Goal: Task Accomplishment & Management: Manage account settings

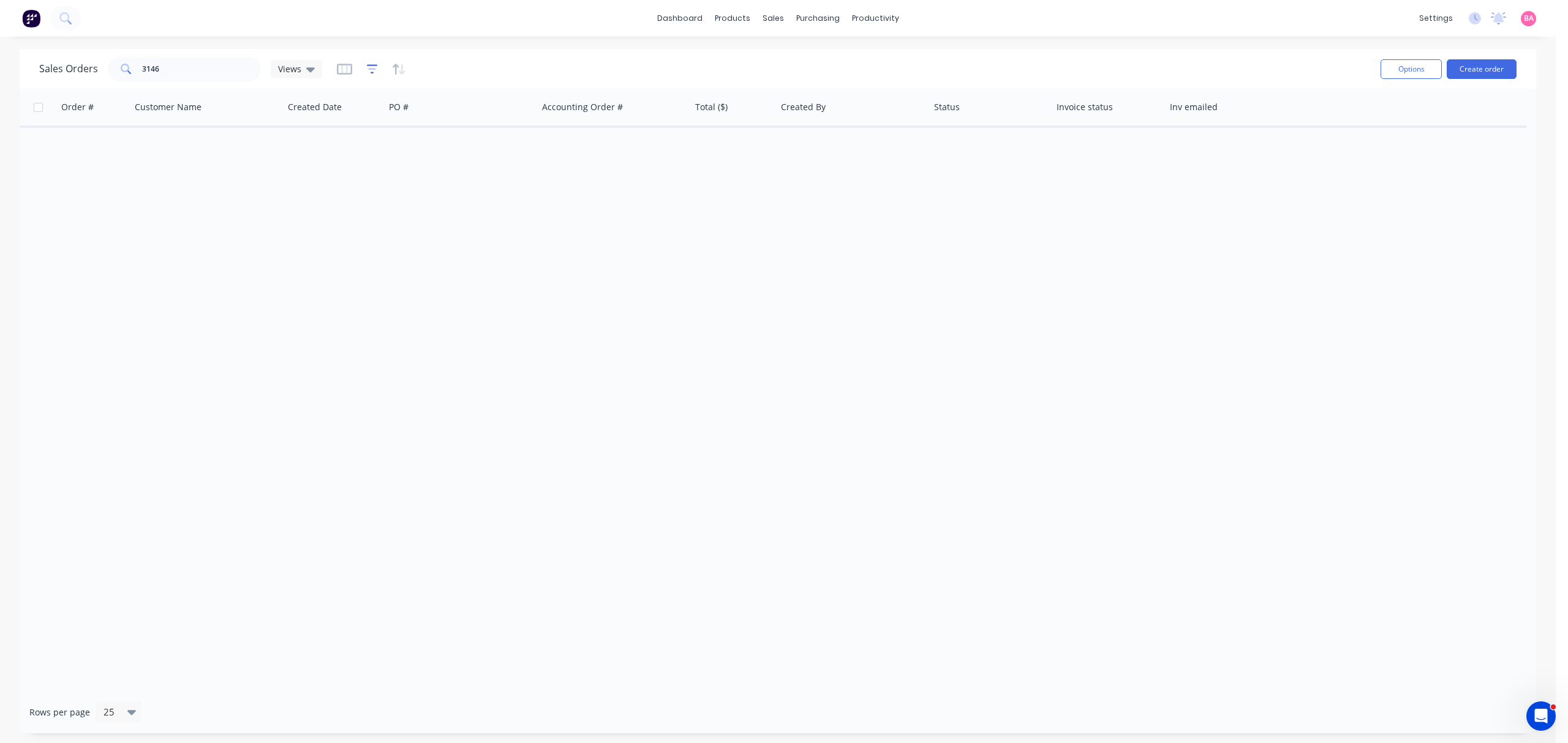
click at [366, 71] on icon "button" at bounding box center [372, 69] width 11 height 12
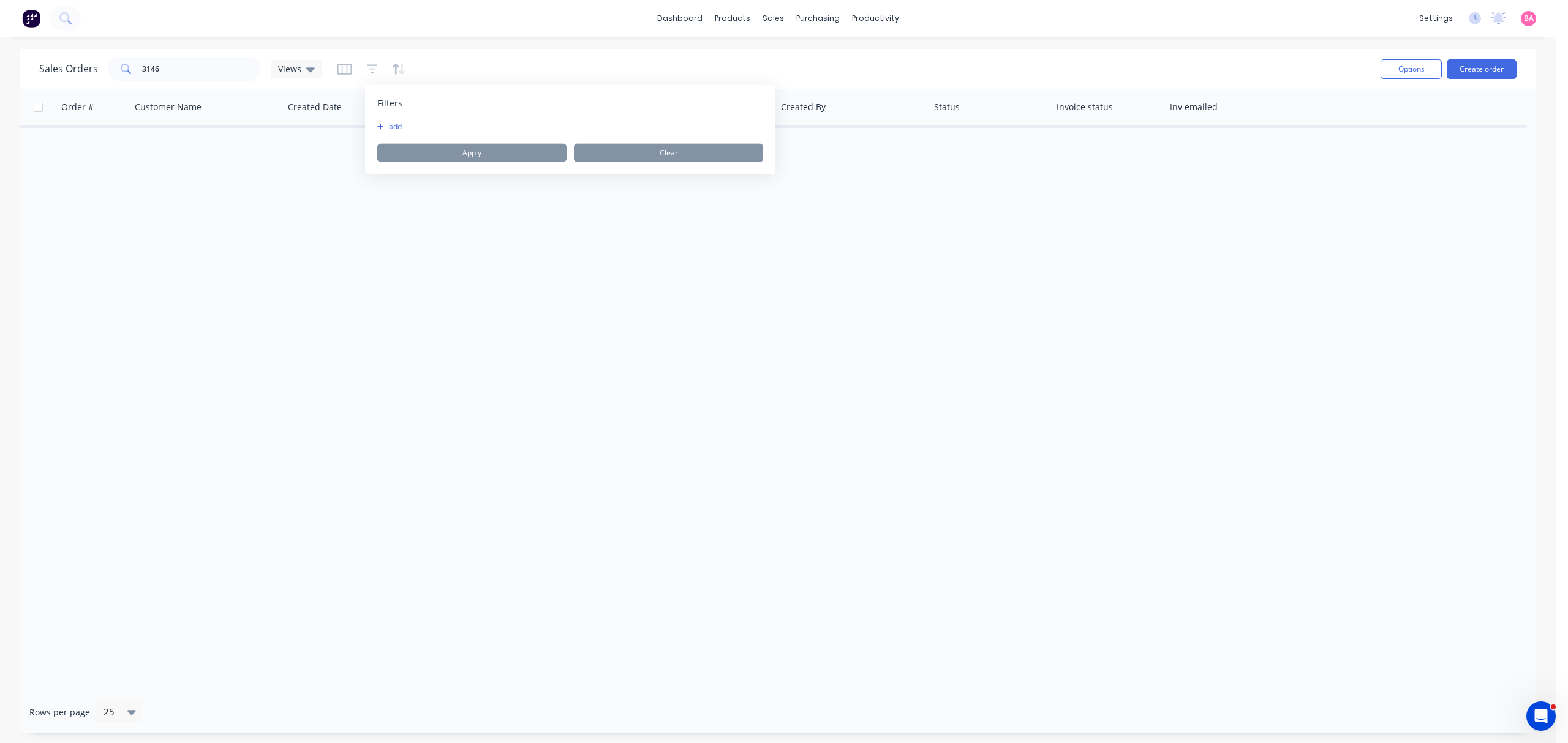
click at [391, 126] on button "add" at bounding box center [392, 127] width 31 height 9
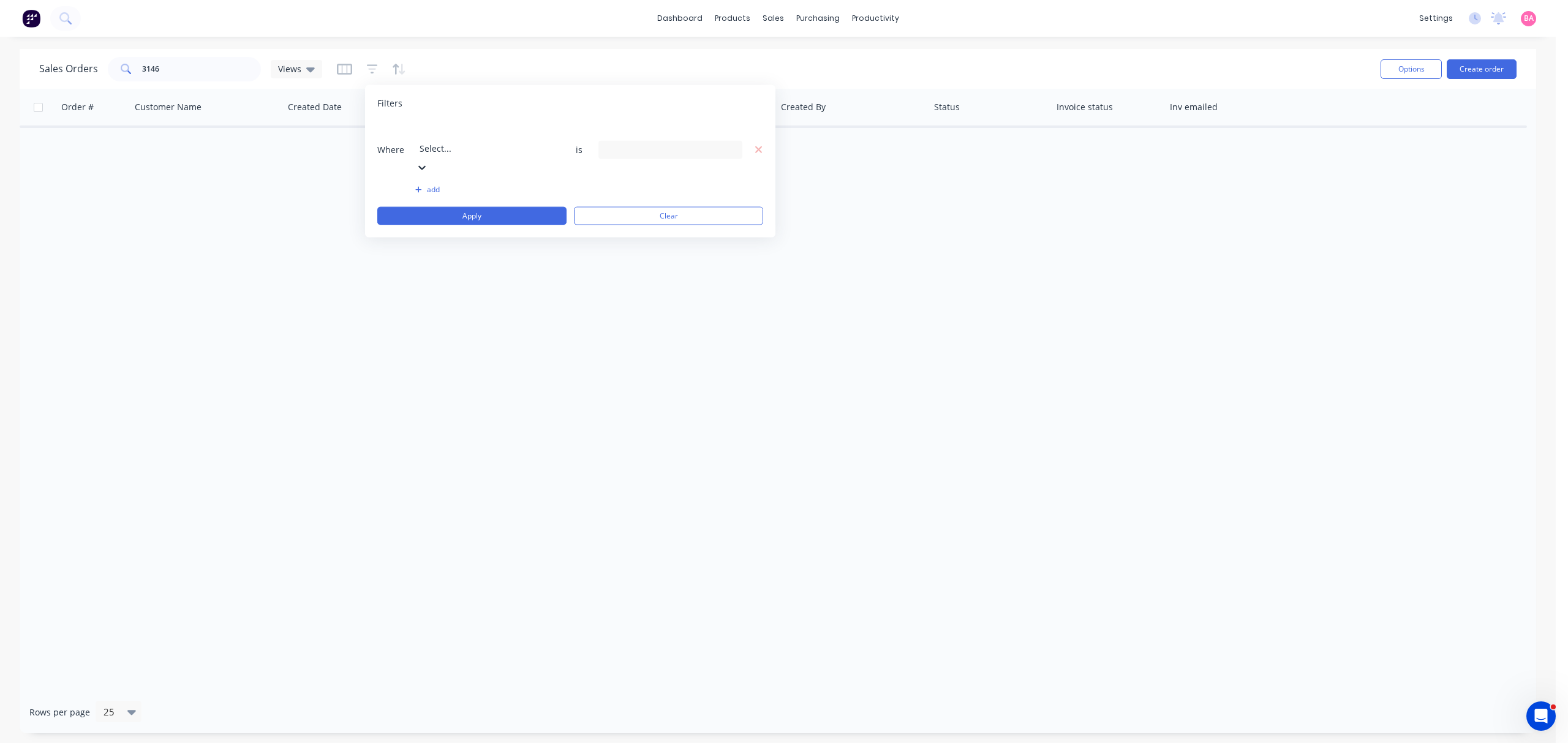
click at [461, 134] on div at bounding box center [507, 132] width 177 height 15
click at [735, 140] on div "20 Status selected" at bounding box center [670, 149] width 144 height 19
click at [625, 206] on div at bounding box center [618, 200] width 24 height 24
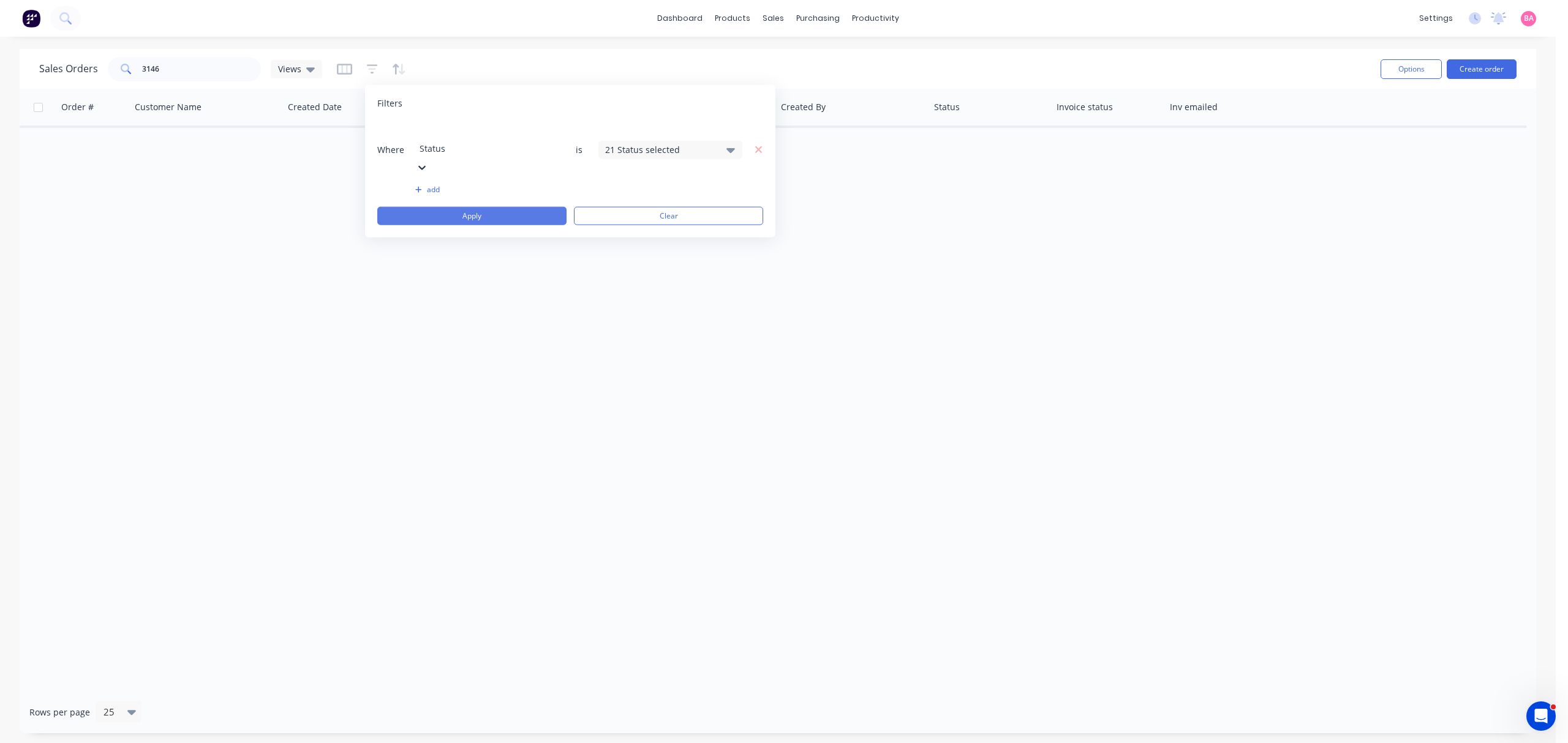
click at [483, 207] on button "Apply" at bounding box center [471, 216] width 189 height 19
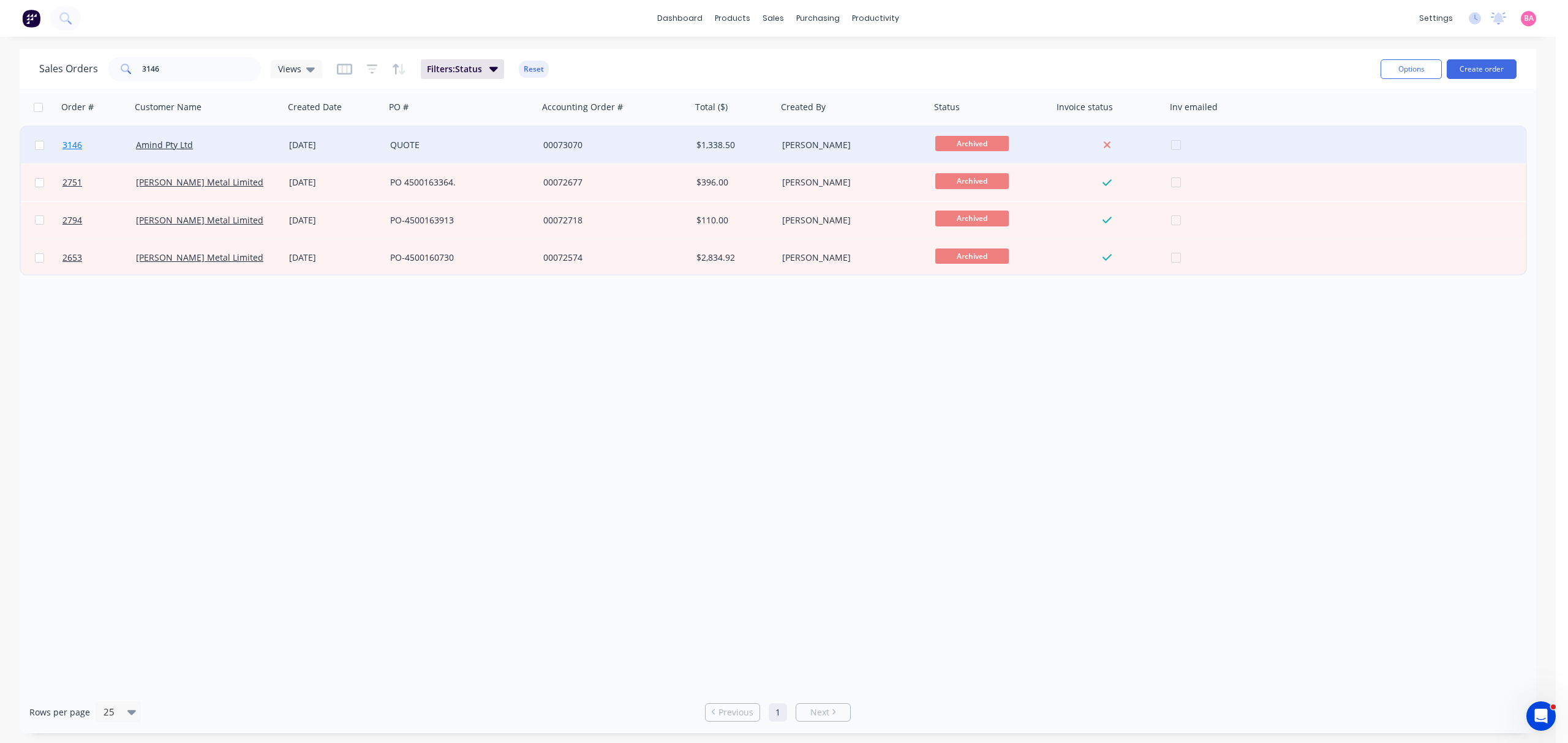
click at [71, 145] on span "3146" at bounding box center [71, 145] width 20 height 12
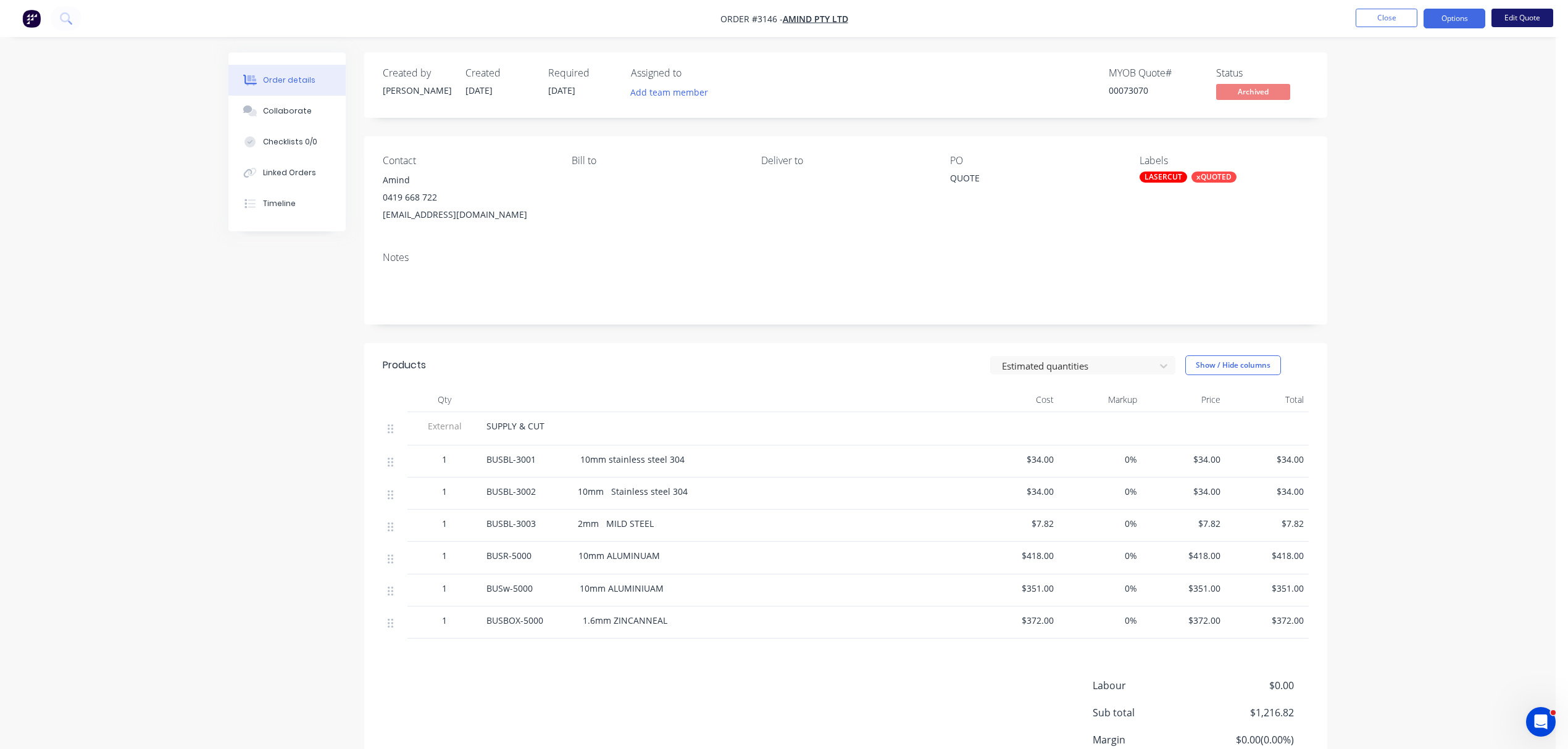
click at [1550, 12] on button "Edit Quote" at bounding box center [1522, 18] width 62 height 19
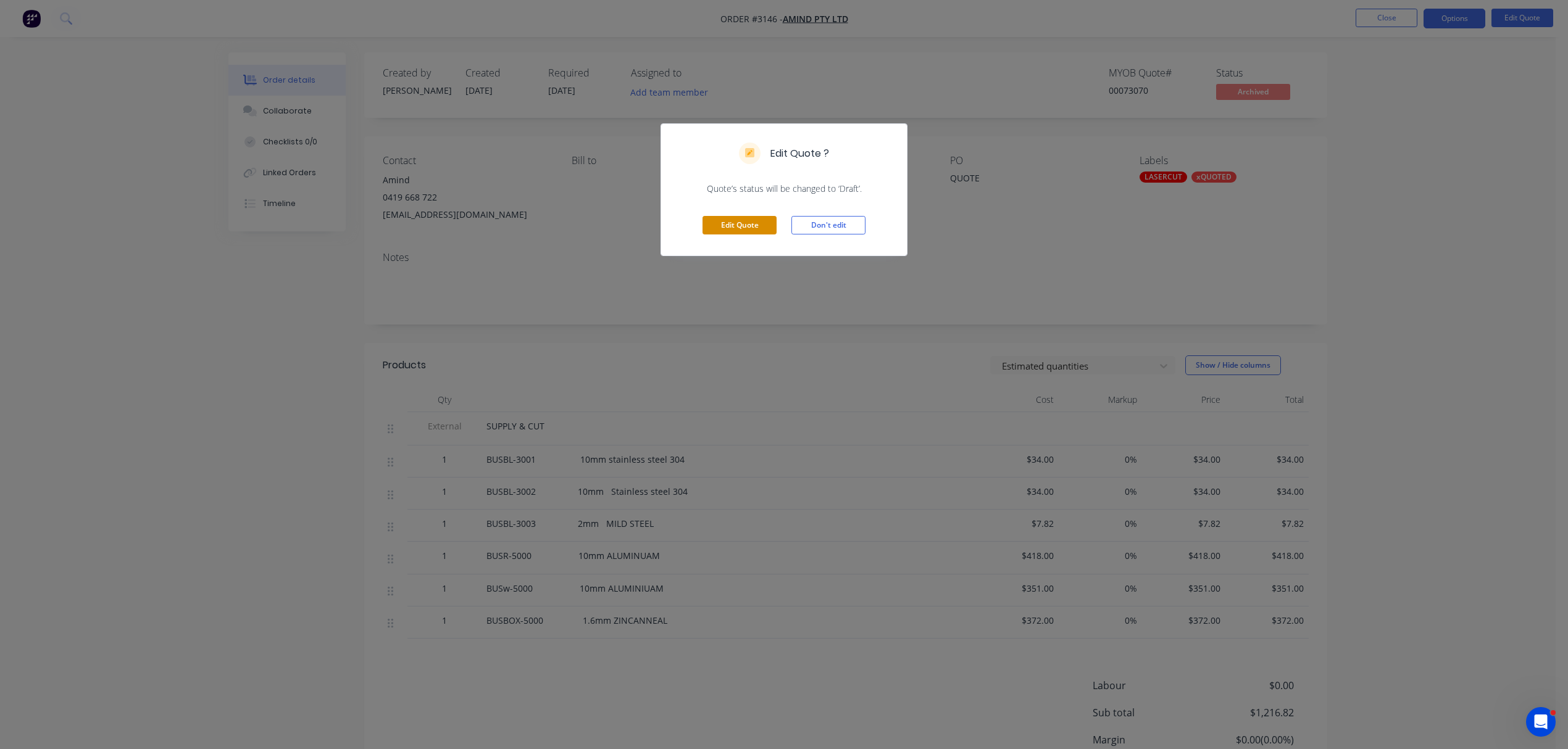
click at [754, 221] on button "Edit Quote" at bounding box center [739, 225] width 74 height 19
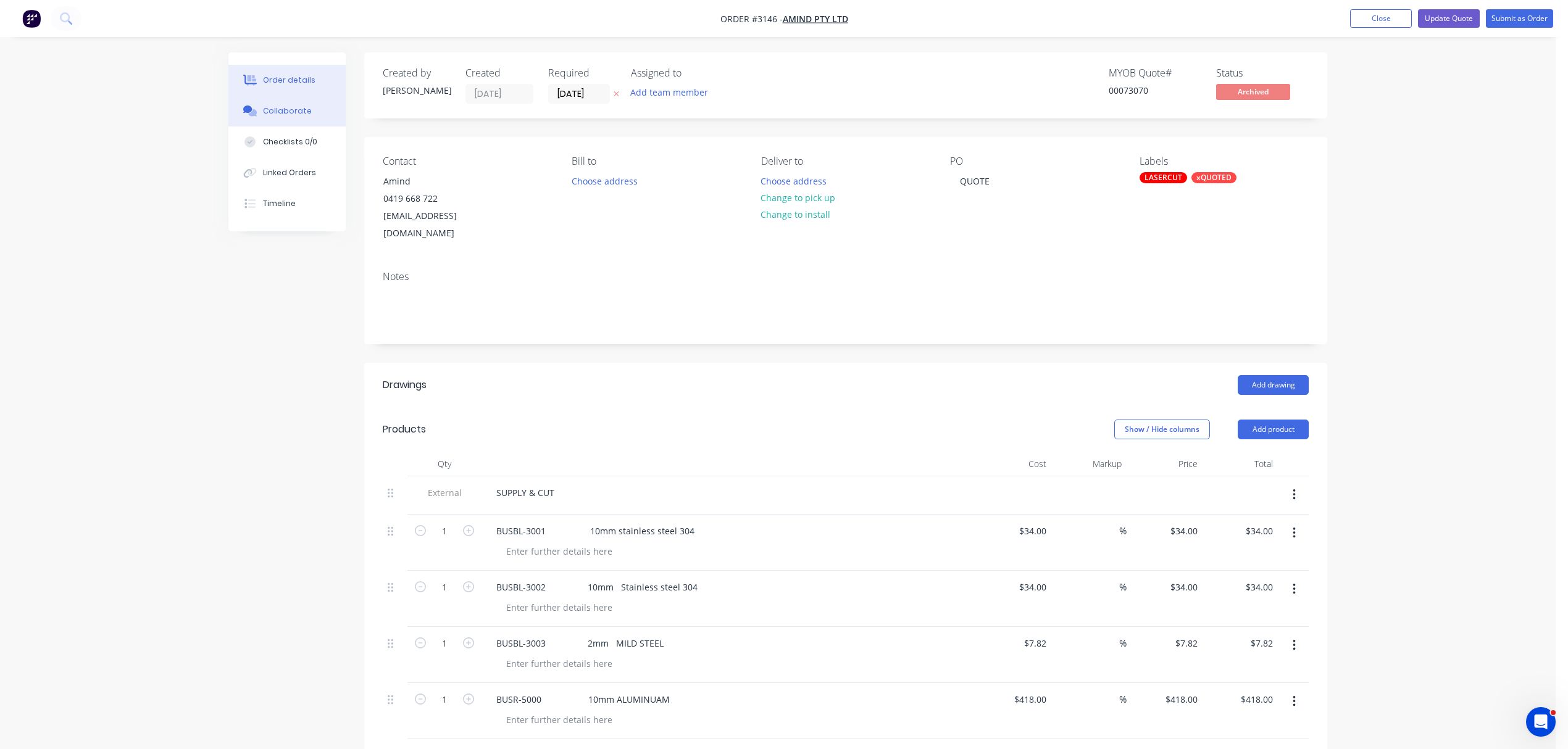
click at [293, 103] on button "Collaborate" at bounding box center [287, 111] width 117 height 31
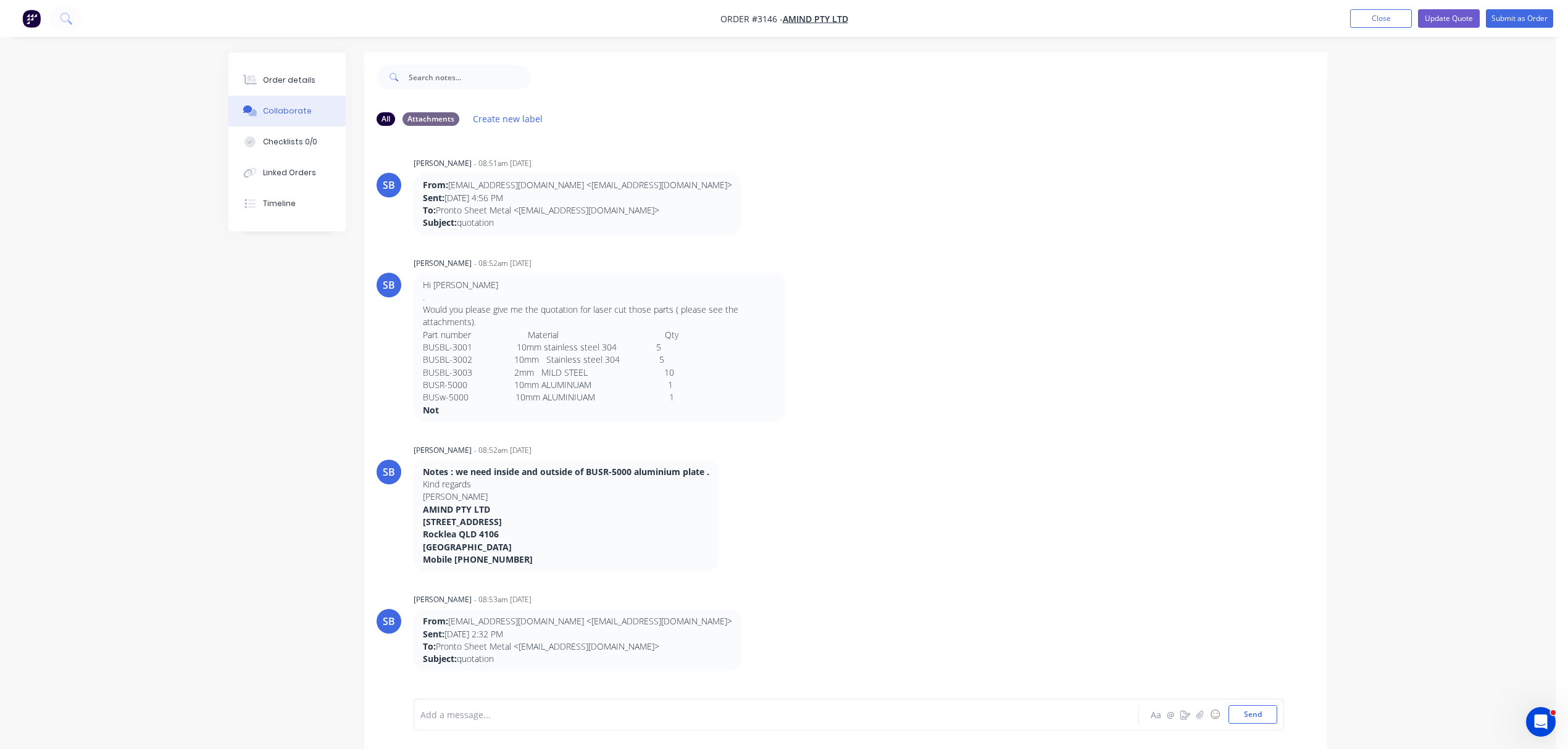
click at [549, 708] on div at bounding box center [742, 715] width 642 height 13
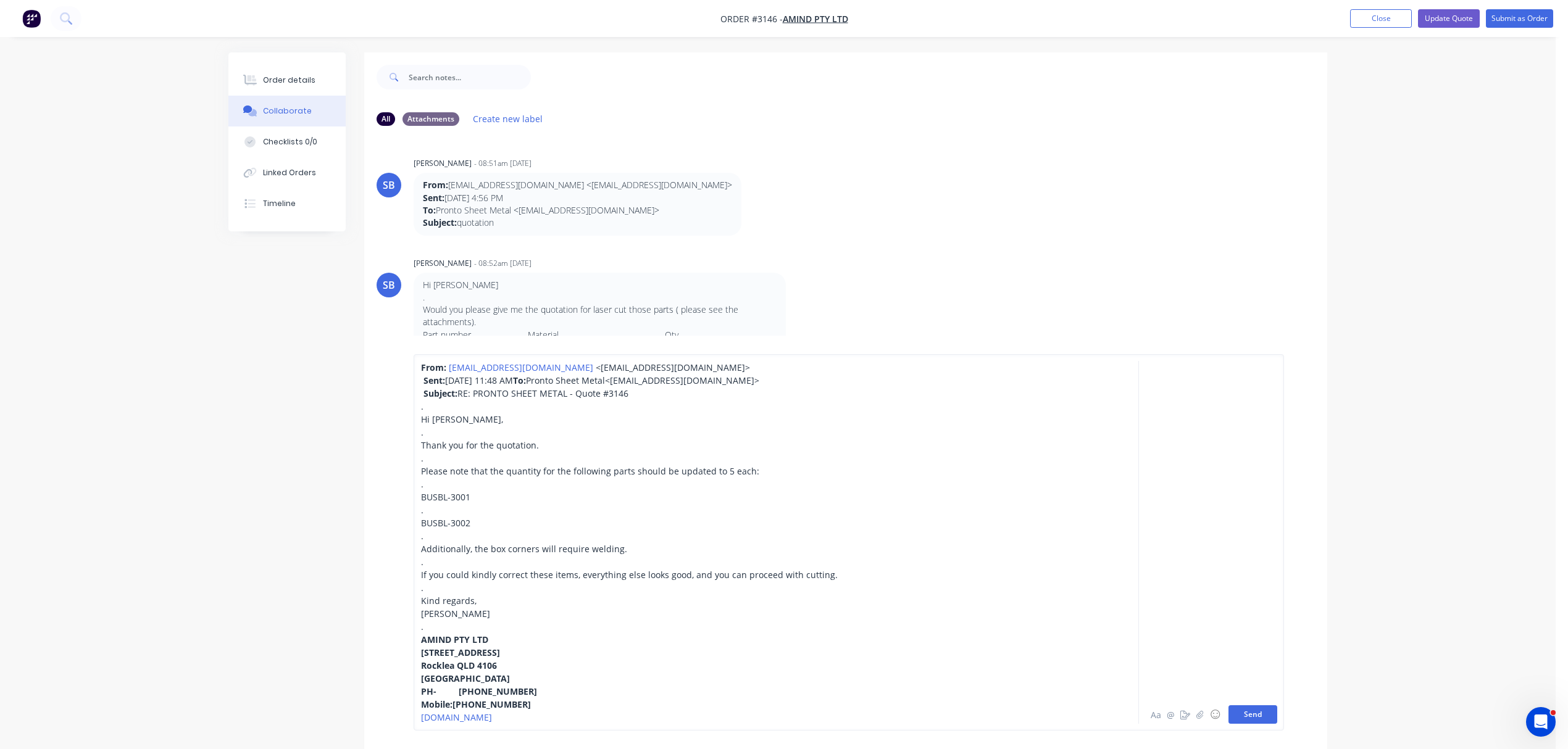
click at [1262, 707] on button "Send" at bounding box center [1252, 715] width 48 height 19
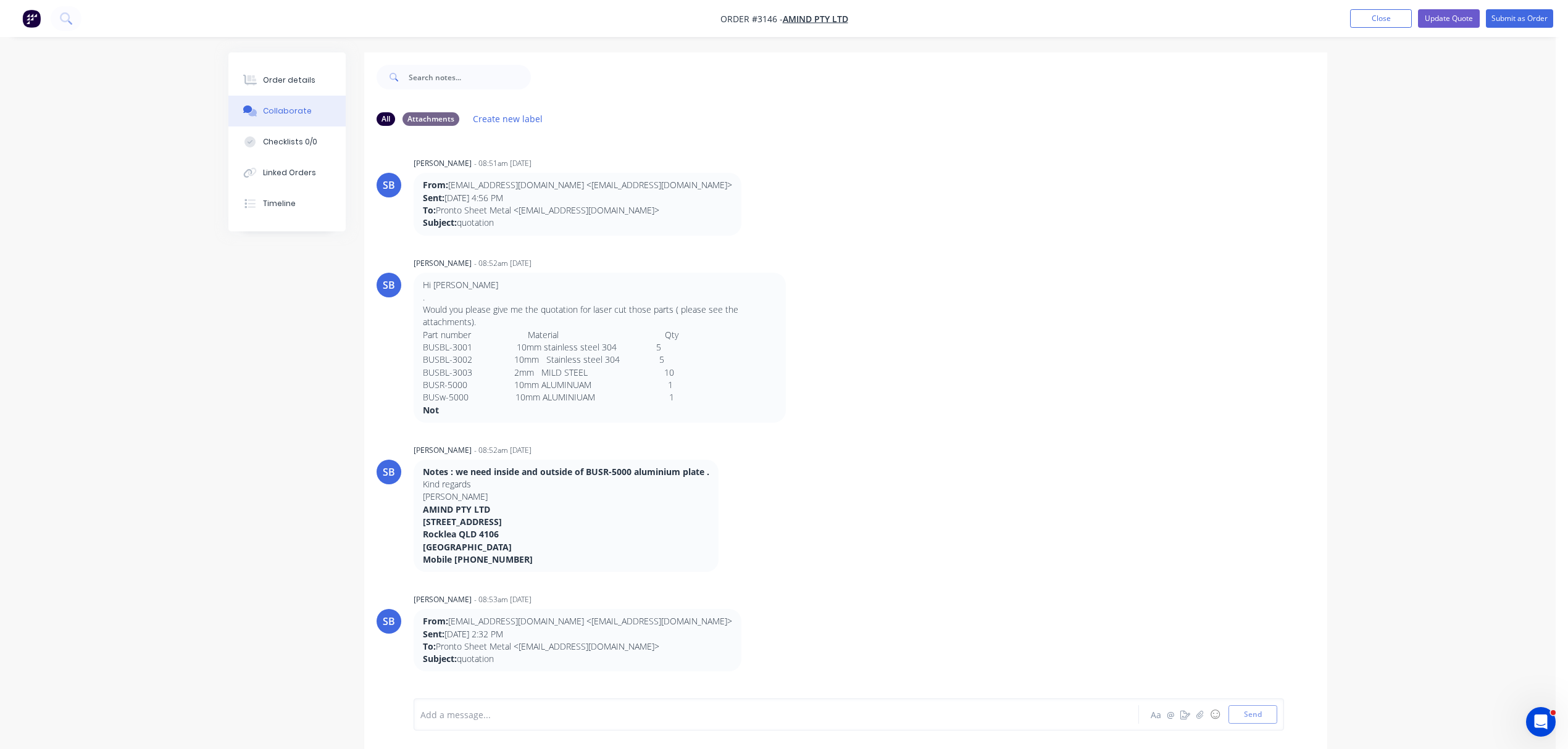
scroll to position [171, 0]
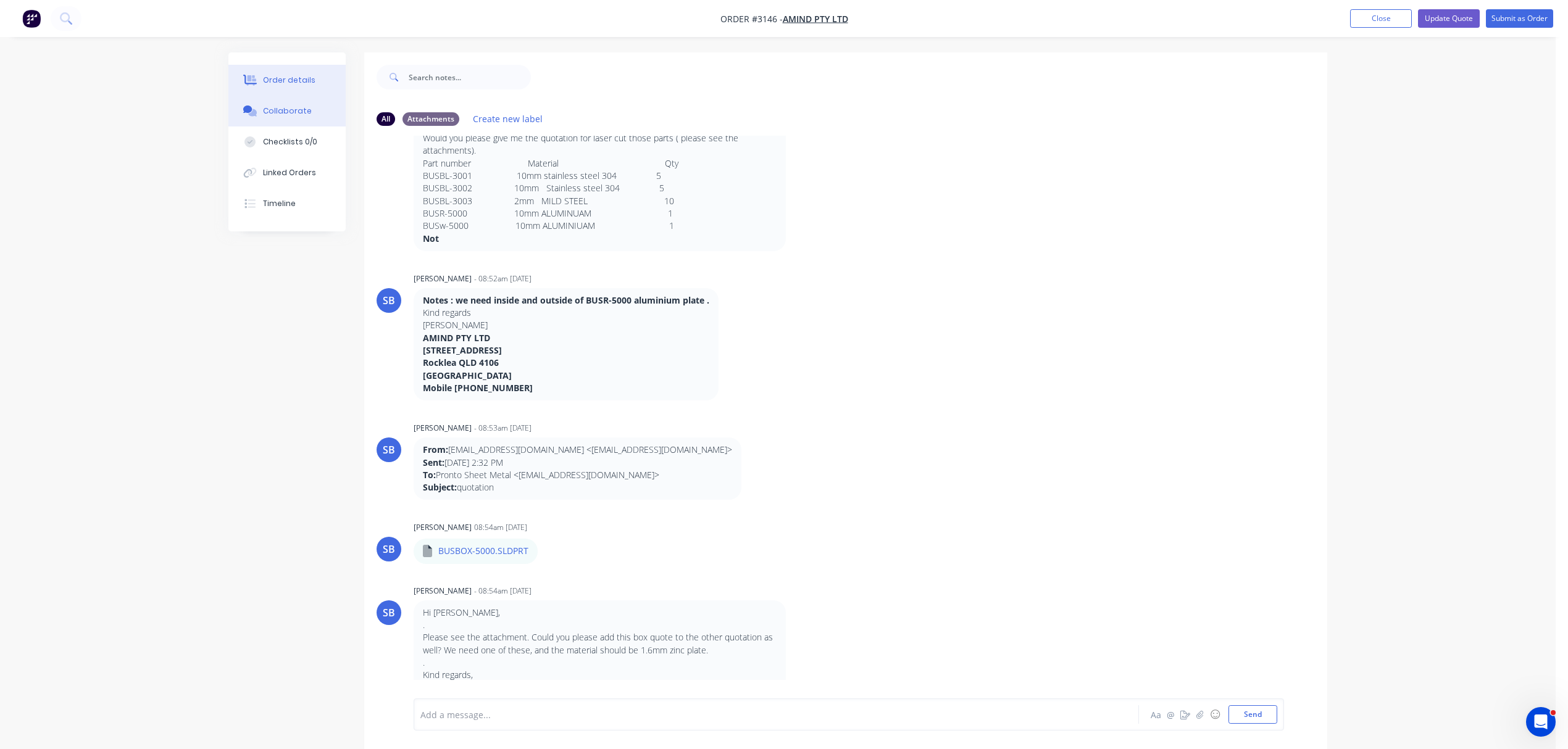
click at [280, 73] on button "Order details" at bounding box center [287, 80] width 117 height 31
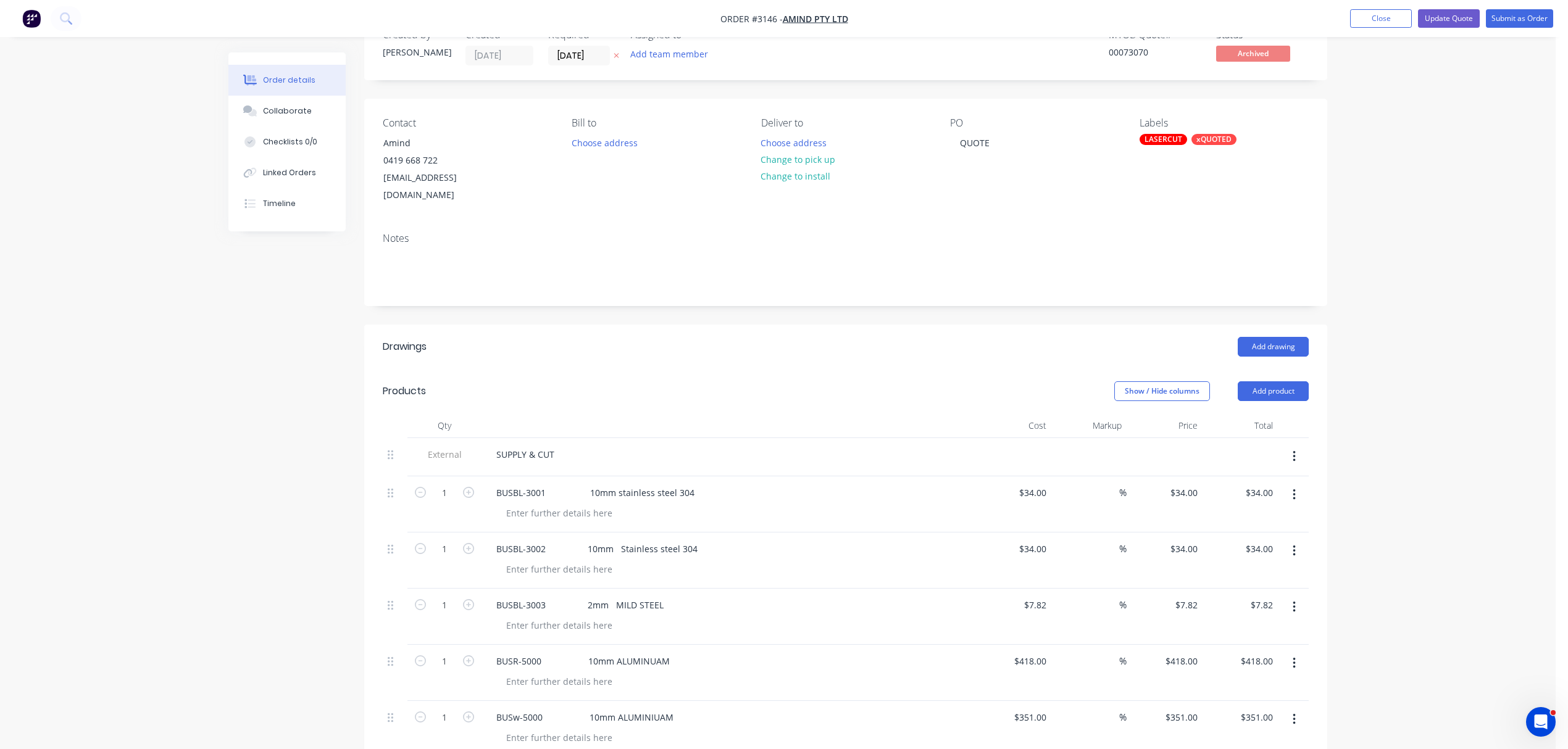
scroll to position [55, 0]
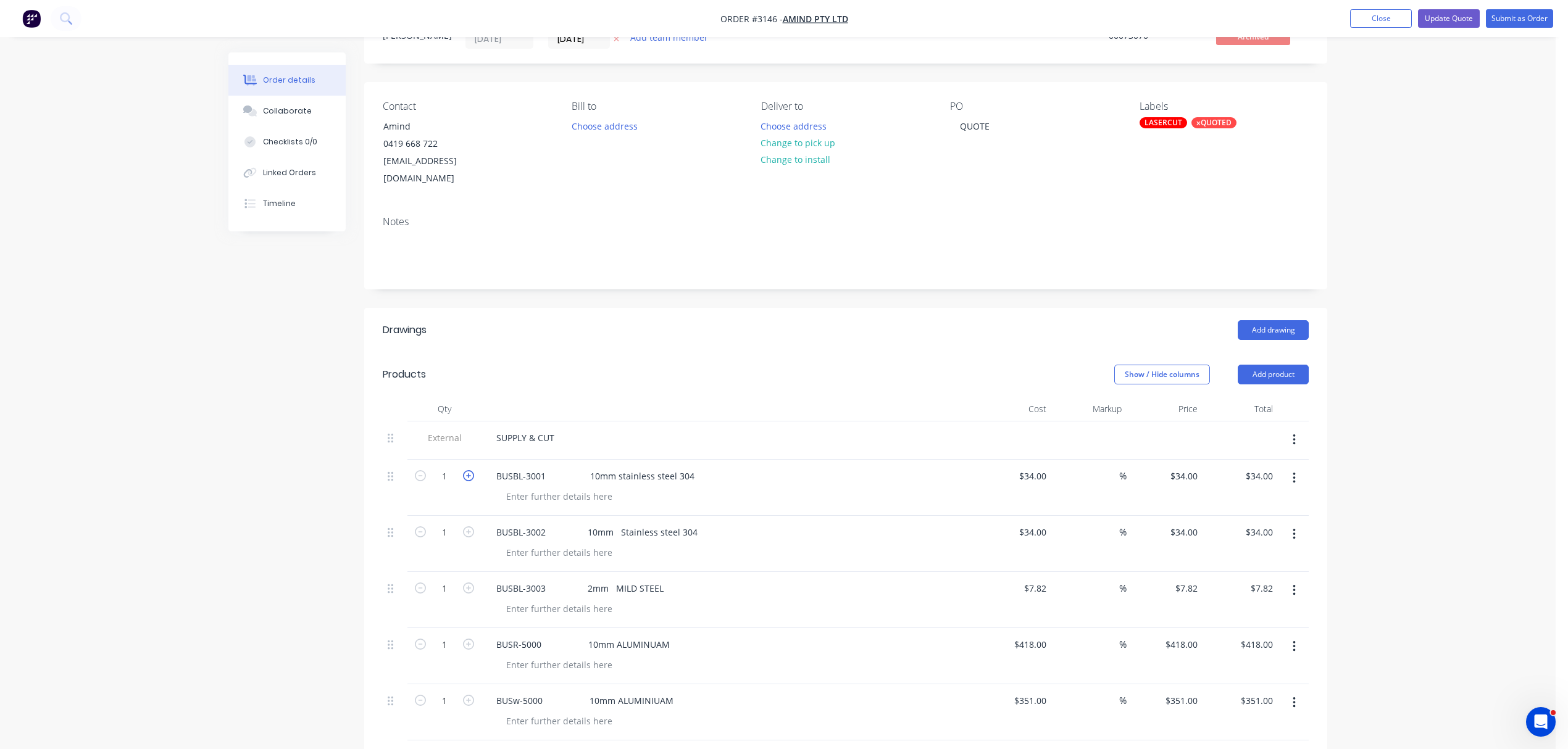
click at [470, 471] on icon "button" at bounding box center [469, 476] width 11 height 11
type input "2"
type input "$68.00"
click at [470, 471] on icon "button" at bounding box center [469, 476] width 11 height 11
type input "3"
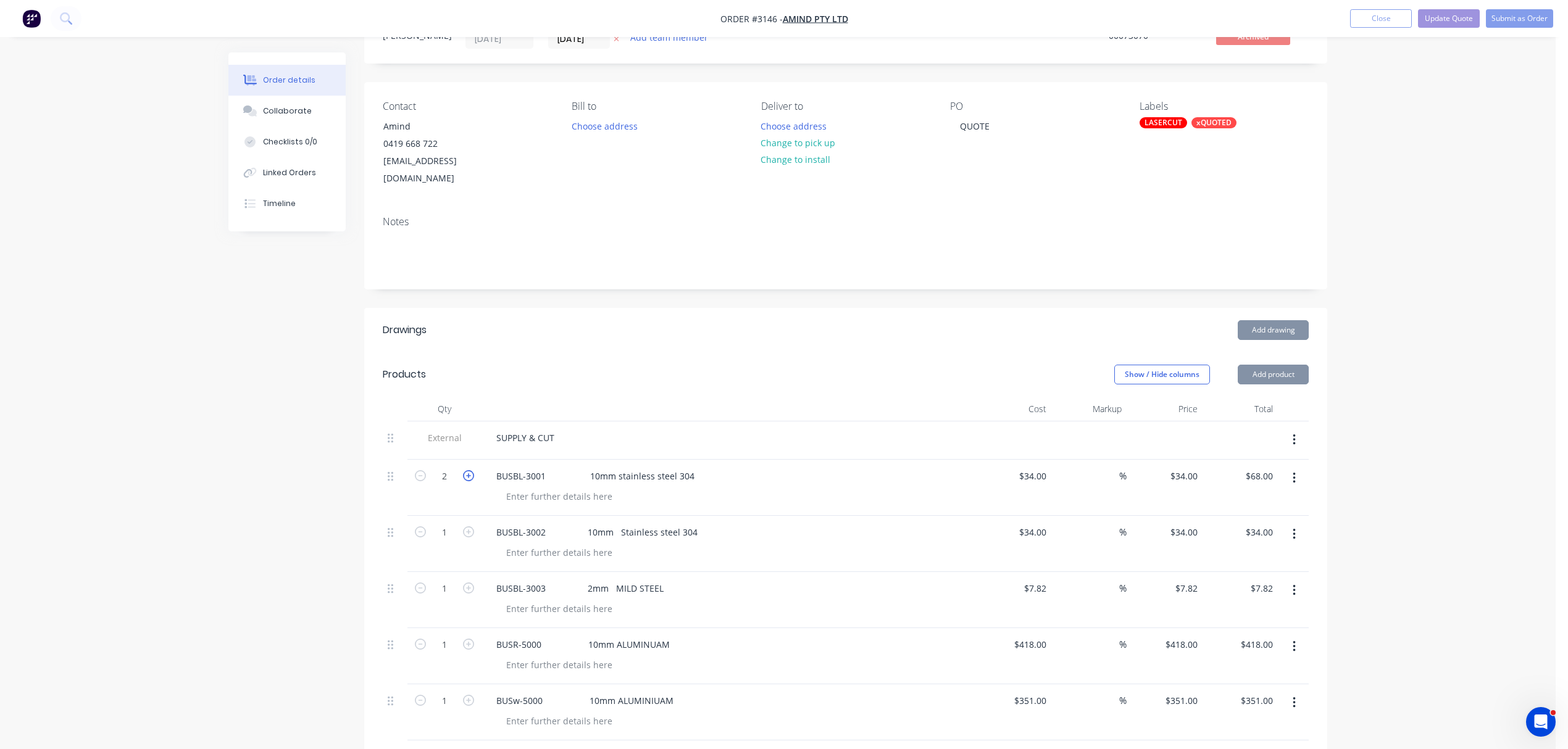
type input "$102.00"
click at [470, 471] on icon "button" at bounding box center [469, 476] width 11 height 11
type input "4"
type input "$136.00"
click at [470, 471] on icon "button" at bounding box center [469, 476] width 11 height 11
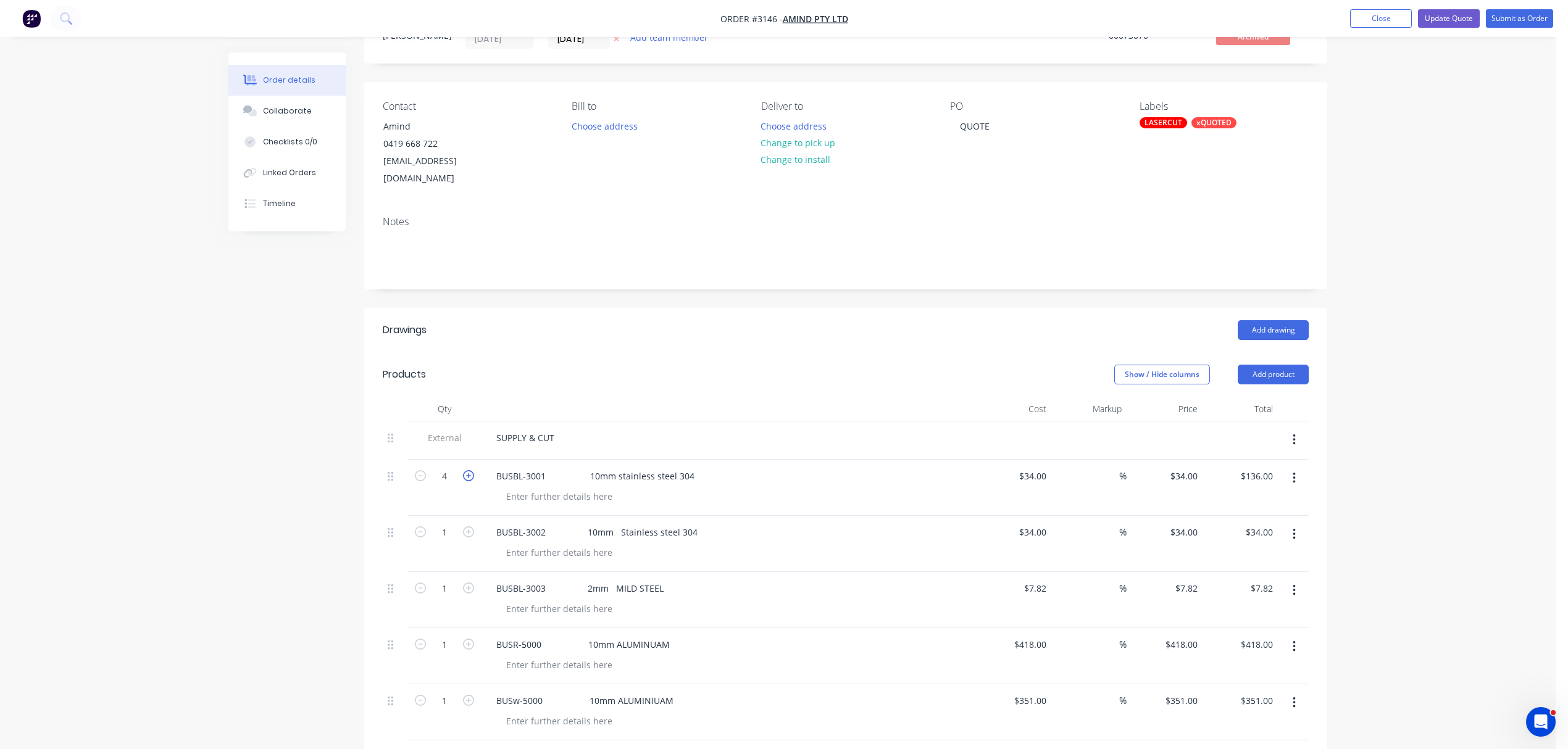
type input "5"
type input "$170.00"
click at [470, 526] on icon "button" at bounding box center [469, 532] width 11 height 11
type input "2"
type input "$68.00"
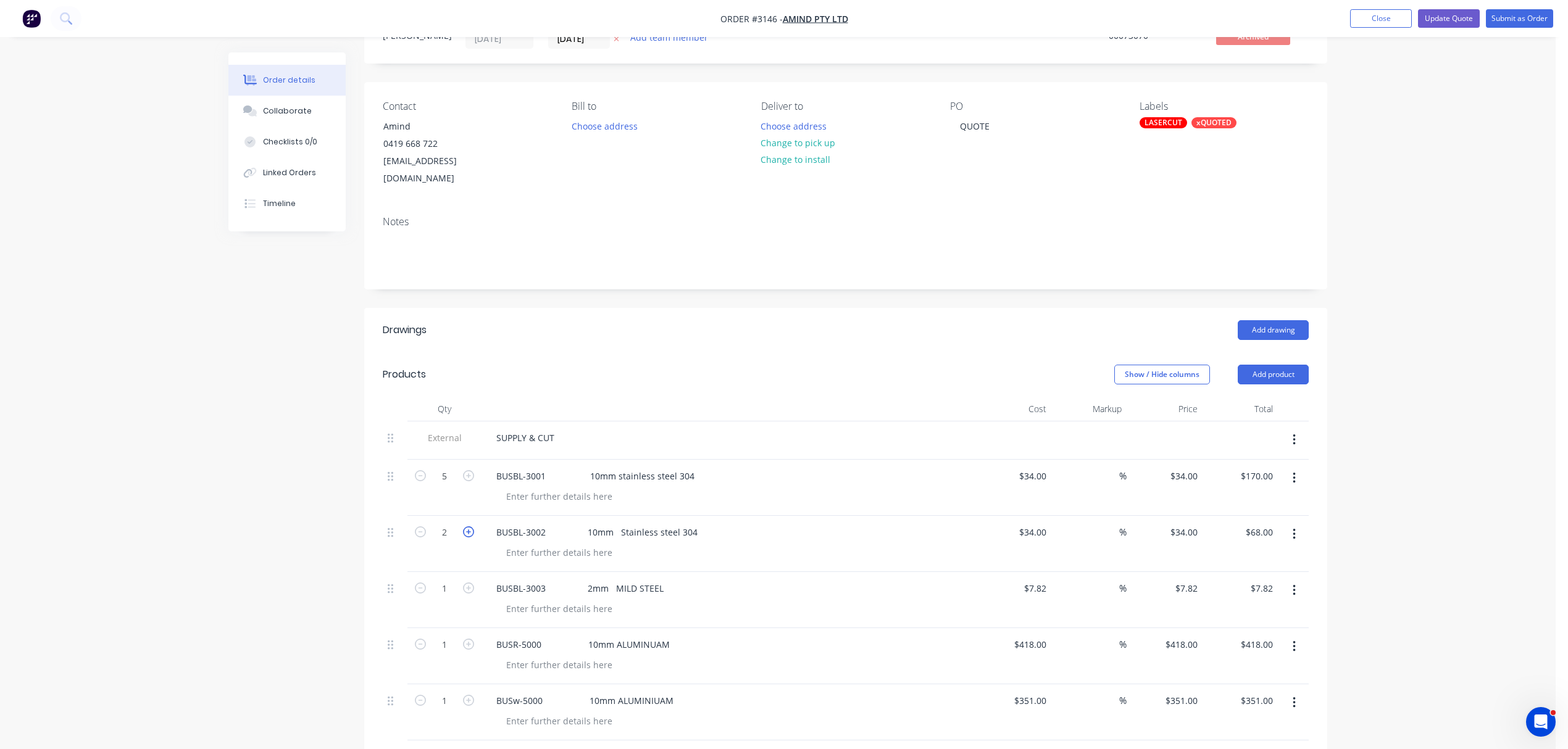
click at [470, 526] on icon "button" at bounding box center [469, 532] width 11 height 11
type input "3"
type input "$102.00"
click at [470, 526] on icon "button" at bounding box center [469, 532] width 11 height 11
type input "4"
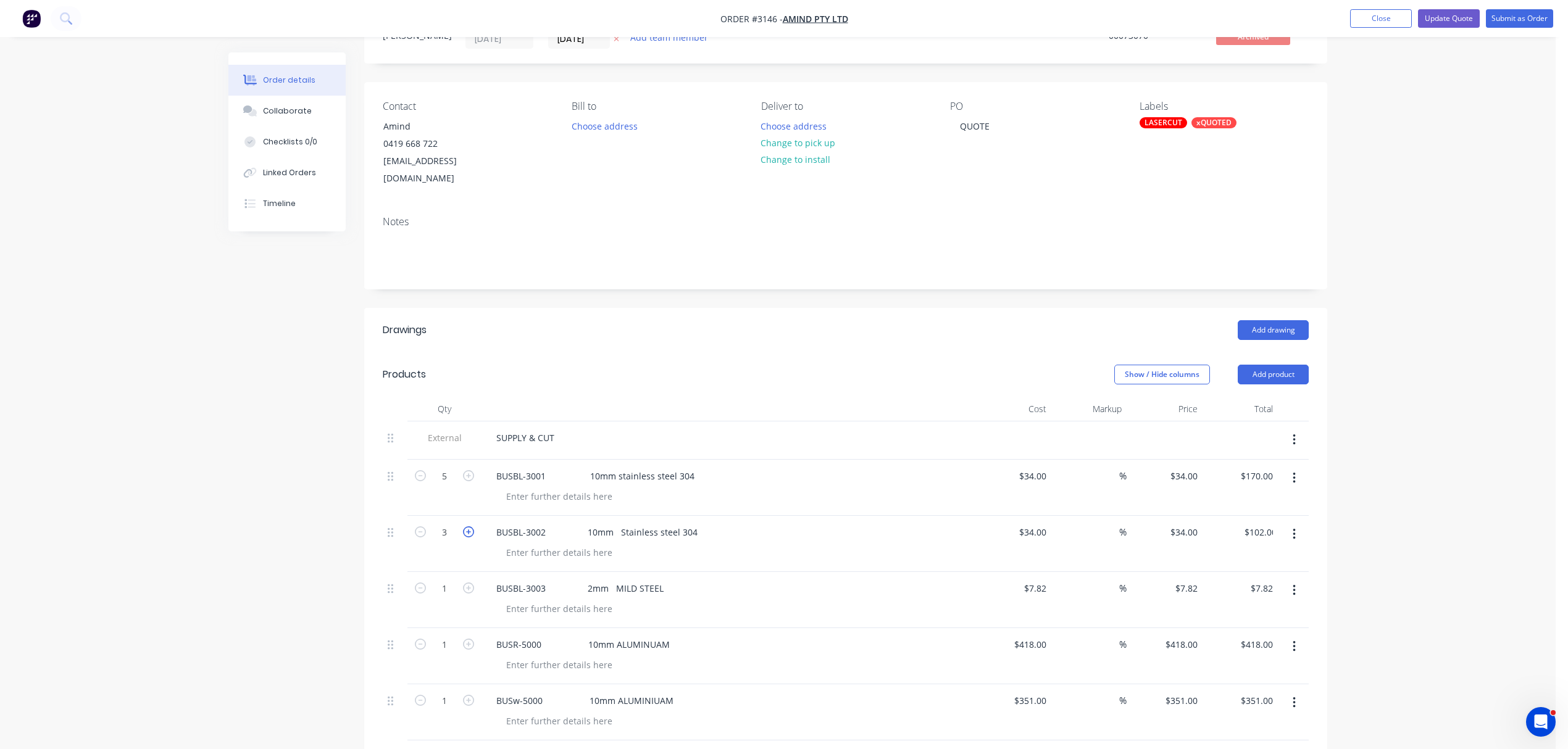
type input "$136.00"
click at [470, 526] on icon "button" at bounding box center [469, 532] width 11 height 11
type input "5"
type input "$170.00"
click at [467, 582] on icon "button" at bounding box center [469, 588] width 11 height 11
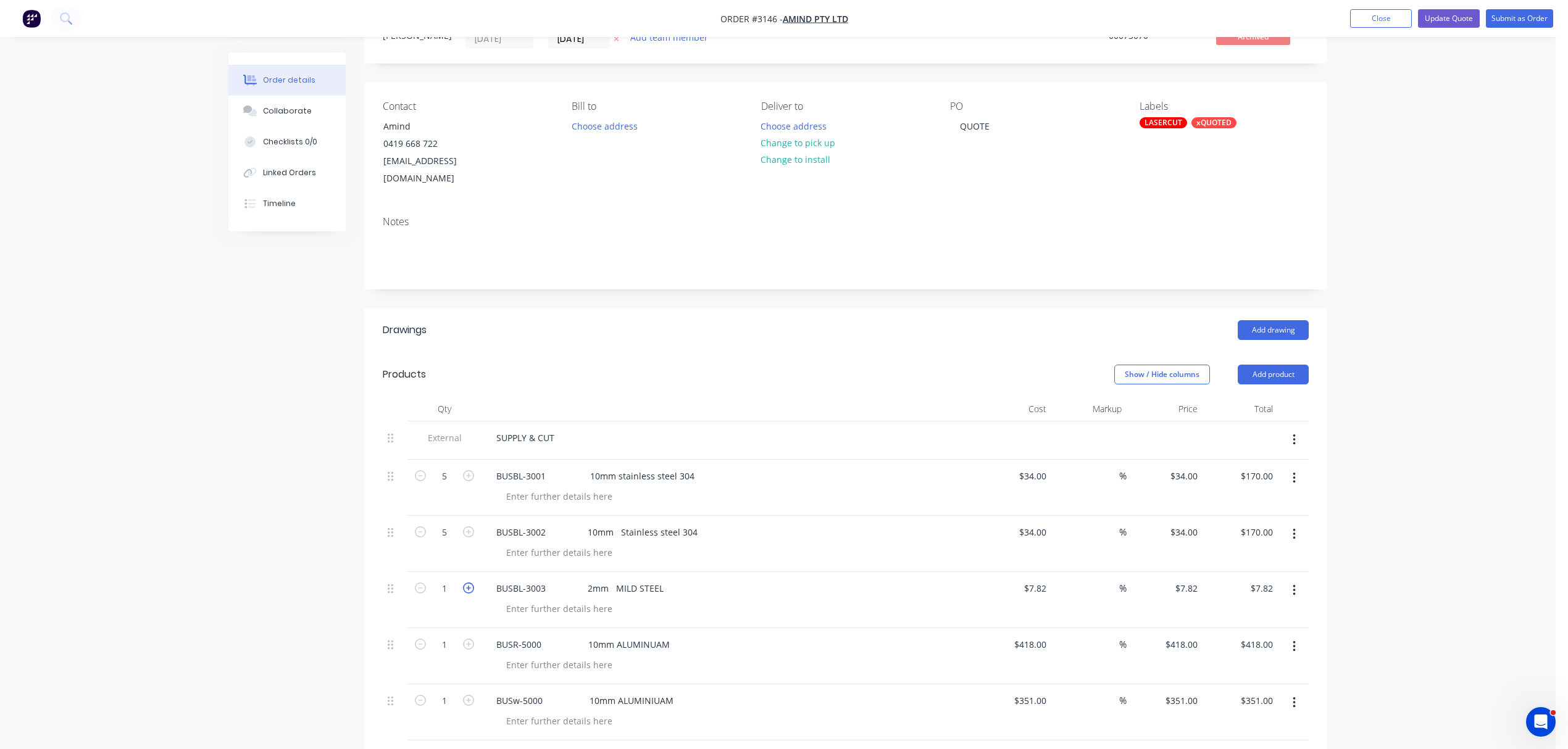
type input "2"
type input "$15.64"
click at [467, 582] on icon "button" at bounding box center [469, 588] width 11 height 11
type input "3"
type input "$23.46"
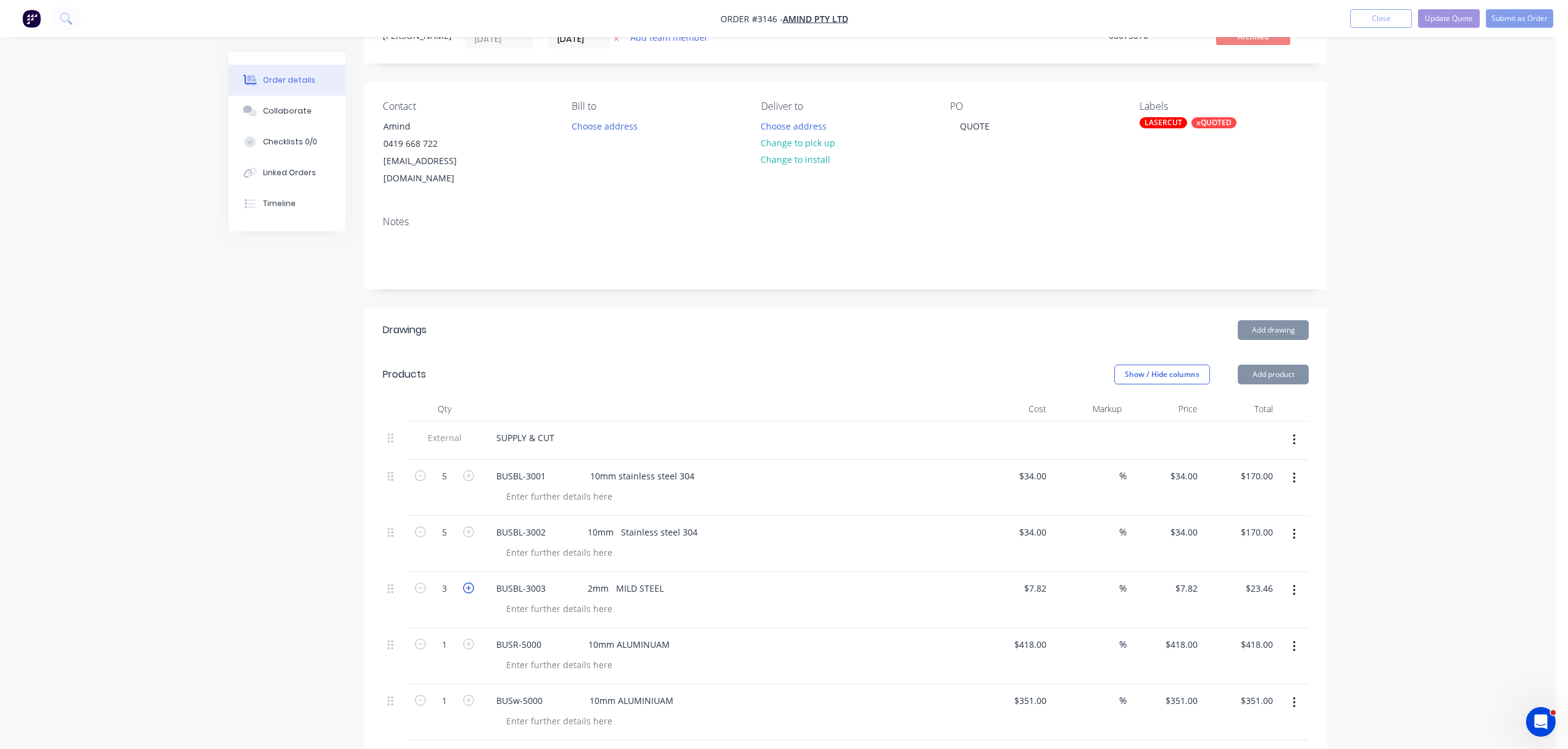
click at [467, 582] on icon "button" at bounding box center [469, 588] width 11 height 11
type input "4"
type input "$31.28"
click at [467, 582] on icon "button" at bounding box center [469, 588] width 11 height 11
type input "5"
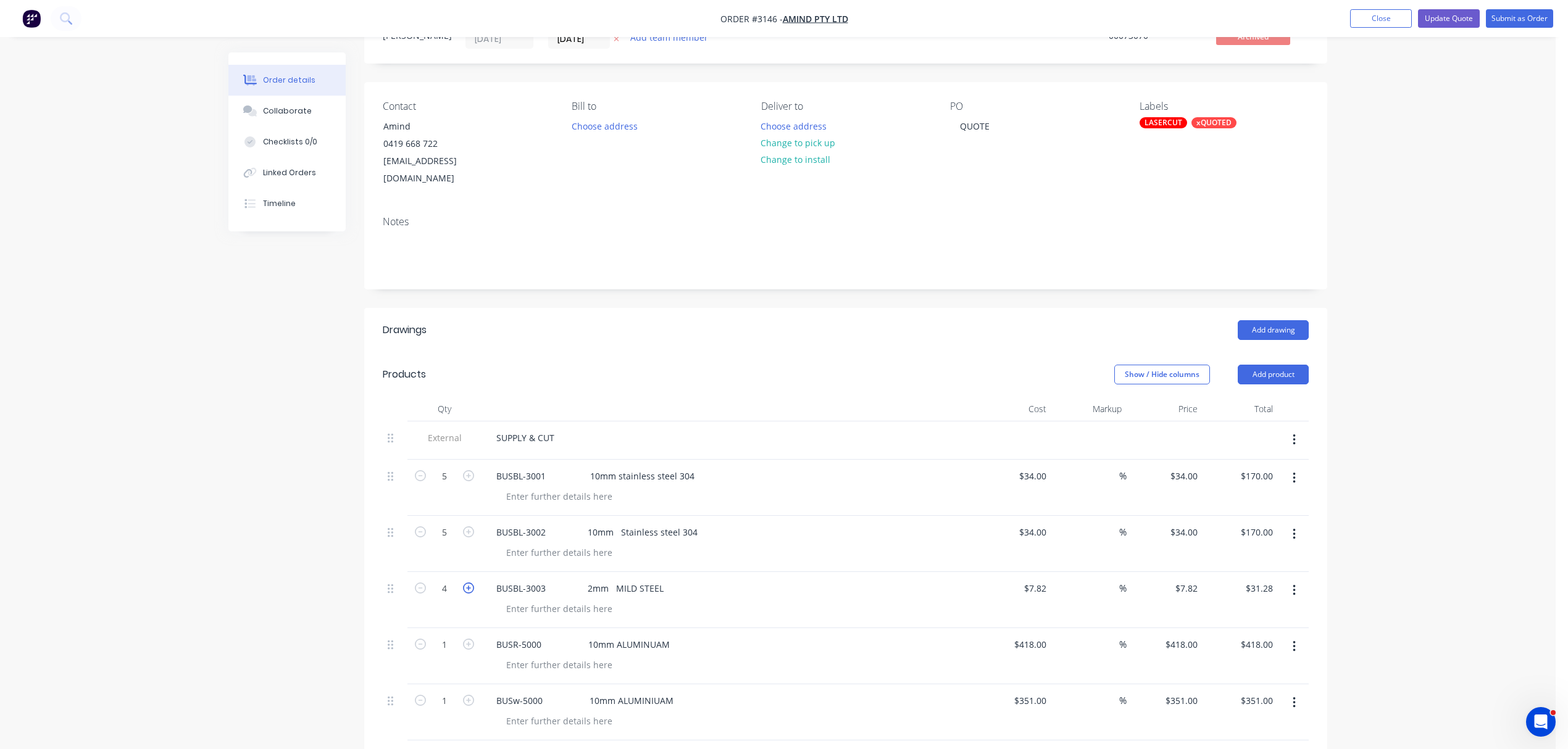
type input "$39.10"
click at [467, 582] on icon "button" at bounding box center [469, 588] width 11 height 11
type input "6"
type input "$46.92"
click at [467, 582] on icon "button" at bounding box center [469, 588] width 11 height 11
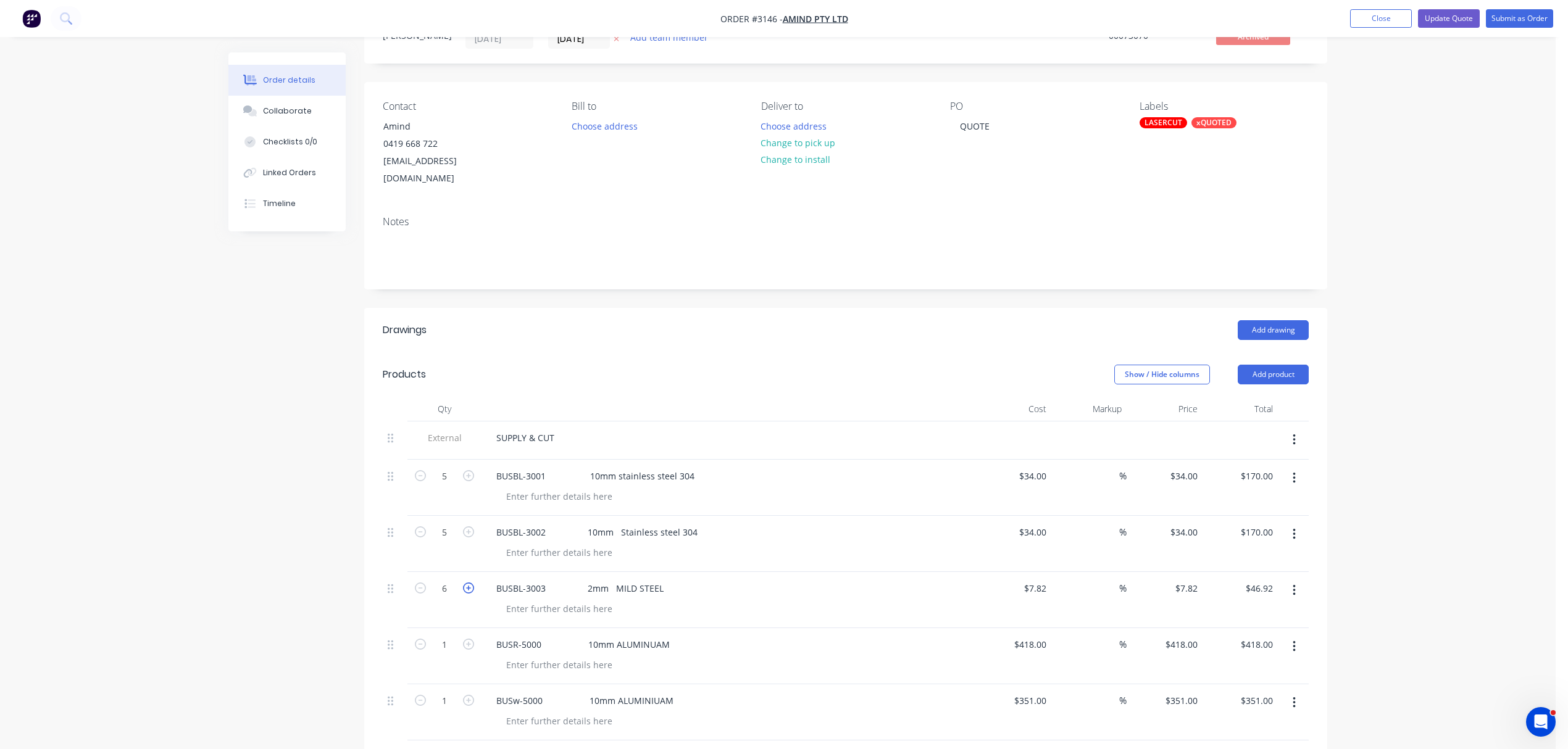
type input "7"
type input "$54.74"
click at [467, 582] on icon "button" at bounding box center [469, 588] width 11 height 11
type input "8"
type input "$62.56"
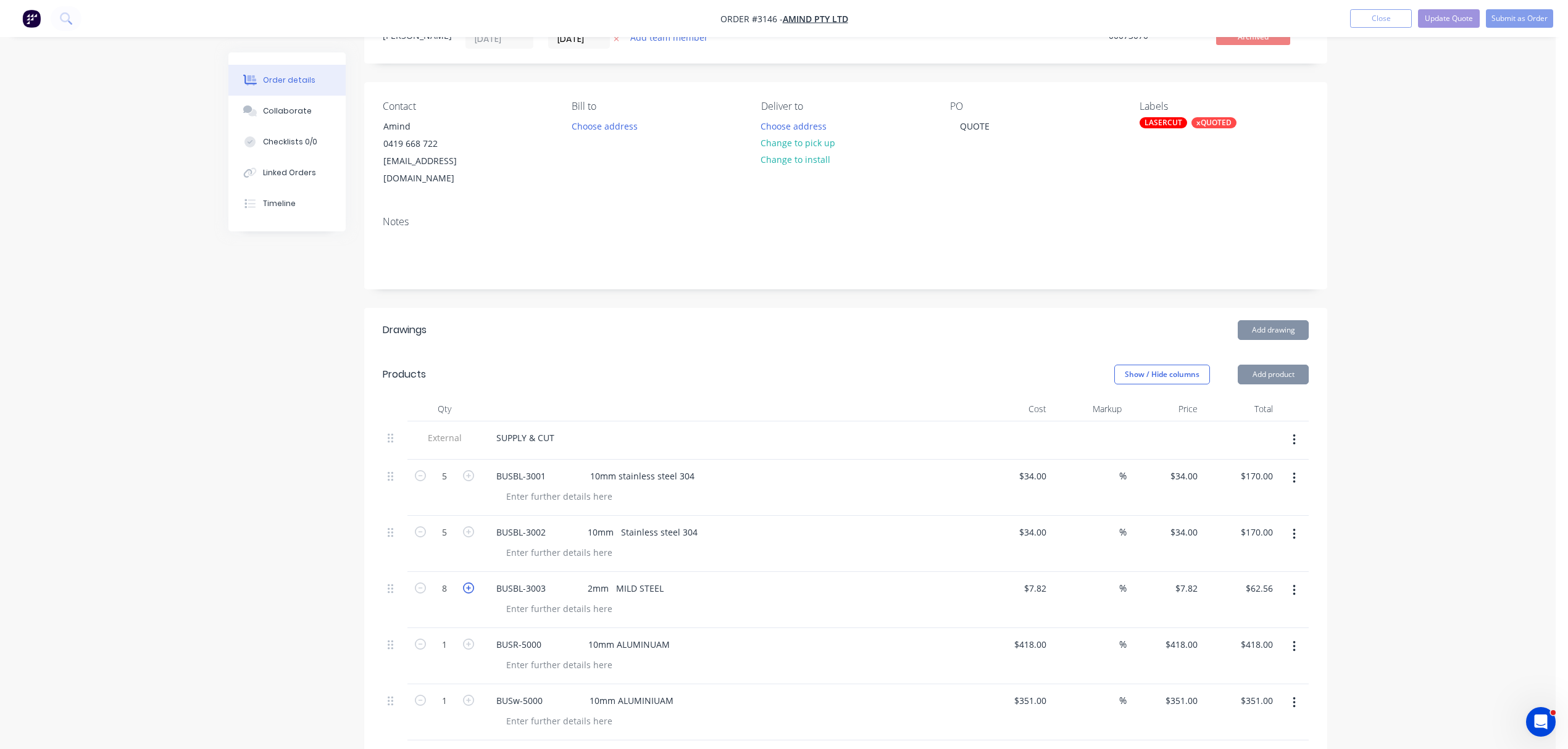
click at [467, 582] on icon "button" at bounding box center [469, 588] width 11 height 11
type input "9"
type input "$70.38"
click at [467, 582] on icon "button" at bounding box center [469, 588] width 11 height 11
type input "10"
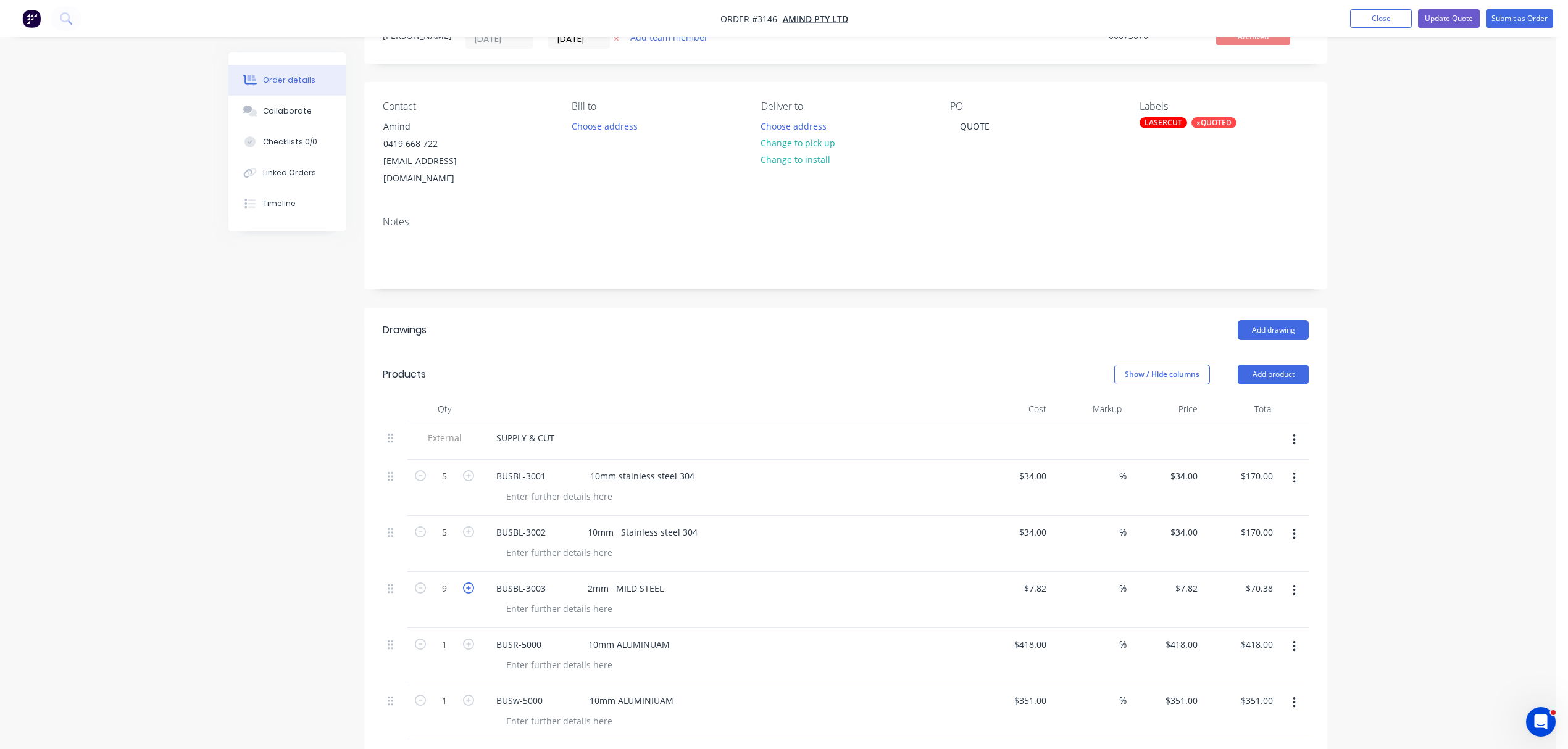
type input "$78.20"
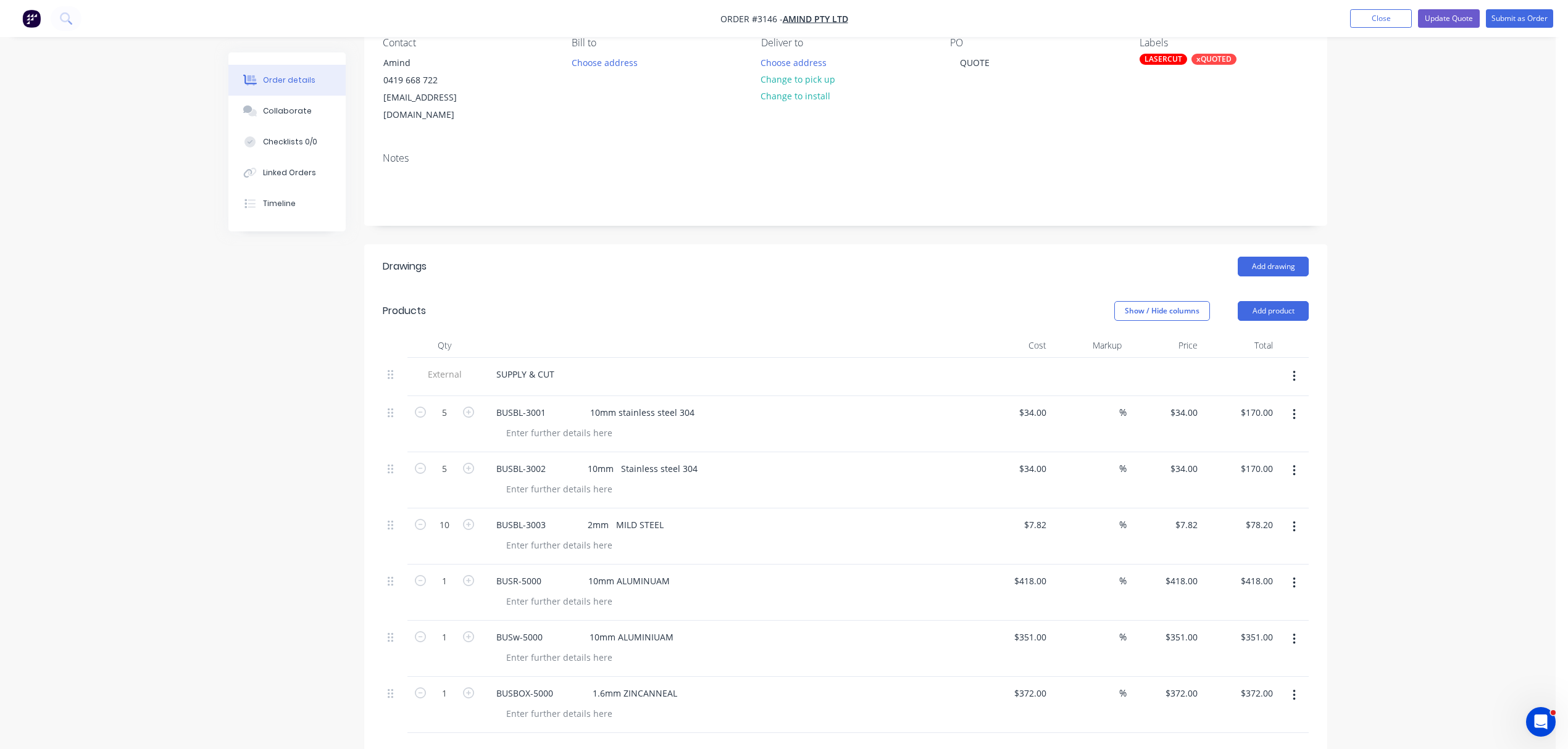
scroll to position [137, 0]
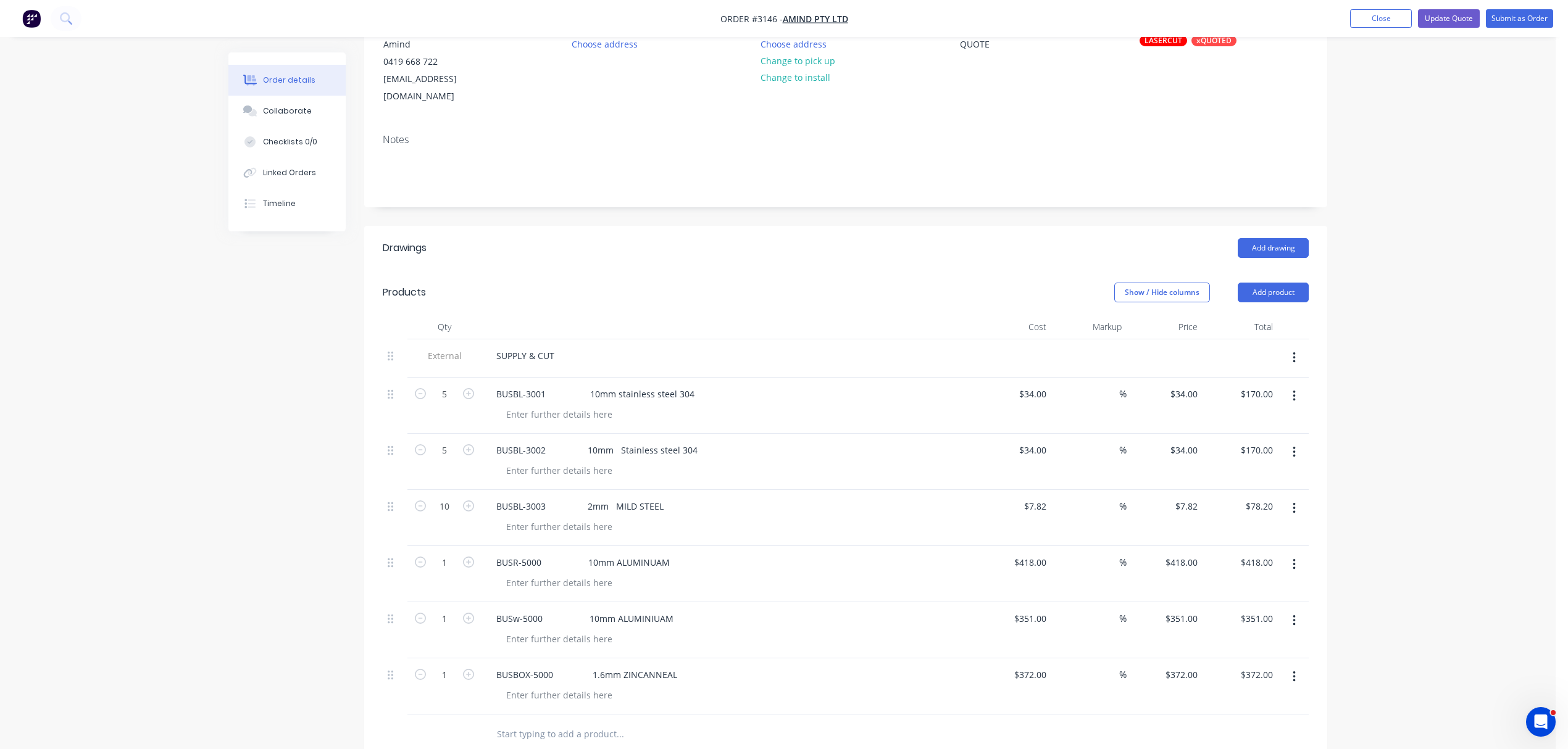
click at [550, 724] on input "text" at bounding box center [619, 735] width 247 height 25
click at [1170, 670] on div "$372.00 $372.00" at bounding box center [1164, 686] width 76 height 56
click at [1178, 666] on div "372 $372.00" at bounding box center [1181, 674] width 44 height 18
type input "522.00"
type input "40.32"
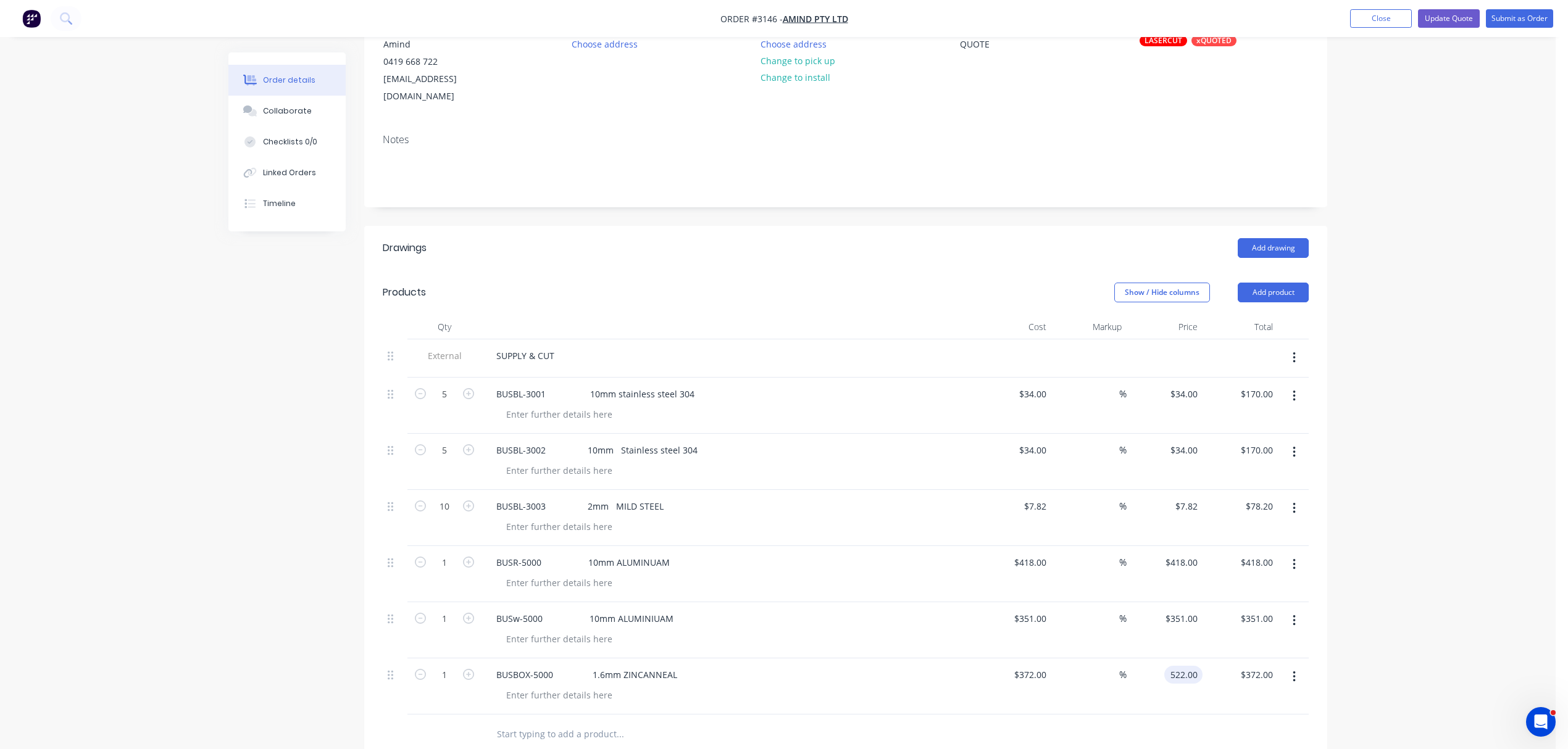
type input "$522.00"
type input "372"
click at [1020, 658] on div "372 $372.00" at bounding box center [1013, 686] width 76 height 56
type input "$0.00"
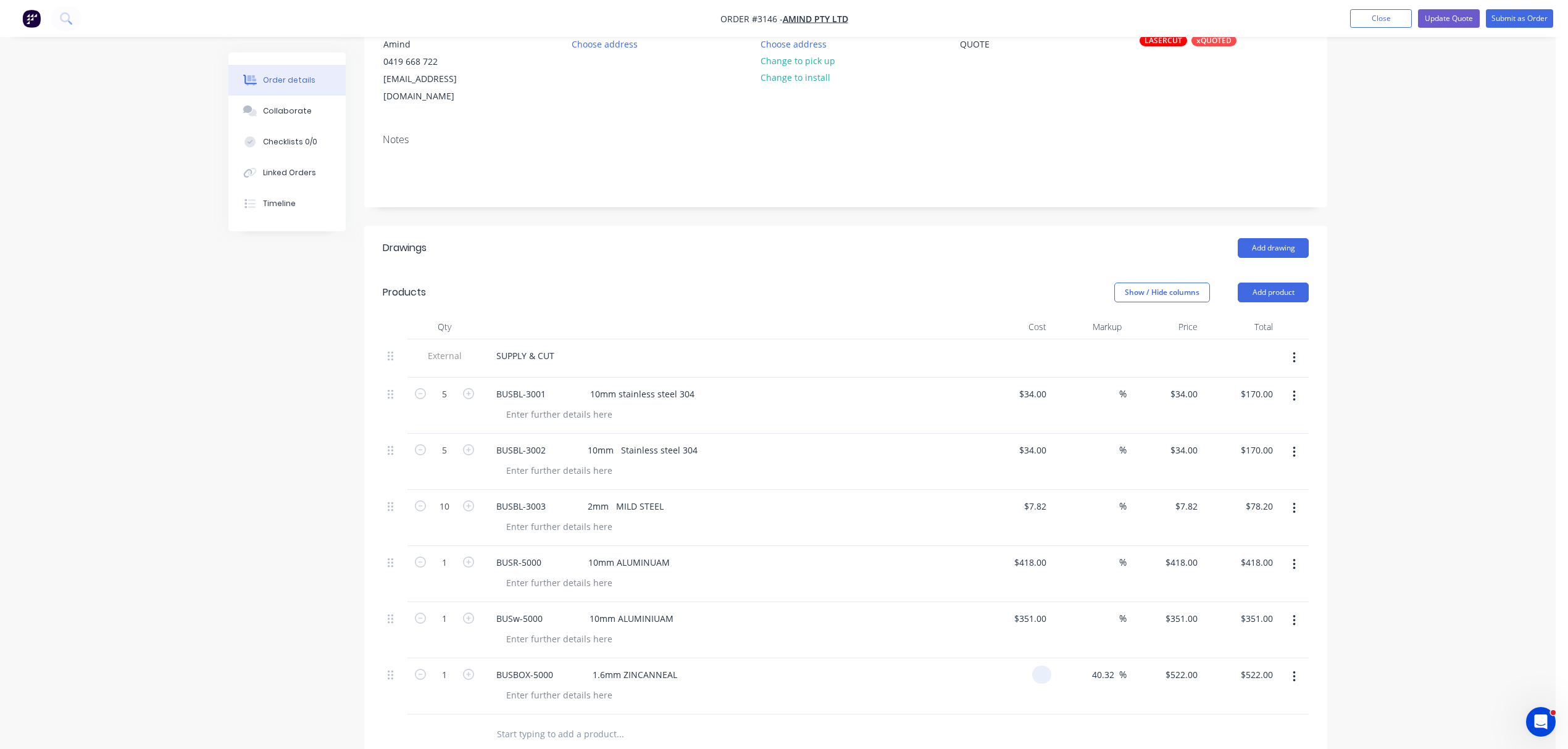
type input "$0.00"
type input "522.00"
type input "$522.00"
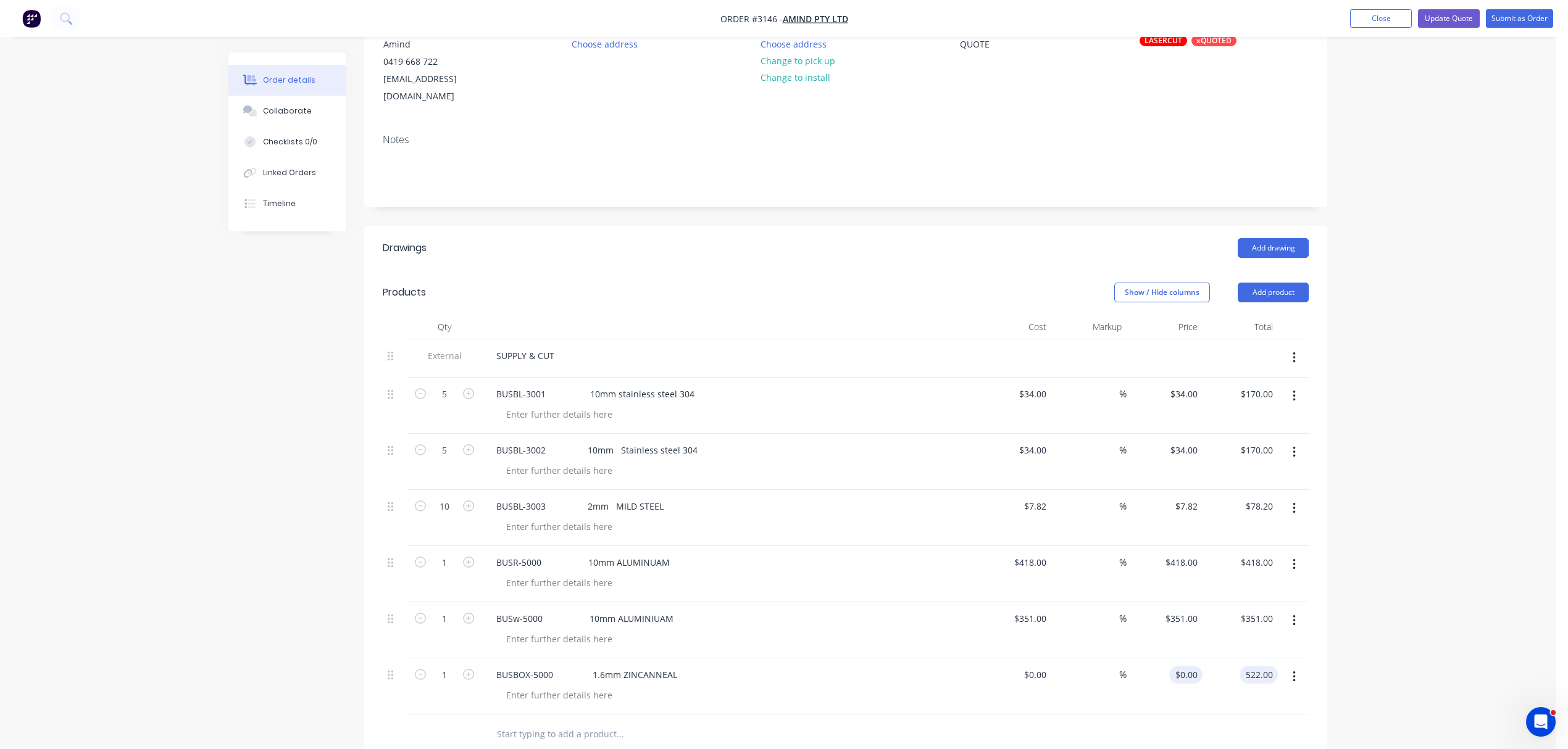
type input "$522.00"
click at [672, 666] on div "BUSBOX-5000 1.6mm ZINCANNEAL" at bounding box center [587, 674] width 201 height 18
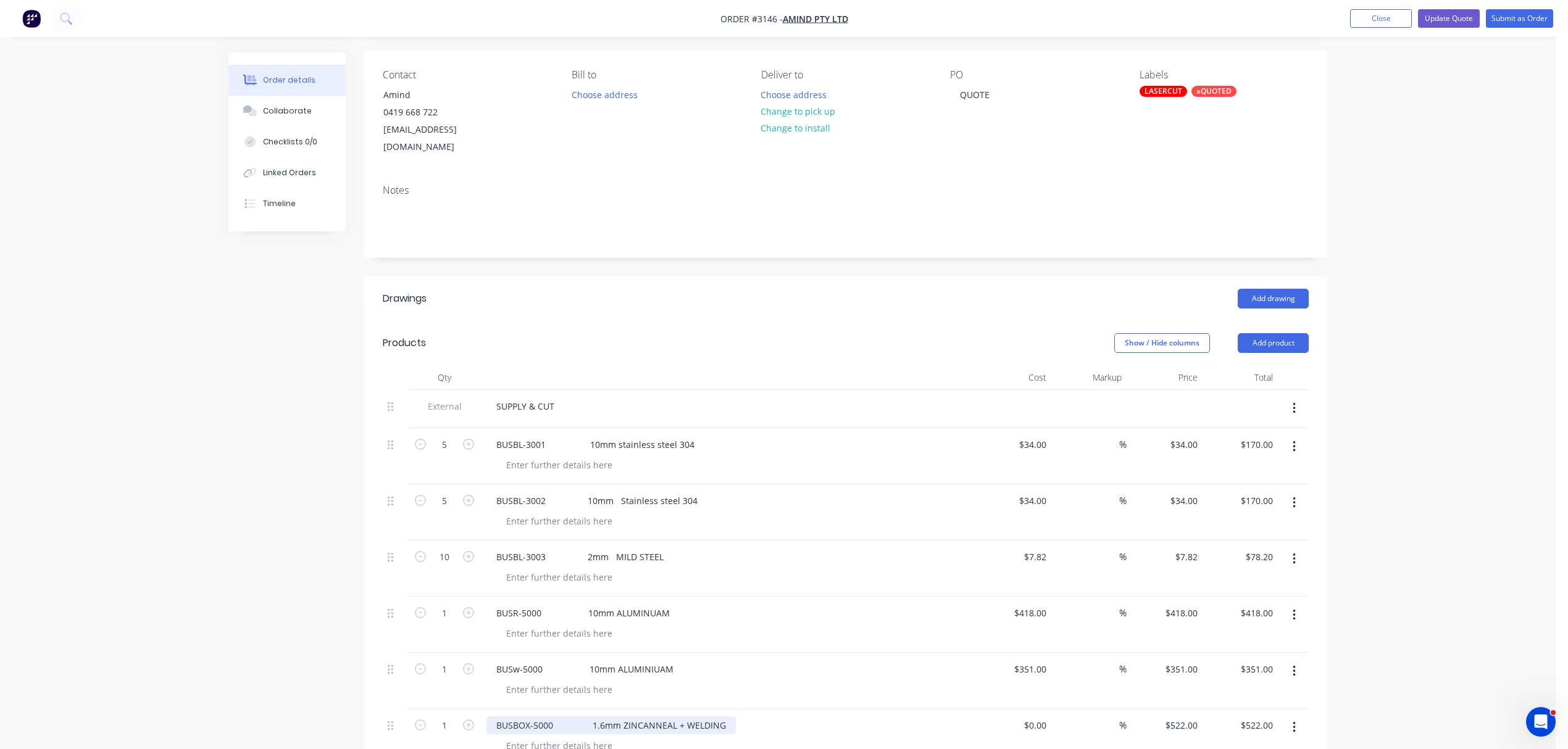
scroll to position [55, 0]
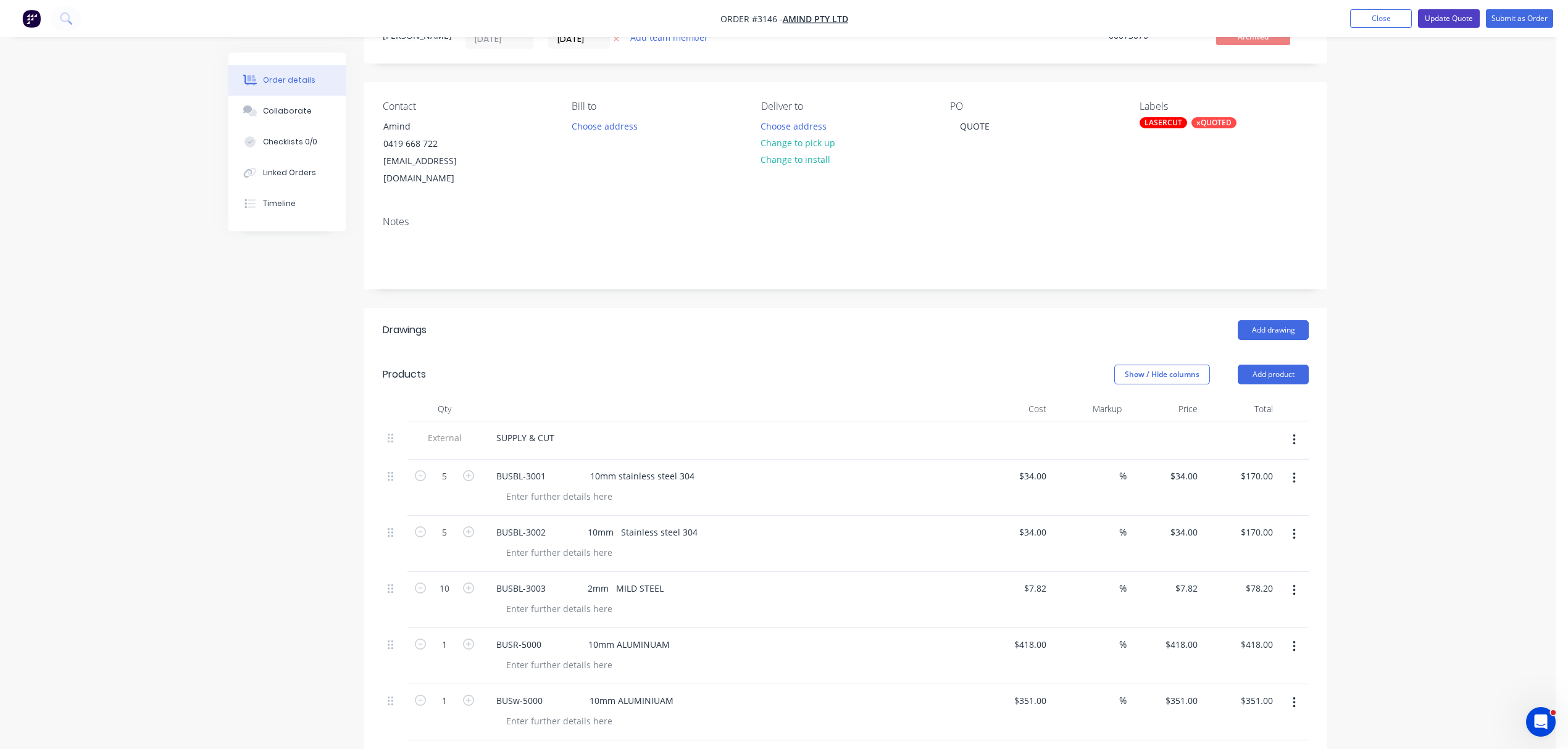
click at [1454, 15] on button "Update Quote" at bounding box center [1448, 19] width 62 height 19
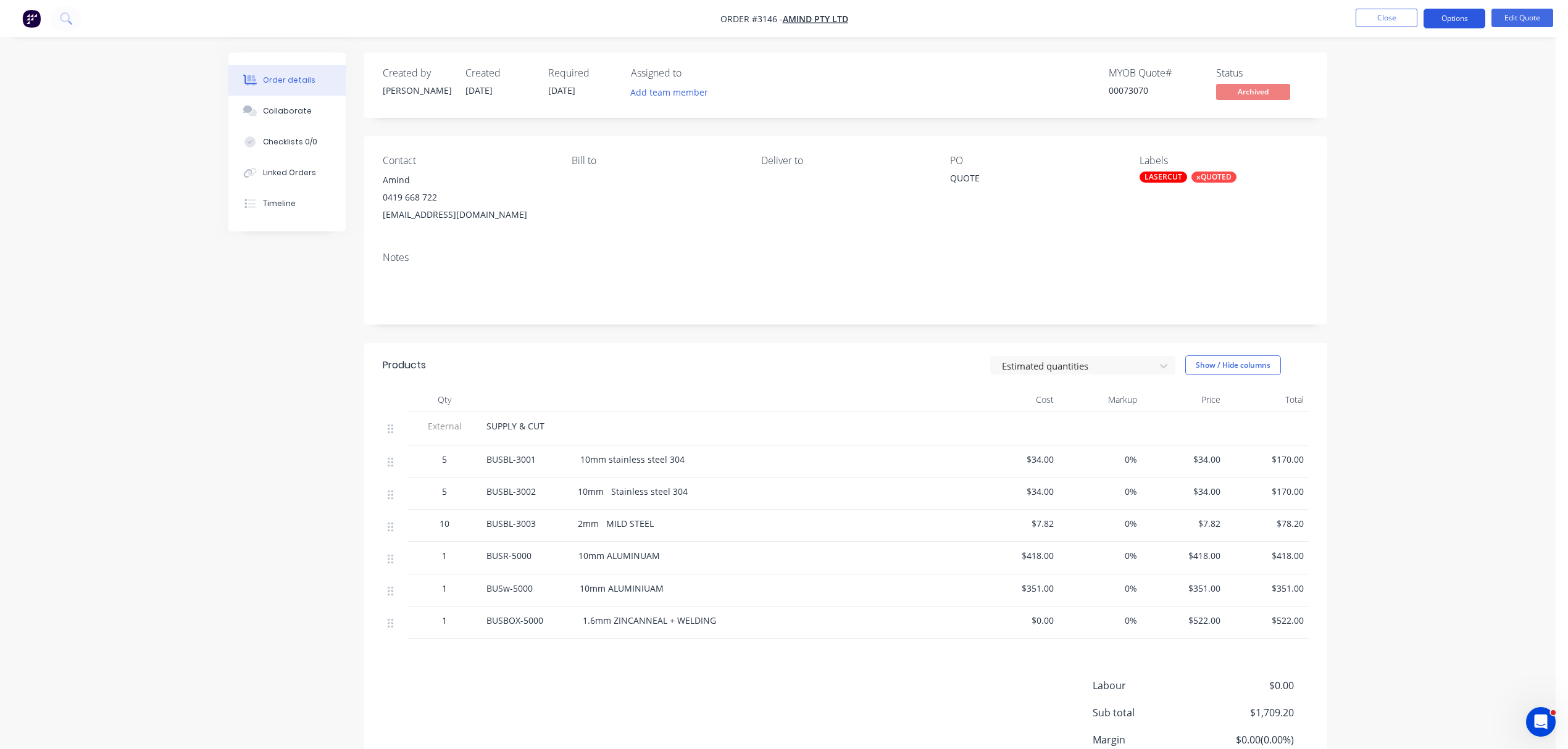
click at [1455, 13] on button "Options" at bounding box center [1453, 18] width 62 height 20
click at [1380, 70] on div "Quote" at bounding box center [1417, 75] width 114 height 18
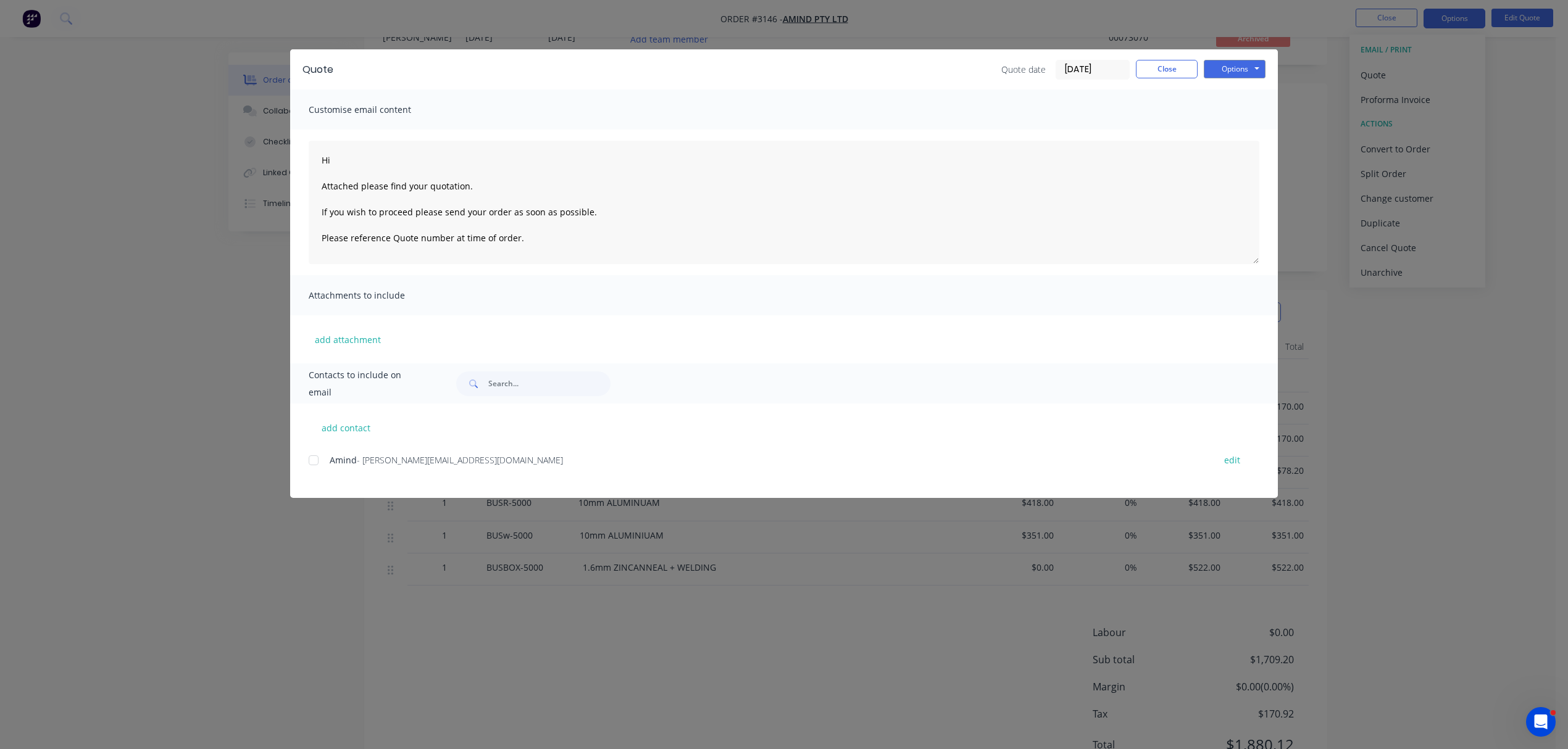
scroll to position [55, 0]
click at [313, 458] on div at bounding box center [313, 460] width 25 height 25
click at [342, 155] on textarea "Hi Attached please find your quotation. If you wish to proceed please send your…" at bounding box center [784, 203] width 951 height 123
click at [476, 183] on textarea "Hi Amind Attached please find your quotation. If you wish to proceed please sen…" at bounding box center [784, 203] width 951 height 123
click at [426, 187] on textarea "Hi Amind Attached please find your quotation. If you wish to proceed please sen…" at bounding box center [784, 203] width 951 height 123
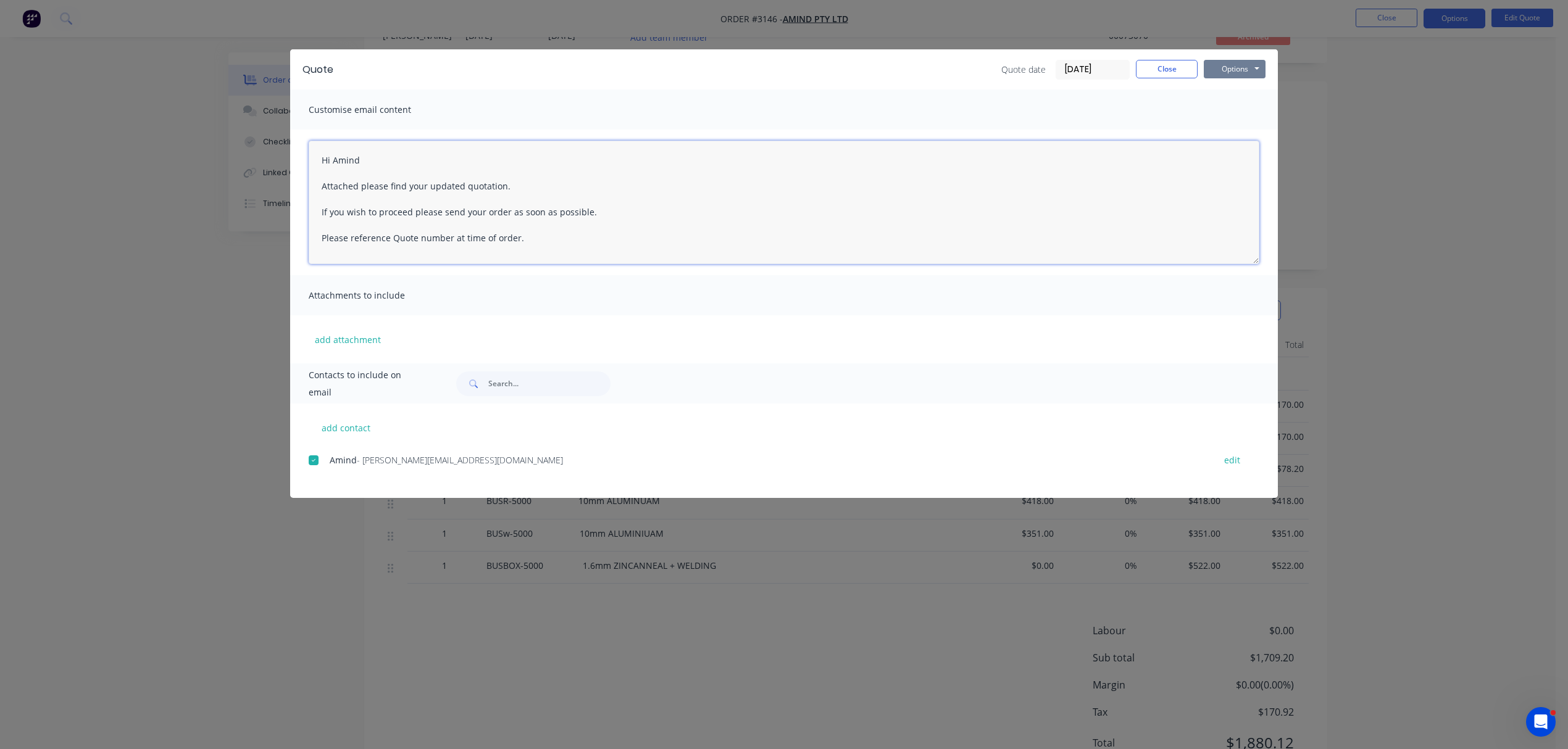
type textarea "Hi Amind Attached please find your updated quotation. If you wish to proceed pl…"
click at [1238, 70] on button "Options" at bounding box center [1234, 69] width 62 height 19
click at [1235, 132] on button "Email" at bounding box center [1242, 132] width 79 height 21
click at [1164, 67] on button "Close" at bounding box center [1166, 69] width 62 height 19
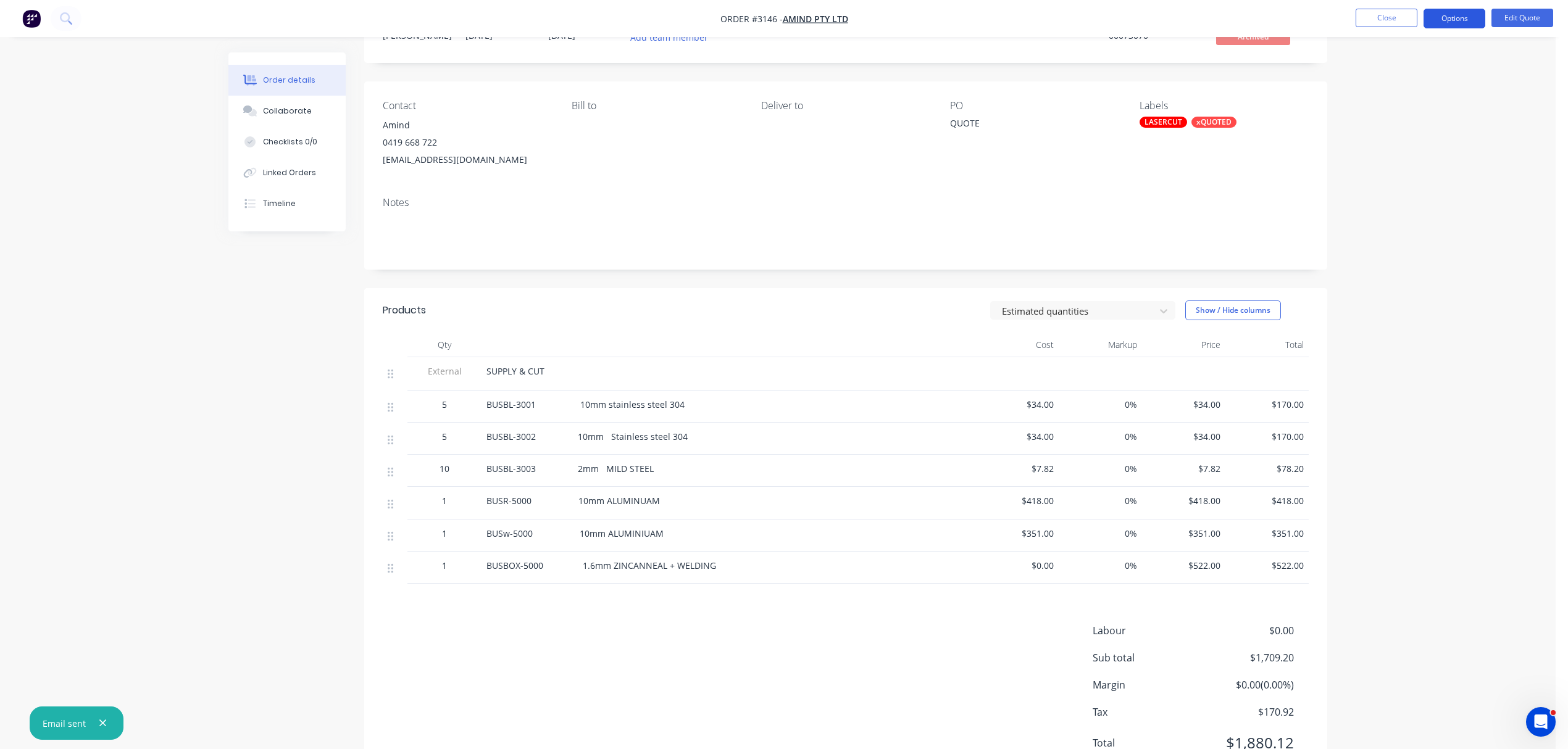
click at [1454, 19] on button "Options" at bounding box center [1453, 18] width 62 height 20
click at [1382, 73] on div "Quote" at bounding box center [1417, 75] width 114 height 18
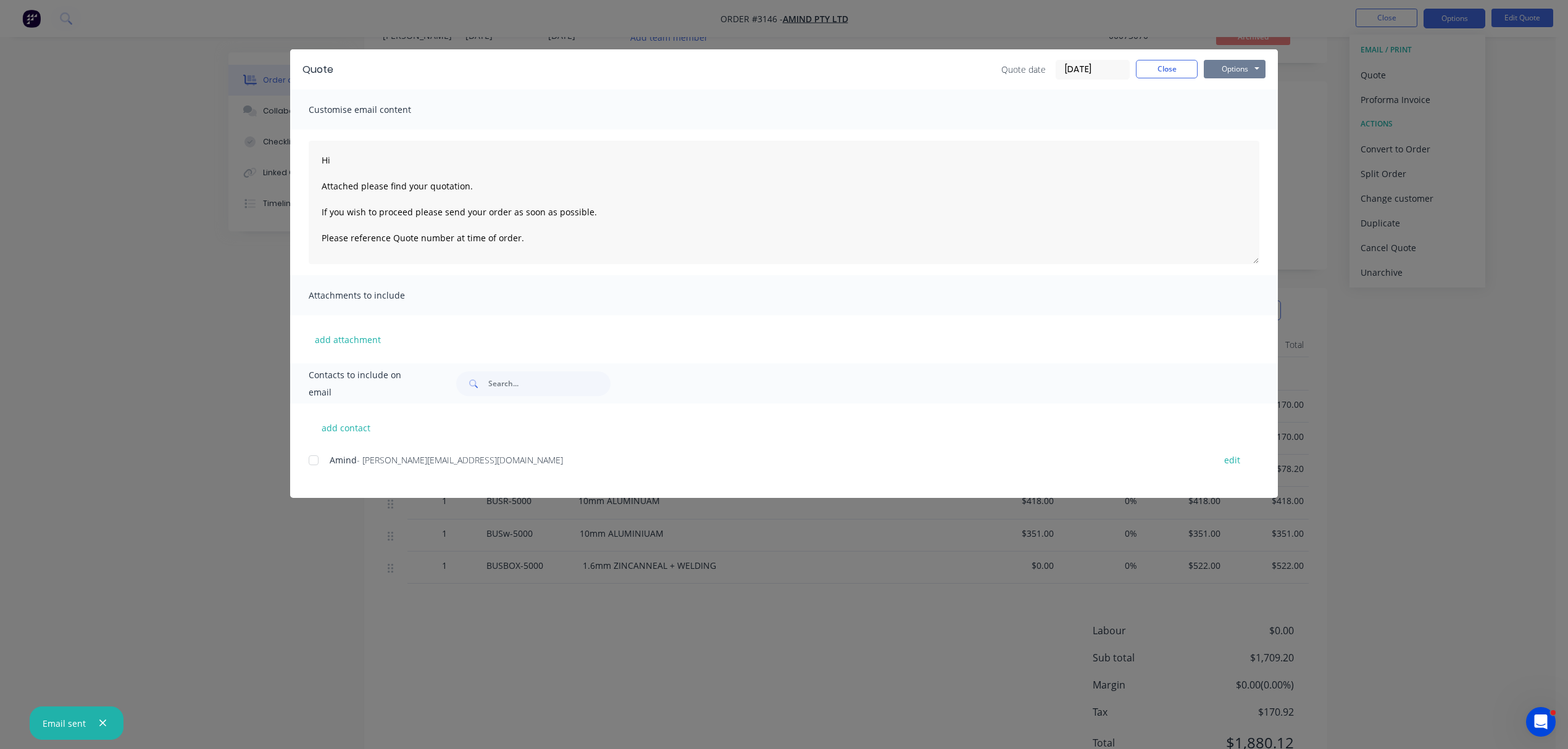
click at [1238, 70] on button "Options" at bounding box center [1234, 69] width 62 height 19
click at [1239, 129] on button "Email" at bounding box center [1242, 132] width 79 height 21
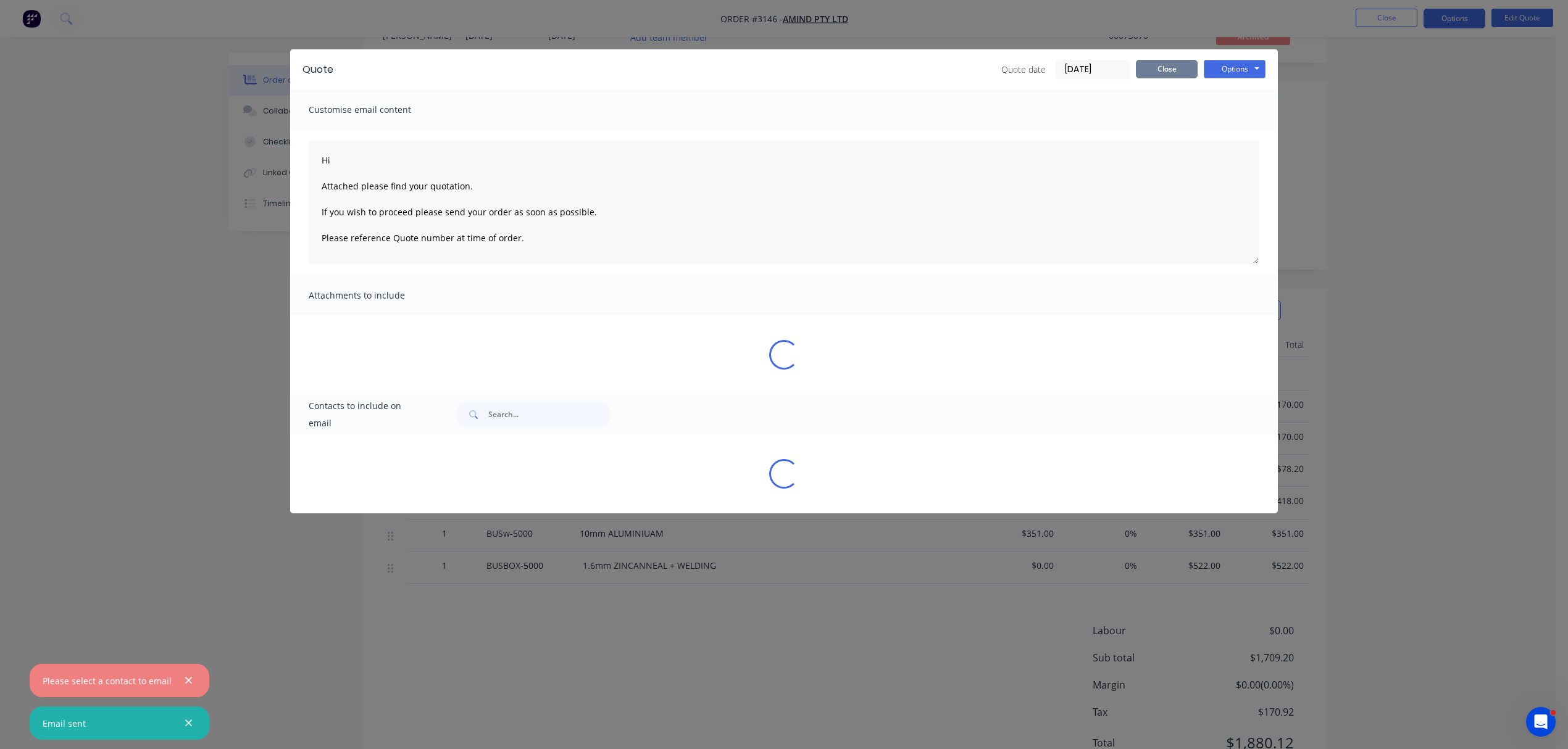
type textarea "Hi Attached please find your quotation. If you wish to proceed please send your…"
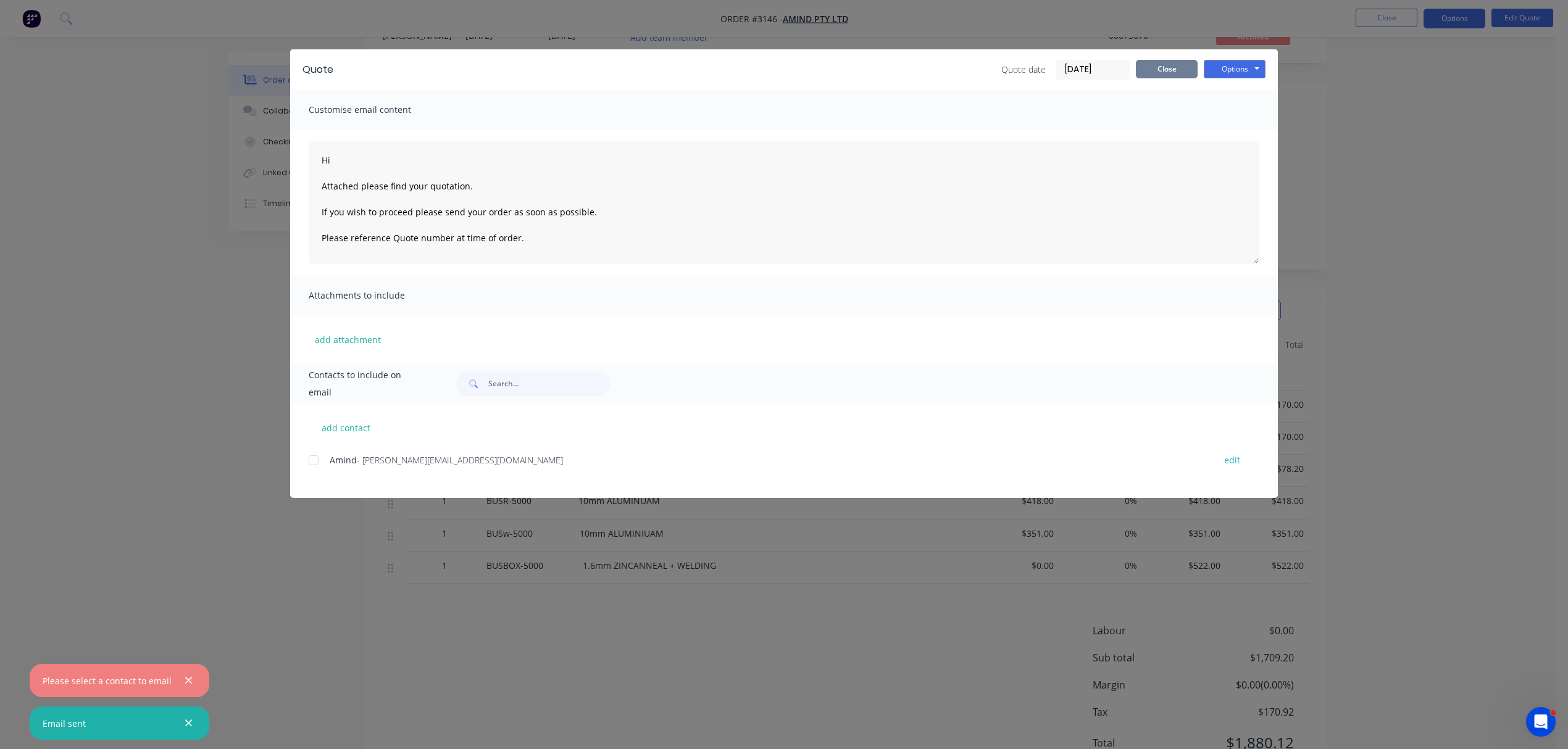
click at [1172, 70] on button "Close" at bounding box center [1166, 69] width 62 height 19
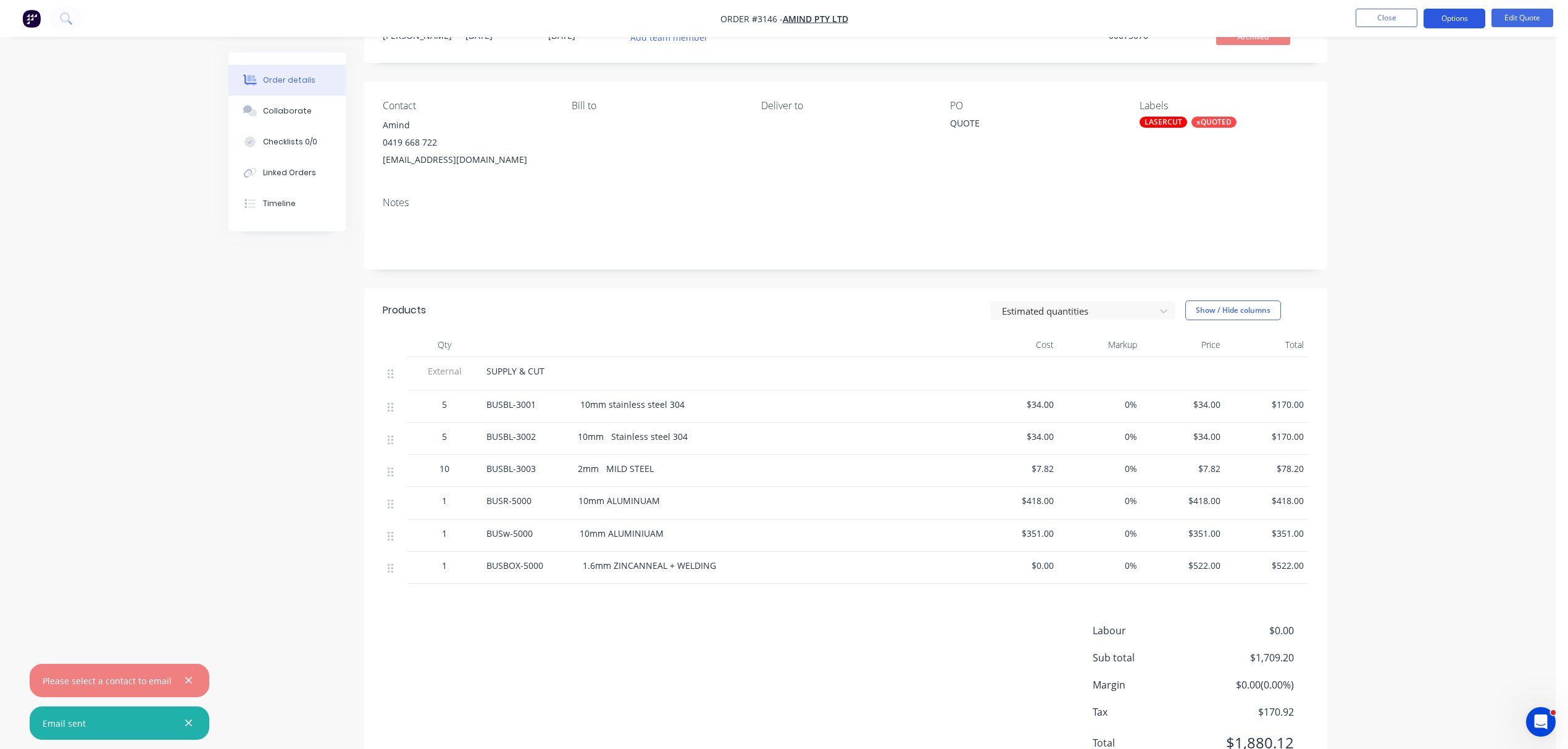
drag, startPoint x: 1456, startPoint y: 7, endPoint x: 1455, endPoint y: 15, distance: 8.1
click at [1456, 11] on nav "Order #3146 - Amind Pty Ltd Close Options Edit Quote" at bounding box center [784, 18] width 1568 height 37
click at [1455, 15] on button "Options" at bounding box center [1453, 18] width 62 height 20
click at [1378, 73] on div "Quote" at bounding box center [1417, 75] width 114 height 18
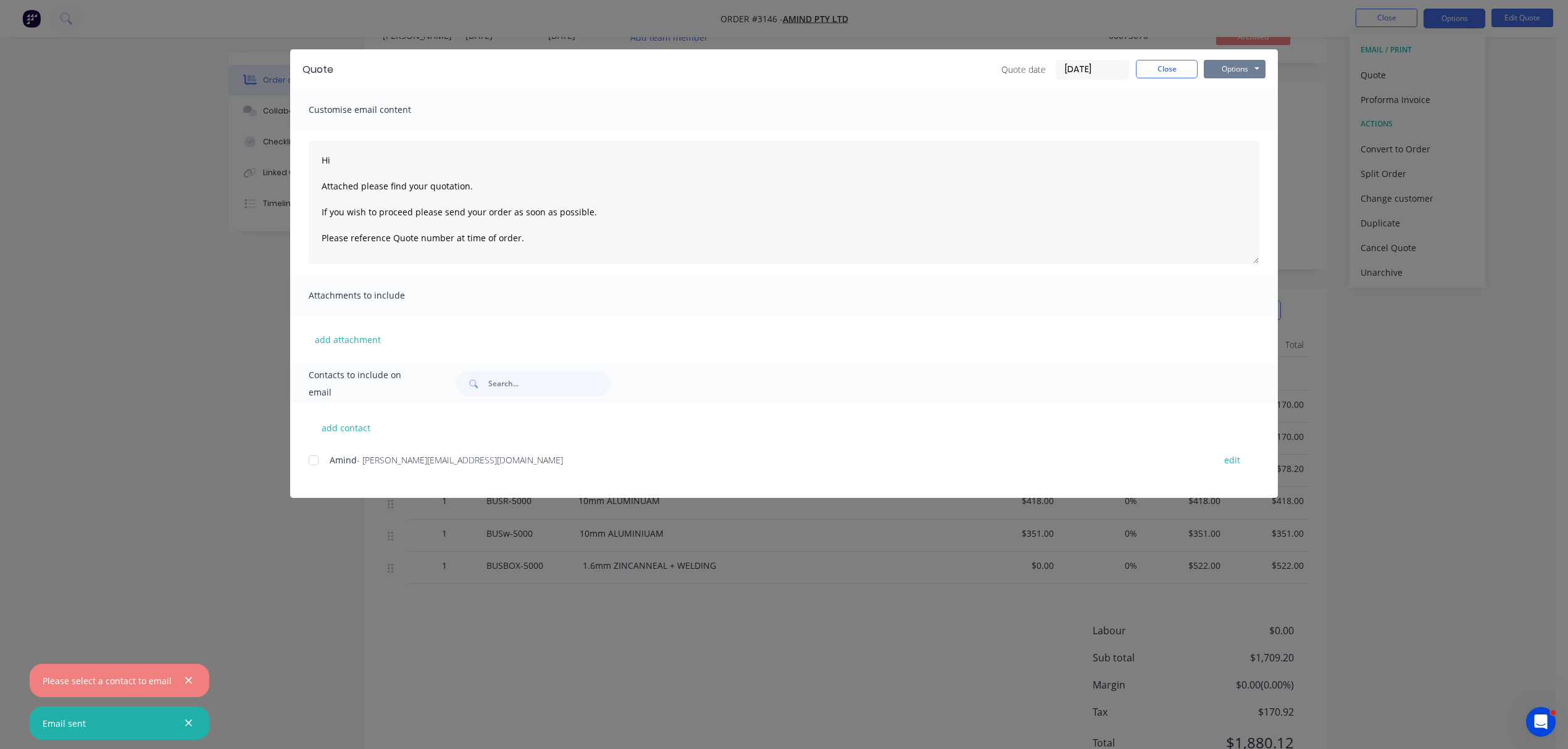
click at [1257, 69] on button "Options" at bounding box center [1234, 69] width 62 height 19
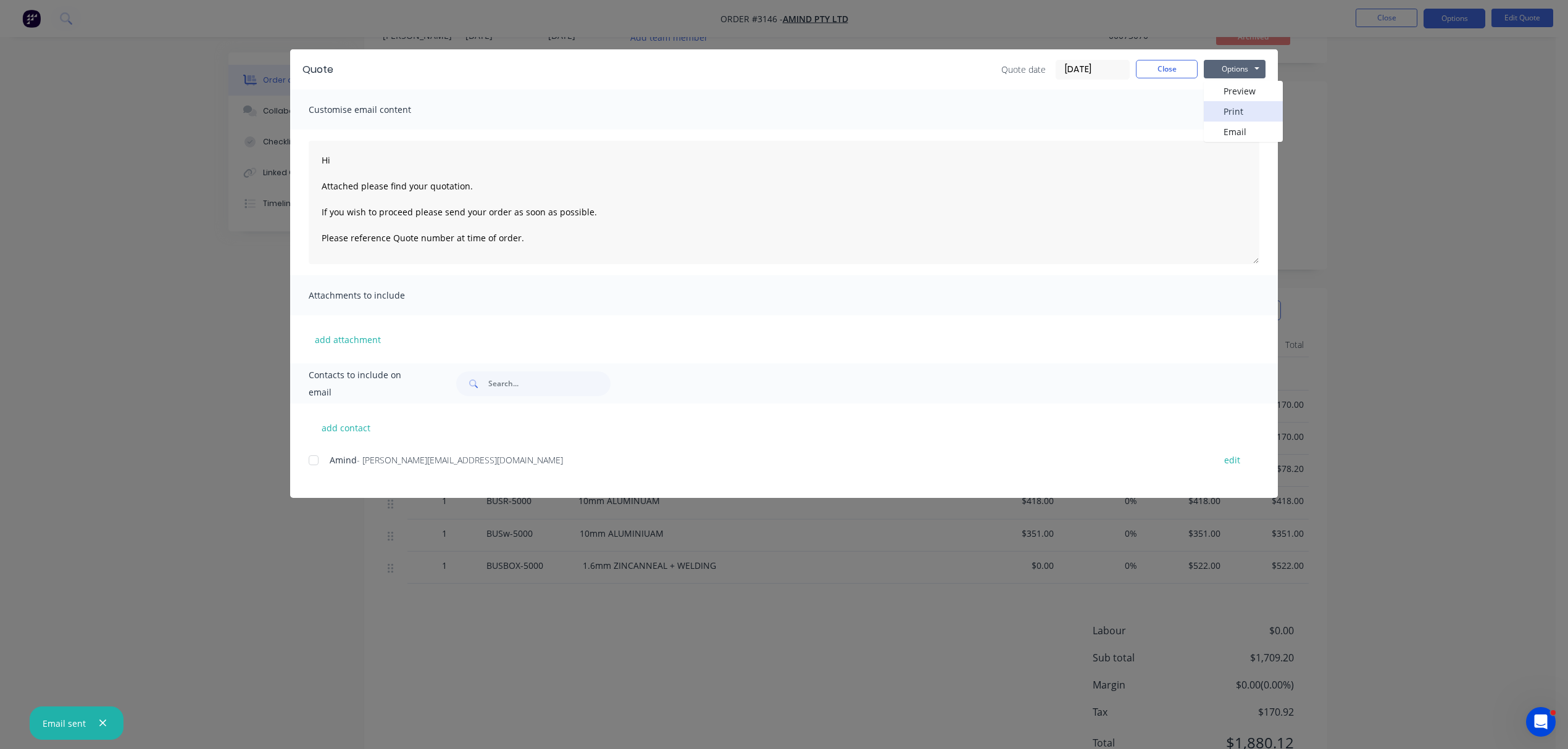
click at [1236, 110] on button "Print" at bounding box center [1242, 112] width 79 height 21
type textarea "Hi Attached please find your quotation. If you wish to proceed please send your…"
click at [1172, 64] on button "Close" at bounding box center [1166, 69] width 62 height 19
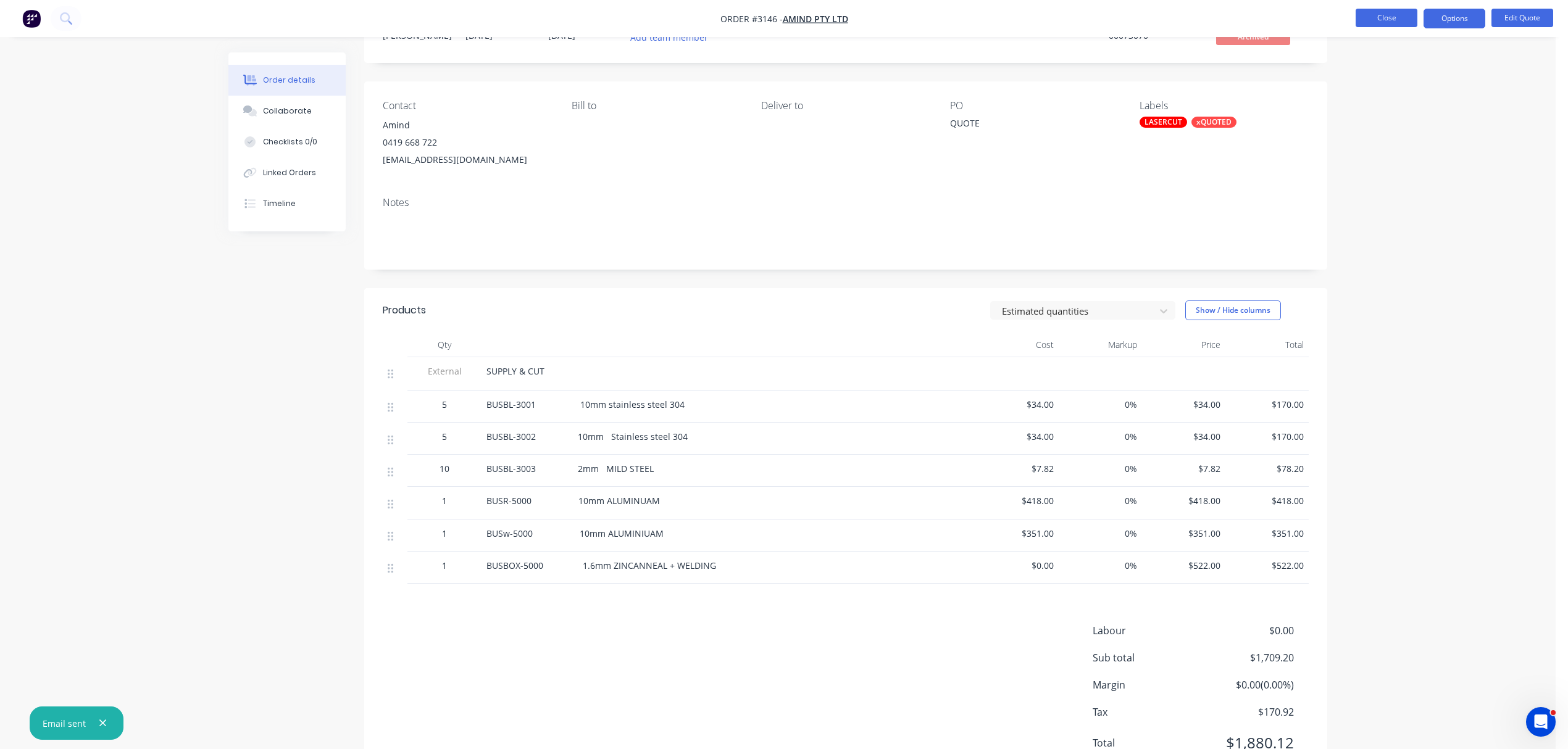
click at [1388, 17] on button "Close" at bounding box center [1385, 18] width 62 height 19
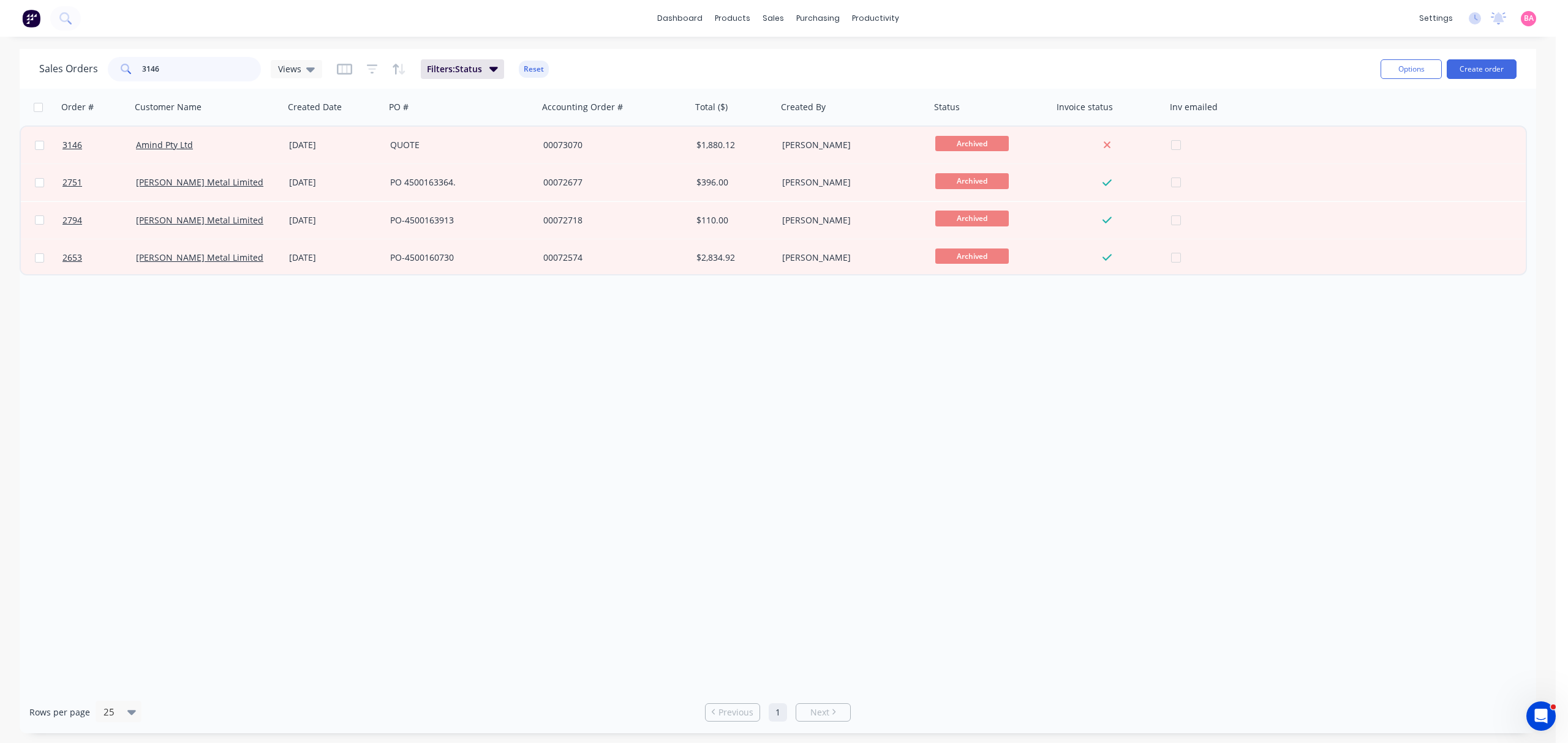
drag, startPoint x: 177, startPoint y: 67, endPoint x: 8, endPoint y: 62, distance: 169.1
click at [8, 62] on div "Sales Orders 3146 Views Filters: Status Reset Options Create order Order # Cust…" at bounding box center [778, 391] width 1556 height 685
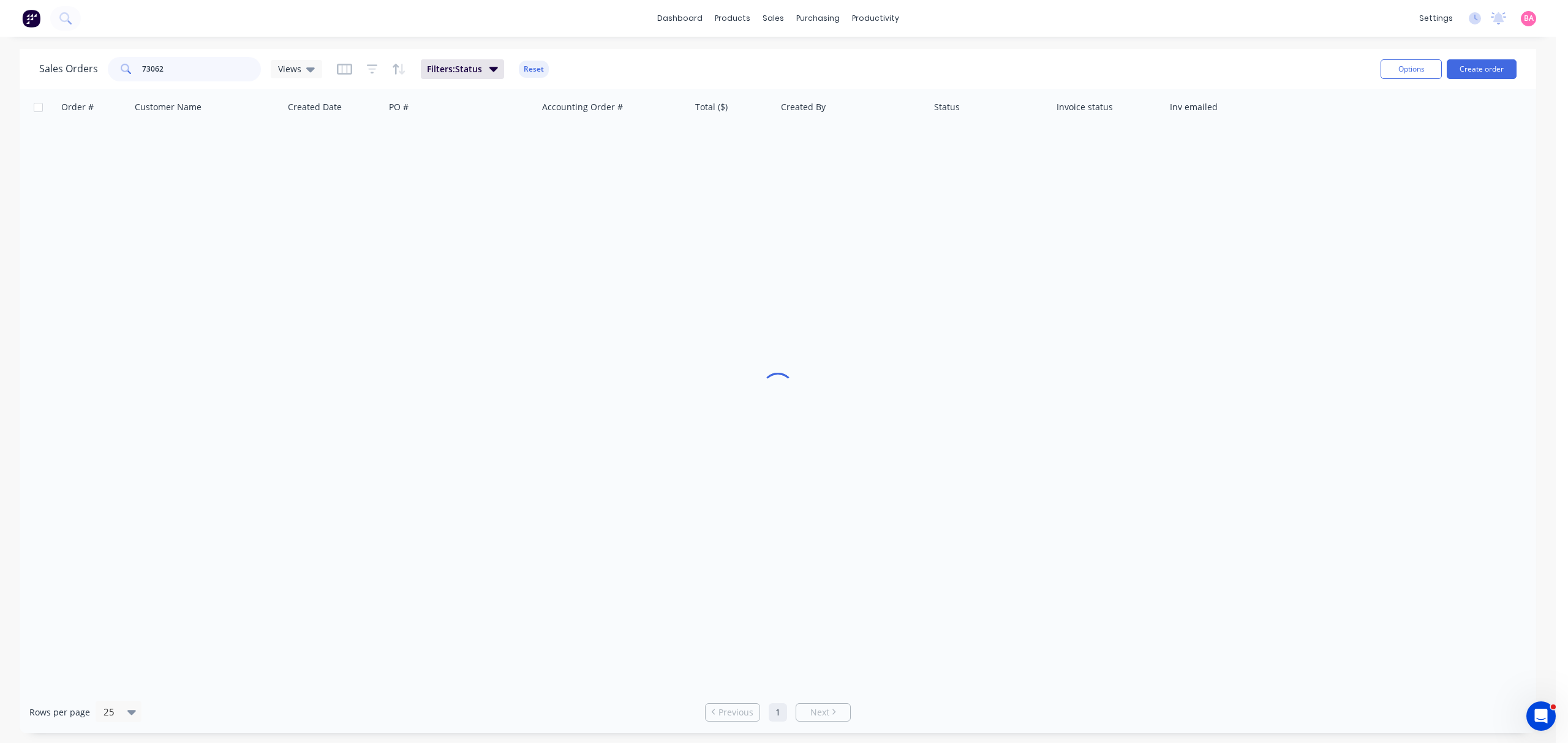
drag, startPoint x: 174, startPoint y: 70, endPoint x: 28, endPoint y: 57, distance: 146.6
click at [28, 57] on div "Sales Orders 73062 Views Filters: Status Reset Options Create order" at bounding box center [778, 69] width 1516 height 39
type input "3140"
click at [815, 54] on div "Sales Orders" at bounding box center [817, 59] width 50 height 11
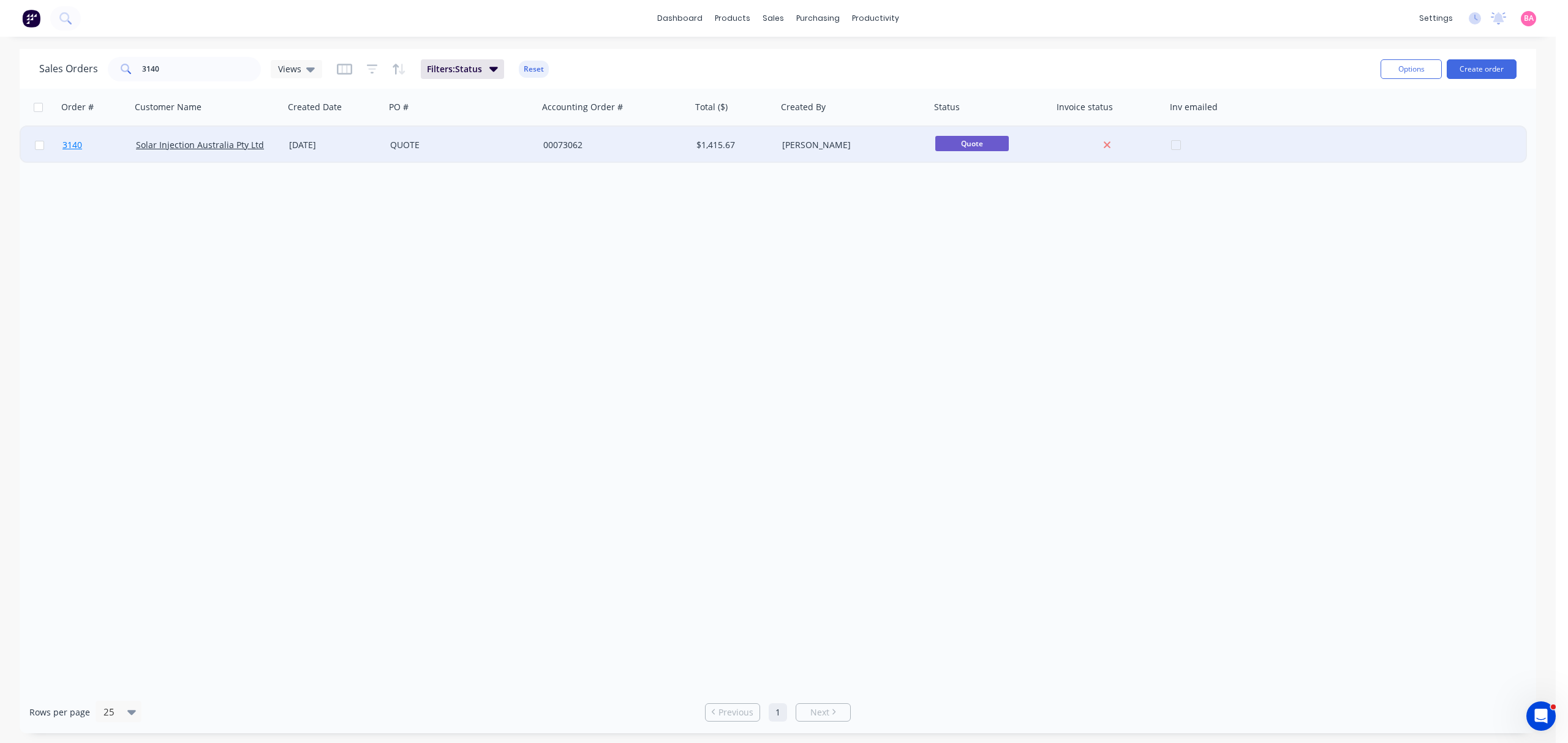
click at [71, 145] on span "3140" at bounding box center [71, 145] width 20 height 12
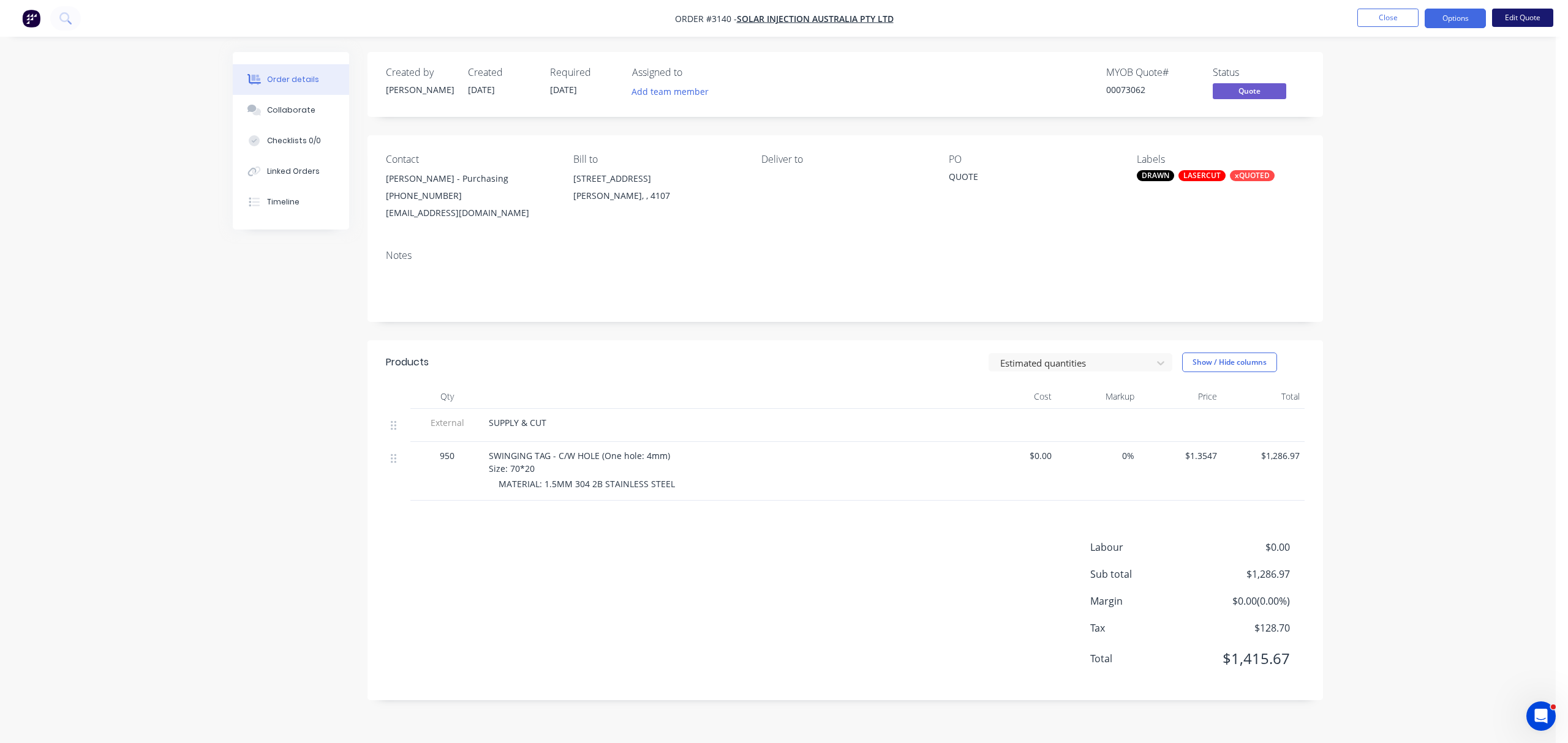
click at [1519, 13] on button "Edit Quote" at bounding box center [1522, 18] width 61 height 19
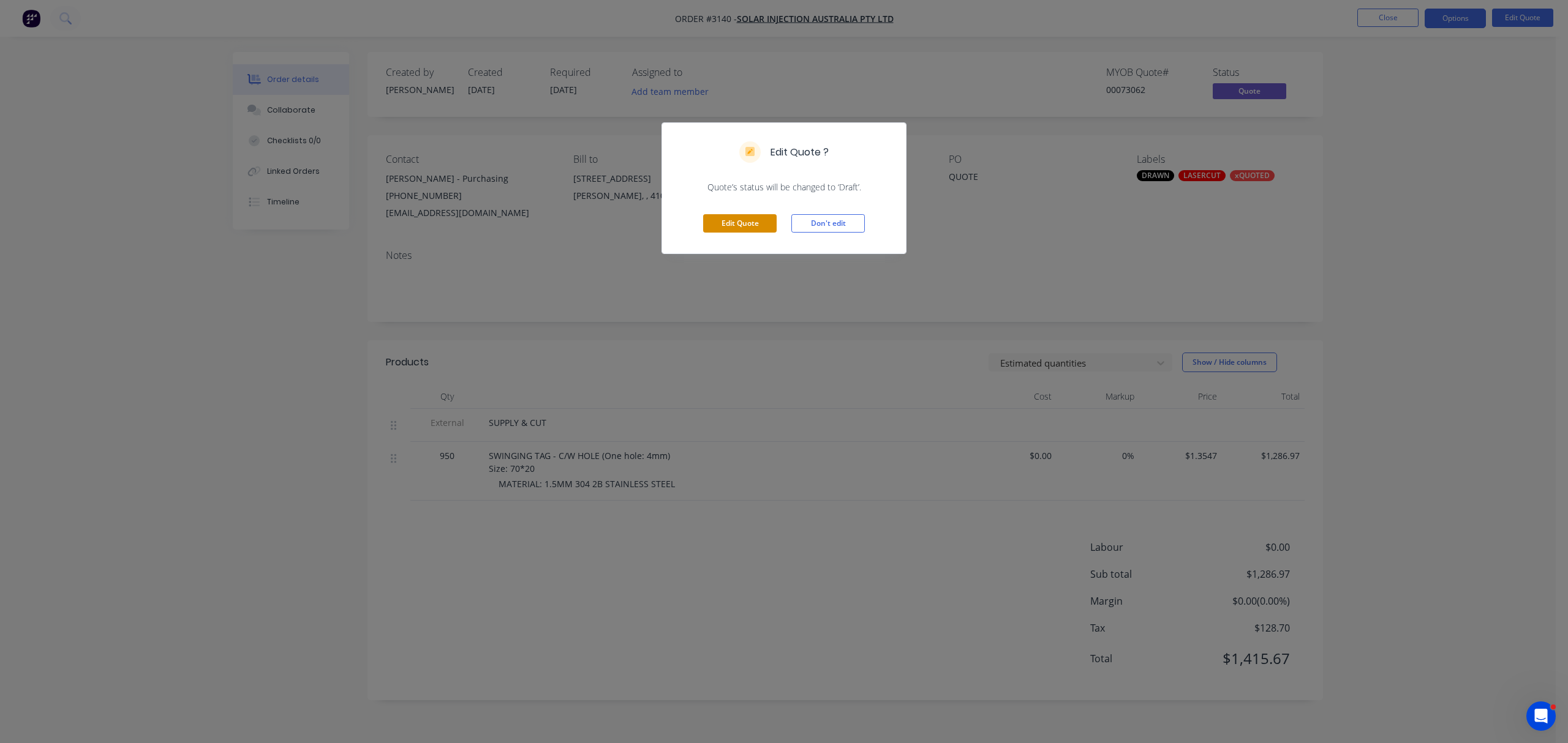
click at [746, 217] on button "Edit Quote" at bounding box center [739, 224] width 73 height 19
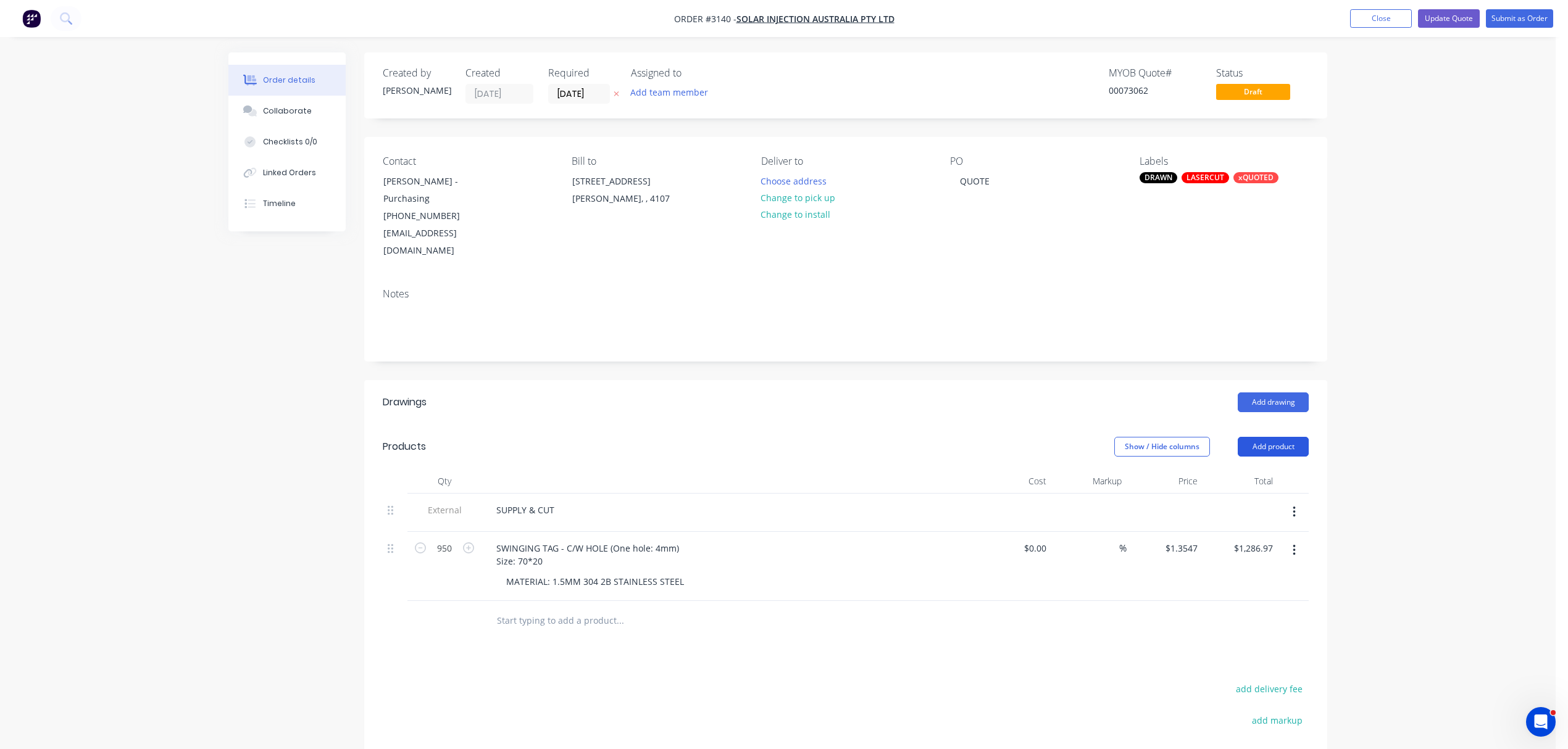
click at [1275, 437] on button "Add product" at bounding box center [1273, 446] width 71 height 20
click at [528, 609] on input "text" at bounding box center [619, 621] width 247 height 25
type input "d"
type input "DISCOUNT"
click at [603, 648] on button "Add DISCOUNT to order" at bounding box center [686, 668] width 370 height 40
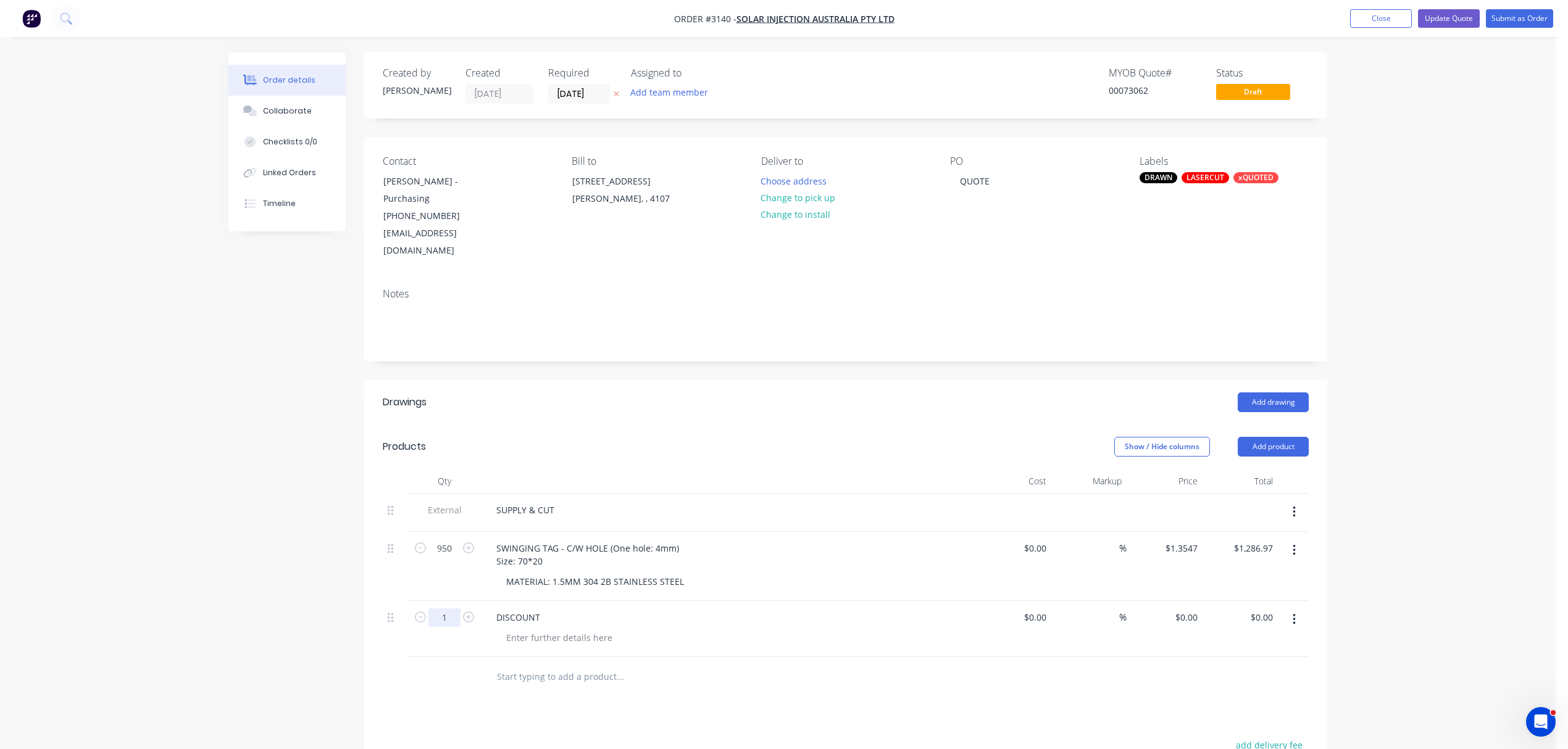
click at [439, 609] on input "1" at bounding box center [444, 618] width 32 height 19
type input "-1"
click at [1199, 609] on input "0" at bounding box center [1188, 617] width 28 height 18
type input "$86.97"
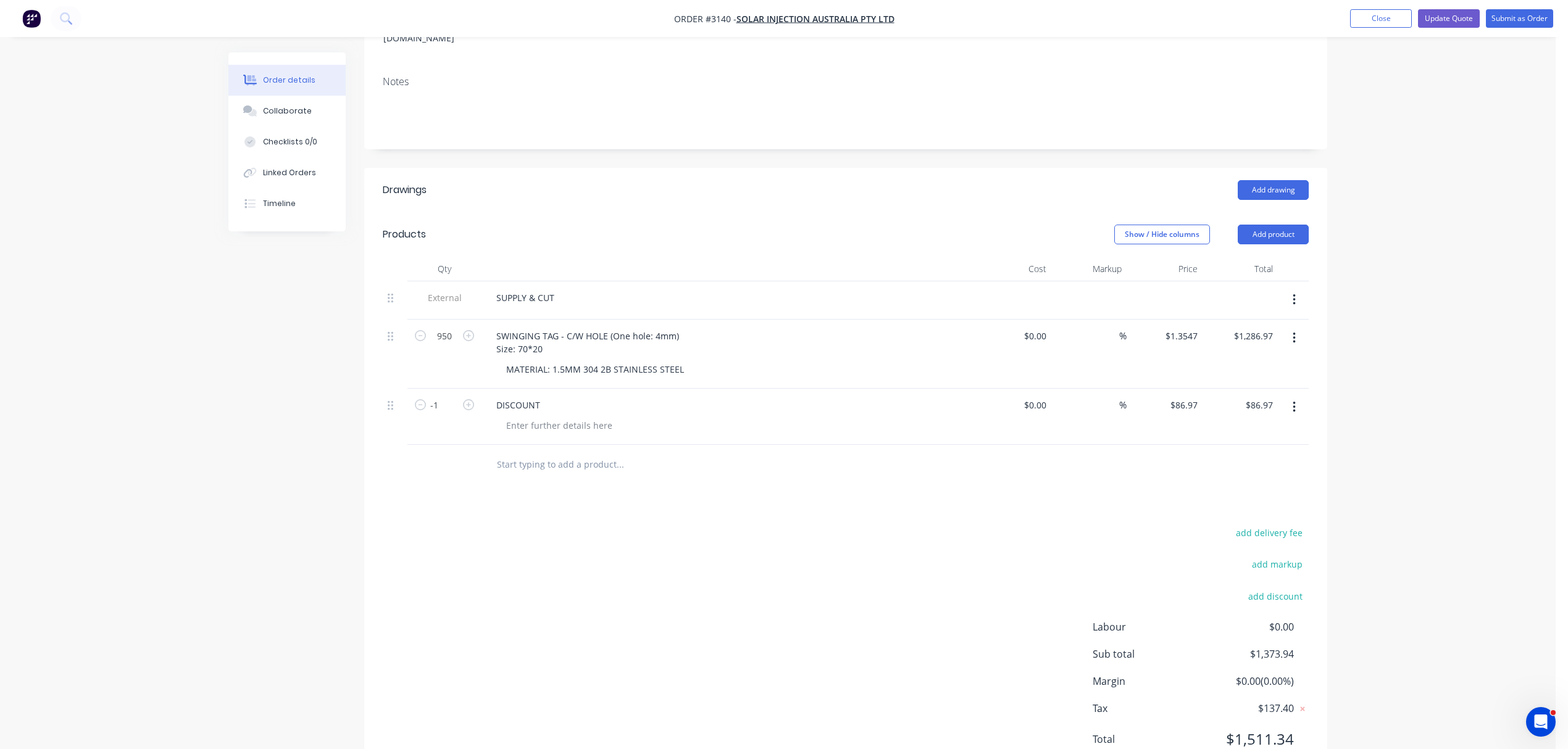
scroll to position [230, 0]
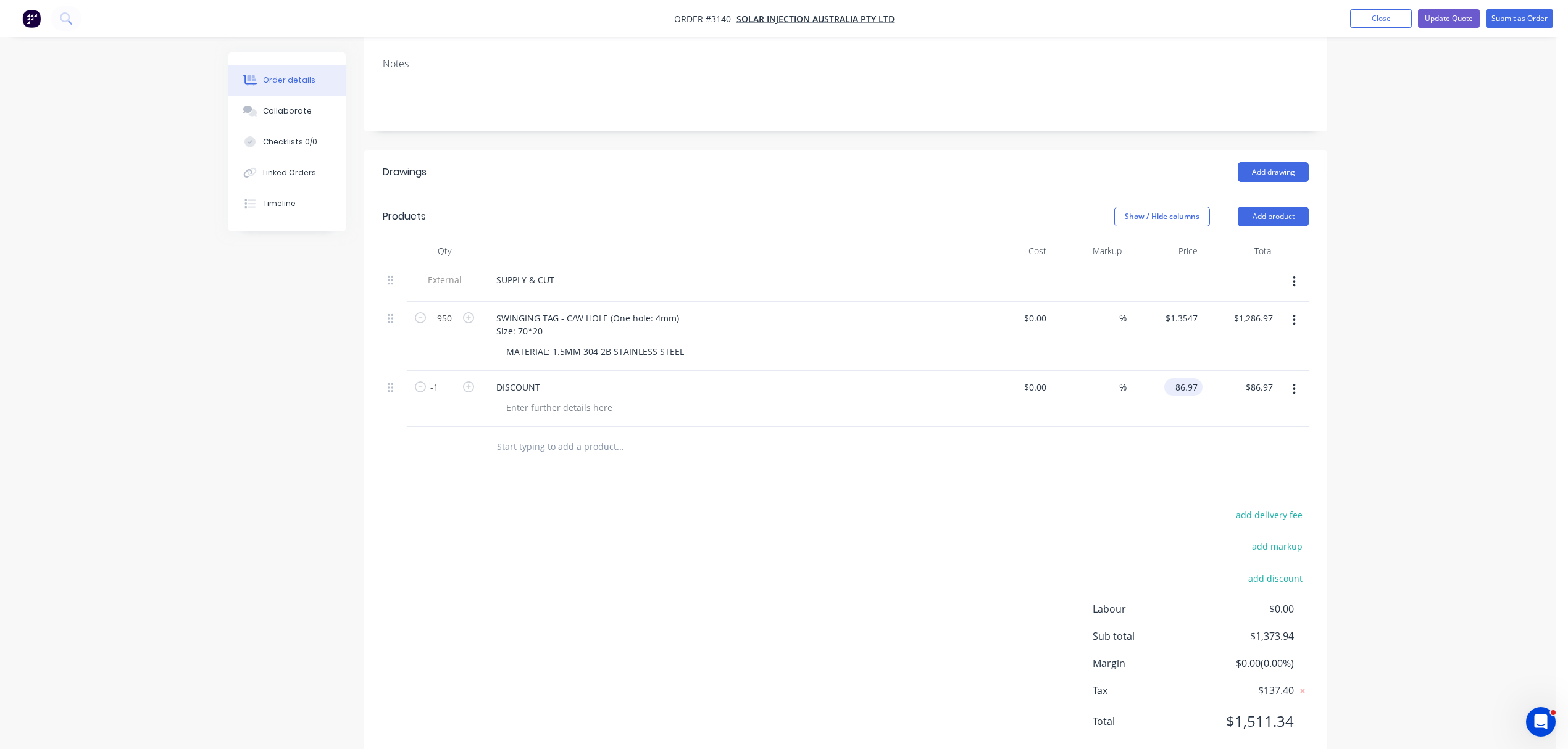
click at [1170, 379] on div "86.97 $86.97" at bounding box center [1183, 387] width 38 height 18
click at [1170, 379] on div "86.97 86.97" at bounding box center [1185, 387] width 33 height 18
click at [1171, 379] on div "86.97 86.97" at bounding box center [1185, 387] width 33 height 18
click at [1175, 379] on input "86.97" at bounding box center [1188, 387] width 28 height 18
type input "$-86.97"
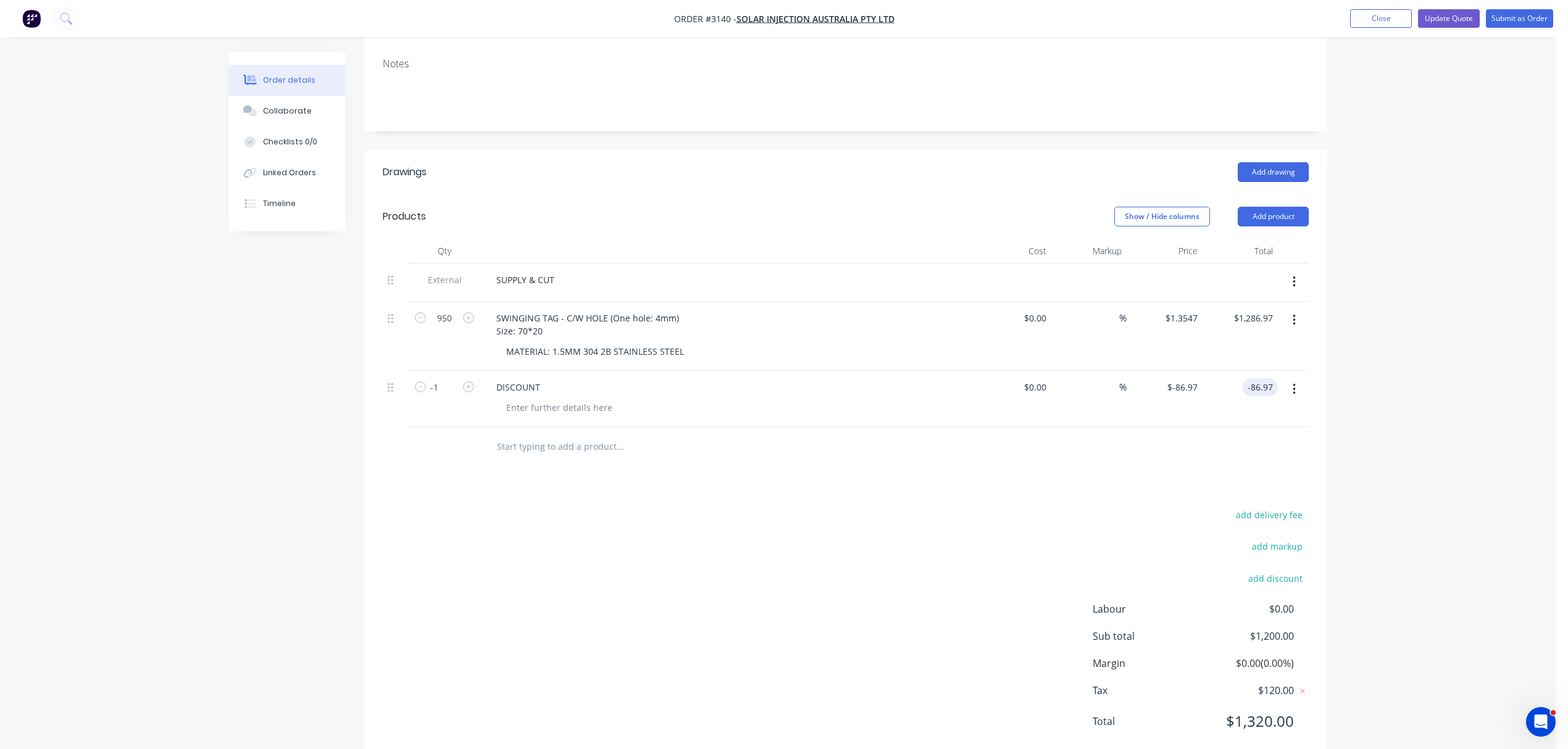
type input "$-86.97"
click at [534, 399] on div at bounding box center [559, 407] width 126 height 18
click at [1454, 17] on button "Update Quote" at bounding box center [1448, 19] width 62 height 19
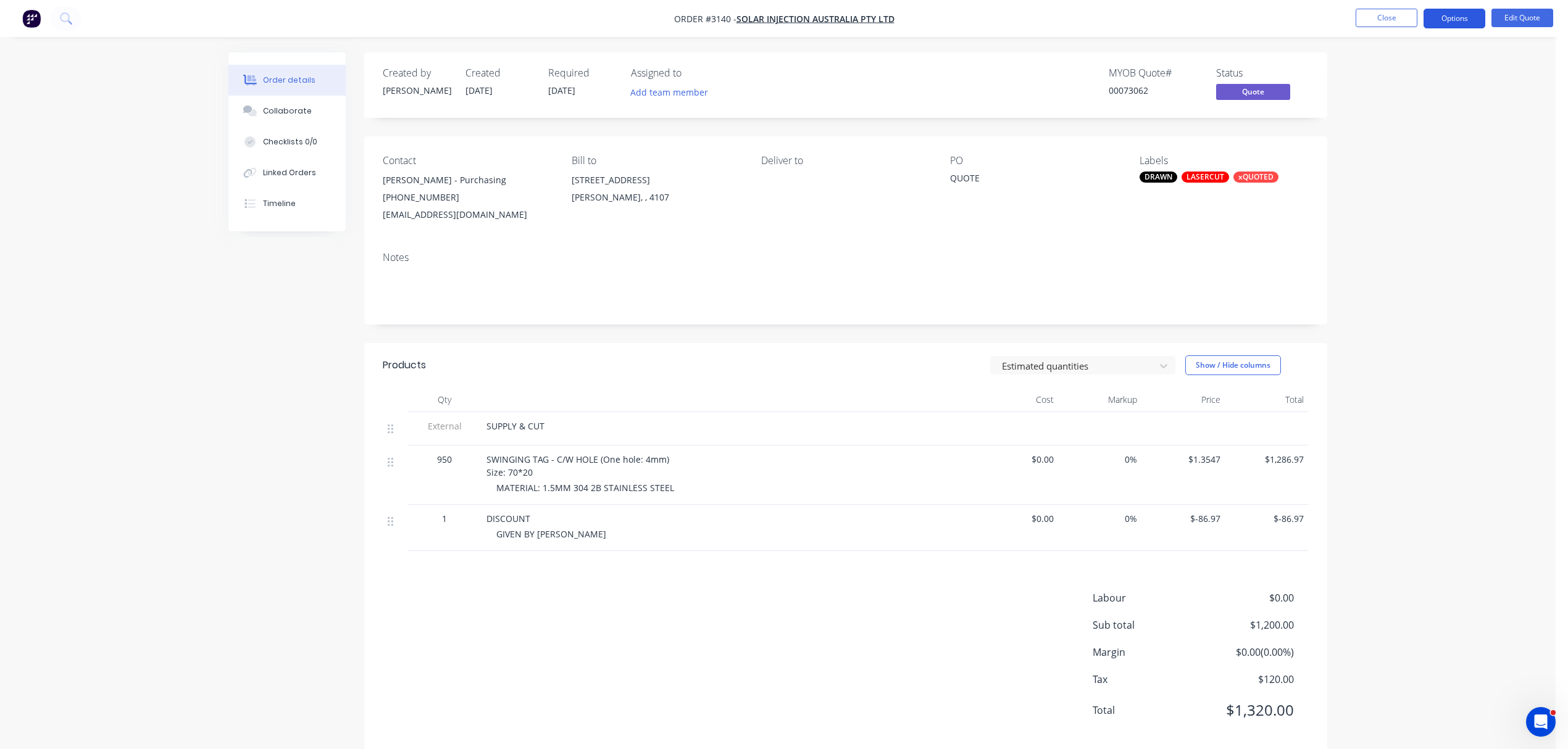
click at [1461, 12] on button "Options" at bounding box center [1453, 18] width 62 height 20
click at [1376, 69] on div "Quote" at bounding box center [1417, 75] width 114 height 18
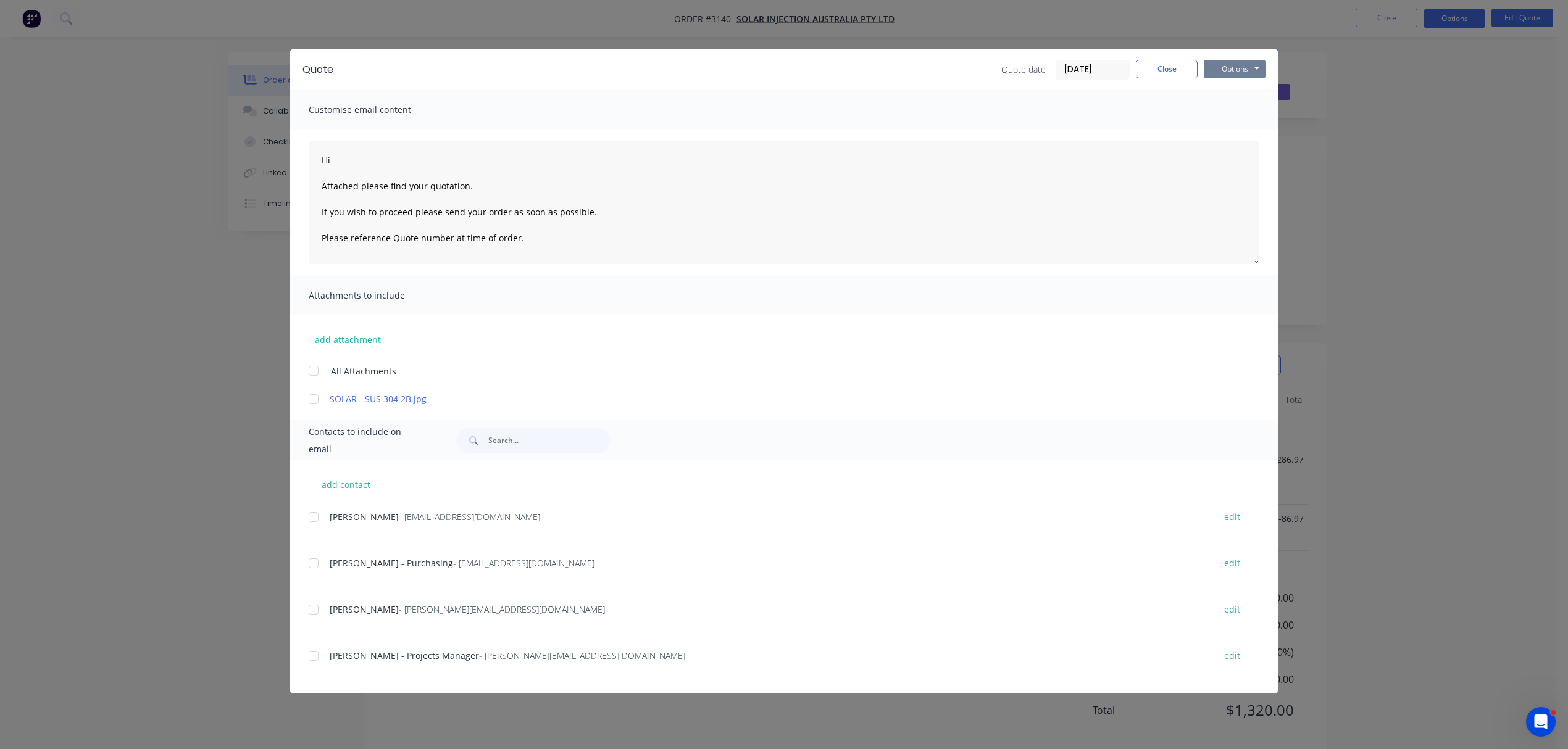
click at [1239, 70] on button "Options" at bounding box center [1234, 69] width 62 height 19
click at [1235, 107] on button "Print" at bounding box center [1242, 112] width 79 height 21
click at [316, 563] on div at bounding box center [313, 563] width 25 height 25
click at [387, 159] on textarea "Hi Attached please find your quotation. If you wish to proceed please send your…" at bounding box center [784, 203] width 951 height 123
click at [427, 183] on textarea "Hi Betty Attached please find your quotation. If you wish to proceed please sen…" at bounding box center [784, 203] width 951 height 123
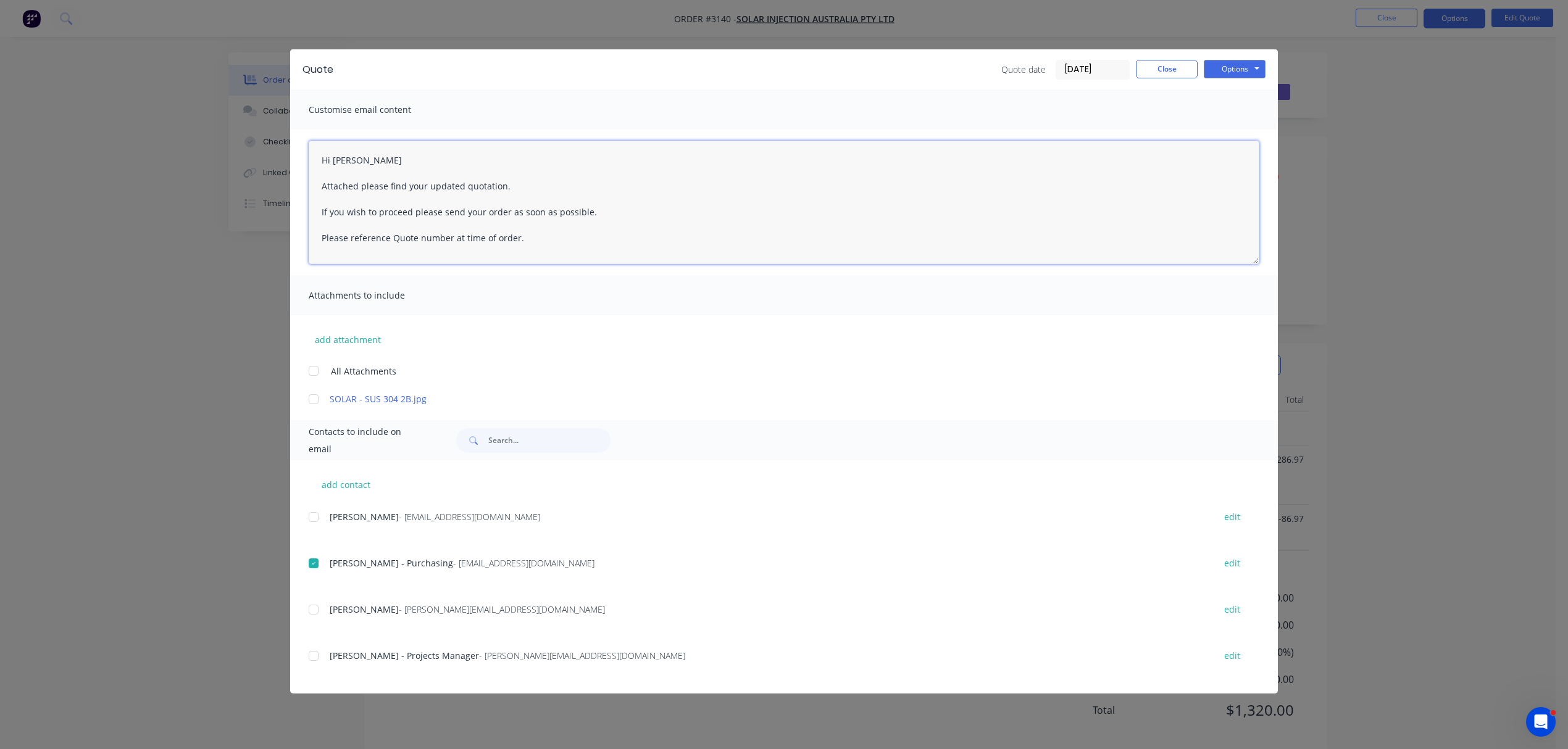
click at [538, 186] on textarea "Hi Betty Attached please find your updated quotation. If you wish to proceed pl…" at bounding box center [784, 203] width 951 height 123
type textarea "Hi Betty Attached please find your updated quotation with a discount. If you wi…"
click at [1238, 65] on button "Options" at bounding box center [1234, 69] width 62 height 19
click at [1241, 134] on button "Email" at bounding box center [1242, 132] width 79 height 21
click at [1174, 68] on button "Close" at bounding box center [1166, 69] width 62 height 19
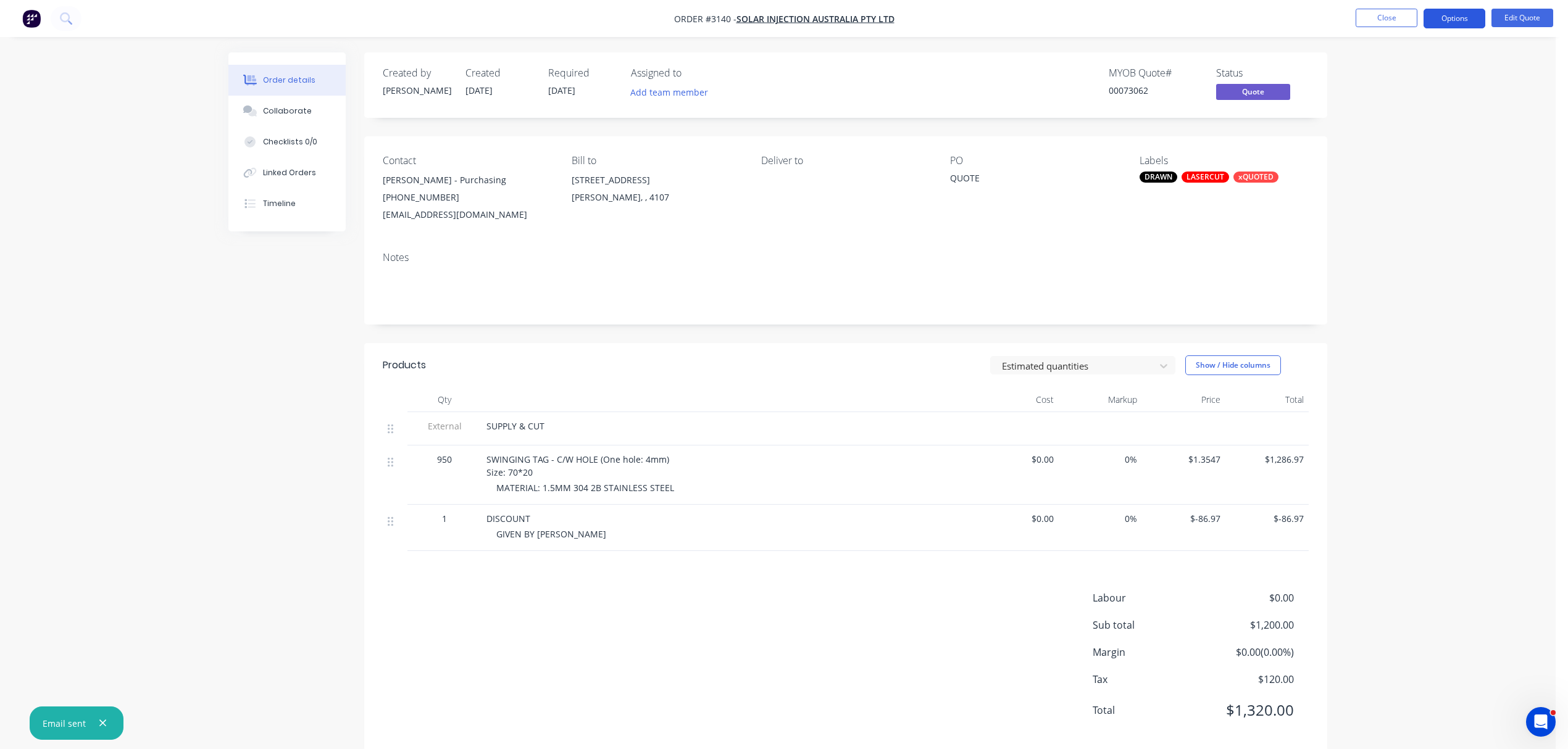
click at [1470, 13] on button "Options" at bounding box center [1453, 18] width 62 height 20
click at [1376, 73] on div "Quote" at bounding box center [1417, 75] width 114 height 18
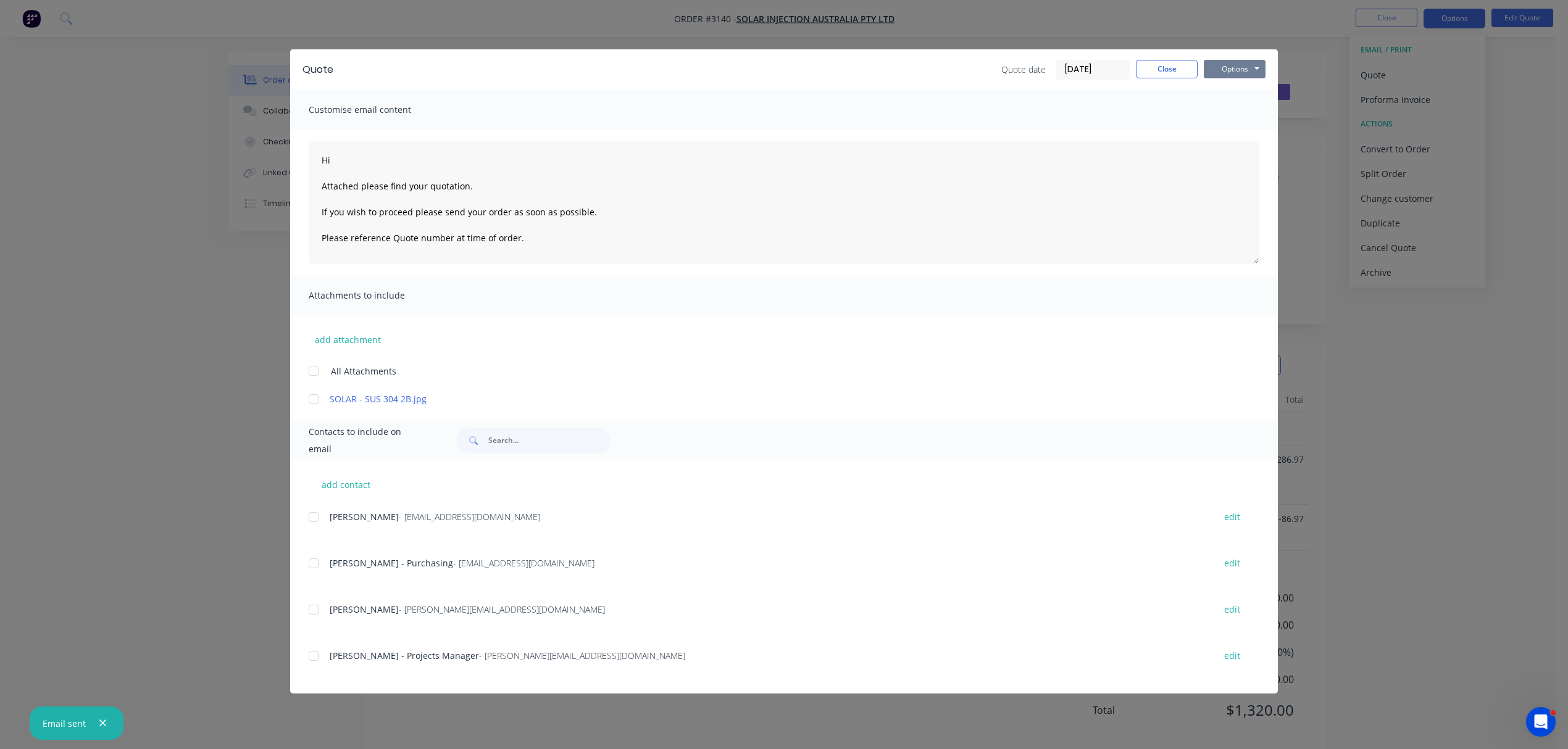
click at [1237, 62] on button "Options" at bounding box center [1234, 69] width 62 height 19
click at [1233, 107] on button "Print" at bounding box center [1242, 112] width 79 height 21
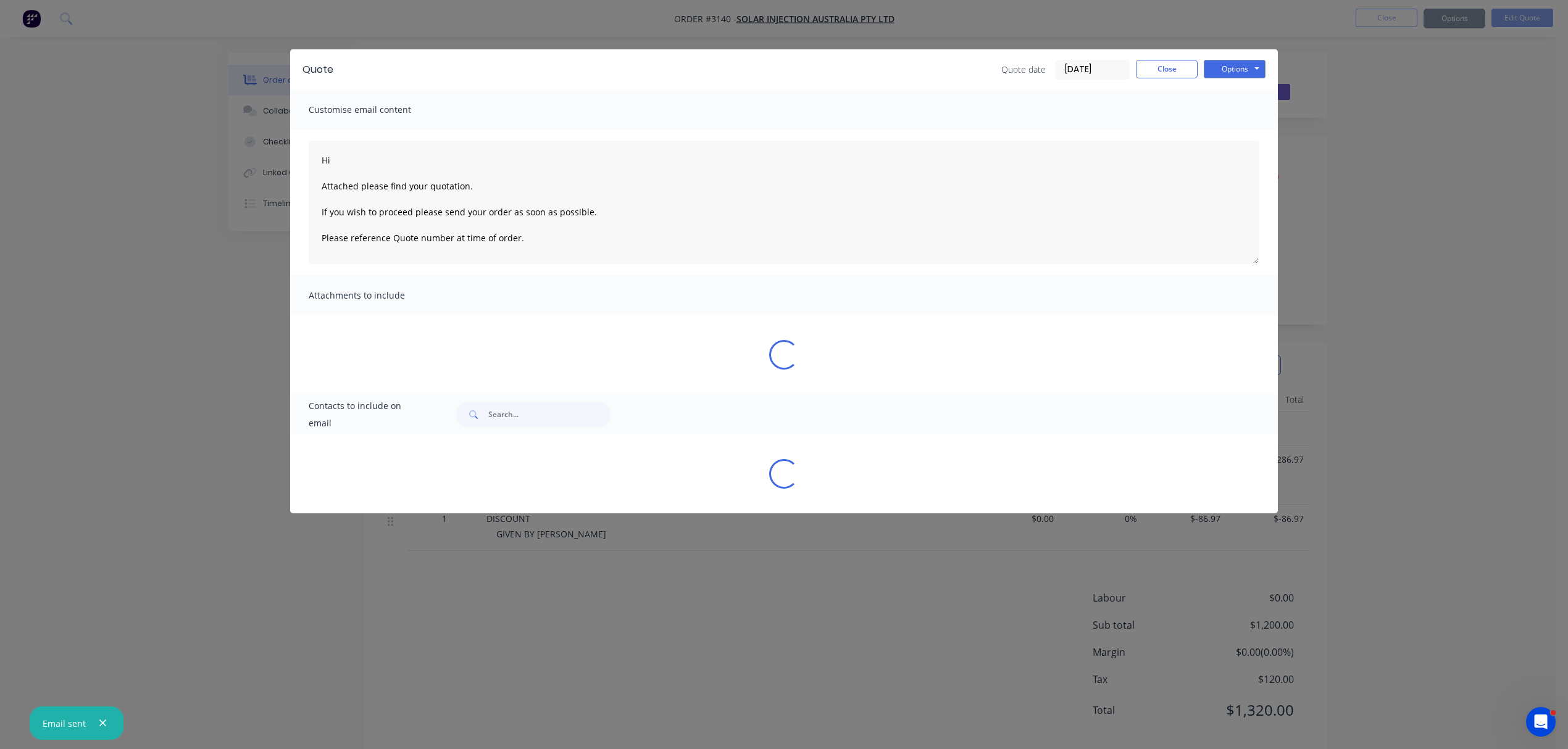
type textarea "Hi Attached please find your quotation. If you wish to proceed please send your…"
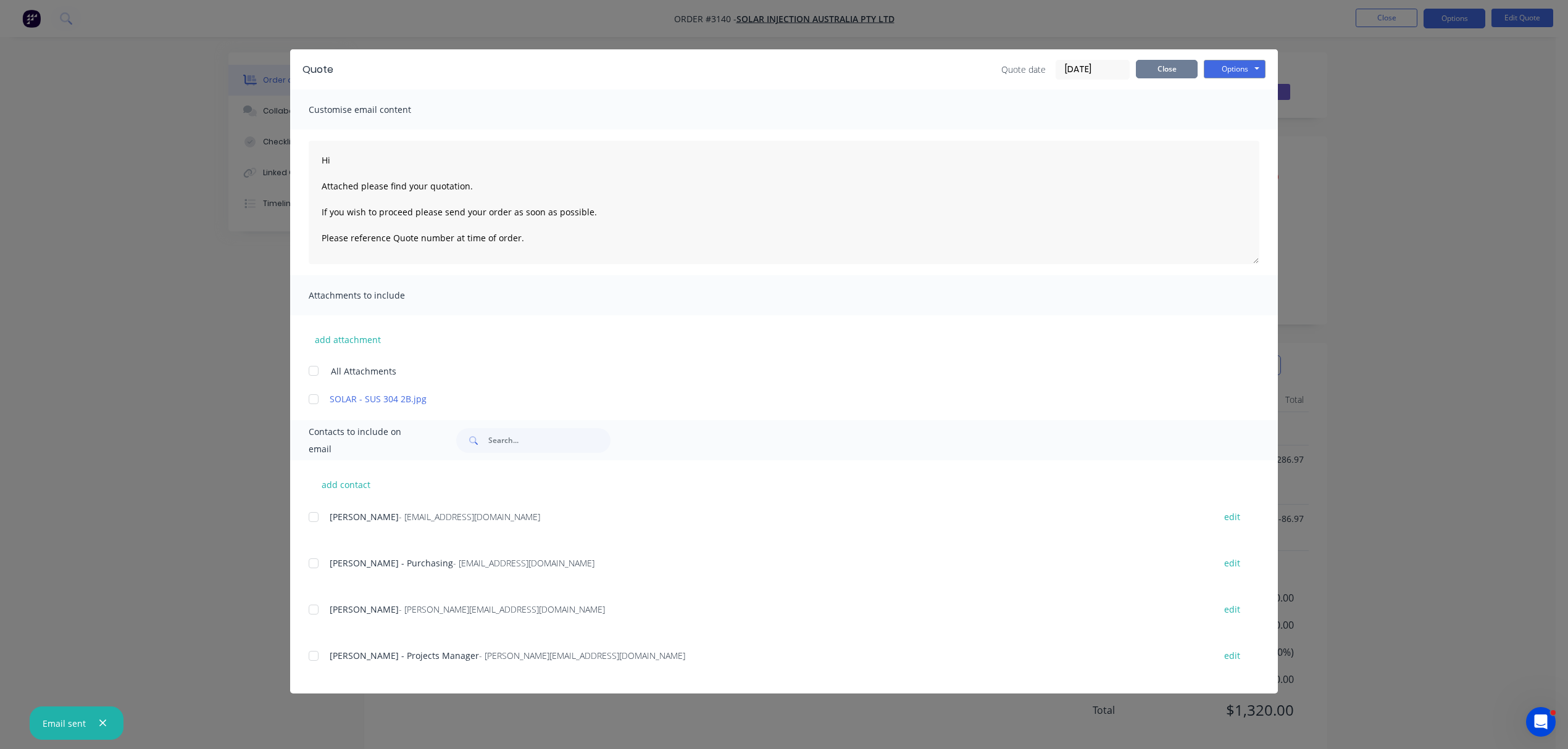
click at [1156, 64] on button "Close" at bounding box center [1166, 69] width 62 height 19
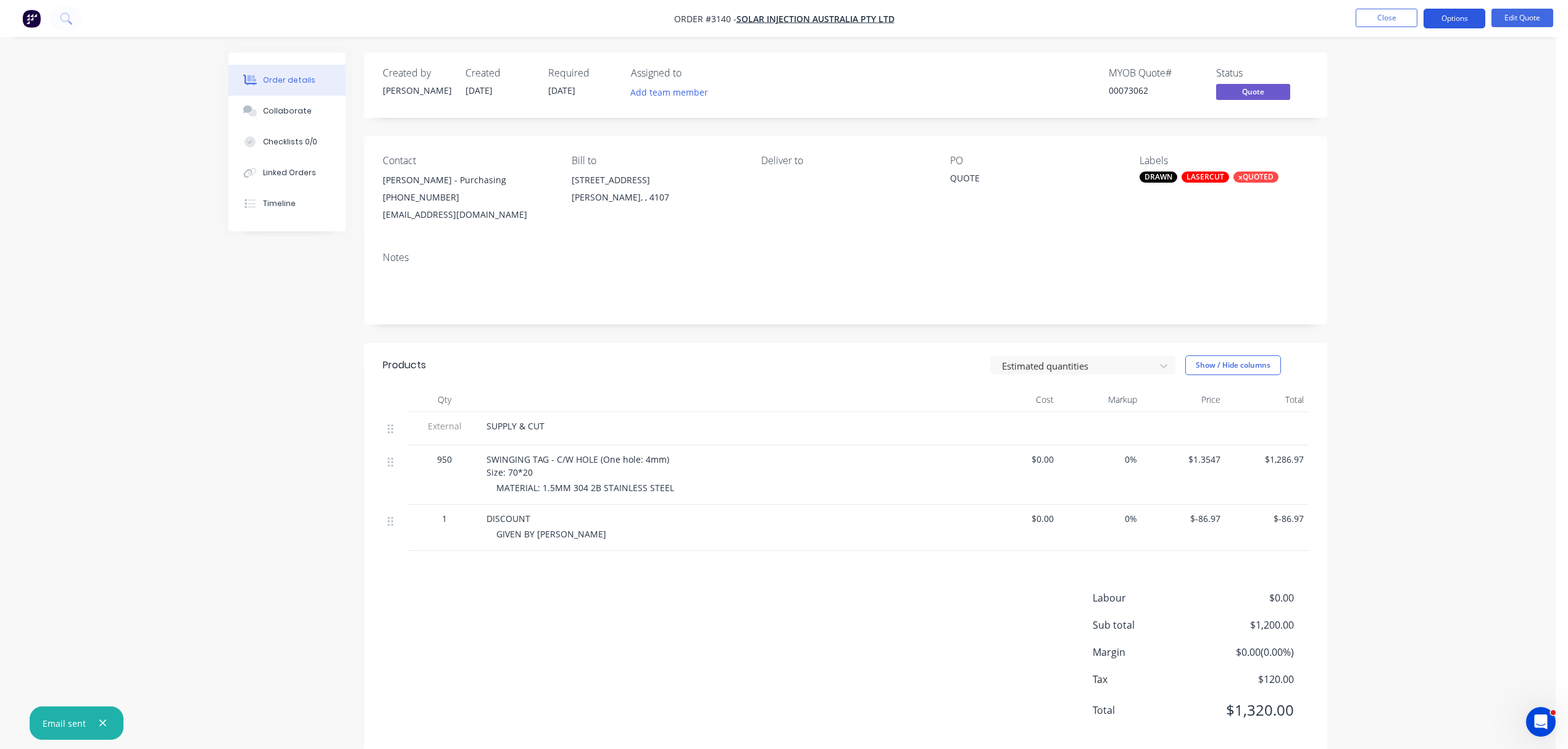
click at [1454, 19] on button "Options" at bounding box center [1453, 18] width 62 height 20
click at [1367, 268] on div "Archive" at bounding box center [1417, 272] width 114 height 18
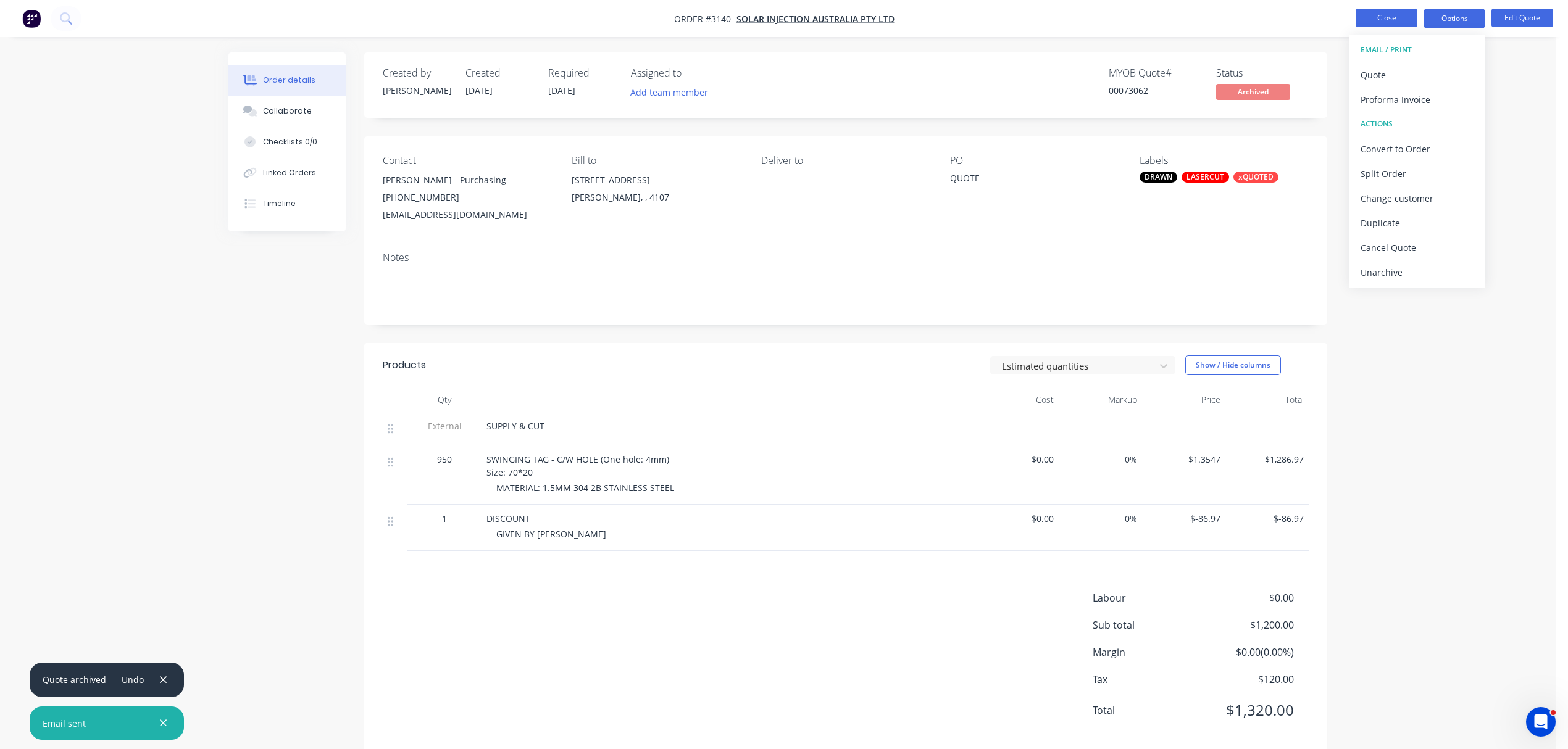
click at [1394, 21] on button "Close" at bounding box center [1385, 18] width 62 height 19
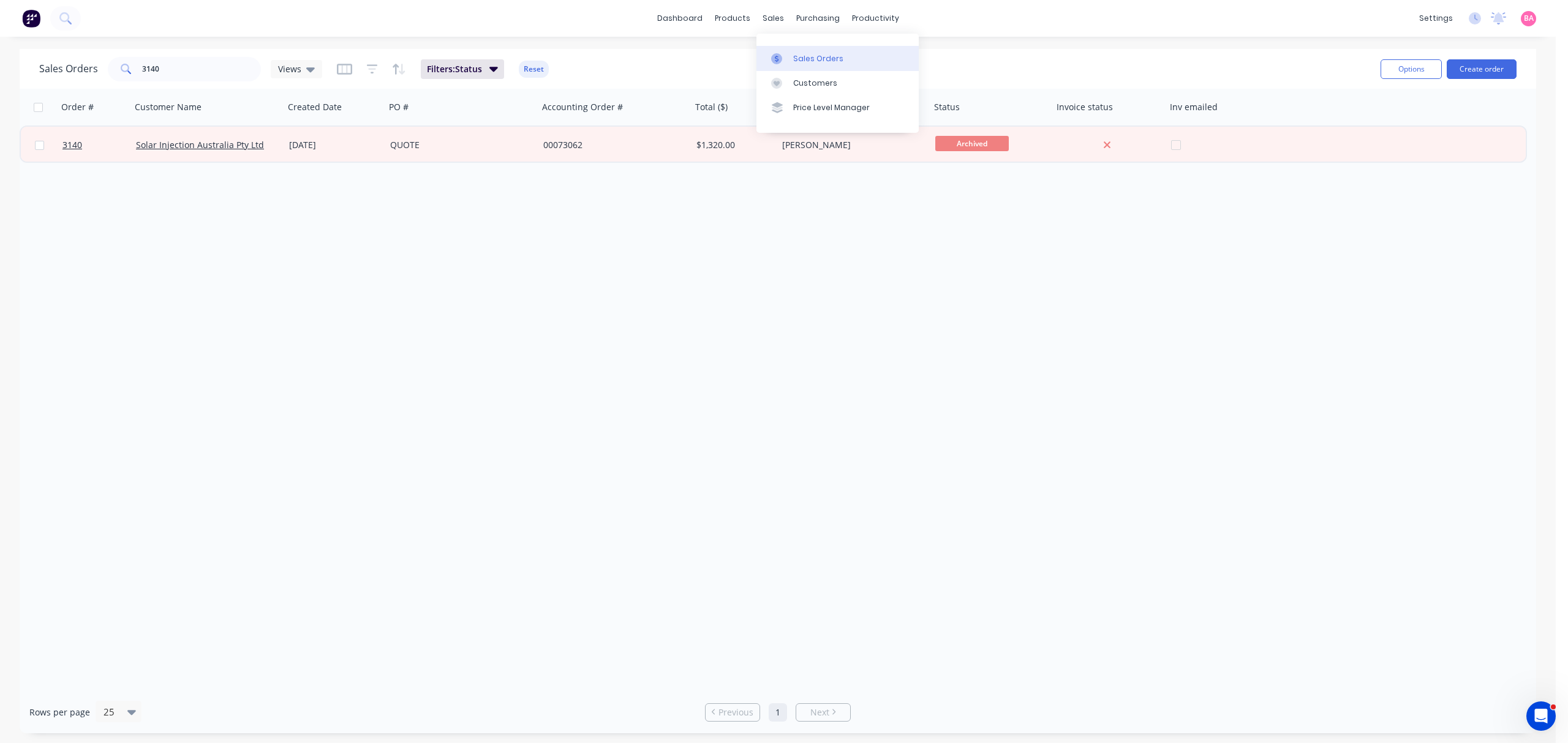
click at [802, 54] on div "Sales Orders" at bounding box center [817, 59] width 50 height 11
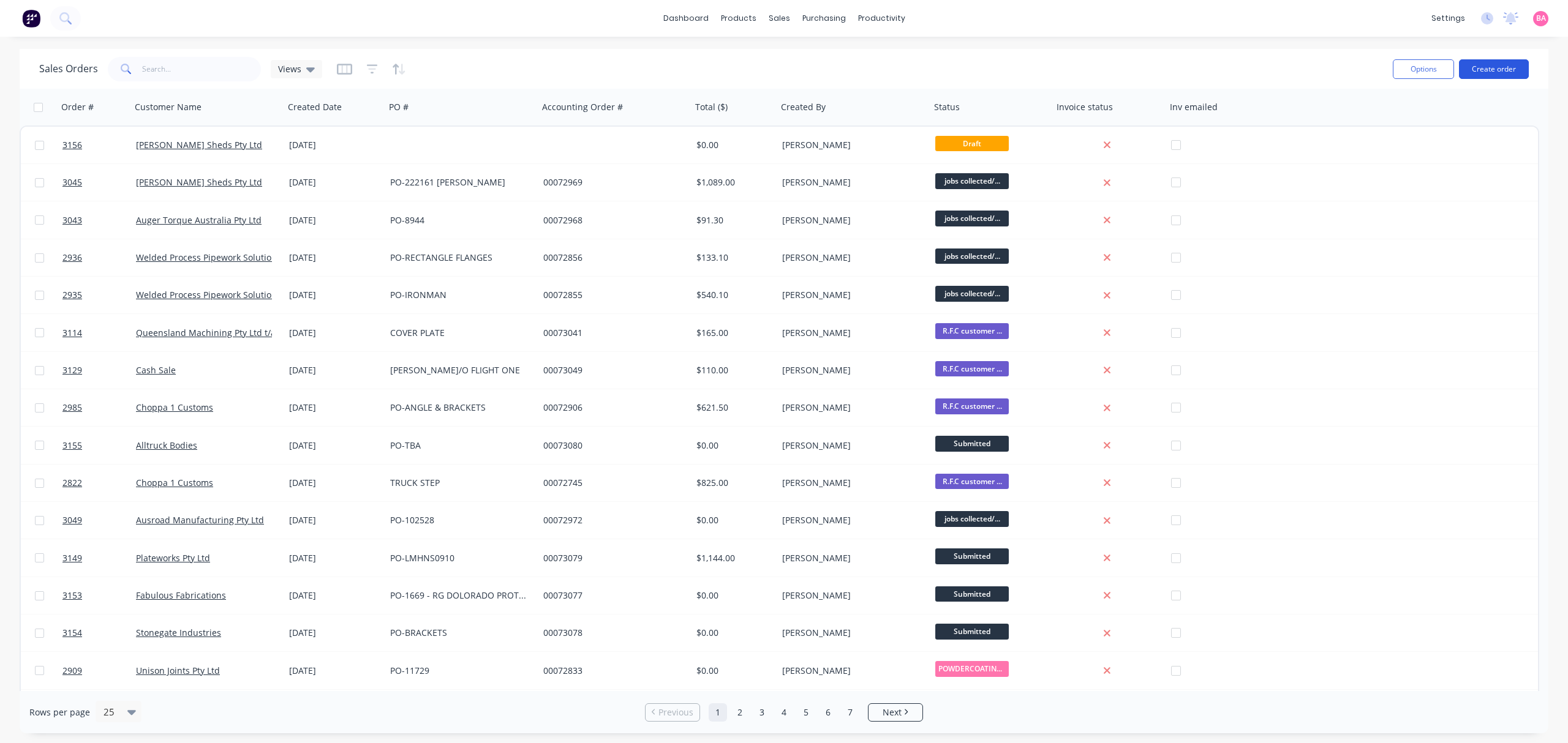
click at [1504, 64] on button "Create order" at bounding box center [1494, 69] width 70 height 20
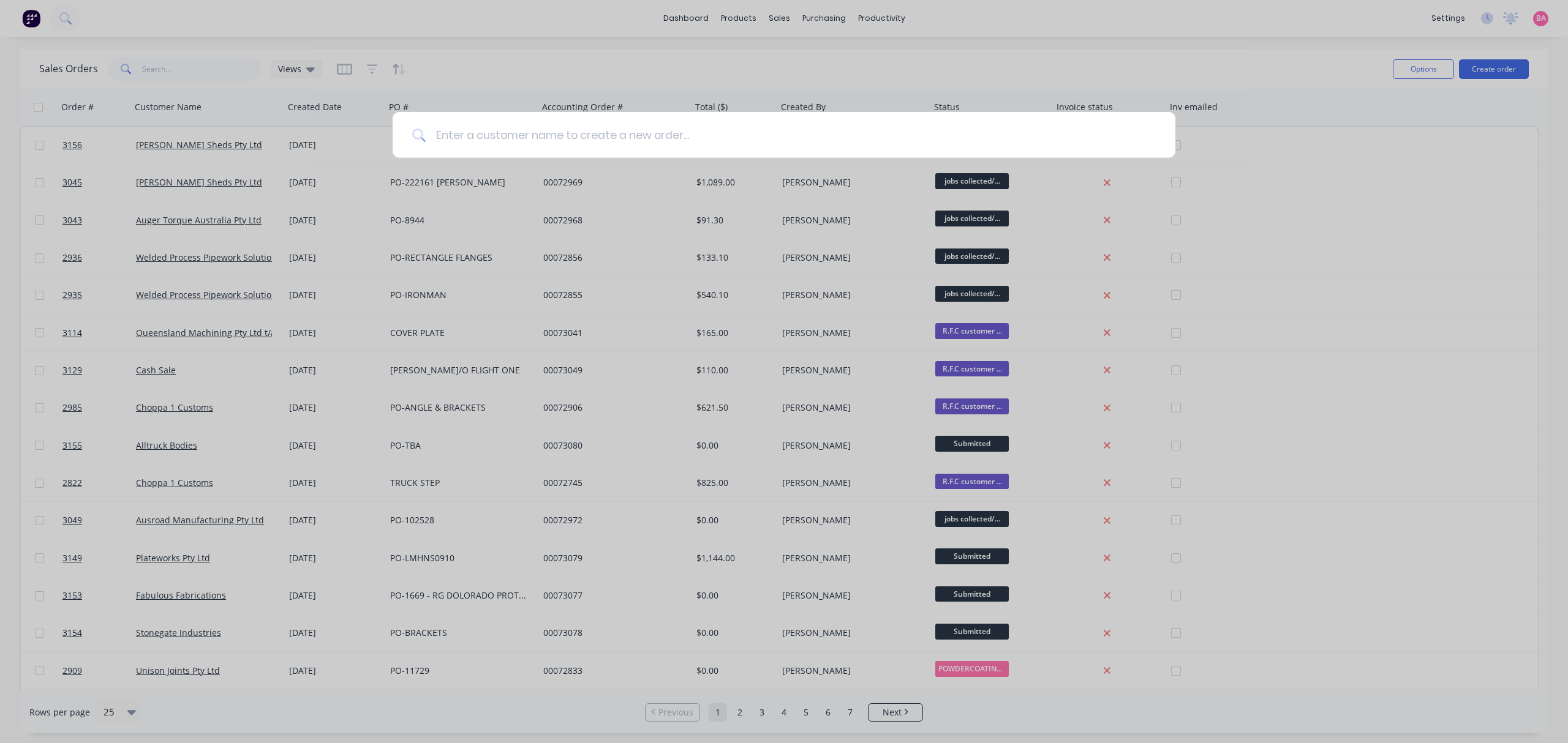
click at [480, 137] on input at bounding box center [790, 134] width 730 height 46
type input "unison"
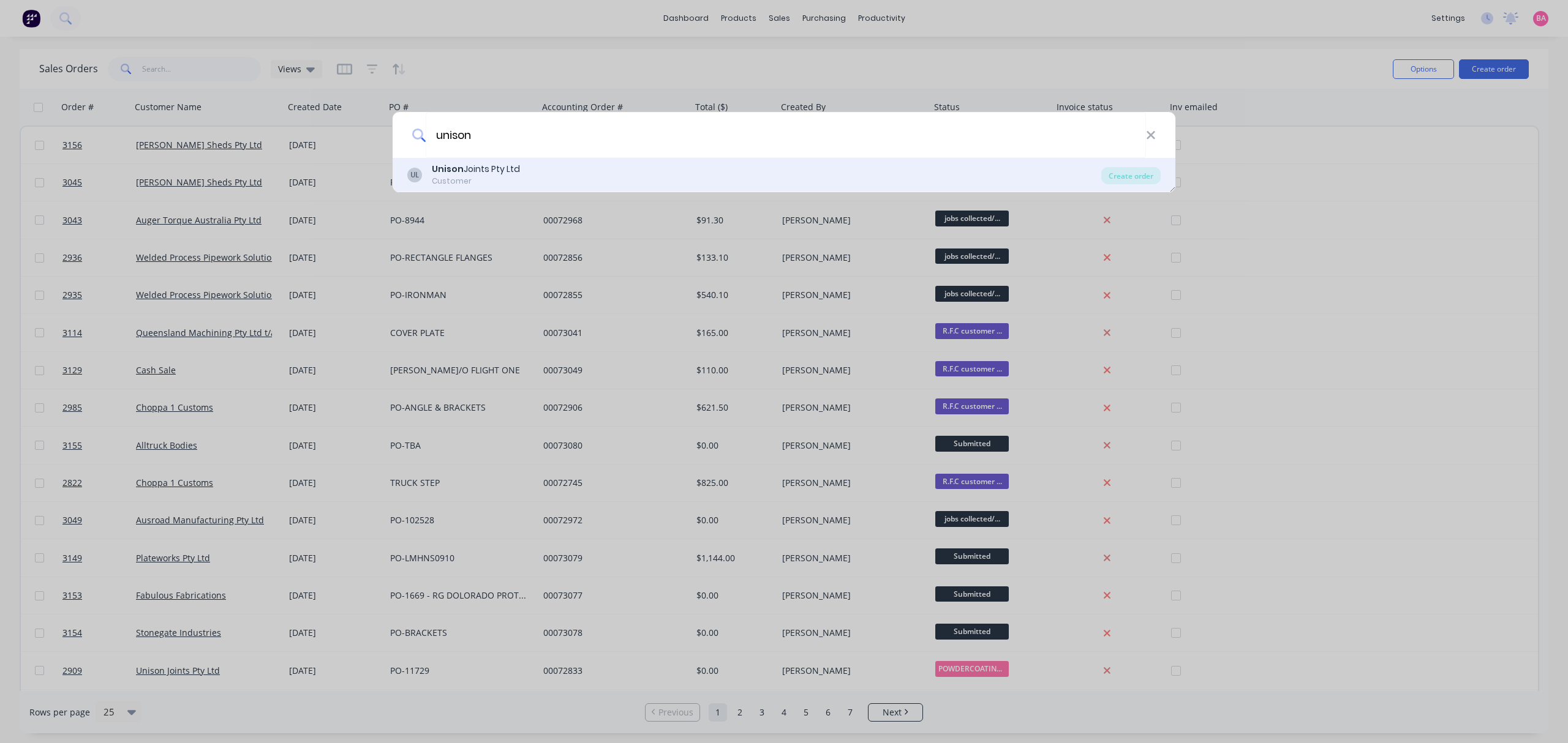
click at [498, 175] on div "Unison Joints Pty Ltd" at bounding box center [475, 169] width 88 height 13
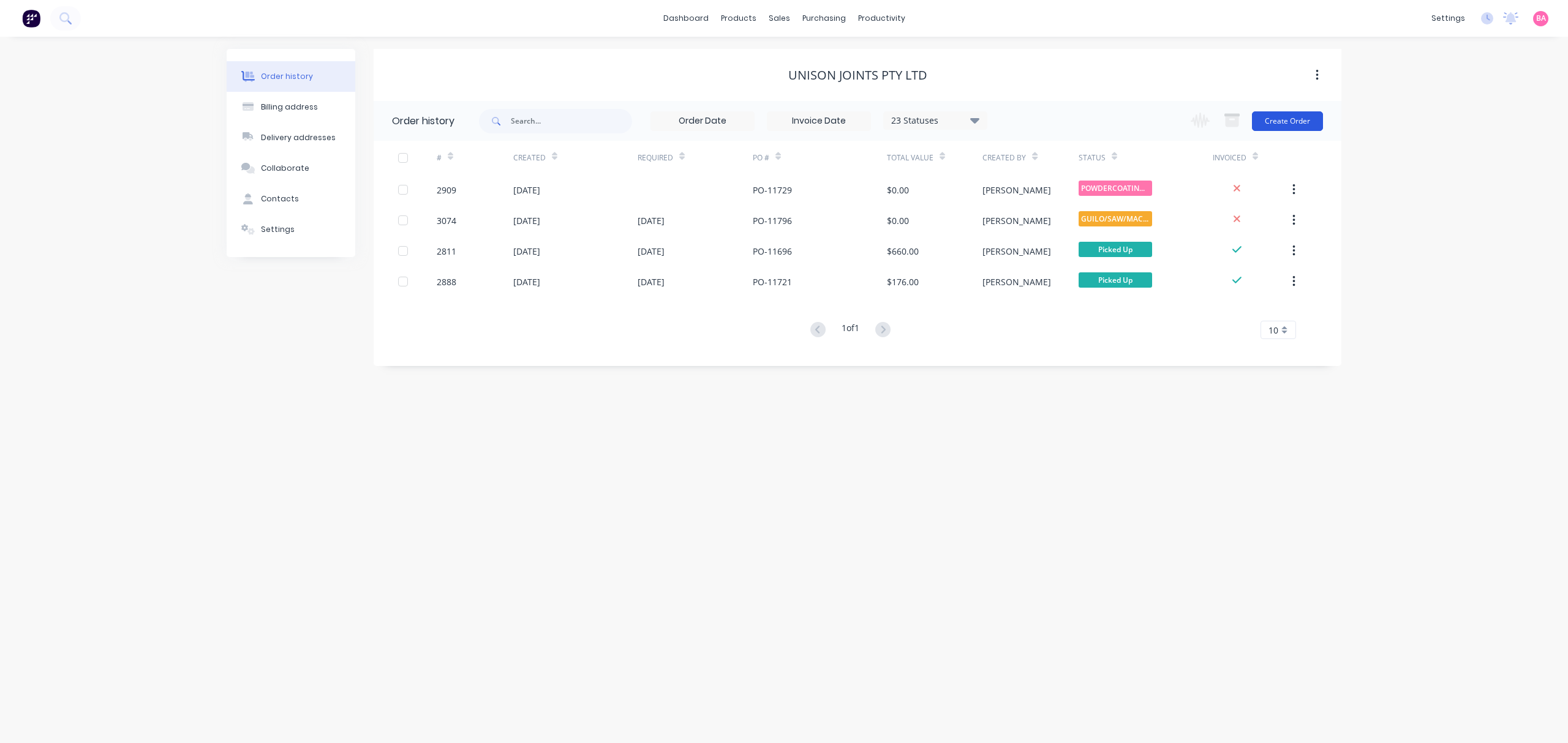
click at [1292, 126] on button "Create Order" at bounding box center [1287, 121] width 71 height 20
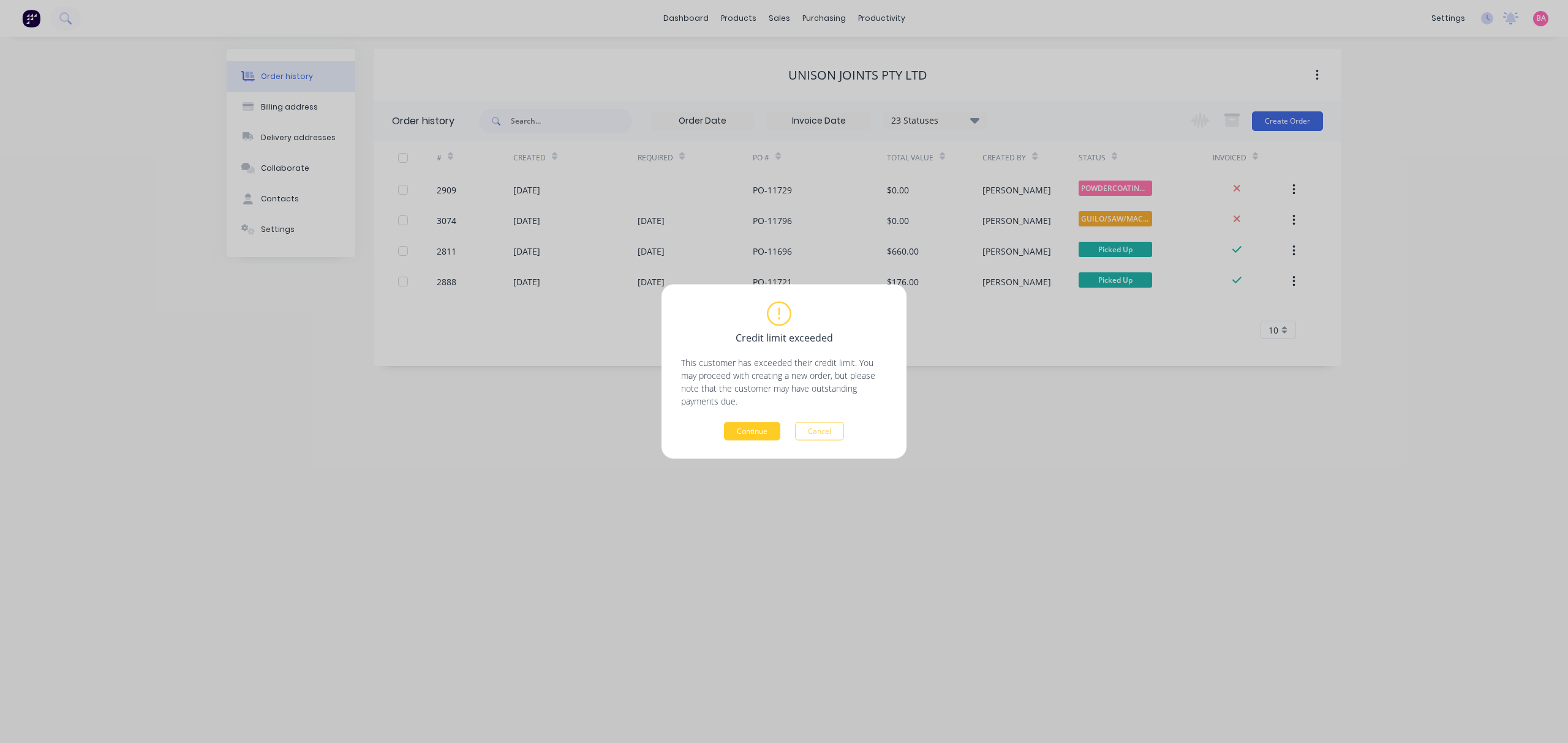
click at [737, 428] on button "Continue" at bounding box center [752, 432] width 56 height 19
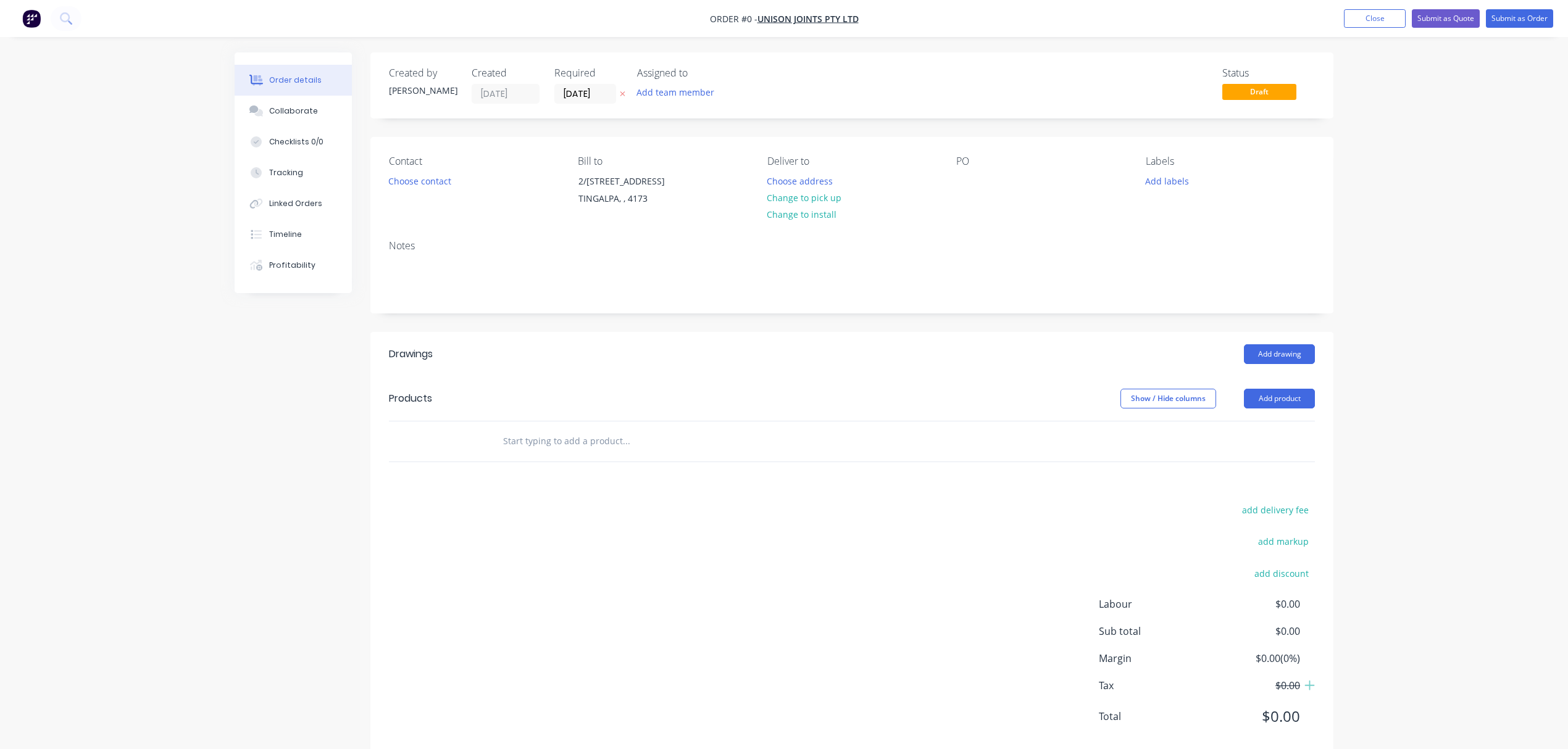
click at [625, 90] on button "button" at bounding box center [622, 94] width 13 height 14
click at [665, 98] on button "Add team member" at bounding box center [675, 93] width 91 height 17
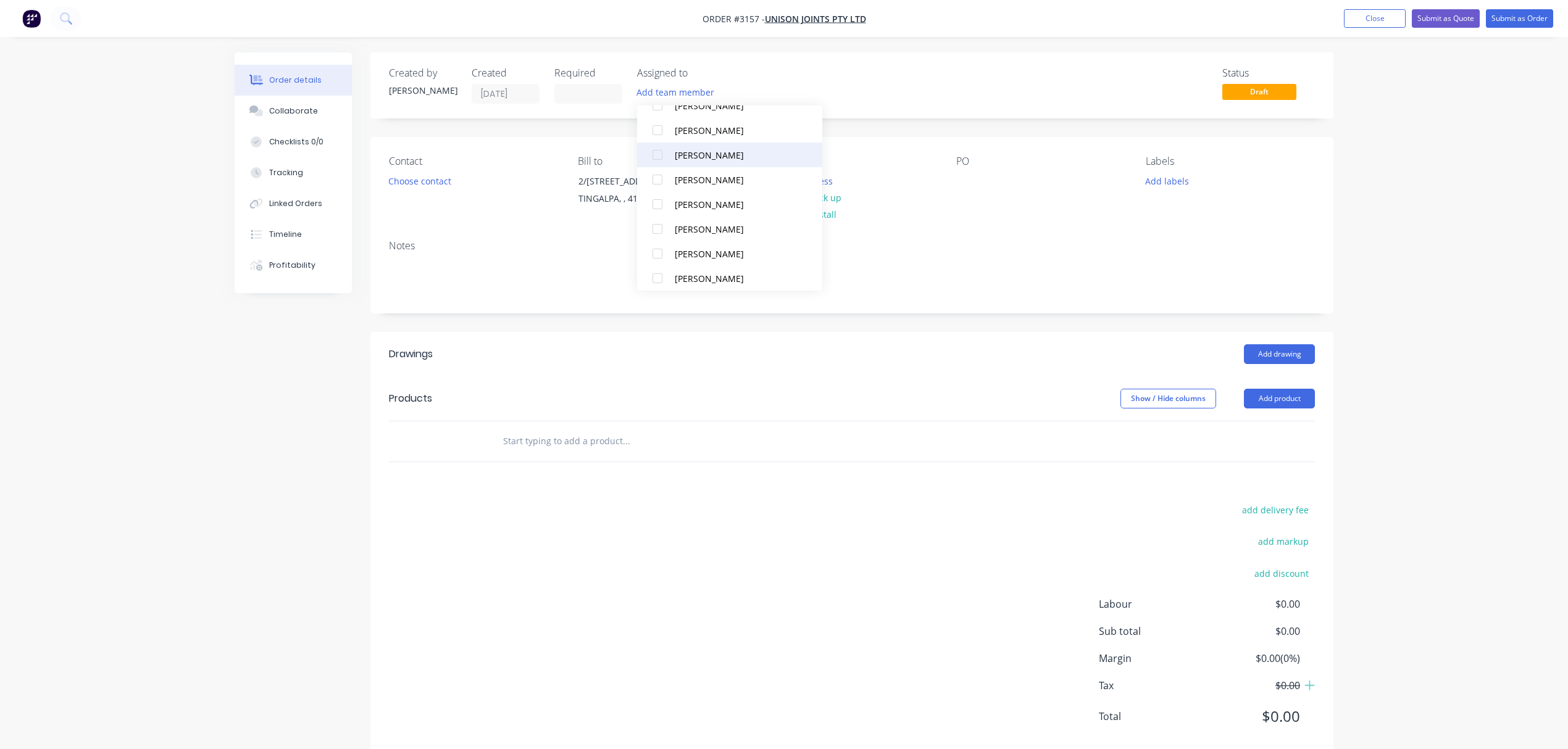
scroll to position [82, 0]
click at [695, 270] on div "Matt Abrahams" at bounding box center [736, 276] width 123 height 13
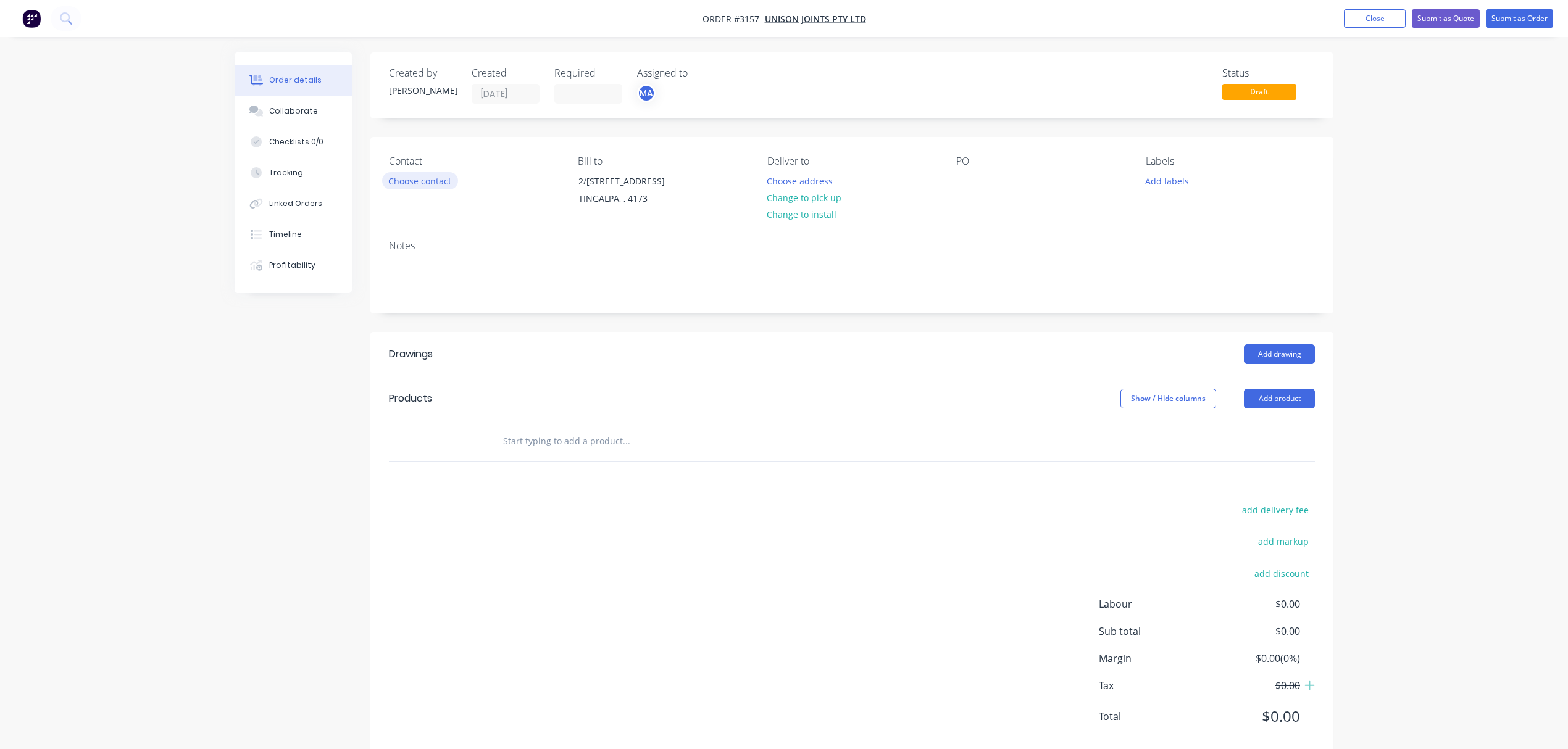
click at [430, 182] on button "Choose contact" at bounding box center [419, 181] width 76 height 17
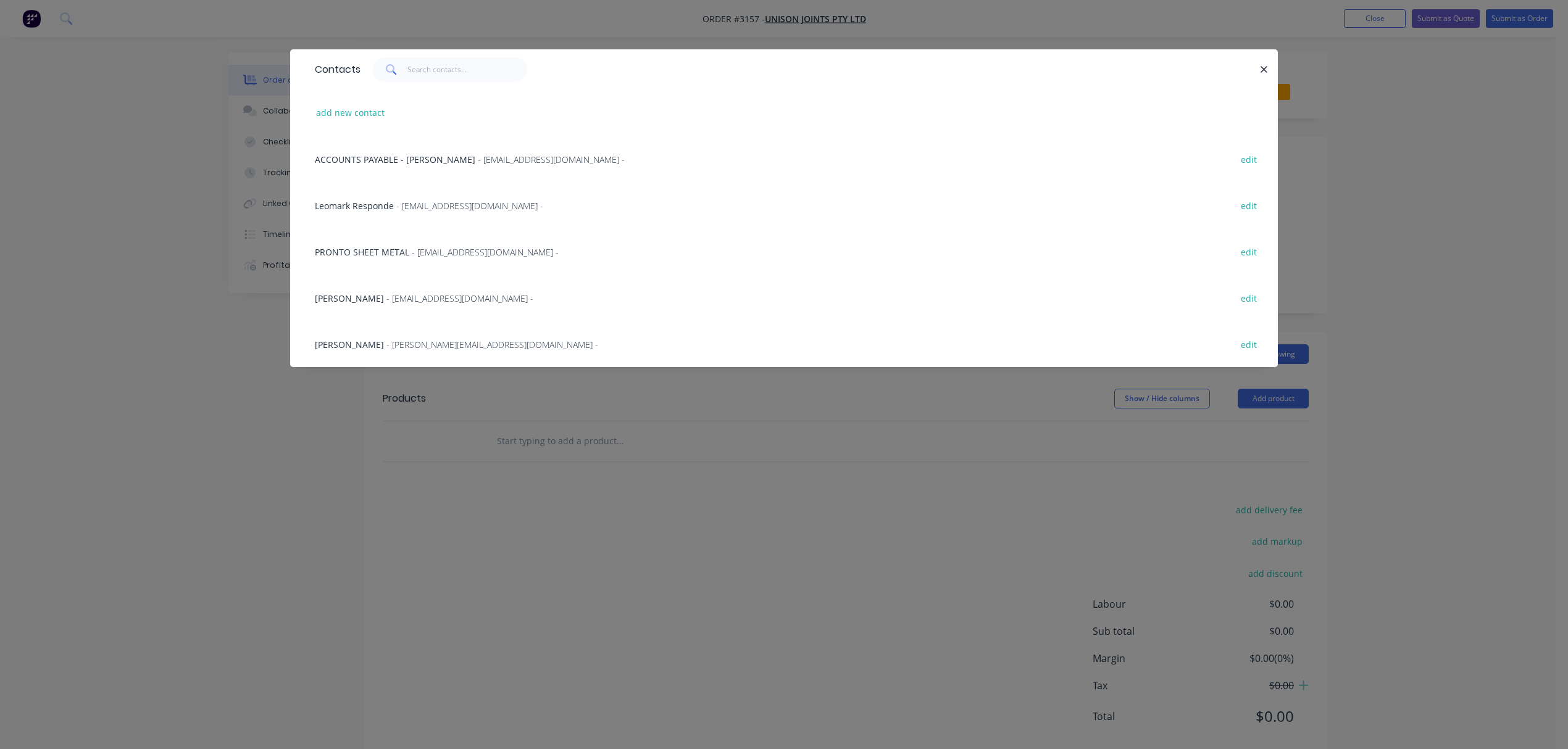
click at [426, 203] on span "- Leomark@unisonjoints.com.au -" at bounding box center [469, 205] width 147 height 11
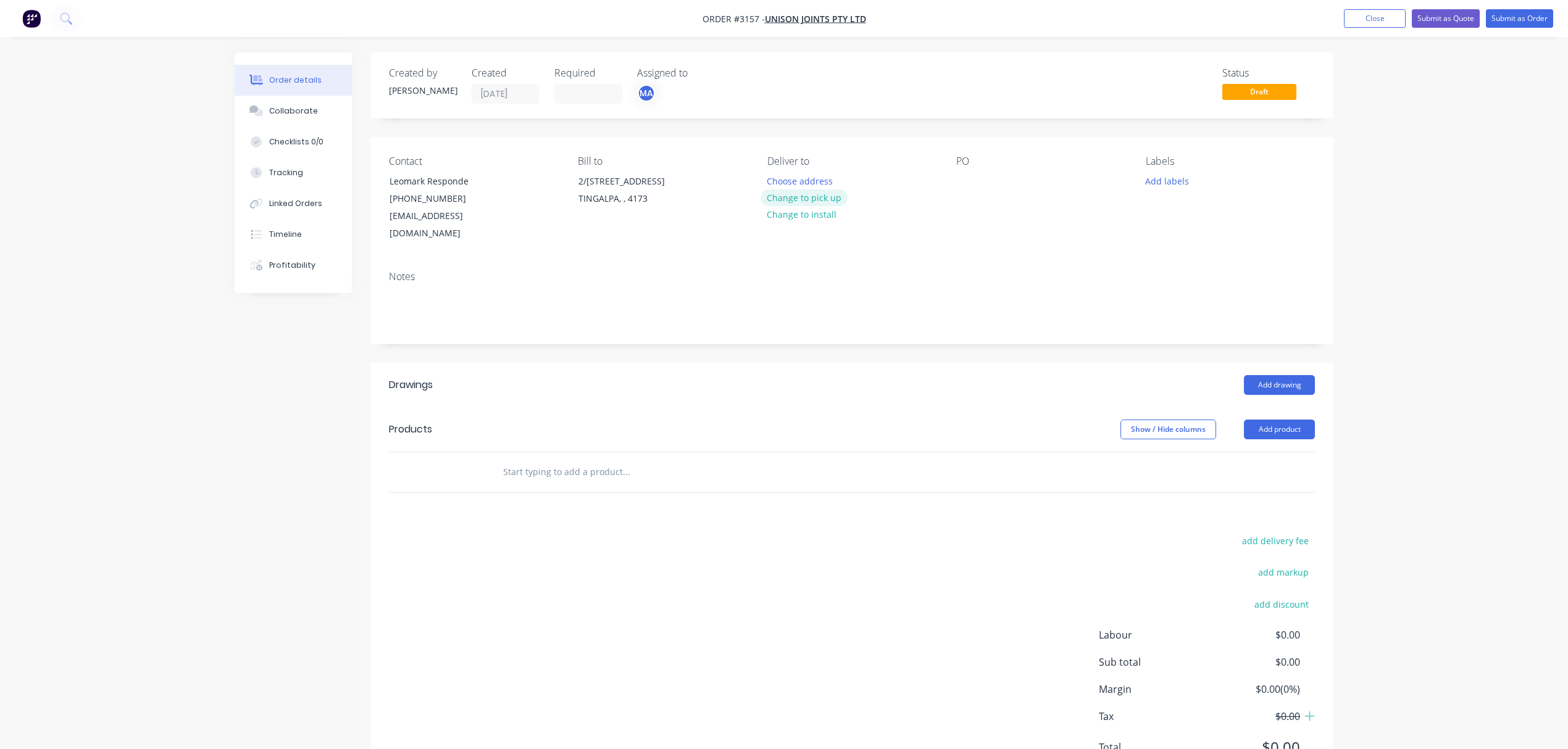
click at [820, 198] on button "Change to pick up" at bounding box center [804, 198] width 88 height 17
click at [966, 181] on div at bounding box center [966, 181] width 20 height 18
click at [1176, 175] on button "Add labels" at bounding box center [1167, 181] width 57 height 17
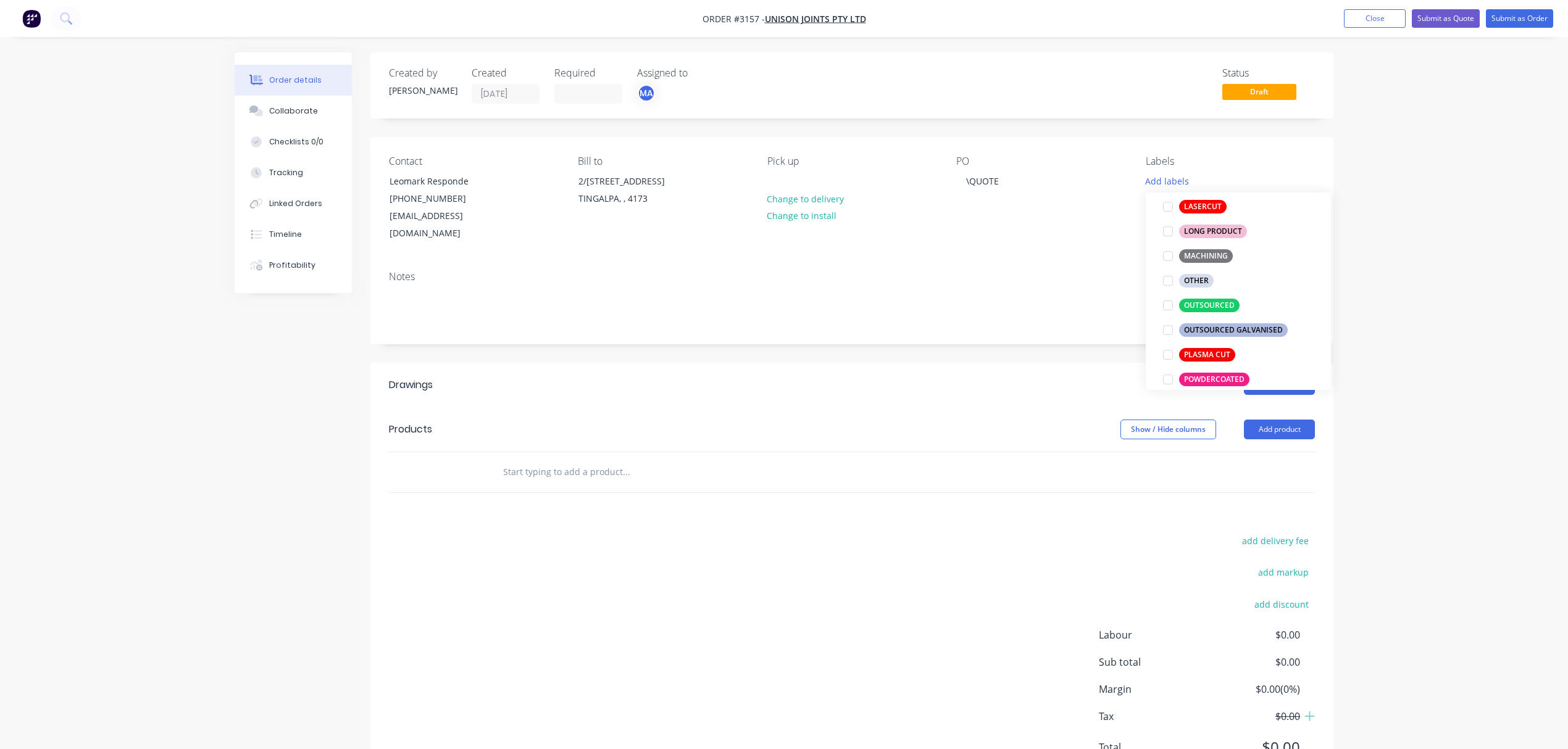
scroll to position [438, 0]
click at [1197, 294] on div "OUTSOURCED" at bounding box center [1209, 297] width 61 height 13
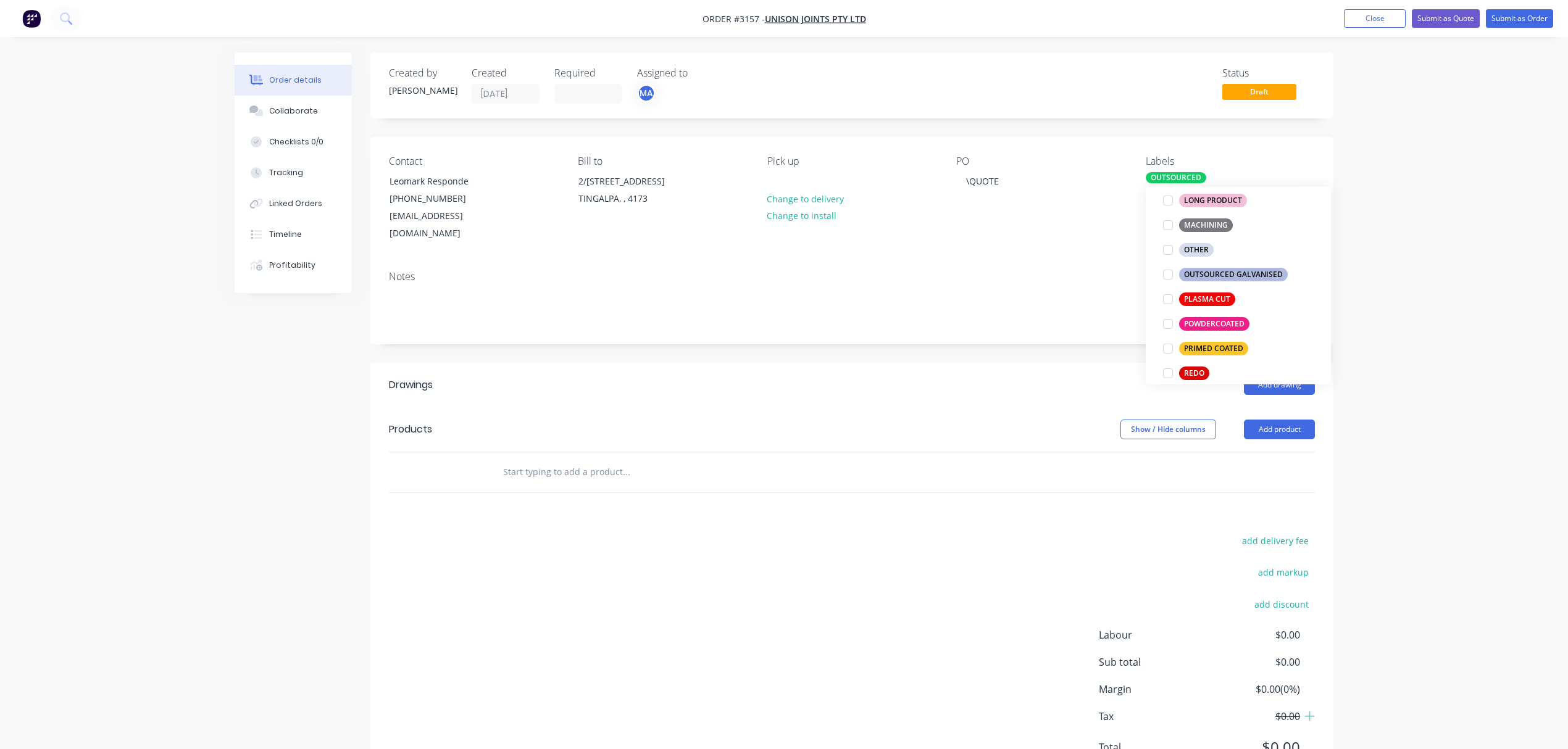
scroll to position [493, 0]
click at [1225, 312] on div "POWDERCOATED" at bounding box center [1214, 311] width 70 height 13
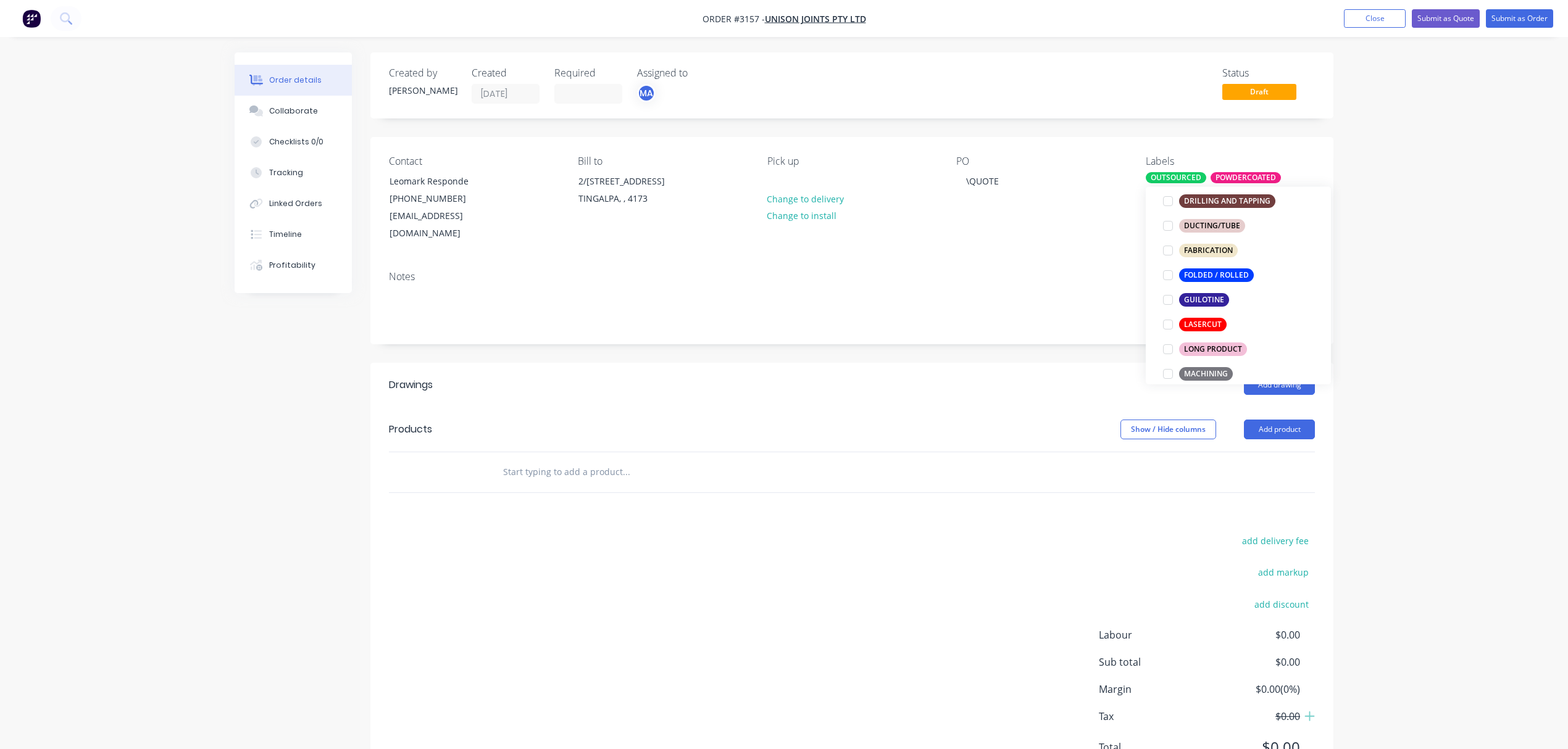
scroll to position [411, 0]
click at [580, 462] on input "text" at bounding box center [626, 473] width 247 height 25
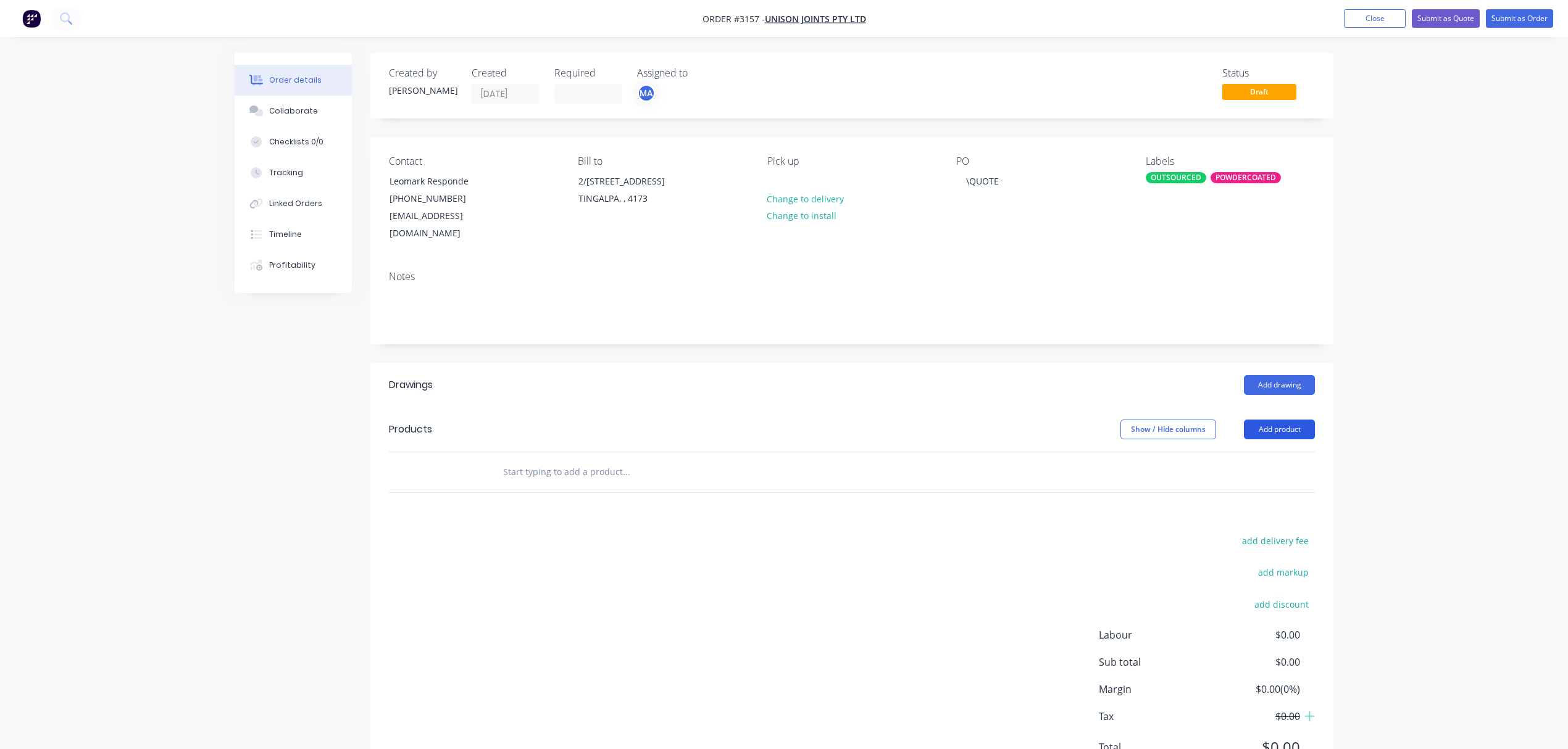
click at [1270, 419] on button "Add product" at bounding box center [1278, 429] width 71 height 20
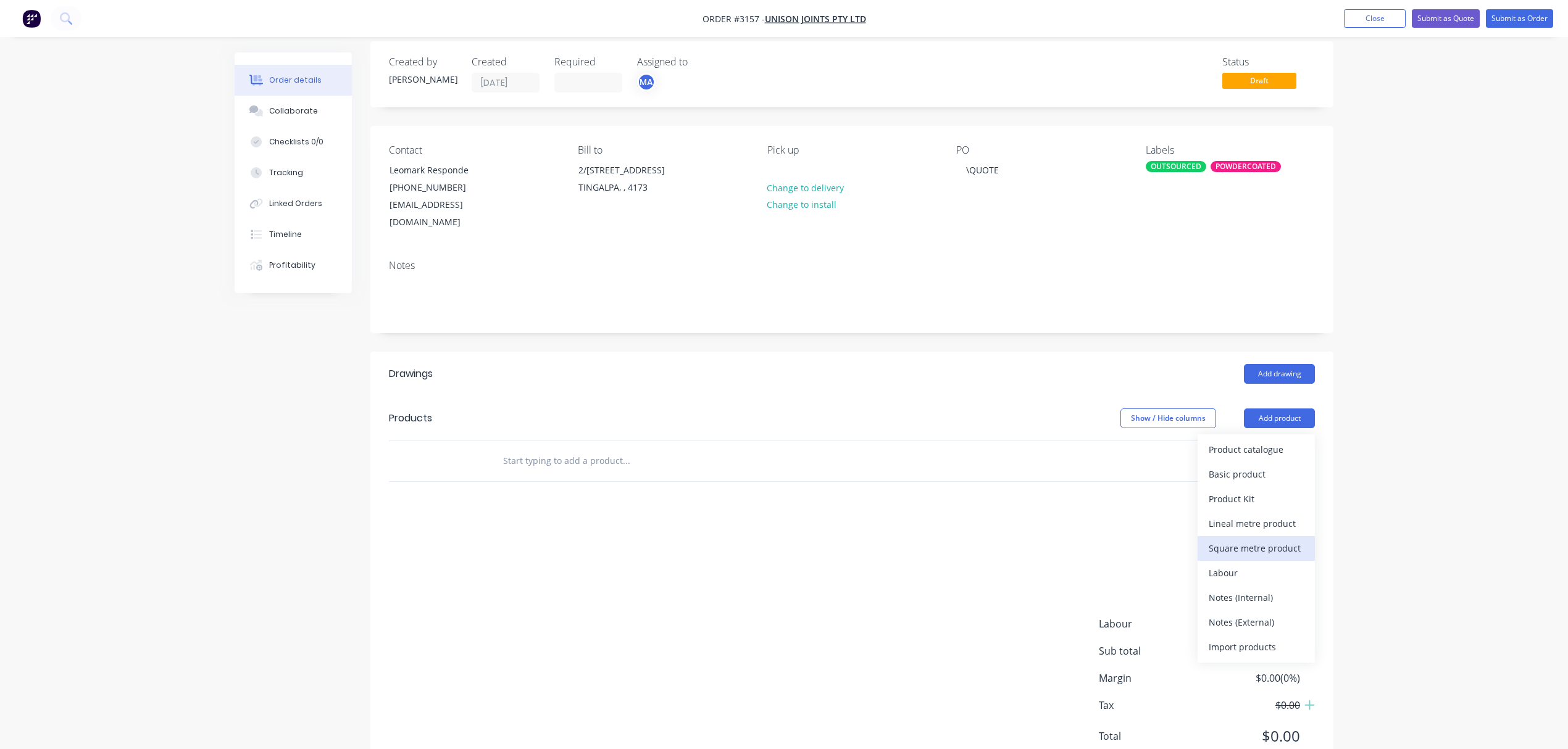
scroll to position [43, 0]
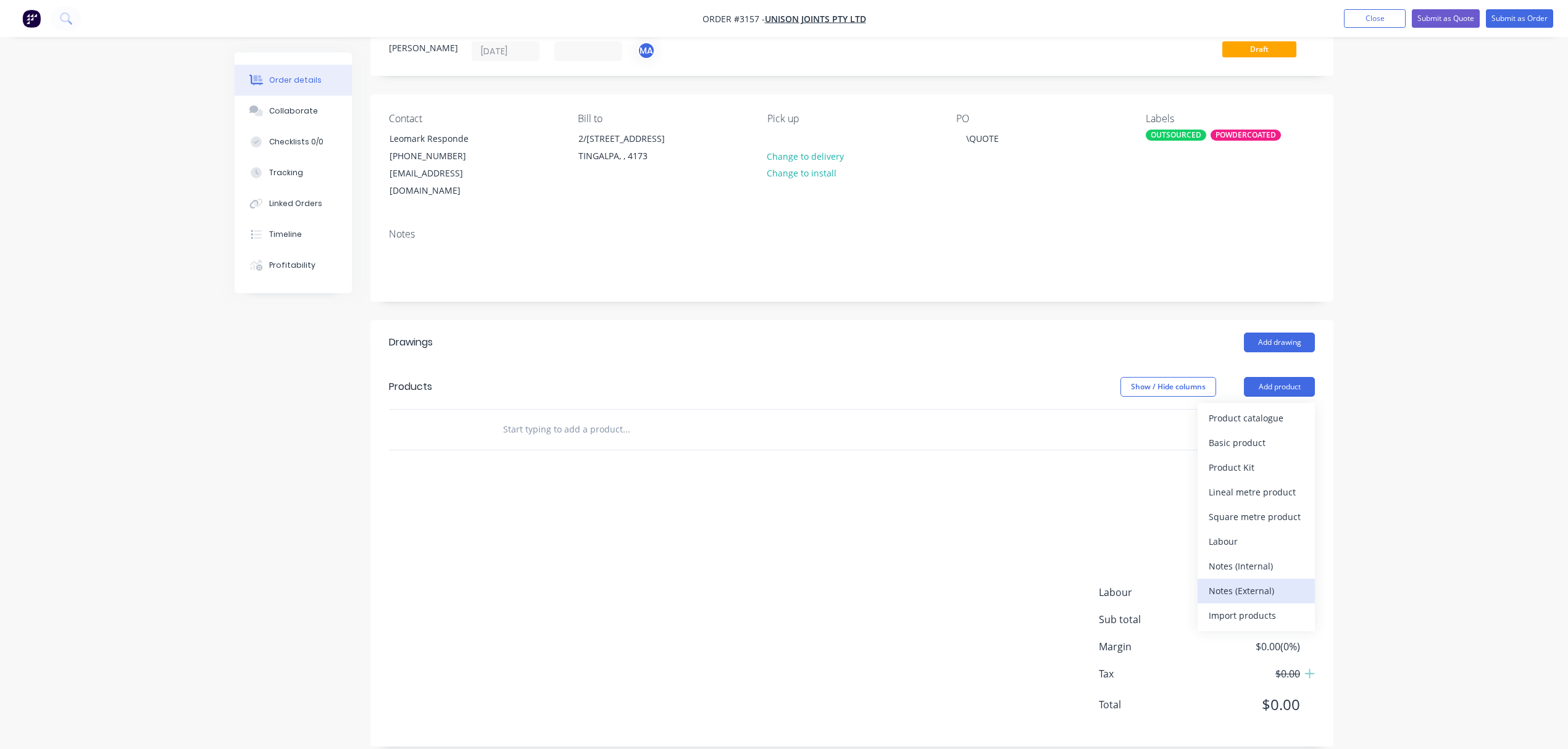
click at [1259, 582] on div "Notes (External)" at bounding box center [1256, 591] width 95 height 18
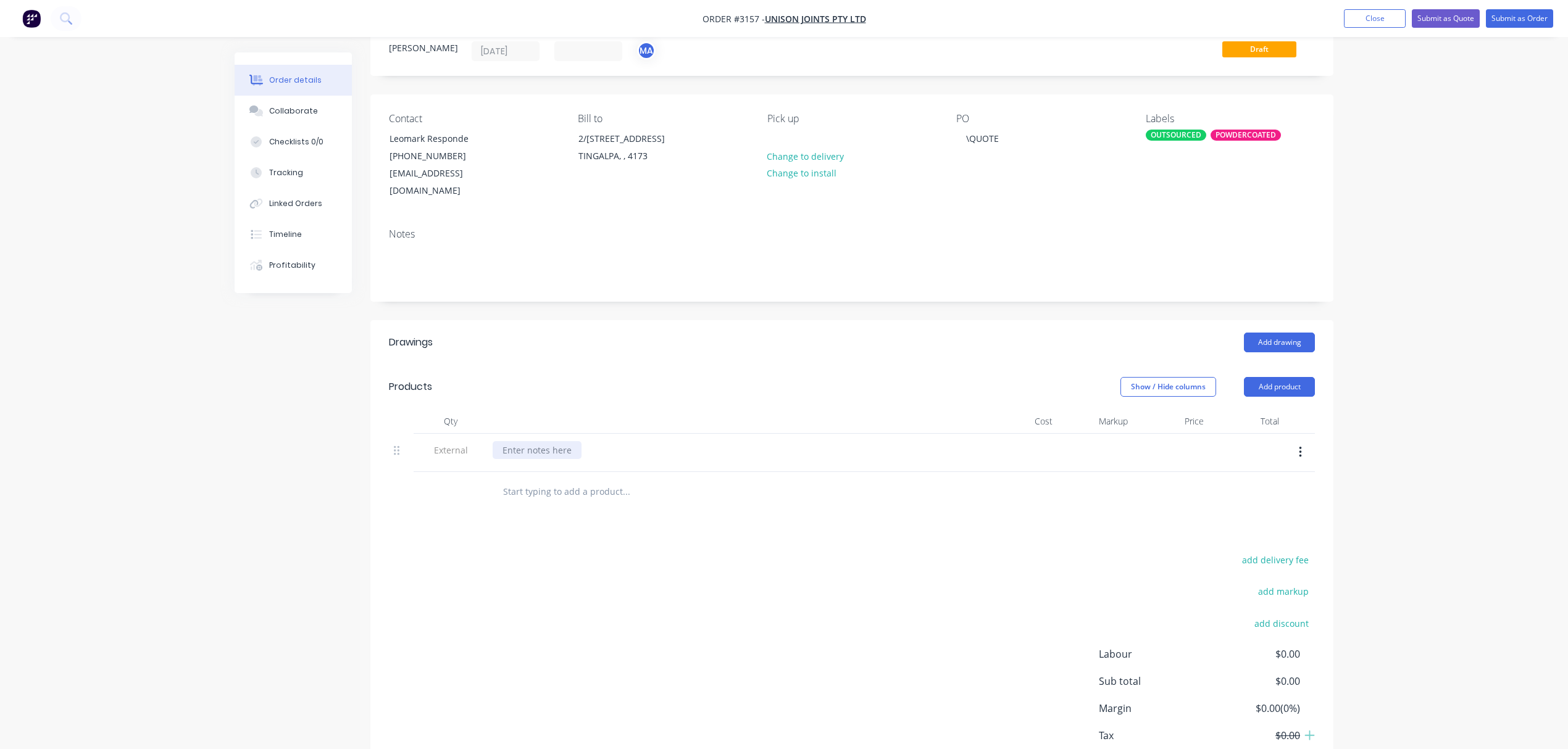
click at [556, 442] on div at bounding box center [537, 450] width 89 height 18
click at [553, 479] on input "text" at bounding box center [626, 491] width 247 height 25
type input "GA29AA D1000 HYPER WHITE MATT"
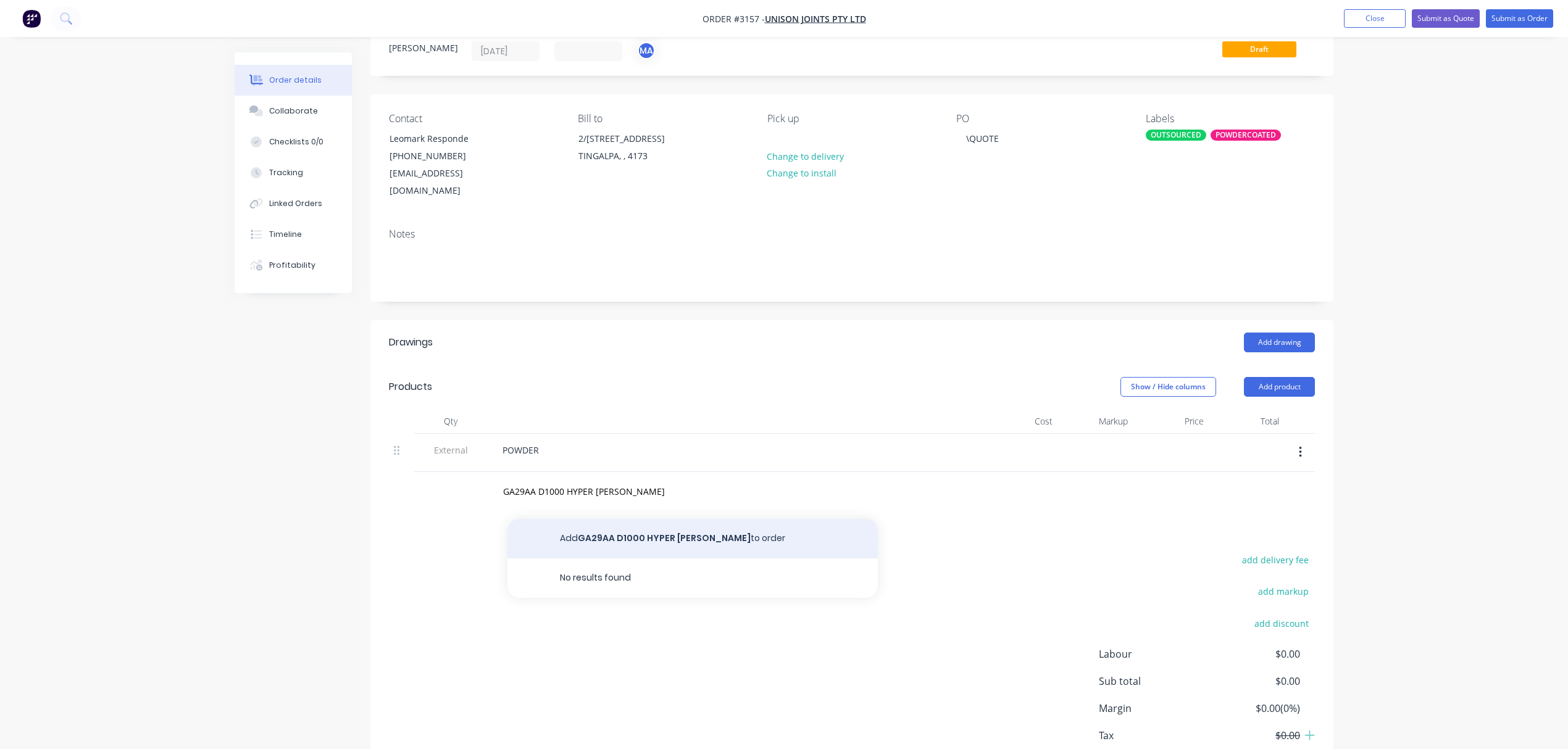
click at [669, 522] on button "Add GA29AA D1000 HYPER WHITE MATT to order" at bounding box center [692, 539] width 370 height 40
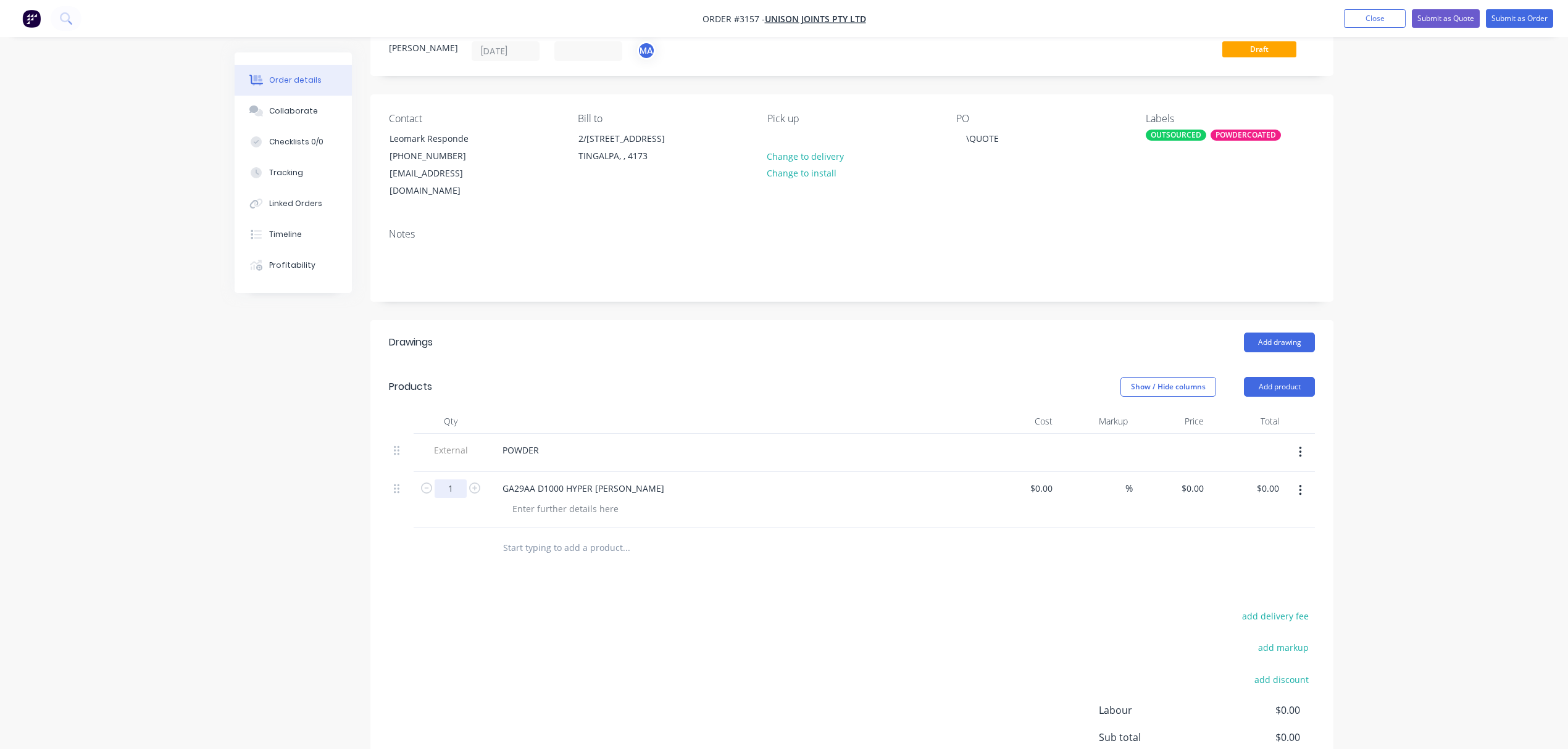
click at [446, 479] on input "1" at bounding box center [451, 489] width 32 height 19
type input "20"
click at [1200, 479] on input "0" at bounding box center [1194, 488] width 28 height 18
type input "$156.45"
type input "$3,129.00"
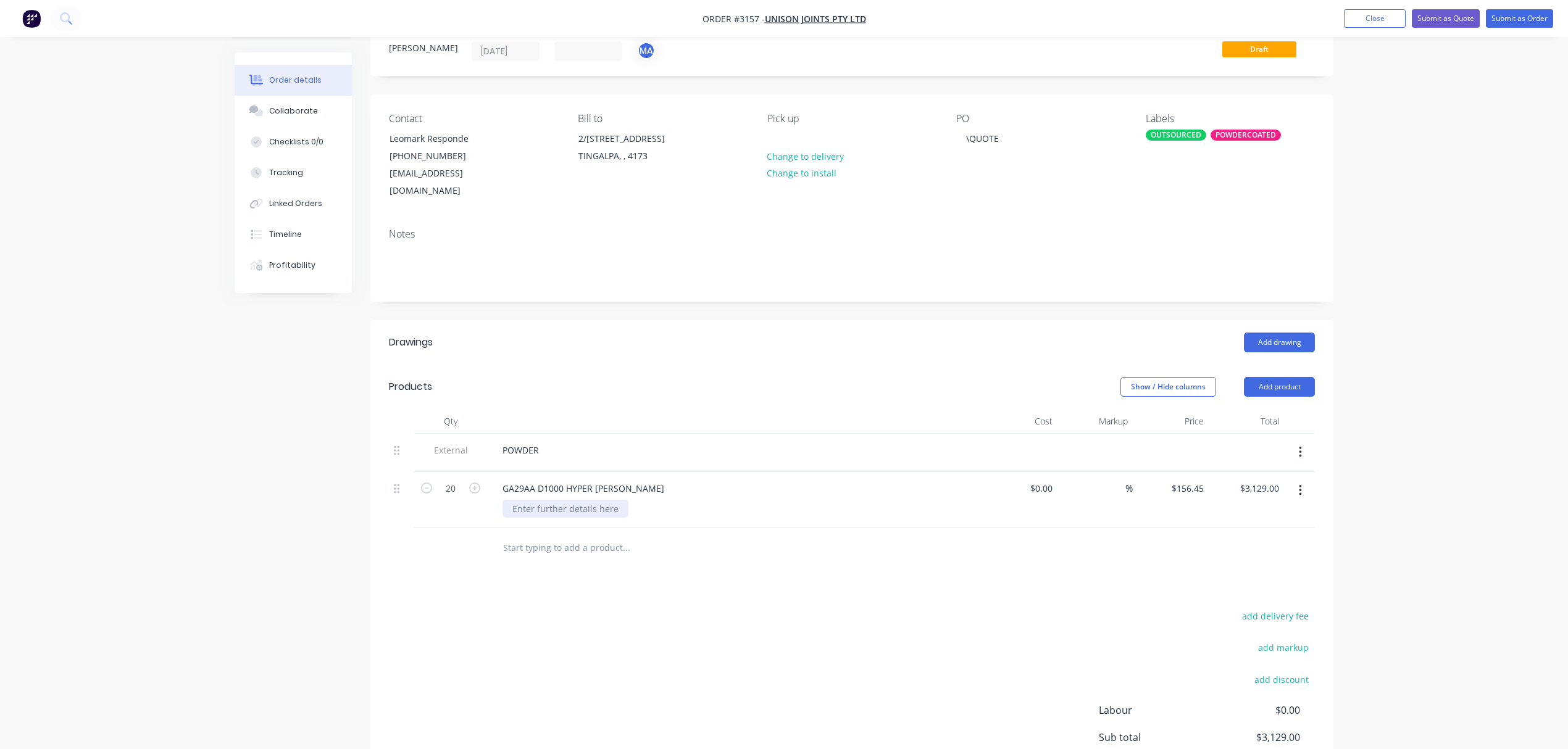
click at [566, 500] on div at bounding box center [565, 508] width 126 height 18
click at [650, 479] on div "GA29AA D1000 HYPER WHITE MATT" at bounding box center [583, 488] width 182 height 18
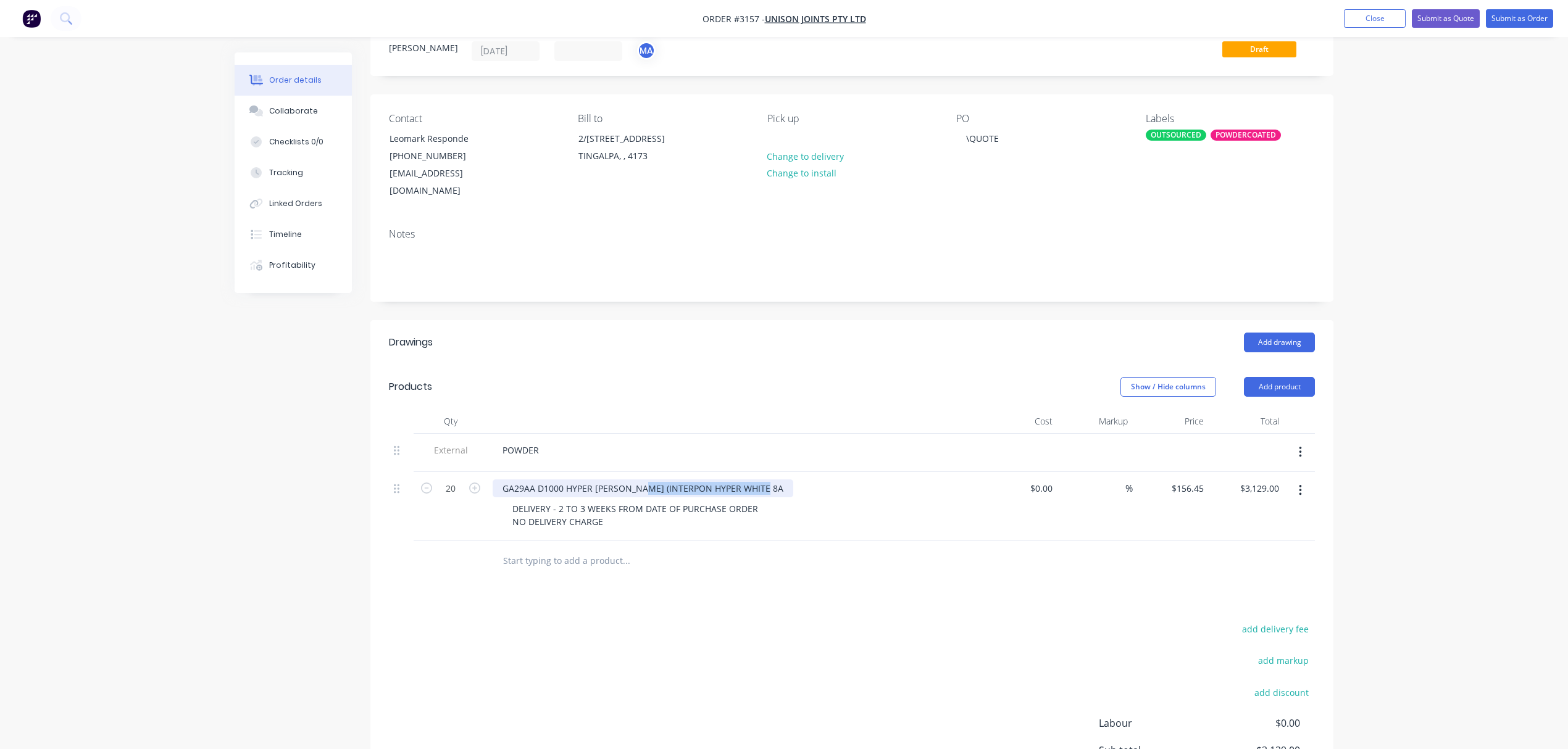
drag, startPoint x: 644, startPoint y: 472, endPoint x: 829, endPoint y: 469, distance: 185.0
click at [829, 479] on div "GA29AA D1000 HYPER WHITE MATT (INTERPON HYPER WHITE 8A" at bounding box center [734, 488] width 484 height 18
drag, startPoint x: 565, startPoint y: 472, endPoint x: 470, endPoint y: 464, distance: 95.3
click at [470, 473] on div "20 GA29AA D1000 HYPER WHITE MATT DELIVERY - 2 TO 3 WEEKS FROM DATE OF PURCHASE …" at bounding box center [852, 507] width 926 height 69
click at [582, 479] on div "HYPER WHITE MATT" at bounding box center [551, 488] width 117 height 18
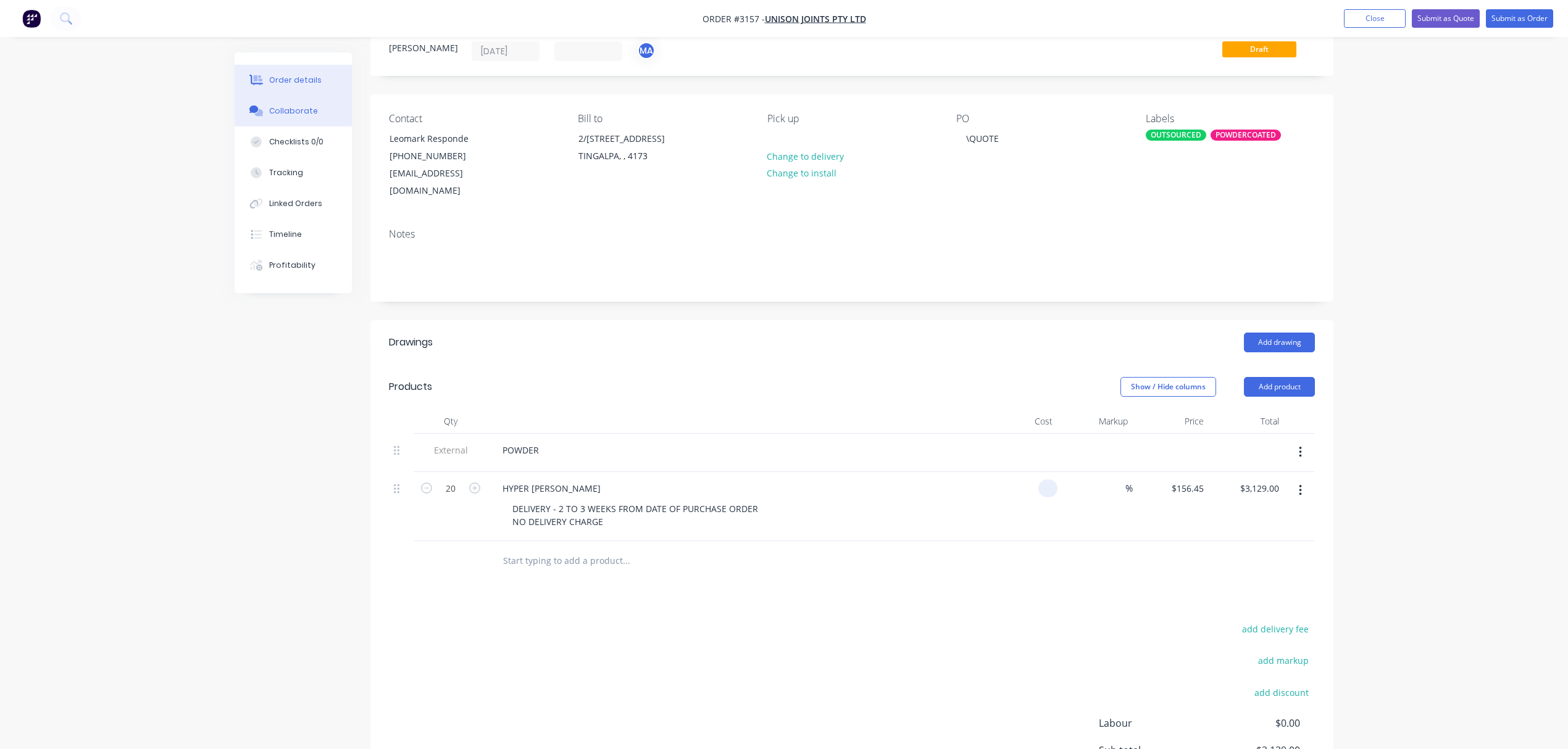
type input "$0.00"
click at [297, 113] on div "Collaborate" at bounding box center [293, 111] width 48 height 11
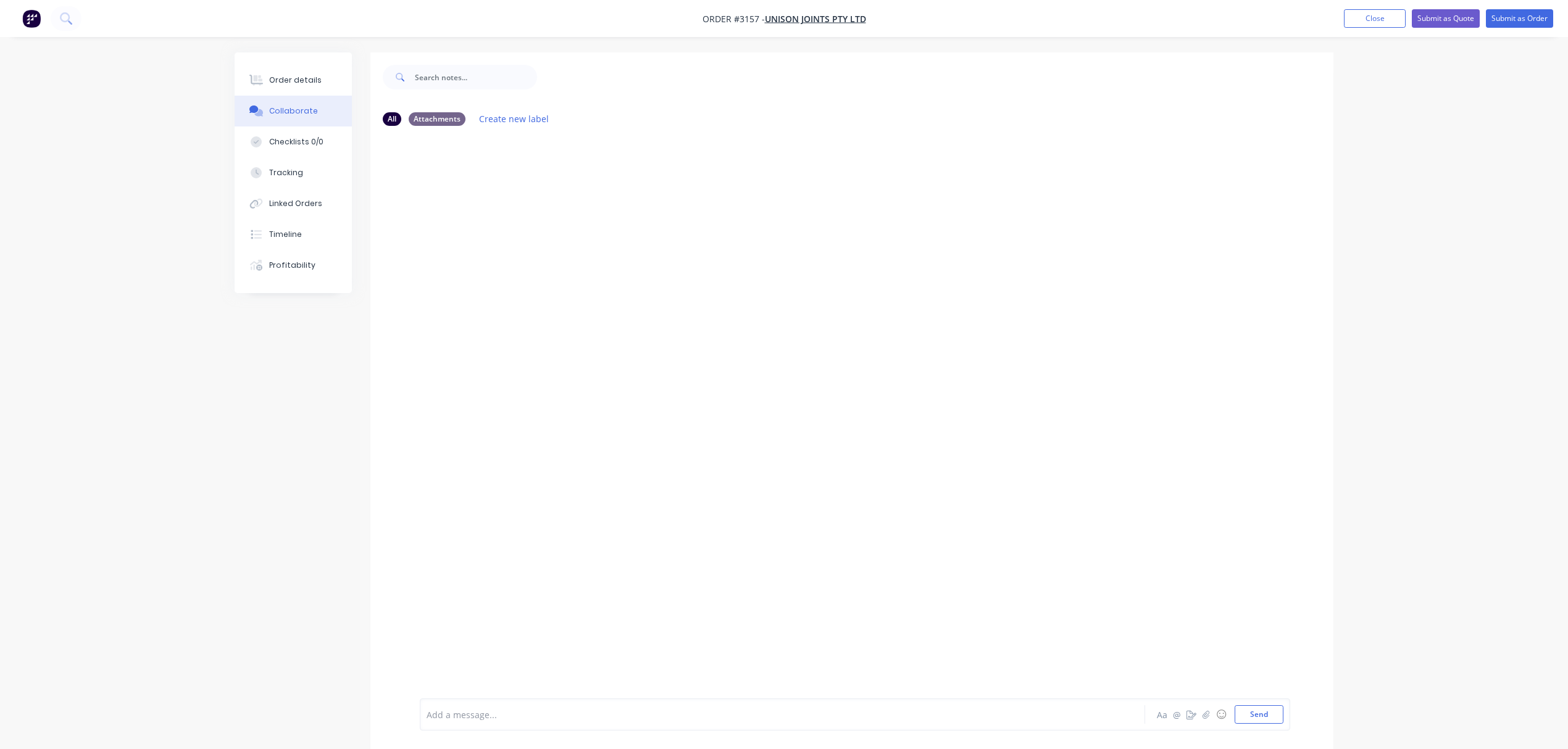
click at [479, 728] on div "Add a message... Aa @ ☺ Send" at bounding box center [854, 715] width 870 height 32
click at [490, 717] on div at bounding box center [748, 715] width 642 height 13
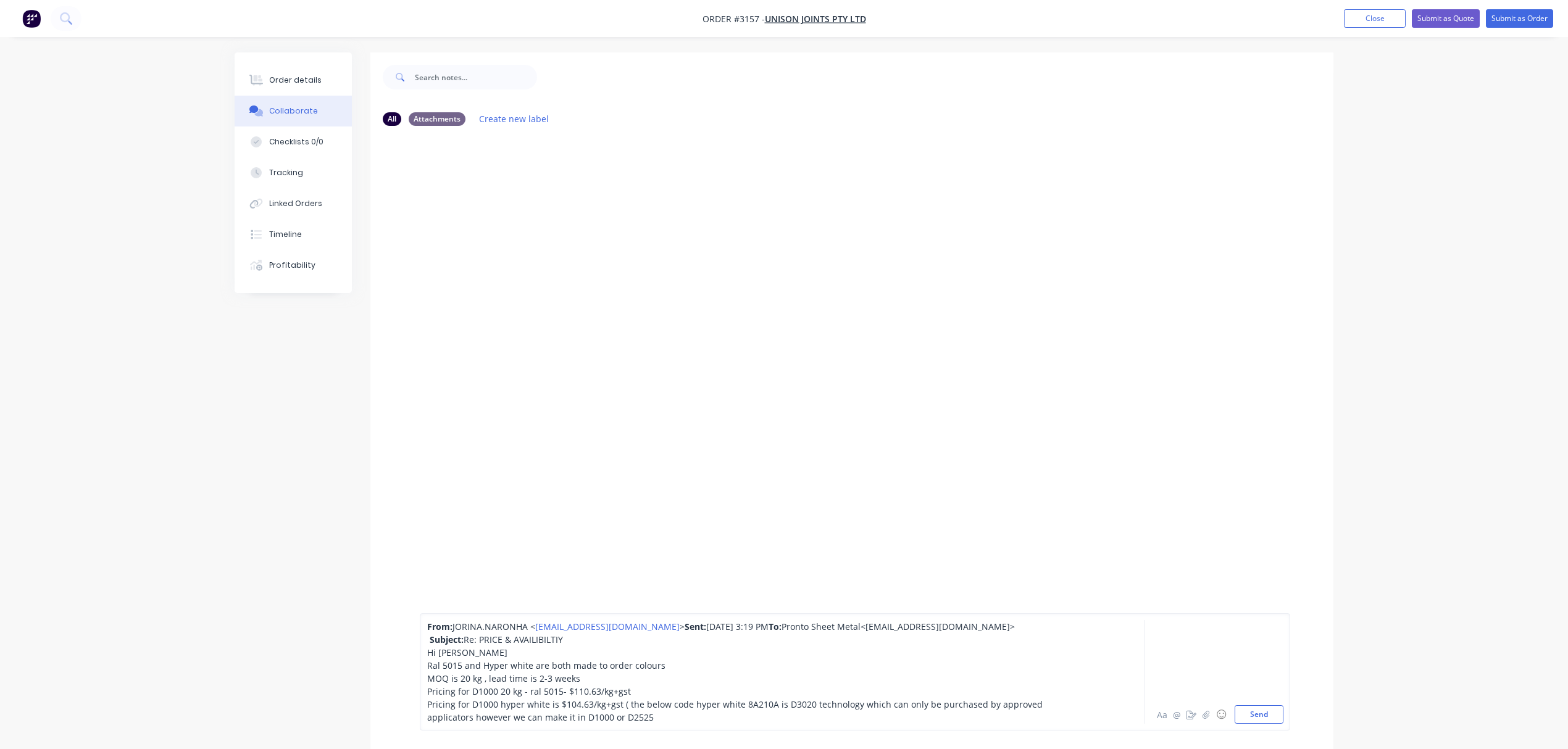
click at [480, 651] on div "Hi Brenda" at bounding box center [748, 652] width 642 height 13
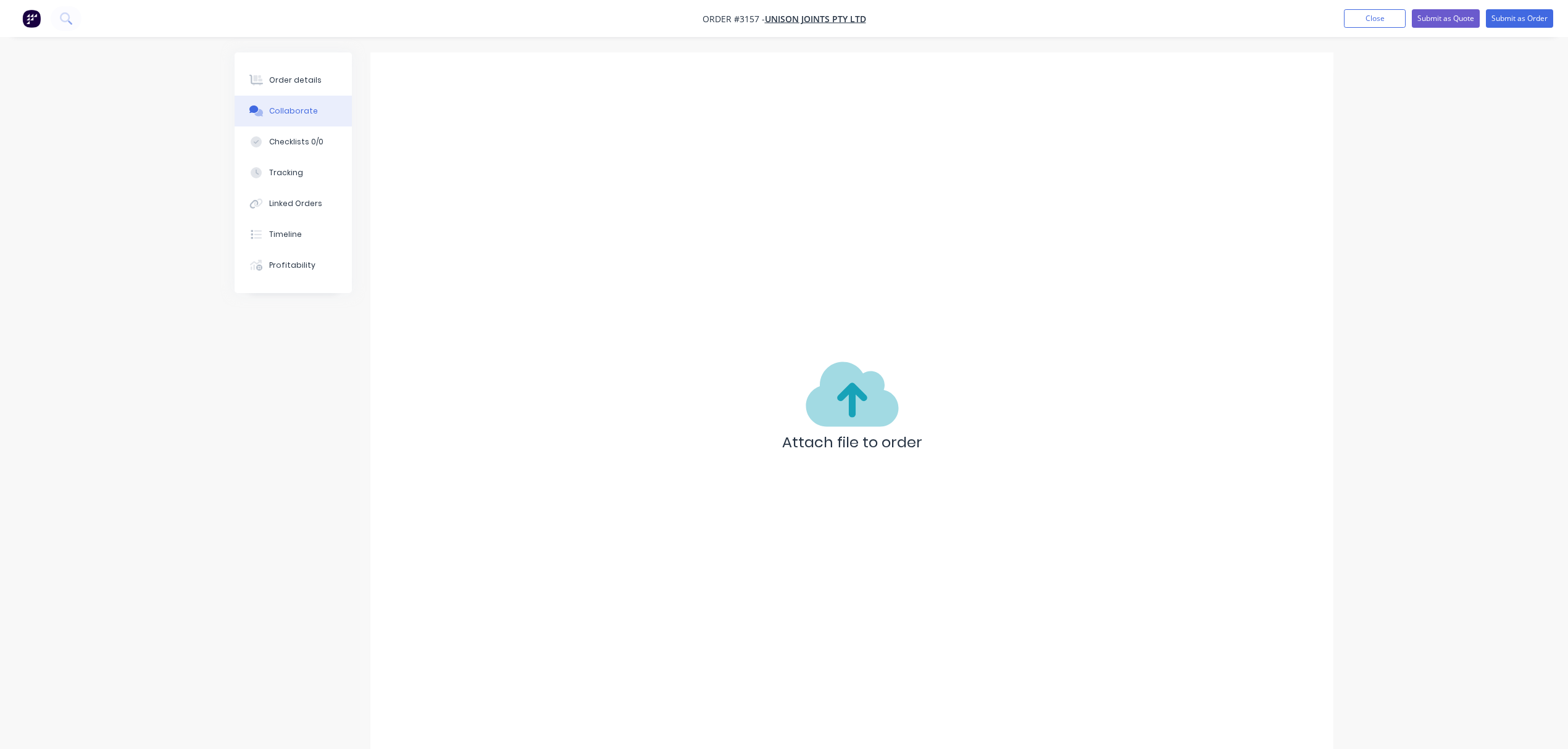
click at [761, 575] on div "Attach file to order" at bounding box center [851, 409] width 963 height 715
click at [287, 72] on button "Order details" at bounding box center [294, 80] width 117 height 31
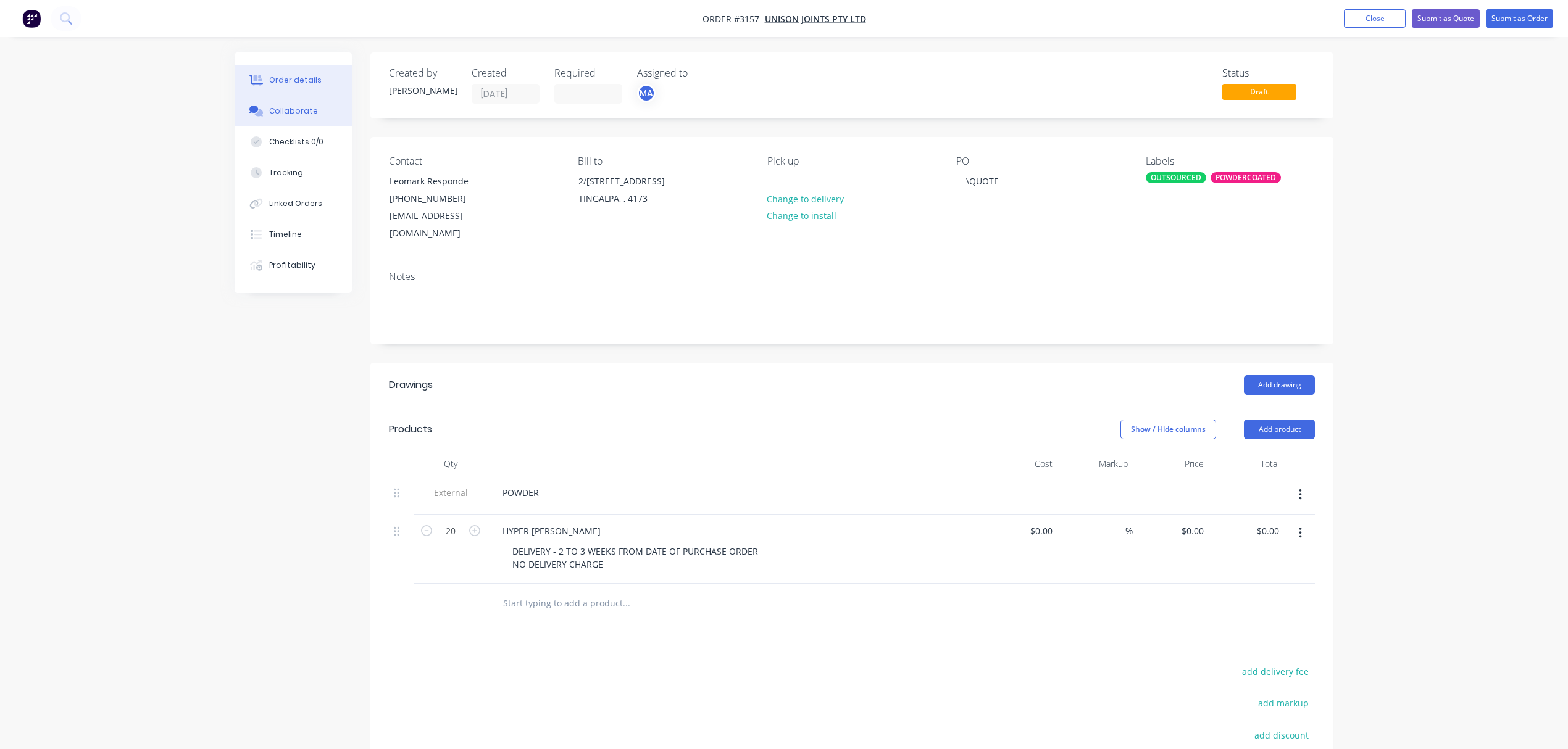
click at [293, 111] on div "Collaborate" at bounding box center [293, 111] width 48 height 11
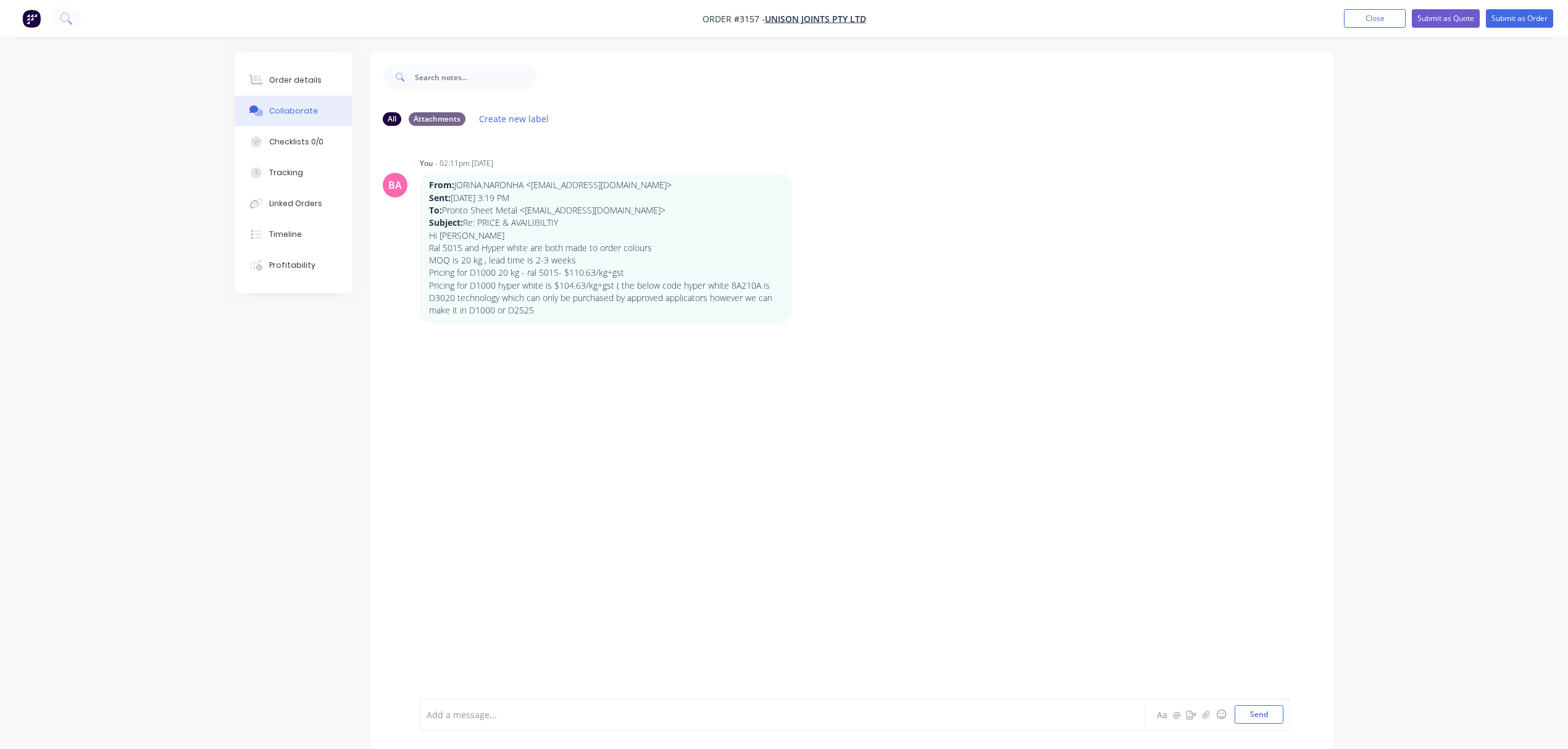
click at [497, 710] on div at bounding box center [748, 715] width 642 height 13
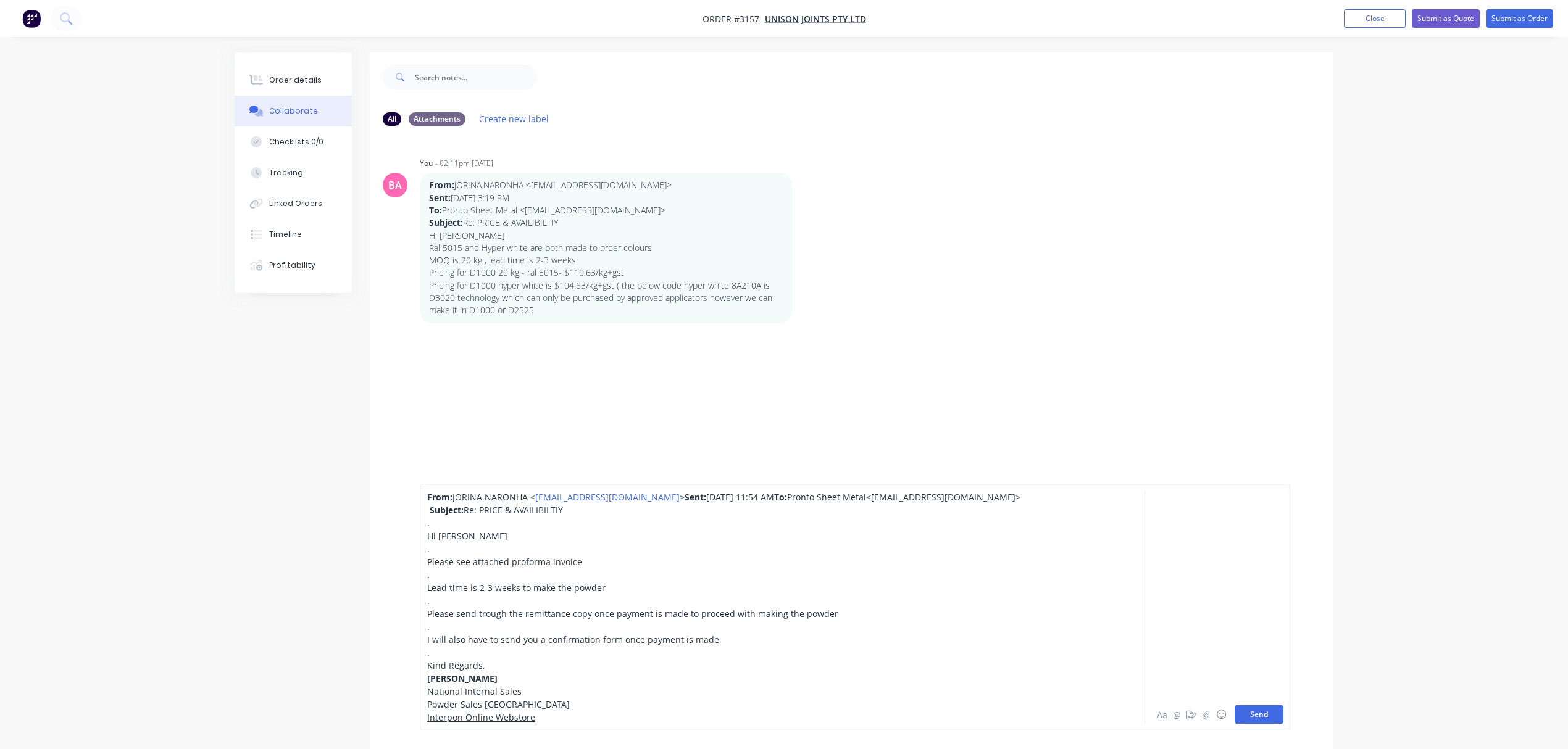
click at [1253, 717] on button "Send" at bounding box center [1258, 715] width 48 height 19
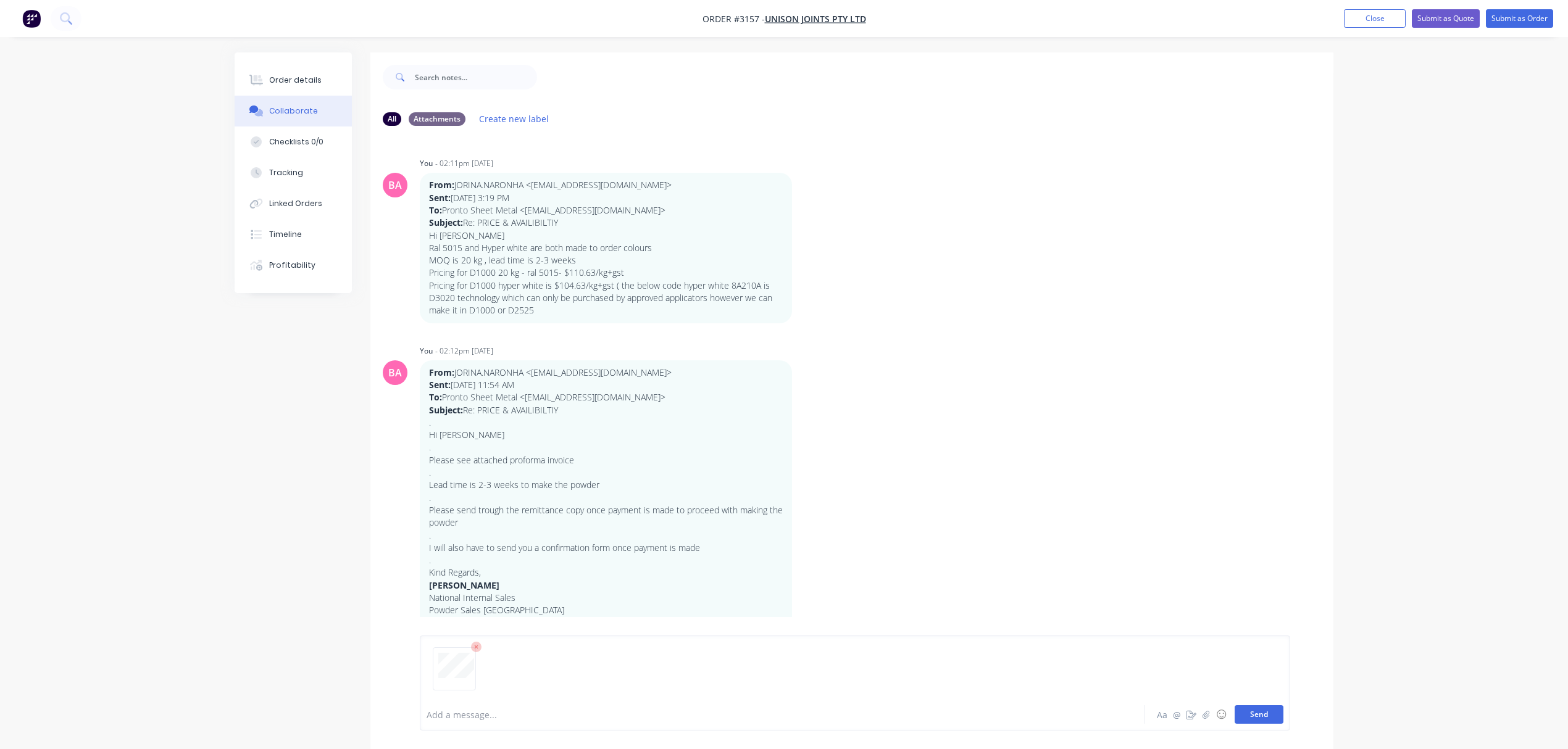
click at [1266, 706] on button "Send" at bounding box center [1258, 715] width 48 height 19
click at [301, 87] on button "Order details" at bounding box center [294, 80] width 117 height 31
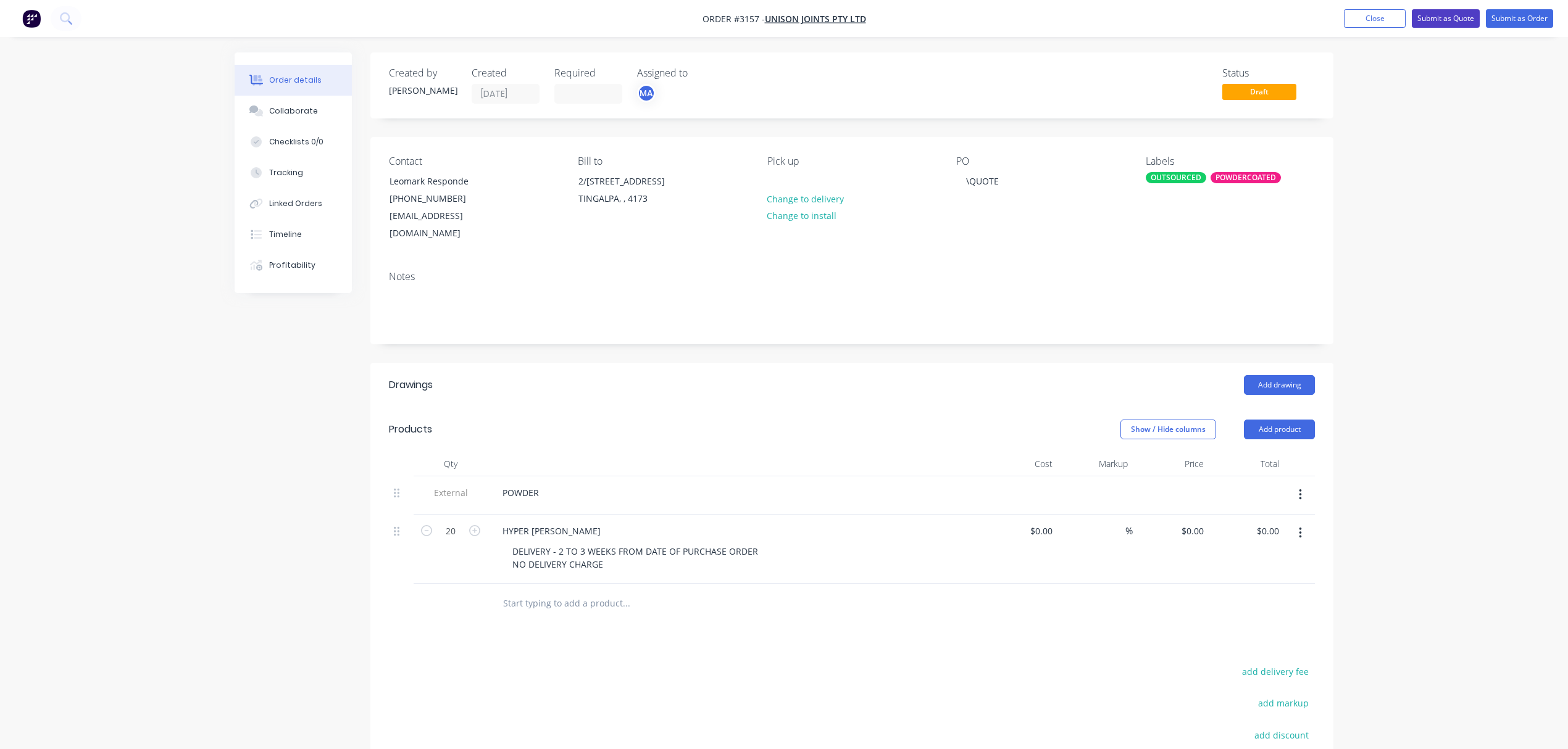
click at [1448, 10] on button "Submit as Quote" at bounding box center [1446, 19] width 68 height 19
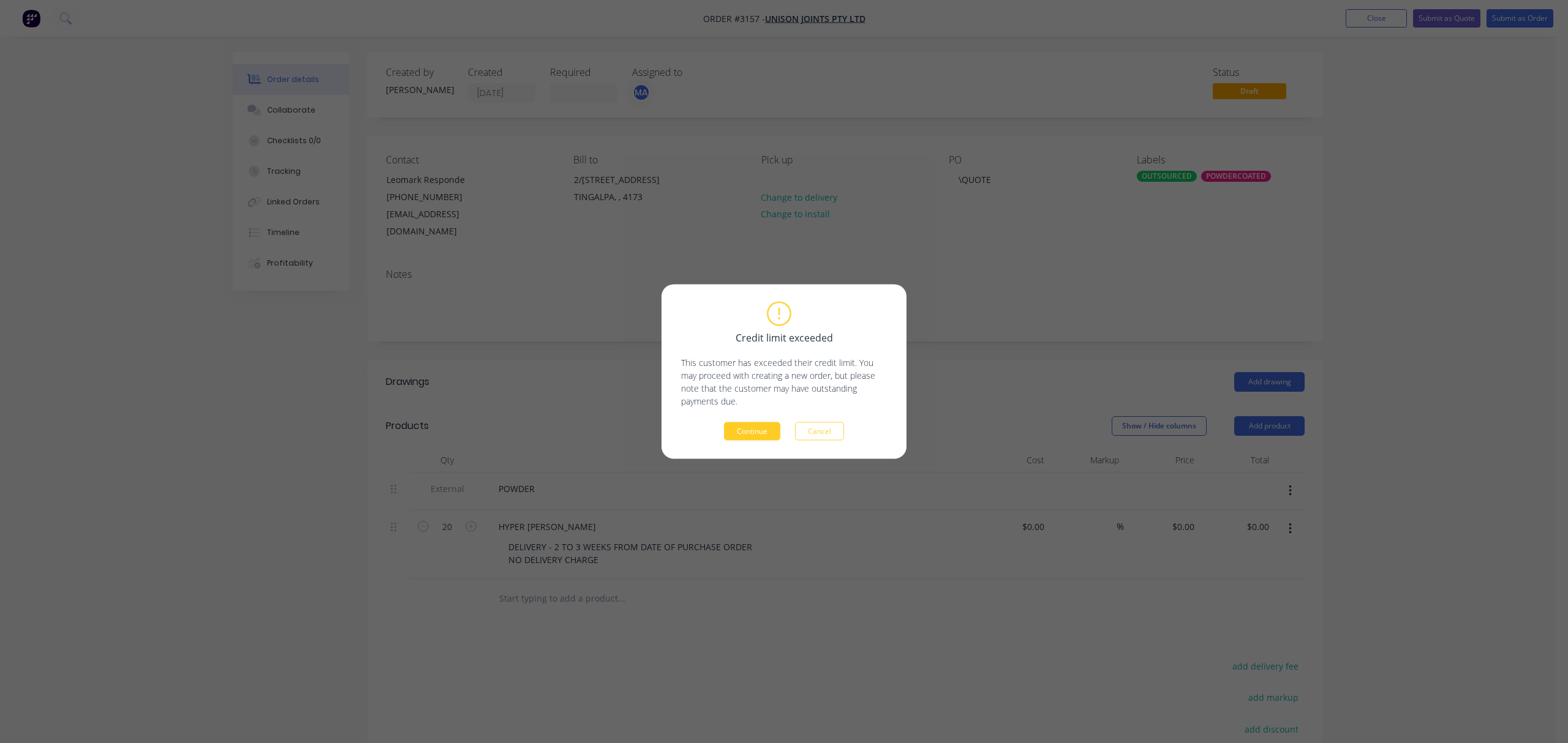
click at [753, 428] on button "Continue" at bounding box center [752, 432] width 56 height 19
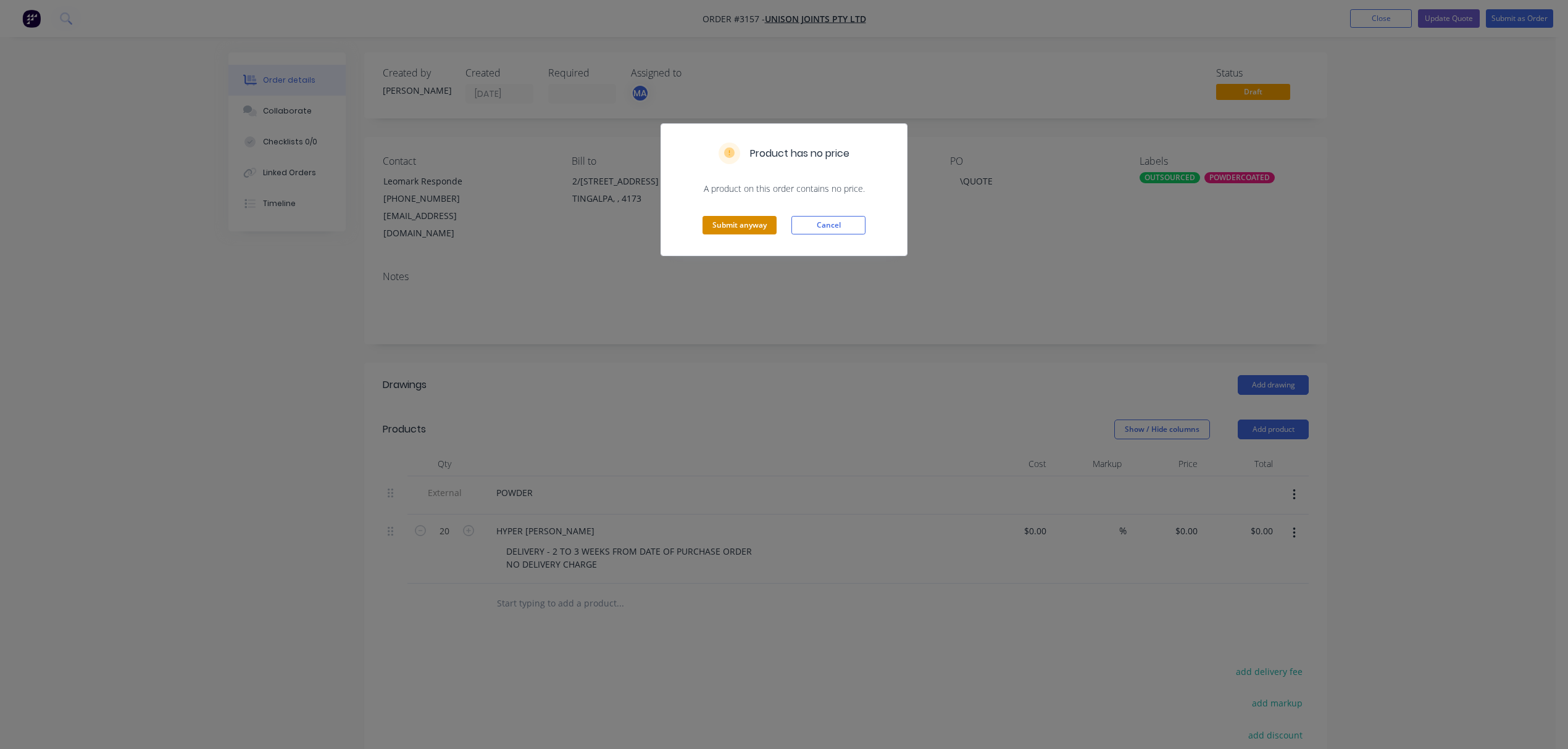
click at [739, 230] on button "Submit anyway" at bounding box center [739, 225] width 74 height 19
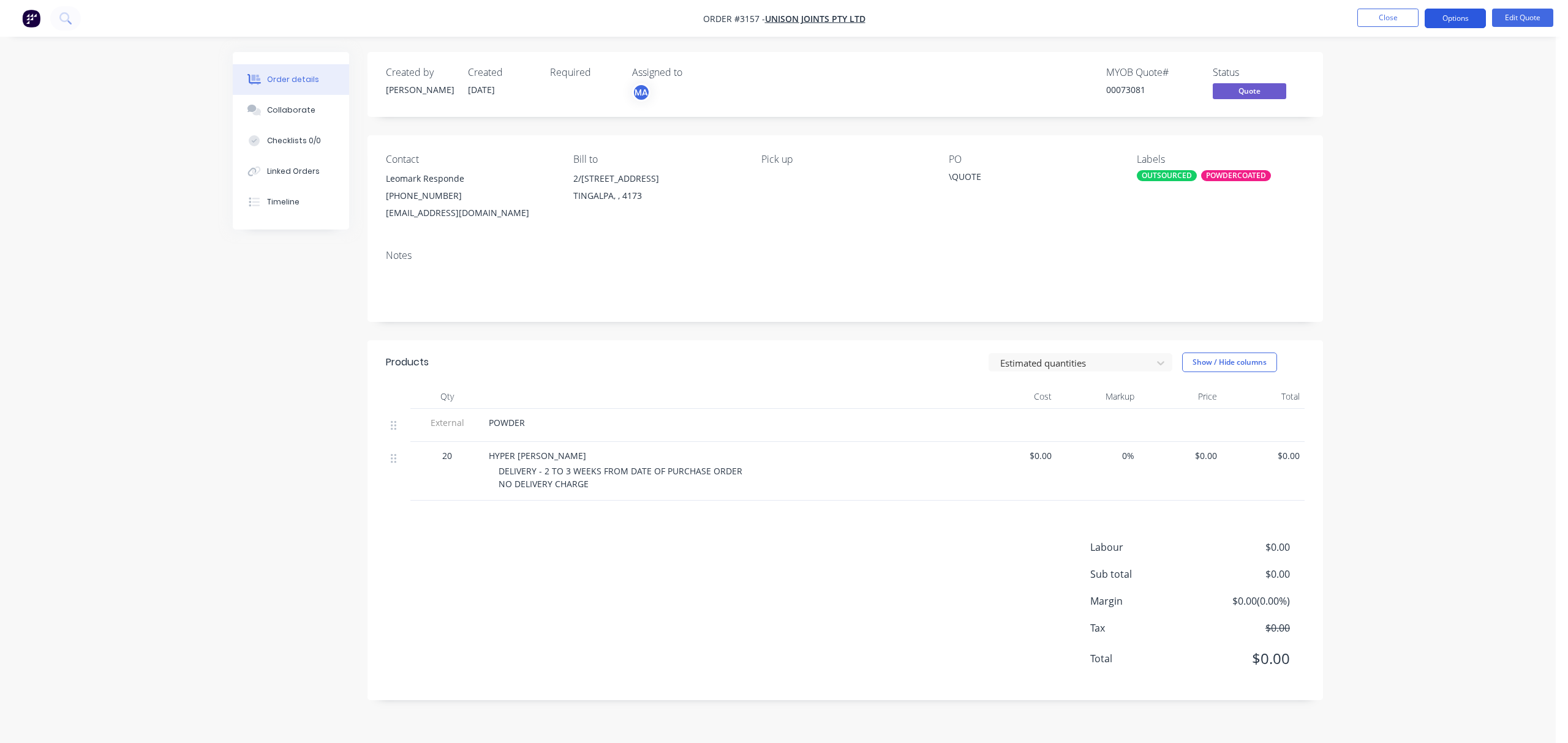
click at [1456, 16] on button "Options" at bounding box center [1454, 18] width 61 height 20
click at [1376, 73] on div "Quote" at bounding box center [1419, 74] width 113 height 18
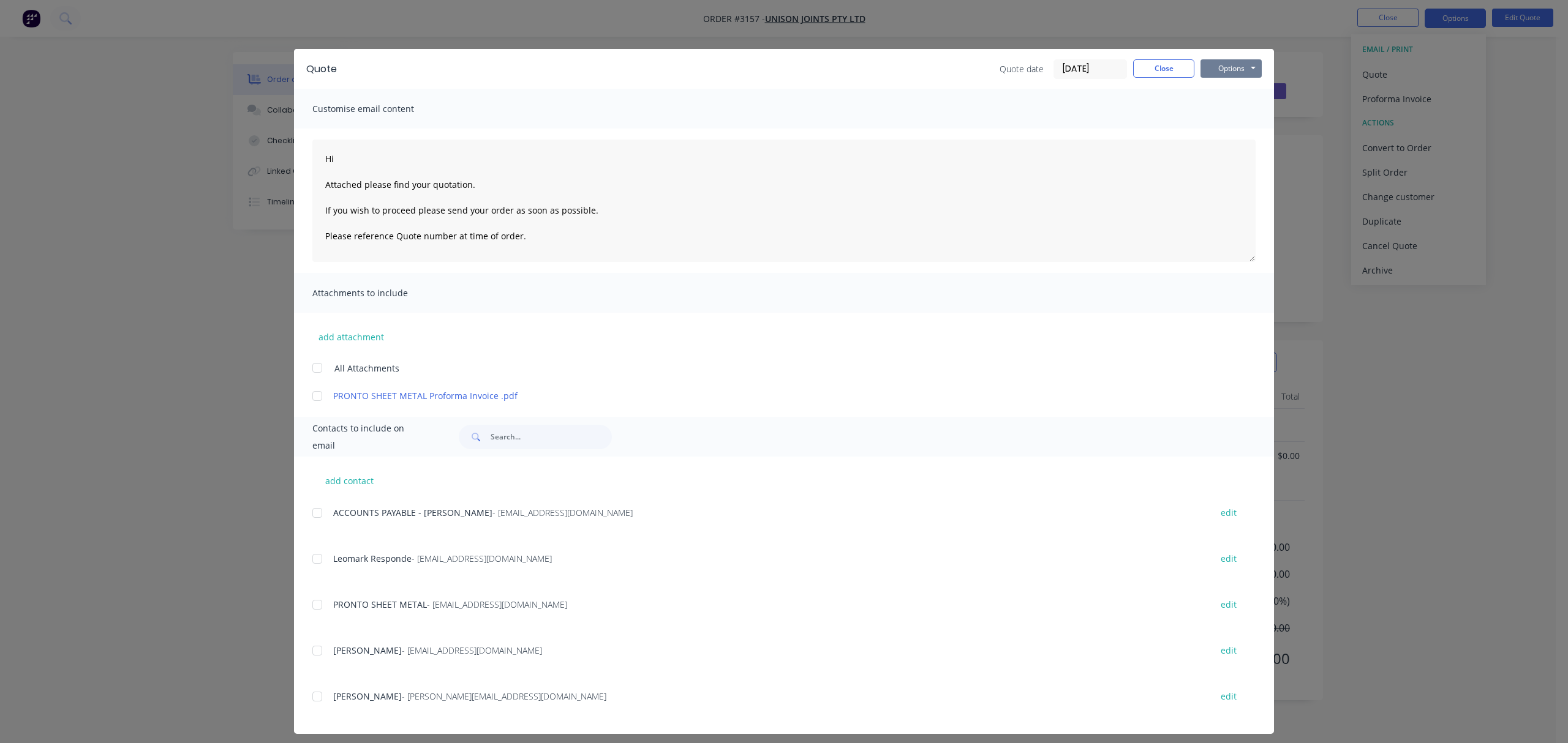
click at [1248, 66] on button "Options" at bounding box center [1230, 69] width 61 height 19
click at [1225, 106] on button "Print" at bounding box center [1238, 111] width 78 height 21
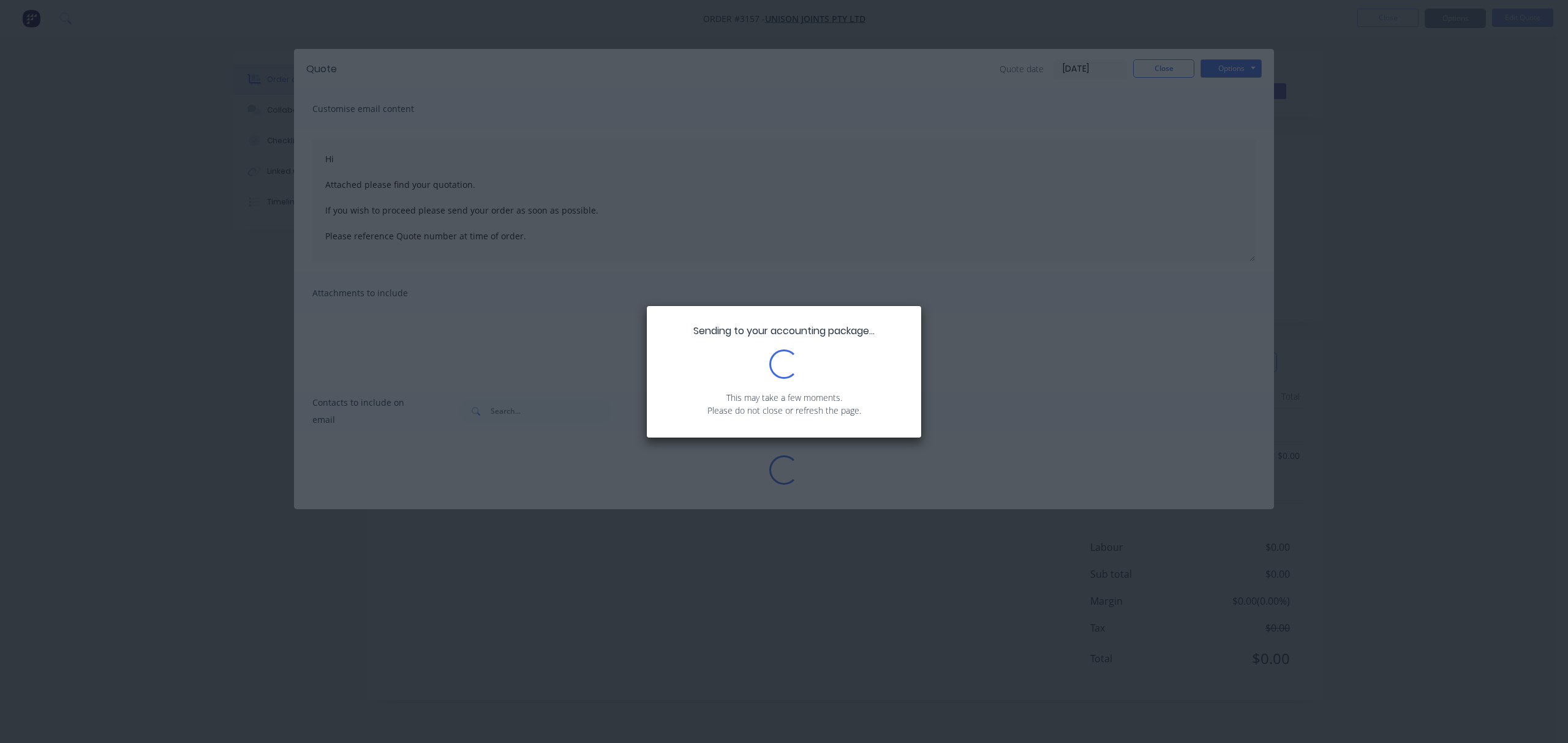
type textarea "Hi Attached please find your quotation. If you wish to proceed please send your…"
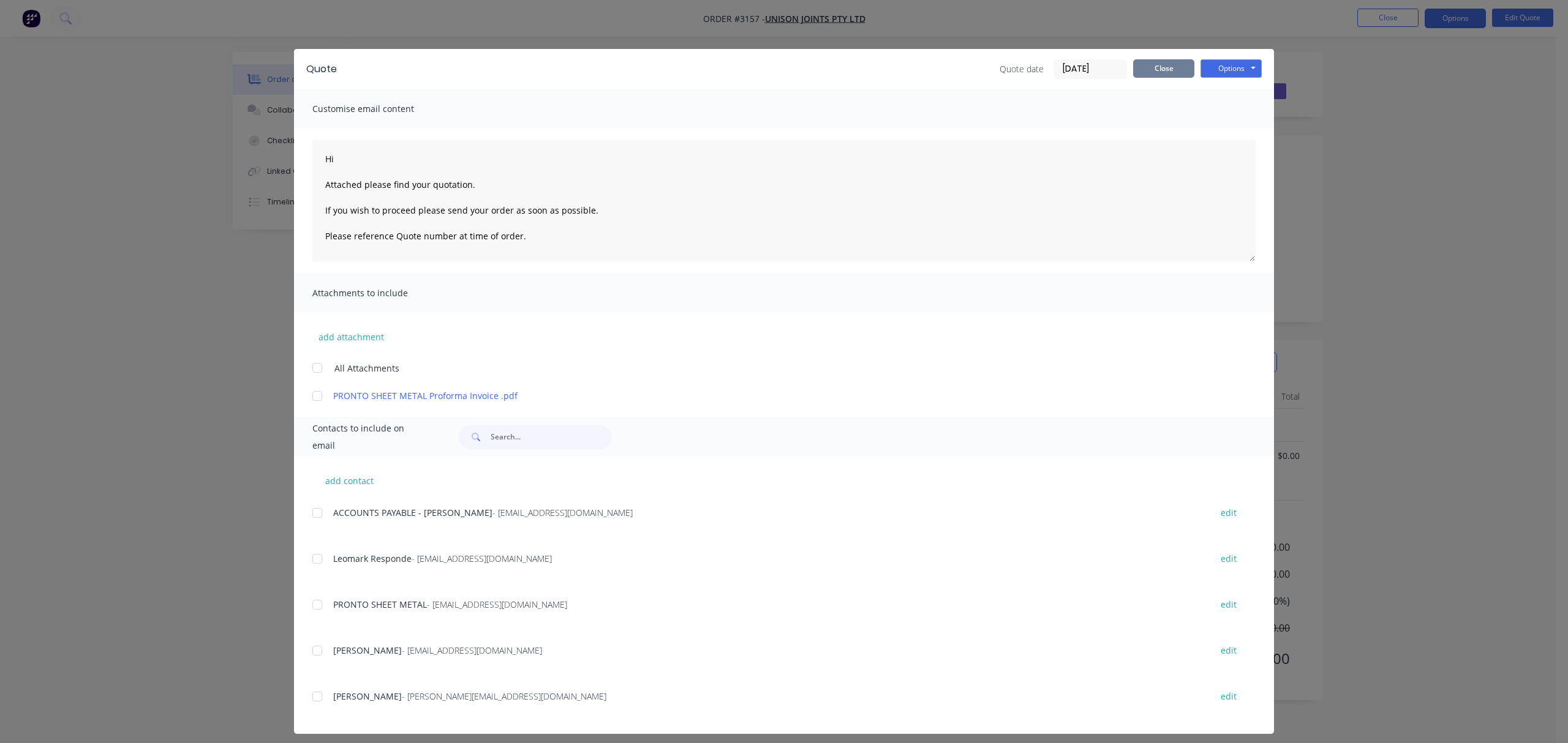
click at [1141, 68] on button "Close" at bounding box center [1163, 69] width 61 height 19
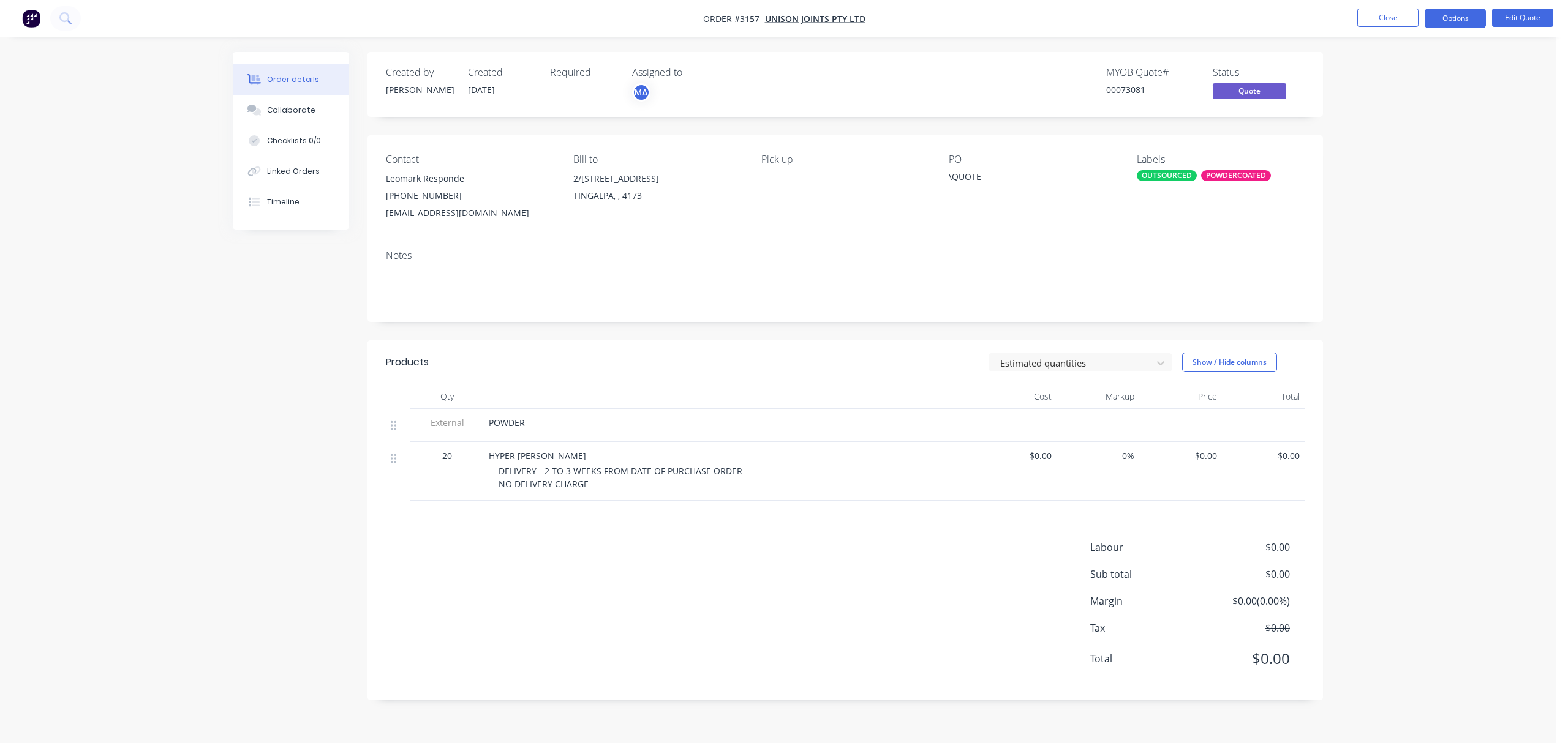
click at [1188, 453] on span "$0.00" at bounding box center [1181, 456] width 73 height 13
click at [1508, 18] on button "Edit Quote" at bounding box center [1522, 18] width 61 height 19
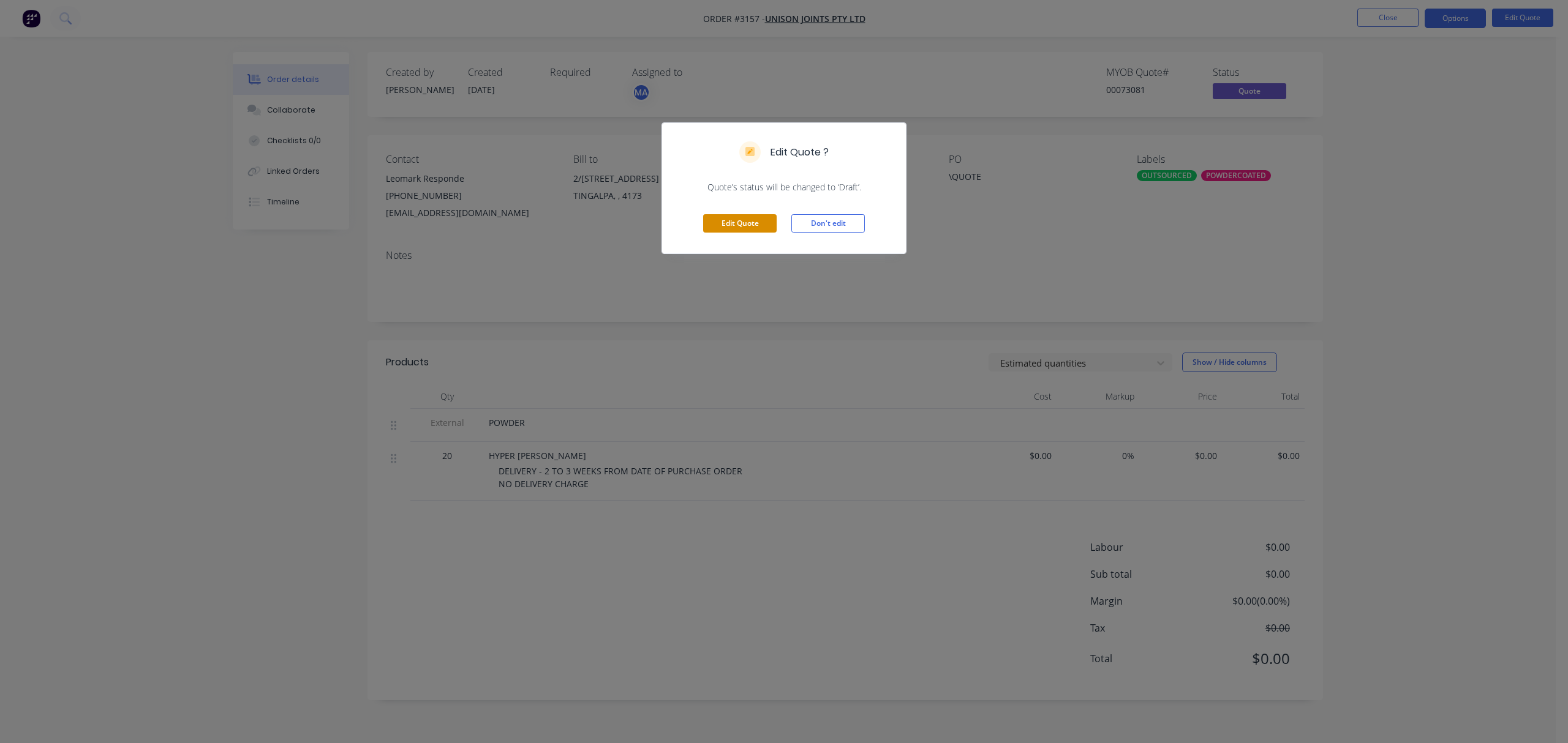
click at [743, 227] on button "Edit Quote" at bounding box center [739, 224] width 73 height 19
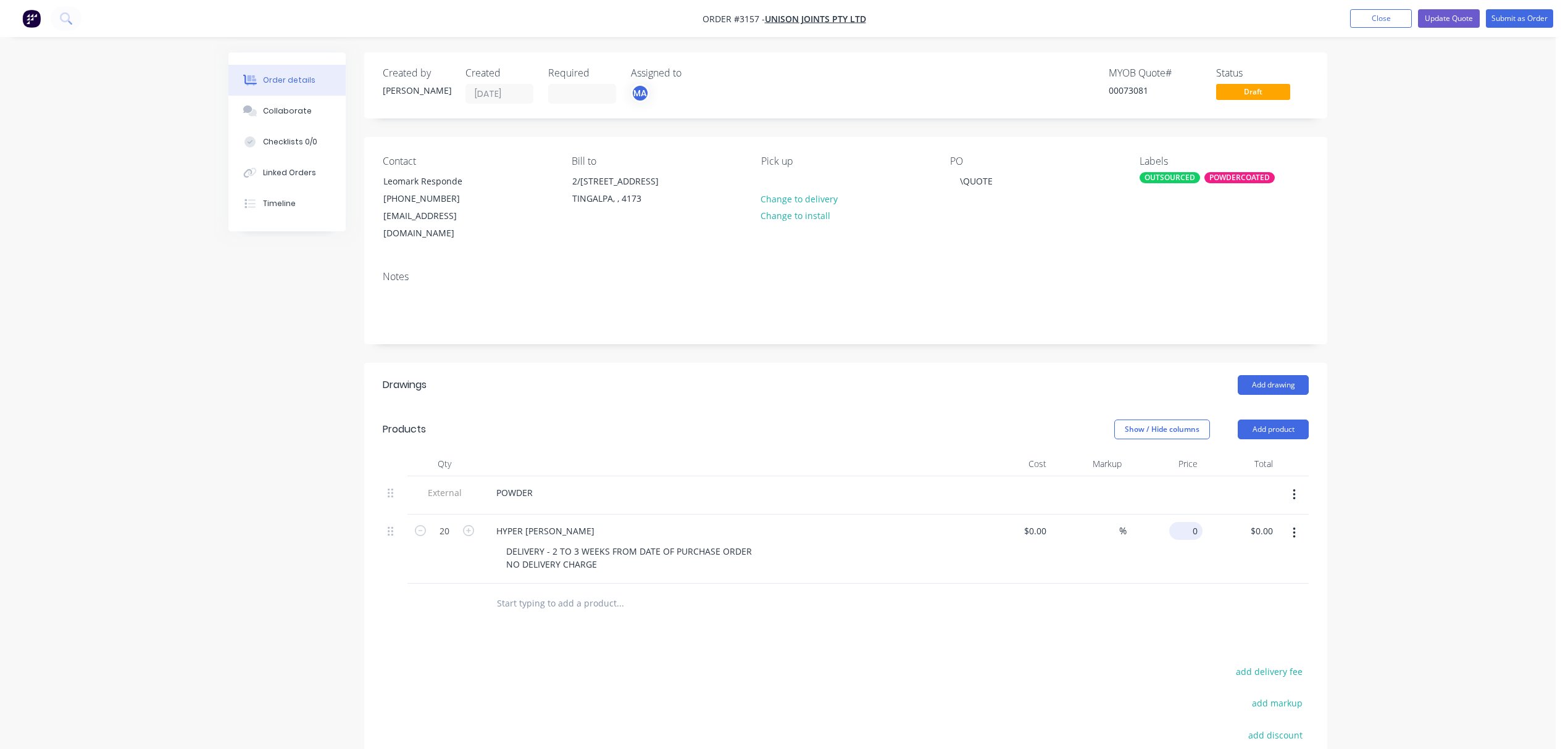
click at [1178, 515] on div "0 $0.00" at bounding box center [1164, 549] width 76 height 69
type input "$156.95"
type input "$3,139.00"
click at [1434, 16] on button "Update Quote" at bounding box center [1448, 19] width 62 height 19
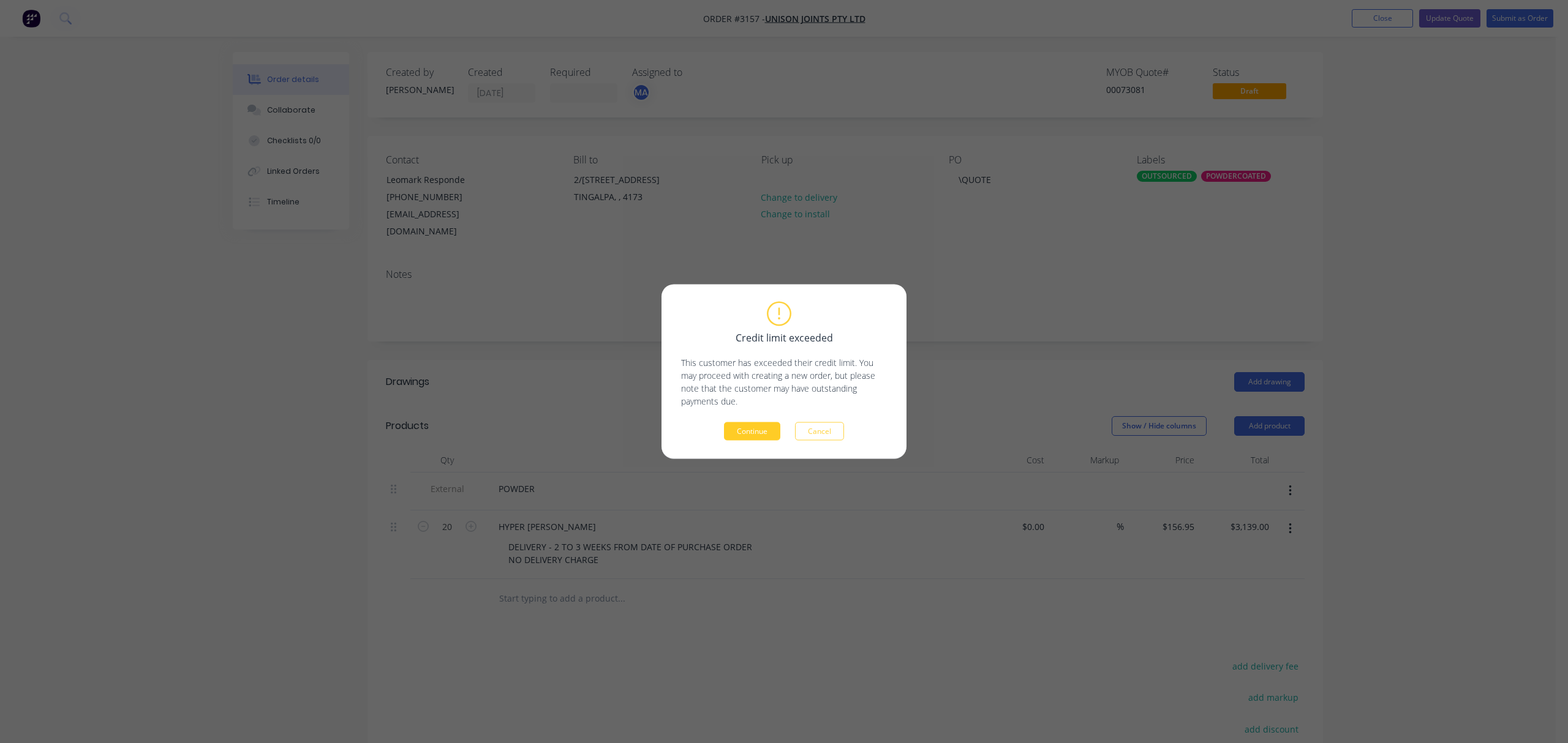
click at [747, 426] on button "Continue" at bounding box center [752, 432] width 56 height 19
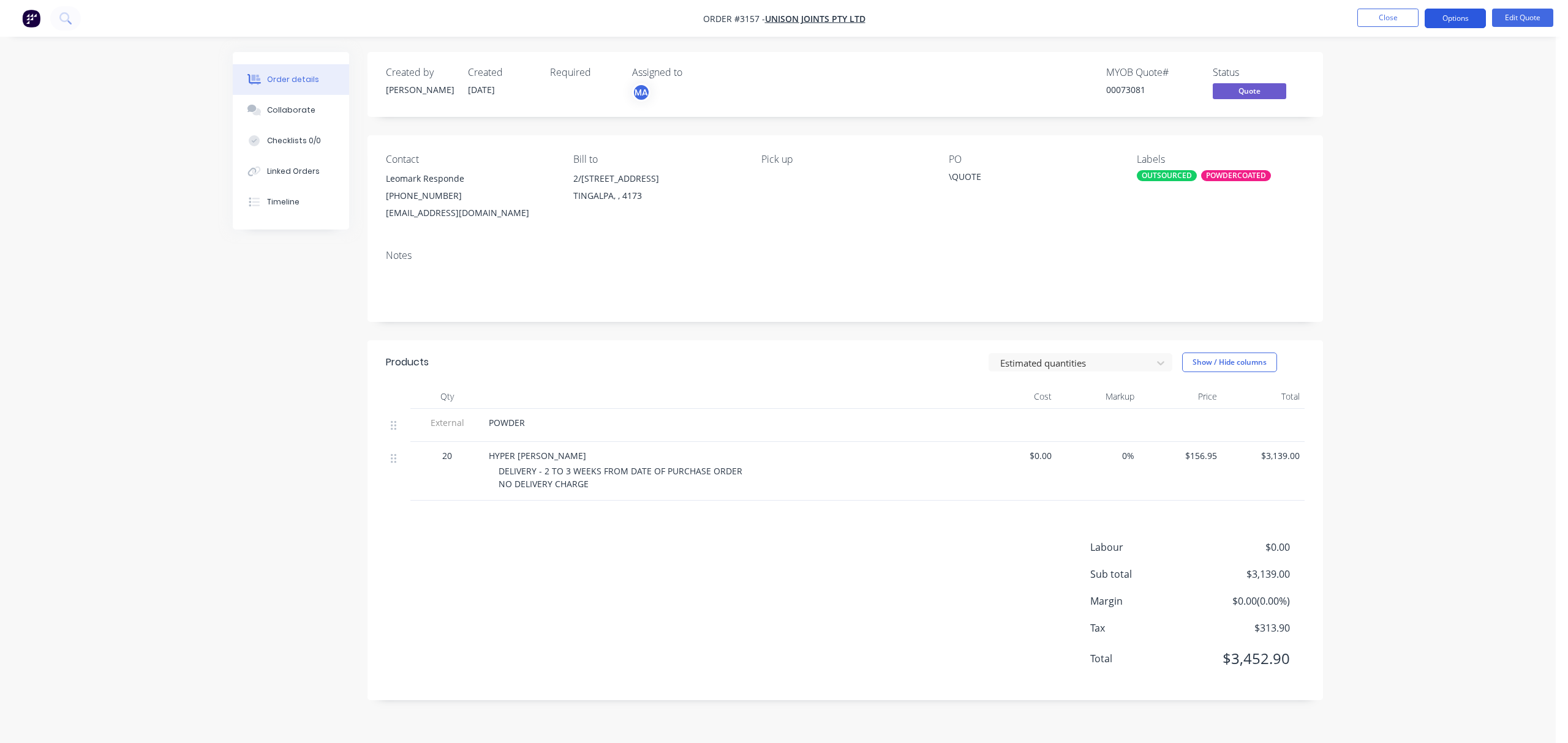
click at [1459, 18] on button "Options" at bounding box center [1454, 18] width 61 height 20
click at [1381, 68] on div "Quote" at bounding box center [1419, 74] width 113 height 18
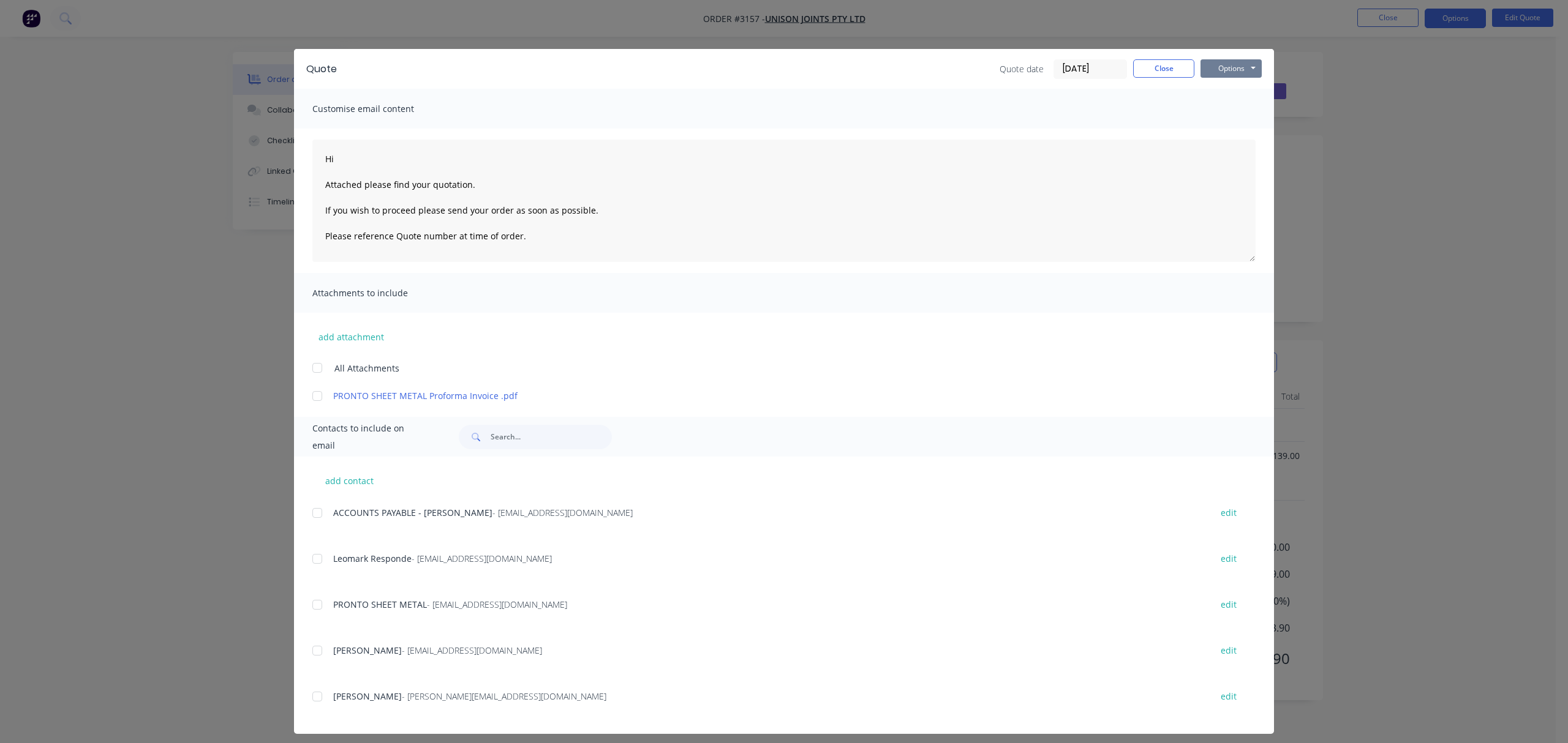
drag, startPoint x: 1254, startPoint y: 64, endPoint x: 1233, endPoint y: 69, distance: 21.6
click at [1254, 64] on button "Options" at bounding box center [1230, 69] width 61 height 19
click at [1230, 110] on button "Print" at bounding box center [1238, 111] width 78 height 21
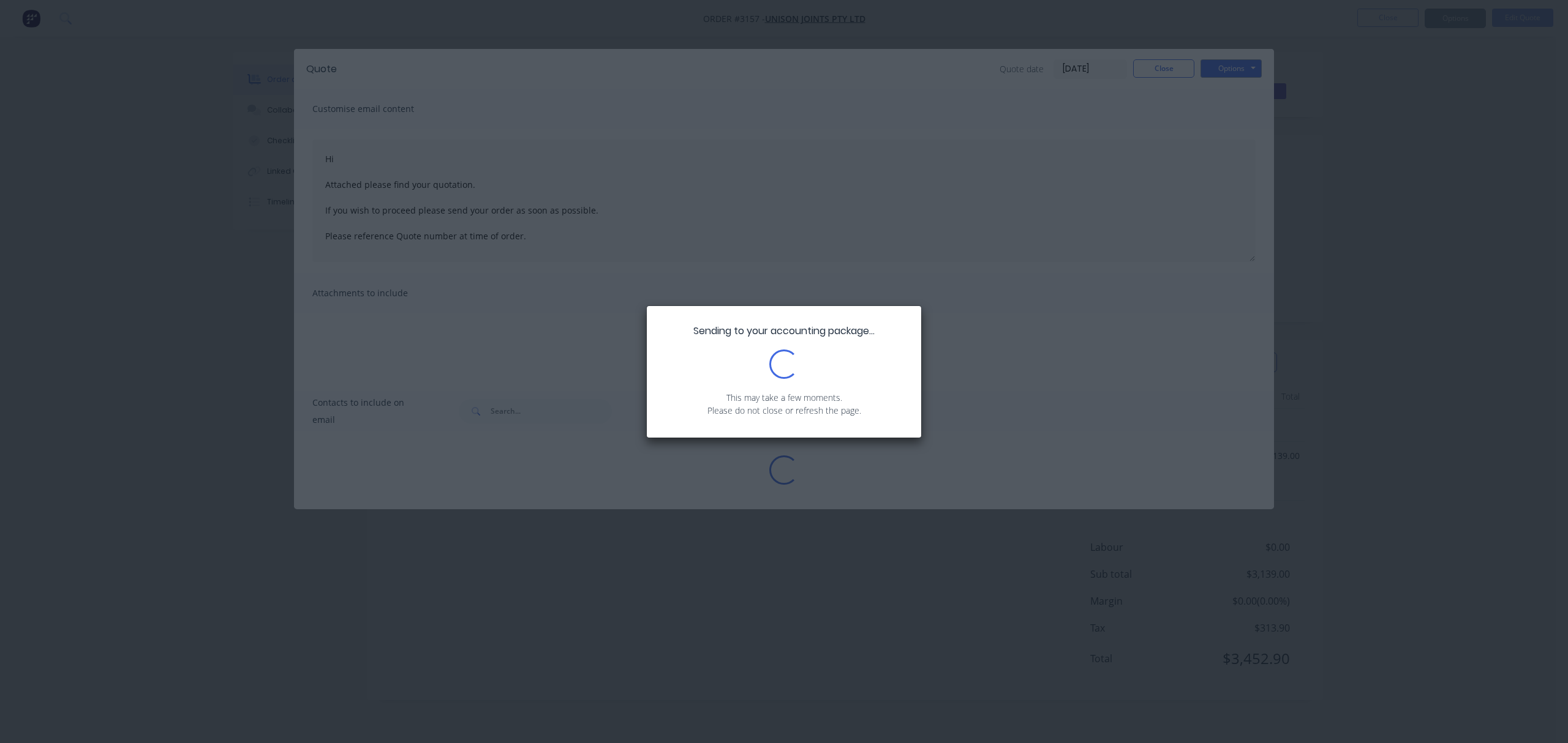
type textarea "Hi Attached please find your quotation. If you wish to proceed please send your…"
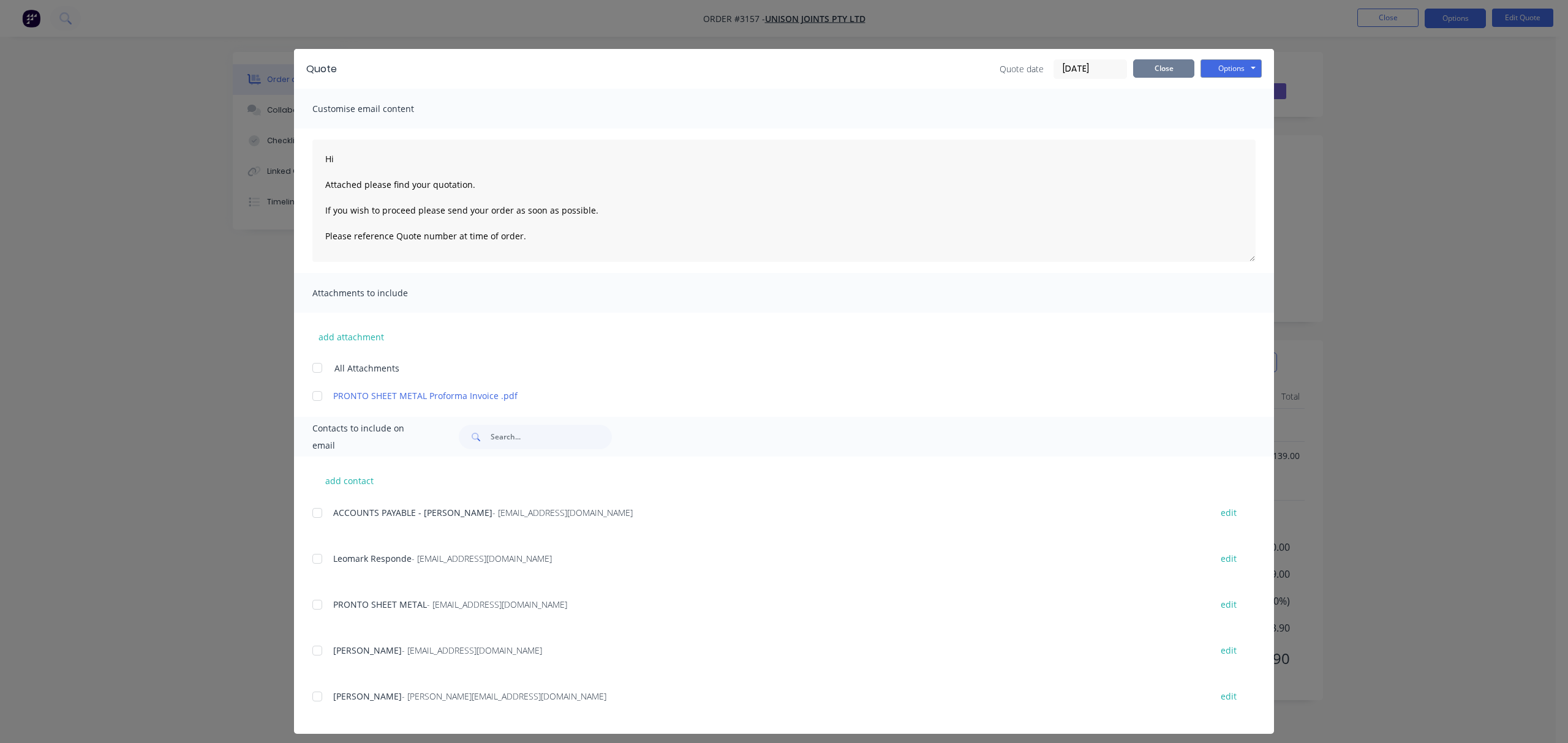
click at [1166, 62] on button "Close" at bounding box center [1163, 69] width 61 height 19
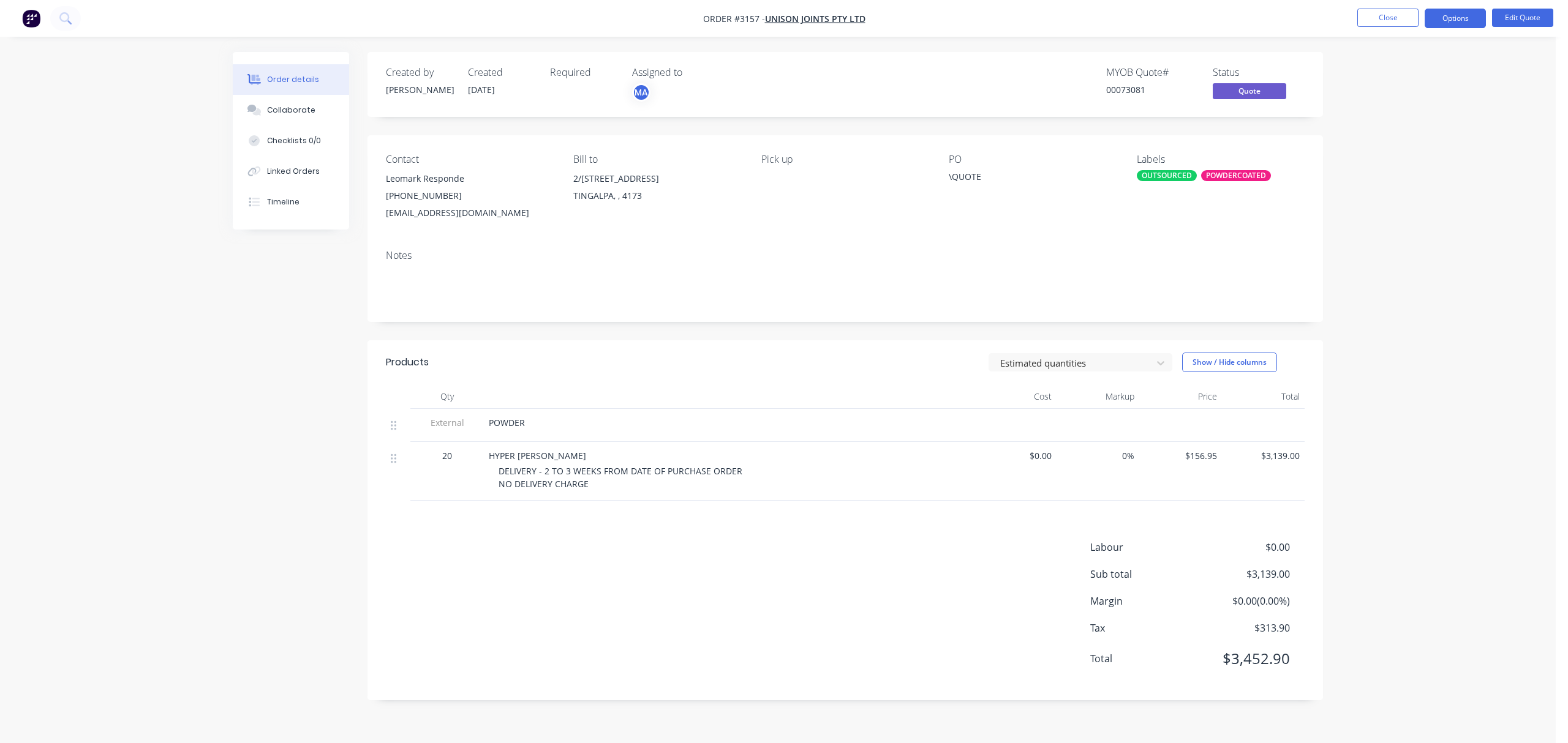
click at [1530, 7] on nav "Order #3157 - Unison Joints Pty Ltd Close Options Edit Quote" at bounding box center [784, 18] width 1568 height 37
click at [1513, 16] on button "Edit Quote" at bounding box center [1522, 18] width 61 height 19
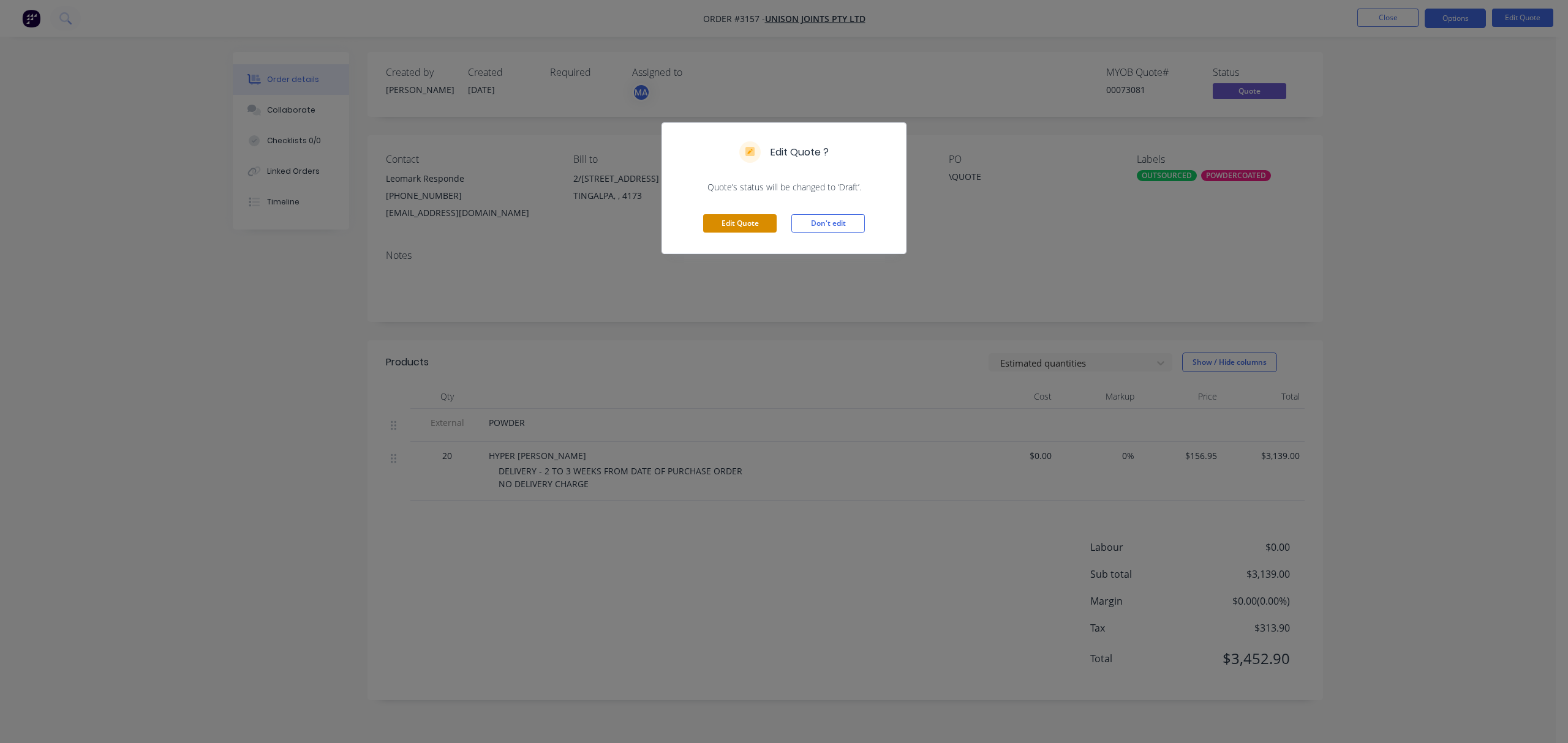
click at [731, 224] on button "Edit Quote" at bounding box center [739, 224] width 73 height 19
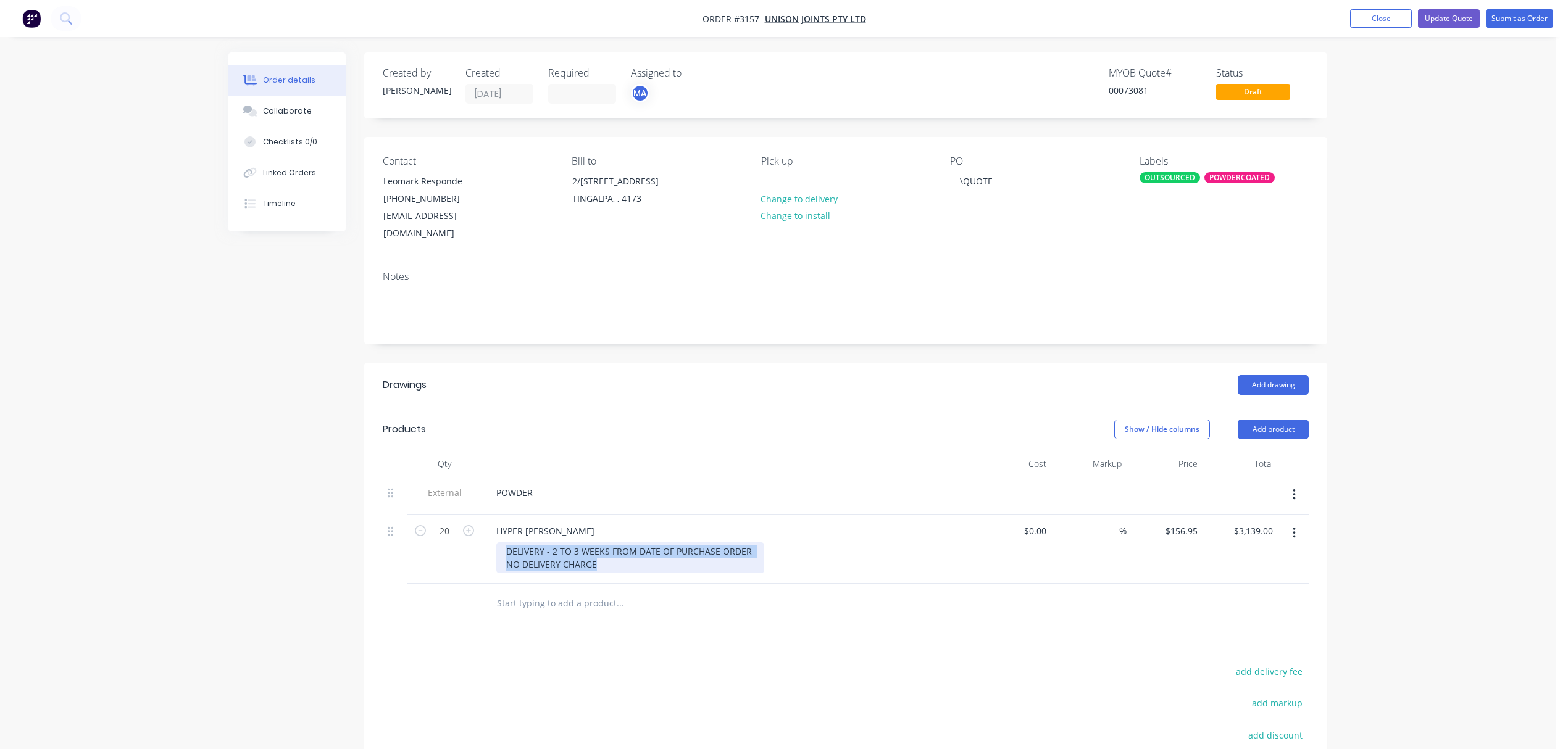
drag, startPoint x: 594, startPoint y: 548, endPoint x: 421, endPoint y: 531, distance: 173.8
click at [421, 531] on div "20 HYPER WHITE MATT DELIVERY - 2 TO 3 WEEKS FROM DATE OF PURCHASE ORDER NO DELI…" at bounding box center [846, 549] width 926 height 69
click at [518, 584] on div at bounding box center [703, 604] width 444 height 40
drag, startPoint x: 615, startPoint y: 546, endPoint x: 446, endPoint y: 540, distance: 169.1
click at [446, 540] on div "20 HYPER WHITE MATT DELIVERY - 2 TO 3 WEEKS FROM DATE OF PURCHASE ORDER NO DELI…" at bounding box center [846, 549] width 926 height 69
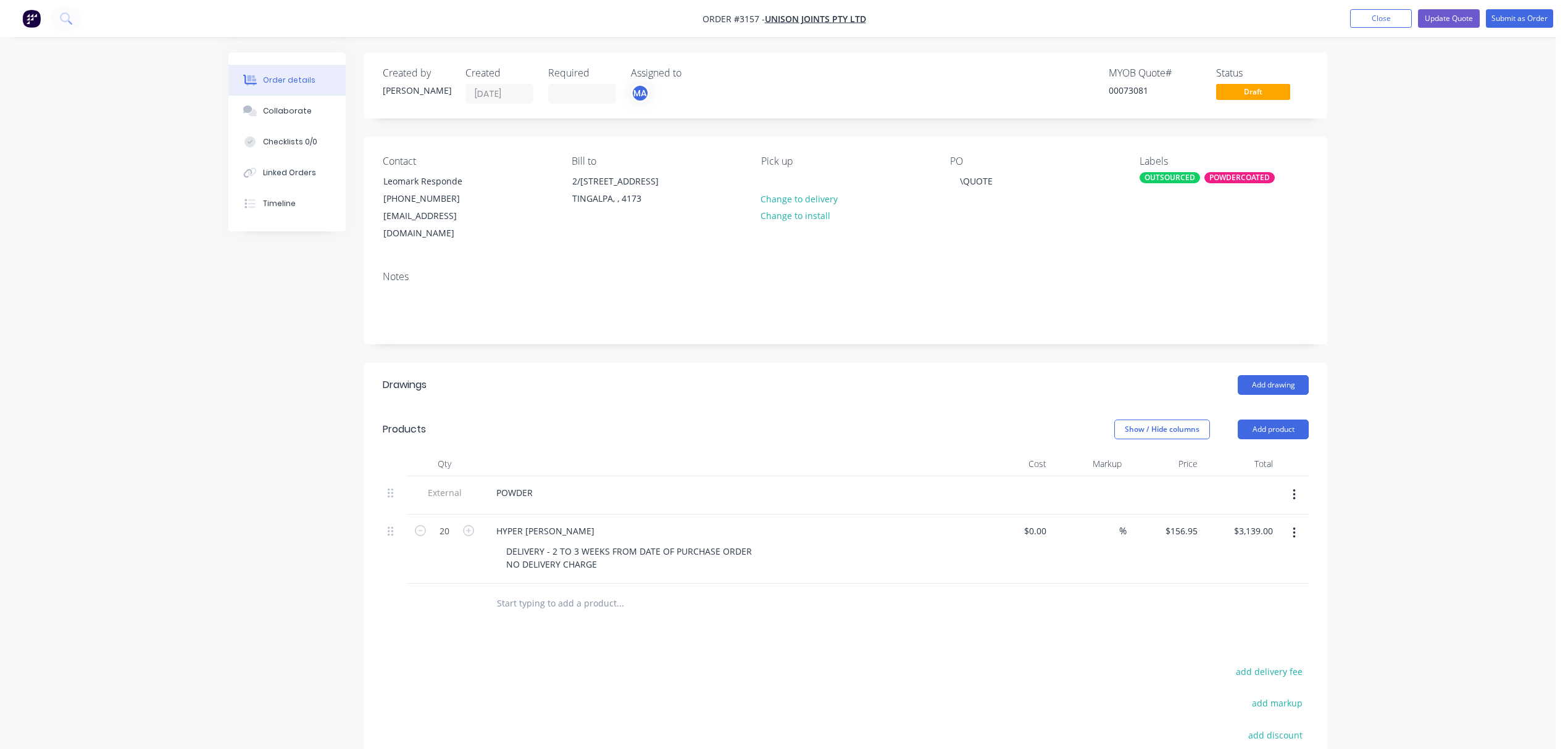
click at [633, 562] on div "HYPER WHITE MATT DELIVERY - 2 TO 3 WEEKS FROM DATE OF PURCHASE ORDER NO DELIVER…" at bounding box center [727, 549] width 493 height 69
drag, startPoint x: 600, startPoint y: 546, endPoint x: 496, endPoint y: 551, distance: 104.1
click at [496, 551] on div "DELIVERY - 2 TO 3 WEEKS FROM DATE OF PURCHASE ORDER NO DELIVERY CHARGE" at bounding box center [630, 558] width 268 height 31
click at [1457, 15] on button "Update Quote" at bounding box center [1448, 19] width 62 height 19
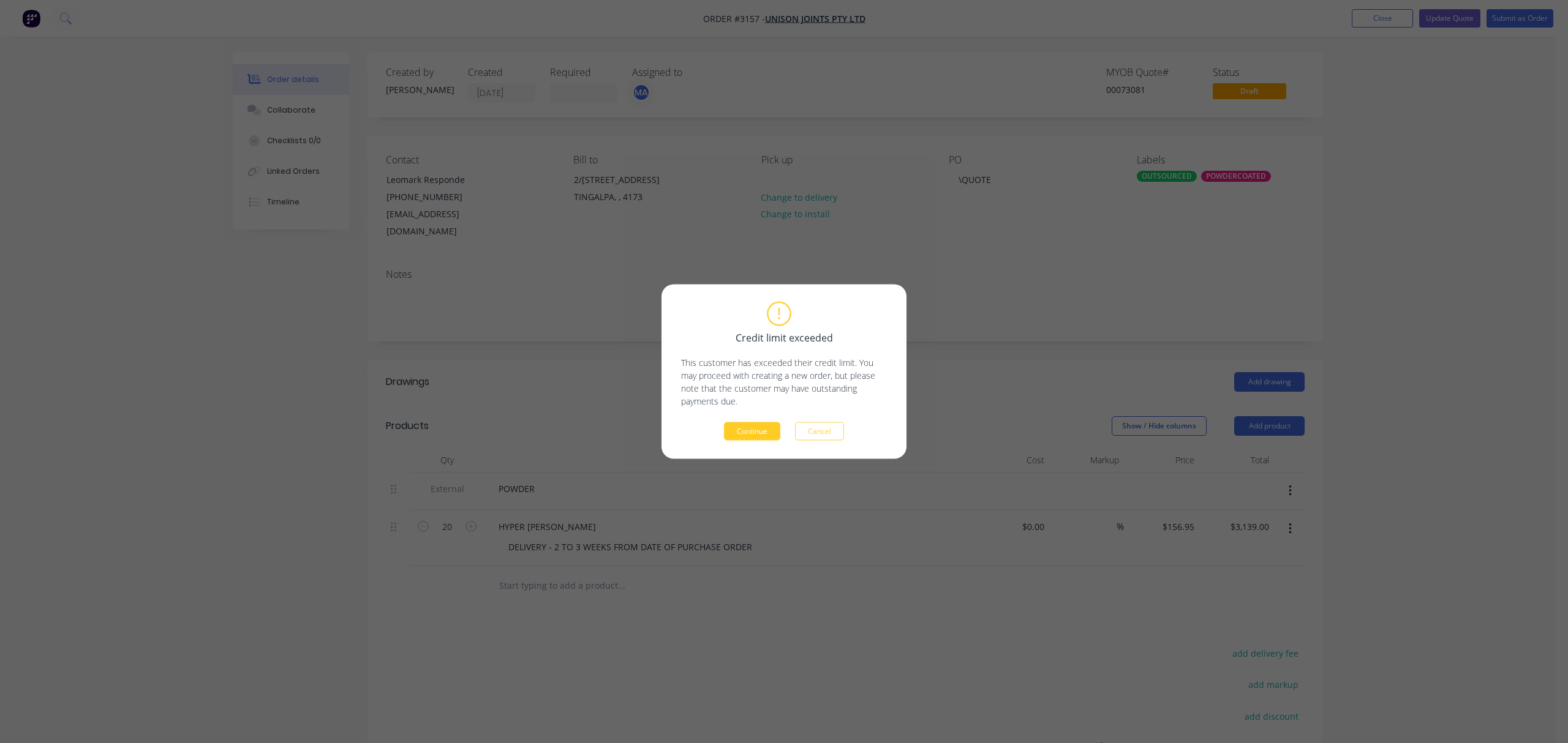
click at [734, 433] on button "Continue" at bounding box center [752, 432] width 56 height 19
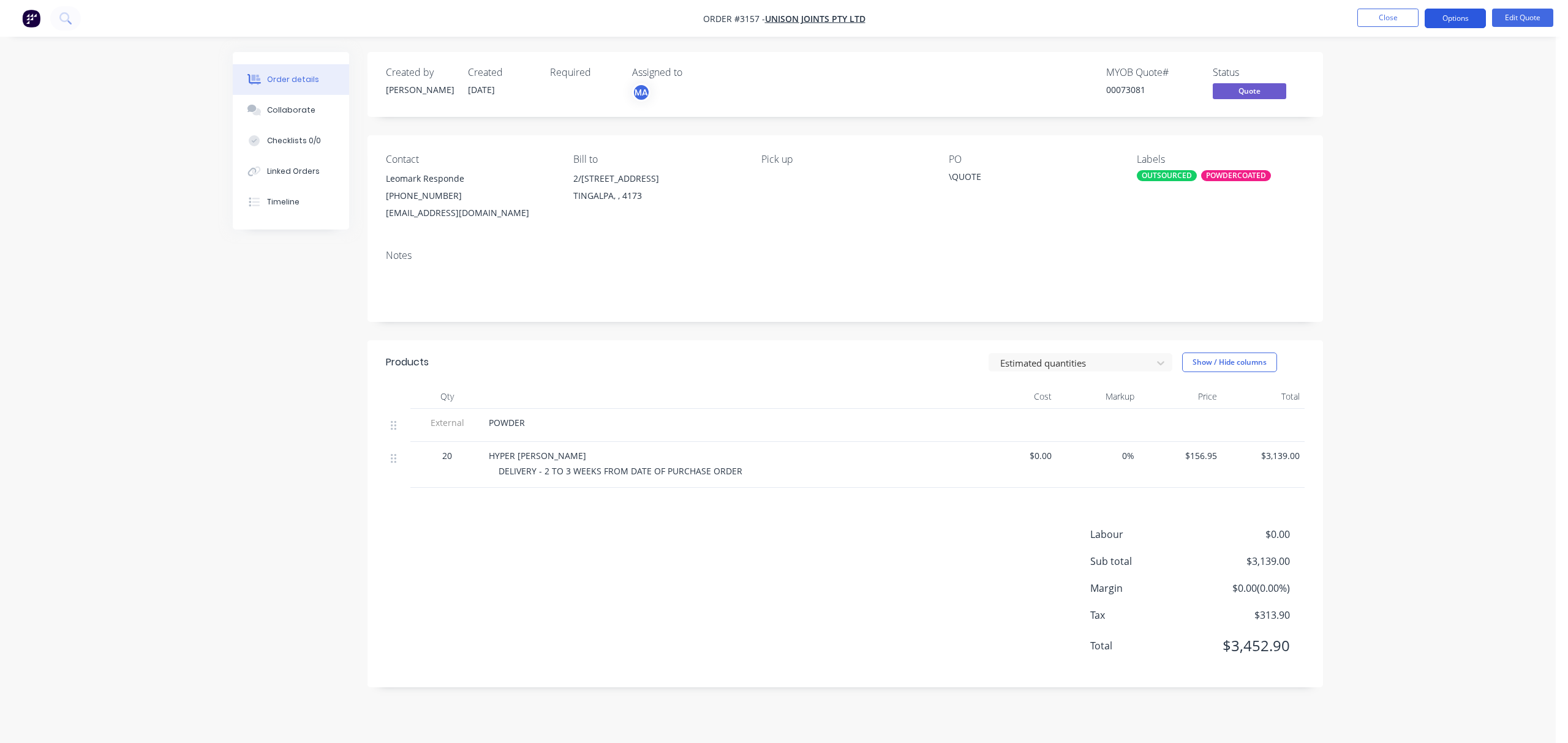
click at [1455, 17] on button "Options" at bounding box center [1454, 18] width 61 height 20
click at [1379, 70] on div "Quote" at bounding box center [1419, 74] width 113 height 18
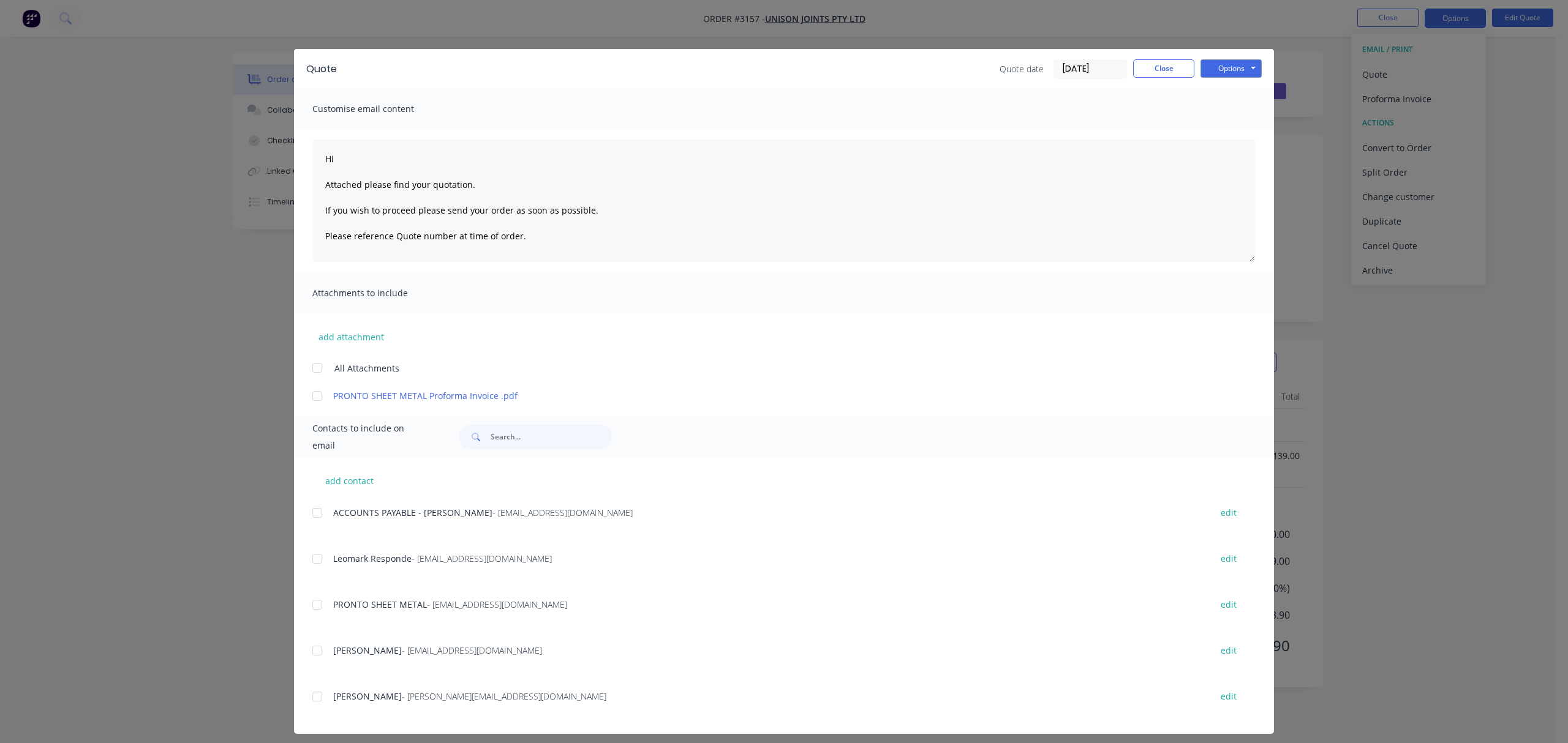
click at [310, 561] on div at bounding box center [318, 559] width 24 height 24
click at [350, 158] on textarea "Hi Attached please find your quotation. If you wish to proceed please send your…" at bounding box center [784, 201] width 943 height 122
type textarea "Hi Leomark Attached please find your quotation. If you wish to proceed please s…"
click at [1244, 72] on button "Options" at bounding box center [1230, 69] width 61 height 19
click at [1226, 128] on button "Email" at bounding box center [1238, 131] width 78 height 21
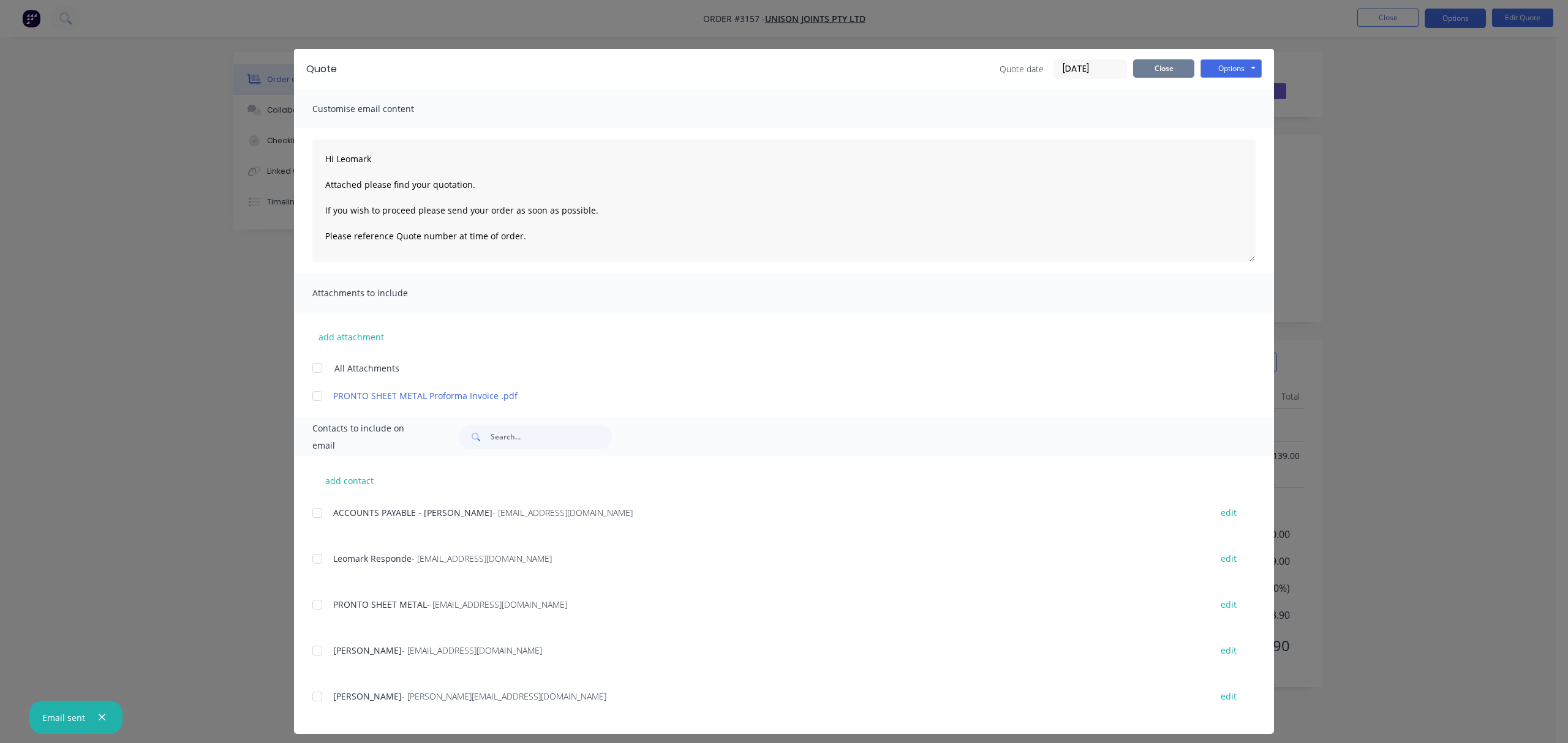
click at [1149, 70] on button "Close" at bounding box center [1163, 69] width 61 height 19
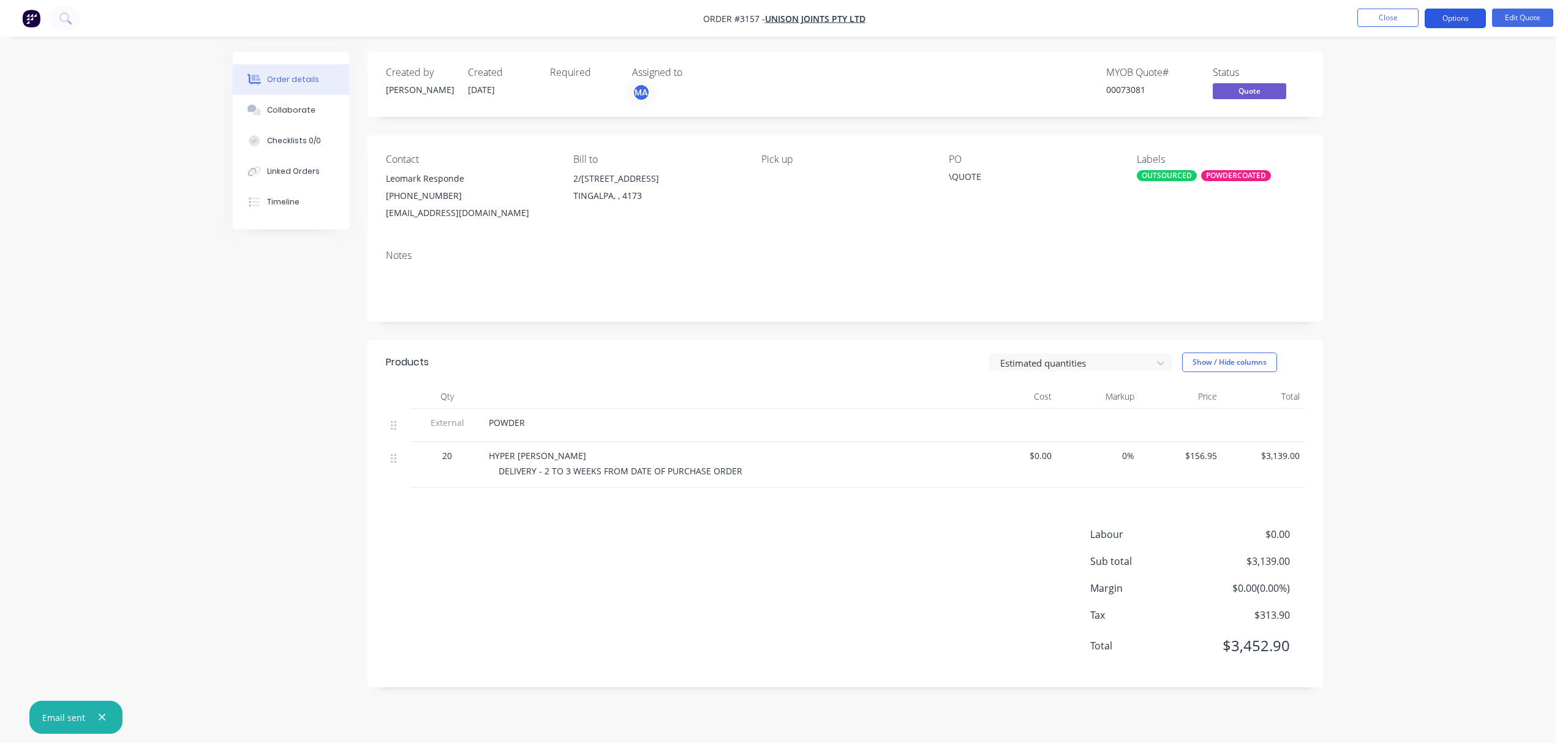
click at [1455, 18] on button "Options" at bounding box center [1454, 18] width 61 height 20
click at [1379, 272] on div "Archive" at bounding box center [1419, 270] width 113 height 18
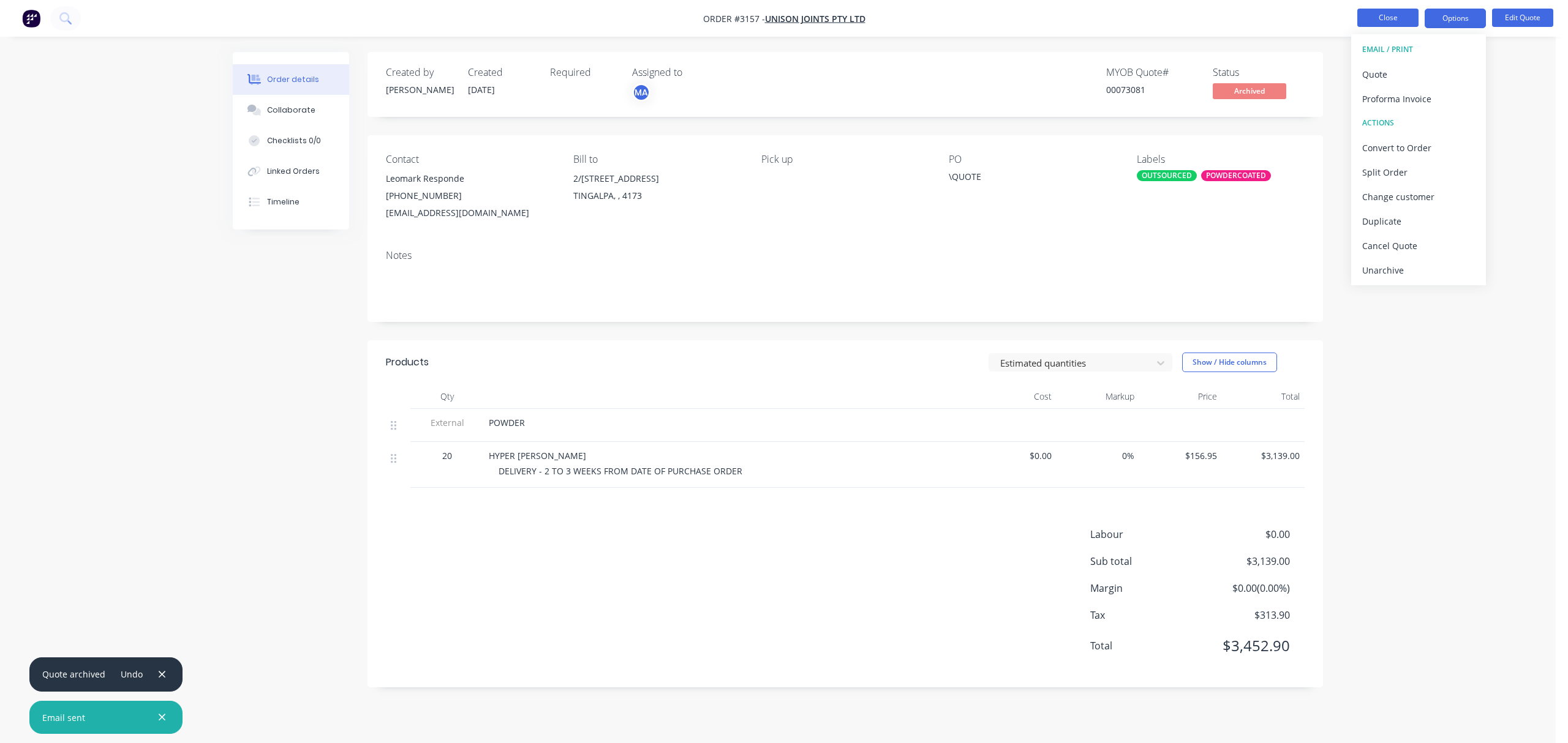
click at [1385, 13] on button "Close" at bounding box center [1387, 18] width 61 height 19
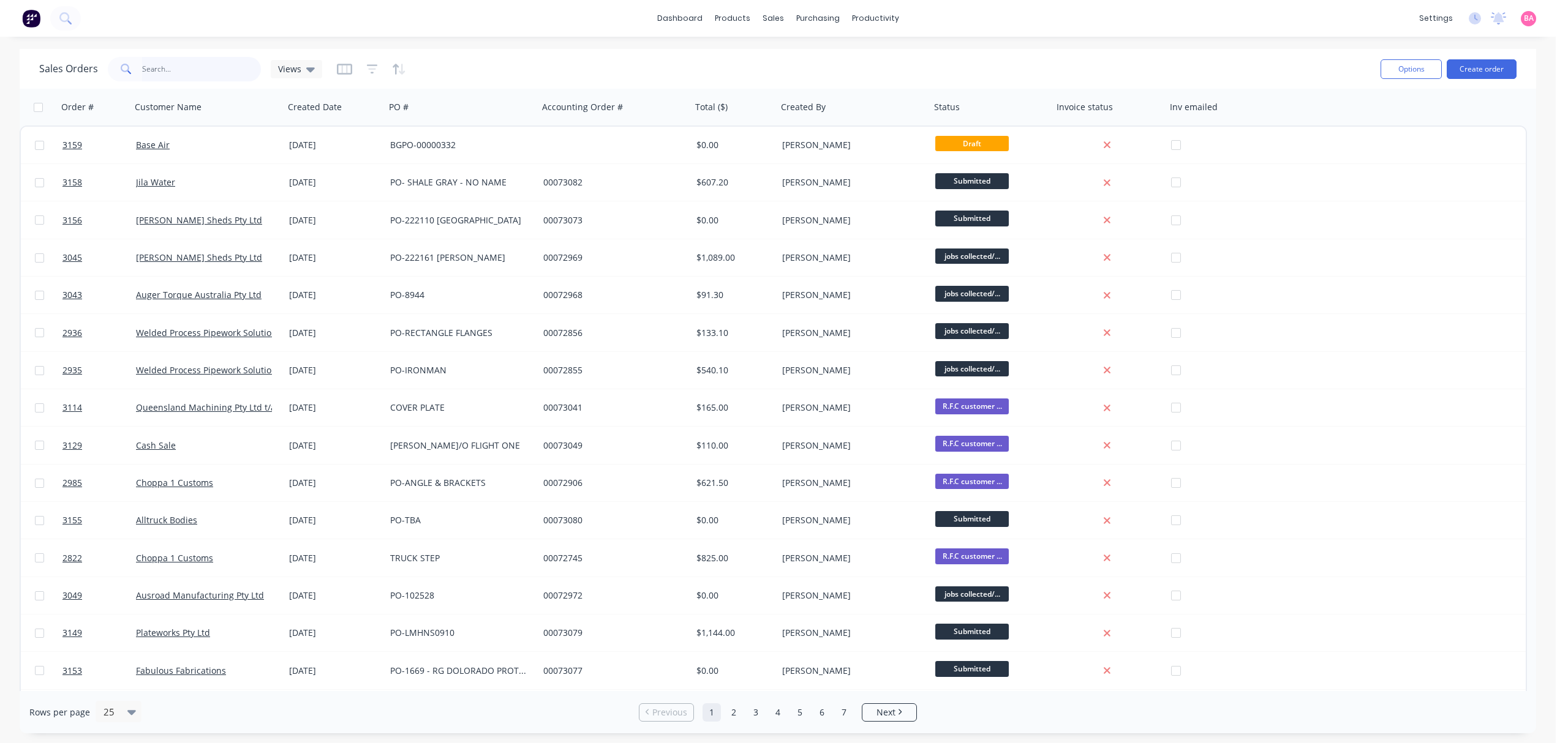
click at [164, 64] on input "text" at bounding box center [201, 70] width 119 height 24
type input "2838"
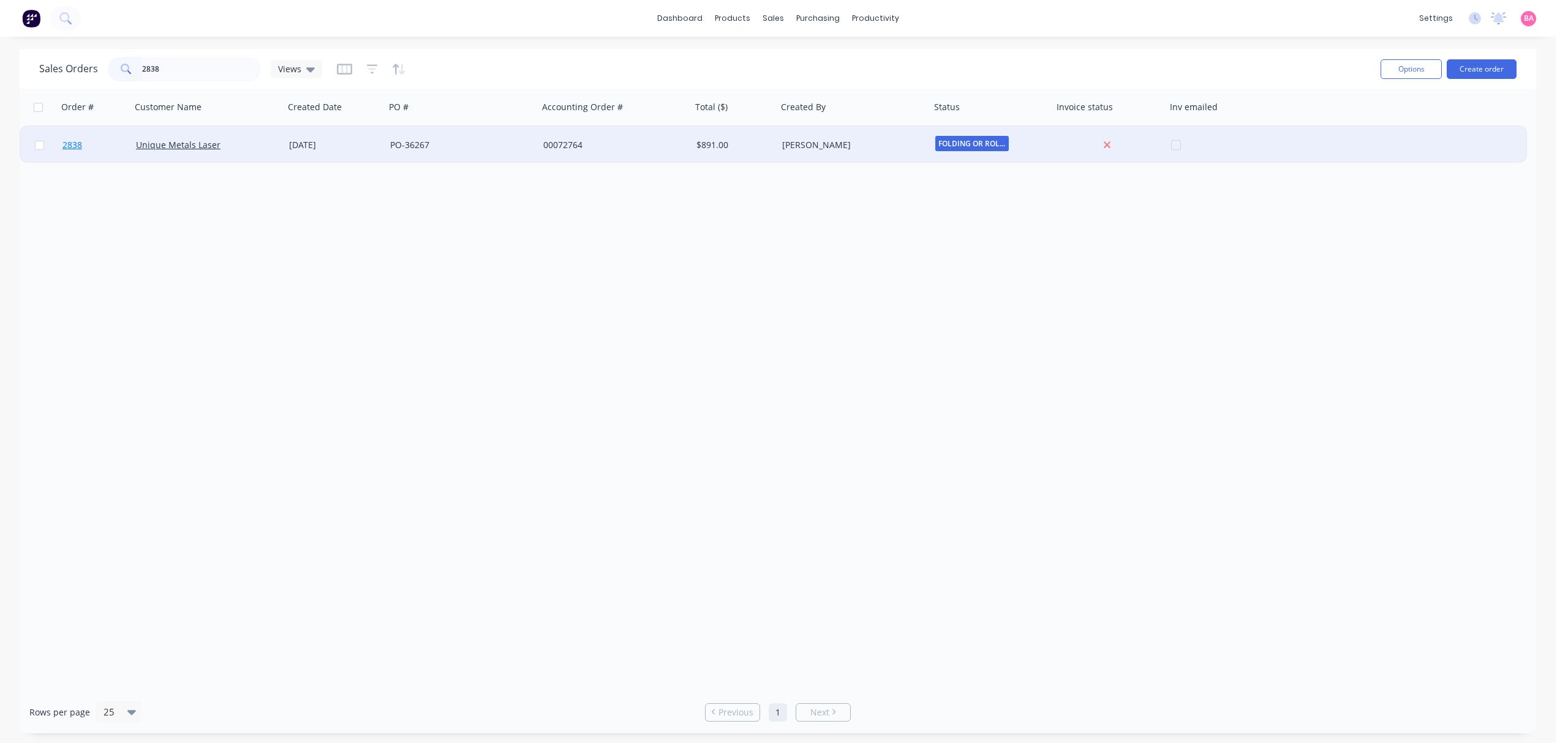
click at [71, 145] on span "2838" at bounding box center [71, 145] width 20 height 12
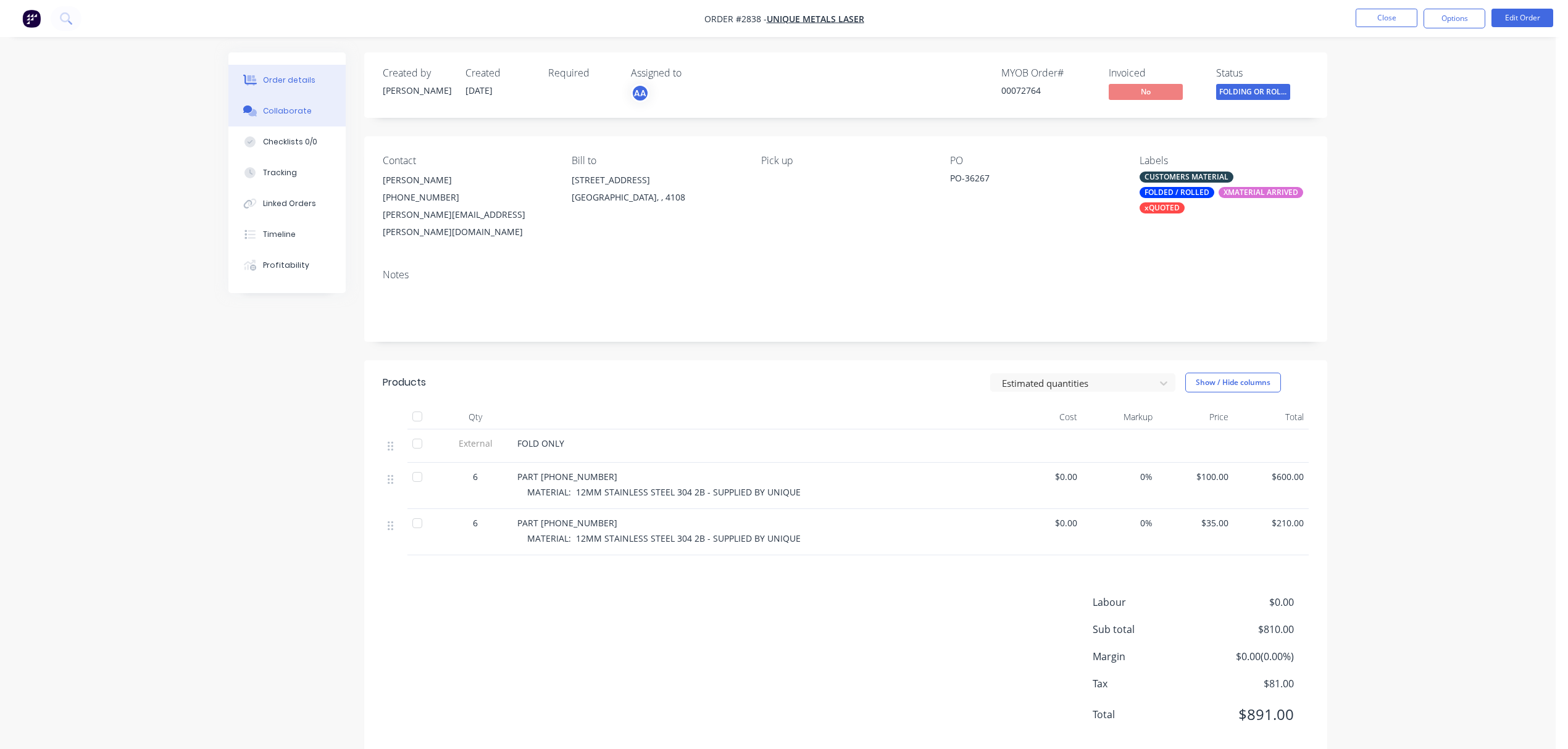
click at [288, 105] on div "Collaborate" at bounding box center [287, 111] width 48 height 11
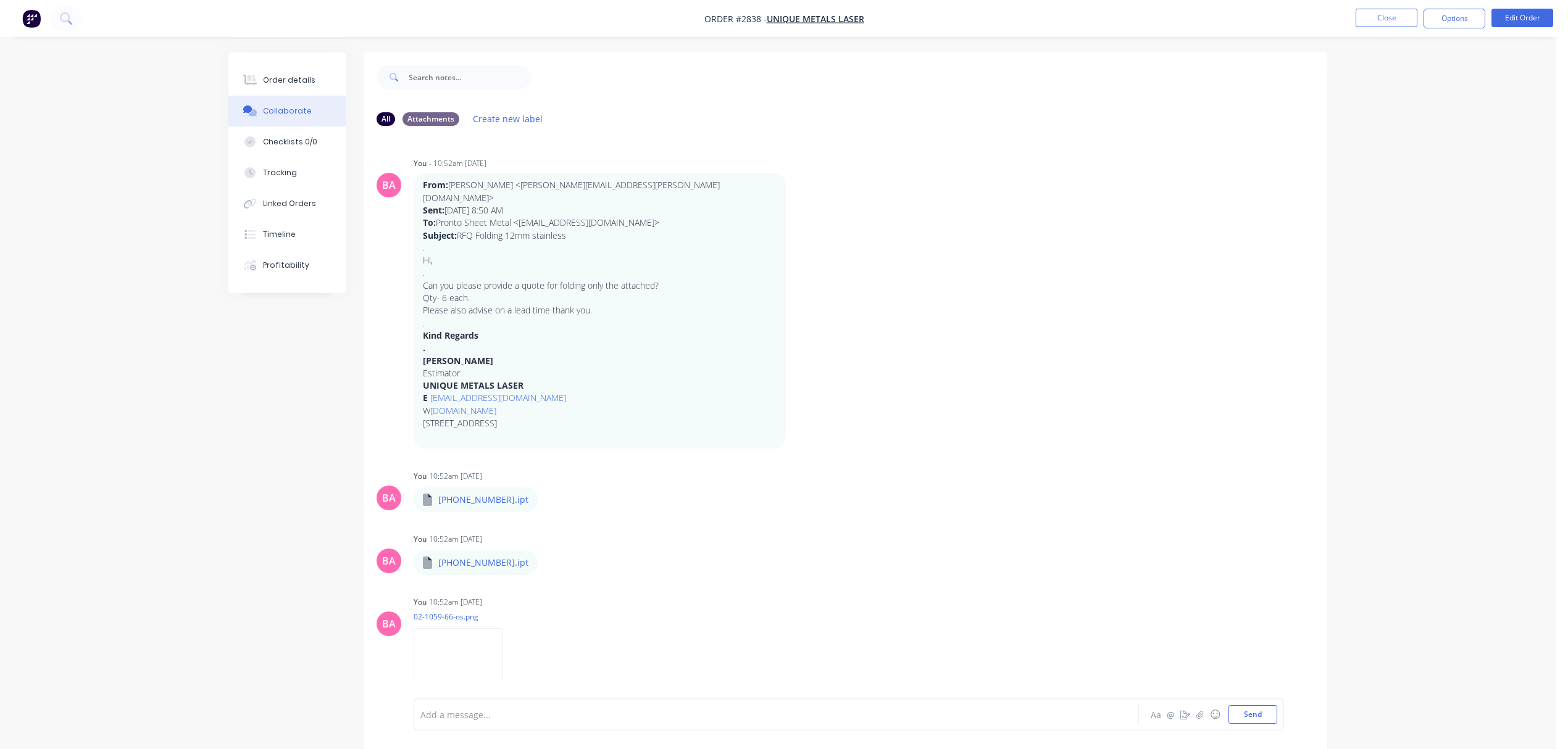
click at [522, 723] on div "Add a message..." at bounding box center [741, 715] width 642 height 19
drag, startPoint x: 522, startPoint y: 723, endPoint x: 425, endPoint y: 722, distance: 97.0
click at [425, 722] on div "Add a message..." at bounding box center [741, 715] width 642 height 19
drag, startPoint x: 425, startPoint y: 722, endPoint x: 869, endPoint y: 602, distance: 459.9
click at [869, 602] on div "BA You 10:52am 04/09/25 02-1059-66-os.png Labels Download Delete" at bounding box center [846, 648] width 963 height 111
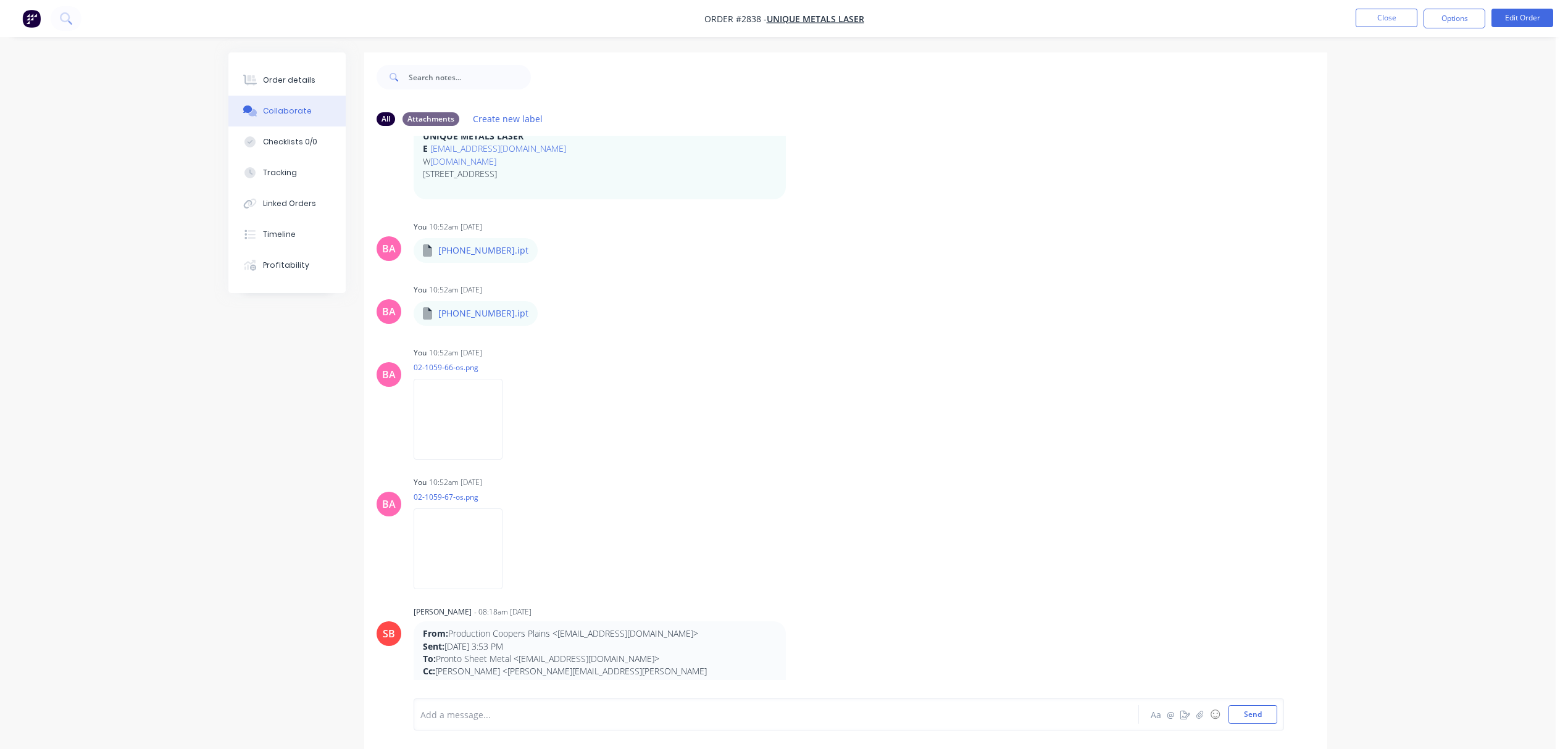
scroll to position [274, 0]
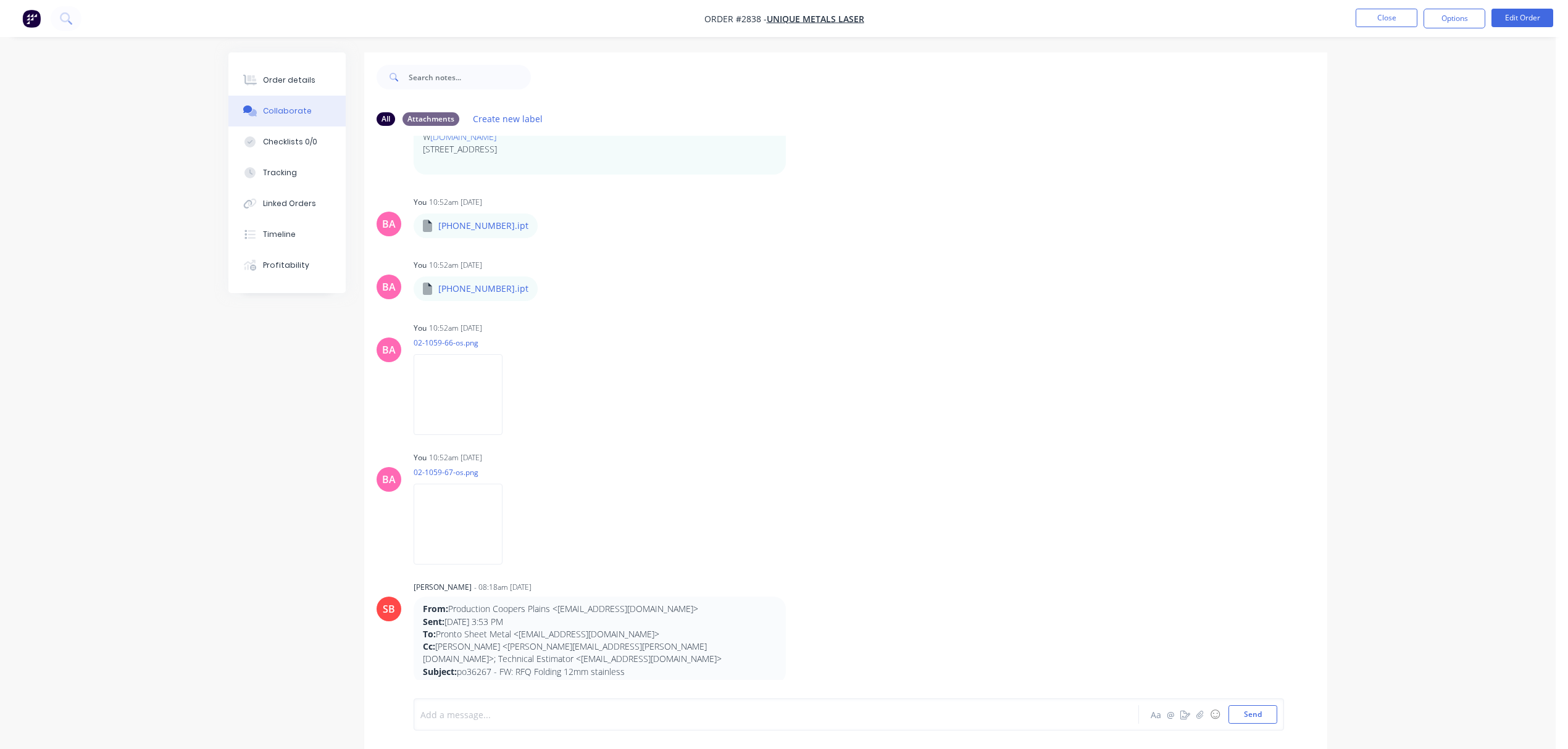
click at [504, 721] on div at bounding box center [742, 715] width 642 height 13
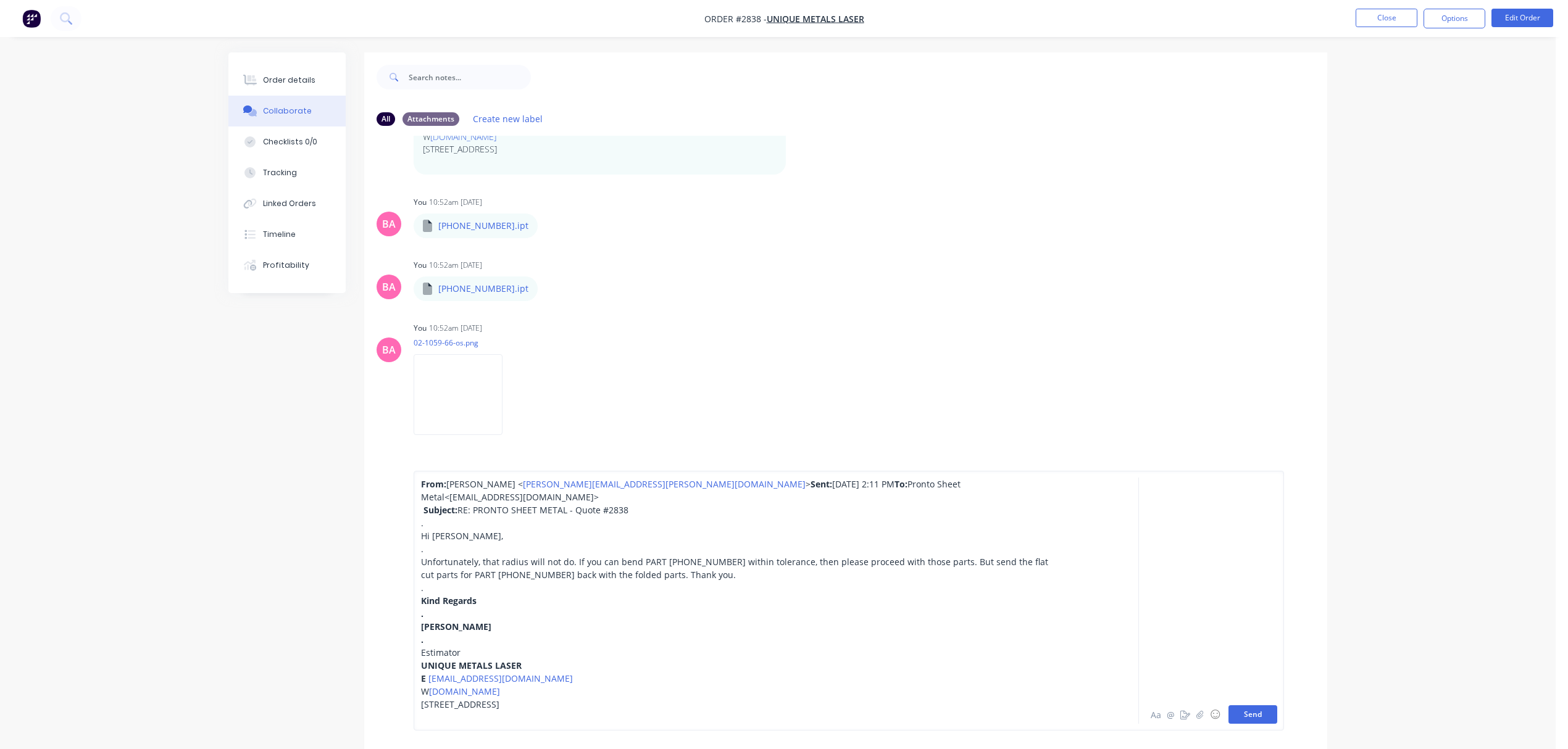
click at [1249, 715] on button "Send" at bounding box center [1252, 715] width 48 height 19
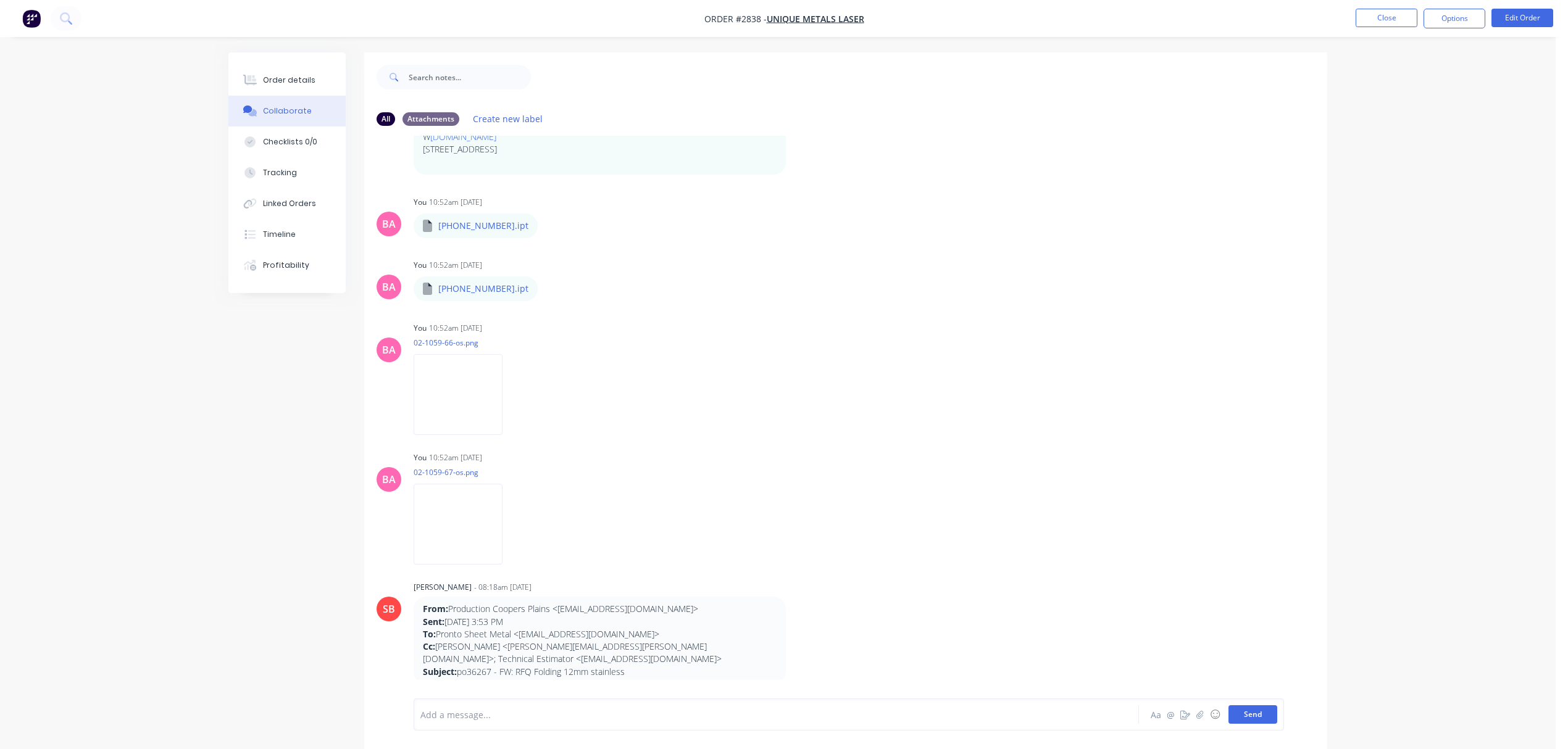
scroll to position [1351, 0]
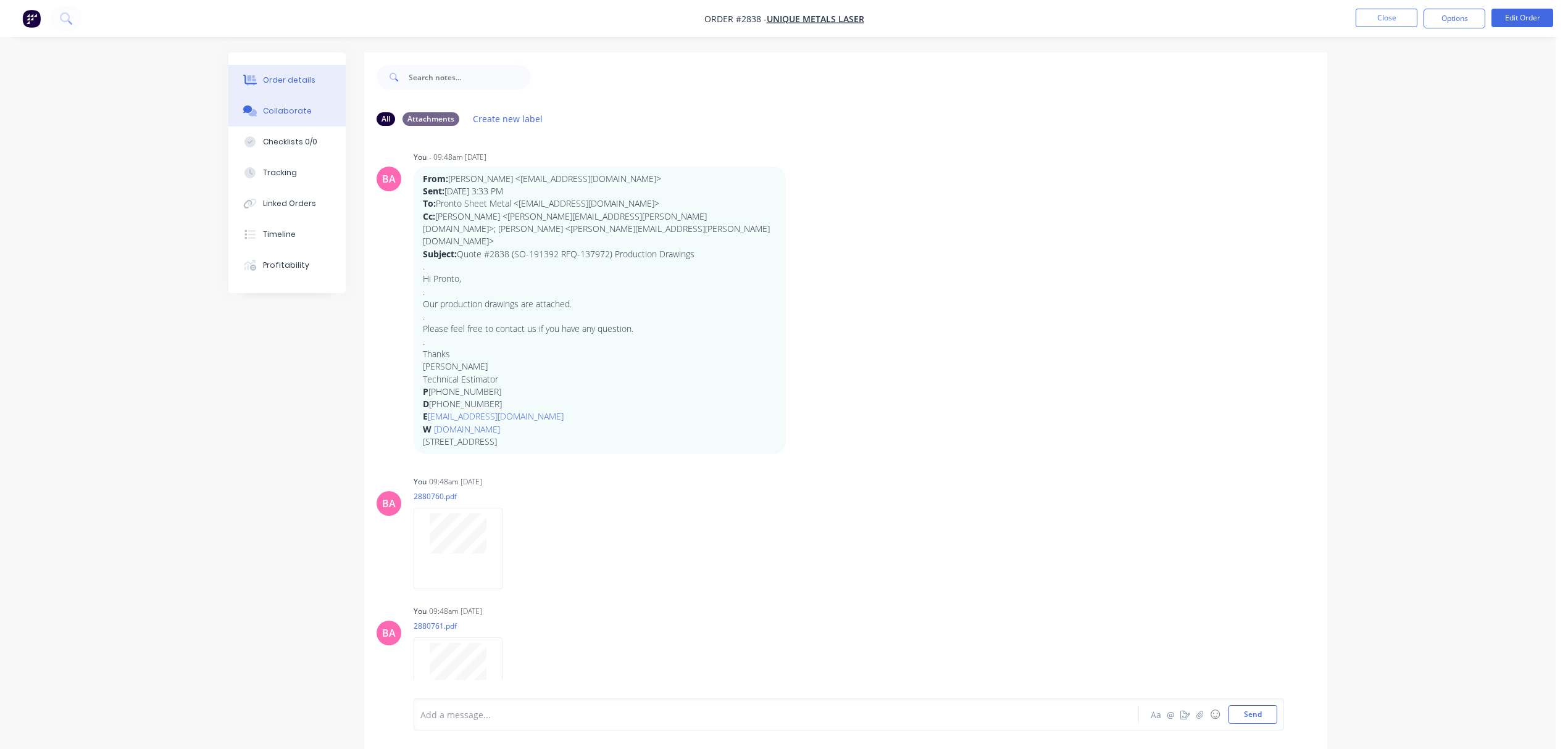
click at [290, 72] on button "Order details" at bounding box center [287, 80] width 117 height 31
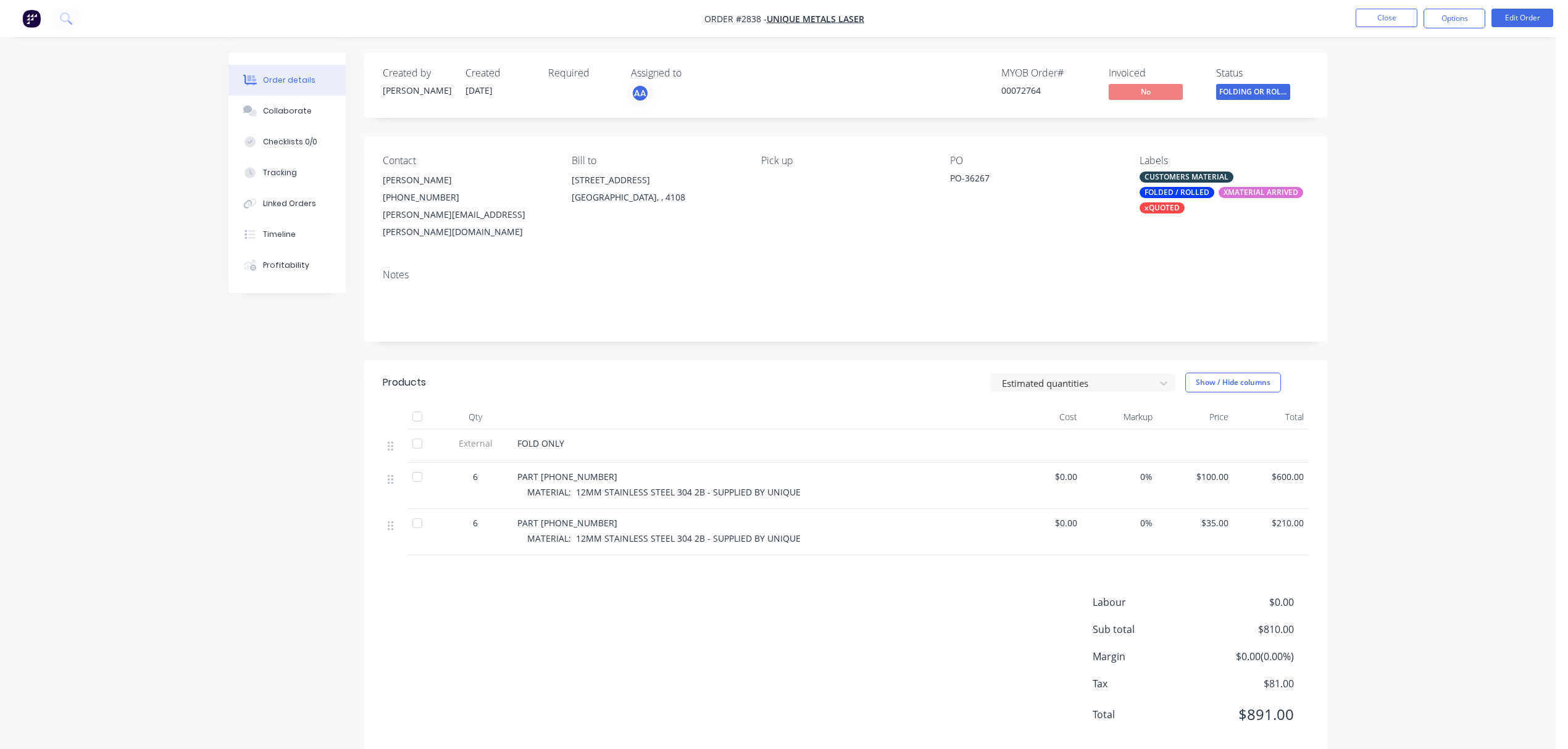
click at [1183, 187] on div "CUSTOMERS MATERIAL FOLDED / ROLLED XMATERIAL ARRIVED xQUOTED" at bounding box center [1223, 192] width 169 height 42
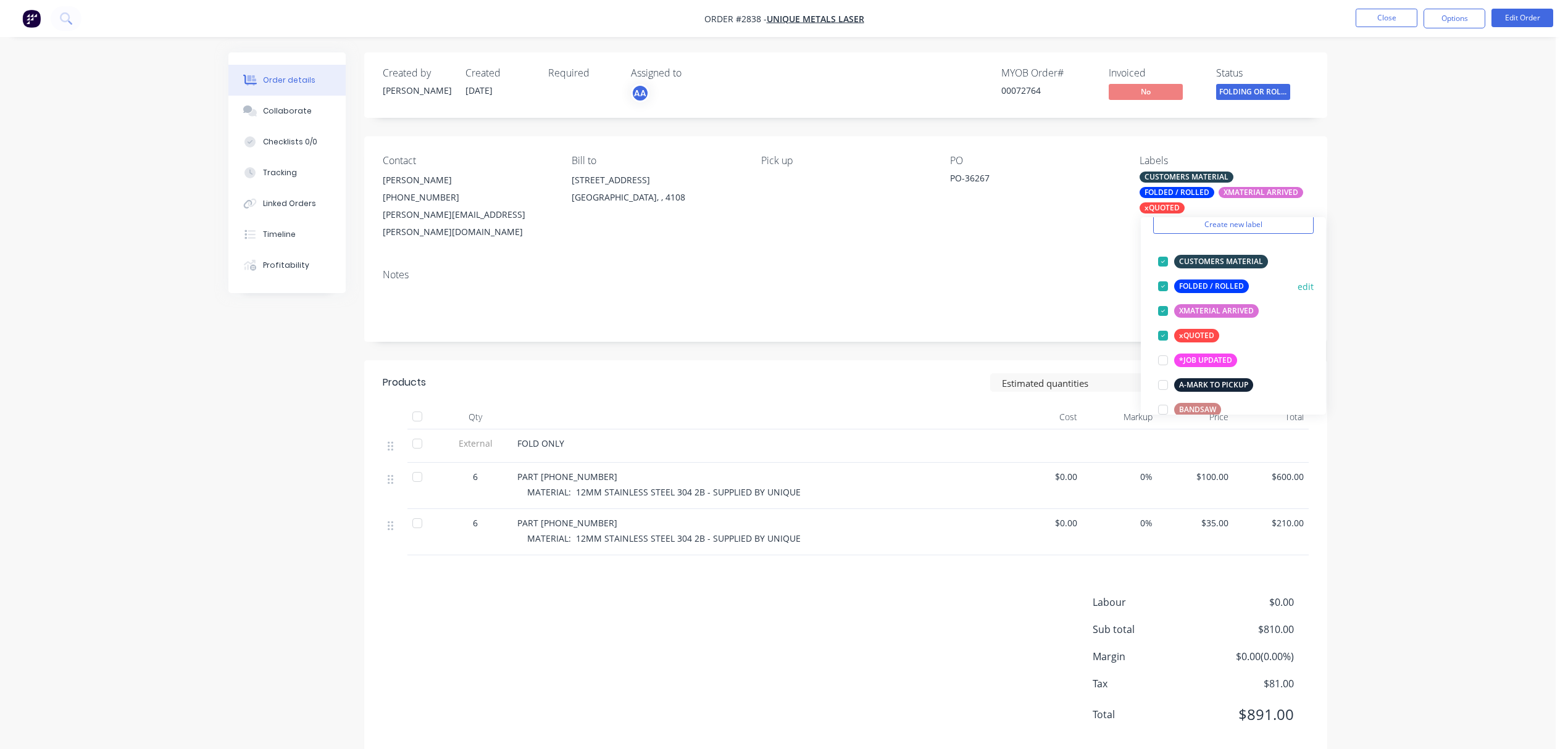
scroll to position [55, 0]
click at [1163, 361] on div at bounding box center [1163, 360] width 25 height 25
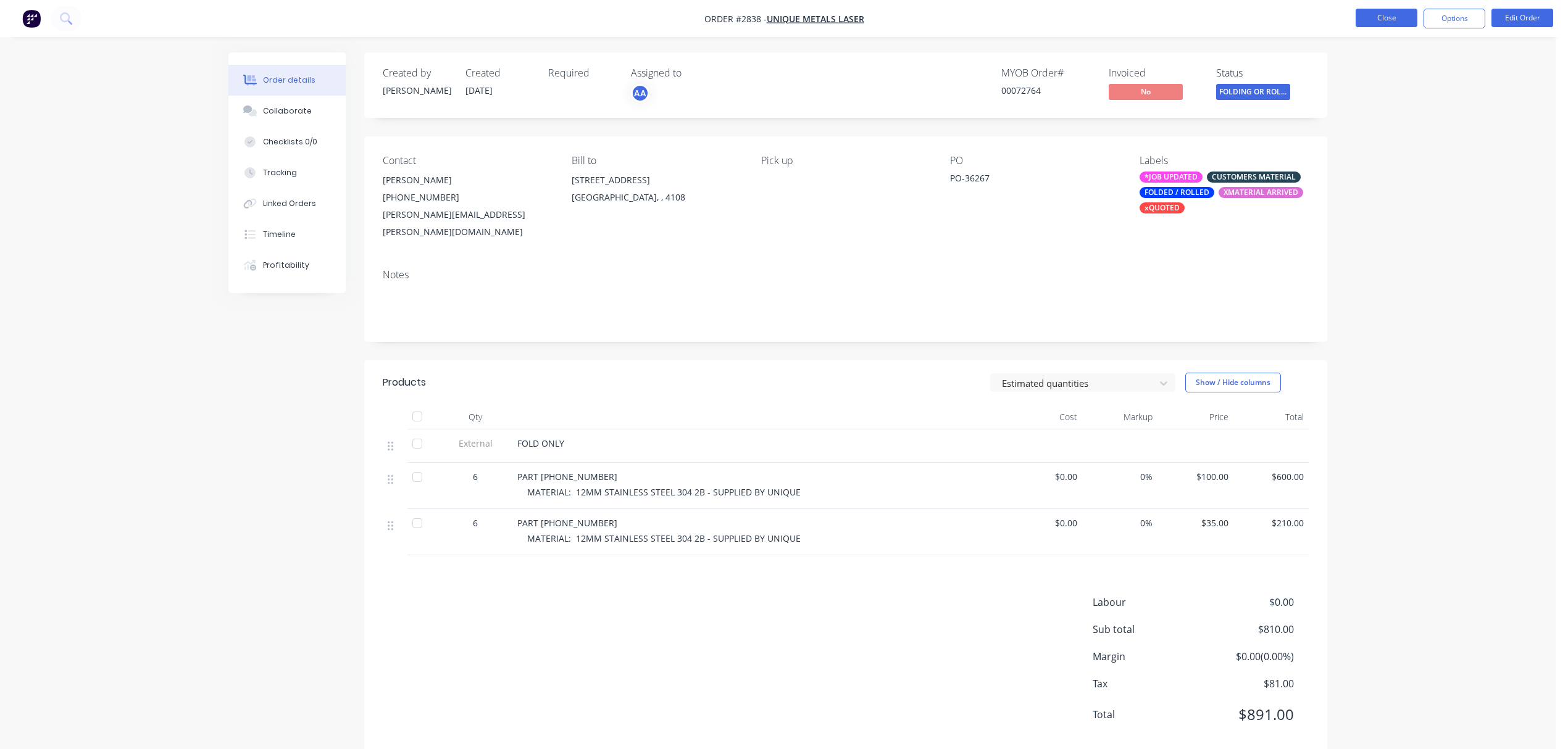
click at [1396, 22] on button "Close" at bounding box center [1385, 18] width 62 height 19
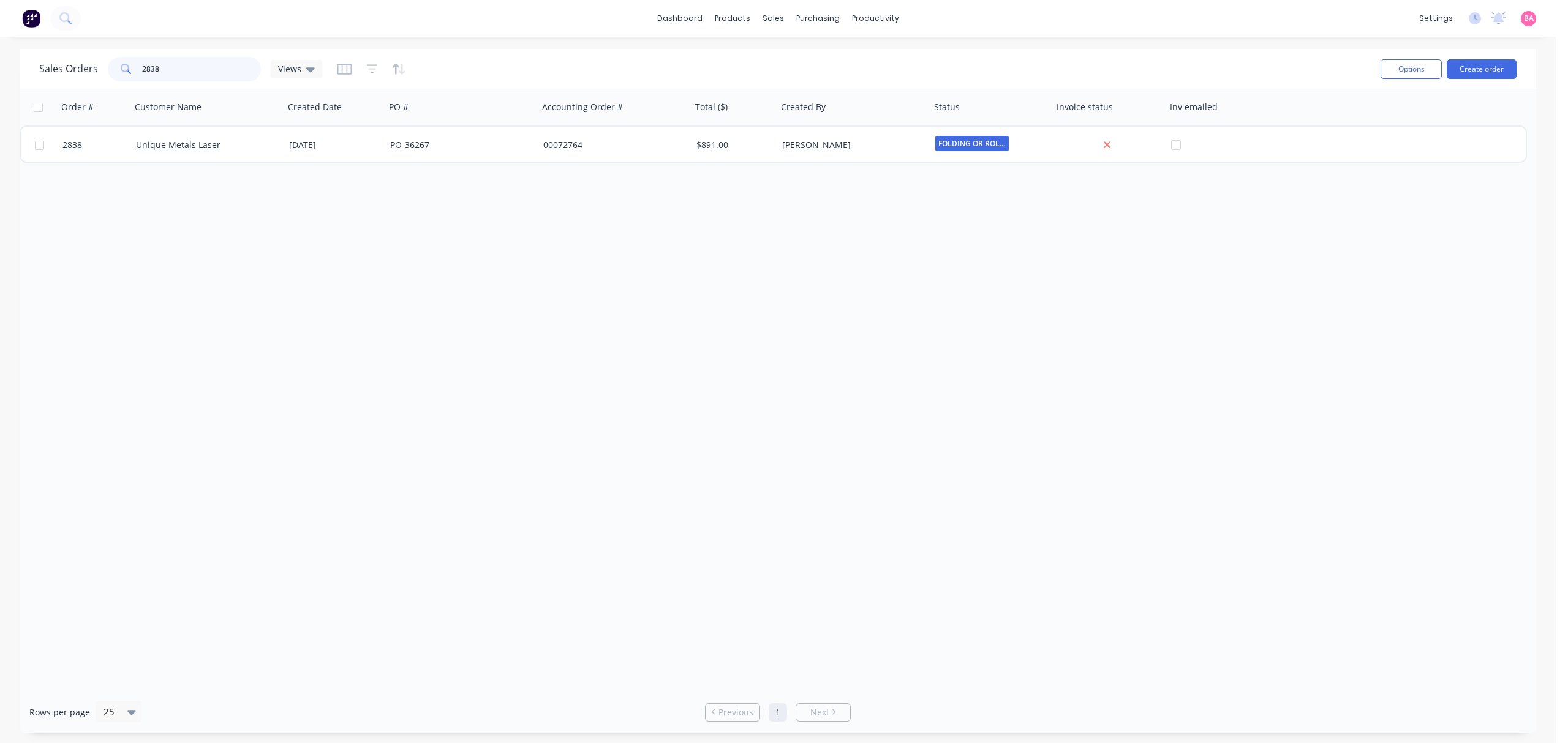
drag, startPoint x: 201, startPoint y: 69, endPoint x: 17, endPoint y: 52, distance: 184.8
click at [17, 52] on div "Sales Orders 2838 Views Options Create order Order # Customer Name Created Date…" at bounding box center [778, 391] width 1556 height 685
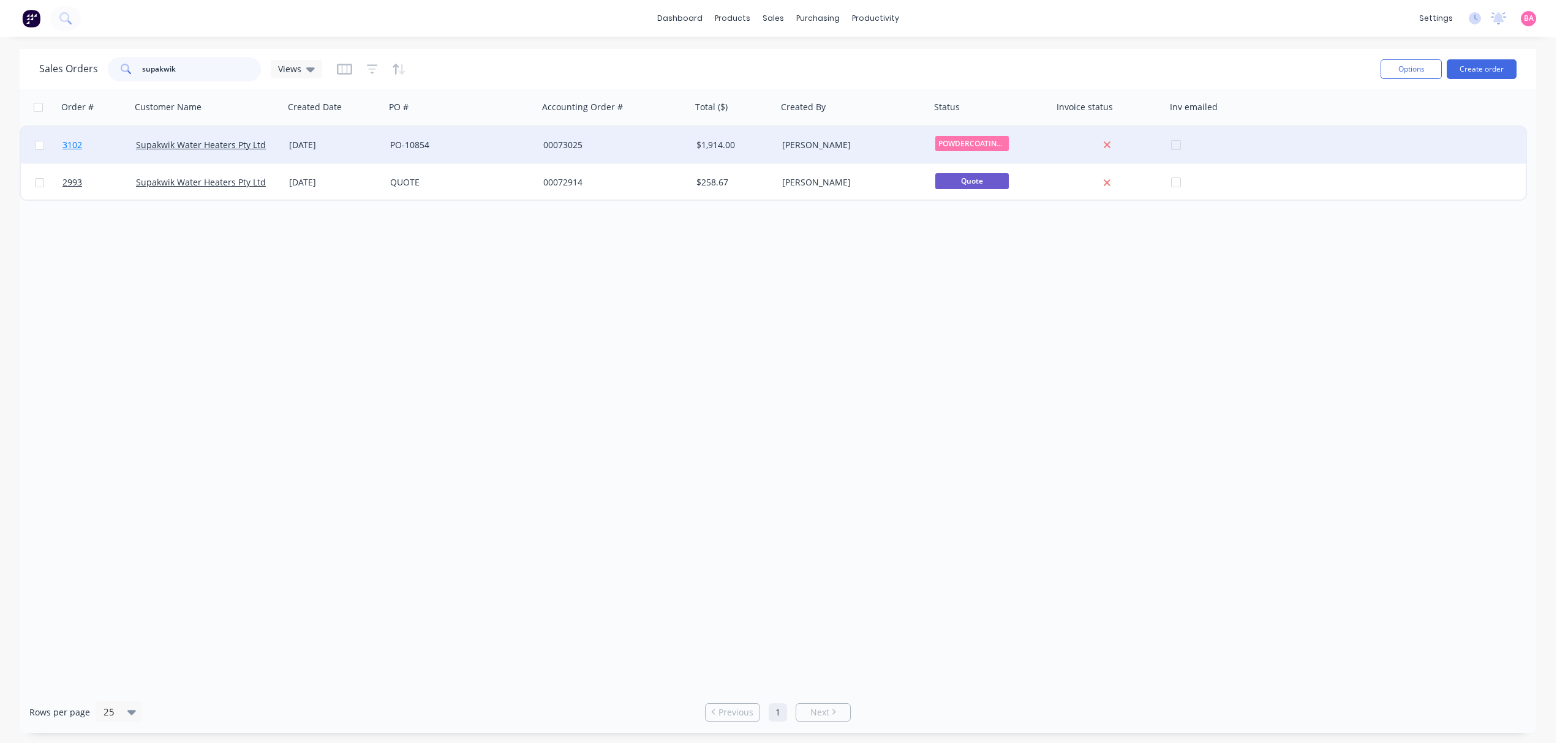
type input "supakwik"
click at [74, 143] on span "3102" at bounding box center [71, 145] width 20 height 12
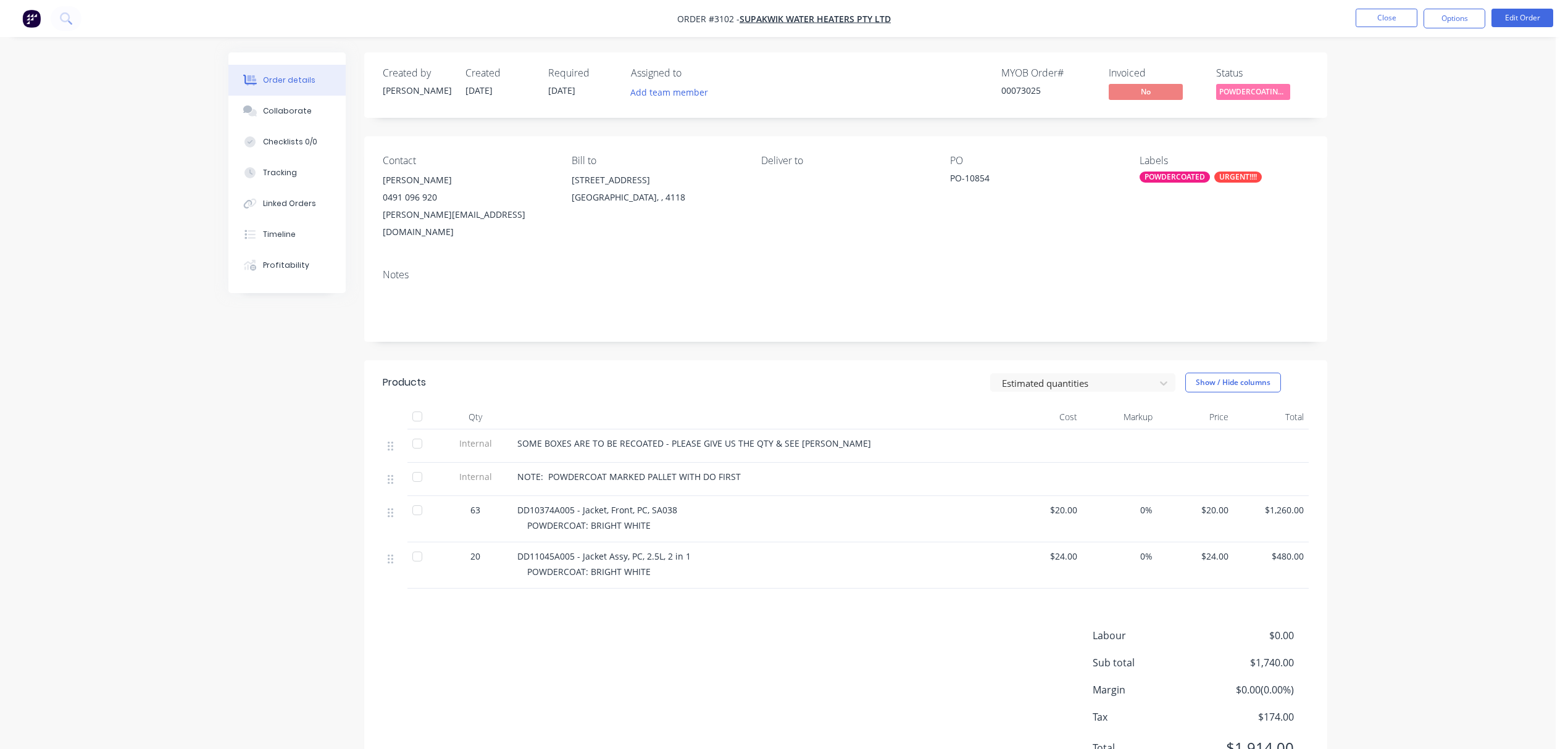
click at [1175, 176] on div "POWDERCOATED" at bounding box center [1174, 177] width 70 height 11
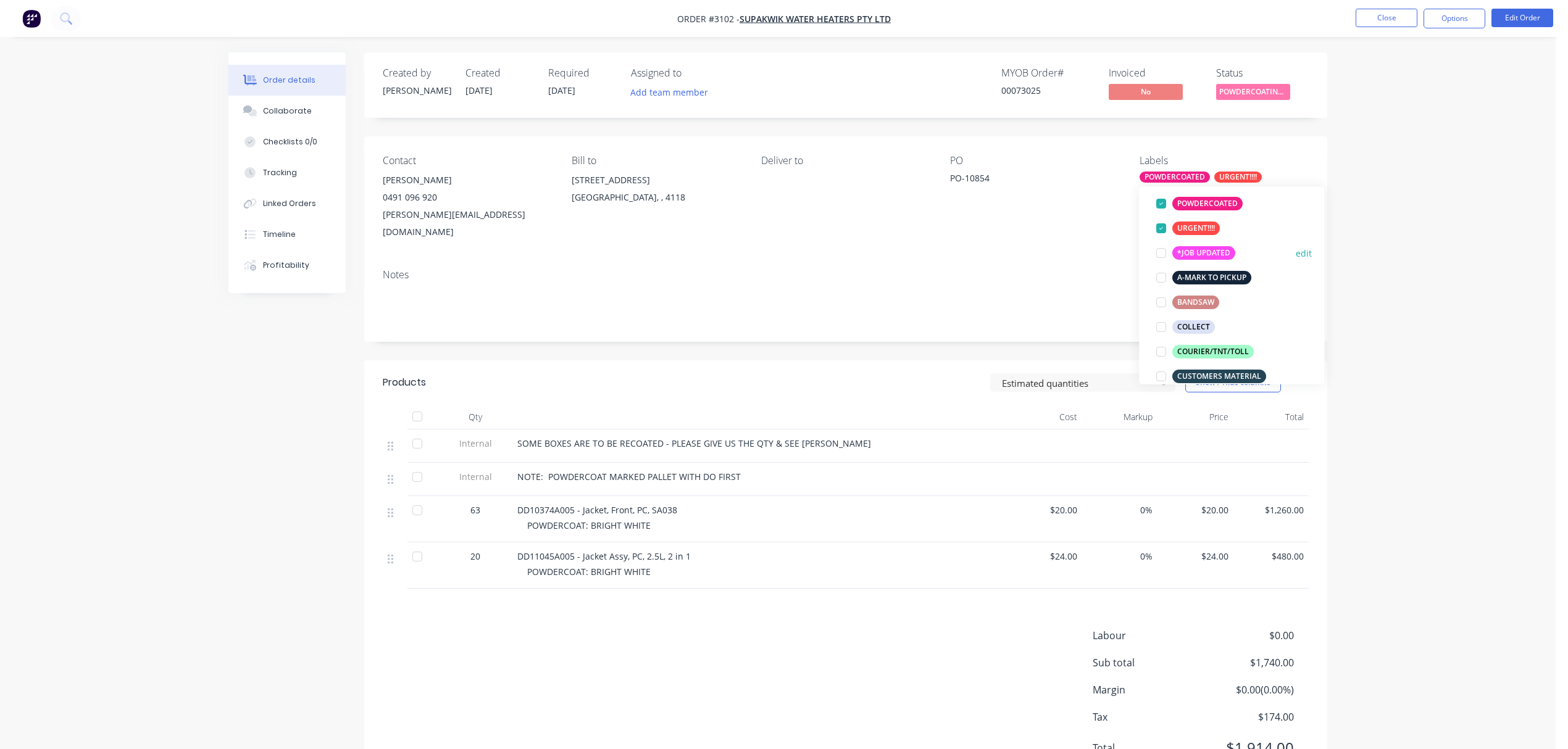
click at [1206, 255] on div "*JOB UPDATED" at bounding box center [1203, 253] width 62 height 13
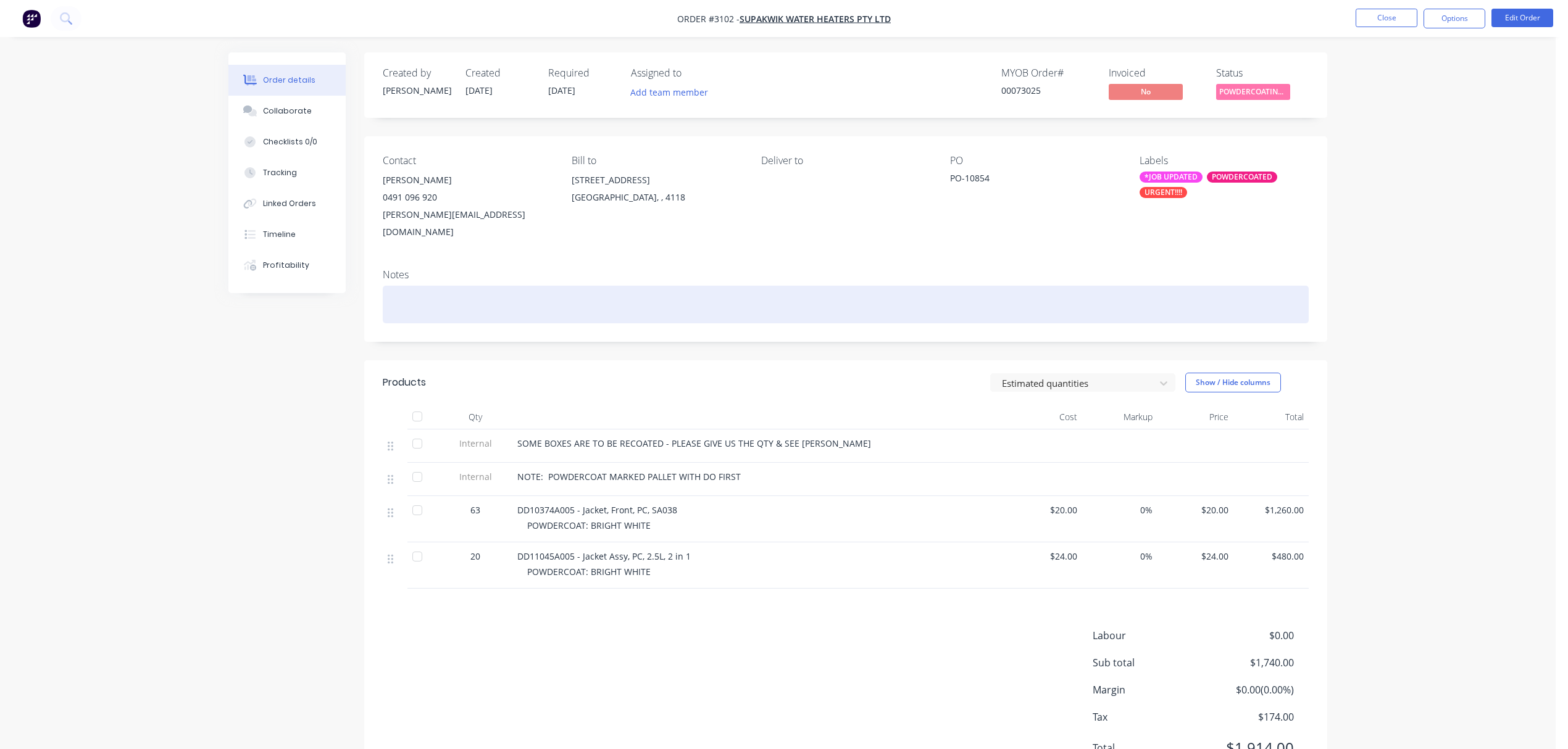
click at [430, 286] on div at bounding box center [846, 305] width 926 height 38
click at [462, 286] on div "DO FIRST PALLET FRIDAY 10.10.2025" at bounding box center [846, 305] width 926 height 38
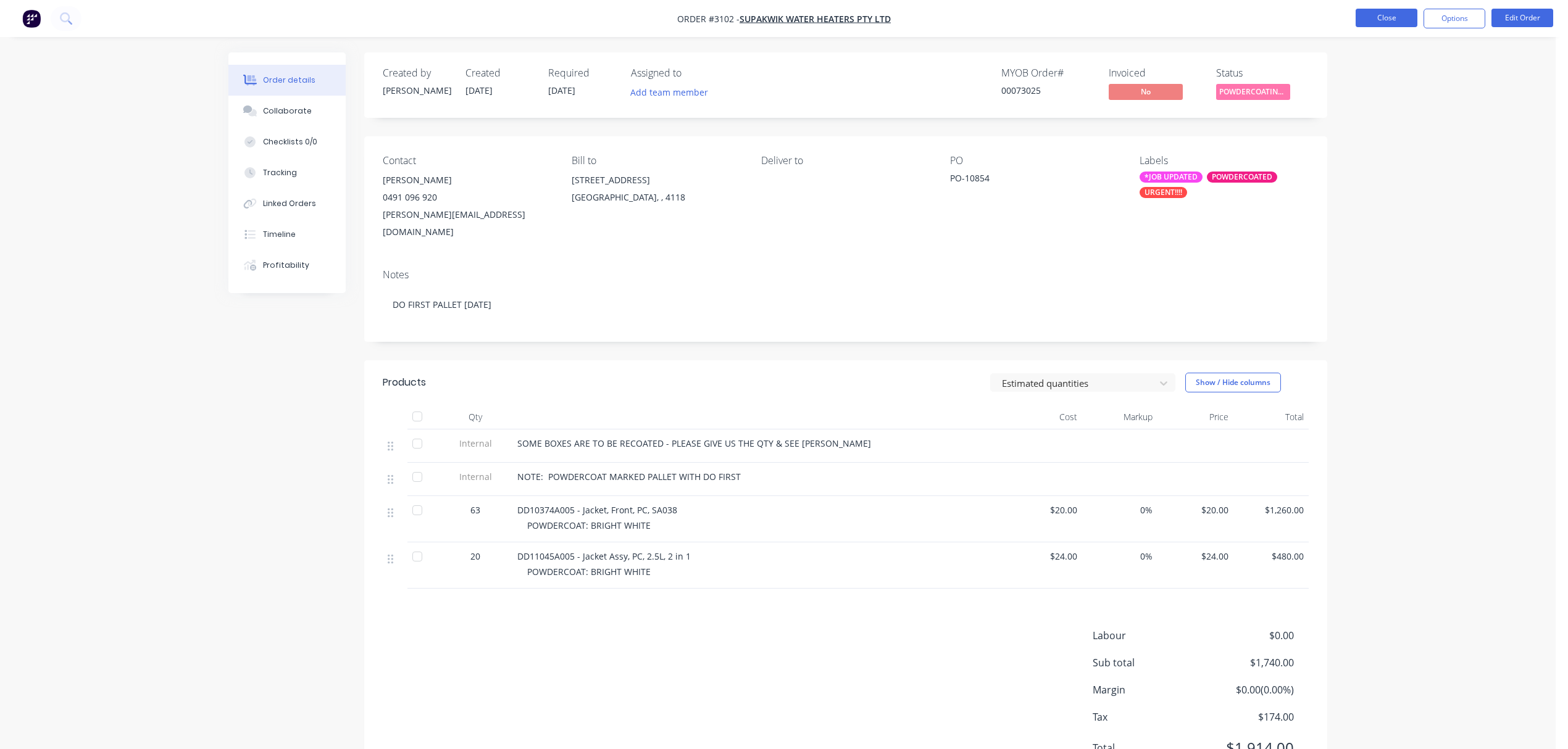
click at [1378, 12] on button "Close" at bounding box center [1385, 18] width 62 height 19
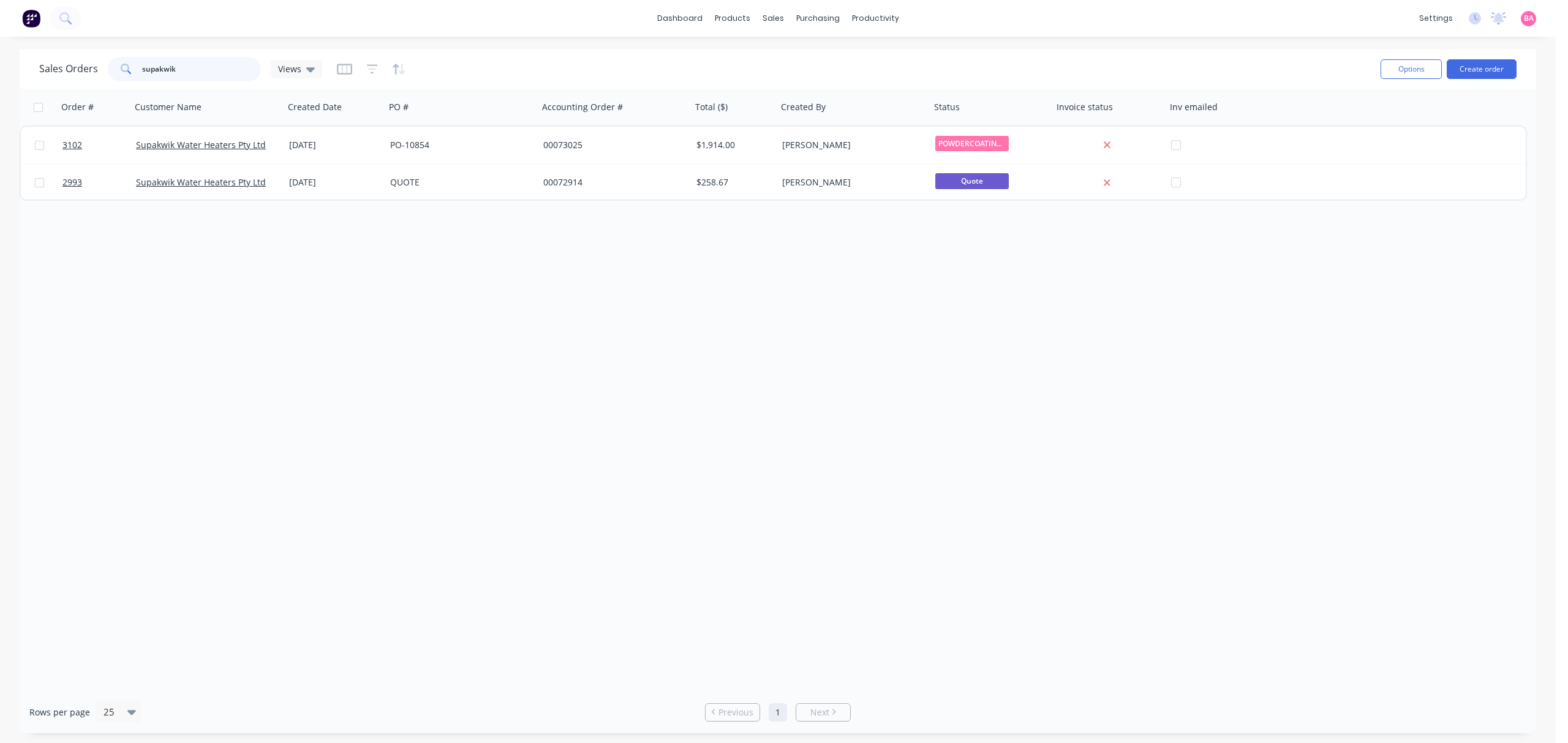
drag, startPoint x: 179, startPoint y: 65, endPoint x: 35, endPoint y: 68, distance: 144.0
click at [36, 68] on div "Sales Orders supakwik Views Options Create order" at bounding box center [778, 69] width 1516 height 39
type input "LAMBERT"
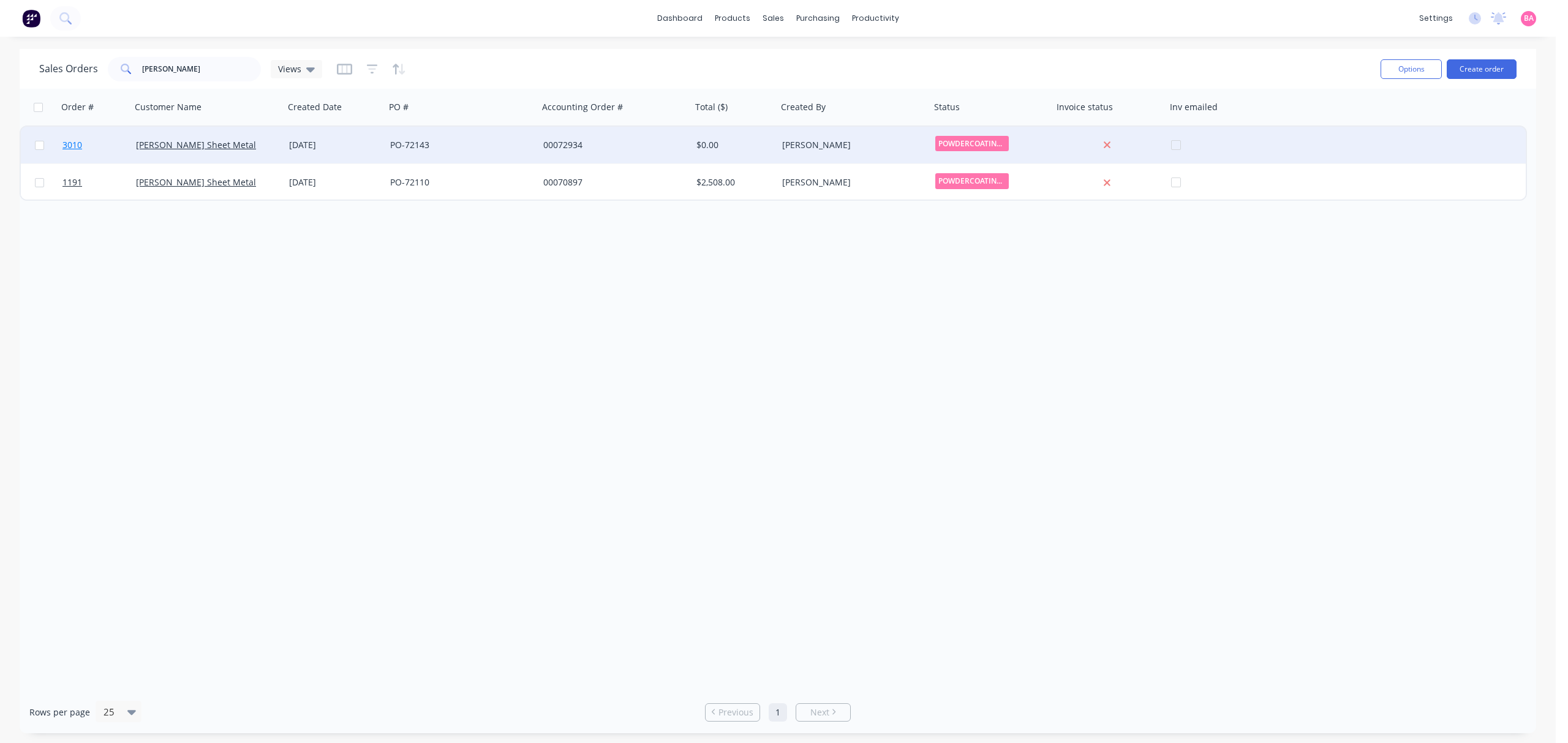
click at [72, 141] on span "3010" at bounding box center [71, 145] width 20 height 12
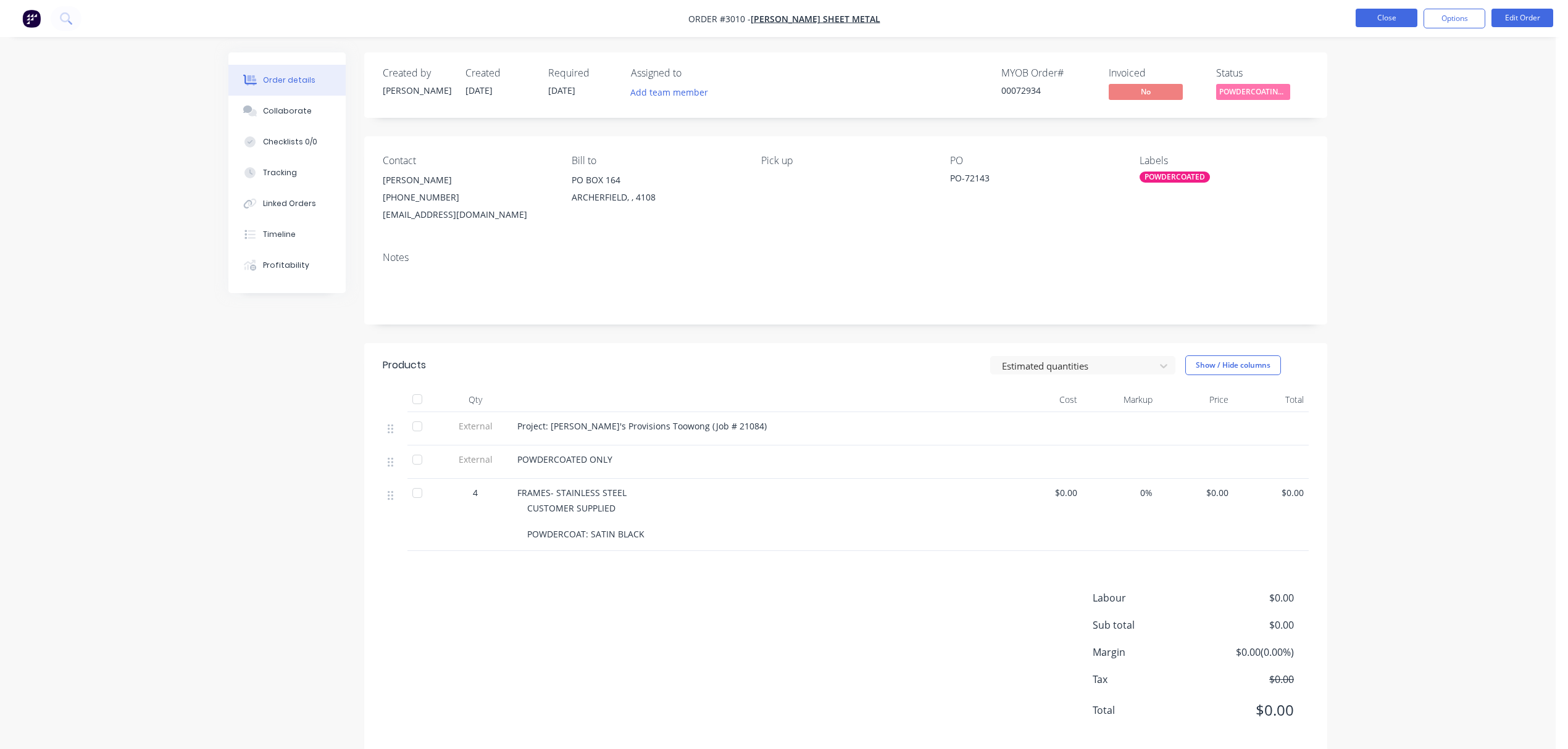
click at [1381, 15] on button "Close" at bounding box center [1385, 18] width 62 height 19
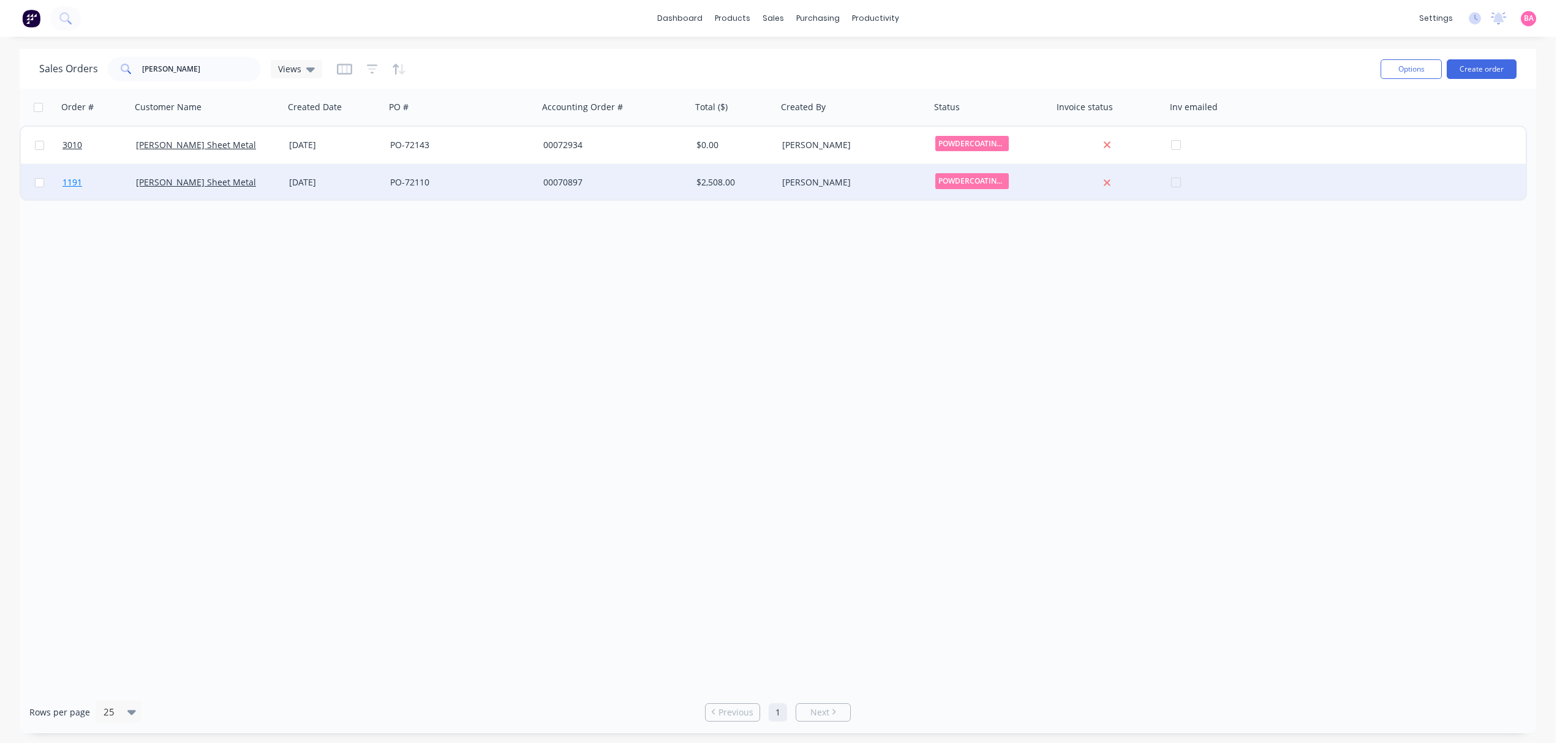
click at [75, 181] on span "1191" at bounding box center [71, 182] width 20 height 12
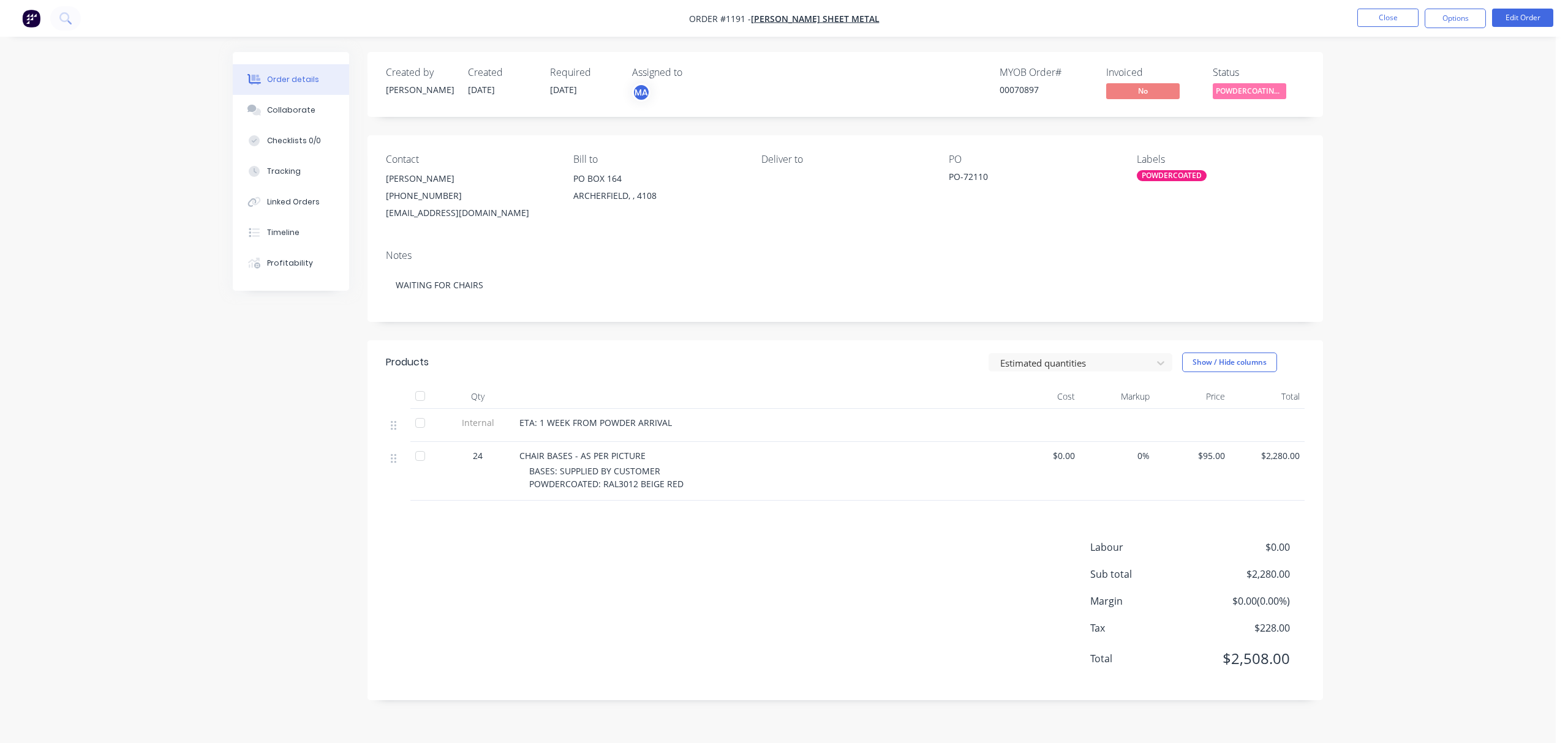
click at [1177, 175] on div "POWDERCOATED" at bounding box center [1172, 176] width 70 height 11
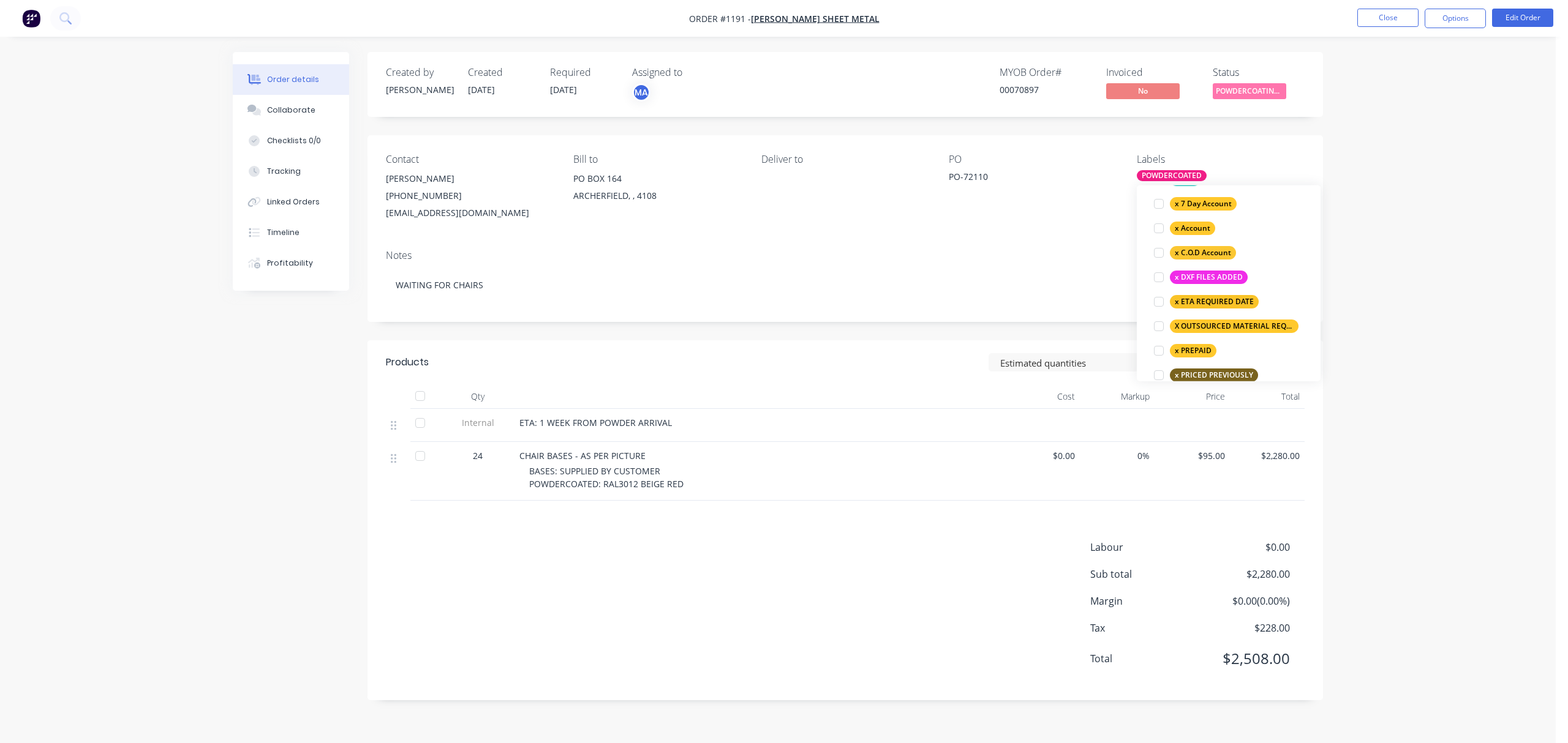
scroll to position [816, 0]
click at [1154, 300] on div at bounding box center [1158, 300] width 24 height 24
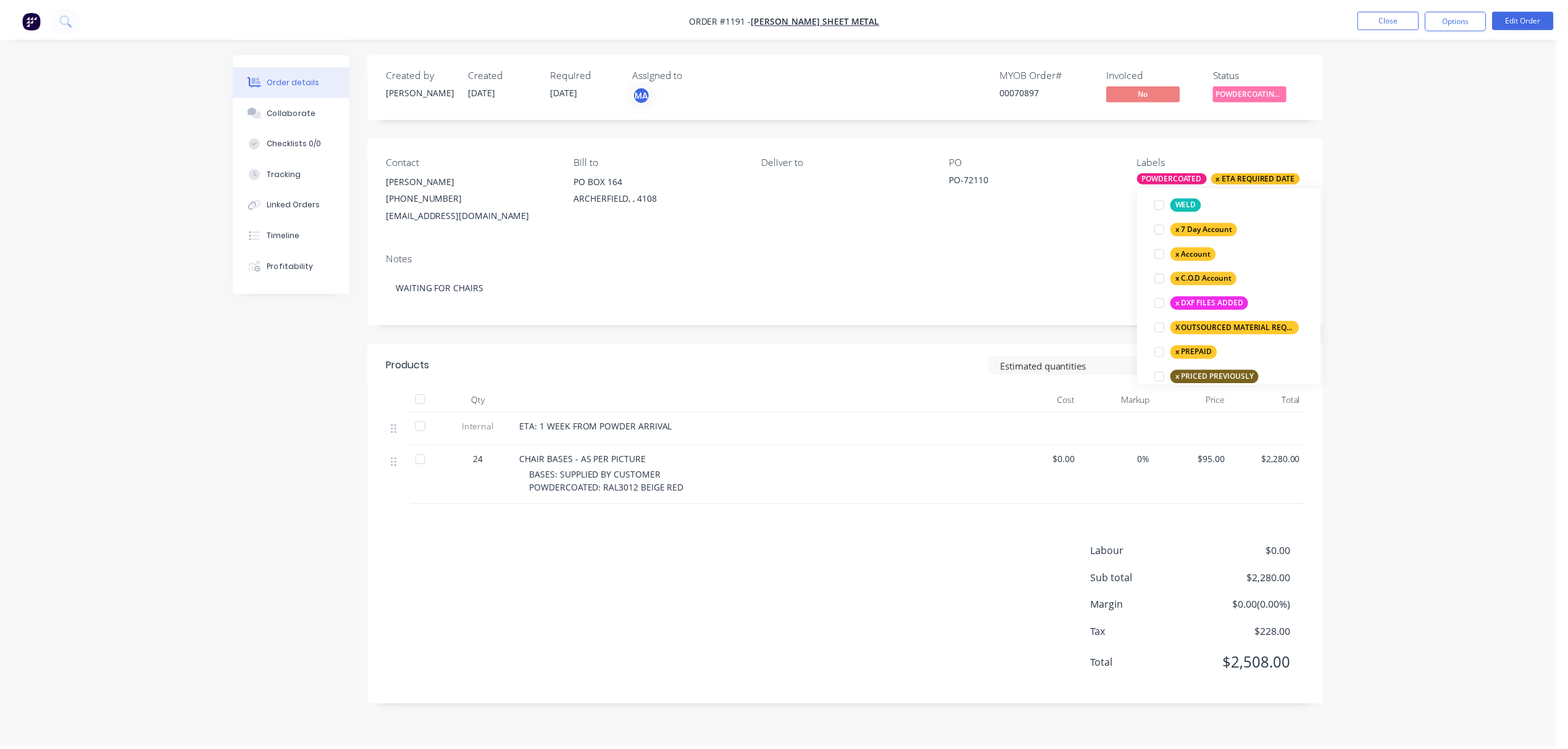
scroll to position [8, 0]
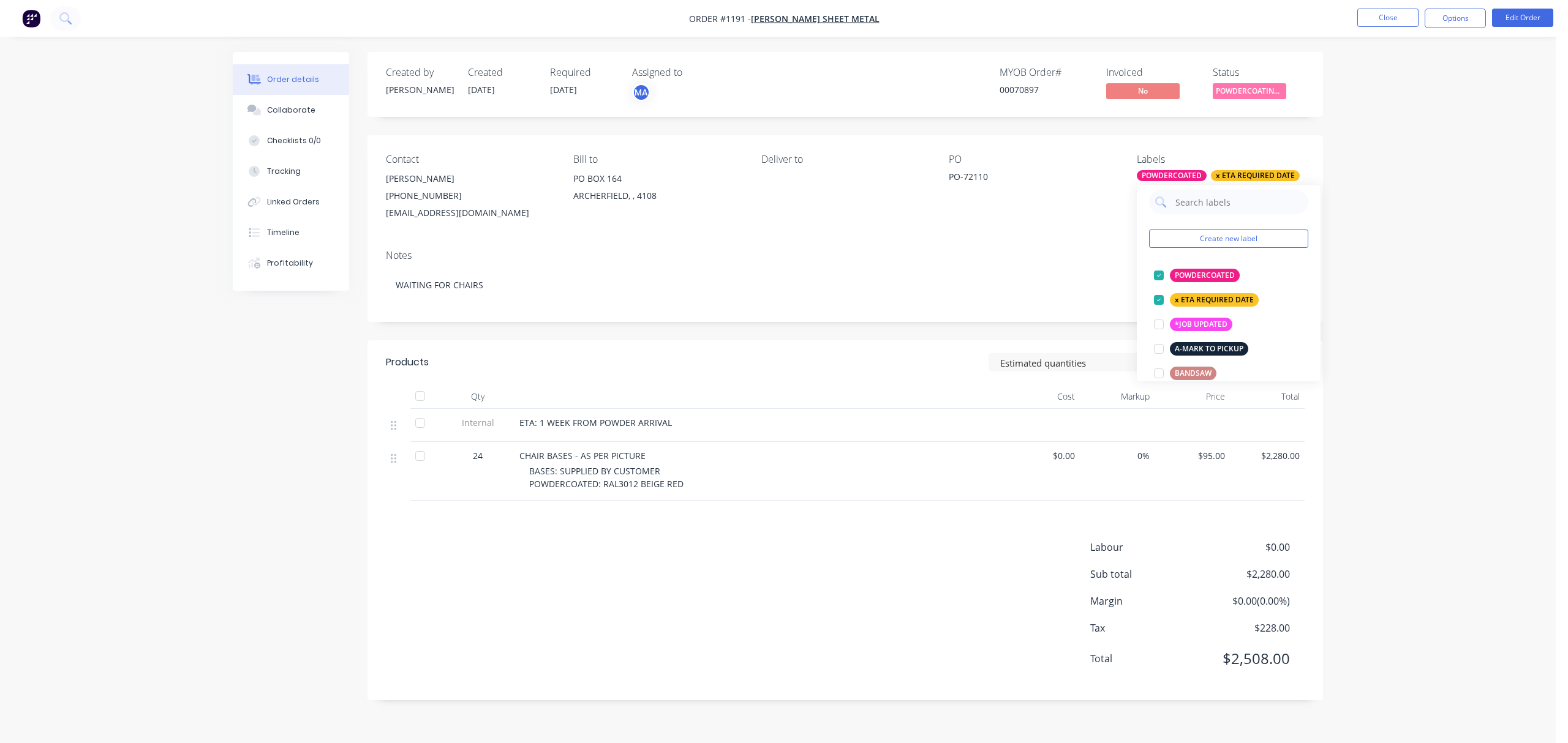
click at [1081, 258] on div "Notes" at bounding box center [846, 255] width 919 height 11
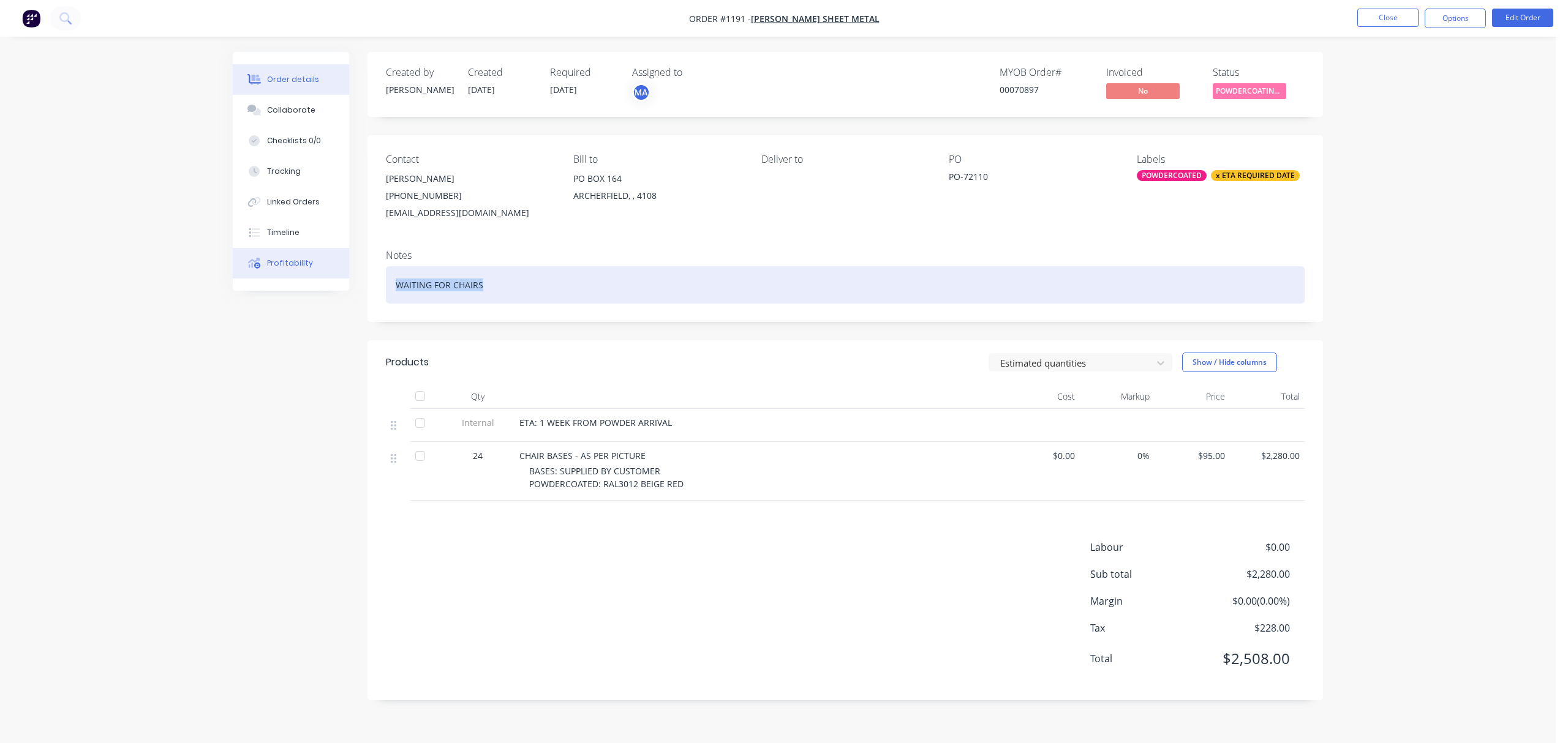
drag, startPoint x: 492, startPoint y: 286, endPoint x: 324, endPoint y: 267, distance: 169.1
click at [324, 267] on div "Order details Collaborate Checklists 0/0 Tracking Linked Orders Timeline Profit…" at bounding box center [778, 385] width 1114 height 667
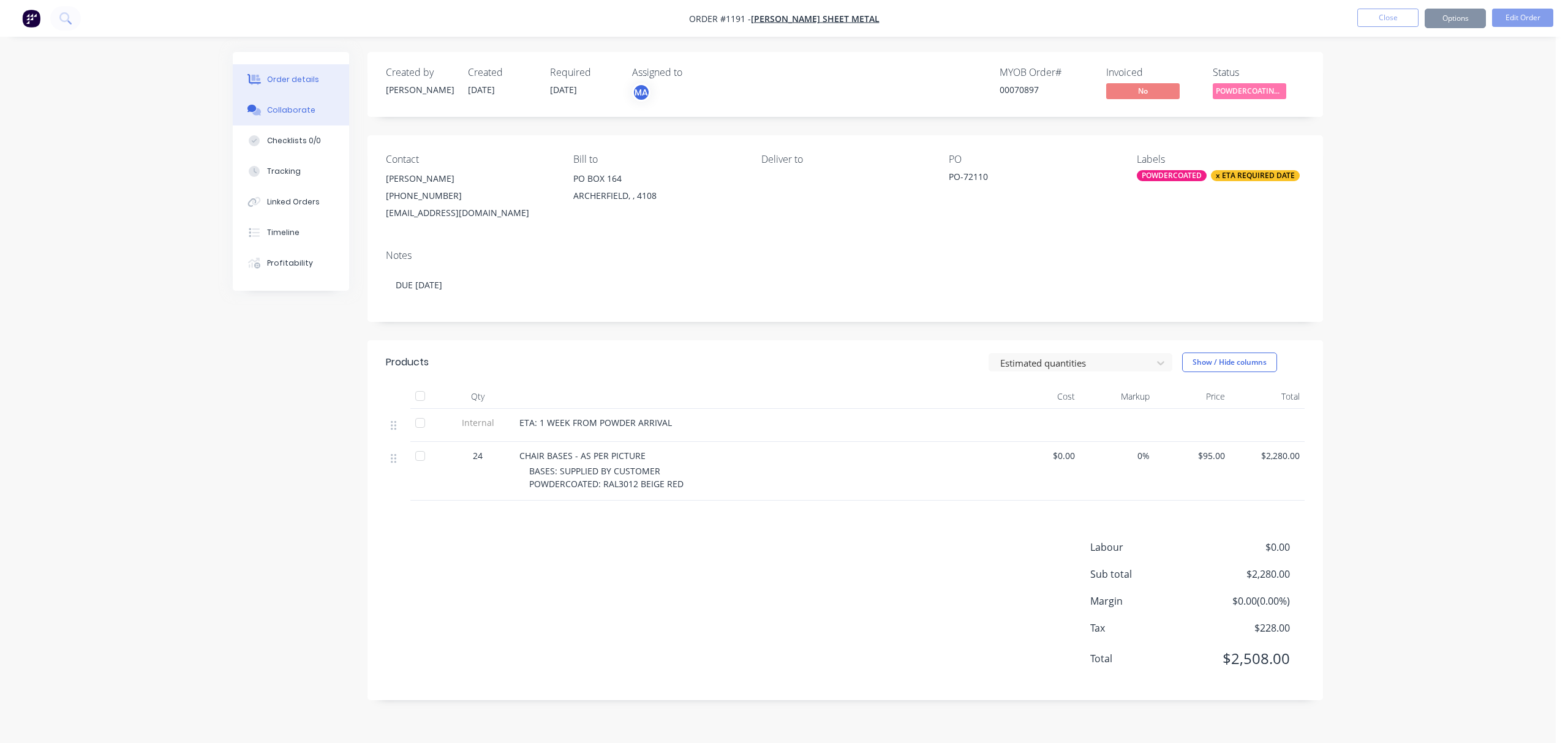
click at [290, 108] on div "Collaborate" at bounding box center [290, 110] width 48 height 11
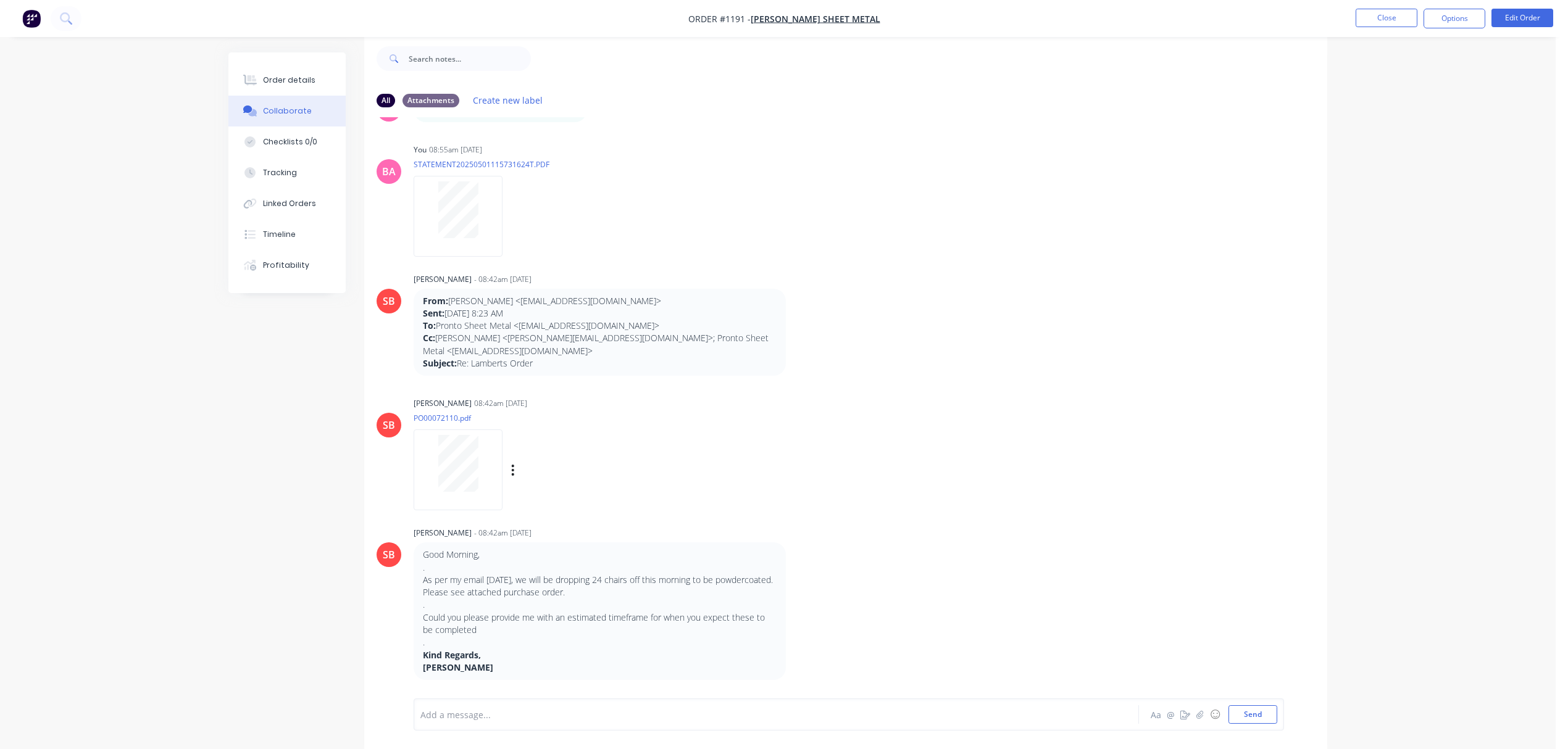
scroll to position [20, 0]
click at [470, 716] on div at bounding box center [742, 715] width 642 height 13
click at [1254, 711] on button "Send" at bounding box center [1252, 715] width 48 height 19
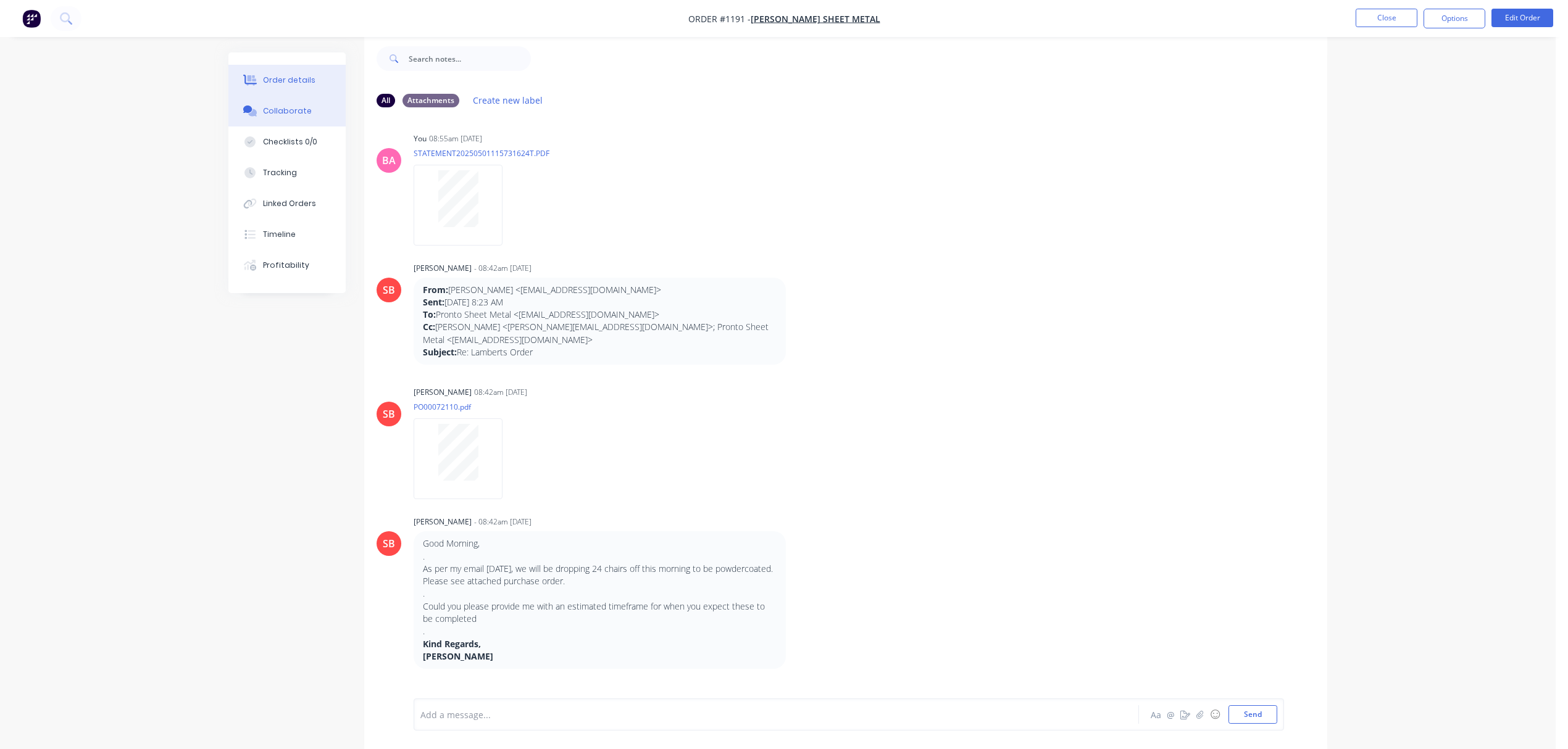
click at [288, 82] on div "Order details" at bounding box center [289, 80] width 52 height 11
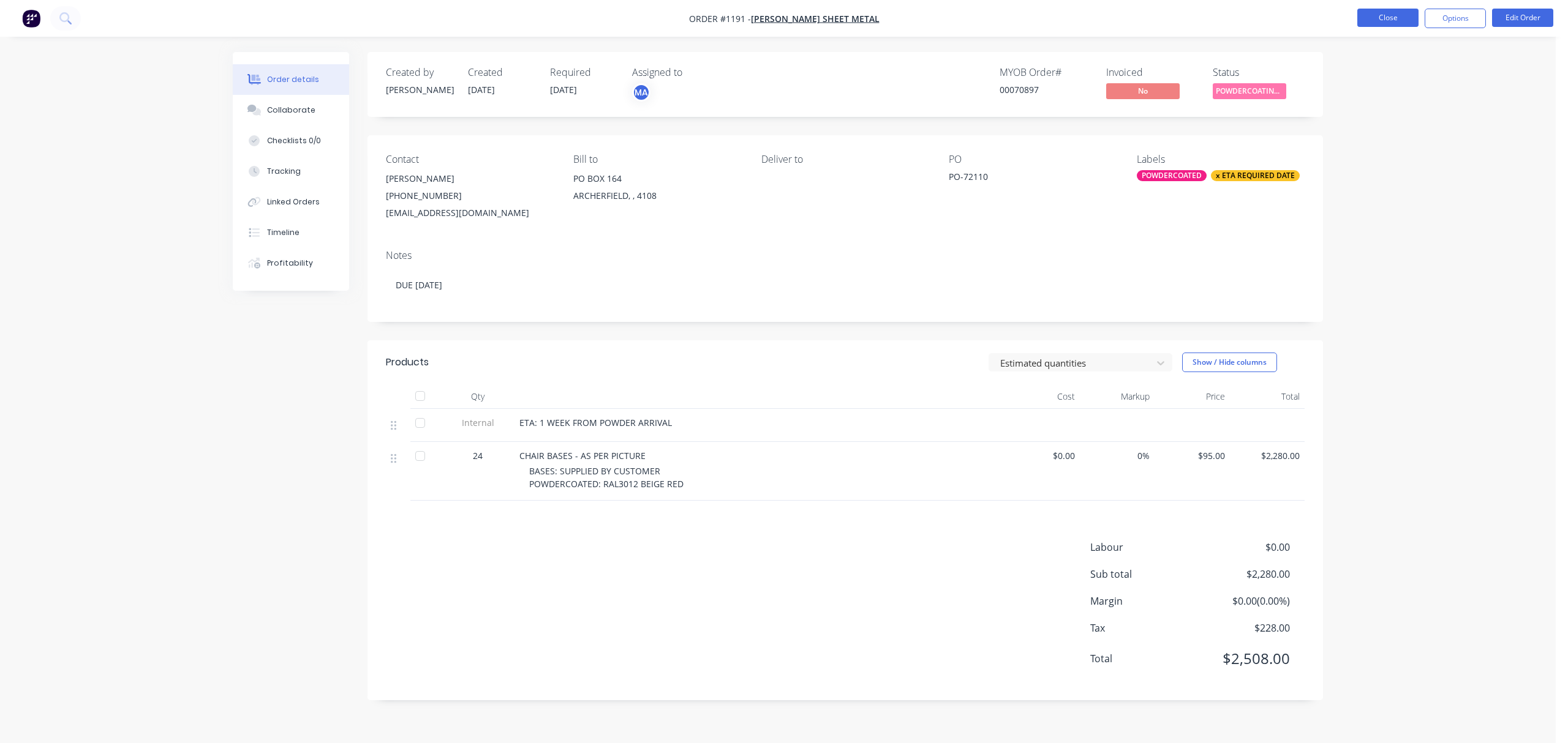
click at [1397, 19] on button "Close" at bounding box center [1387, 18] width 61 height 19
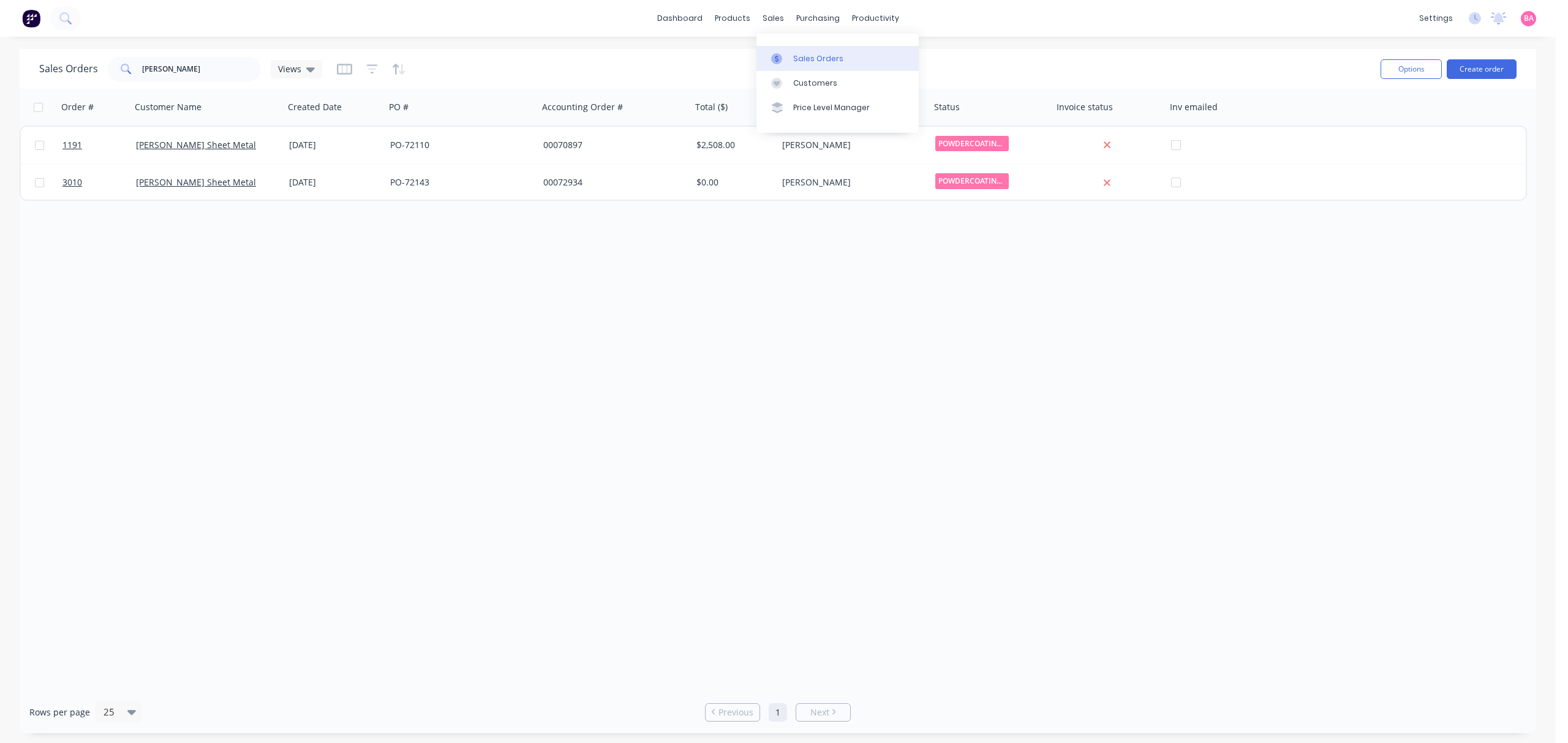
click at [810, 57] on div "Sales Orders" at bounding box center [817, 59] width 50 height 11
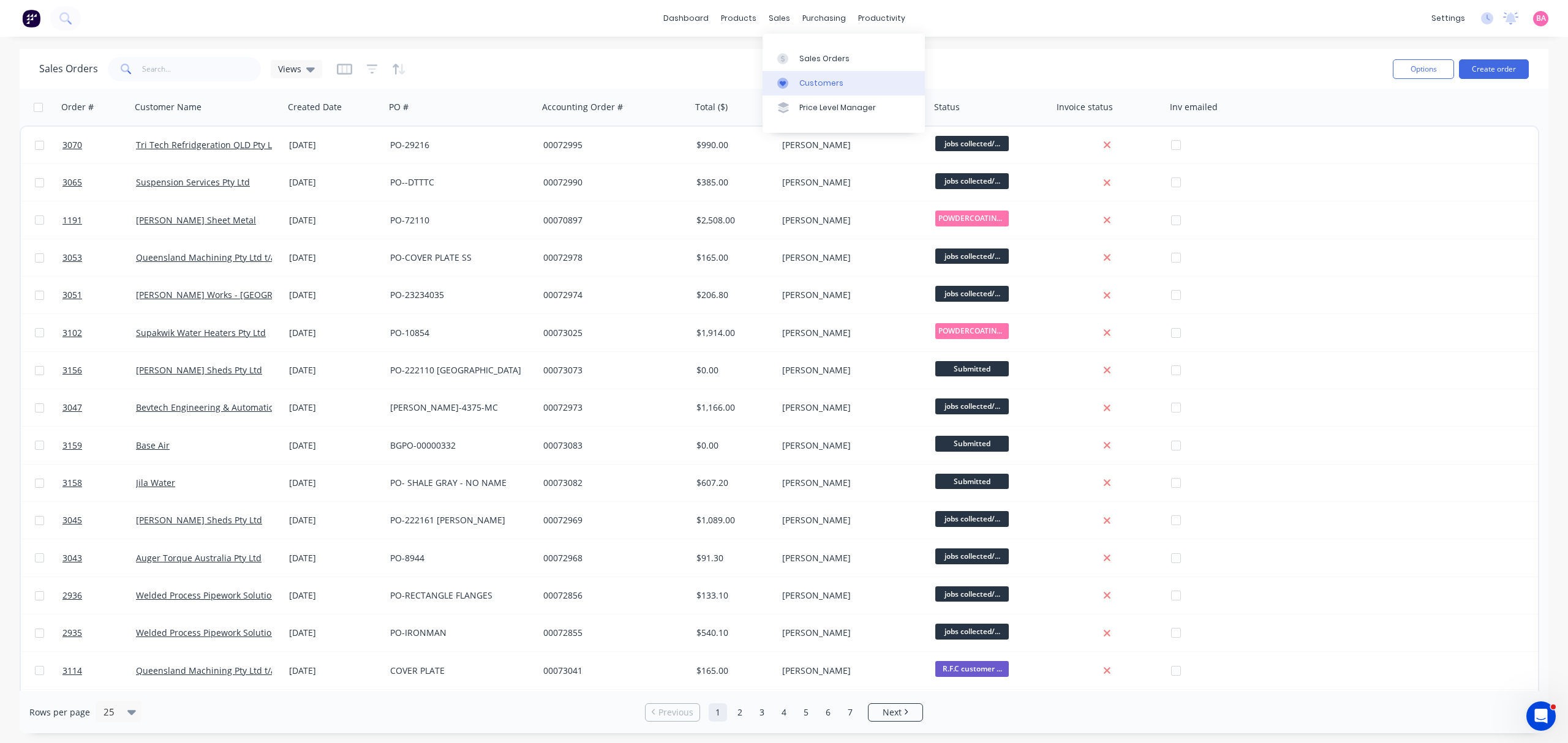
click at [808, 79] on div "Customers" at bounding box center [821, 84] width 44 height 11
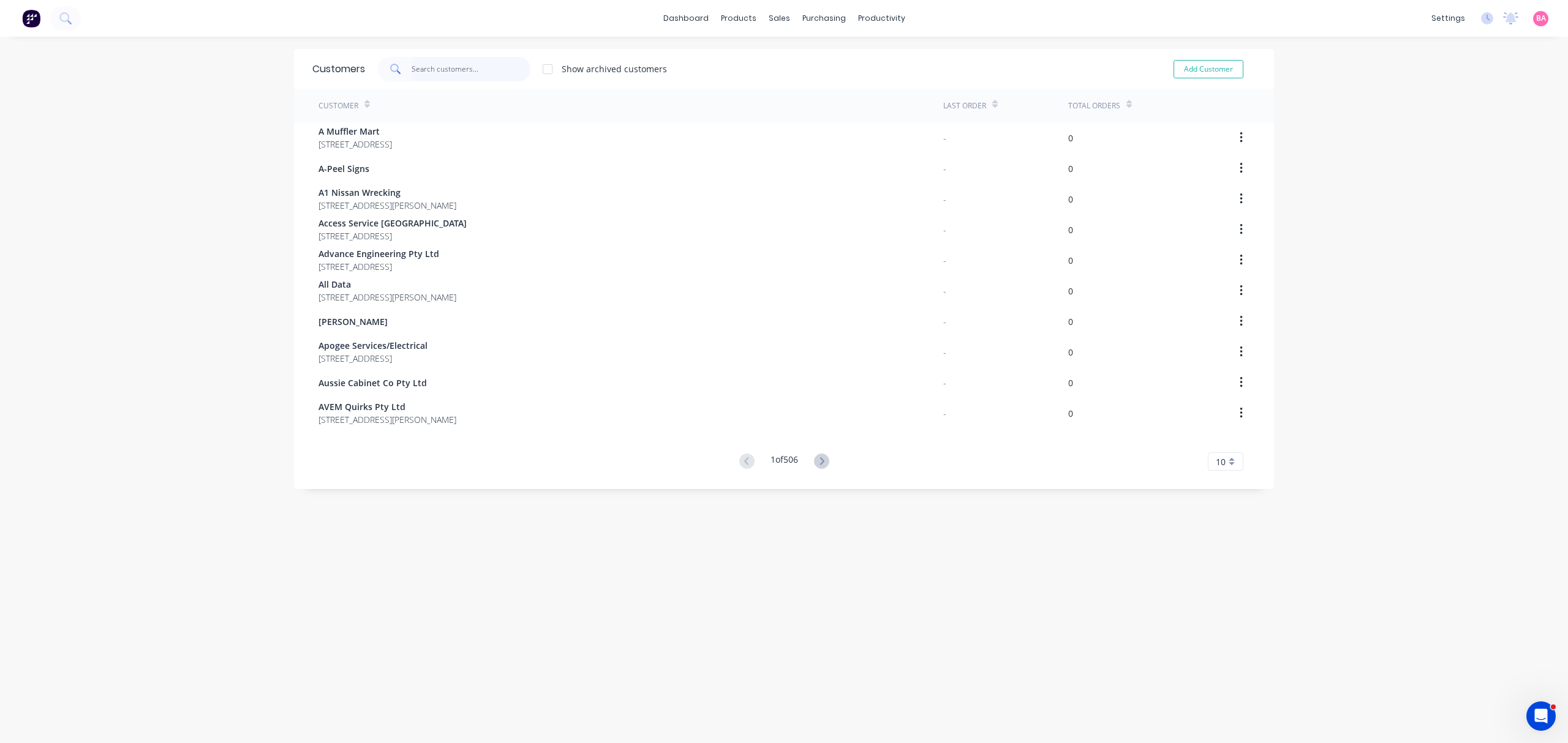
click at [461, 62] on input "text" at bounding box center [471, 70] width 119 height 24
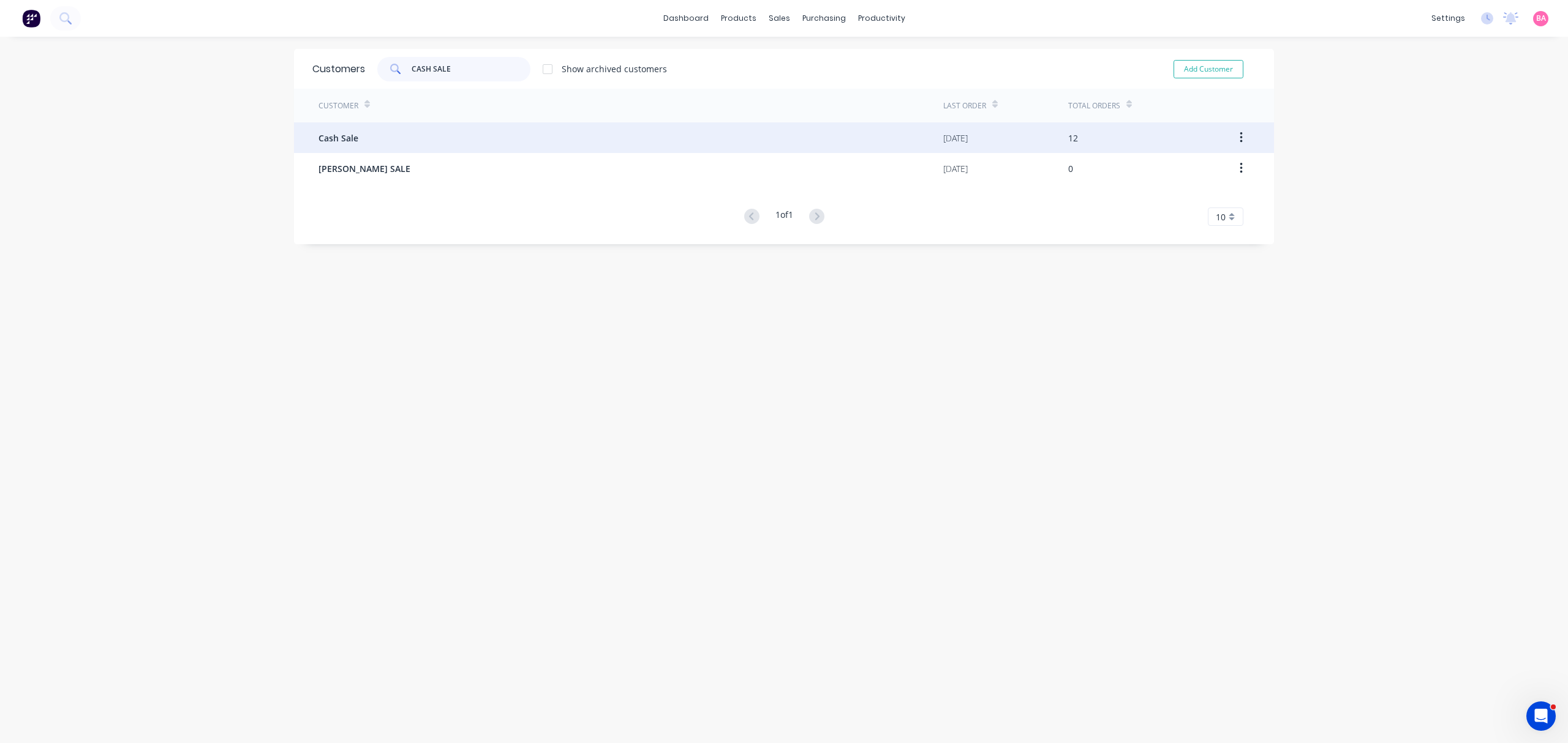
type input "CASH SALE"
click at [370, 132] on div "Cash Sale" at bounding box center [630, 137] width 625 height 31
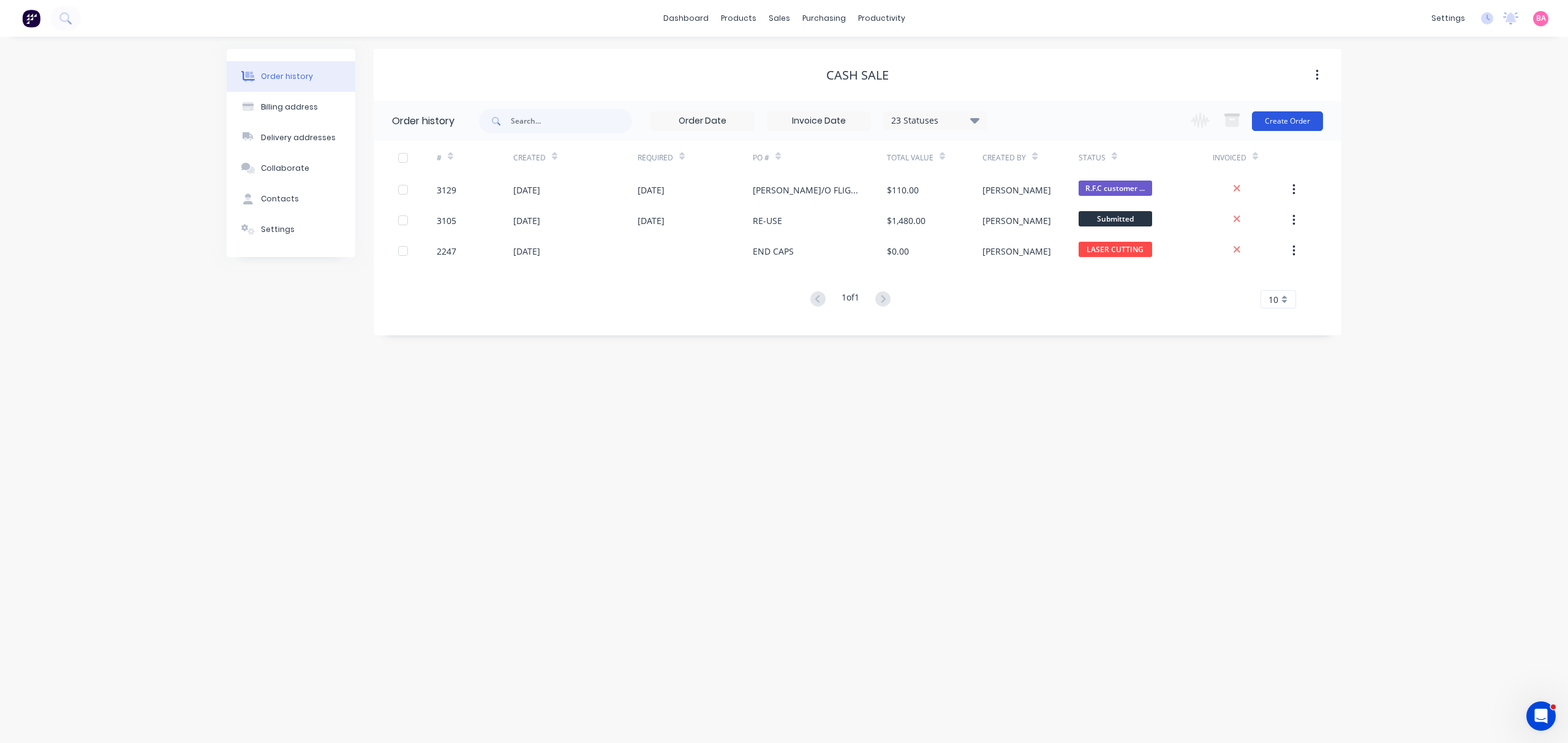
click at [1294, 116] on button "Create Order" at bounding box center [1287, 121] width 71 height 20
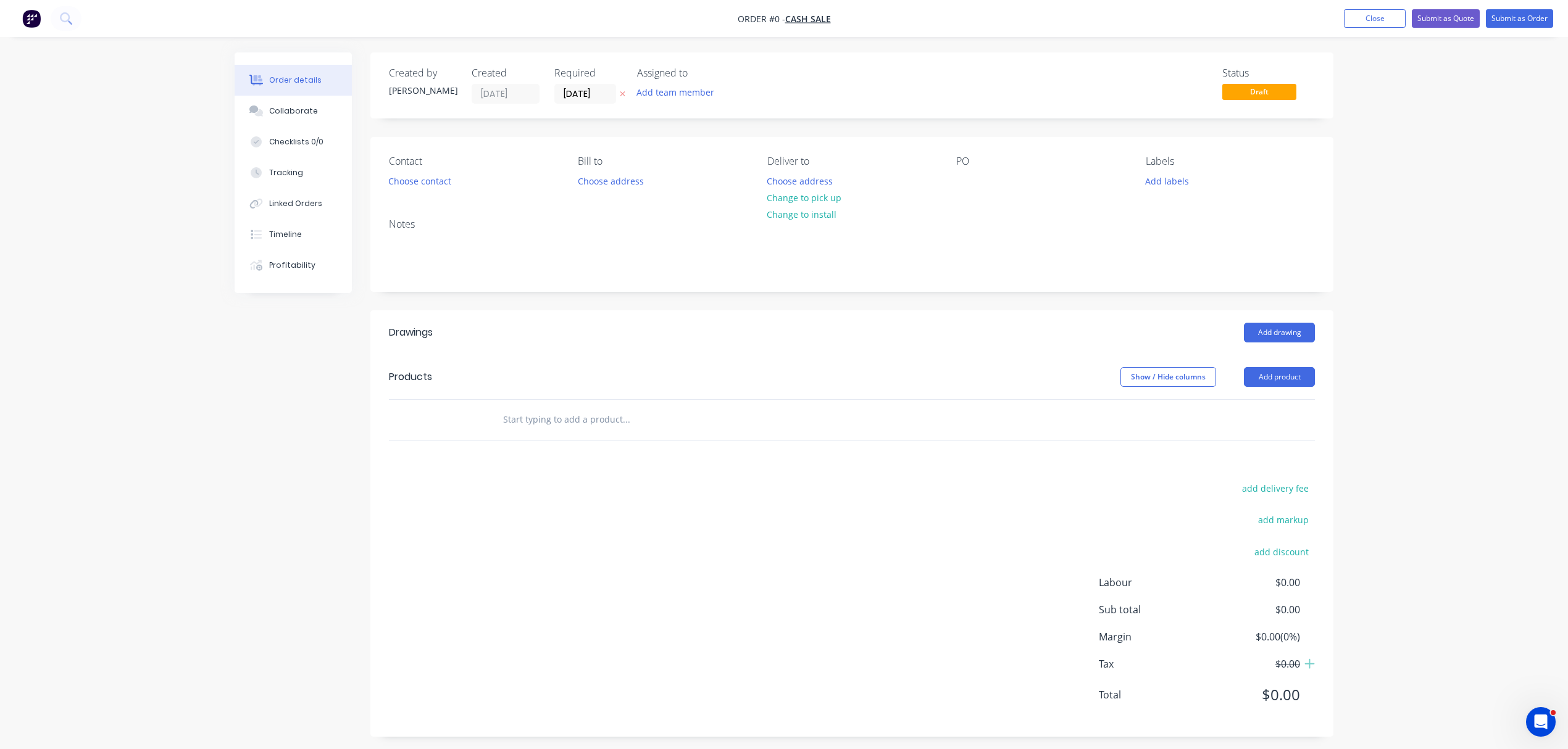
click at [618, 92] on button "button" at bounding box center [622, 94] width 13 height 14
click at [669, 94] on button "Add team member" at bounding box center [675, 93] width 91 height 17
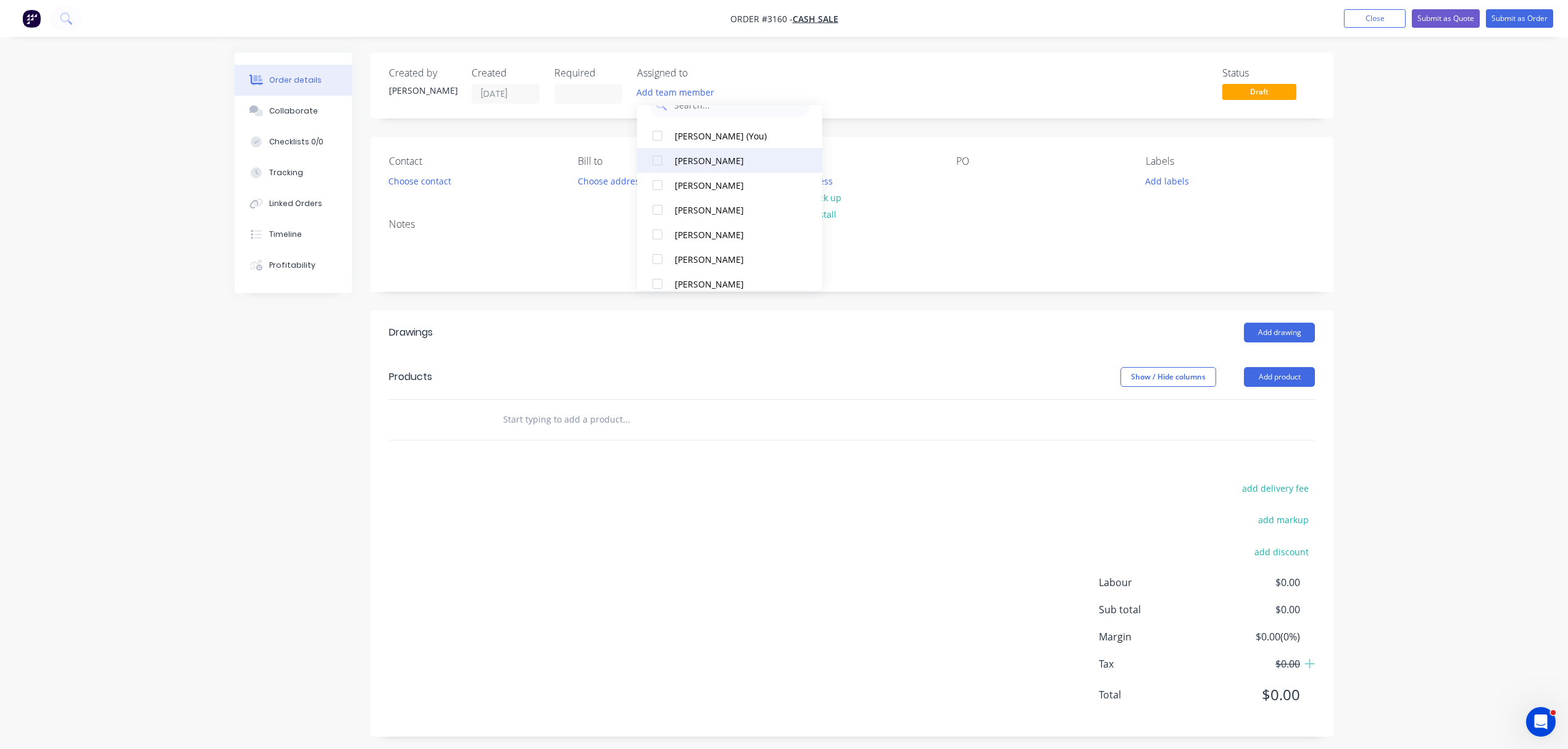
scroll to position [27, 0]
click at [682, 152] on div "Aaron Abrahams" at bounding box center [736, 158] width 123 height 13
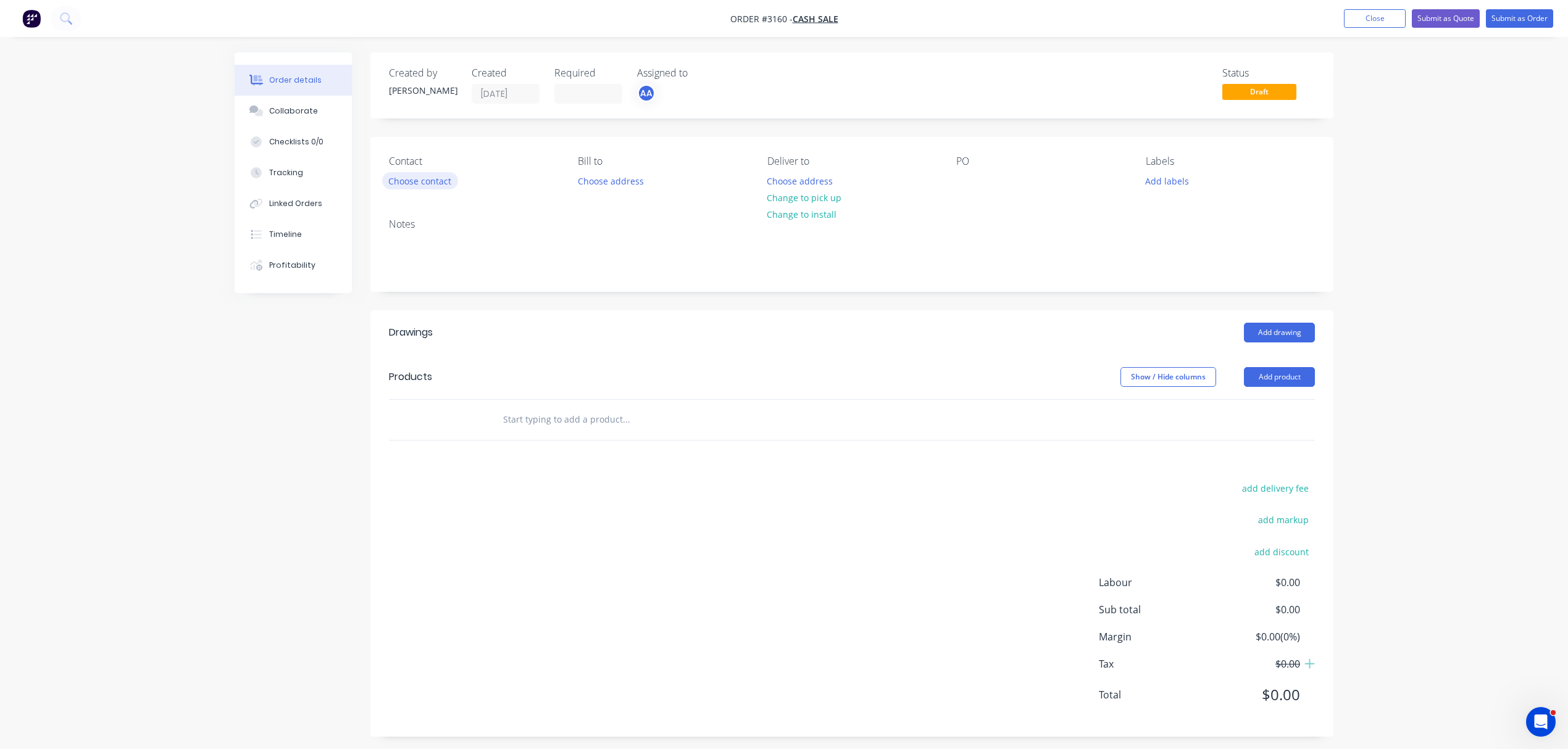
click at [422, 178] on button "Choose contact" at bounding box center [419, 181] width 76 height 17
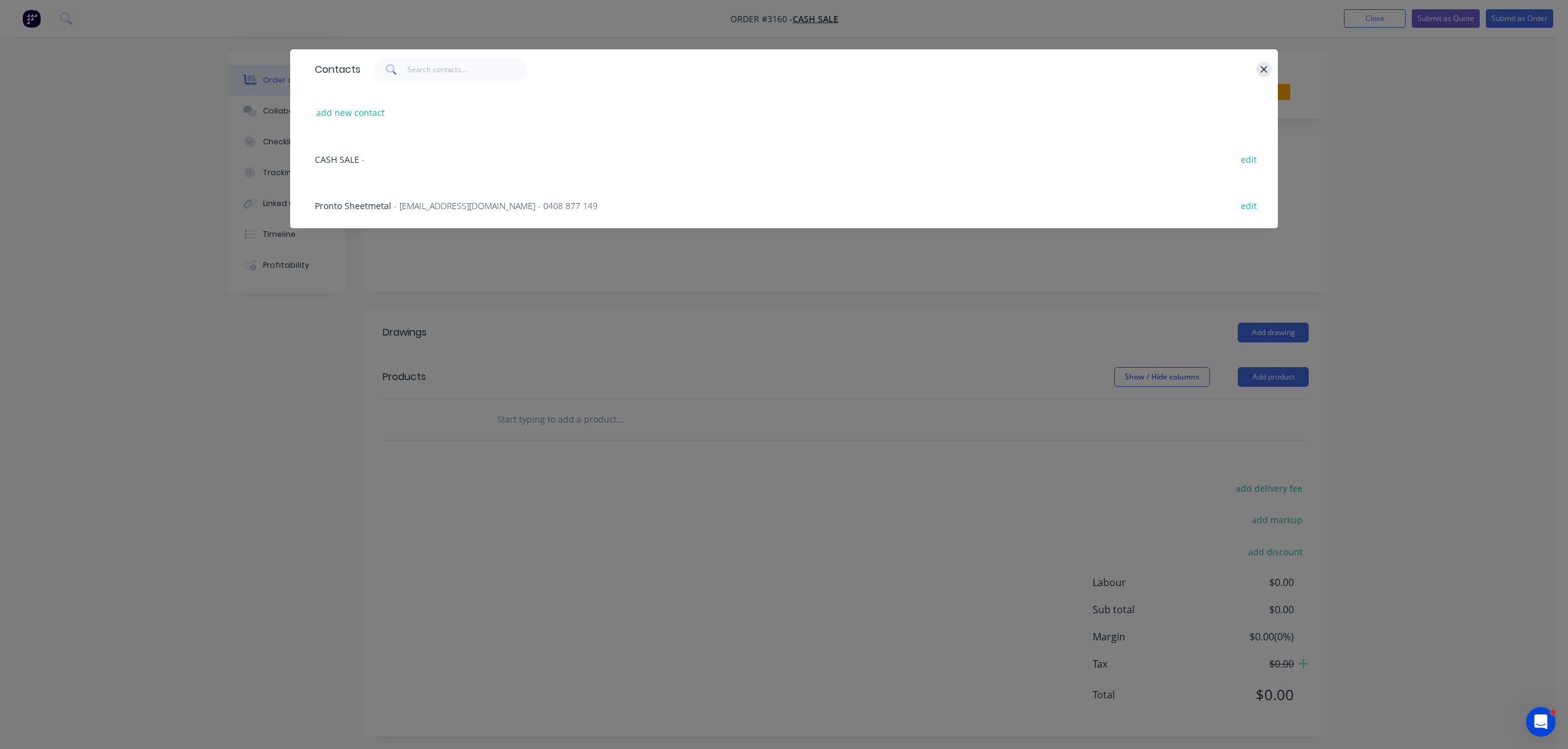
click at [1269, 69] on button "button" at bounding box center [1263, 69] width 15 height 15
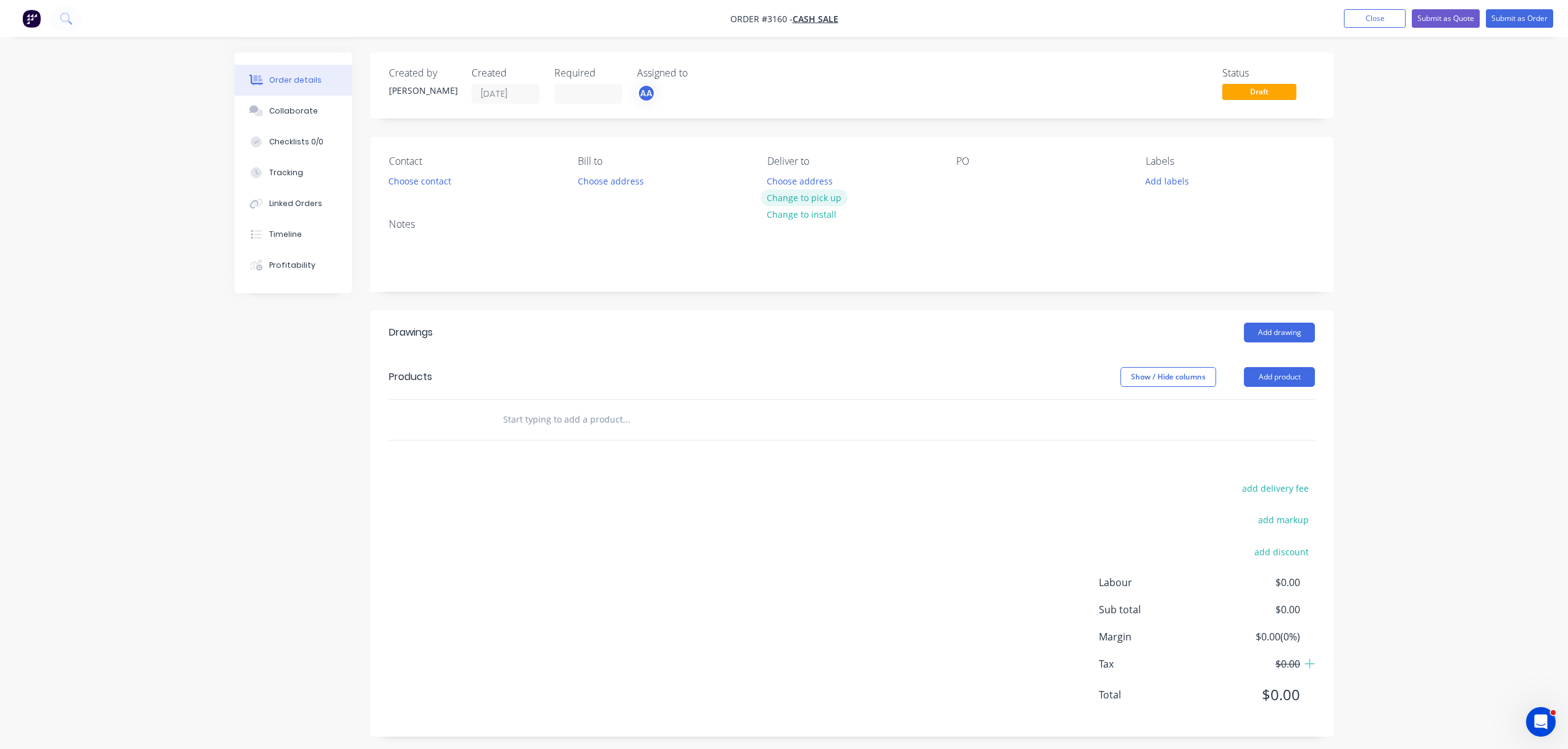
click at [812, 198] on button "Change to pick up" at bounding box center [804, 198] width 88 height 17
click at [968, 176] on div at bounding box center [966, 181] width 20 height 18
click at [1166, 175] on button "Add labels" at bounding box center [1167, 181] width 57 height 17
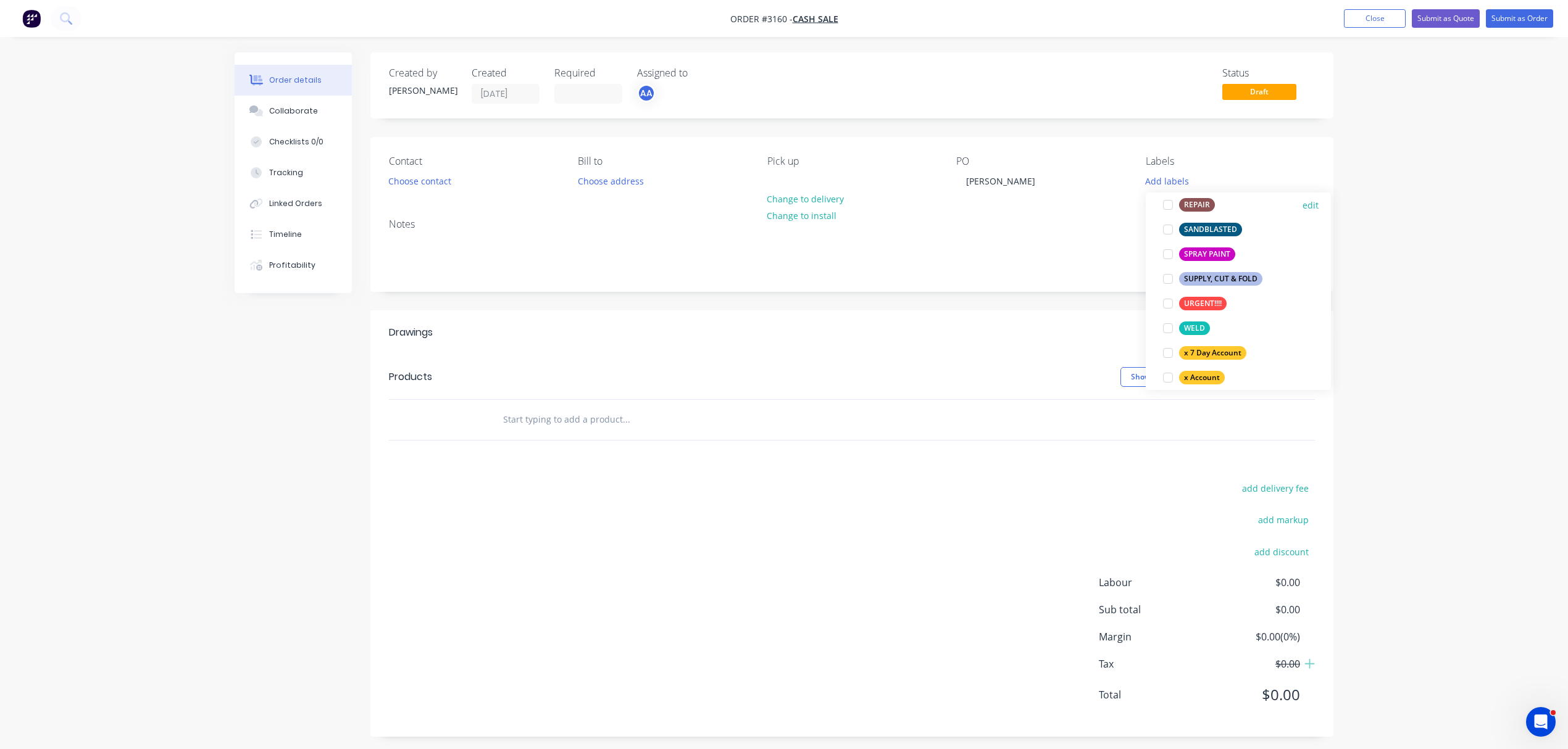
scroll to position [713, 0]
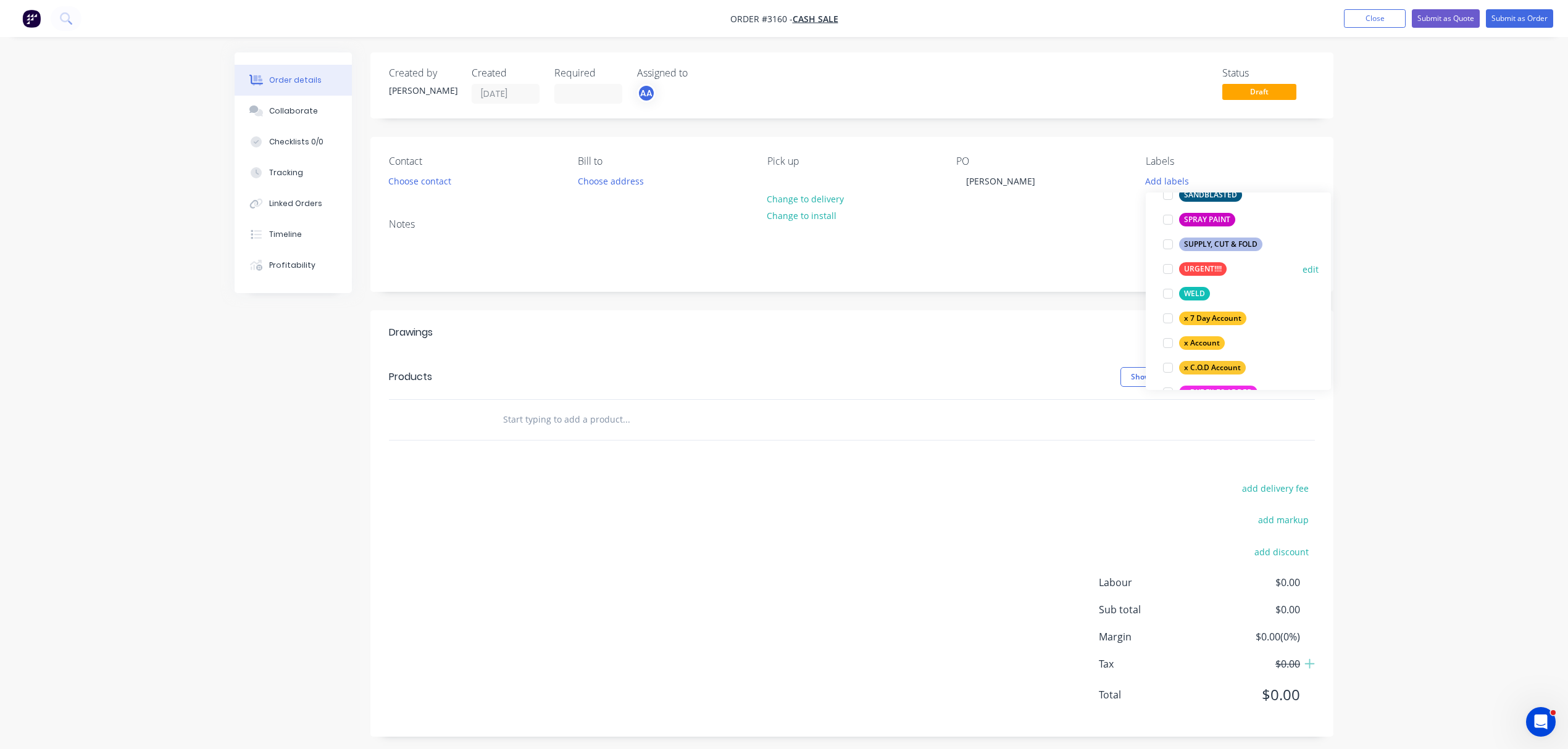
click at [1167, 263] on div at bounding box center [1167, 269] width 25 height 25
click at [1168, 267] on div at bounding box center [1167, 267] width 25 height 25
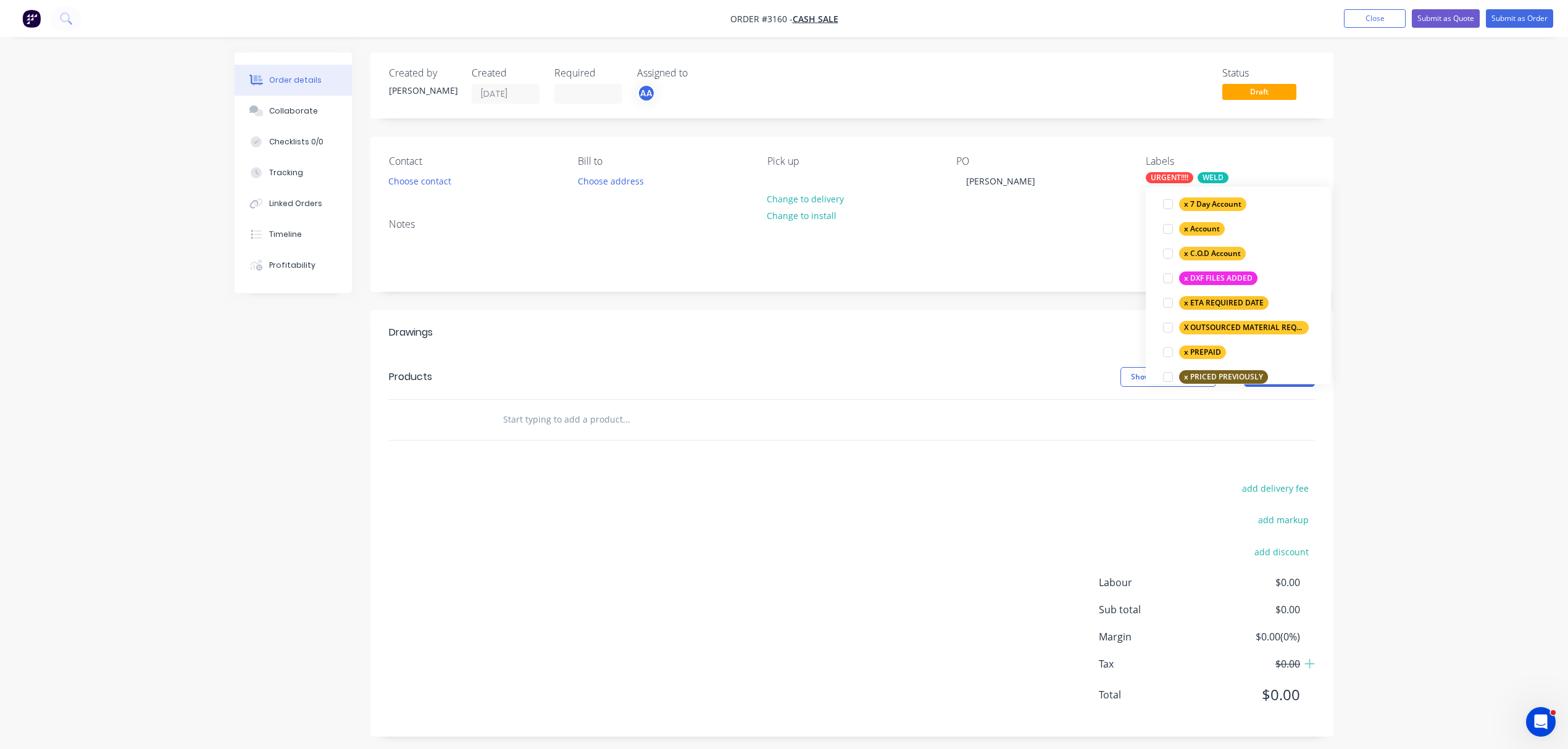
scroll to position [839, 0]
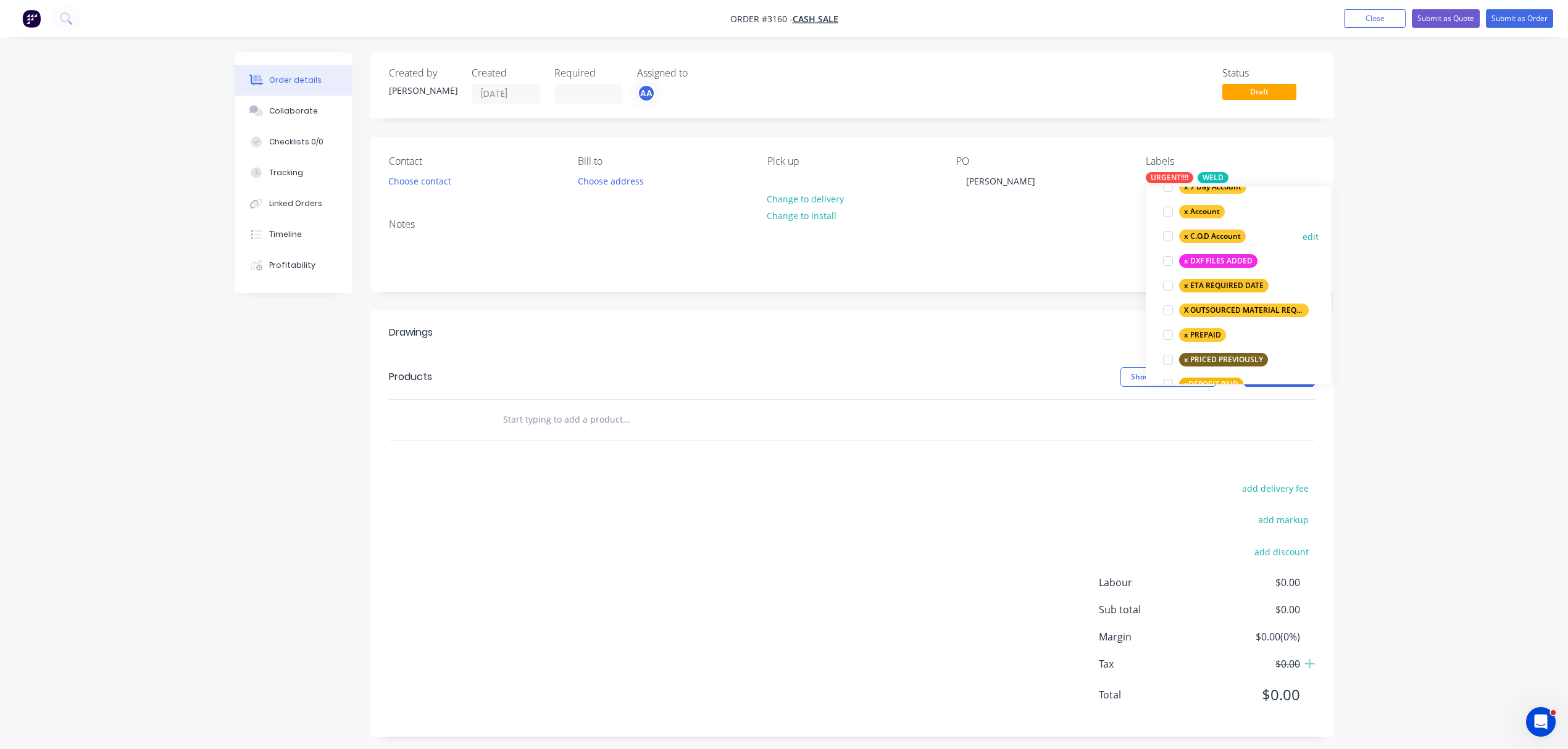
click at [1168, 238] on div at bounding box center [1167, 237] width 25 height 25
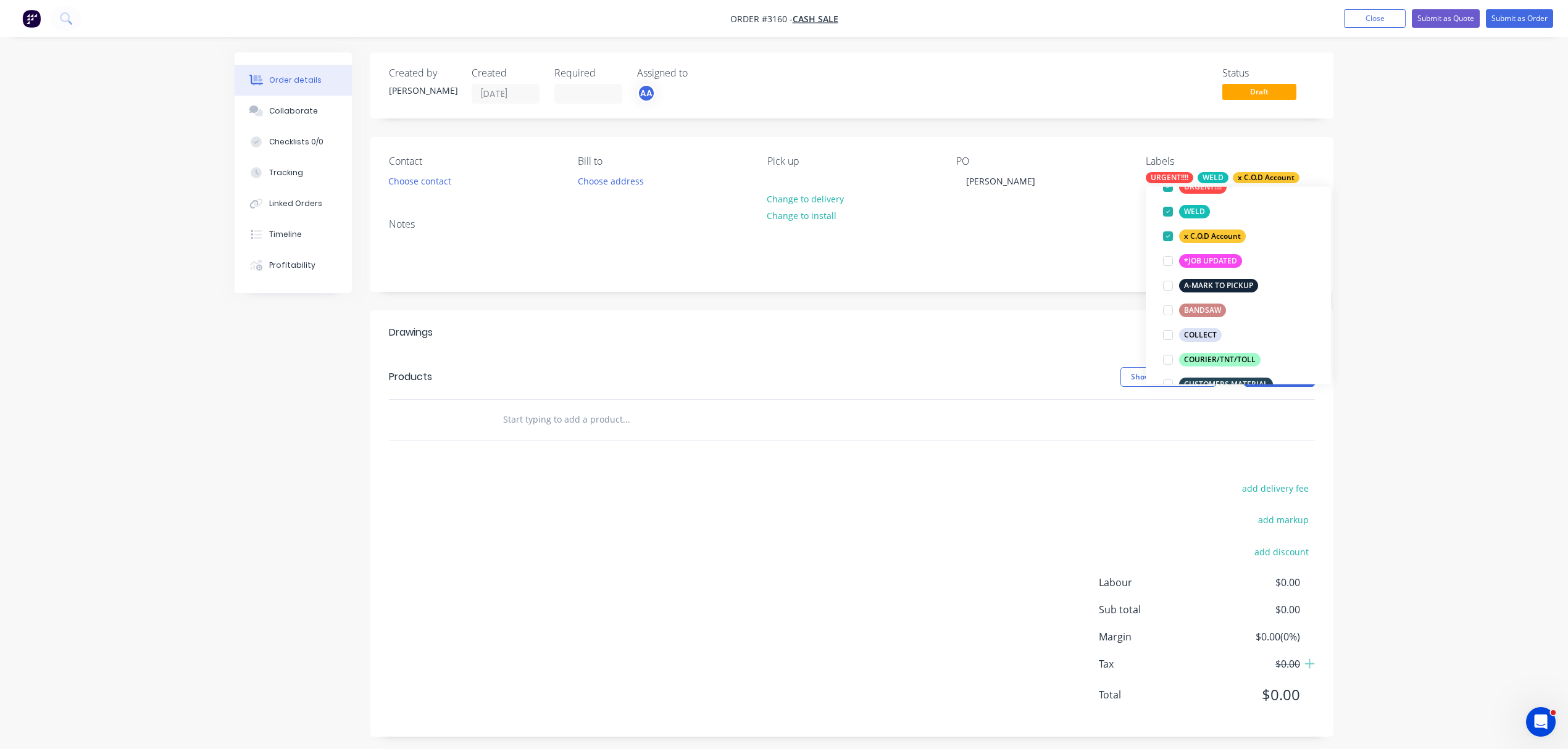
click at [1288, 418] on div at bounding box center [852, 419] width 926 height 40
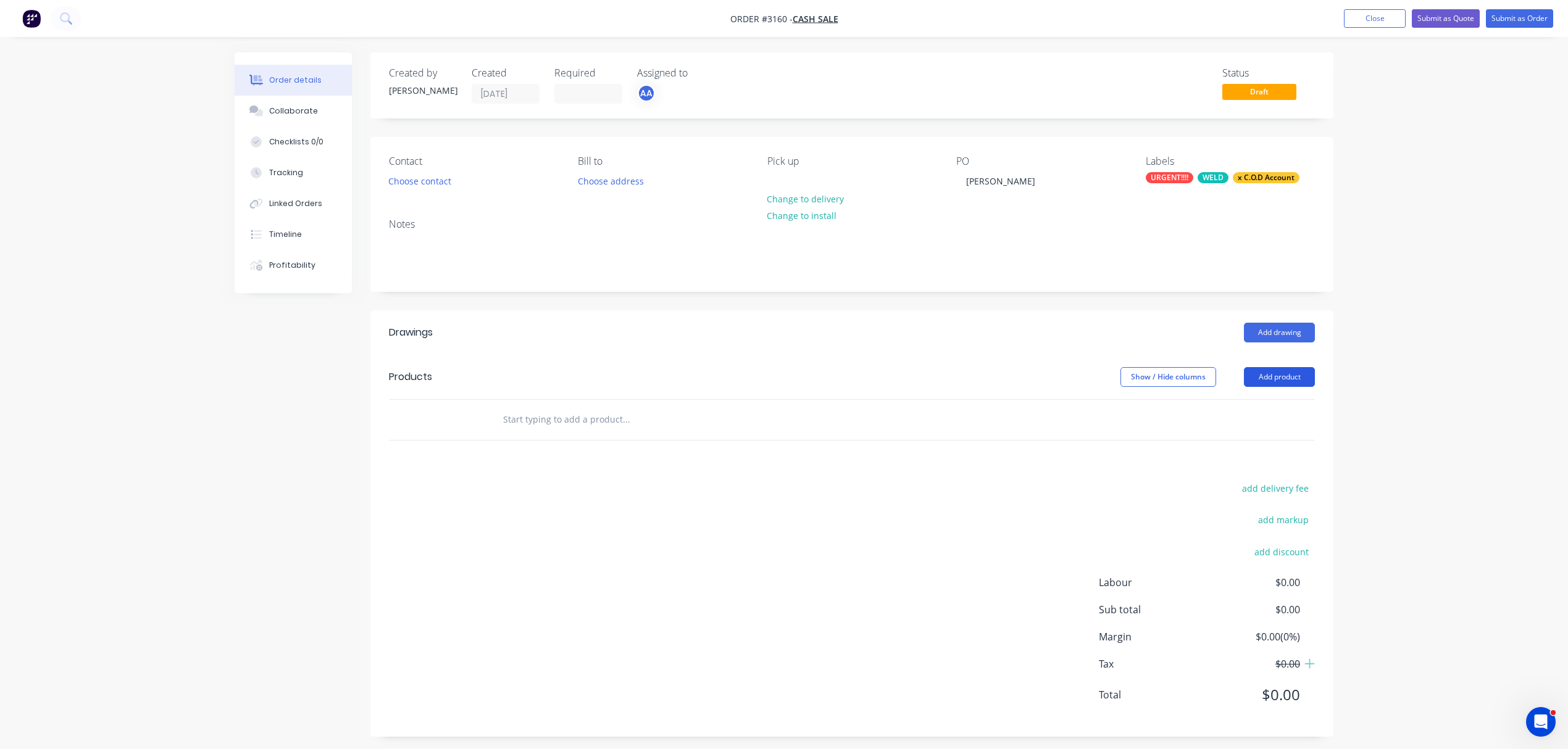
click at [1281, 375] on button "Add product" at bounding box center [1278, 377] width 71 height 20
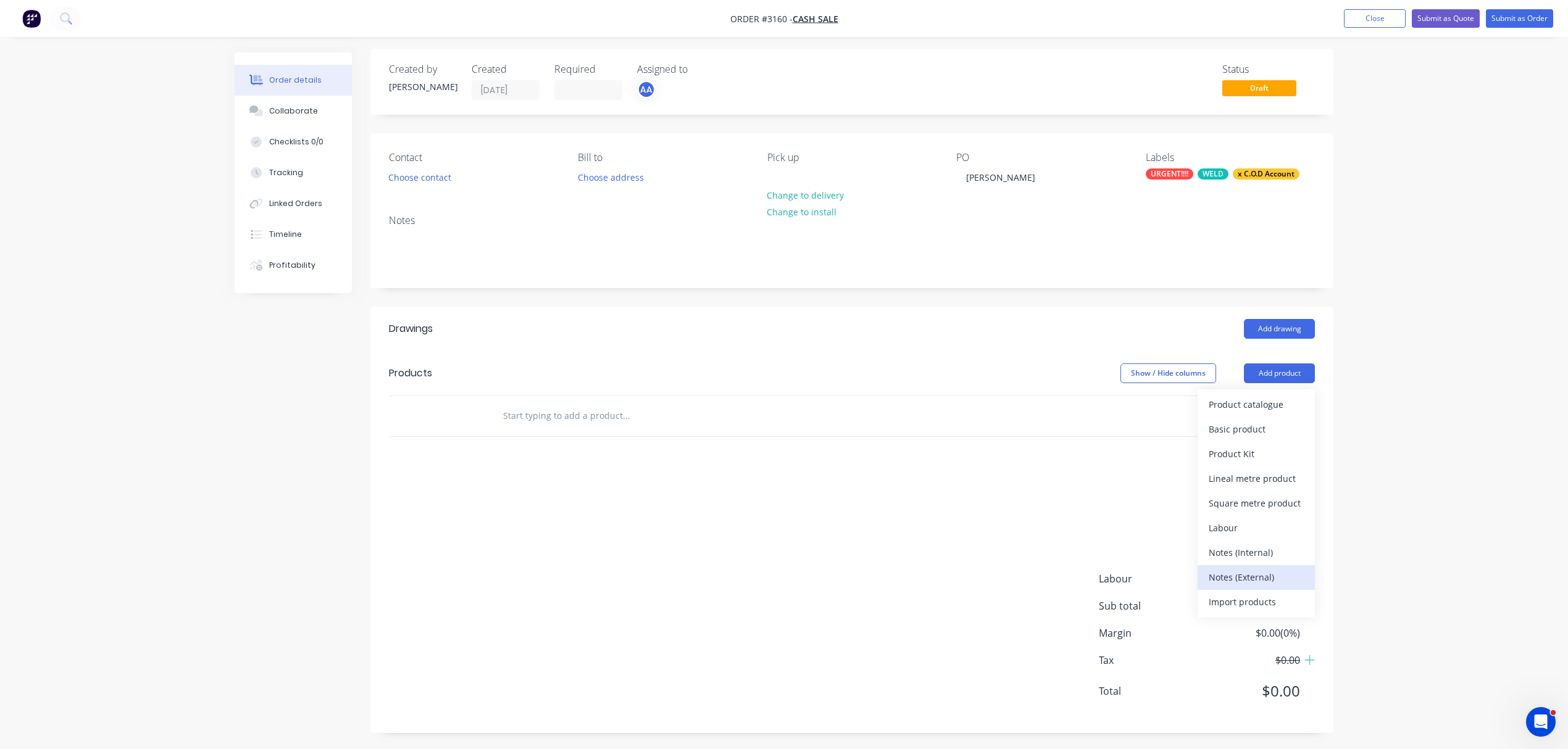
scroll to position [8, 0]
click at [1256, 570] on div "Notes (External)" at bounding box center [1256, 575] width 95 height 18
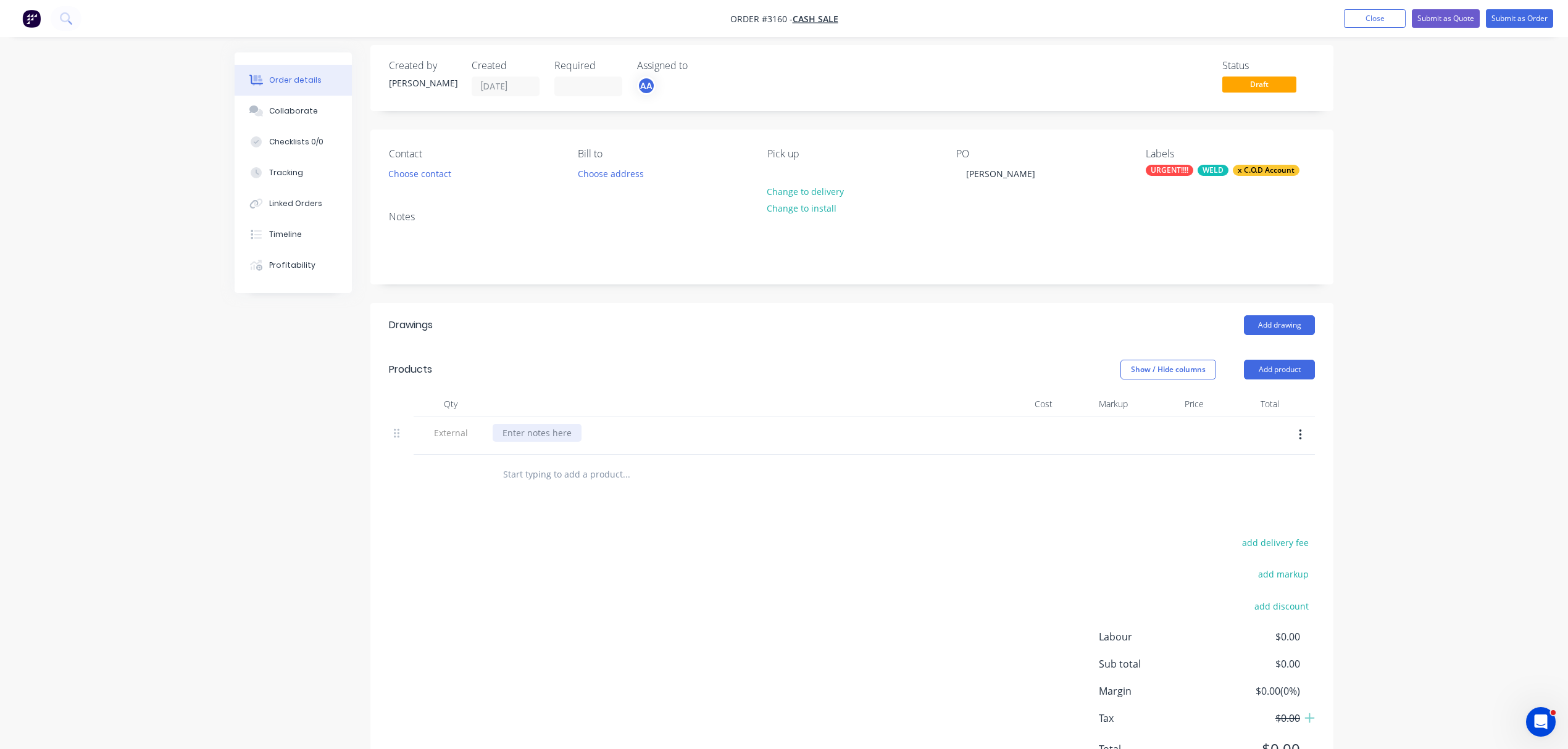
click at [538, 437] on div at bounding box center [537, 433] width 89 height 18
click at [522, 475] on input "text" at bounding box center [626, 474] width 247 height 25
type input "ROLLER DOOR PART SUPPLIED"
click at [704, 517] on button "Add ROLLER DOOR PART SUPPLIED to order" at bounding box center [692, 522] width 370 height 40
click at [1263, 476] on input "0.00" at bounding box center [1272, 471] width 24 height 18
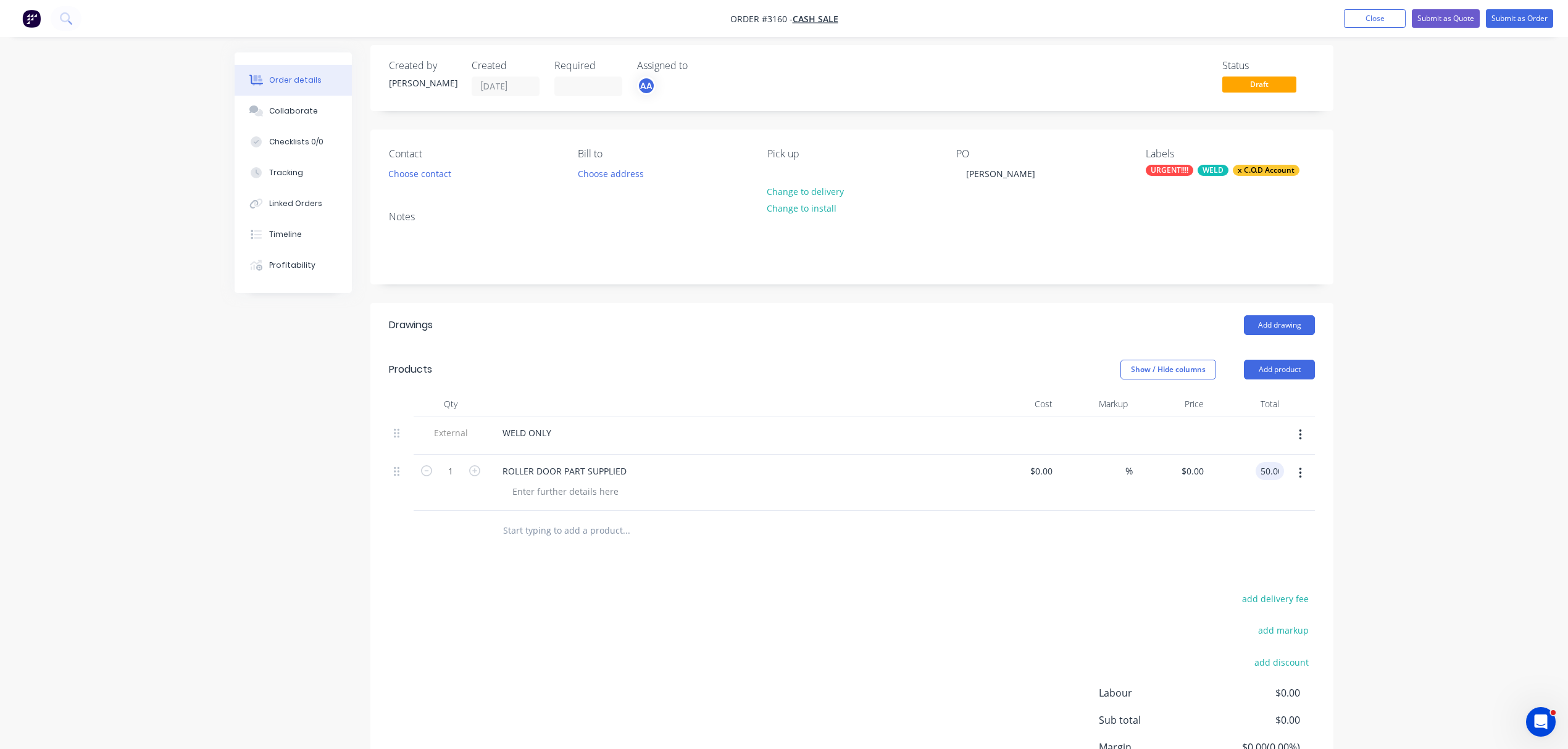
type input "50.00"
type input "$50.00"
click at [297, 111] on div "Collaborate" at bounding box center [293, 111] width 48 height 11
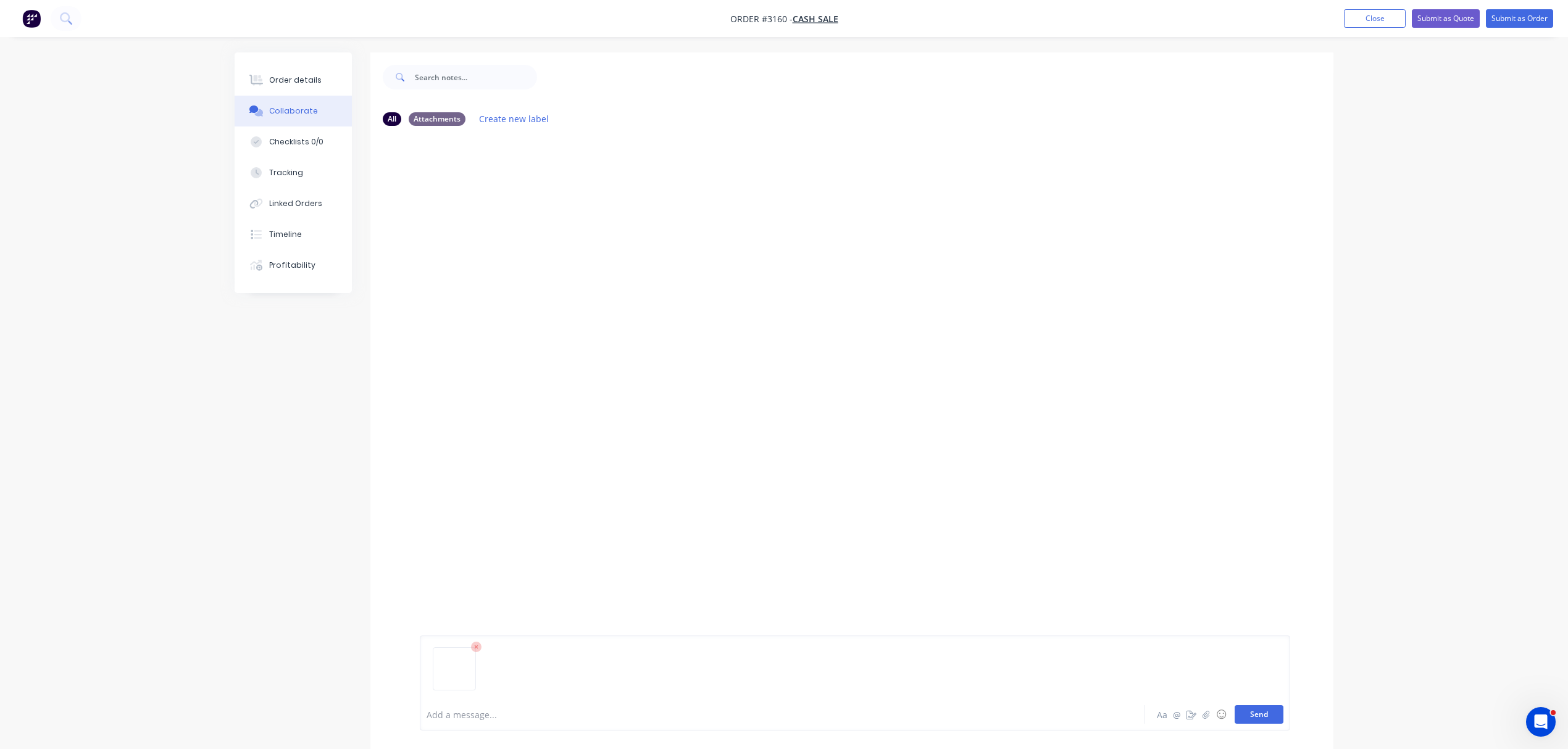
click at [1257, 712] on button "Send" at bounding box center [1258, 715] width 48 height 19
click at [262, 68] on button "Order details" at bounding box center [294, 80] width 117 height 31
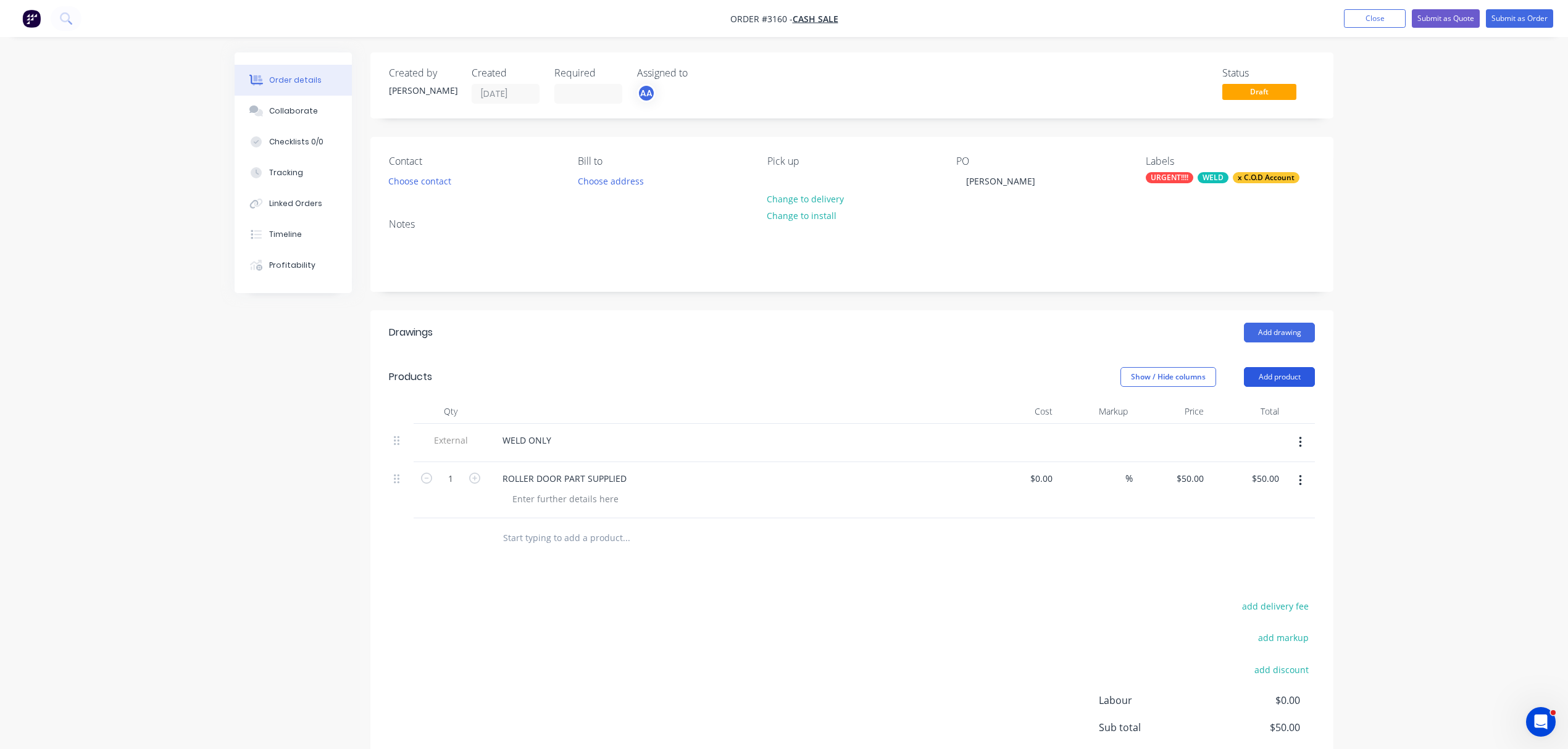
click at [1280, 378] on button "Add product" at bounding box center [1278, 377] width 71 height 20
click at [1248, 556] on div "Notes (Internal)" at bounding box center [1256, 556] width 95 height 18
click at [550, 536] on div at bounding box center [537, 534] width 89 height 18
drag, startPoint x: 395, startPoint y: 534, endPoint x: 406, endPoint y: 431, distance: 103.6
click at [406, 431] on div "External WELD ONLY 1 ROLLER DOOR PART SUPPLIED $0.00 $0.00 % $50.00 $50.00 $50.…" at bounding box center [852, 490] width 926 height 133
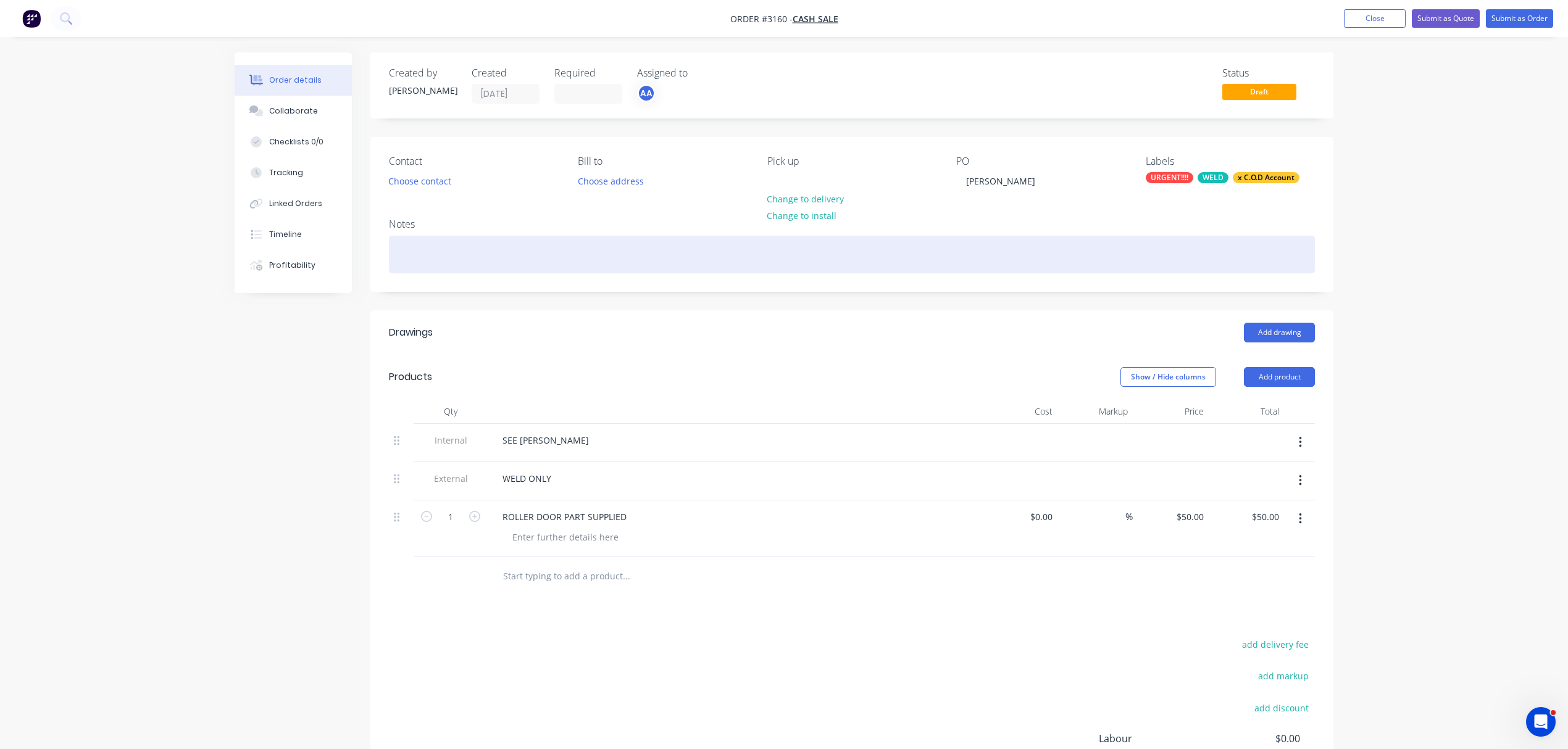
click at [439, 252] on div at bounding box center [852, 255] width 926 height 38
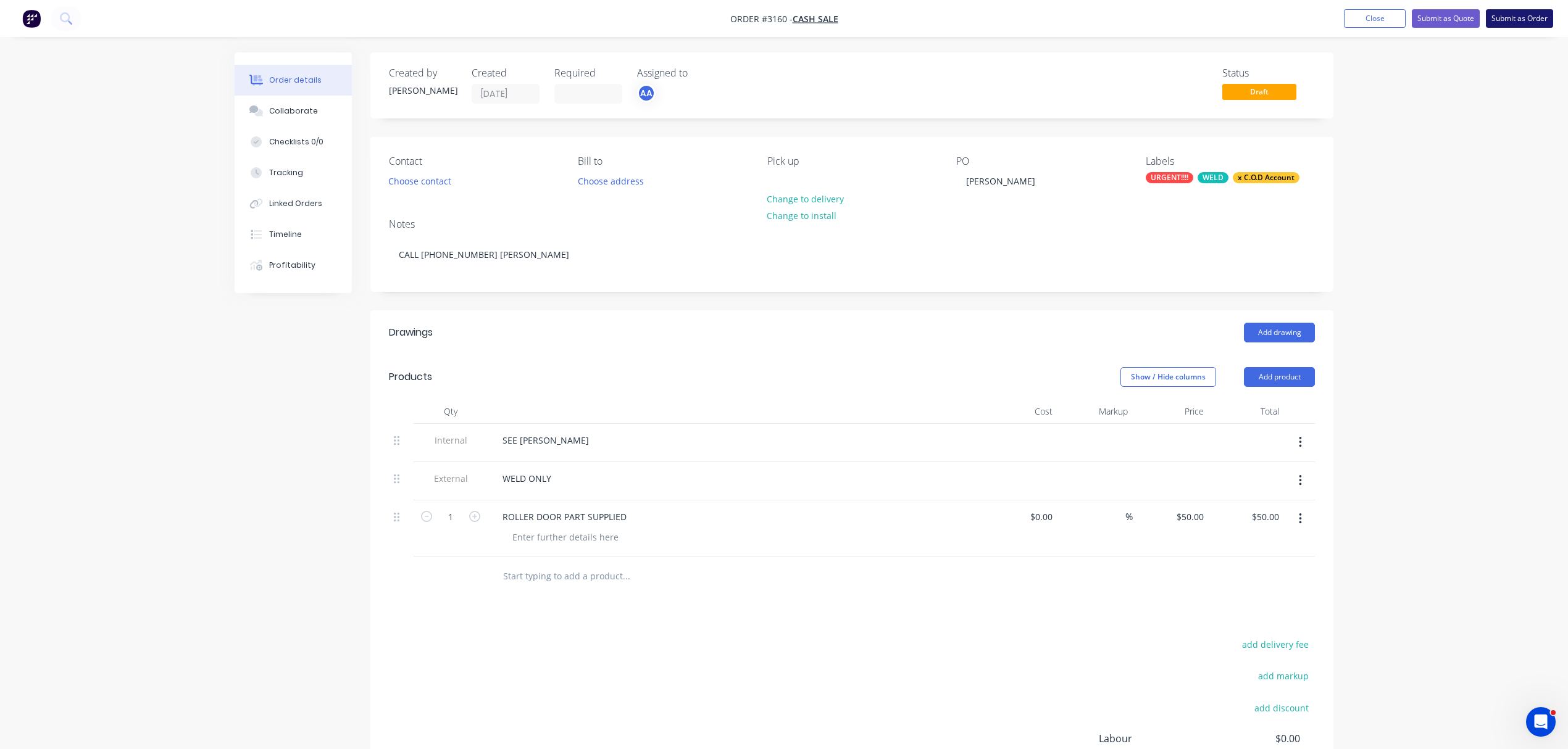
click at [1522, 15] on button "Submit as Order" at bounding box center [1519, 19] width 67 height 19
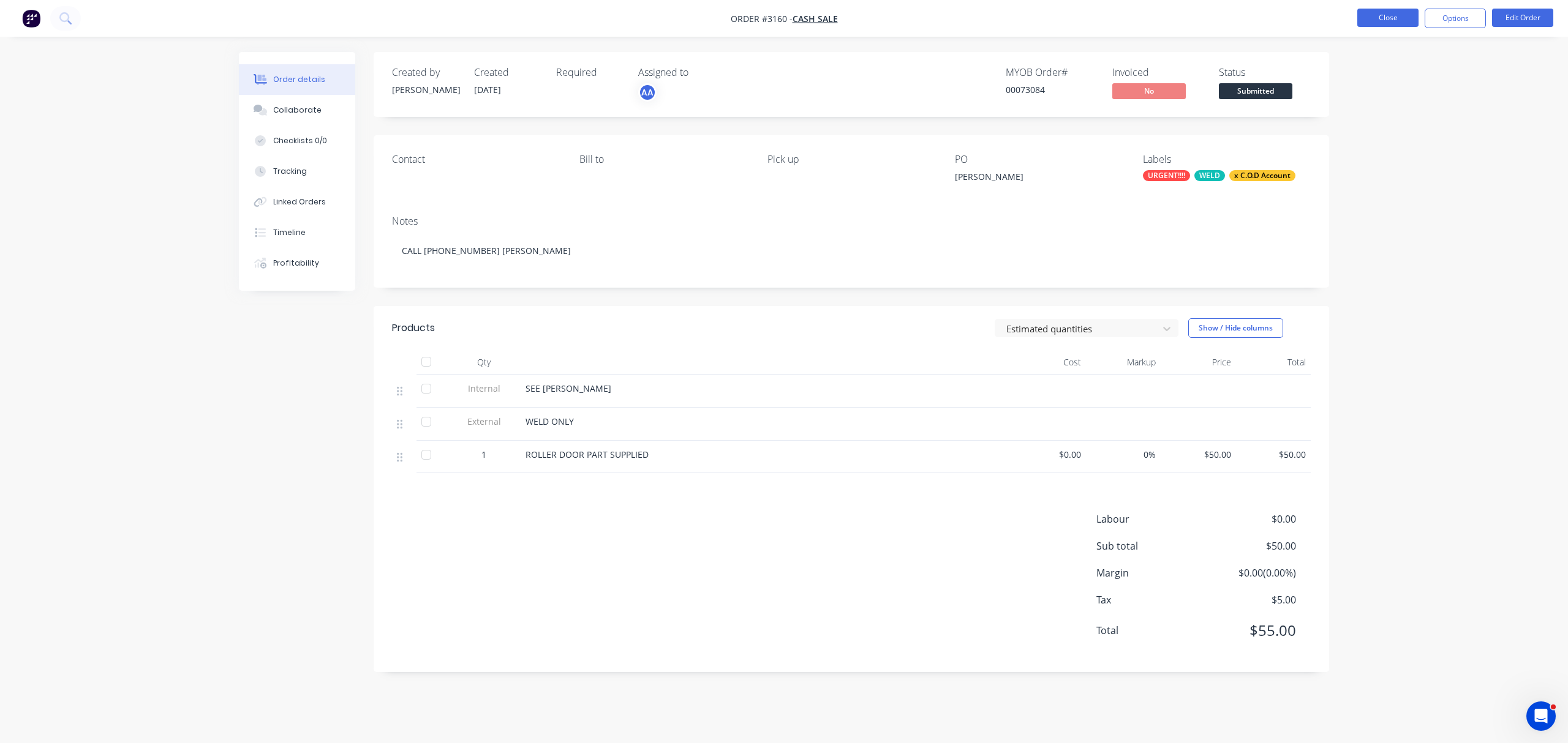
click at [1385, 9] on button "Close" at bounding box center [1387, 18] width 61 height 19
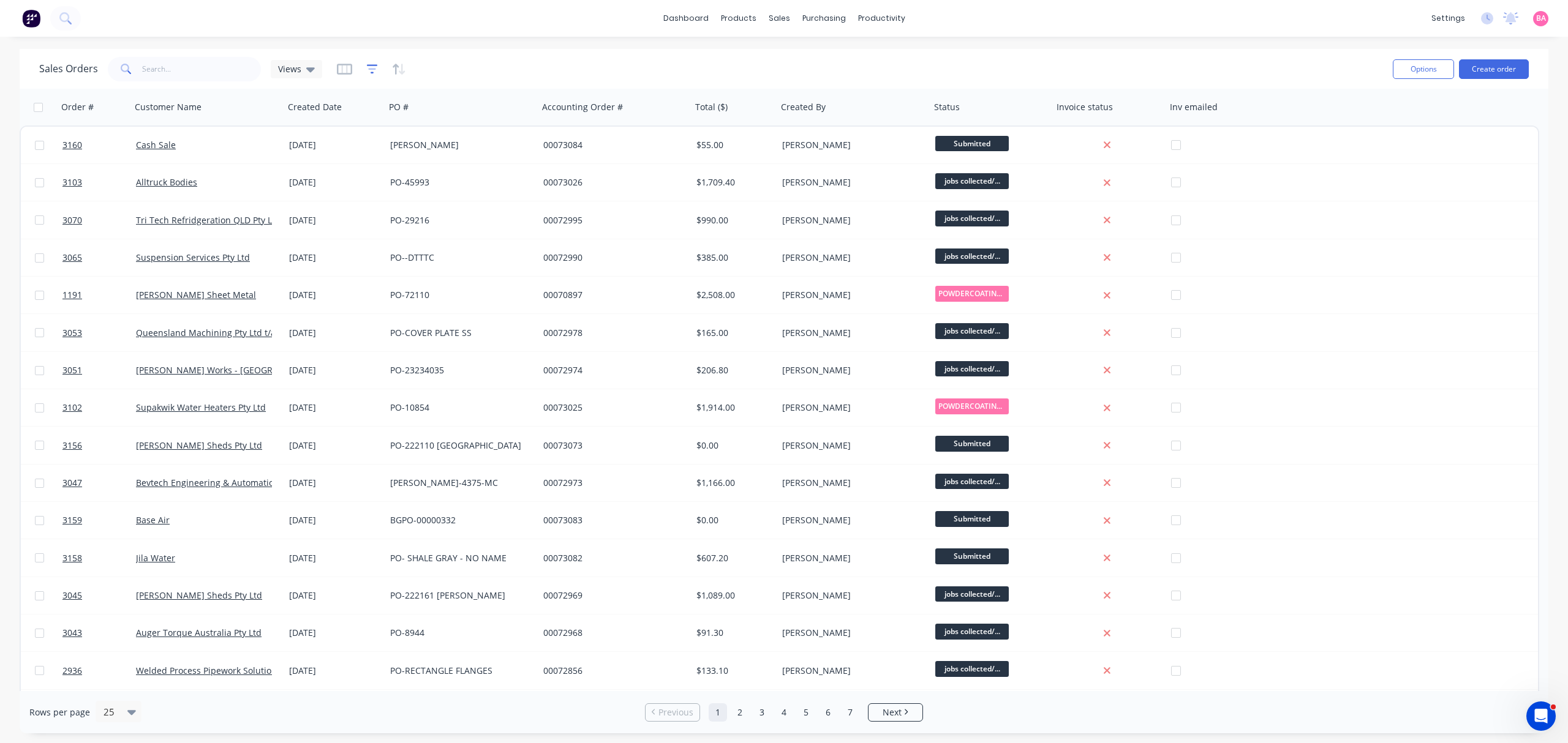
click at [370, 70] on icon "button" at bounding box center [372, 69] width 11 height 12
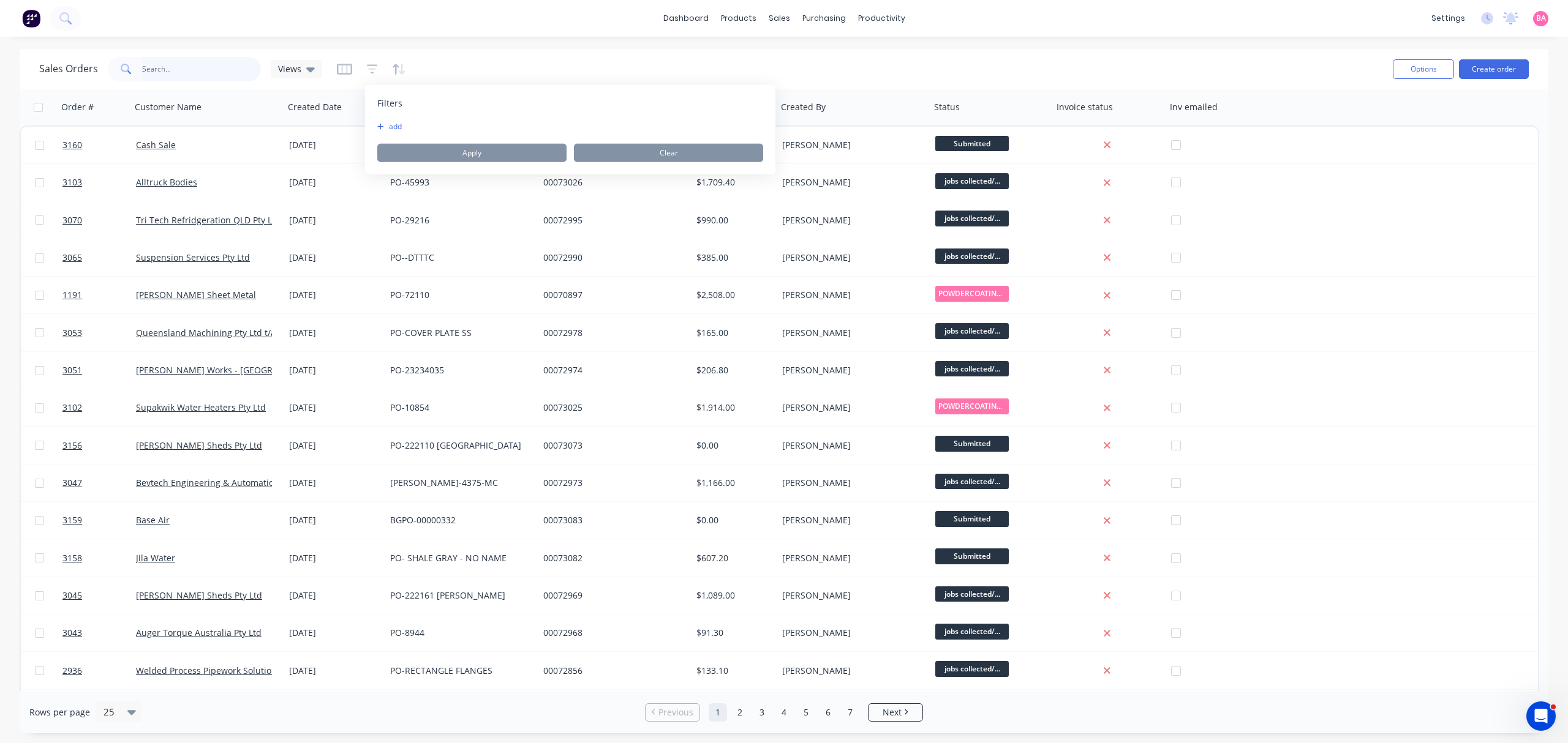
click at [170, 74] on input "text" at bounding box center [201, 70] width 119 height 24
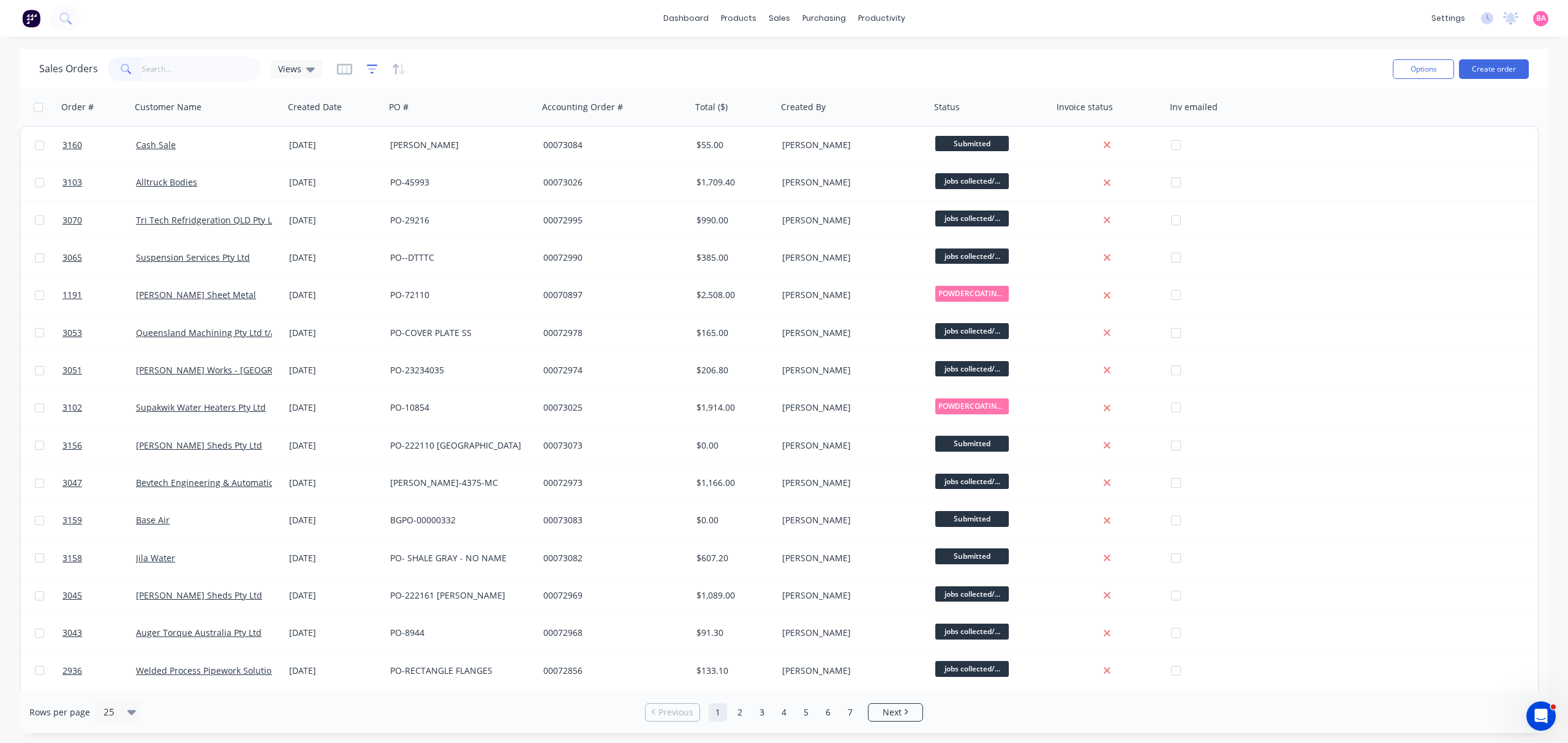
click at [366, 70] on icon "button" at bounding box center [372, 69] width 11 height 12
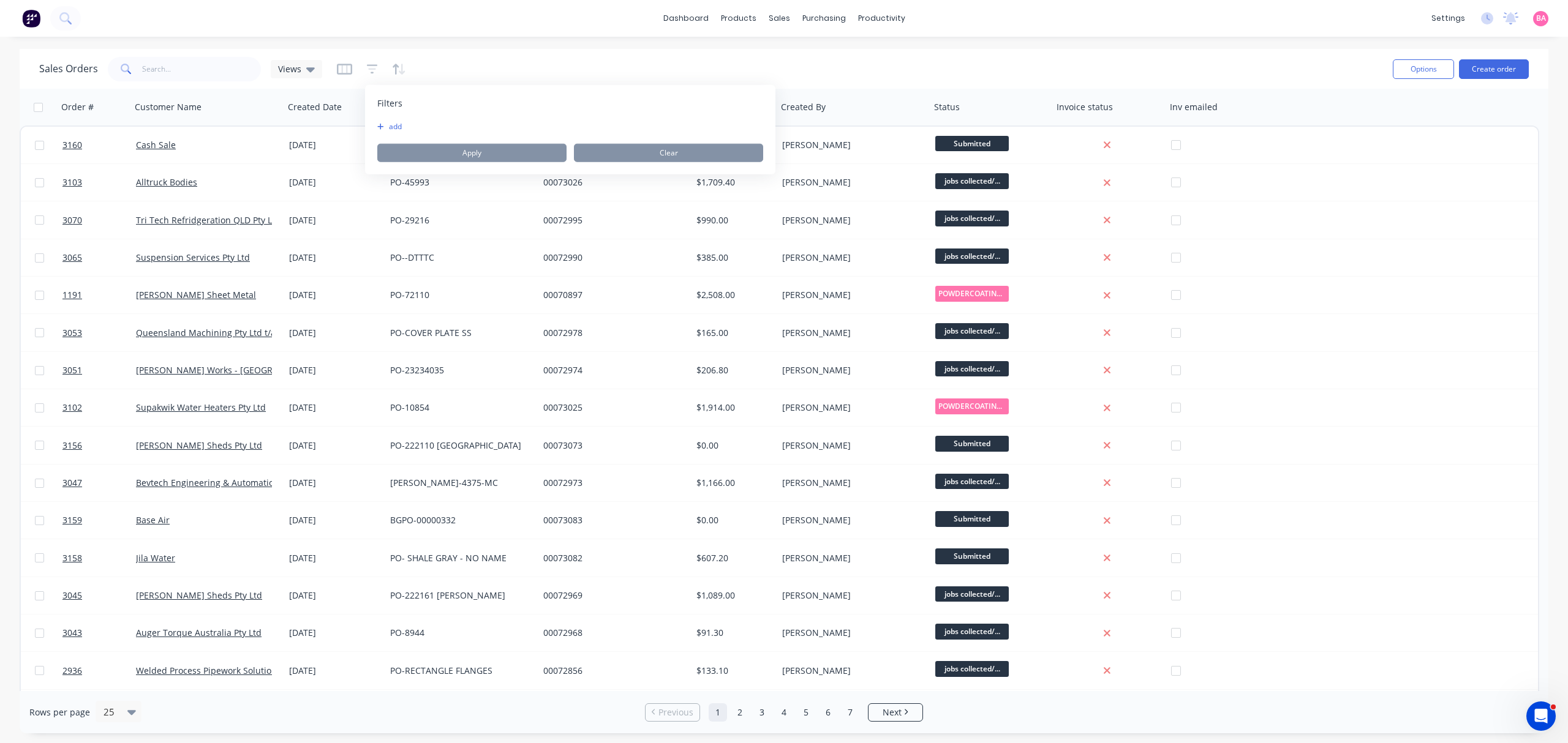
click at [396, 126] on button "add" at bounding box center [392, 127] width 31 height 9
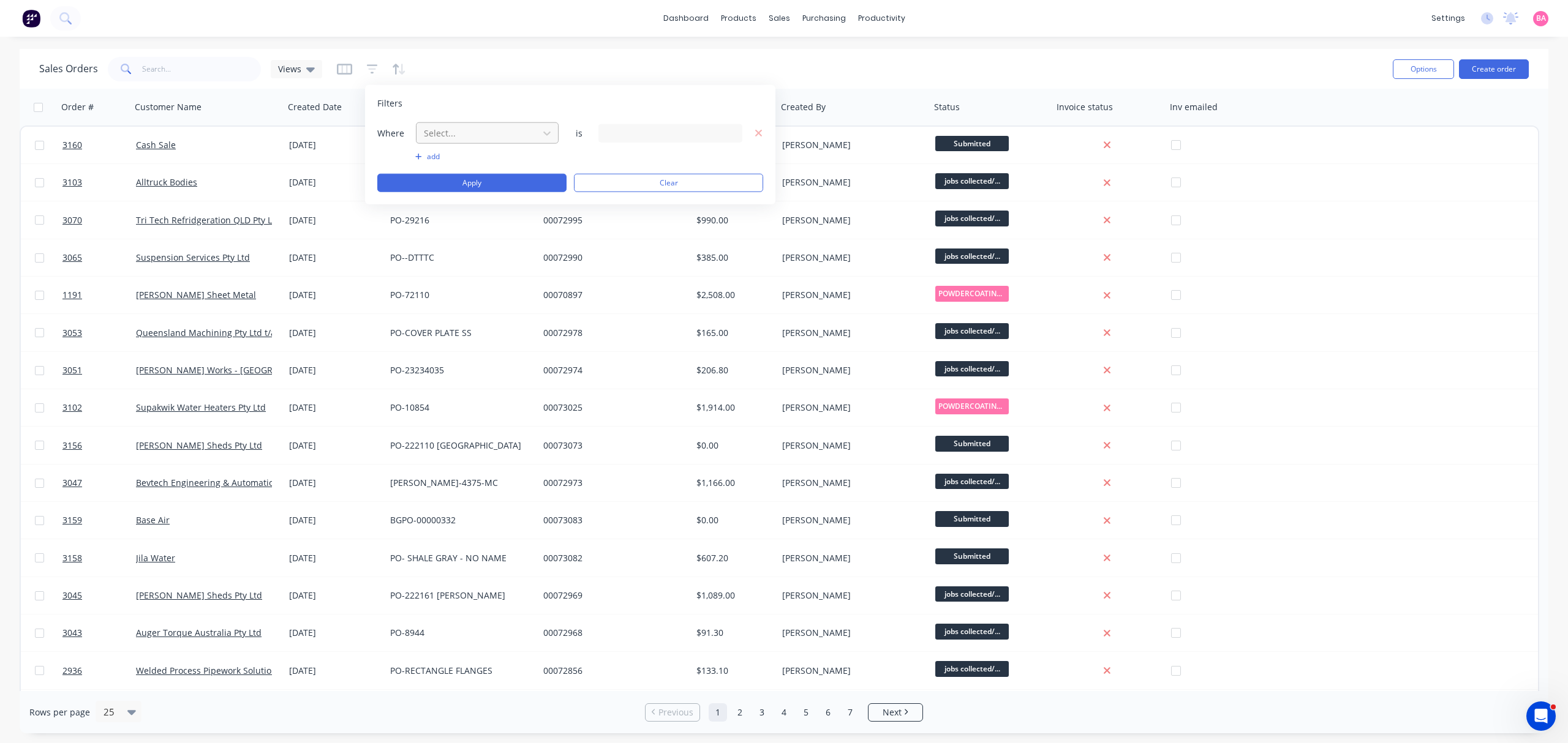
click at [489, 131] on div at bounding box center [477, 133] width 110 height 15
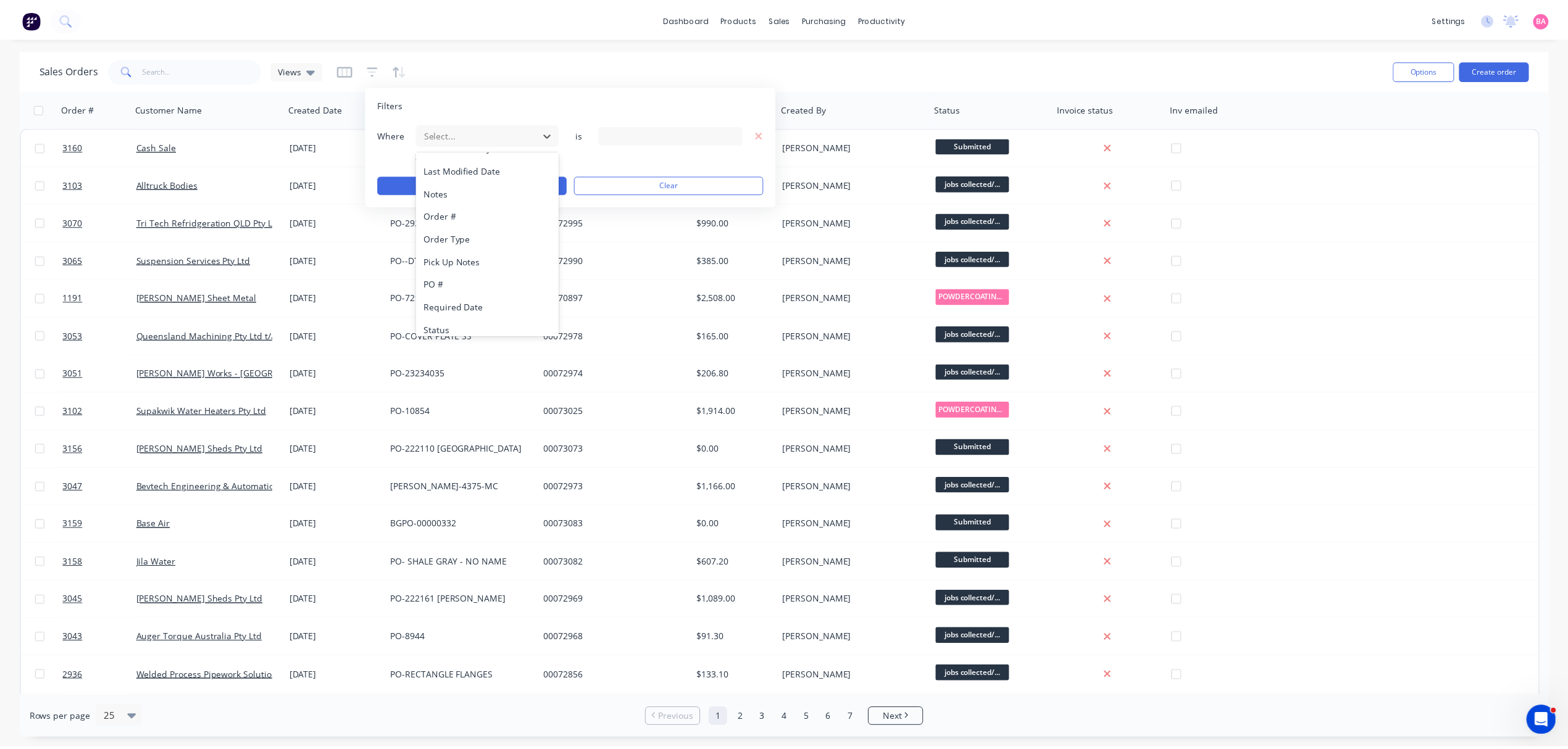
scroll to position [322, 0]
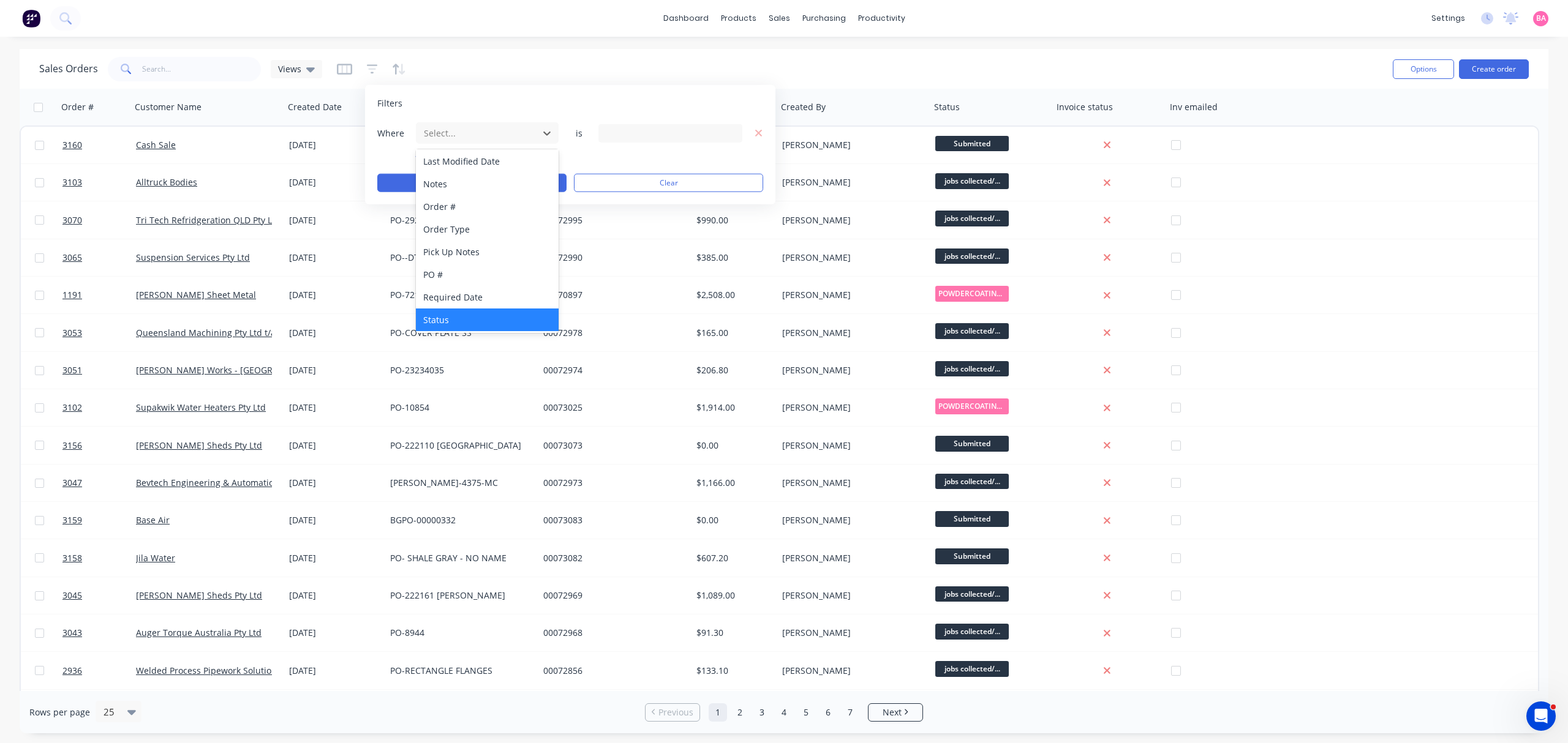
click at [430, 312] on div "Status" at bounding box center [487, 319] width 142 height 23
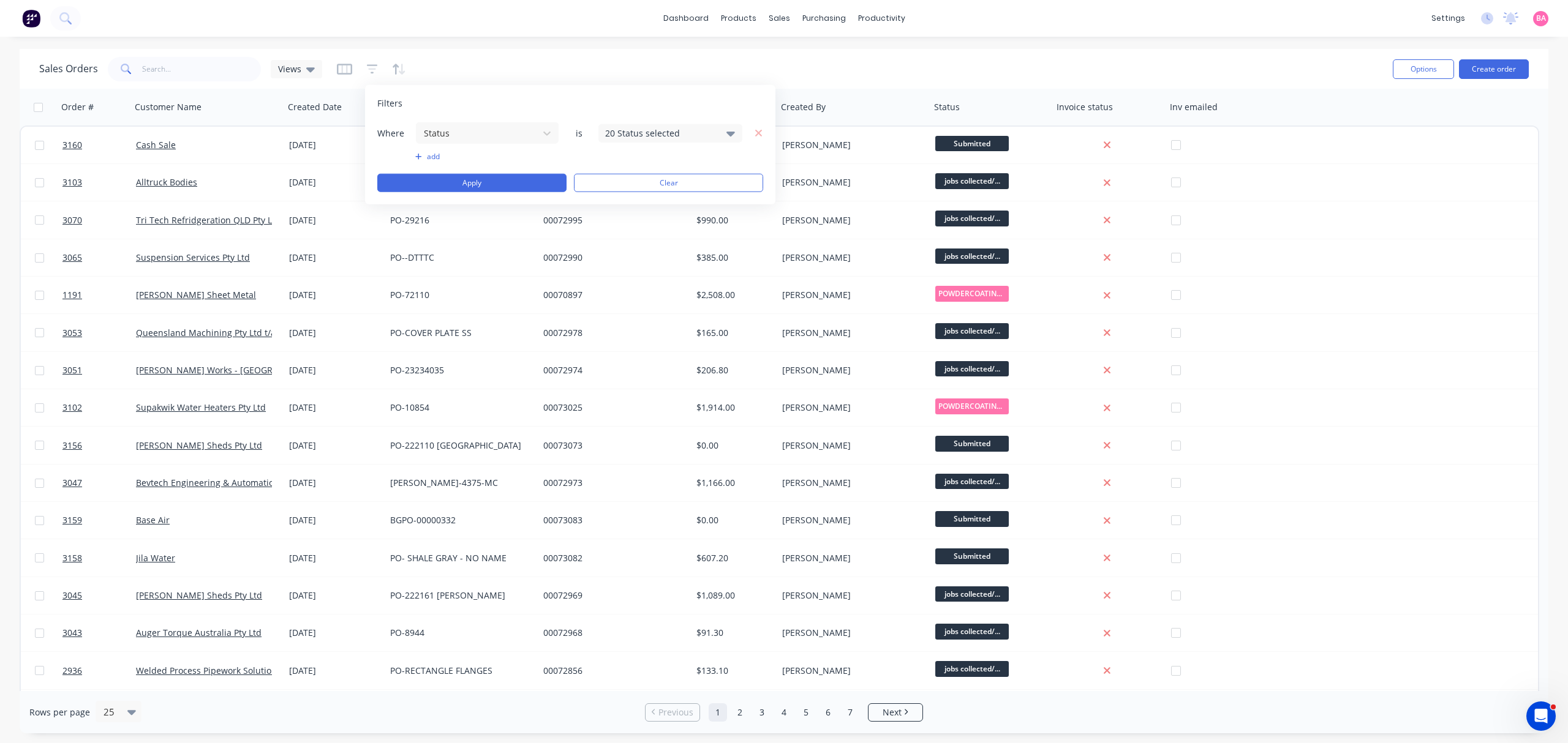
click at [726, 131] on icon at bounding box center [730, 132] width 8 height 13
click at [618, 203] on div at bounding box center [618, 200] width 24 height 24
click at [480, 177] on button "Apply" at bounding box center [471, 183] width 189 height 19
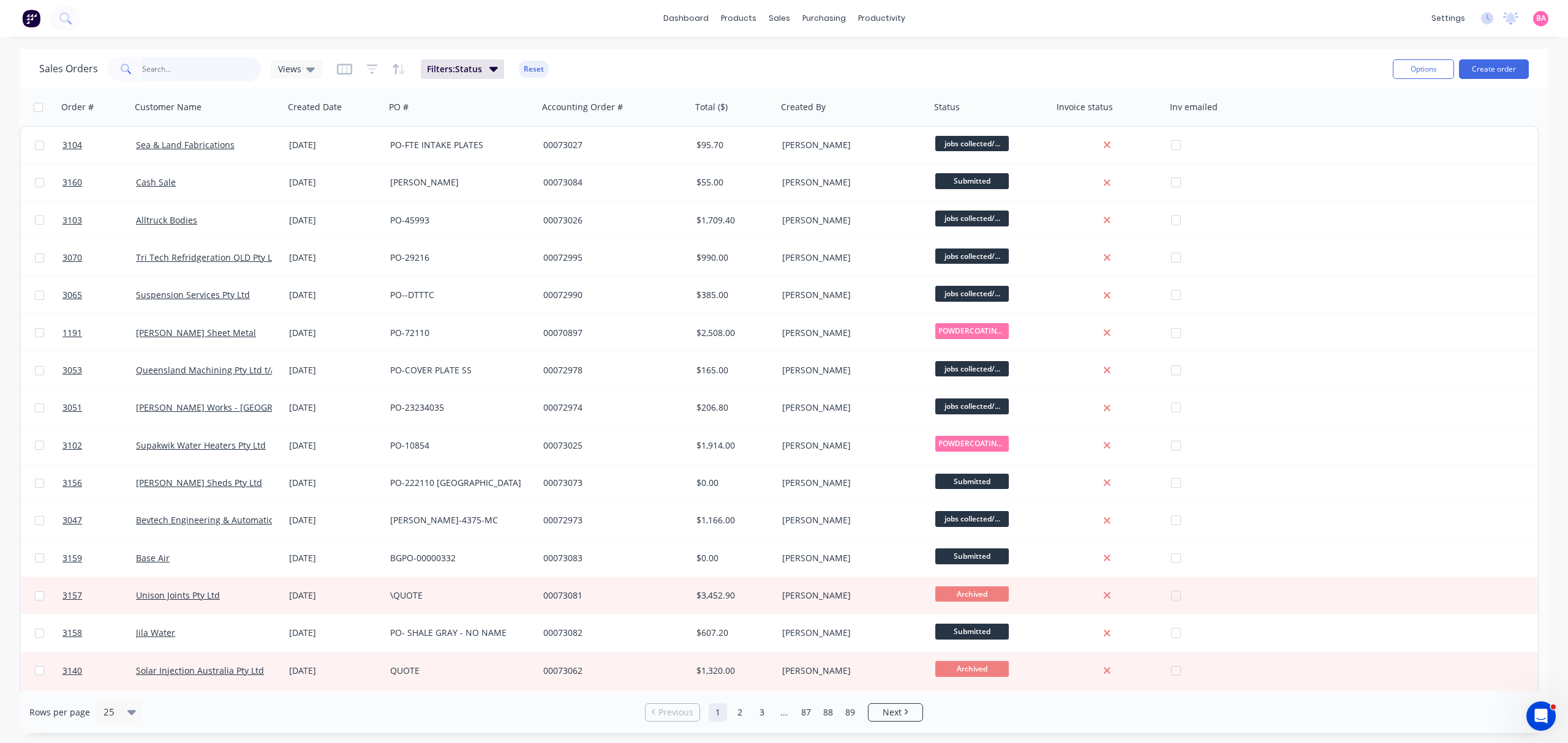
click at [184, 68] on input "text" at bounding box center [201, 70] width 119 height 24
type input "3146"
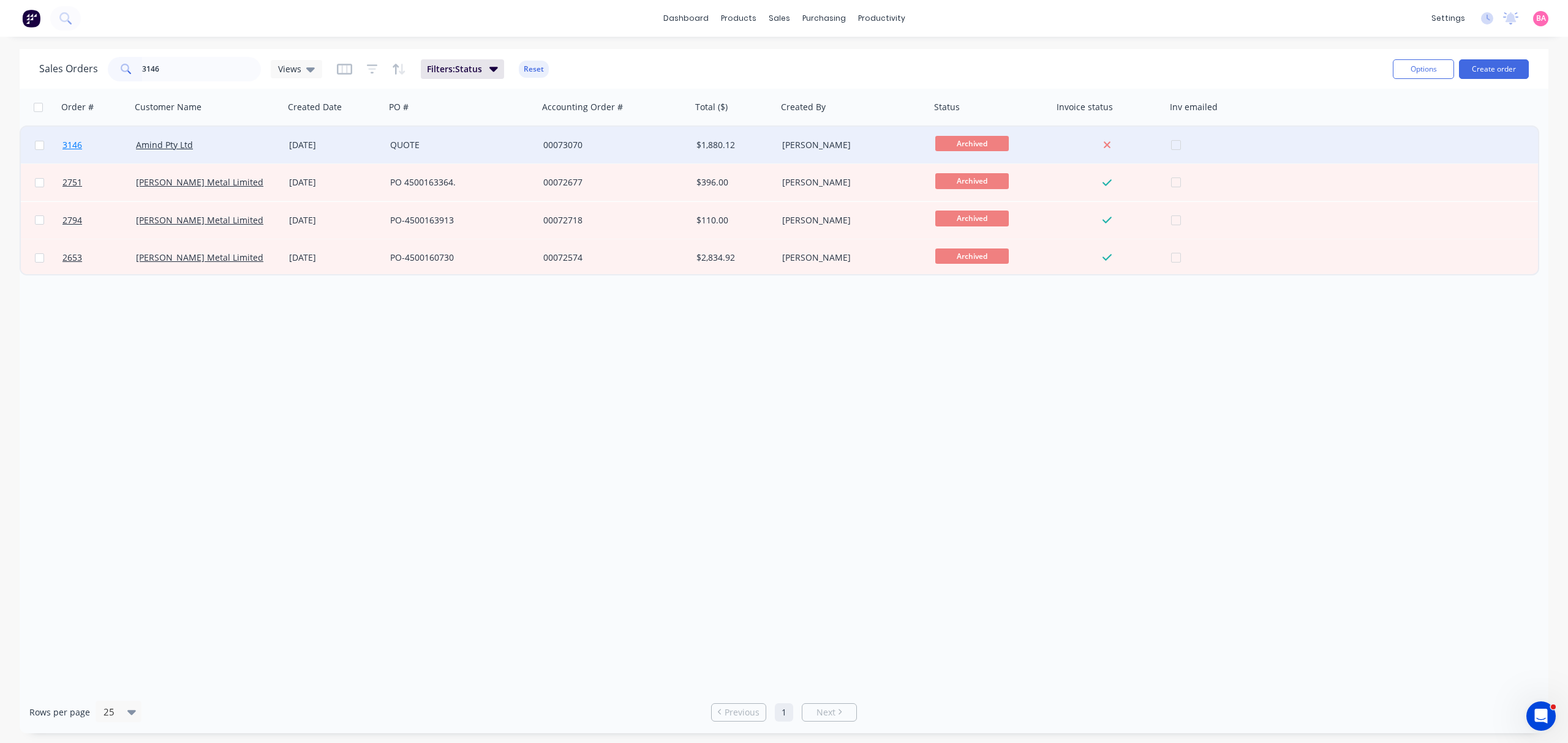
click at [71, 144] on span "3146" at bounding box center [71, 145] width 20 height 12
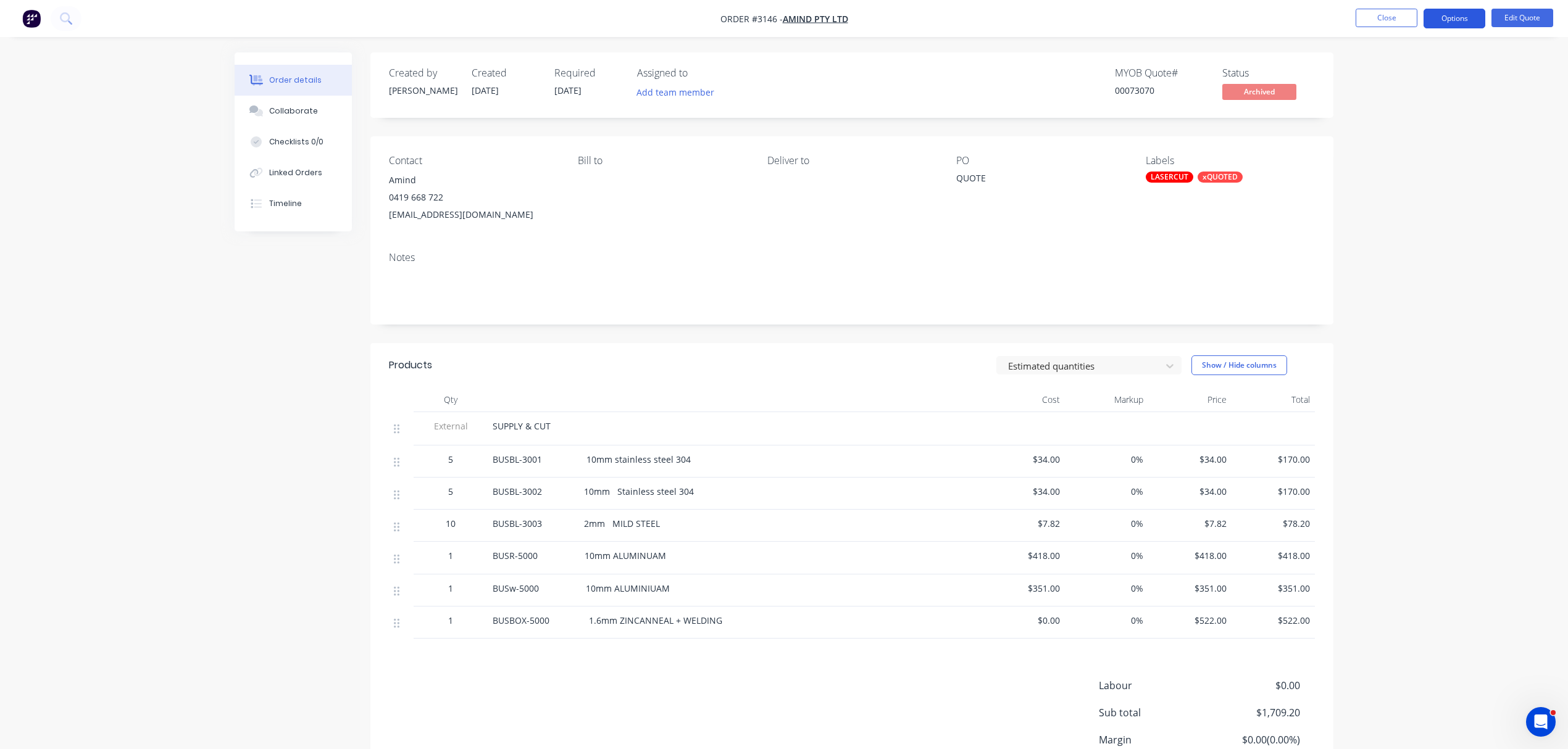
click at [1454, 13] on button "Options" at bounding box center [1453, 18] width 62 height 20
click at [1378, 265] on div "Unarchive" at bounding box center [1417, 272] width 114 height 18
click at [1217, 174] on div "xQUOTED" at bounding box center [1220, 177] width 45 height 11
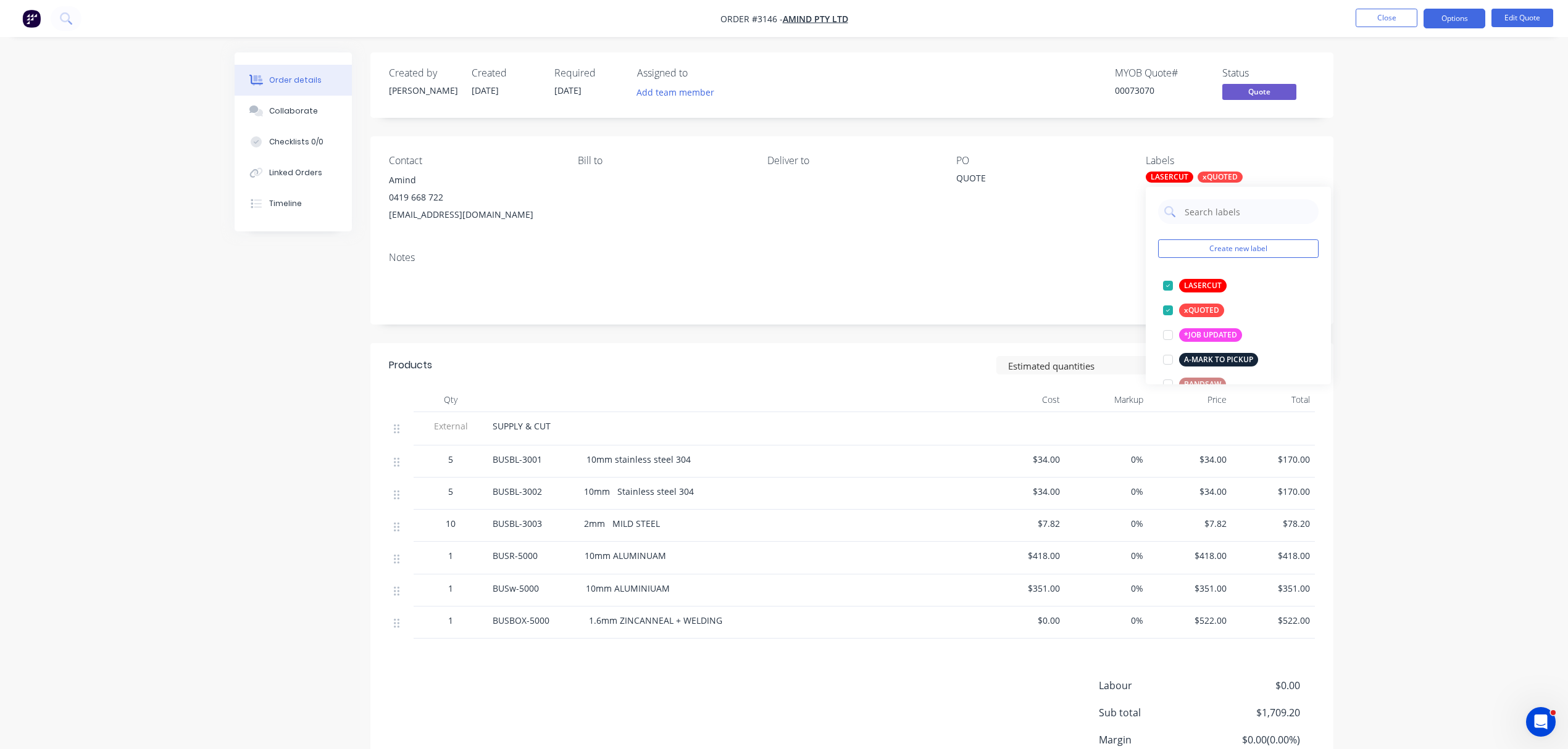
click at [941, 214] on div "Contact Amind 0419 668 722 amin@amind.com.au Bill to Deliver to PO QUOTE Labels…" at bounding box center [851, 188] width 963 height 105
click at [1171, 174] on div "LASERCUT" at bounding box center [1169, 177] width 47 height 11
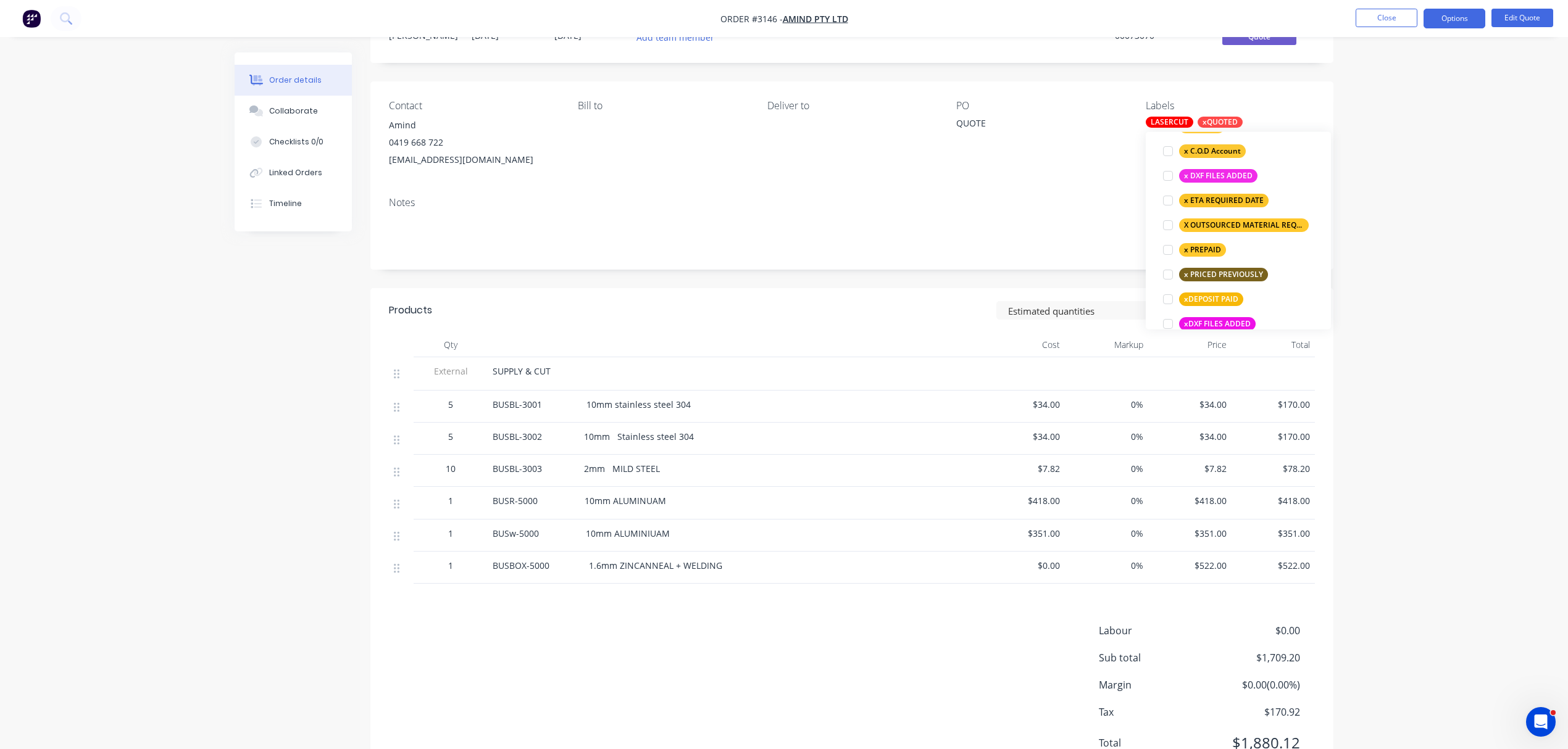
scroll to position [892, 0]
click at [1240, 225] on div "X OUTSOURCED MATERIAL REQUIRED" at bounding box center [1243, 227] width 130 height 13
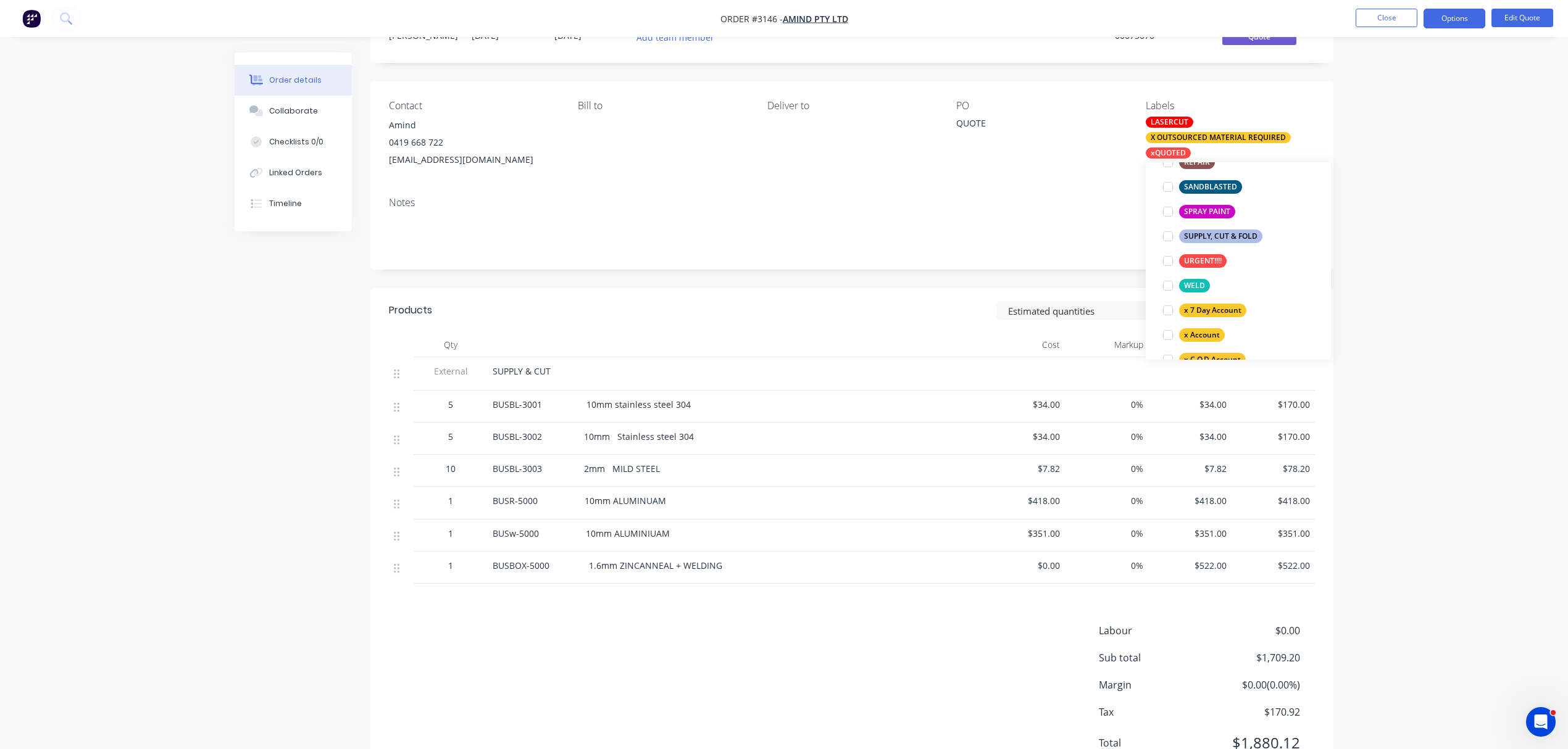
scroll to position [741, 0]
click at [1167, 285] on div at bounding box center [1167, 285] width 25 height 25
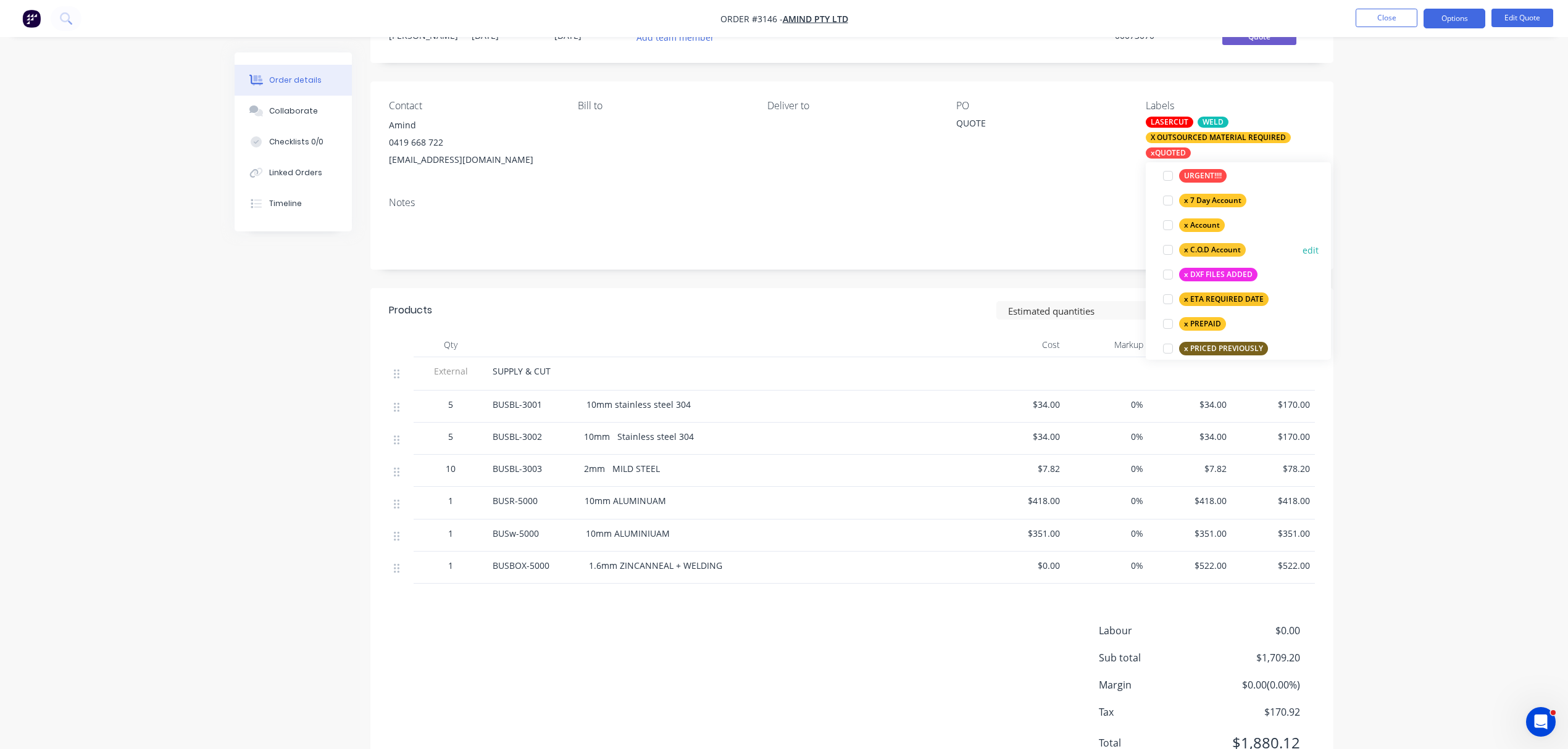
click at [1167, 249] on div at bounding box center [1167, 250] width 25 height 25
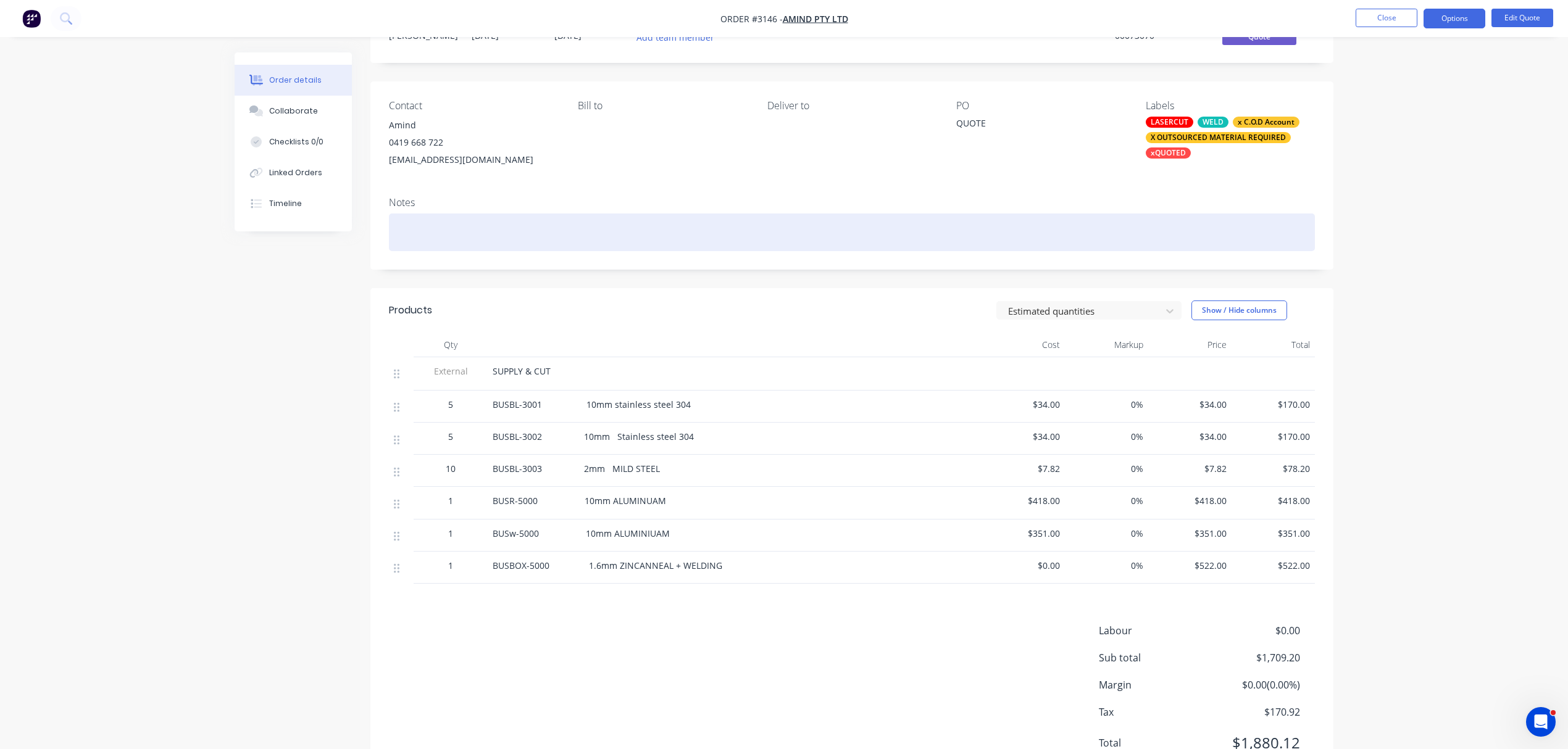
click at [1038, 224] on div at bounding box center [852, 233] width 926 height 38
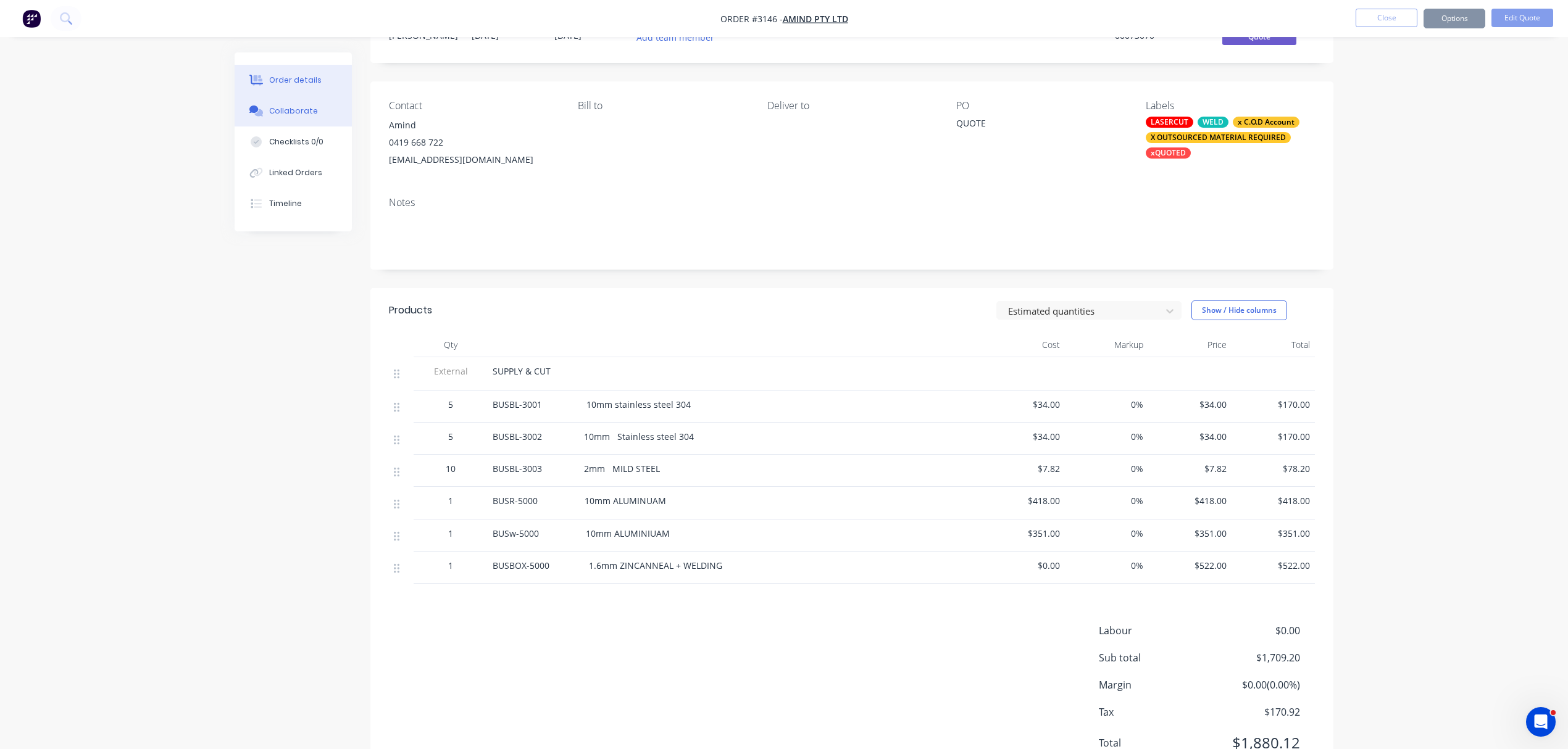
click at [296, 109] on div "Collaborate" at bounding box center [293, 111] width 48 height 11
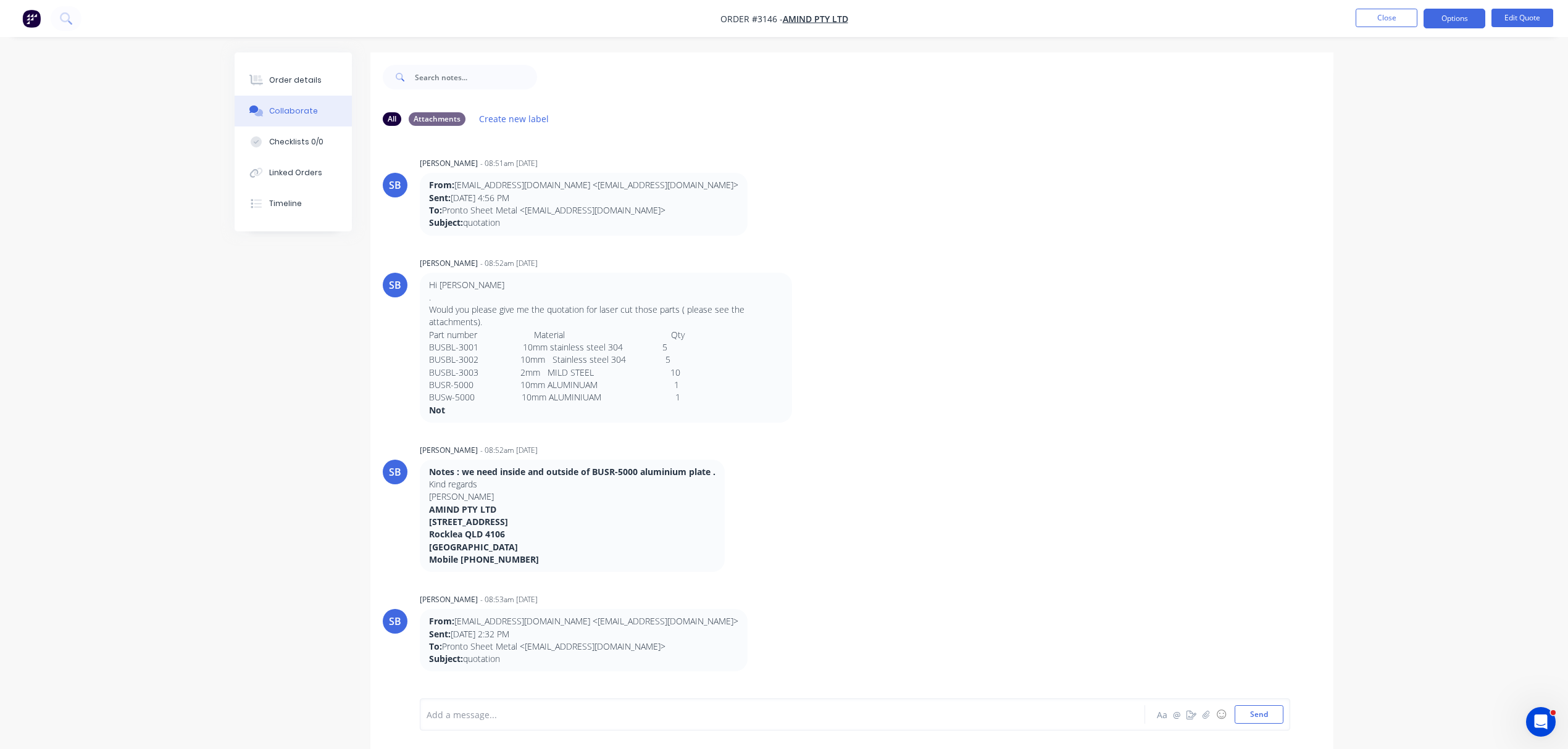
click at [526, 704] on div "Add a message... Aa @ ☺ Send" at bounding box center [854, 715] width 870 height 32
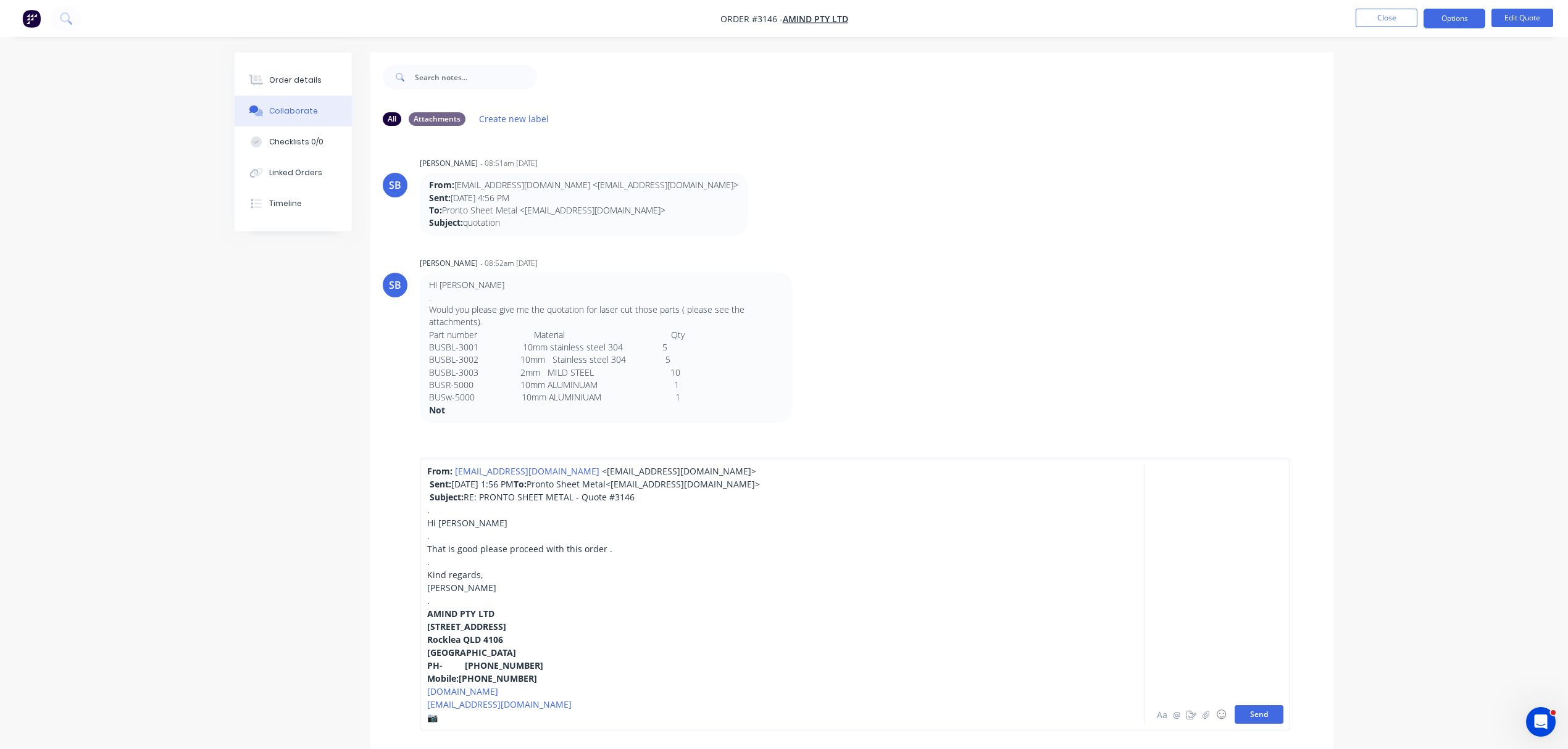
click at [1256, 708] on button "Send" at bounding box center [1258, 715] width 48 height 19
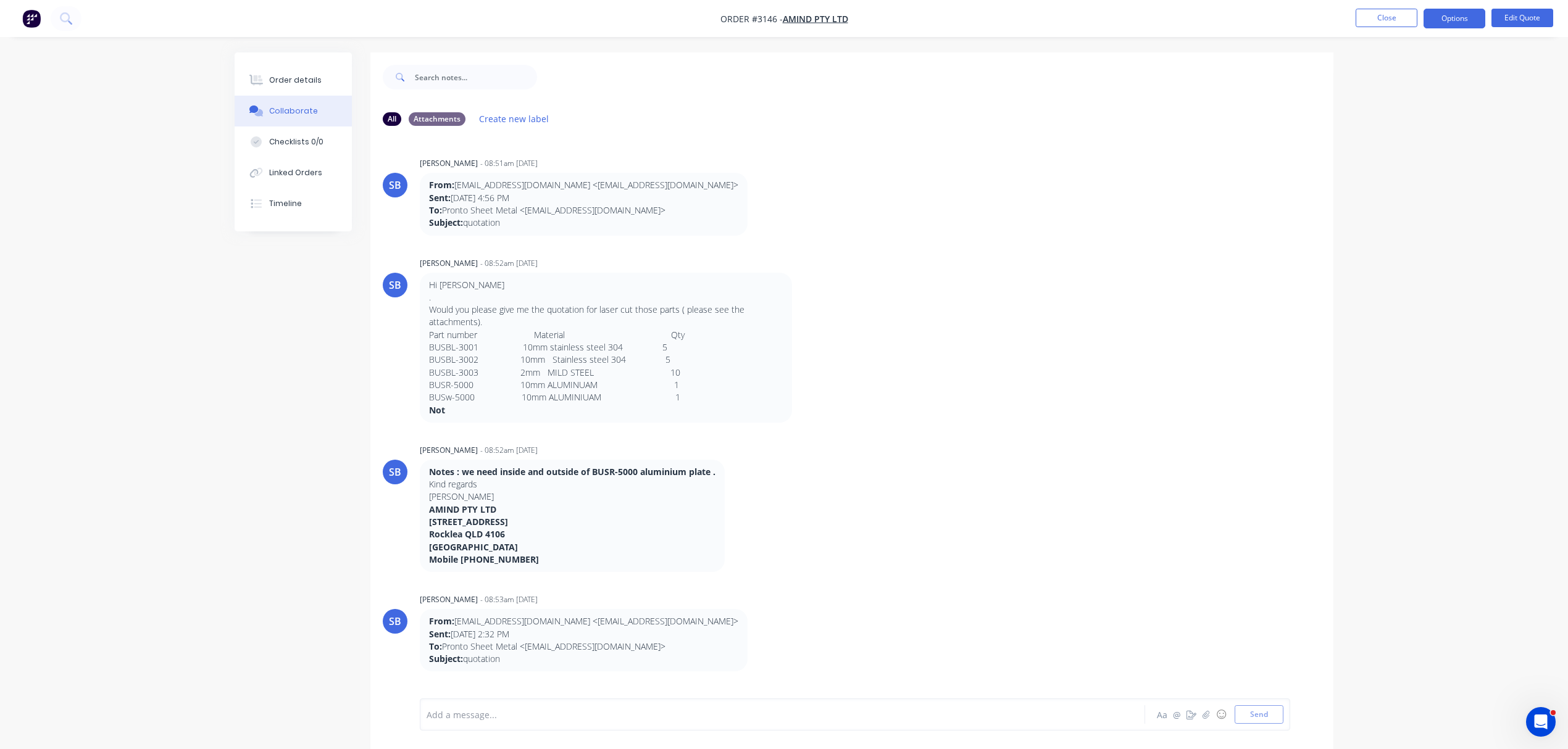
scroll to position [597, 0]
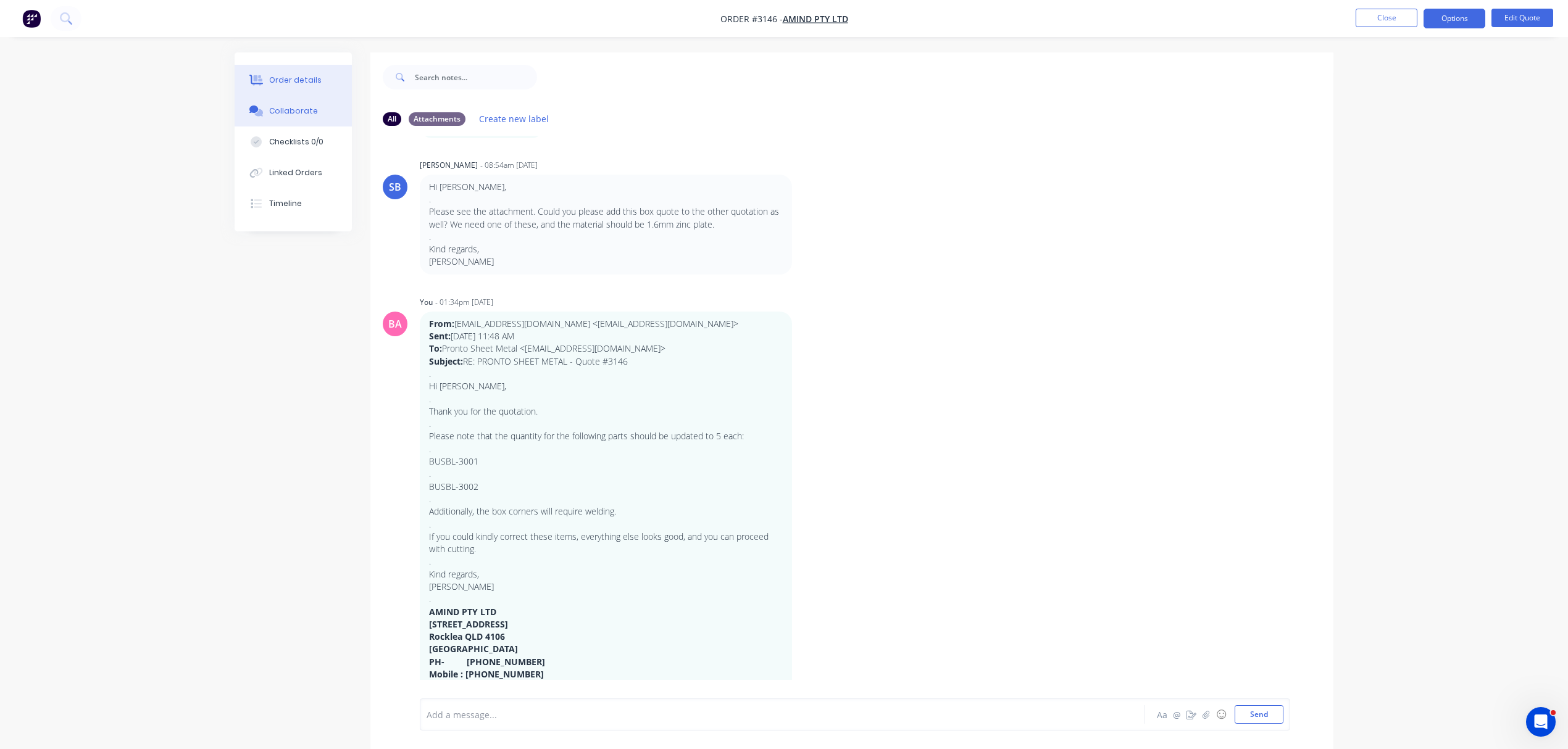
click at [280, 77] on div "Order details" at bounding box center [294, 80] width 52 height 11
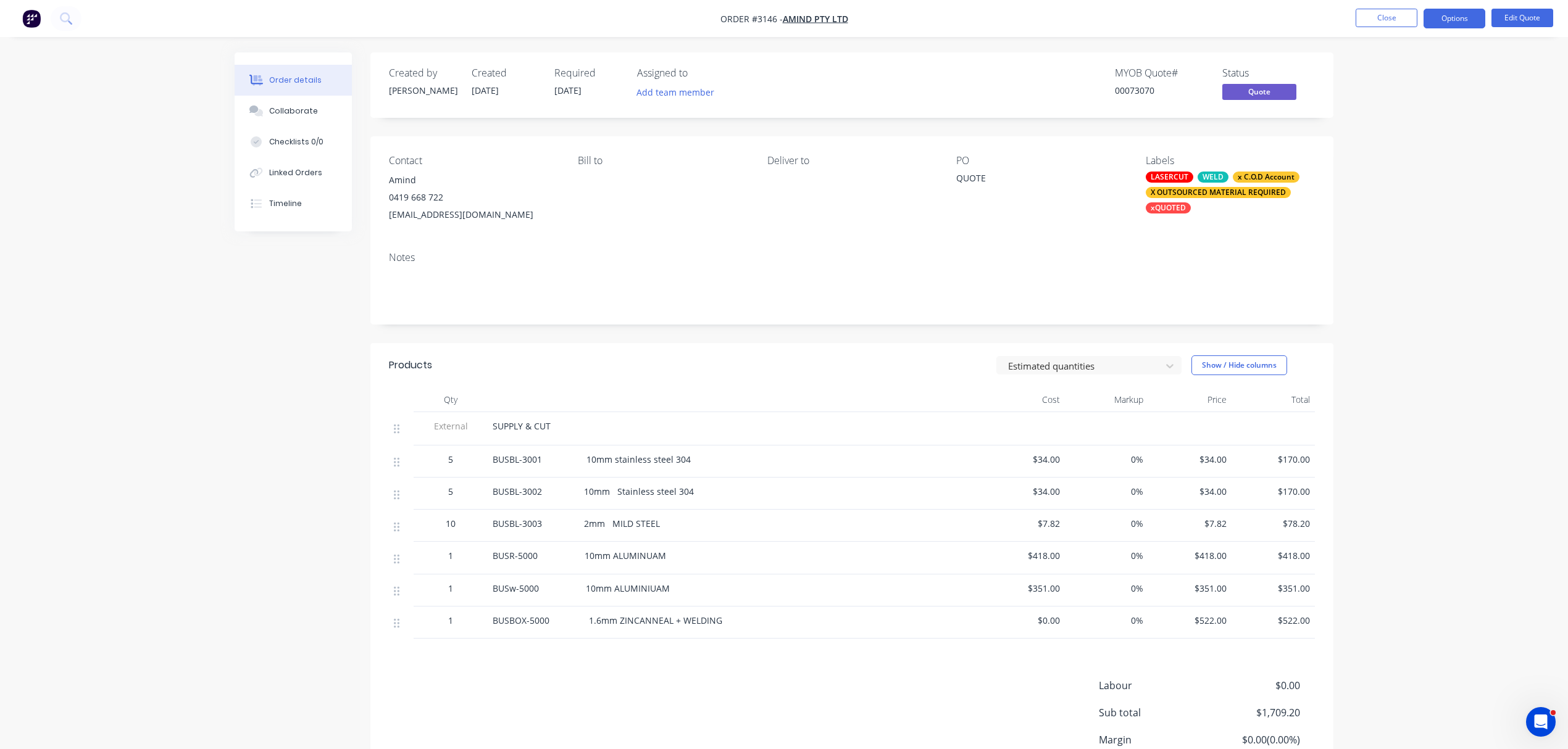
click at [1206, 190] on div "X OUTSOURCED MATERIAL REQUIRED" at bounding box center [1218, 192] width 145 height 11
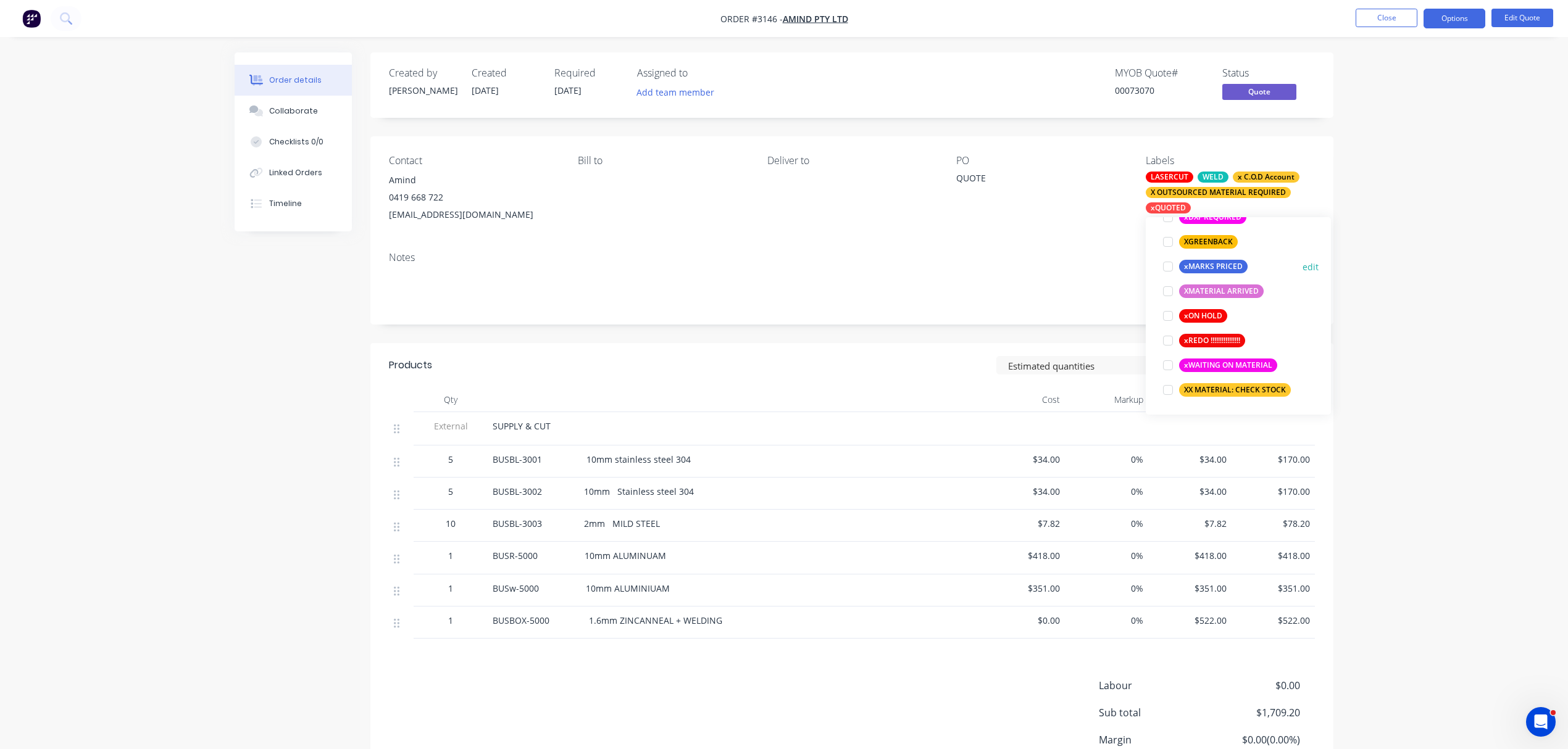
scroll to position [1112, 0]
click at [1167, 391] on div at bounding box center [1167, 390] width 25 height 25
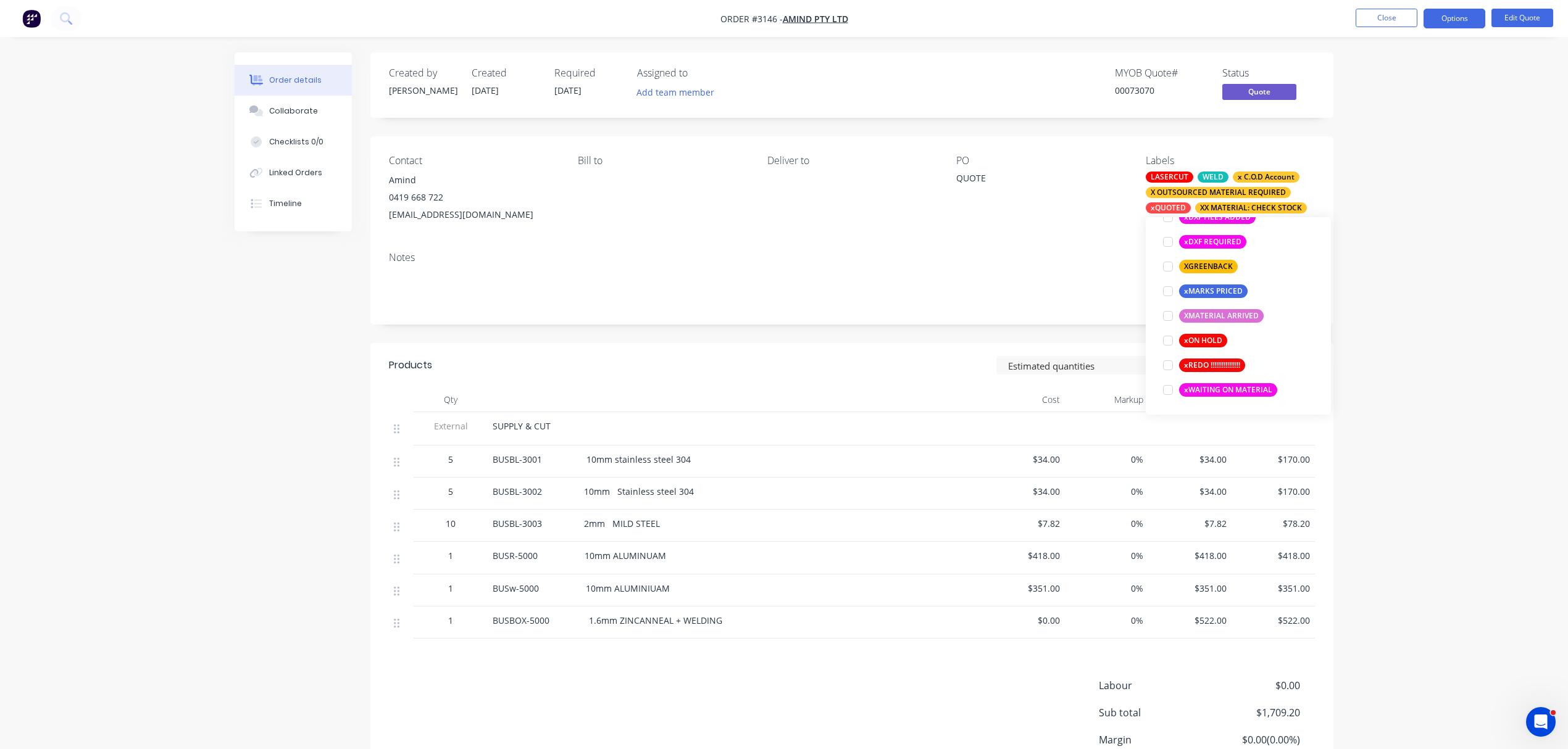
scroll to position [50, 0]
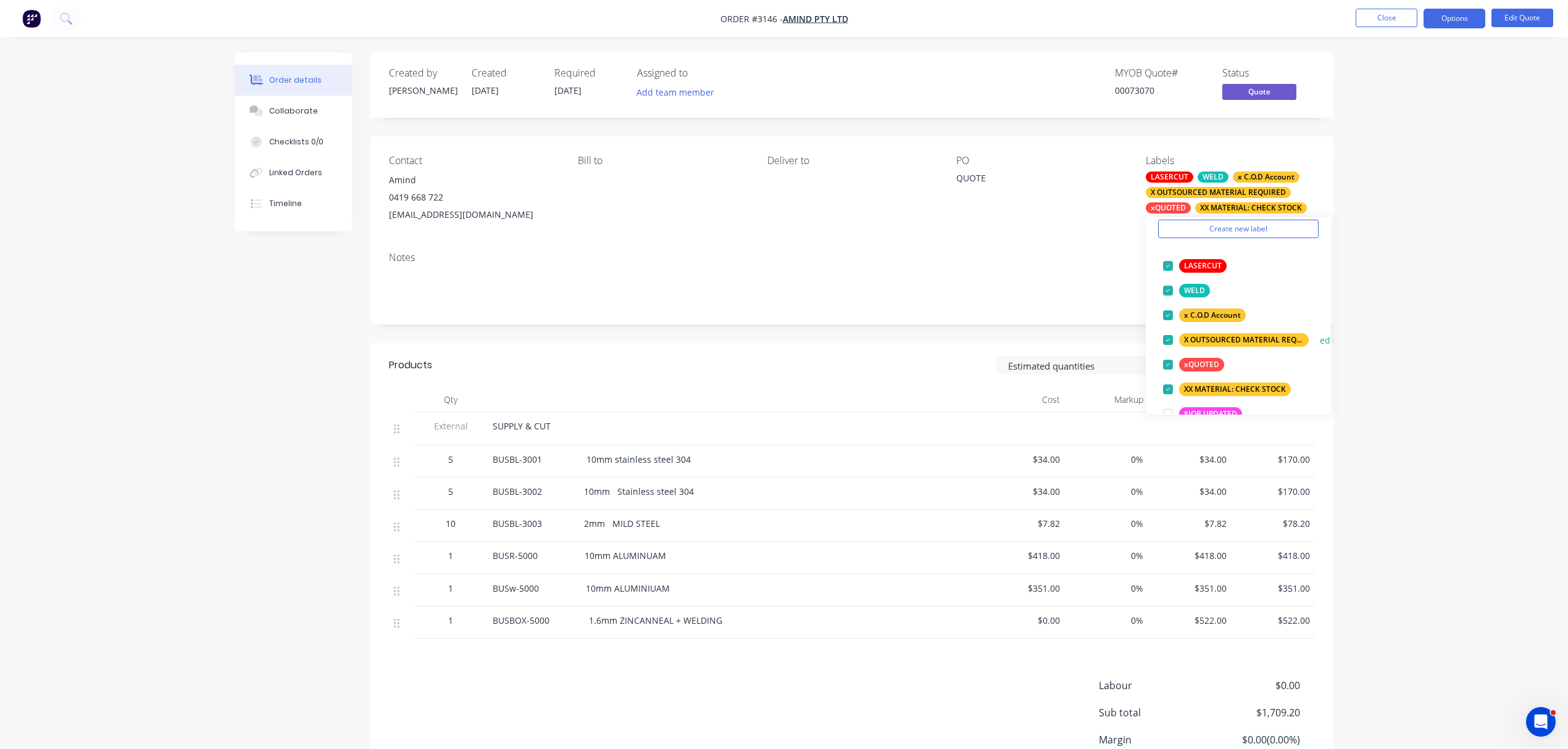
click at [1168, 341] on div at bounding box center [1167, 340] width 25 height 25
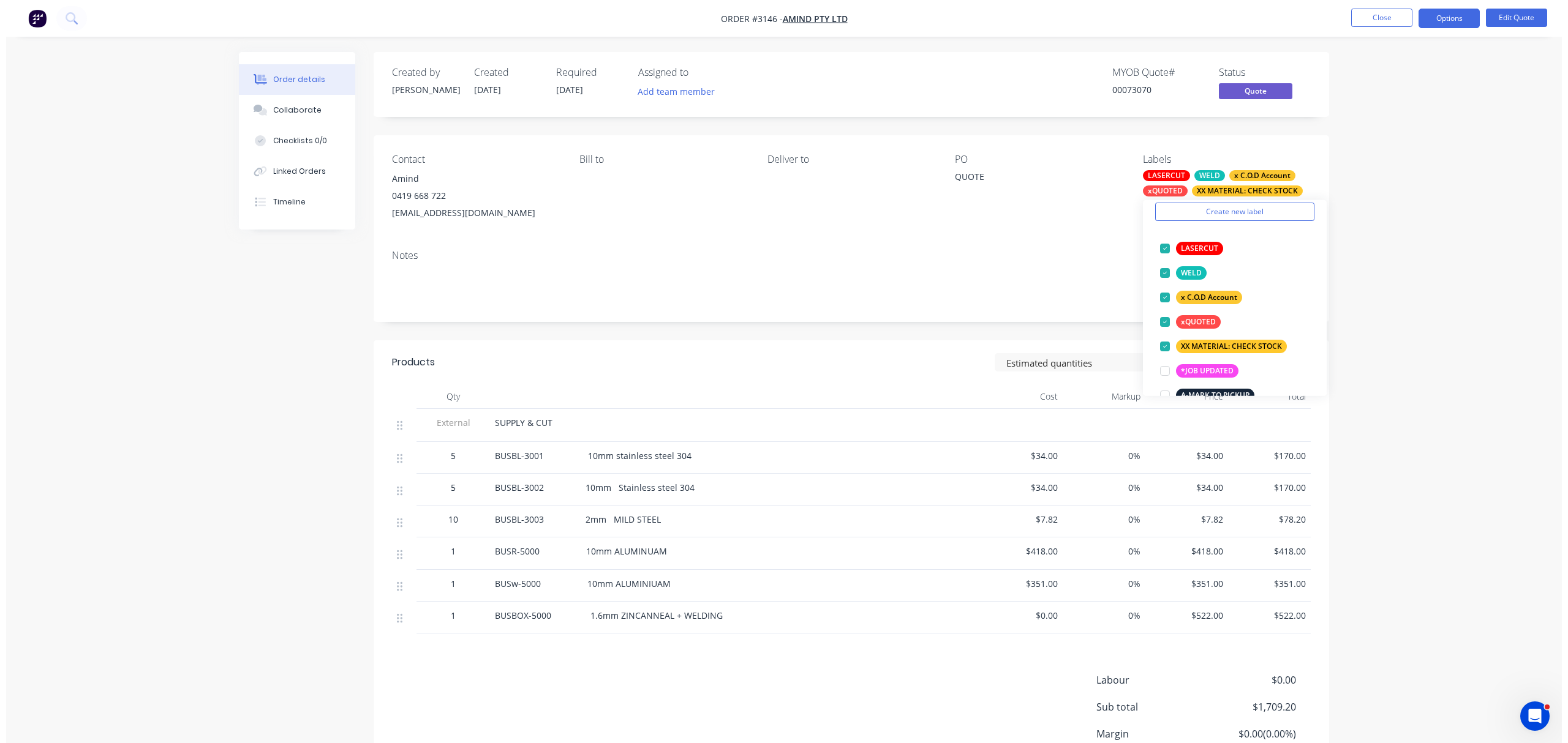
scroll to position [25, 0]
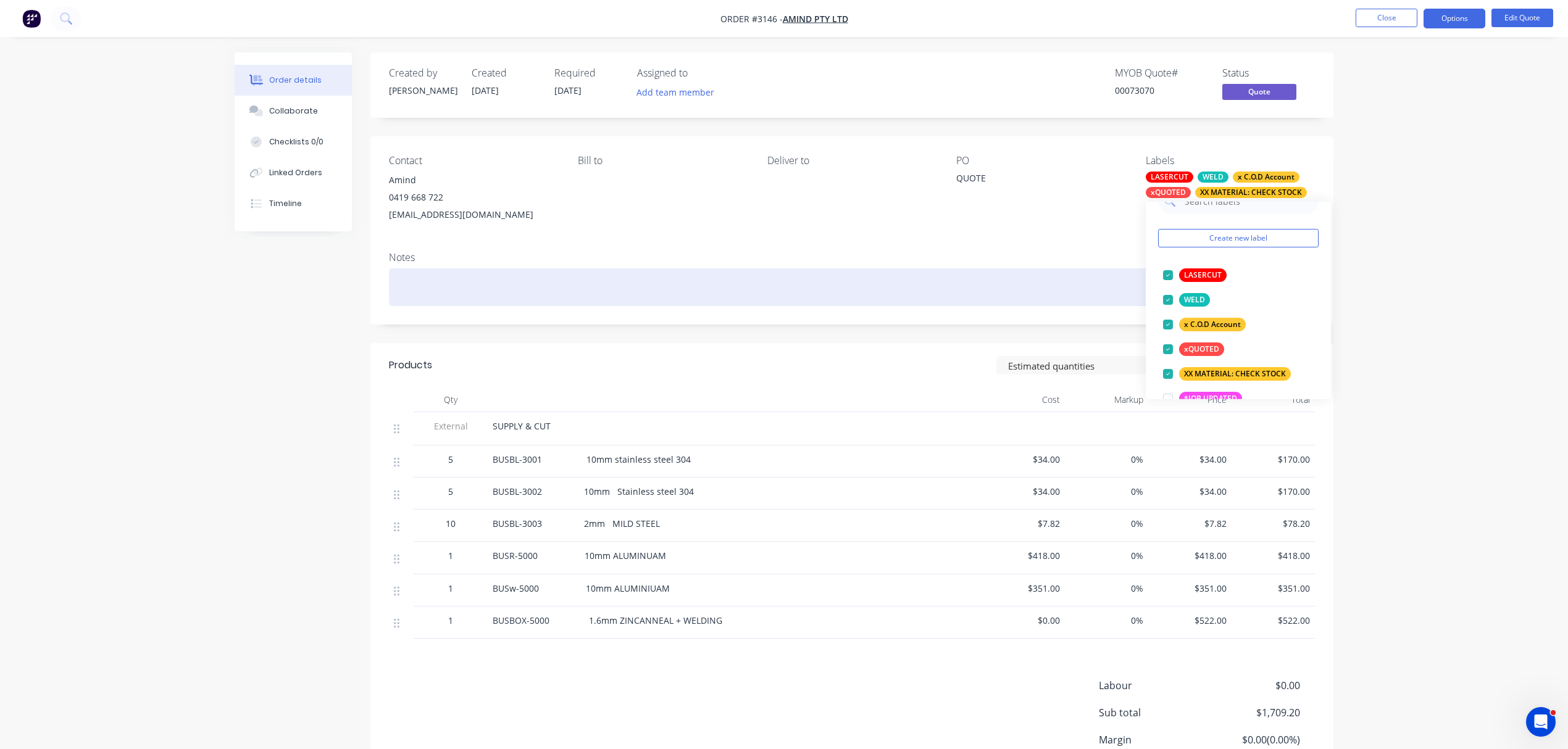
click at [1060, 269] on div at bounding box center [852, 288] width 926 height 38
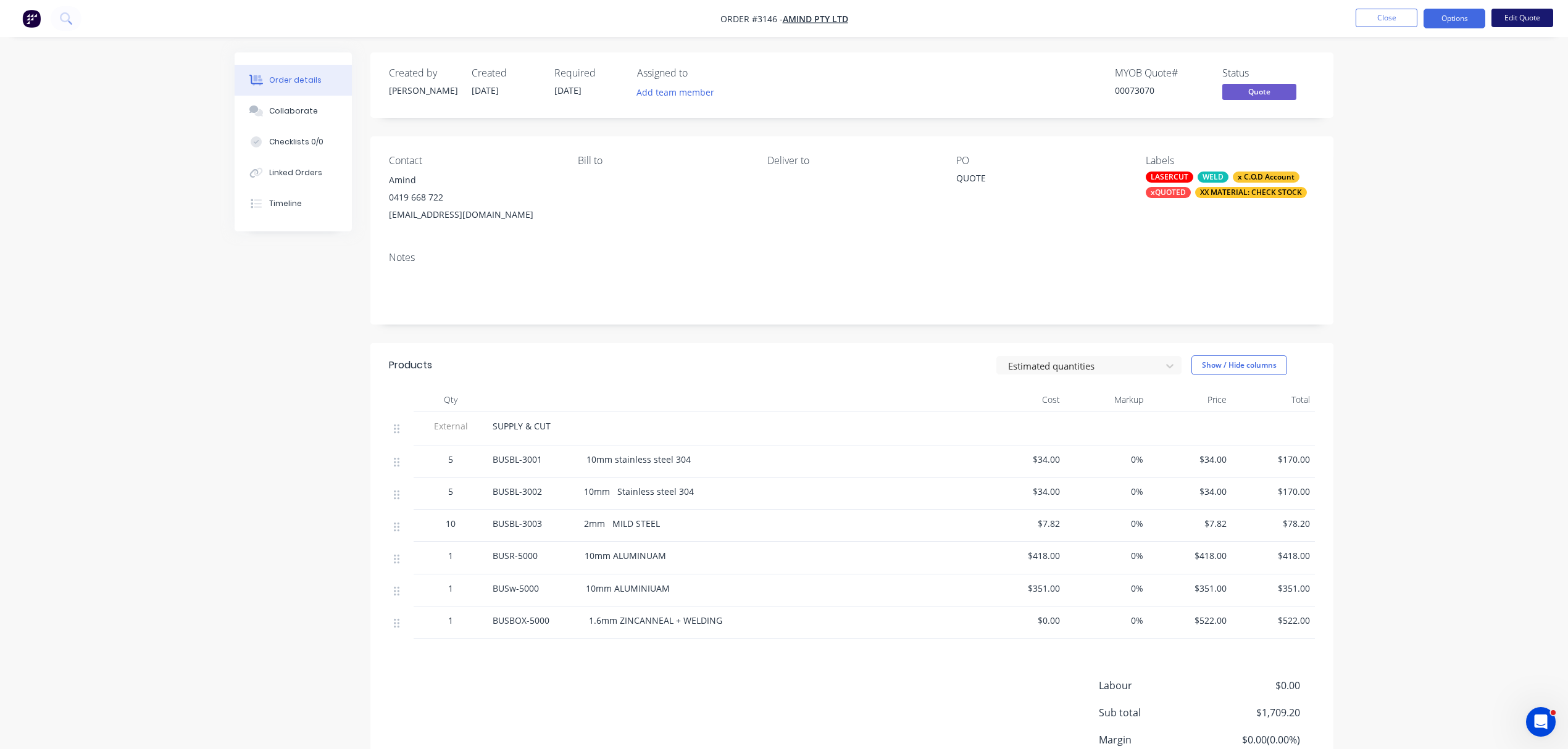
click at [1519, 17] on button "Edit Quote" at bounding box center [1522, 18] width 62 height 19
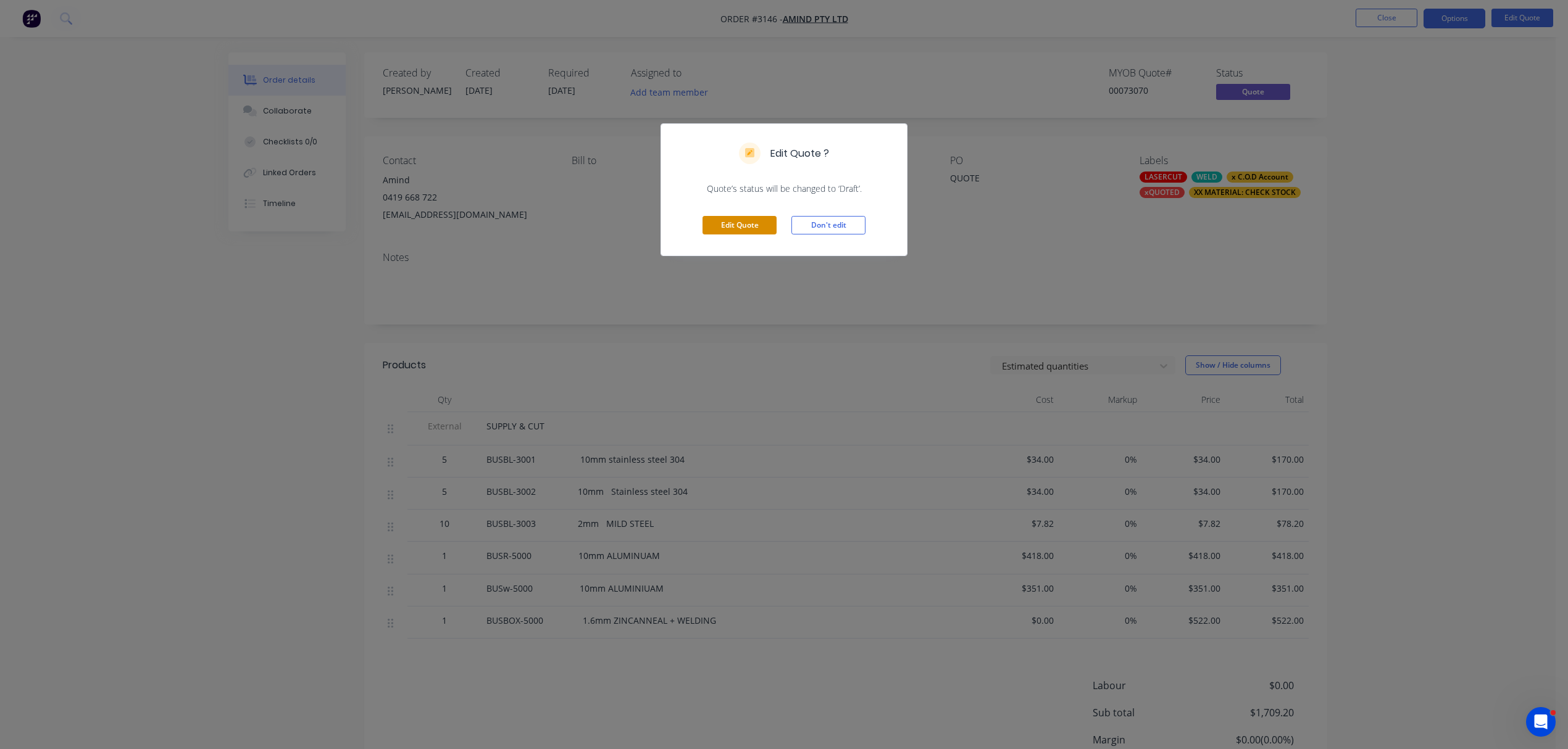
click at [743, 223] on button "Edit Quote" at bounding box center [739, 225] width 74 height 19
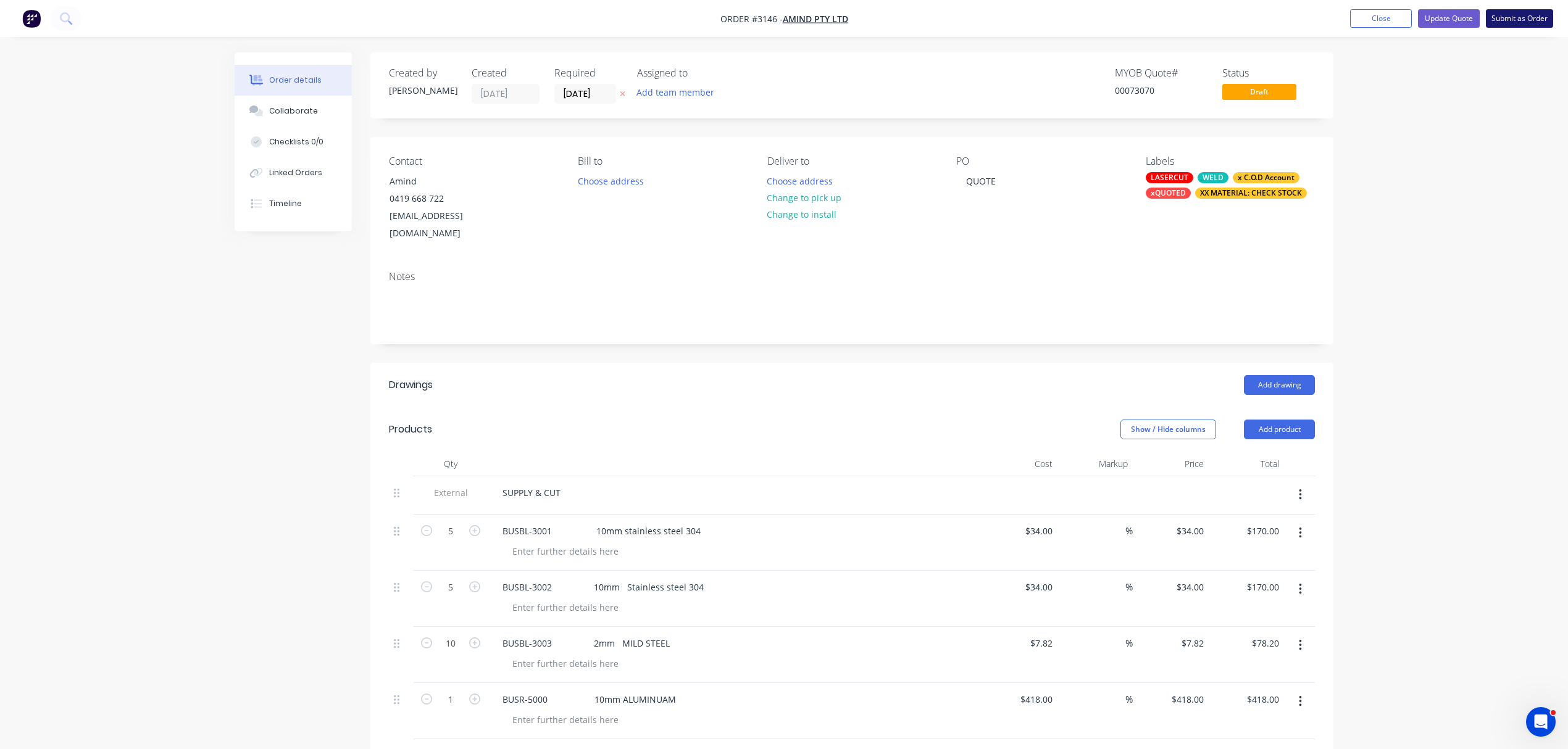
click at [1514, 15] on button "Submit as Order" at bounding box center [1519, 19] width 67 height 19
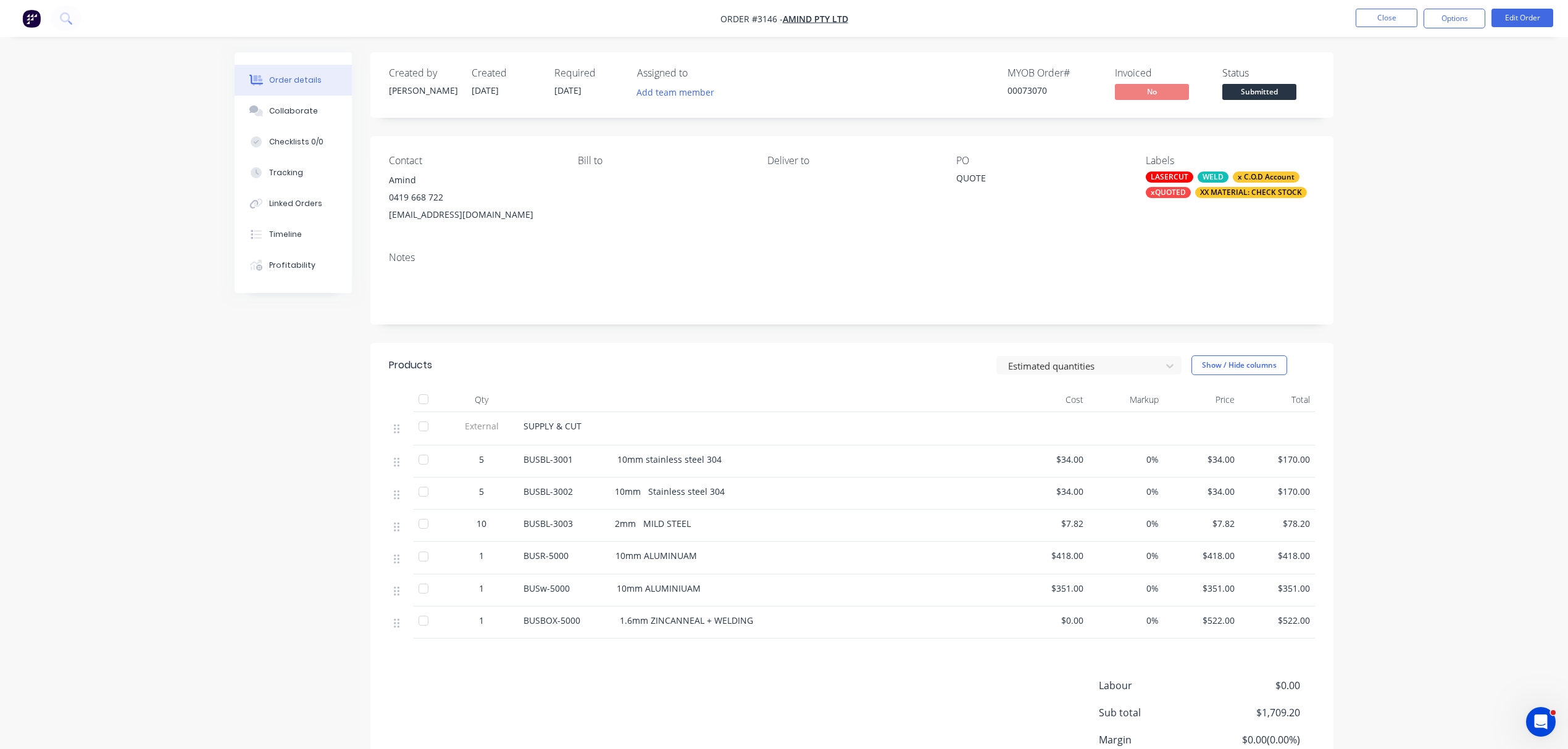
click at [996, 178] on div "QUOTE" at bounding box center [1033, 180] width 154 height 17
click at [986, 176] on div "QUOTE" at bounding box center [1033, 180] width 154 height 17
click at [1530, 12] on button "Edit Order" at bounding box center [1522, 18] width 62 height 19
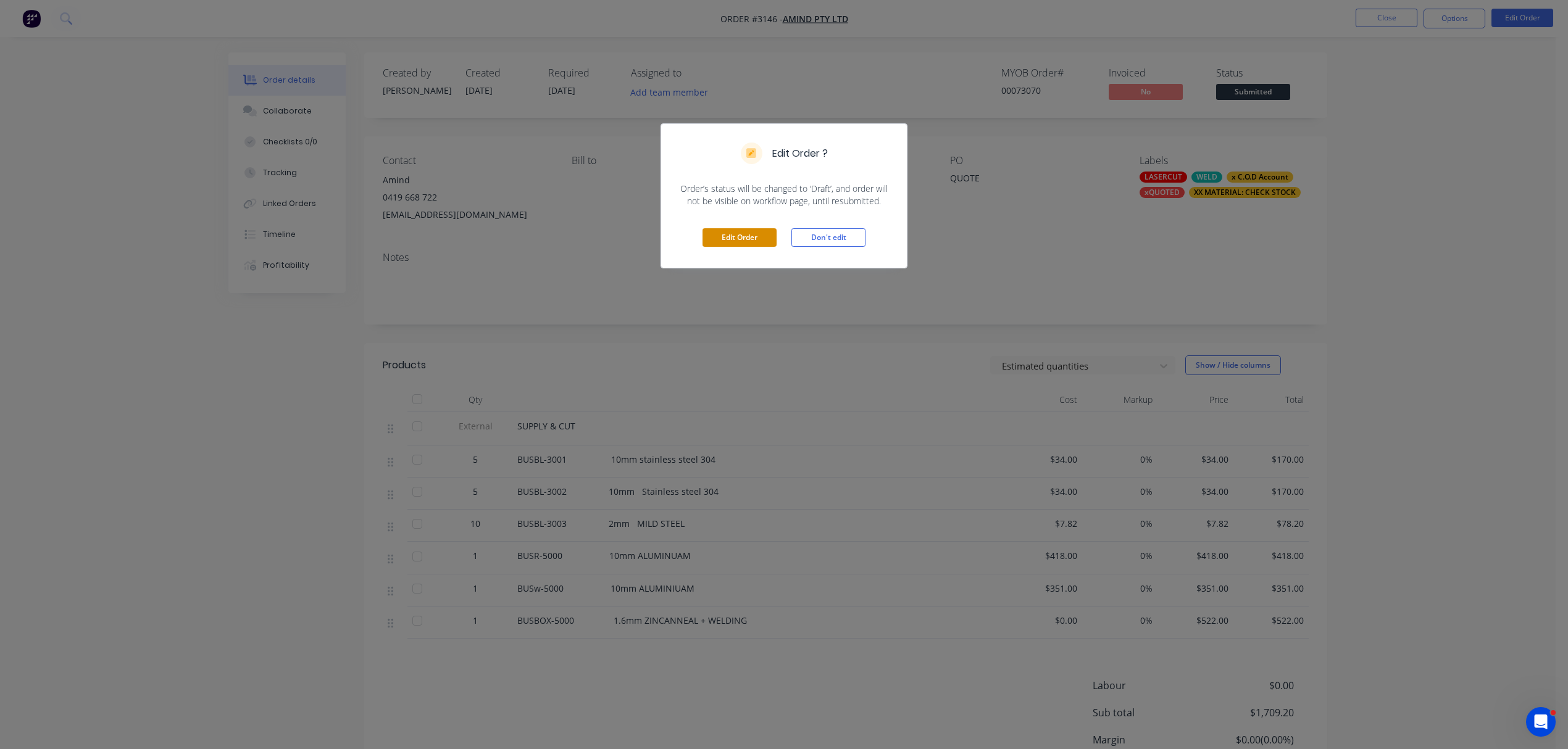
click at [756, 233] on button "Edit Order" at bounding box center [739, 238] width 74 height 19
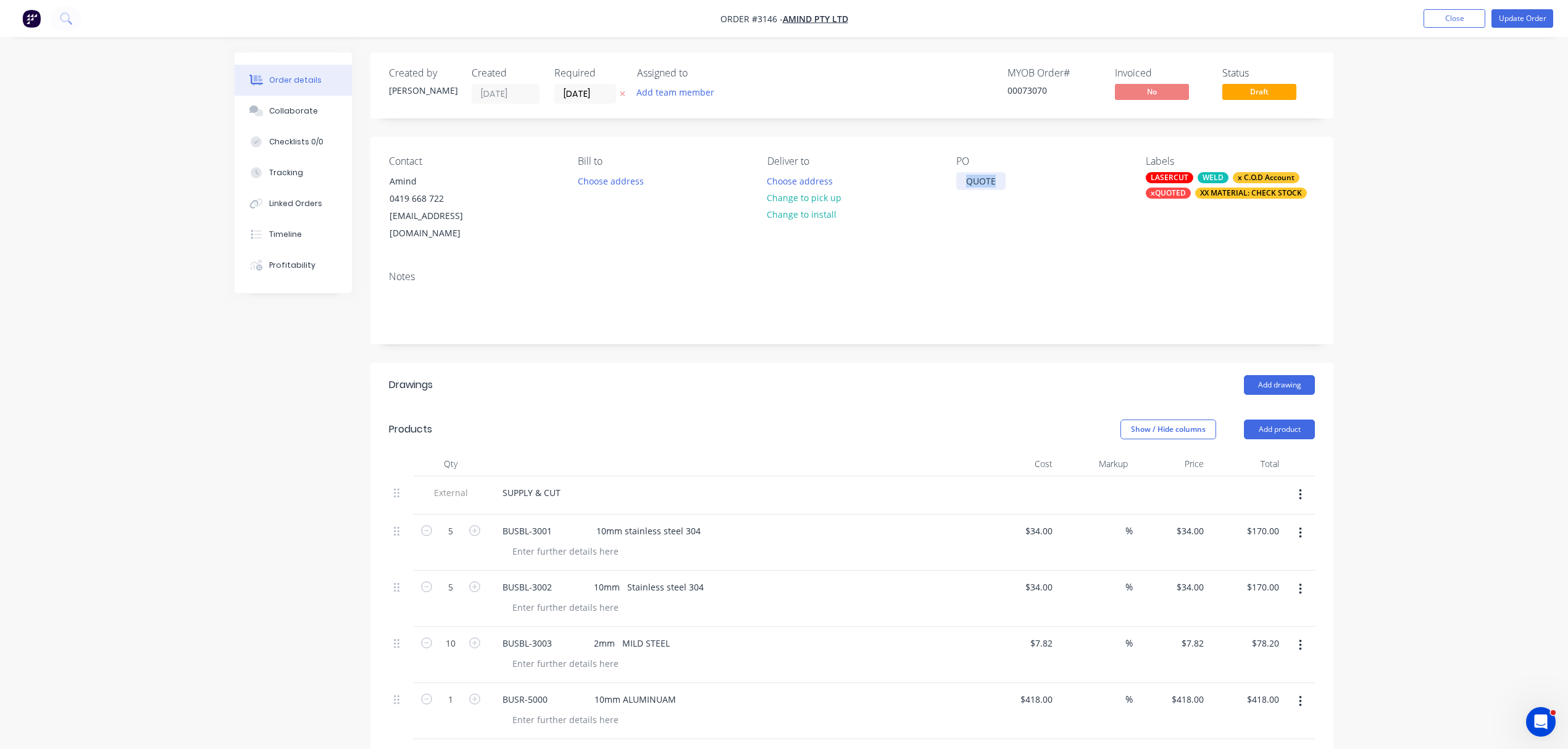
drag, startPoint x: 1000, startPoint y: 180, endPoint x: 847, endPoint y: 176, distance: 153.1
click at [877, 176] on div "Contact Amind 0419 668 722 amin@amind.com.au Bill to Choose address Deliver to …" at bounding box center [851, 199] width 963 height 124
click at [1522, 16] on button "Update Order" at bounding box center [1522, 19] width 62 height 19
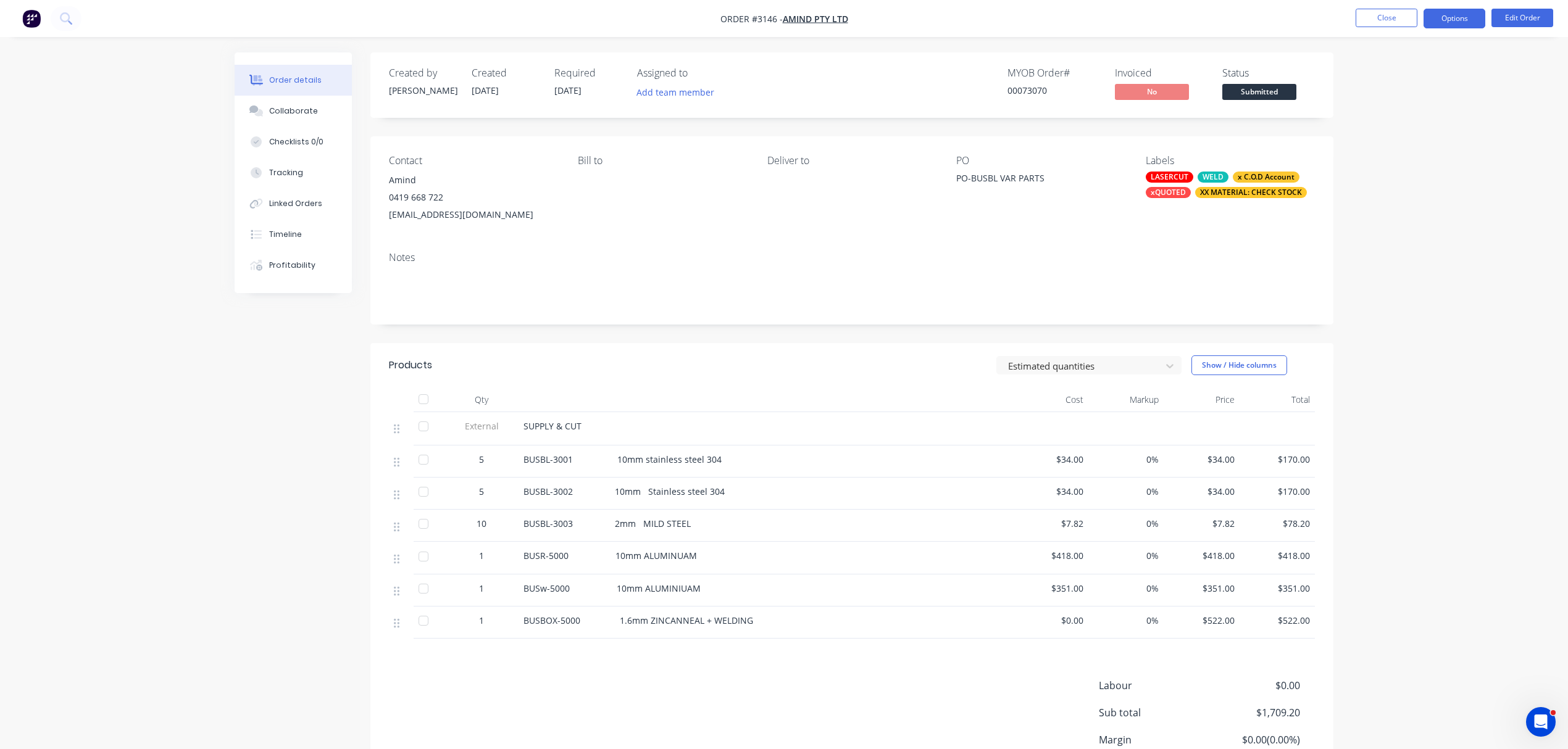
click at [1456, 13] on button "Options" at bounding box center [1453, 18] width 62 height 20
click at [1425, 125] on div "Order Confirmation" at bounding box center [1417, 124] width 114 height 18
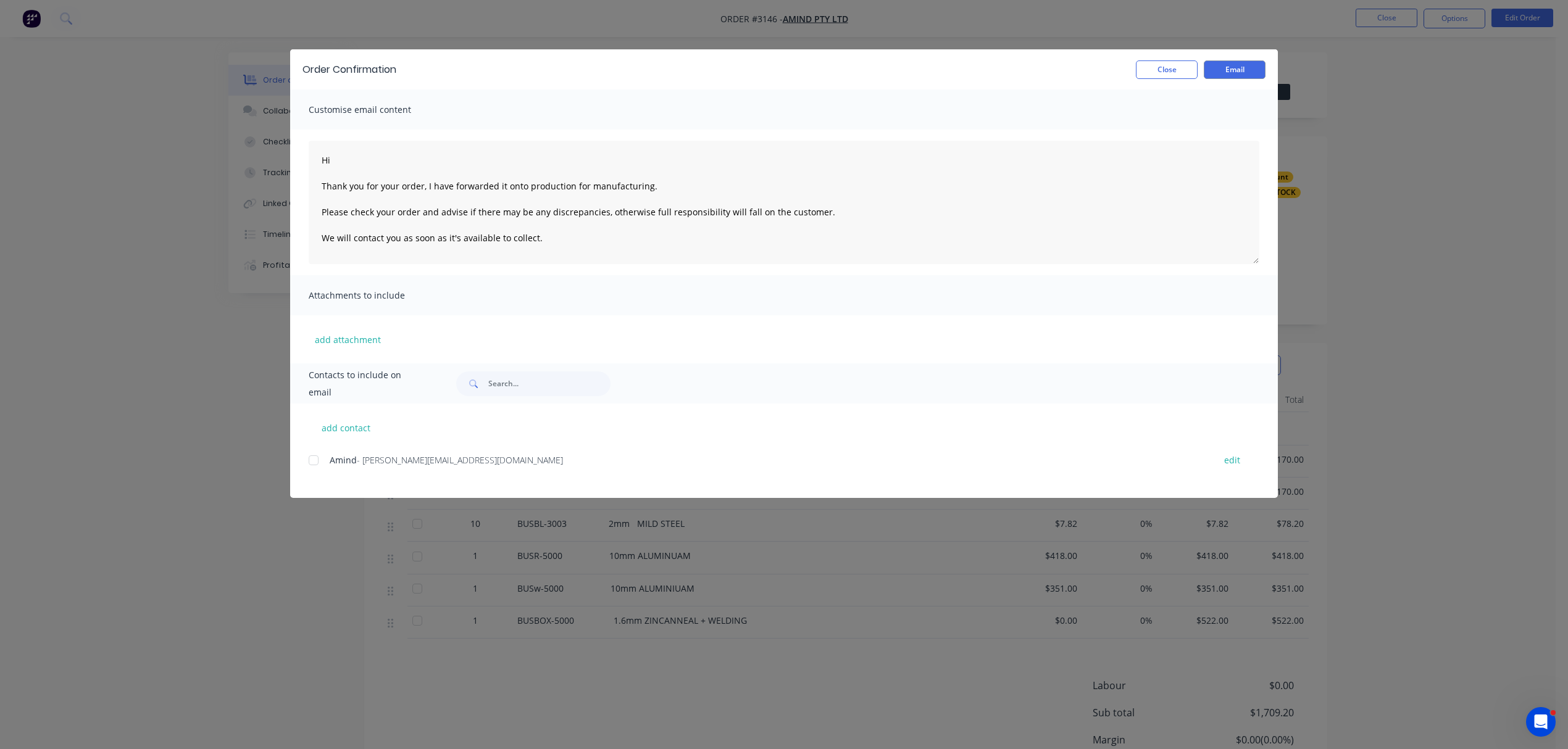
click at [313, 460] on div at bounding box center [313, 460] width 25 height 25
click at [364, 157] on textarea "Hi Thank you for your order, I have forwarded it onto production for manufactur…" at bounding box center [784, 203] width 951 height 123
type textarea "Hi Amind Thank you for your order, I have forwarded it onto production for manu…"
click at [1237, 62] on button "Email" at bounding box center [1234, 70] width 62 height 19
click at [1156, 66] on button "Close" at bounding box center [1166, 70] width 62 height 19
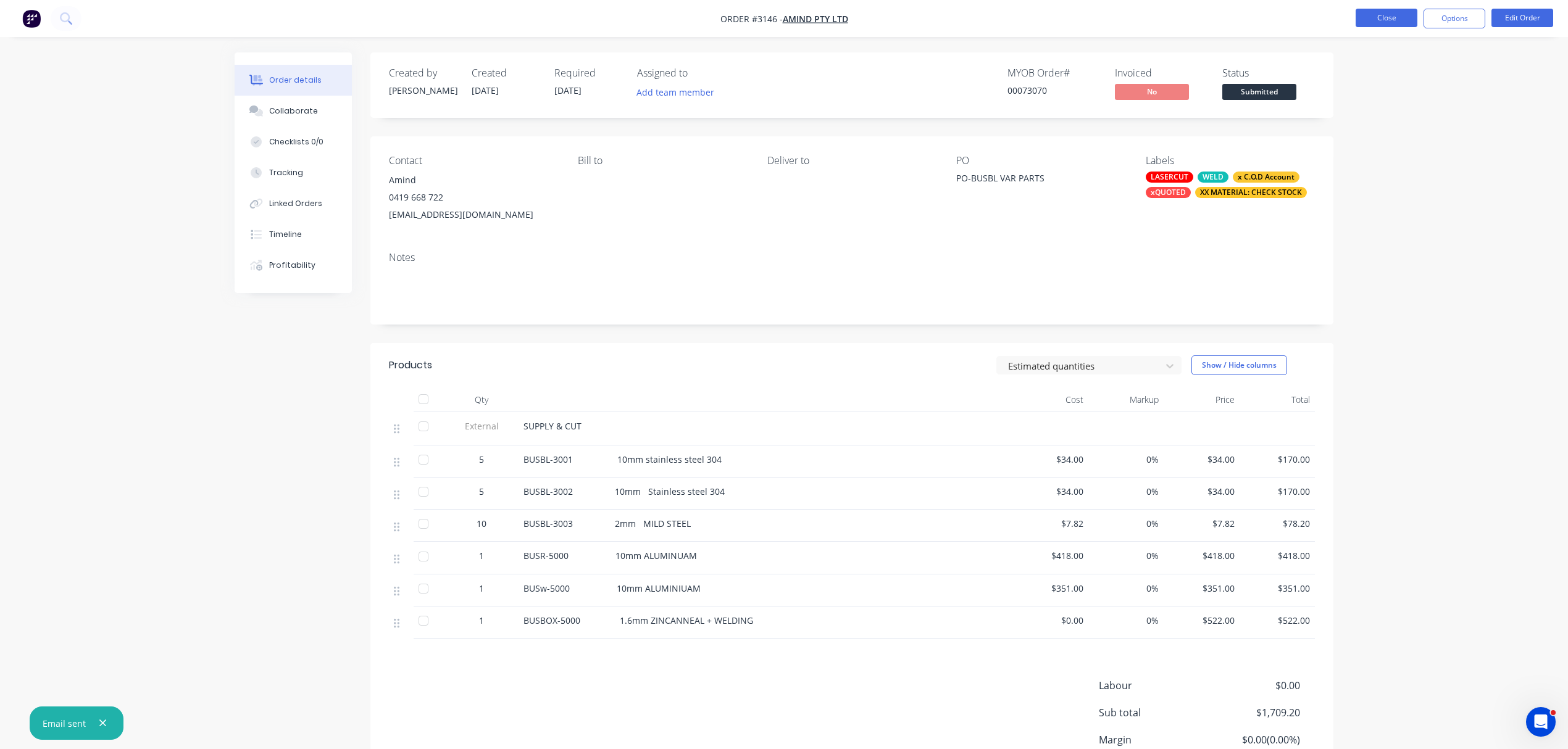
click at [1374, 16] on button "Close" at bounding box center [1385, 18] width 62 height 19
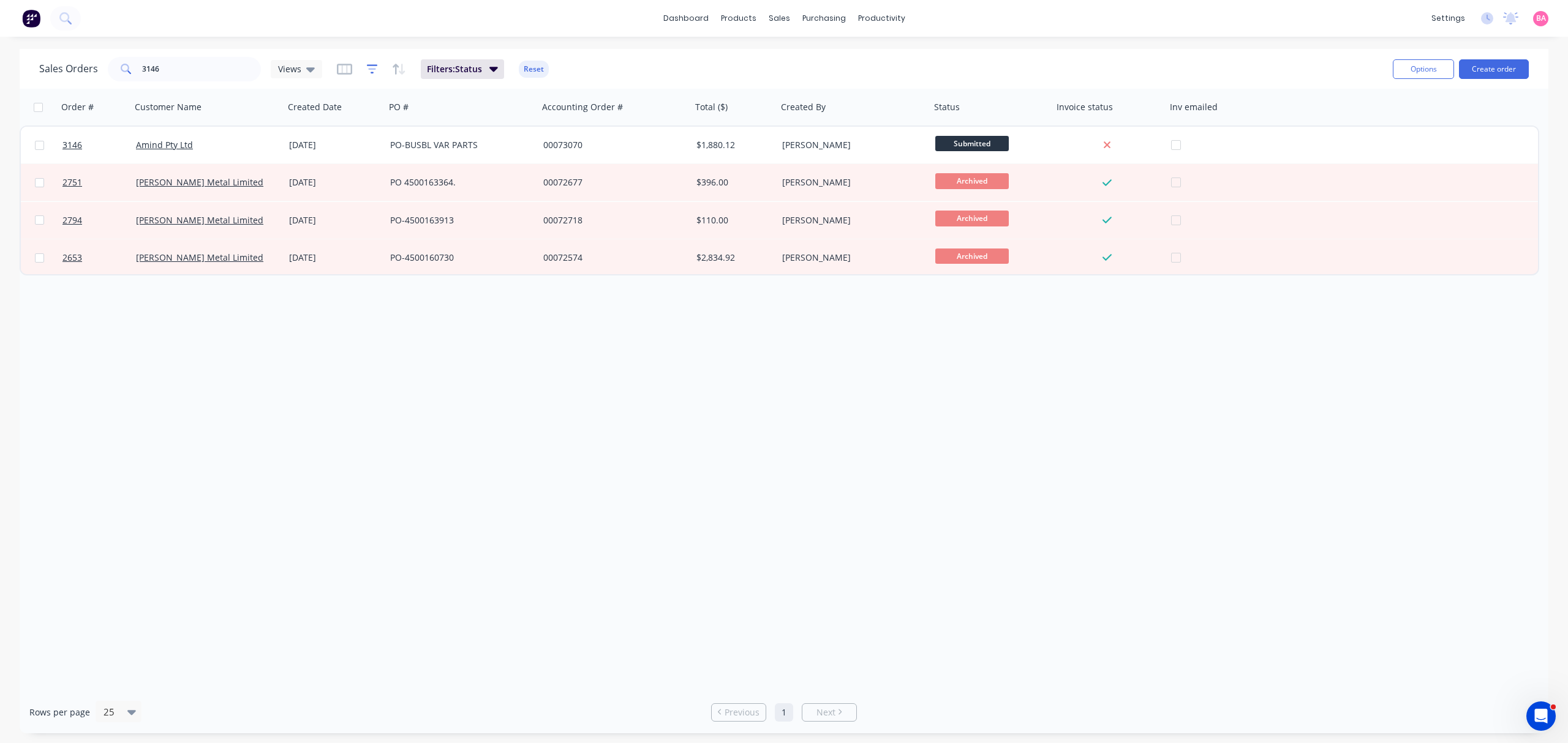
click at [368, 66] on icon "button" at bounding box center [372, 69] width 11 height 12
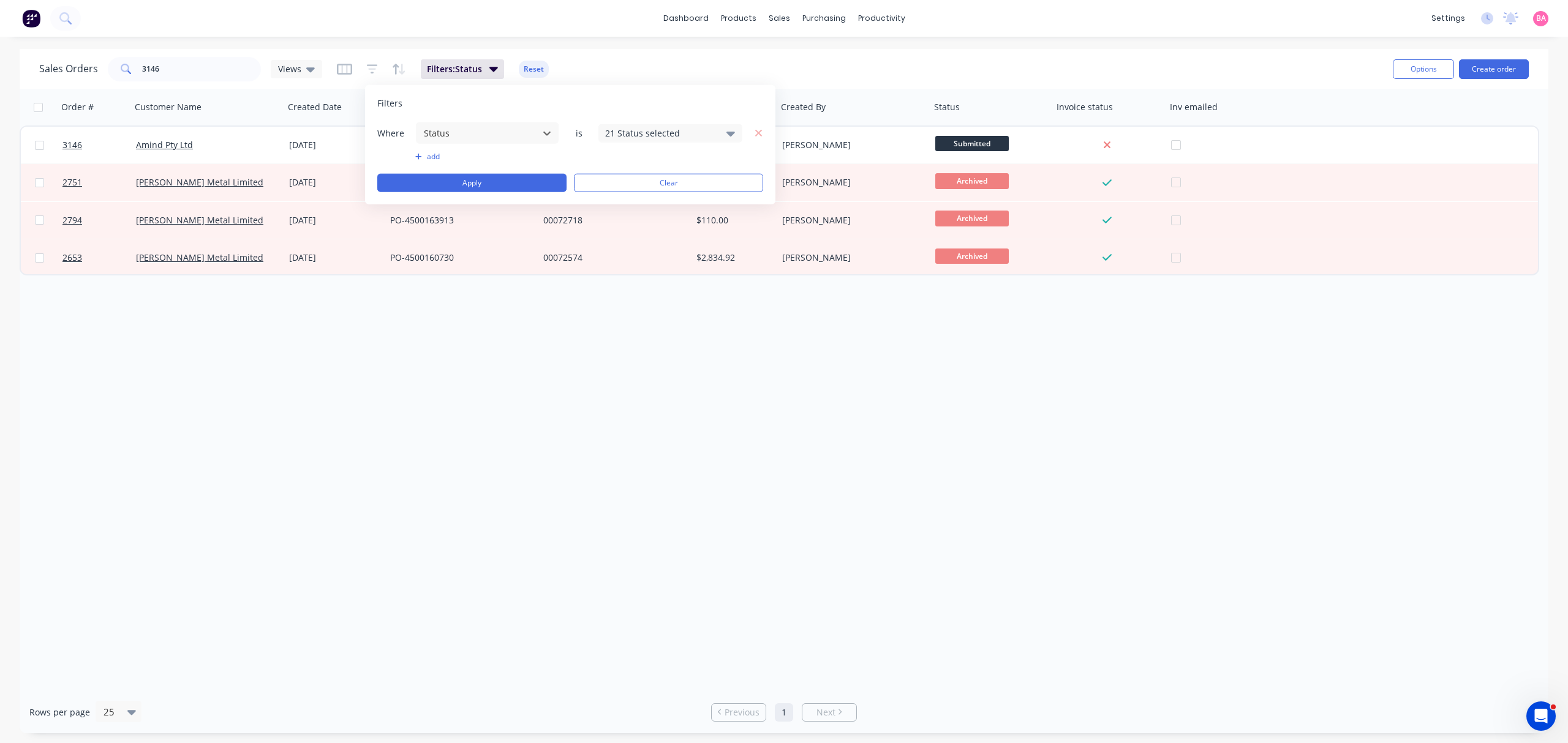
click at [692, 130] on div "21 Status selected" at bounding box center [660, 133] width 111 height 13
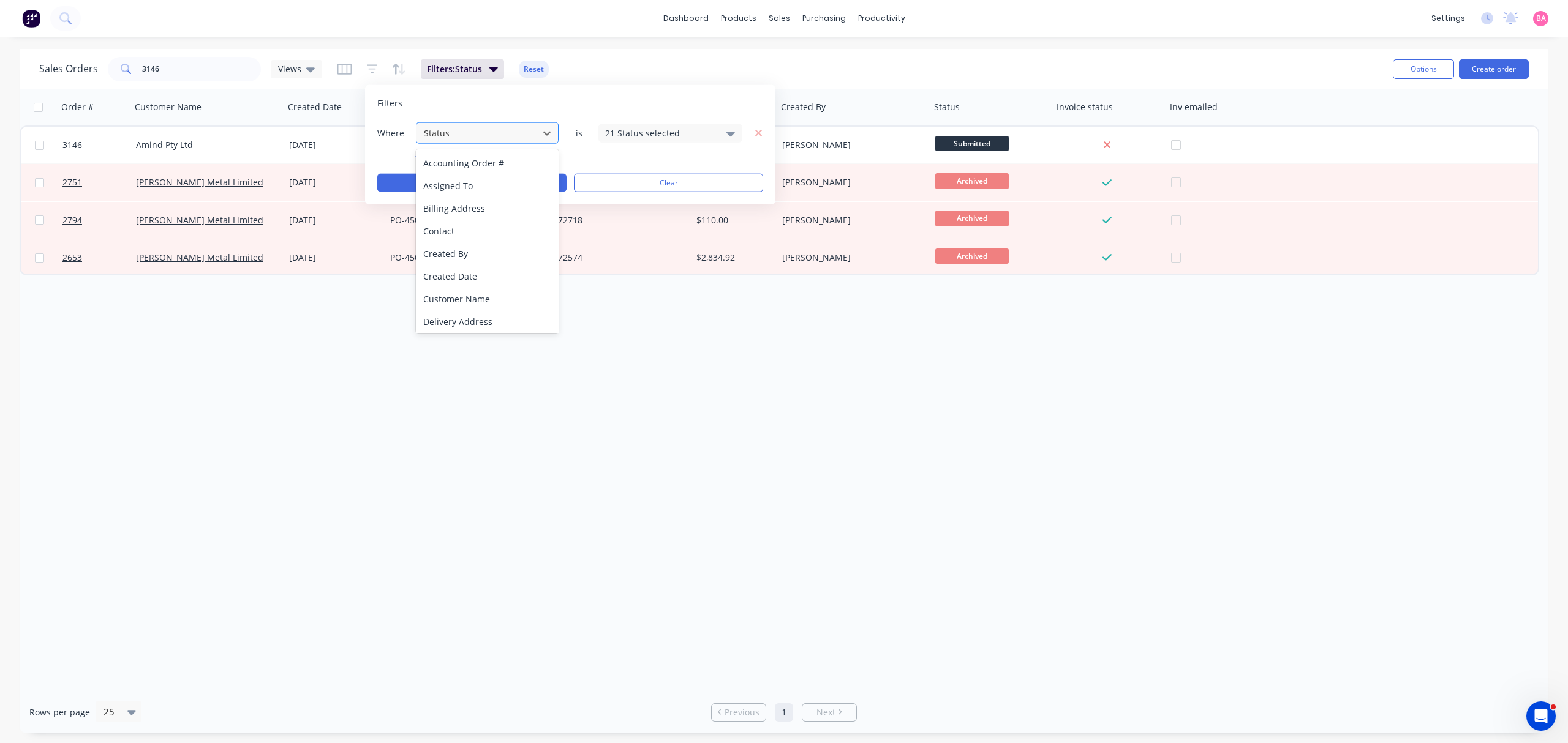
click at [493, 132] on div at bounding box center [477, 133] width 110 height 15
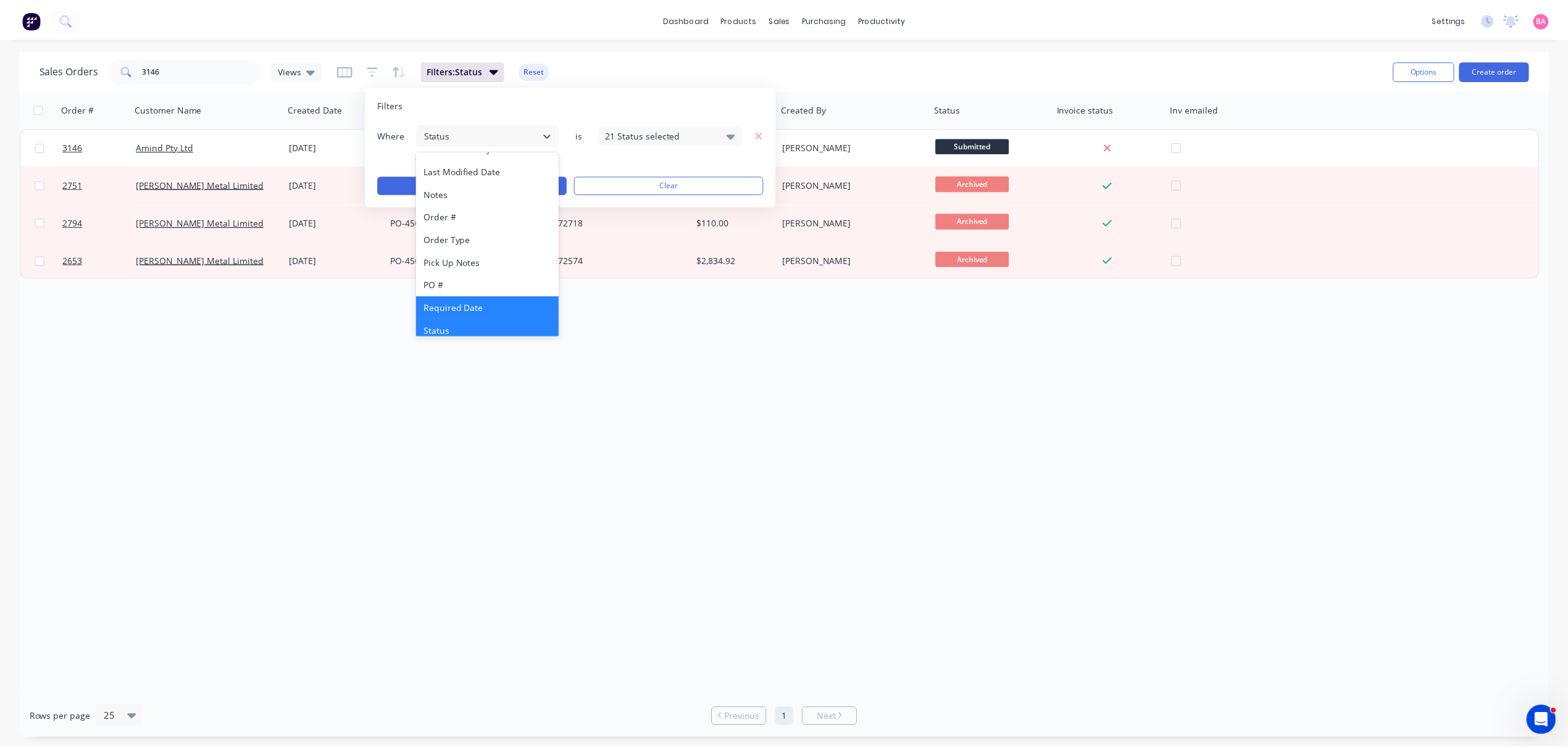
scroll to position [322, 0]
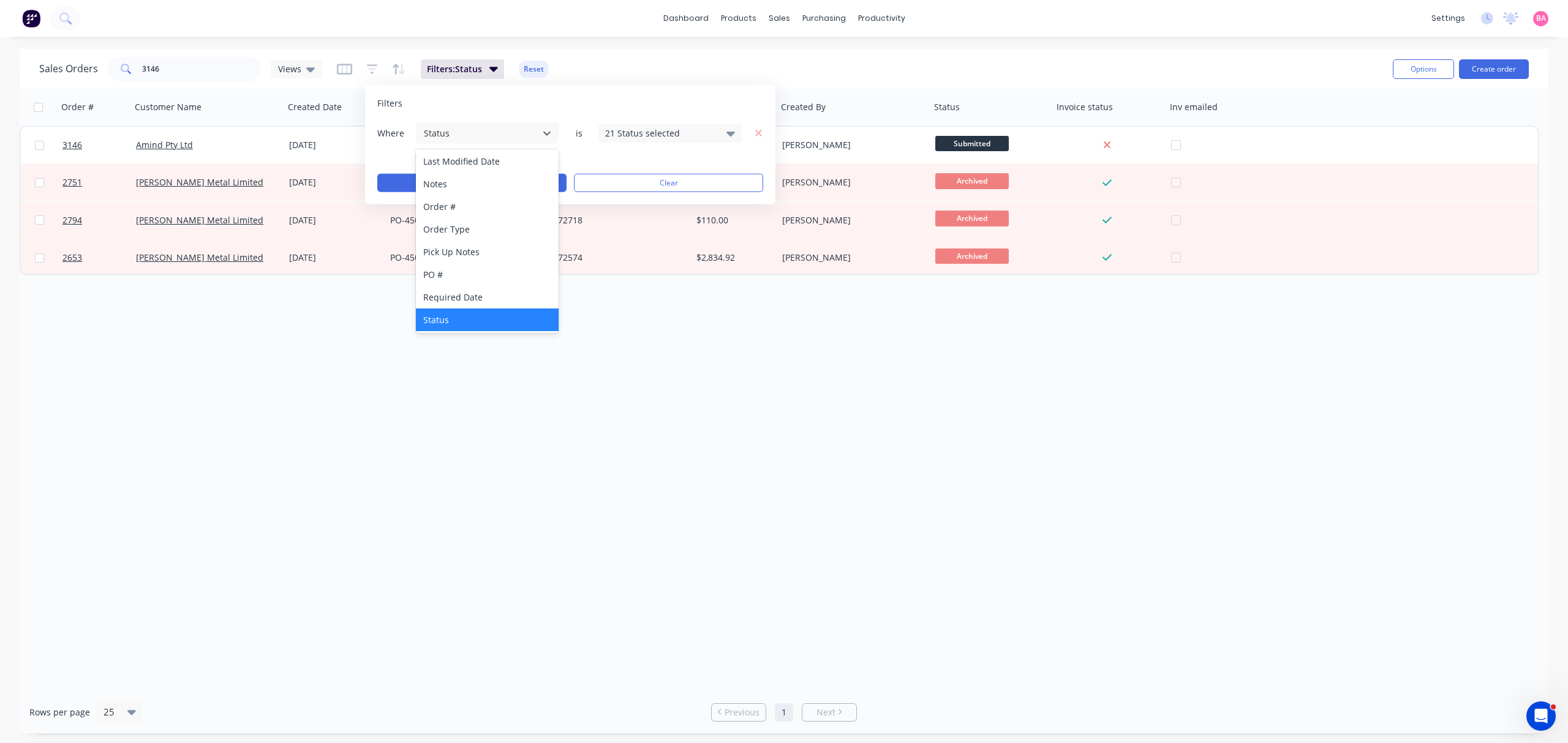
click at [446, 316] on div "Status" at bounding box center [487, 319] width 142 height 23
click at [390, 180] on button "Apply" at bounding box center [471, 183] width 189 height 19
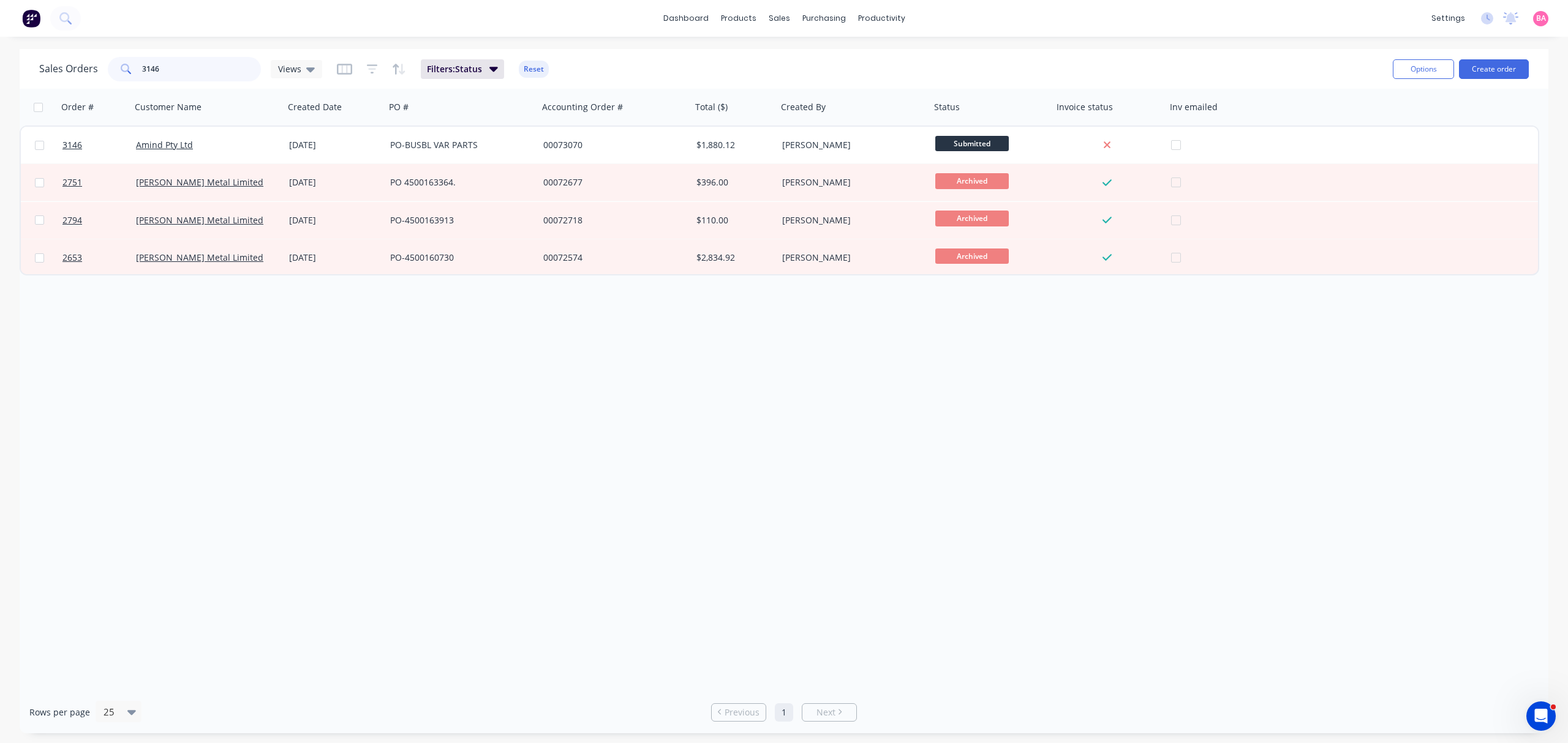
drag, startPoint x: 179, startPoint y: 70, endPoint x: 21, endPoint y: 50, distance: 159.3
click at [21, 50] on div "Sales Orders 3146 Views Filters: Status Reset Options Create order" at bounding box center [784, 69] width 1529 height 39
type input "star outdoor"
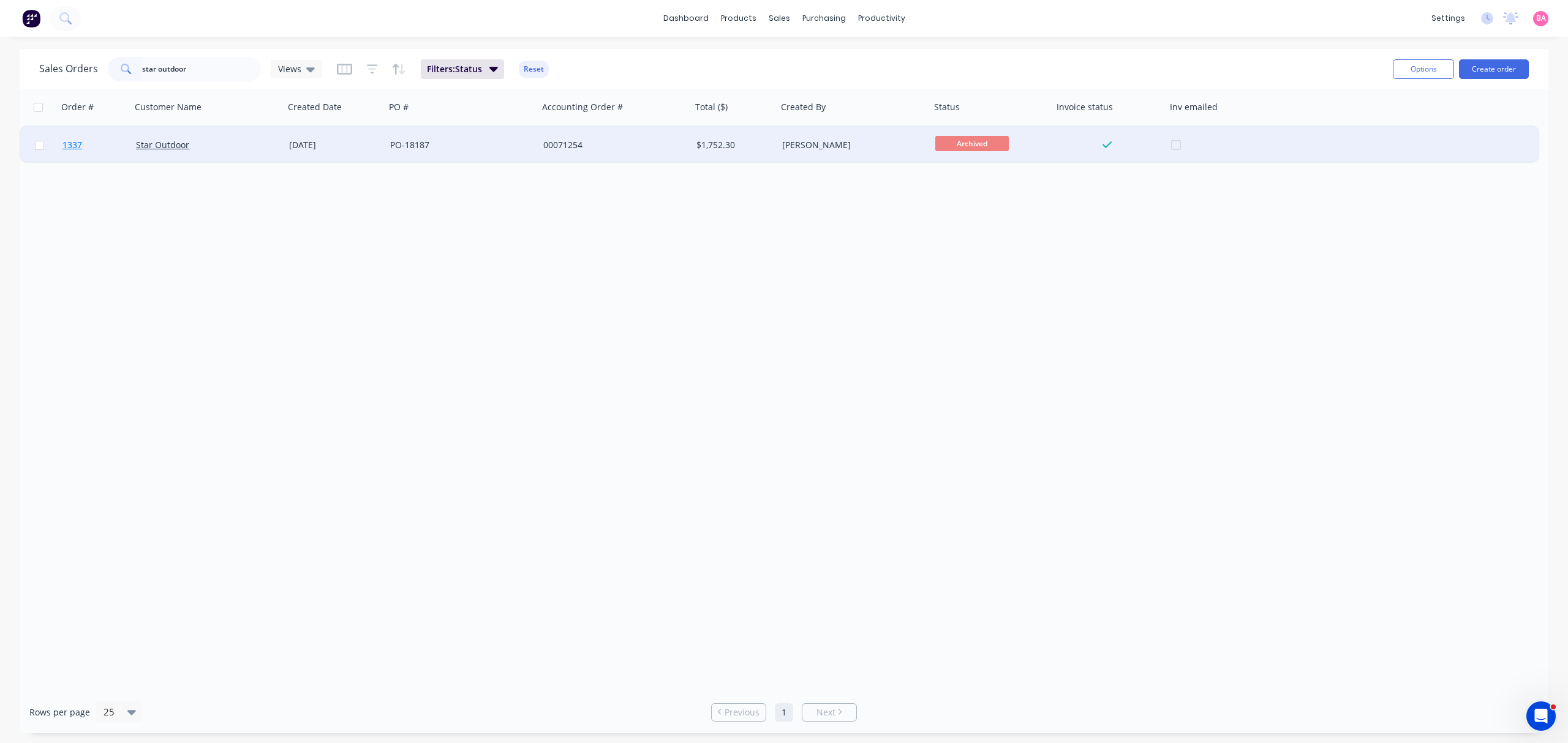
click at [70, 144] on span "1337" at bounding box center [71, 145] width 20 height 12
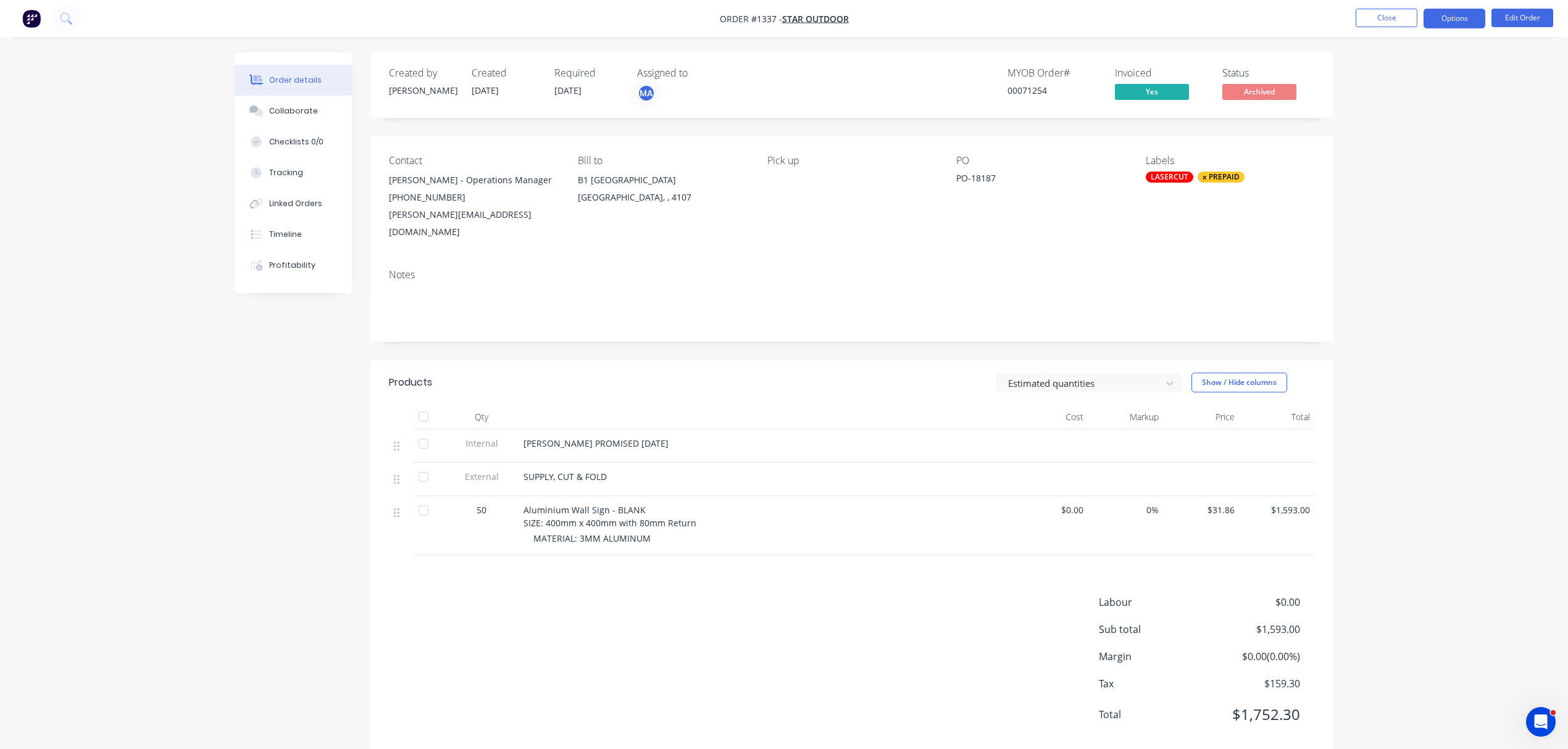
click at [1447, 11] on button "Options" at bounding box center [1453, 18] width 62 height 20
click at [1391, 68] on div "Invoice" at bounding box center [1417, 75] width 114 height 18
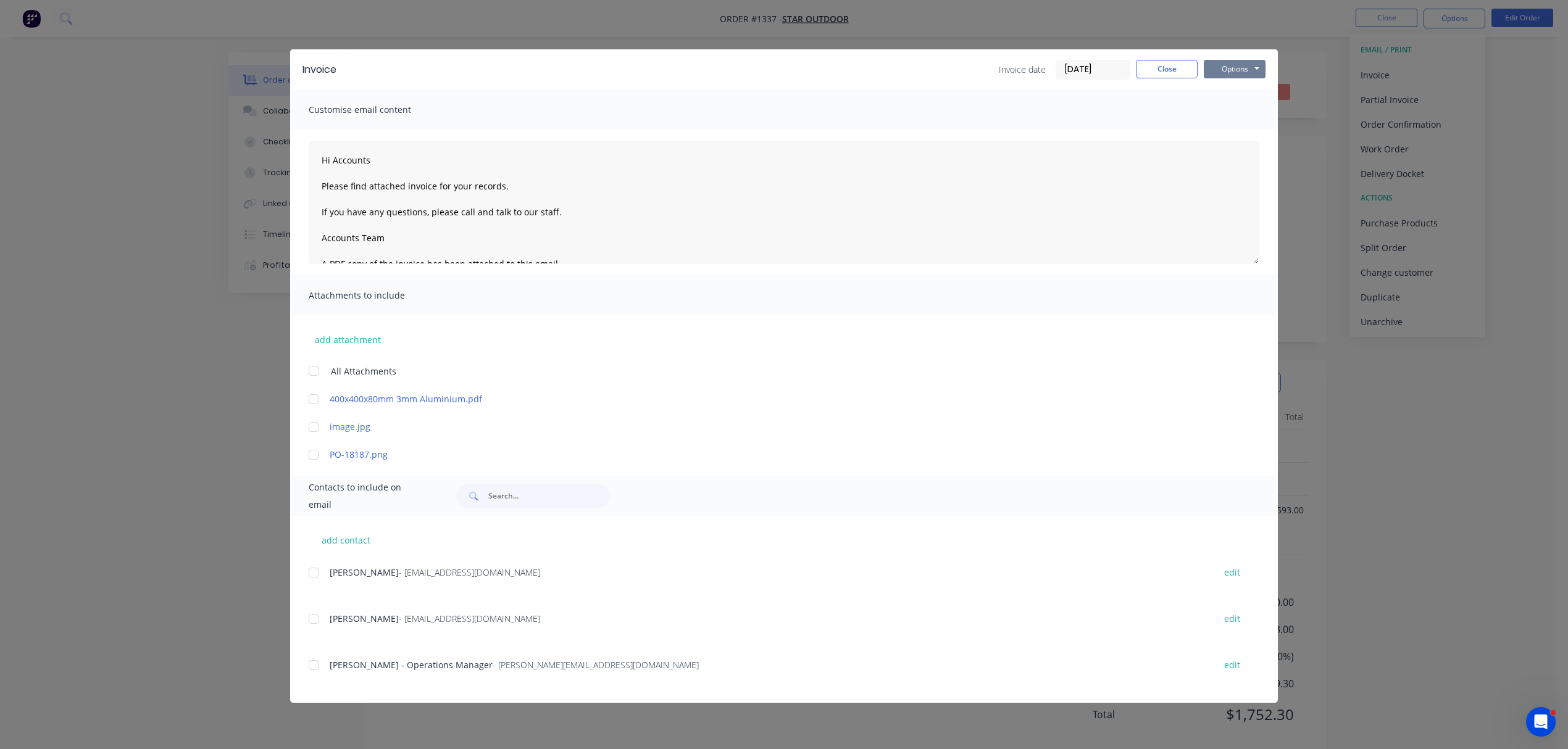
click at [1245, 67] on button "Options" at bounding box center [1234, 69] width 62 height 19
click at [1241, 107] on button "Print" at bounding box center [1242, 112] width 79 height 21
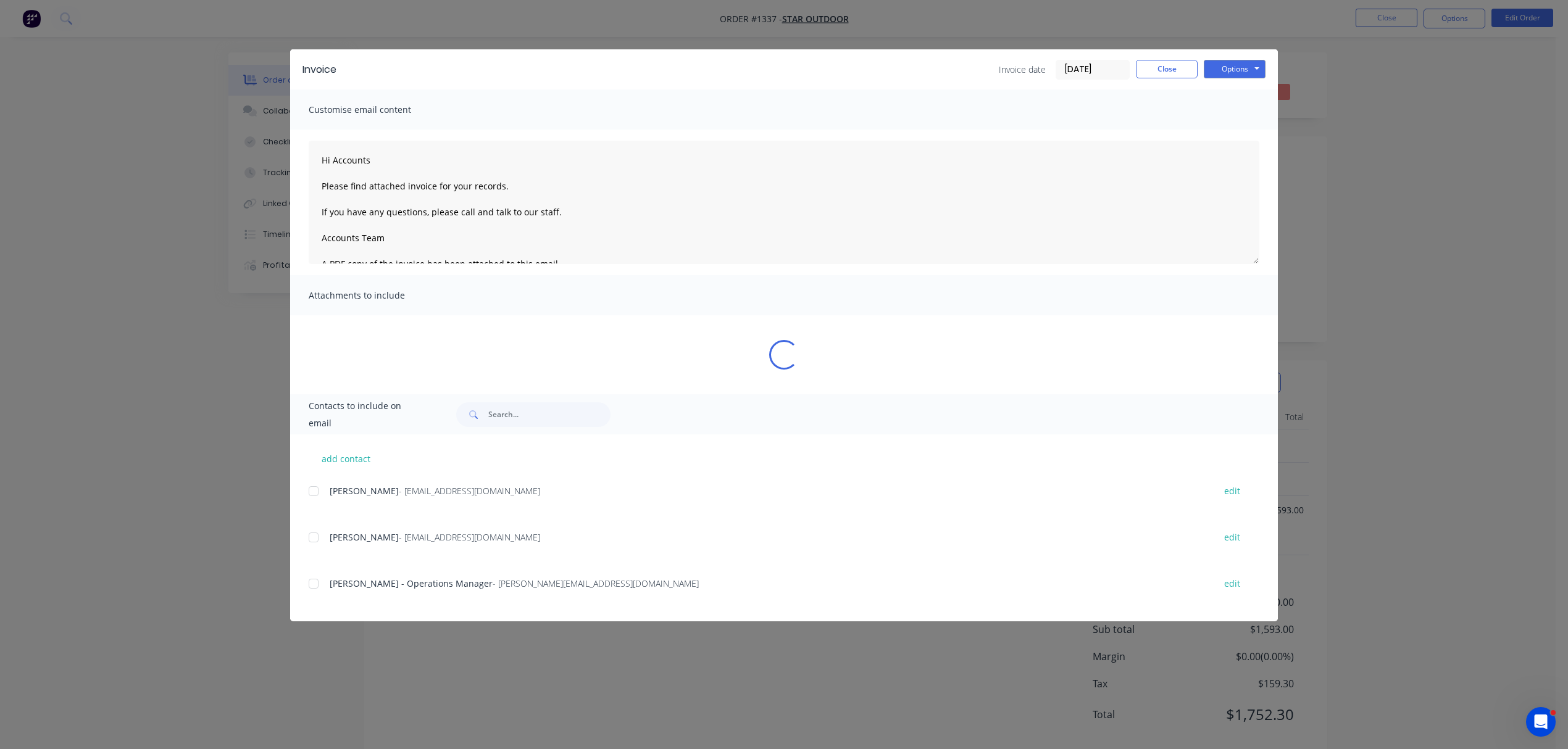
type textarea "Hi Accounts Please find attached invoice for your records. If you have any ques…"
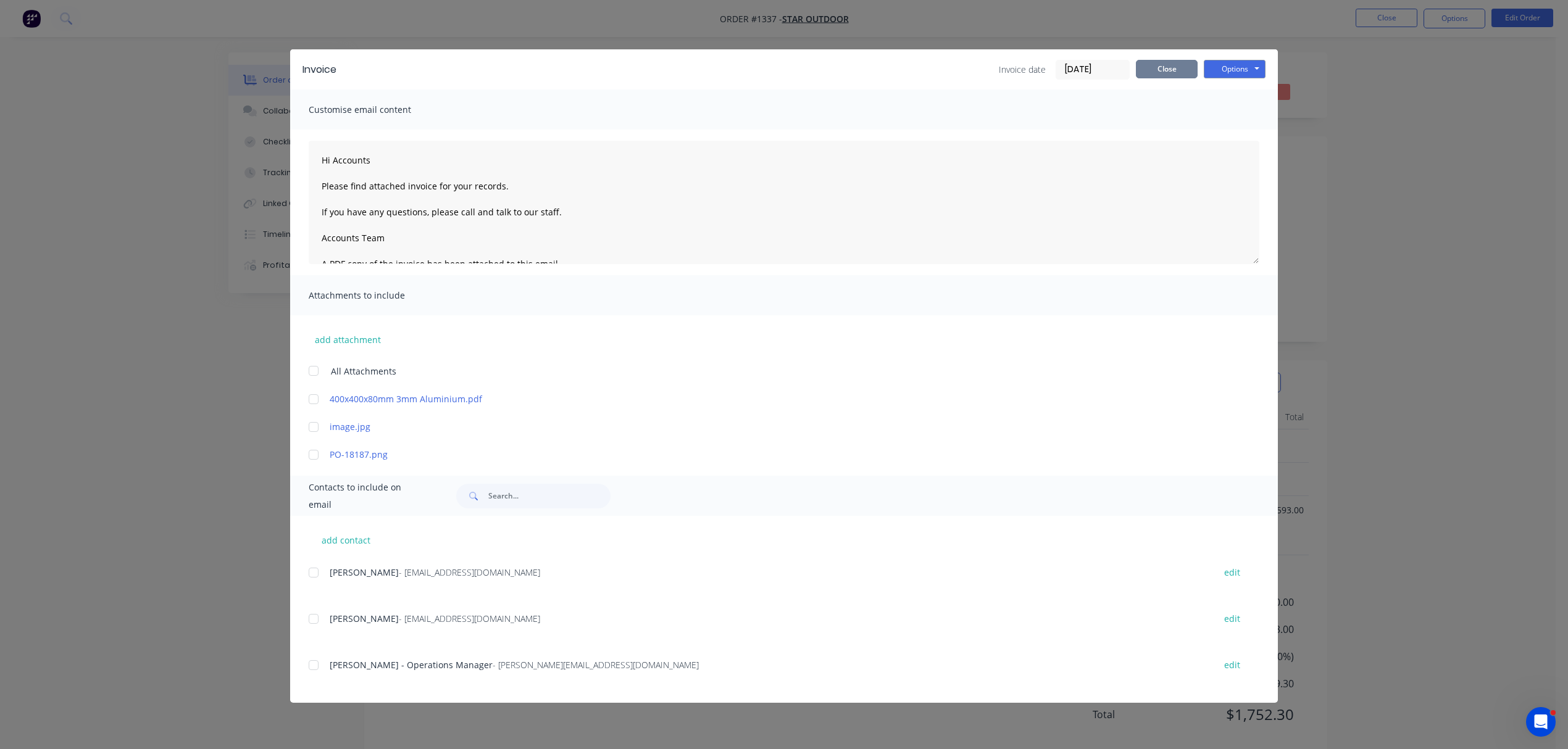
click at [1171, 67] on button "Close" at bounding box center [1166, 69] width 62 height 19
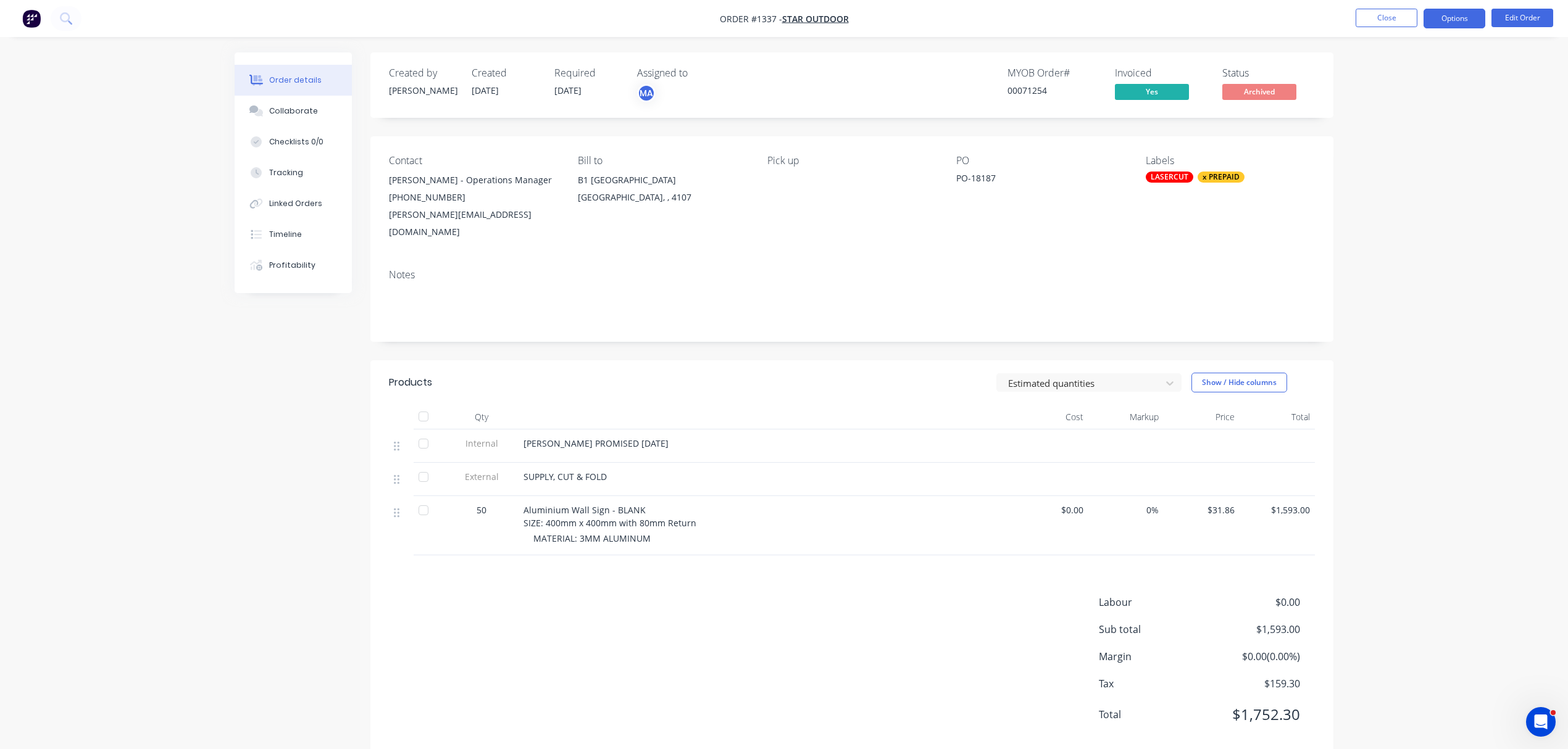
click at [1454, 15] on button "Options" at bounding box center [1453, 18] width 62 height 20
click at [1382, 290] on div "Duplicate" at bounding box center [1417, 296] width 114 height 18
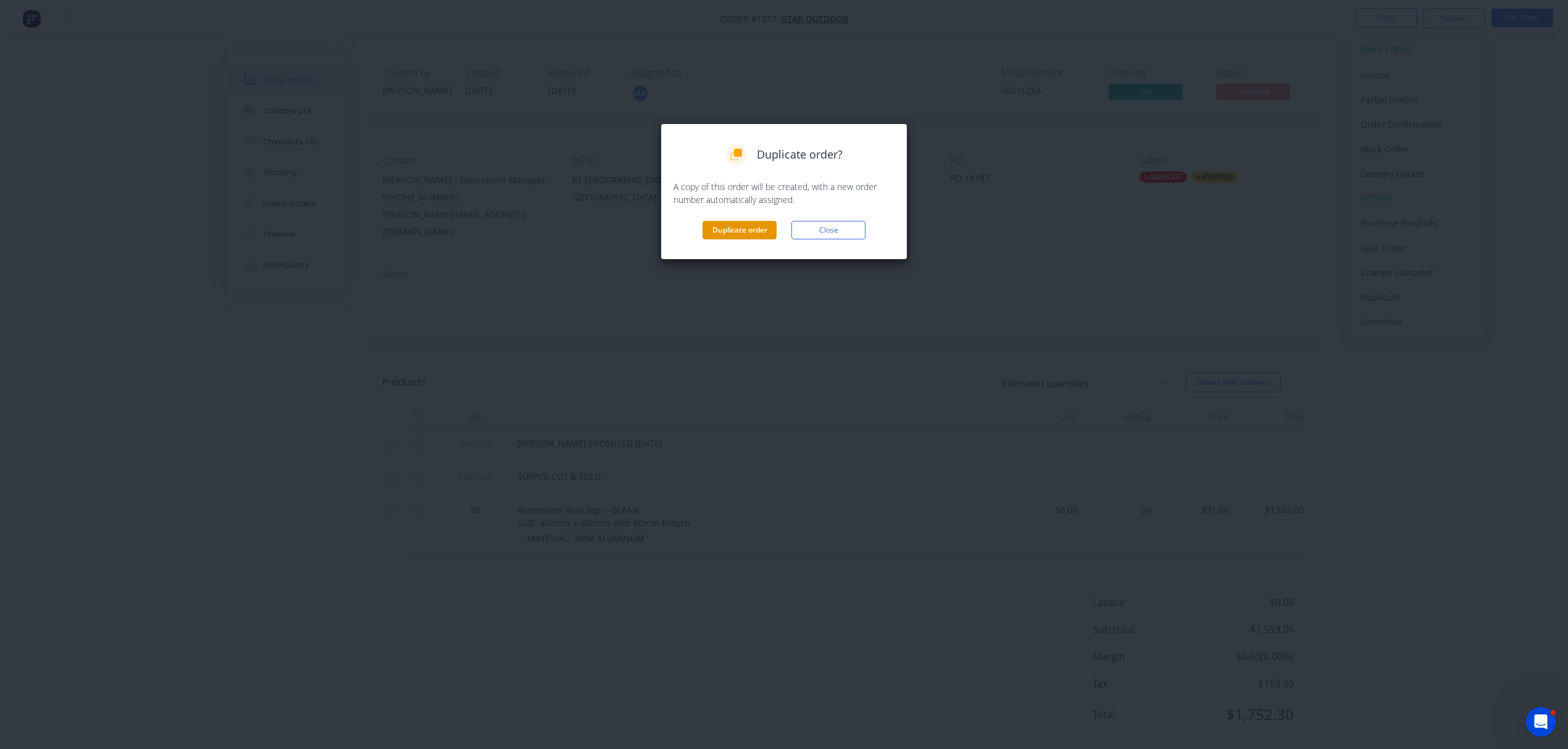
click at [745, 226] on button "Duplicate order" at bounding box center [739, 230] width 74 height 19
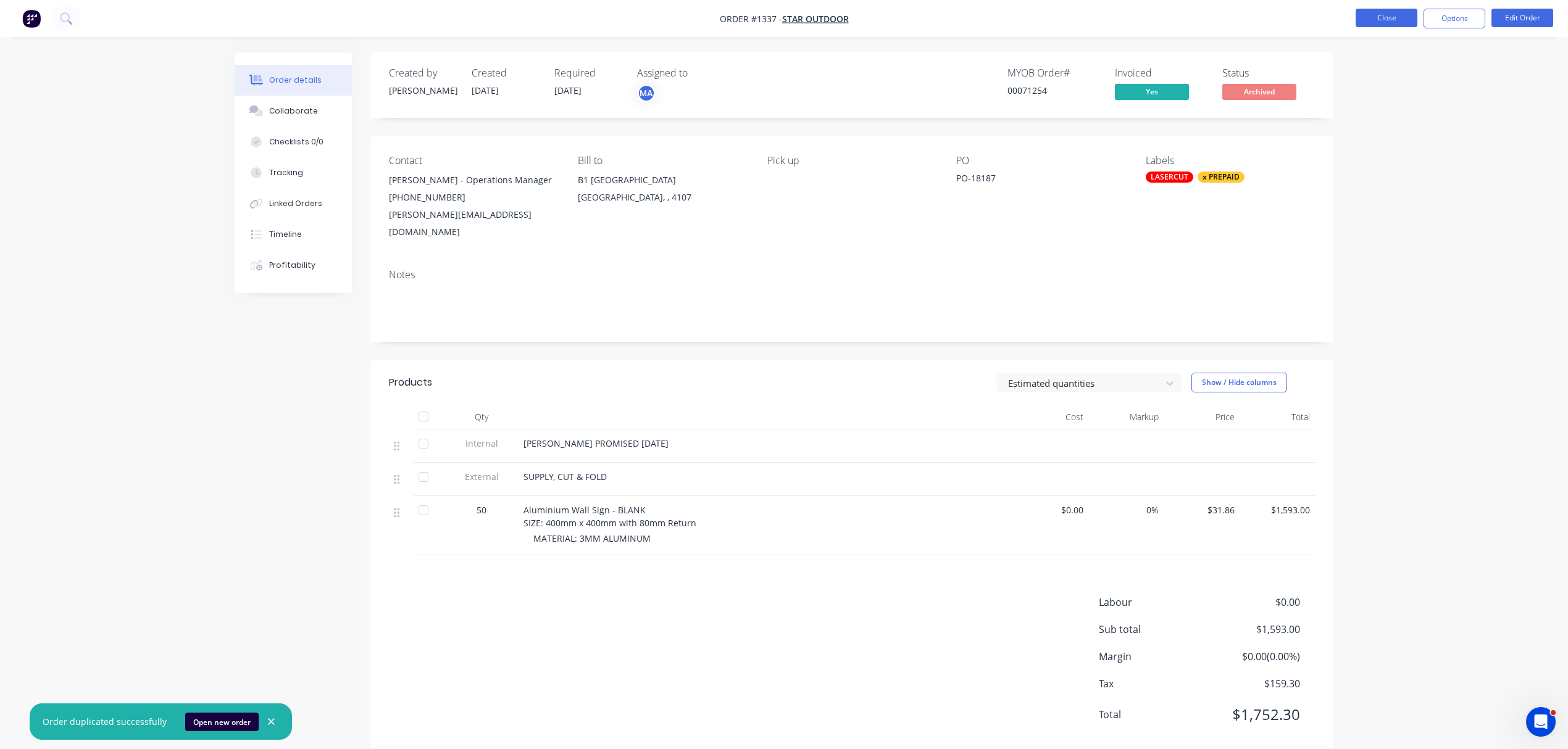
click at [1380, 17] on button "Close" at bounding box center [1385, 18] width 62 height 19
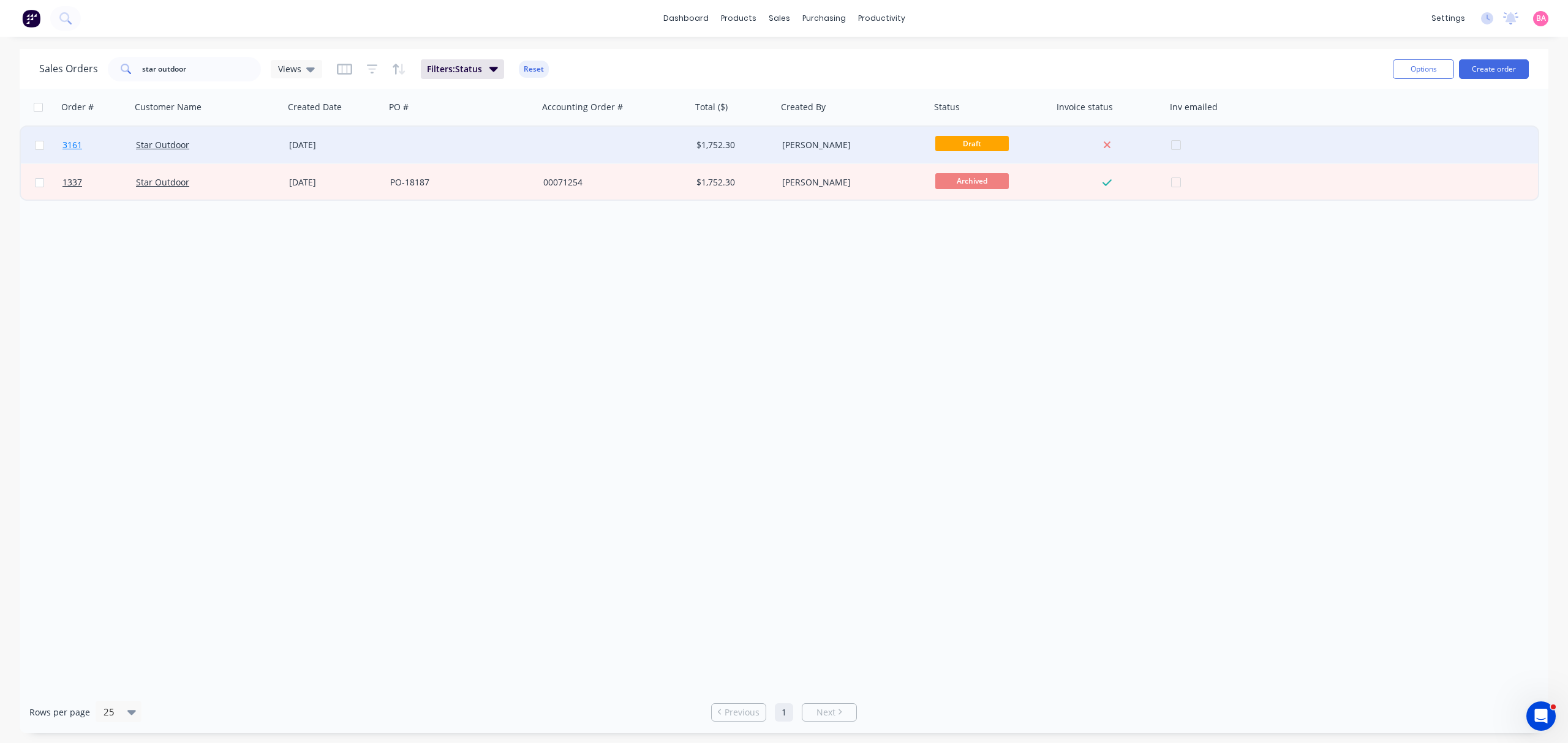
click at [67, 141] on span "3161" at bounding box center [71, 145] width 20 height 12
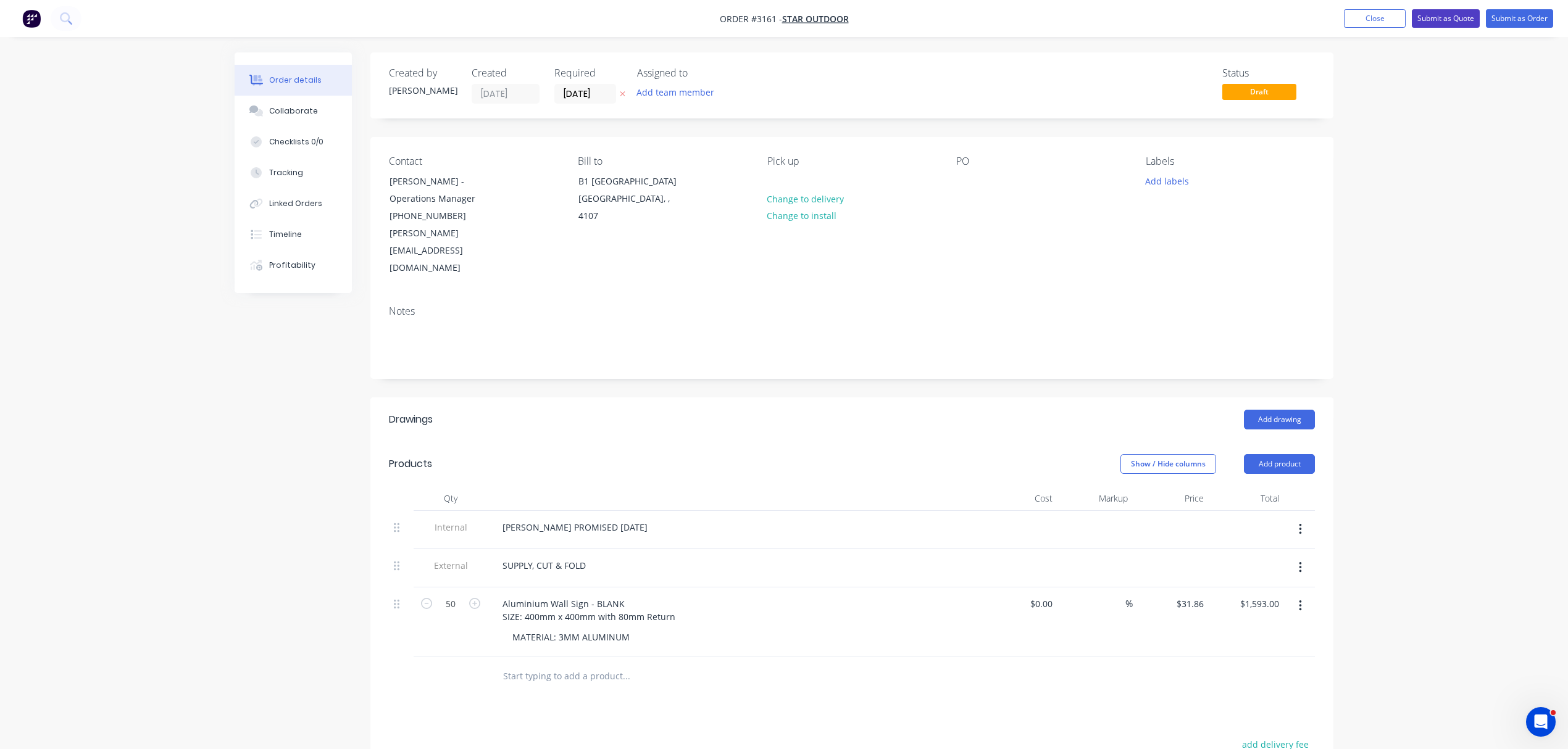
click at [1442, 16] on button "Submit as Quote" at bounding box center [1446, 19] width 68 height 19
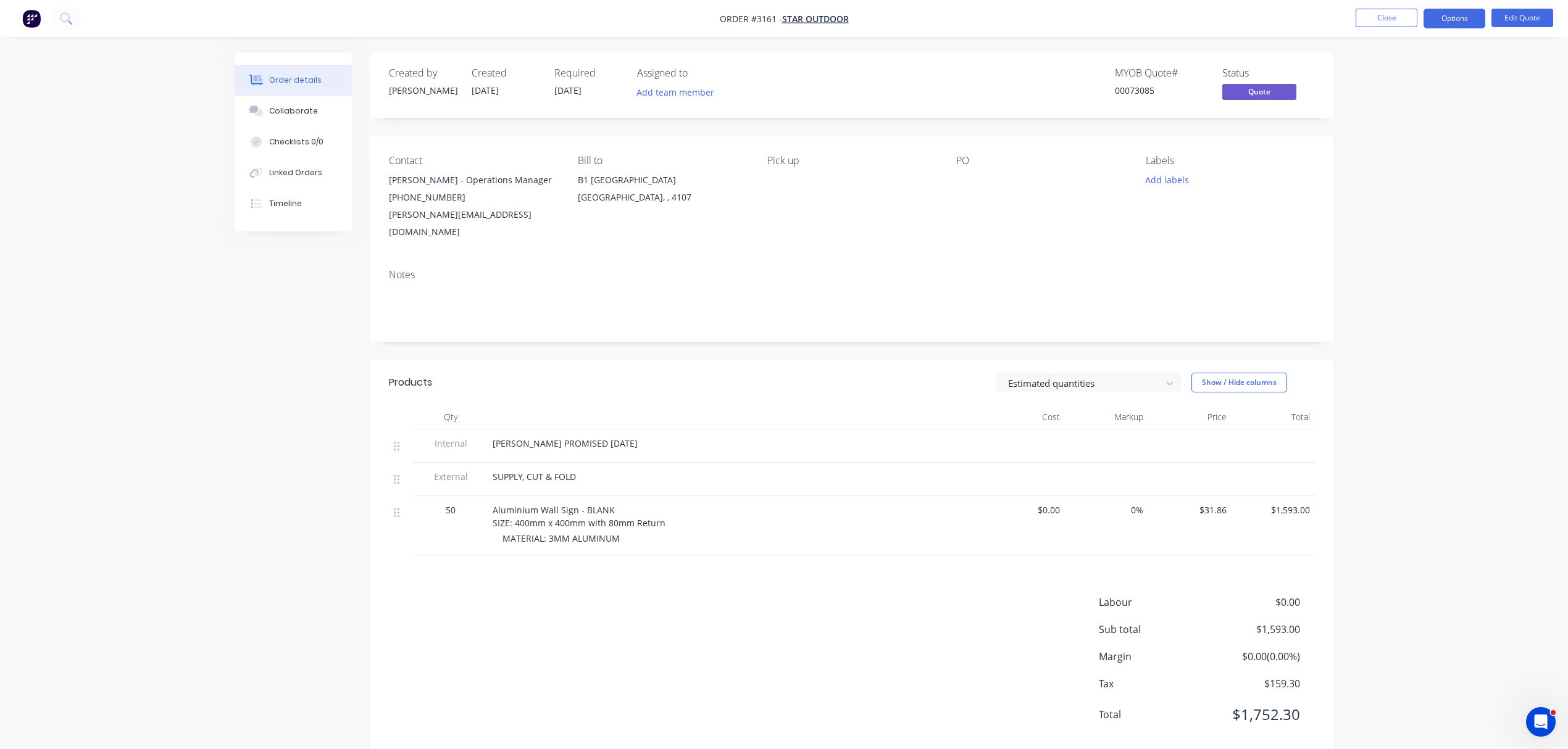
click at [449, 504] on span "50" at bounding box center [451, 510] width 9 height 13
click at [1523, 15] on button "Edit Quote" at bounding box center [1522, 18] width 62 height 19
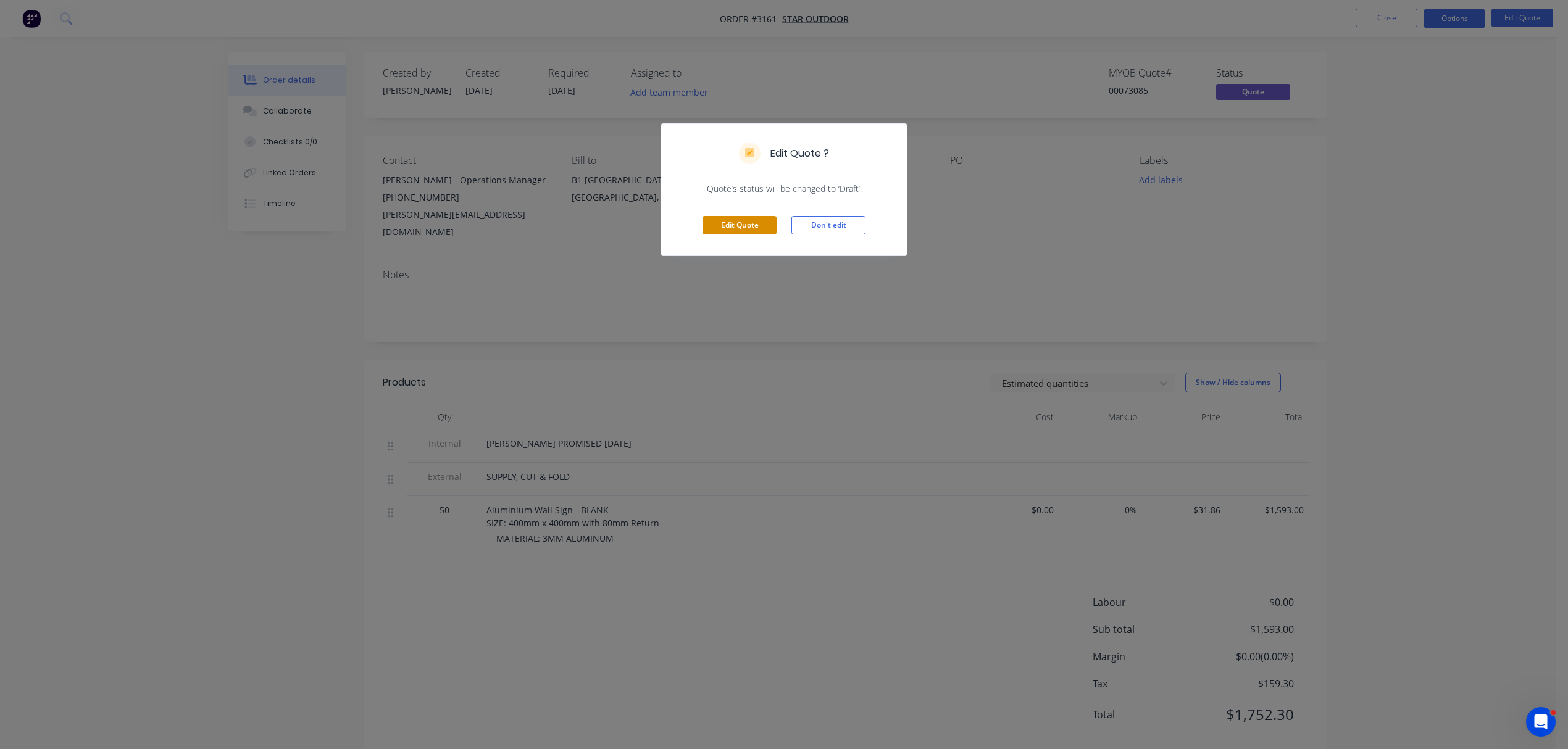
click at [745, 223] on button "Edit Quote" at bounding box center [739, 225] width 74 height 19
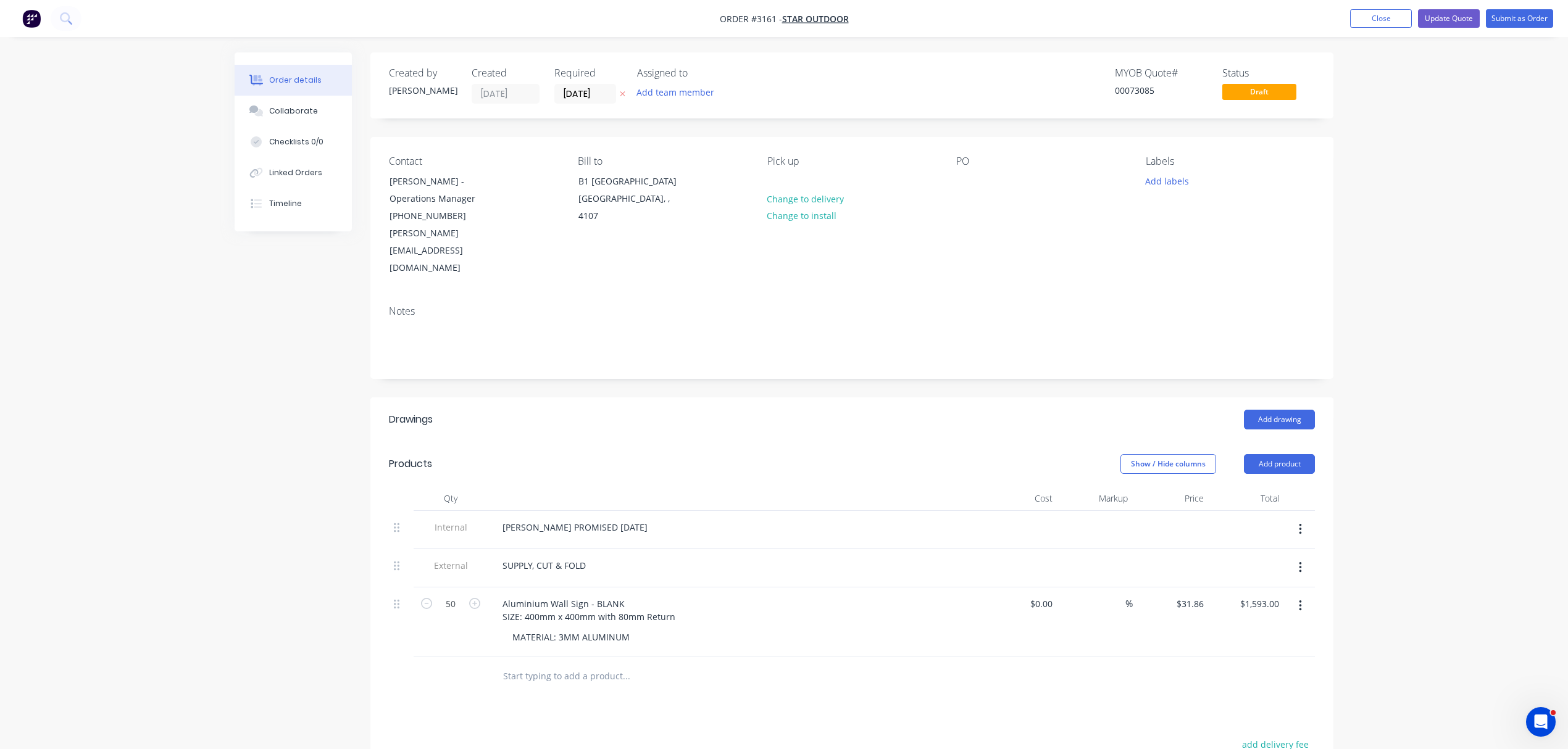
click at [622, 94] on icon "button" at bounding box center [622, 94] width 5 height 5
click at [686, 93] on button "Add team member" at bounding box center [675, 93] width 91 height 17
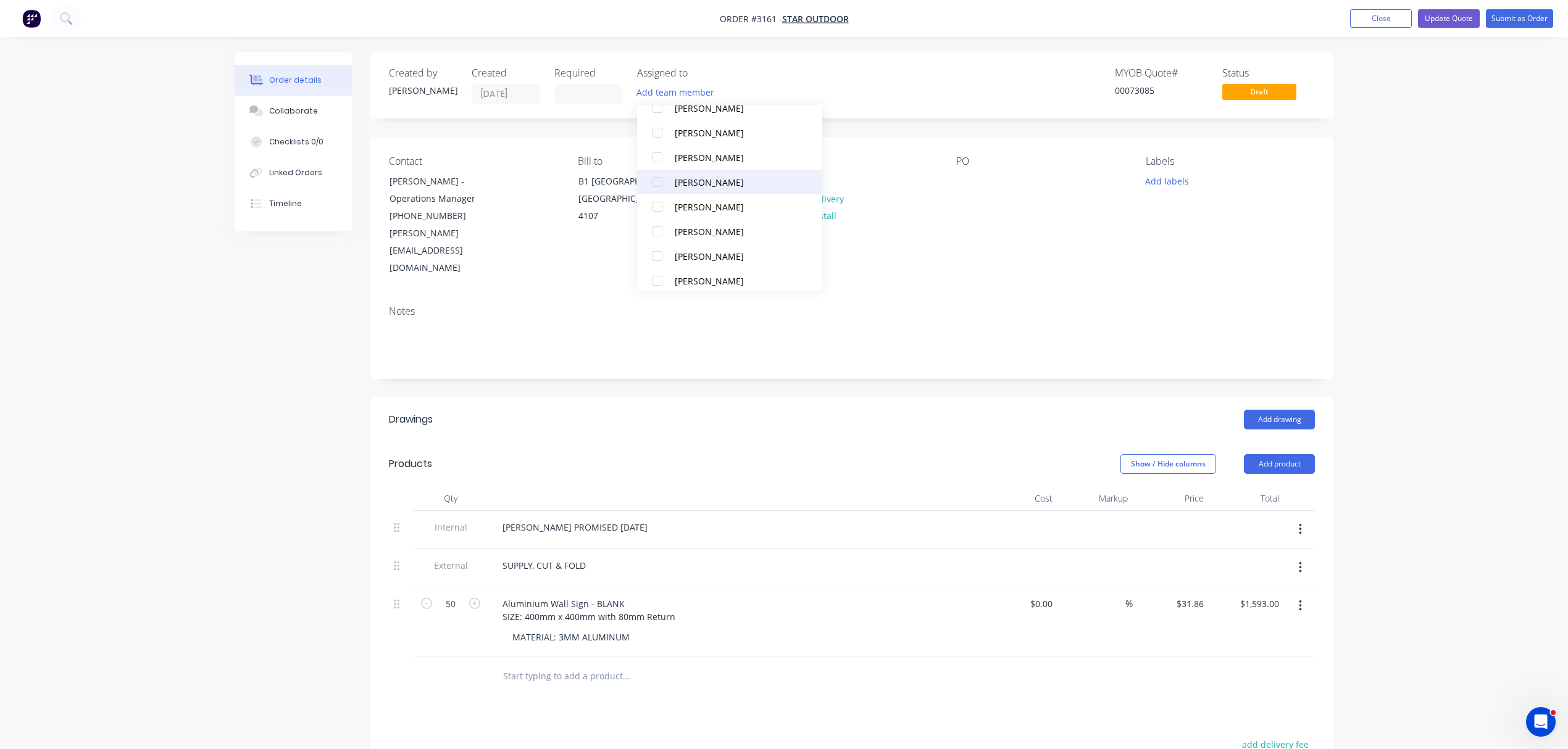
scroll to position [82, 0]
click at [701, 221] on div "Mark Abrahams" at bounding box center [736, 227] width 123 height 13
click at [961, 184] on div at bounding box center [966, 181] width 20 height 18
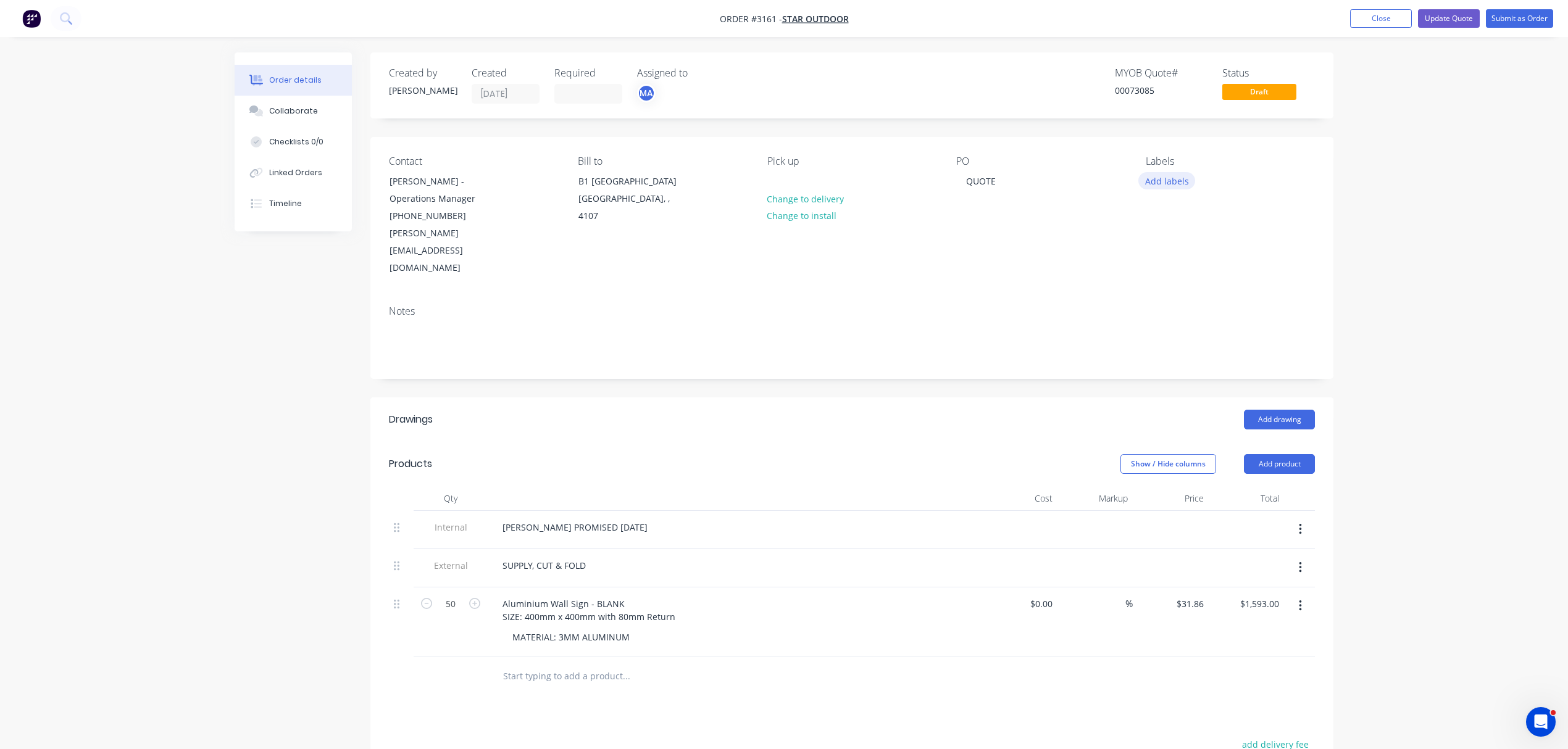
click at [1164, 179] on button "Add labels" at bounding box center [1167, 181] width 57 height 17
click at [1168, 309] on div at bounding box center [1167, 308] width 25 height 25
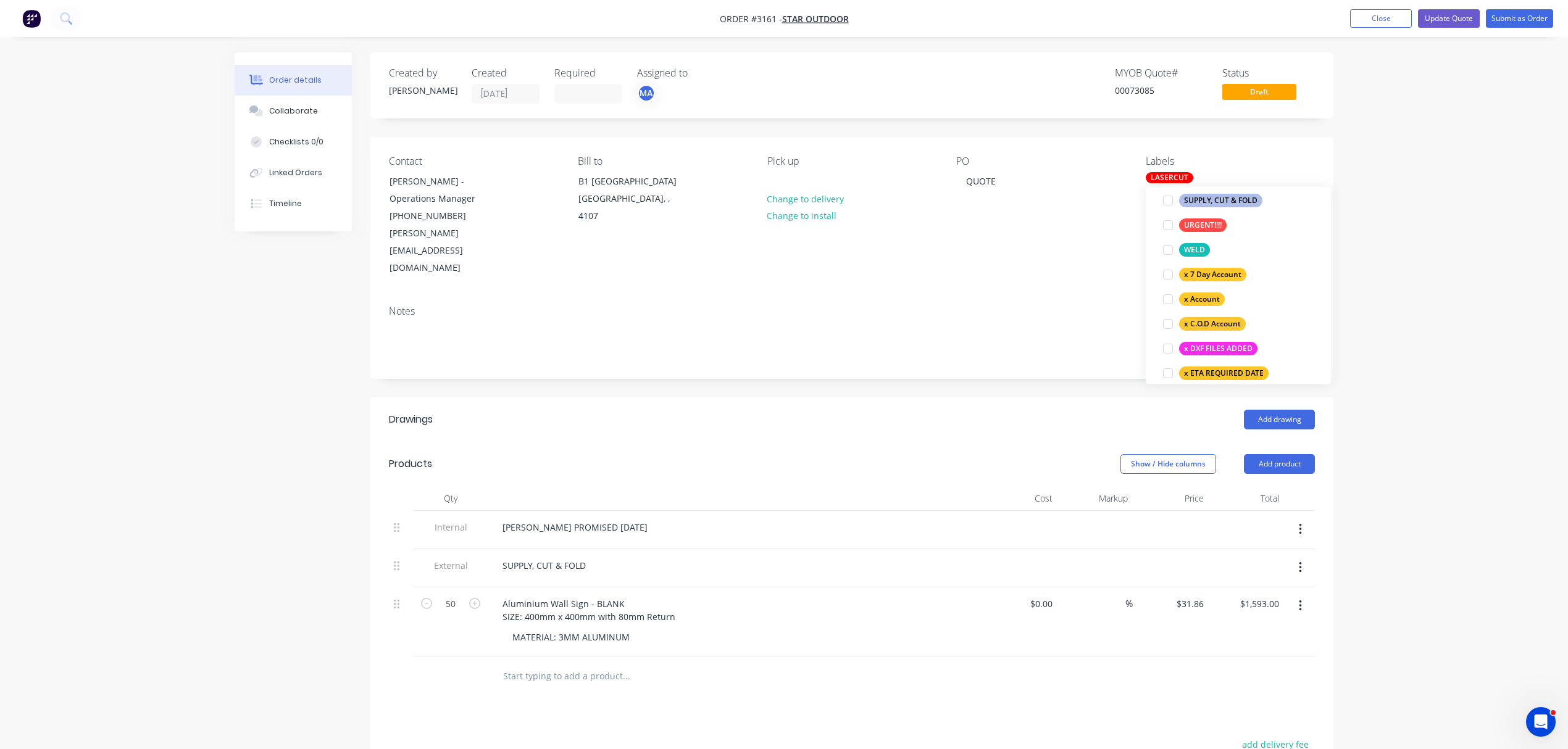
scroll to position [768, 0]
click at [1089, 237] on div "PO QUOTE" at bounding box center [1041, 216] width 169 height 121
click at [1161, 176] on div "LASERCUT" at bounding box center [1169, 178] width 47 height 11
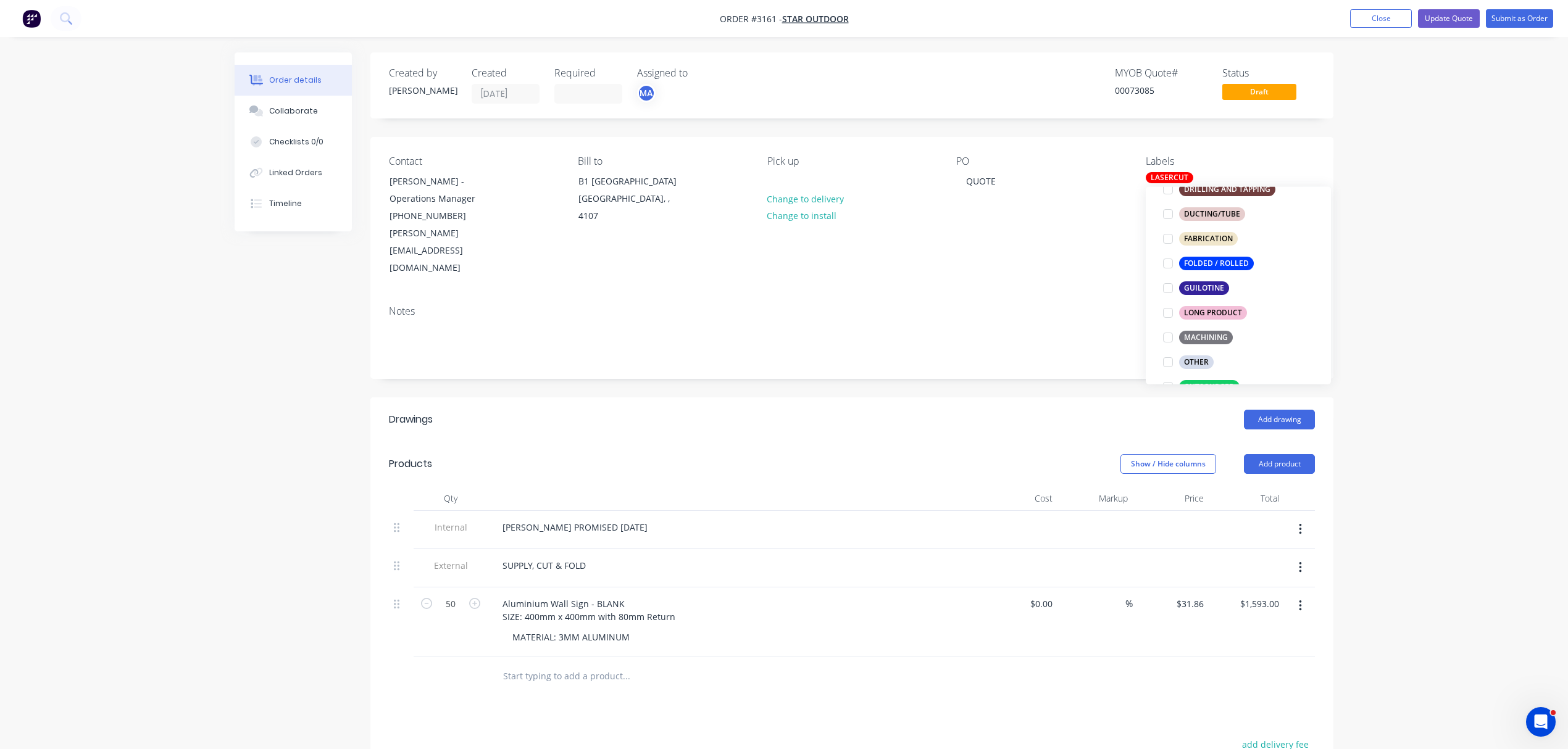
scroll to position [329, 0]
click at [1167, 277] on div at bounding box center [1167, 277] width 25 height 25
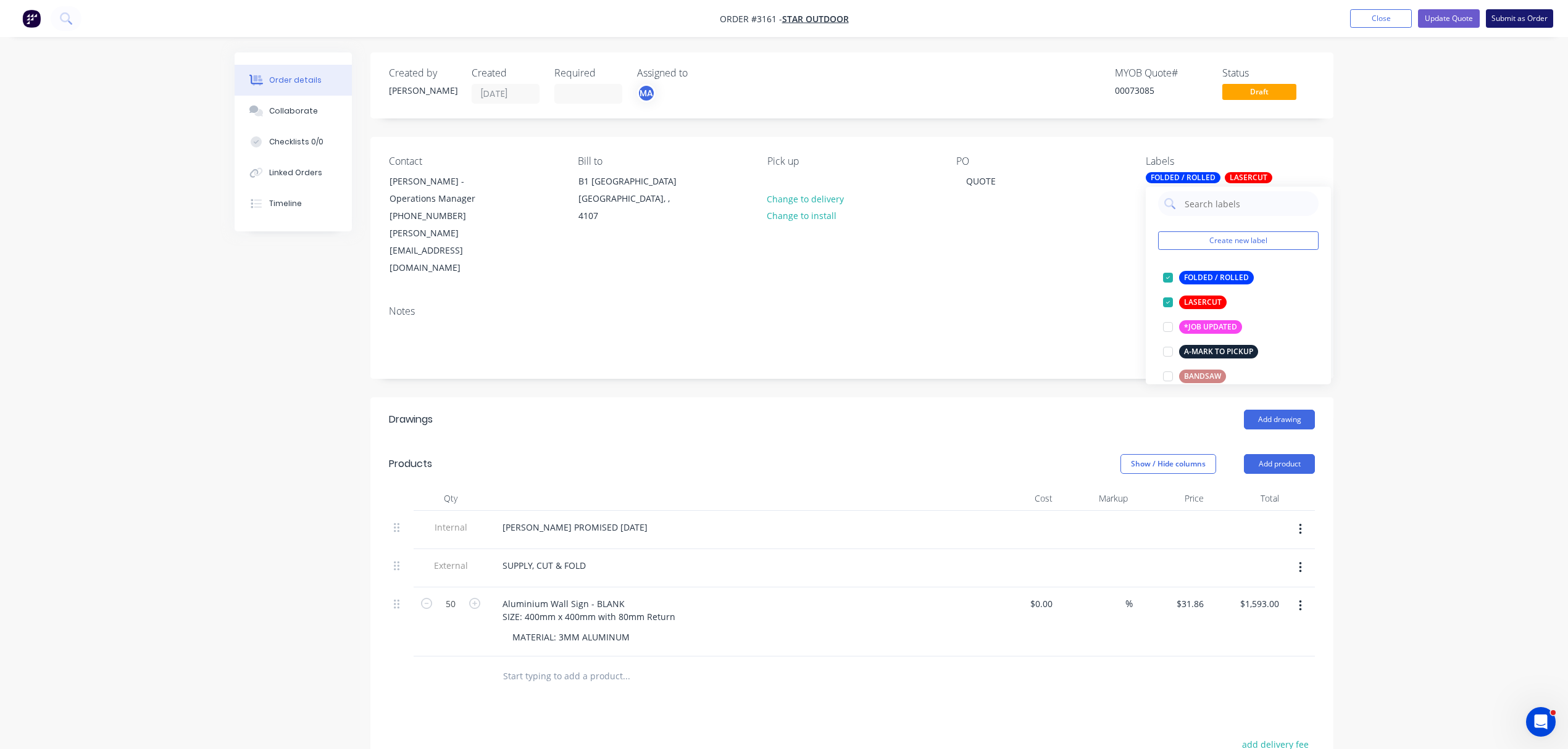
click at [1516, 18] on button "Submit as Order" at bounding box center [1519, 19] width 67 height 19
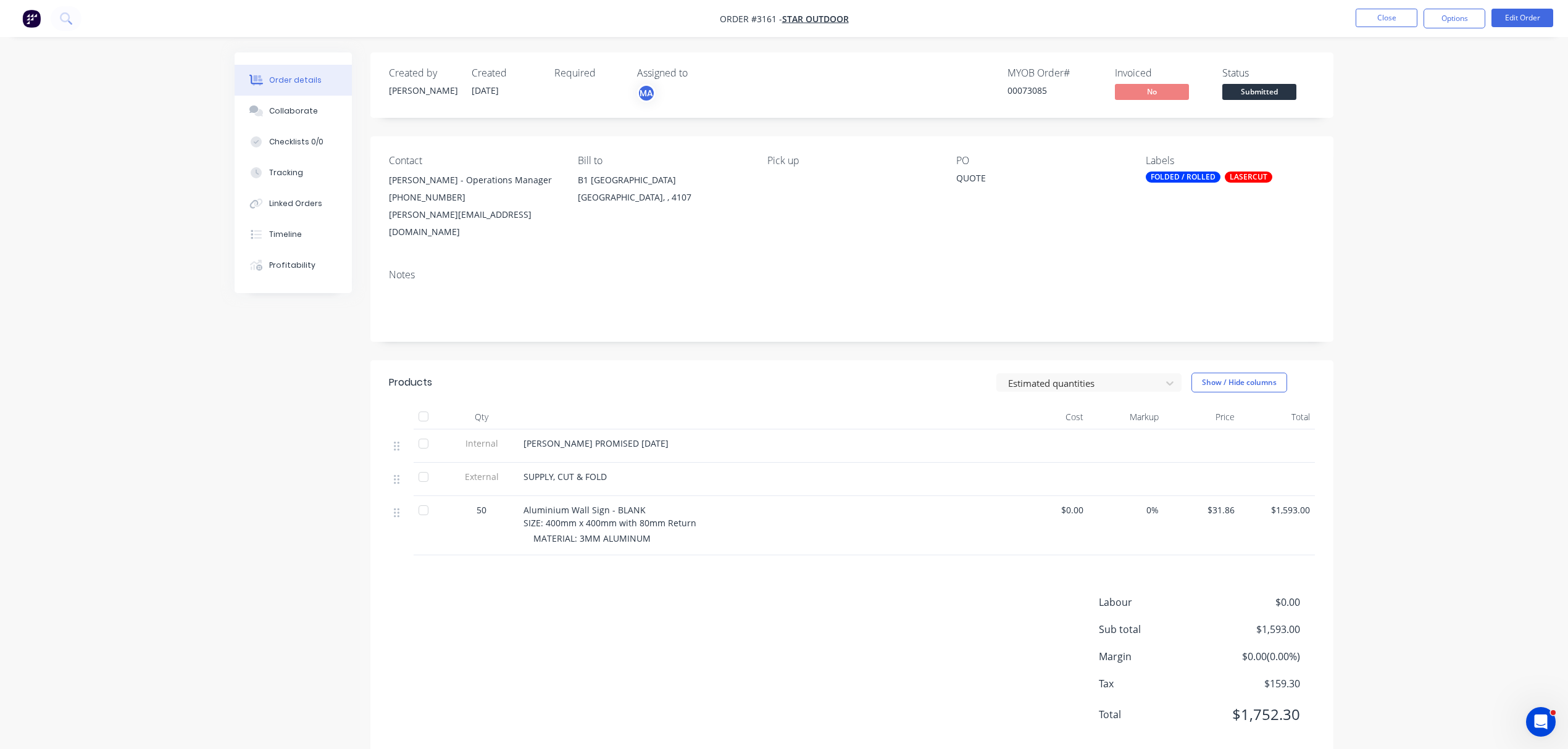
click at [986, 173] on div "QUOTE" at bounding box center [1033, 180] width 154 height 17
click at [1523, 19] on button "Edit Order" at bounding box center [1522, 18] width 62 height 19
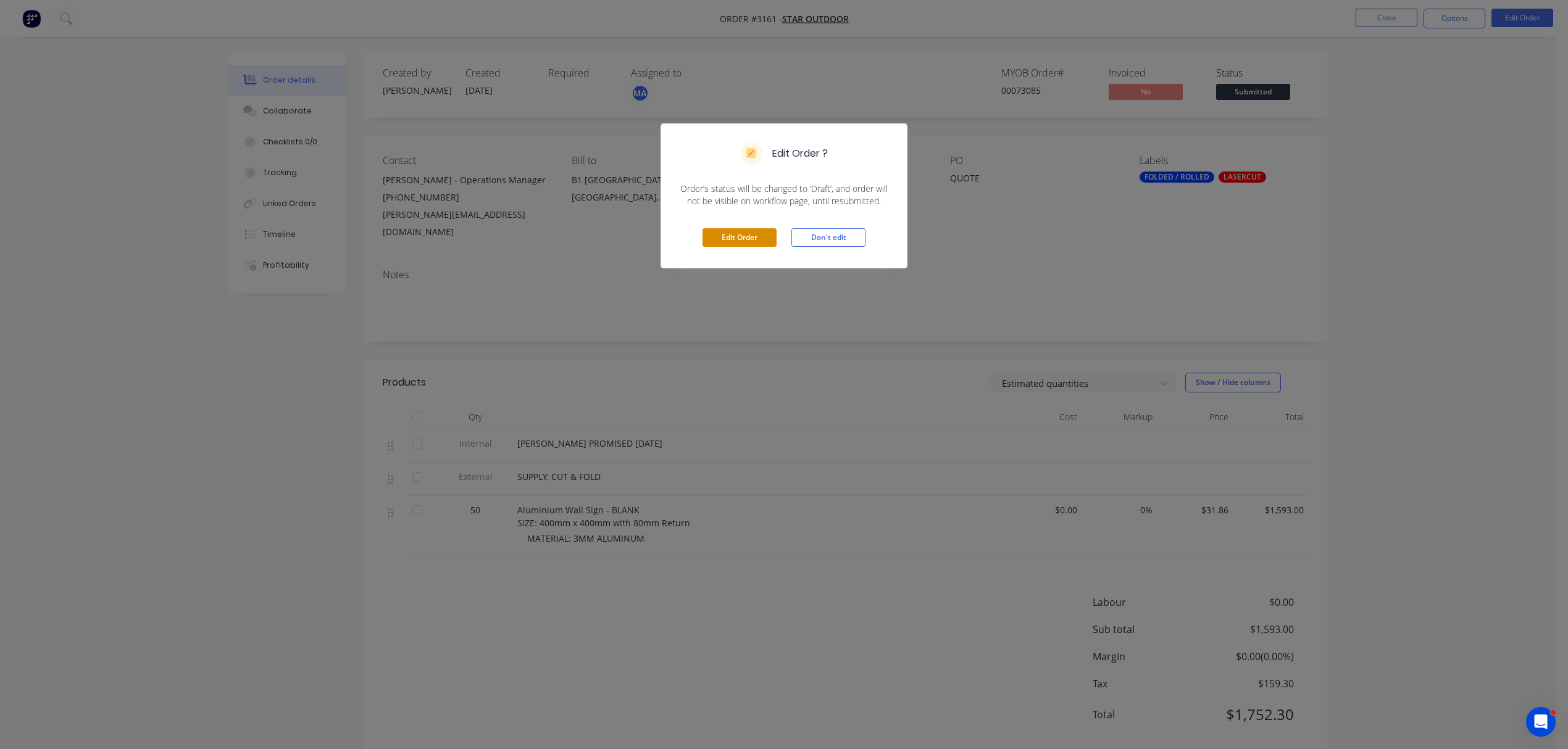
click at [746, 235] on button "Edit Order" at bounding box center [739, 238] width 74 height 19
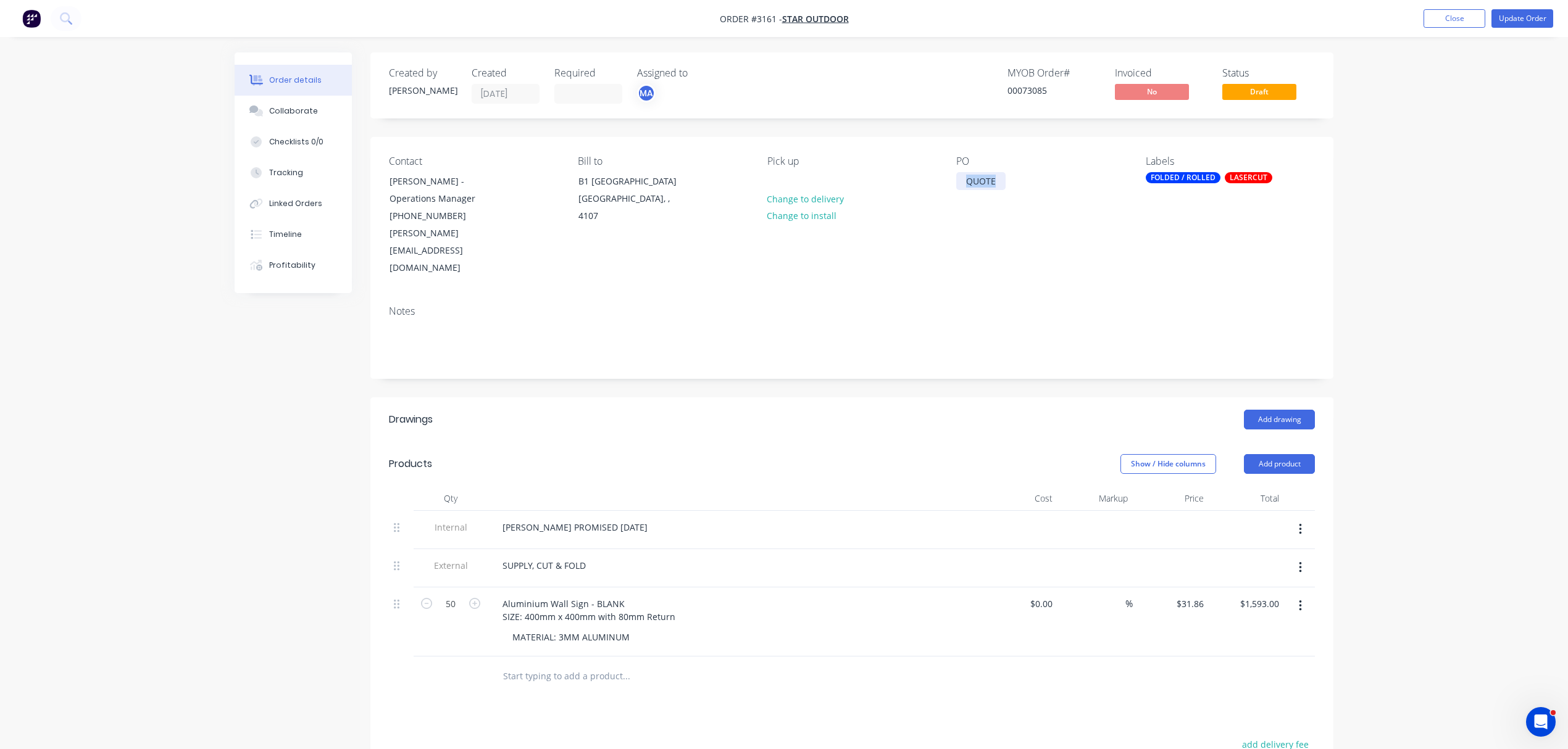
drag, startPoint x: 997, startPoint y: 186, endPoint x: 804, endPoint y: 184, distance: 193.0
click at [804, 184] on div "Contact Emily Brown - Operations Manager (07) 3710 8610 emily@staroutdoor.com.a…" at bounding box center [851, 217] width 963 height 159
click at [450, 595] on input "50" at bounding box center [451, 604] width 32 height 19
type input "20"
type input "$637.20"
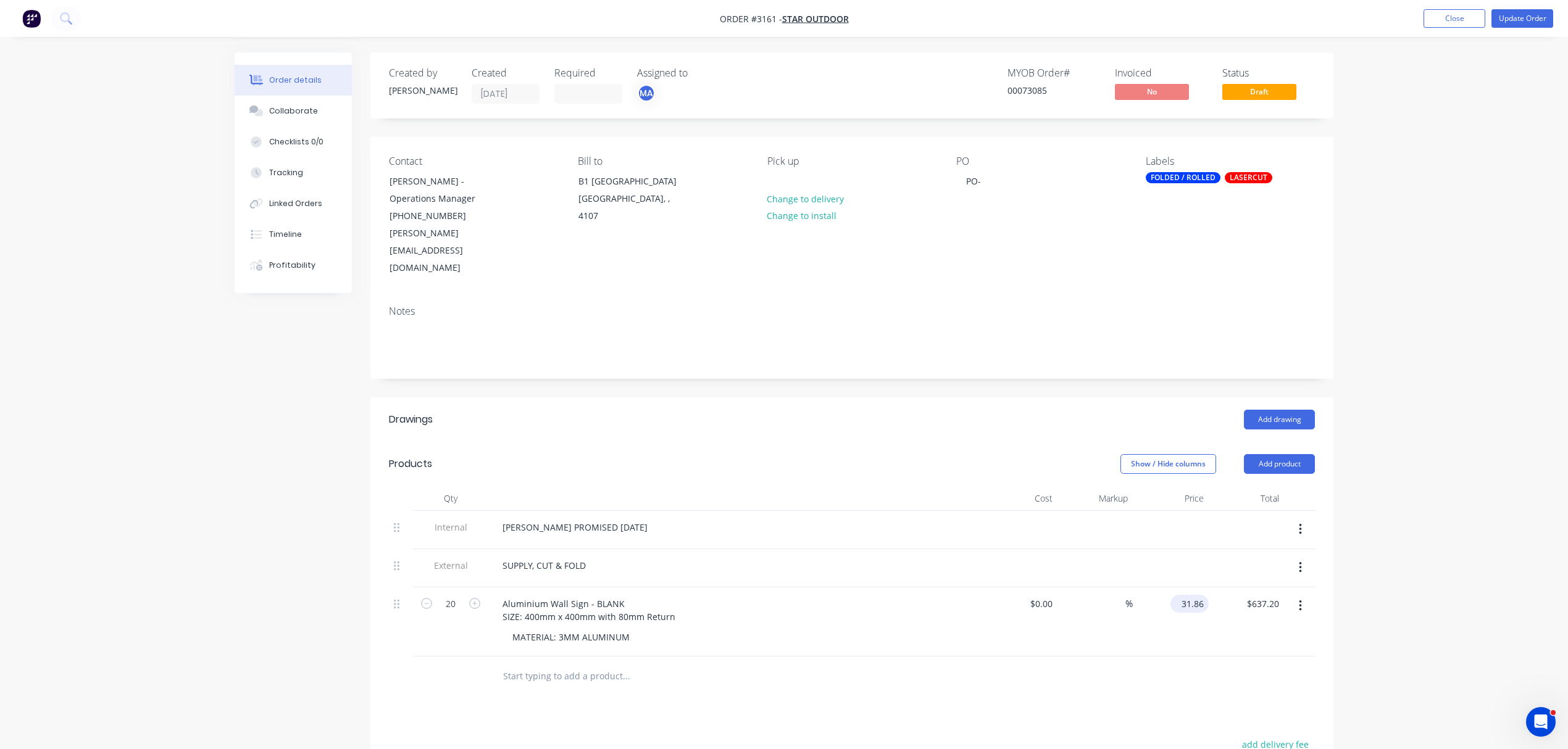
click at [1192, 595] on input "31.86" at bounding box center [1191, 603] width 33 height 18
type input "$38.00"
type input "$760.00"
click at [988, 178] on div "PO-" at bounding box center [973, 181] width 34 height 18
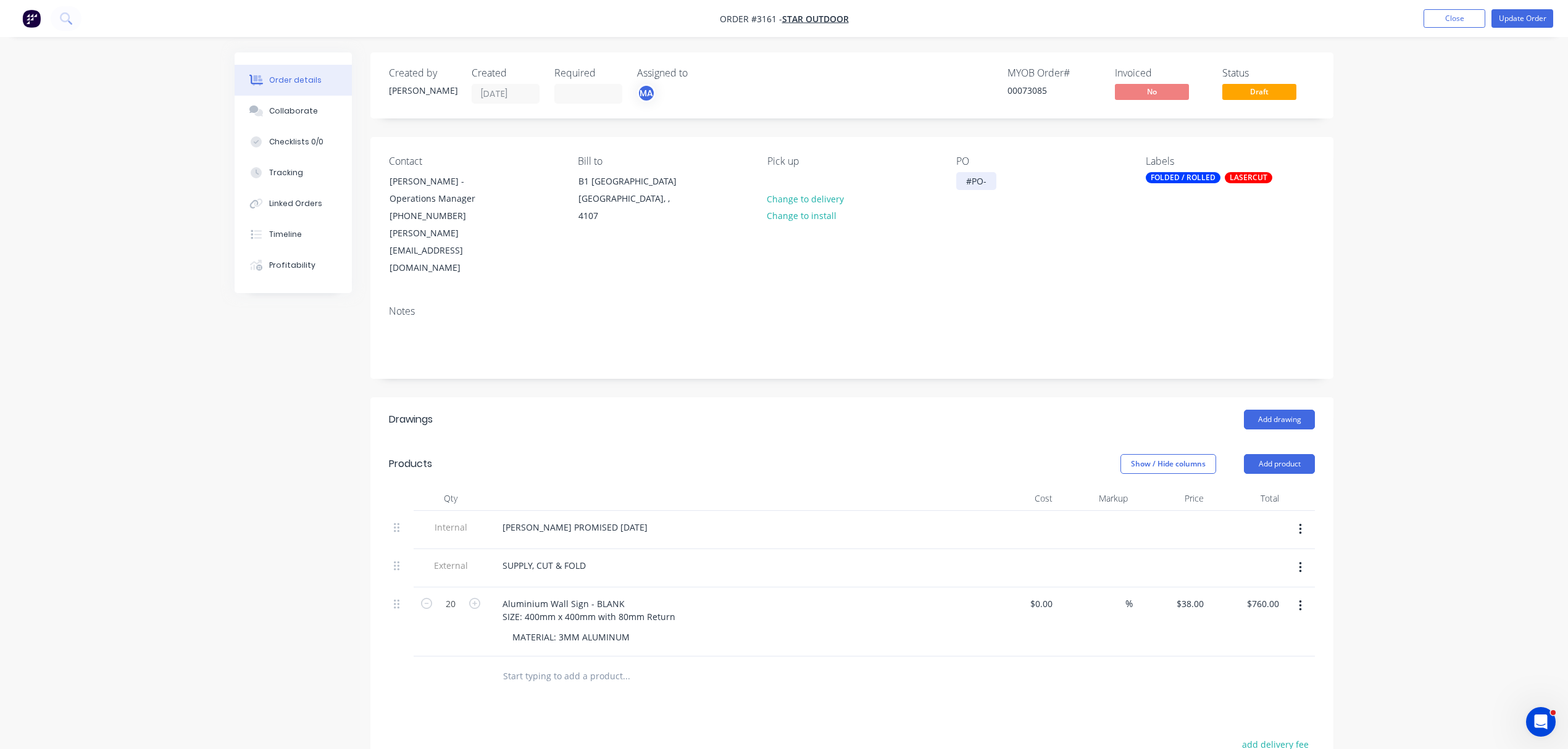
click at [993, 178] on div "#PO-" at bounding box center [976, 181] width 40 height 18
click at [1199, 178] on div "FOLDED / ROLLED" at bounding box center [1183, 178] width 75 height 11
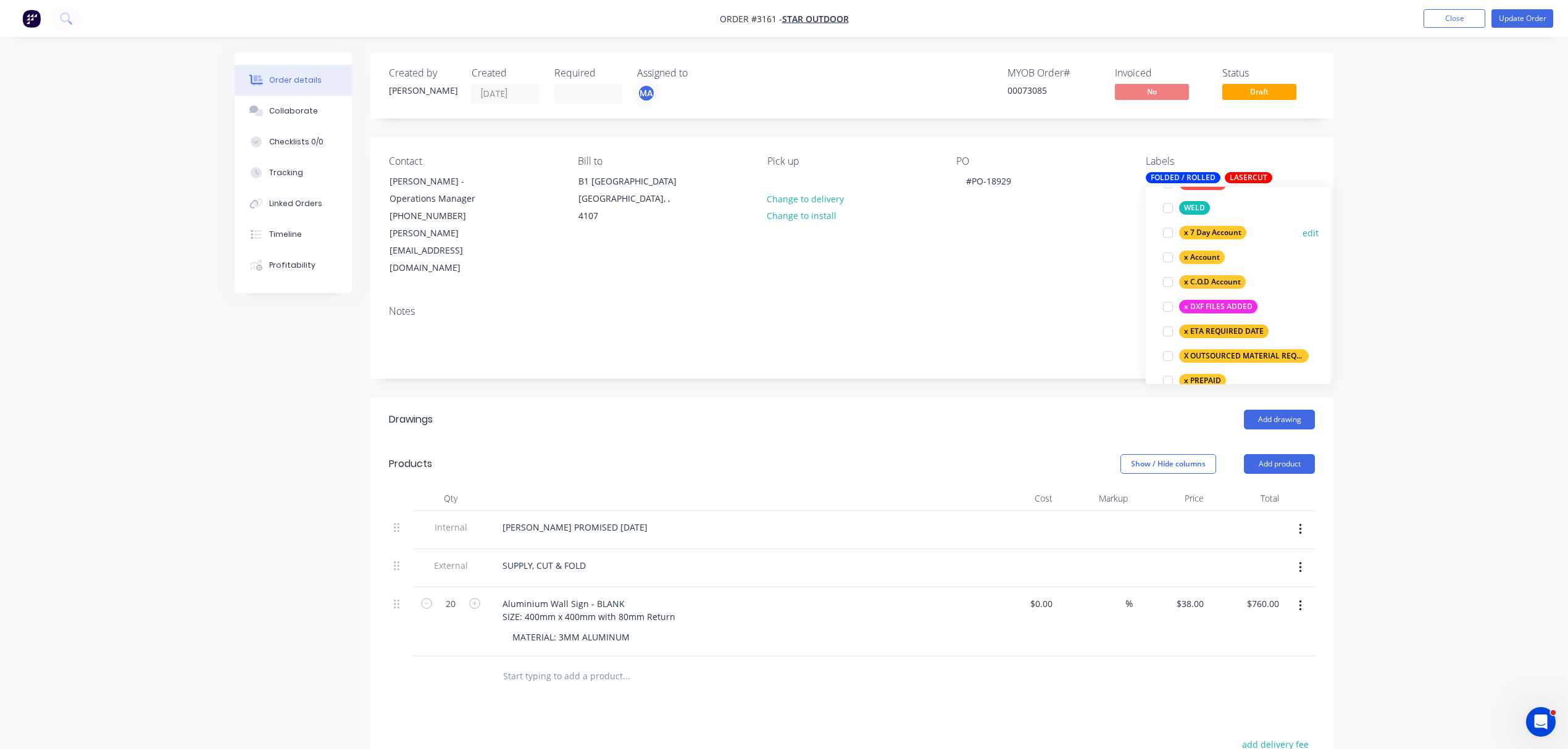
scroll to position [823, 0]
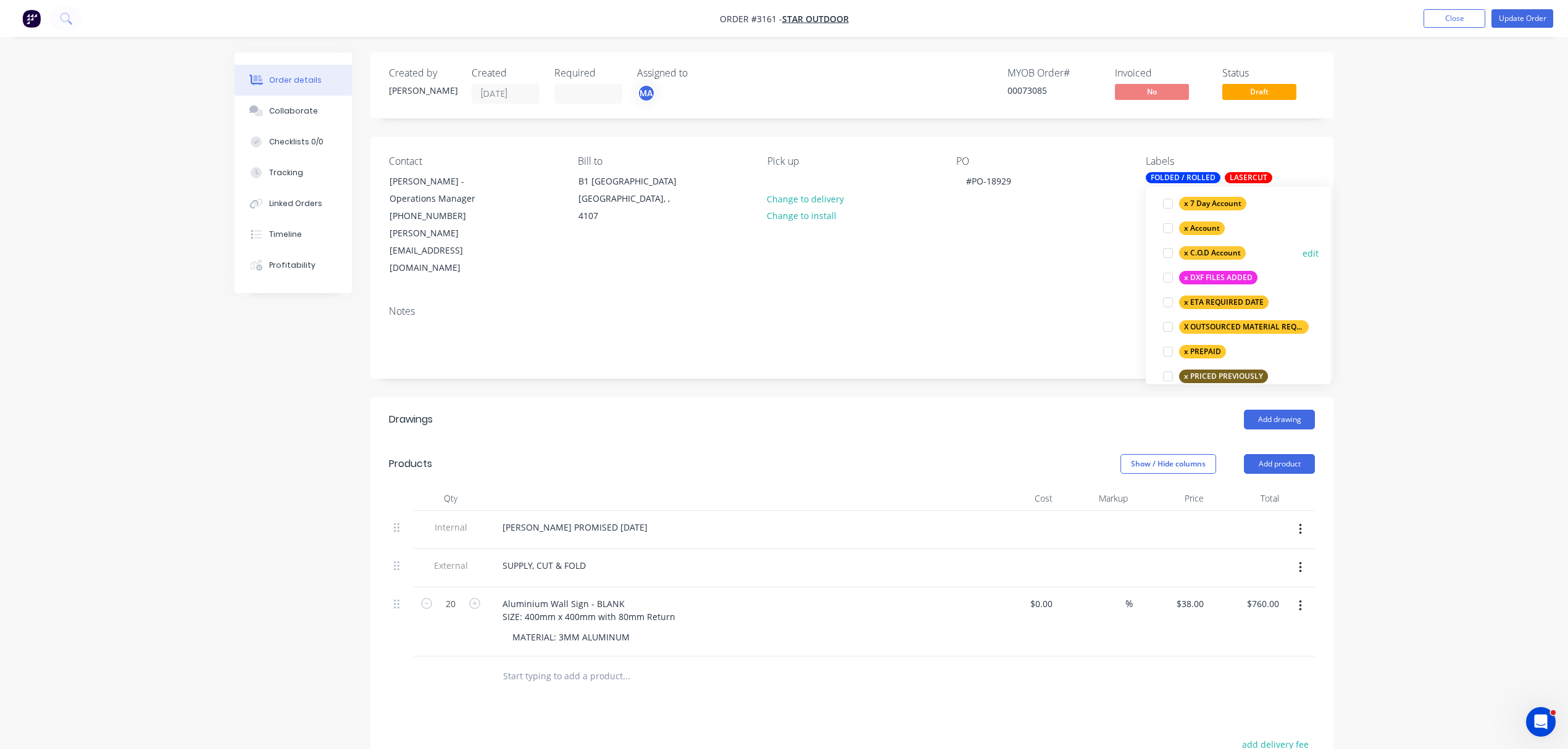
click at [1166, 253] on div at bounding box center [1167, 253] width 25 height 25
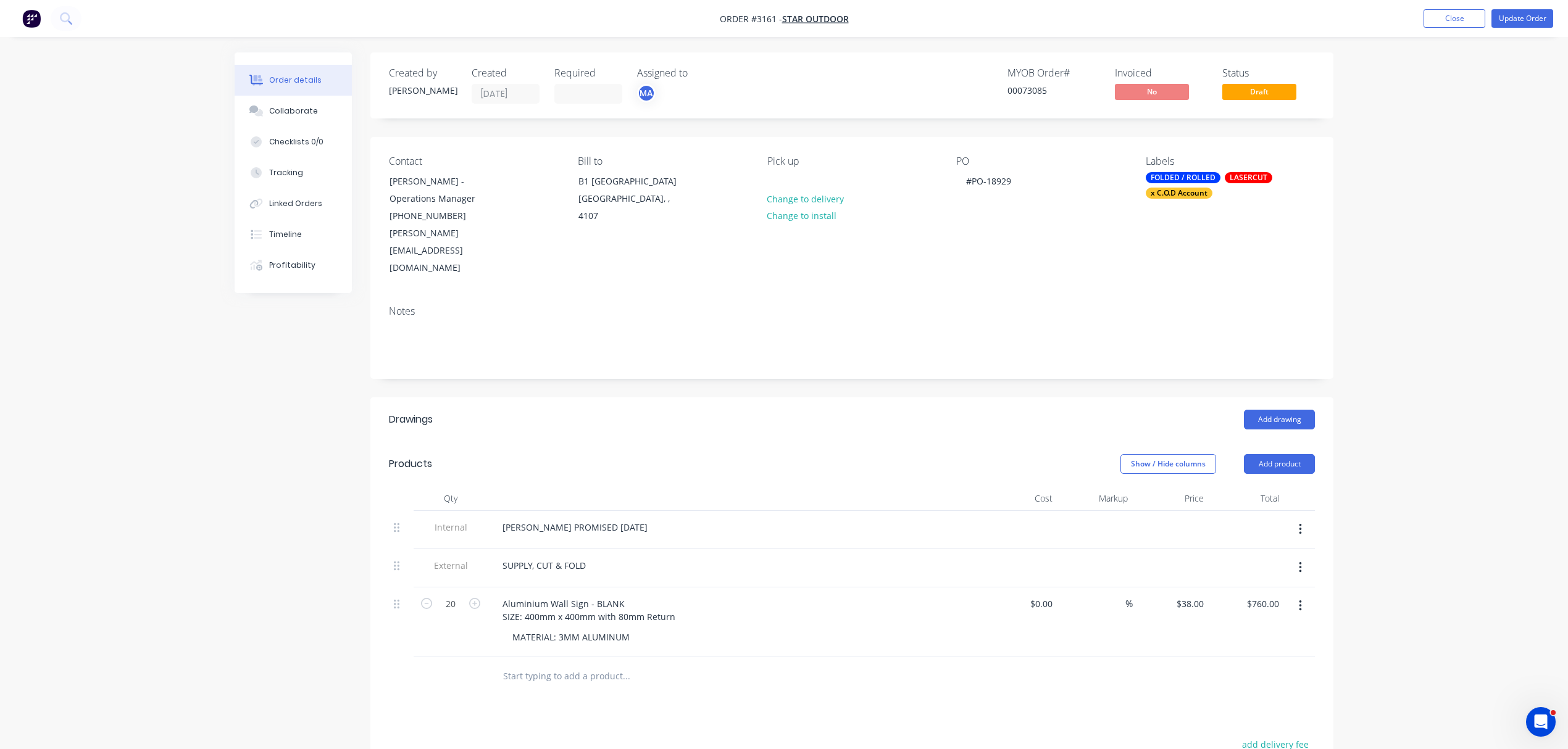
click at [220, 465] on div "Order details Collaborate Checklists 0/0 Tracking Linked Orders Timeline Profit…" at bounding box center [784, 506] width 1568 height 1011
click at [288, 109] on div "Collaborate" at bounding box center [293, 111] width 48 height 11
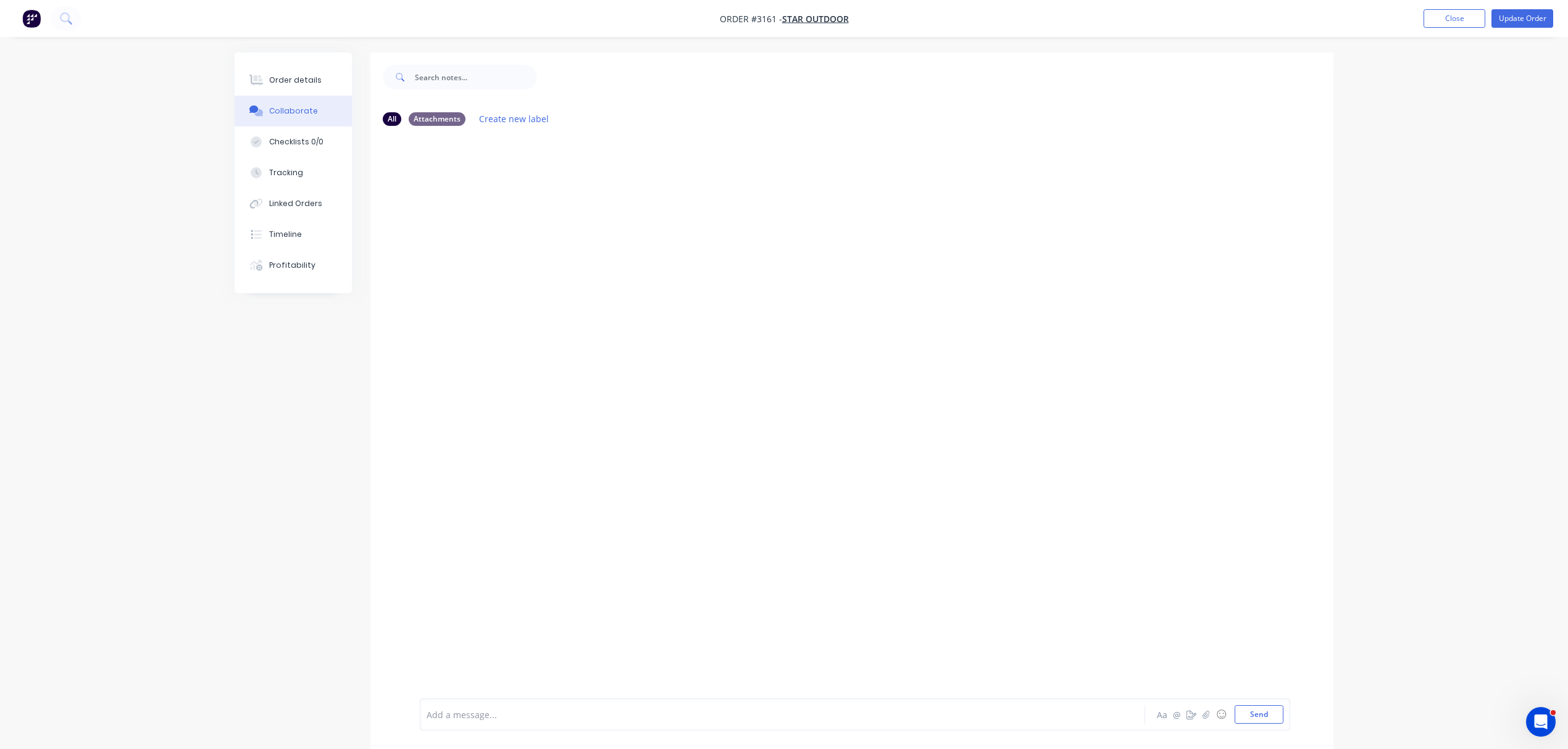
click at [529, 714] on div at bounding box center [748, 715] width 642 height 13
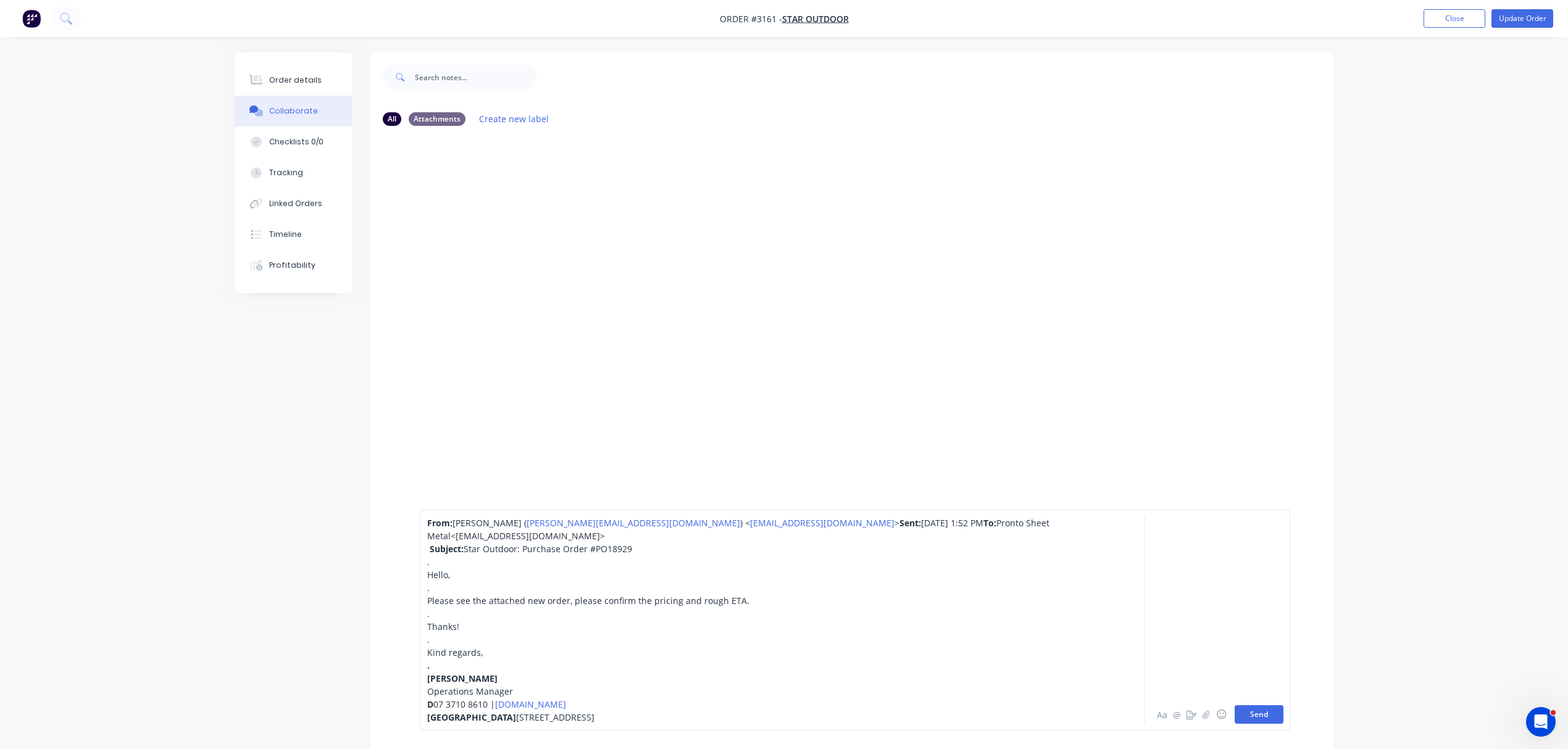
click at [1252, 711] on button "Send" at bounding box center [1258, 715] width 48 height 19
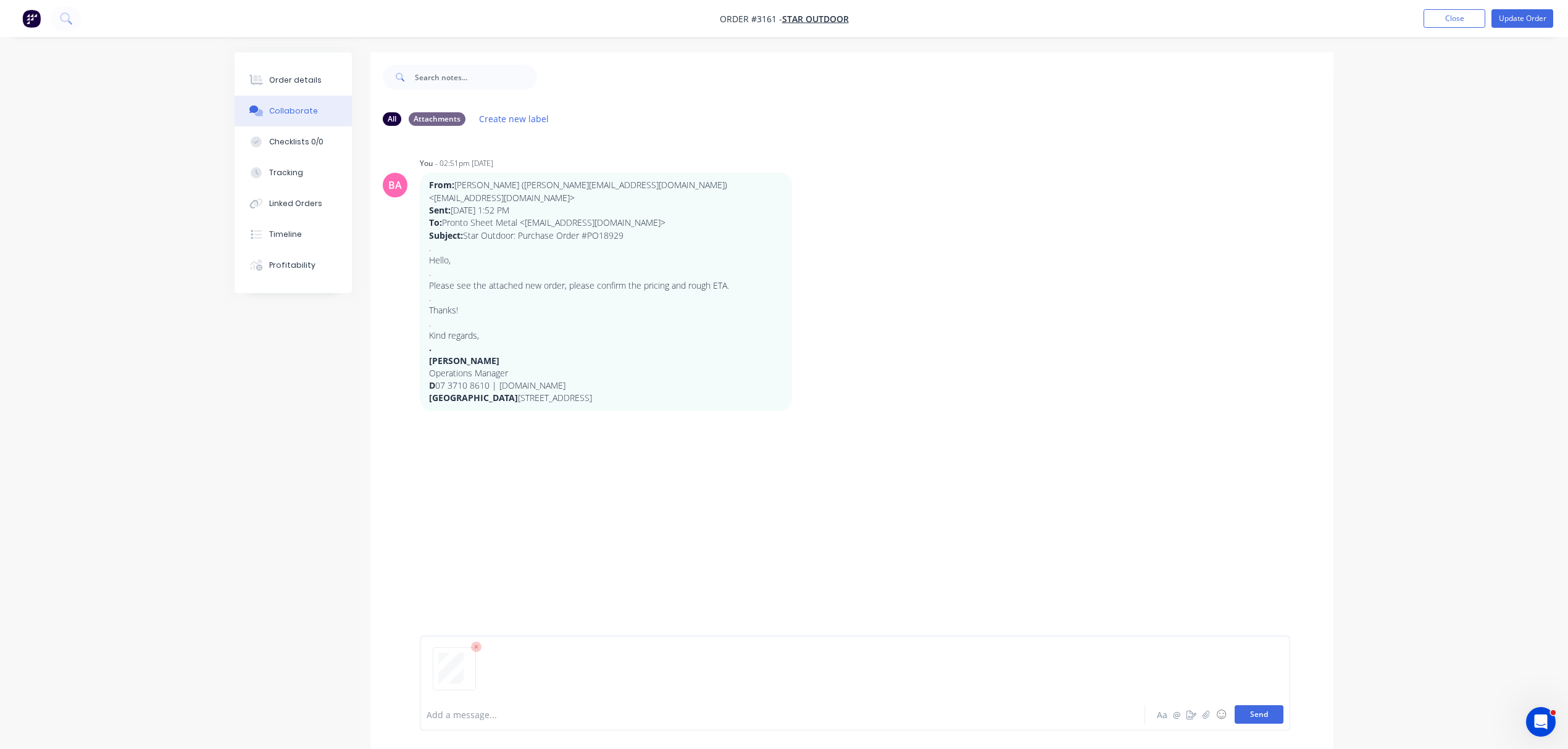
click at [1260, 717] on button "Send" at bounding box center [1258, 715] width 48 height 19
click at [465, 703] on div "Add a message... Aa @ ☺ Send" at bounding box center [854, 715] width 870 height 32
click at [462, 708] on div "Add a message..." at bounding box center [747, 715] width 642 height 19
click at [1259, 714] on button "Send" at bounding box center [1258, 715] width 48 height 19
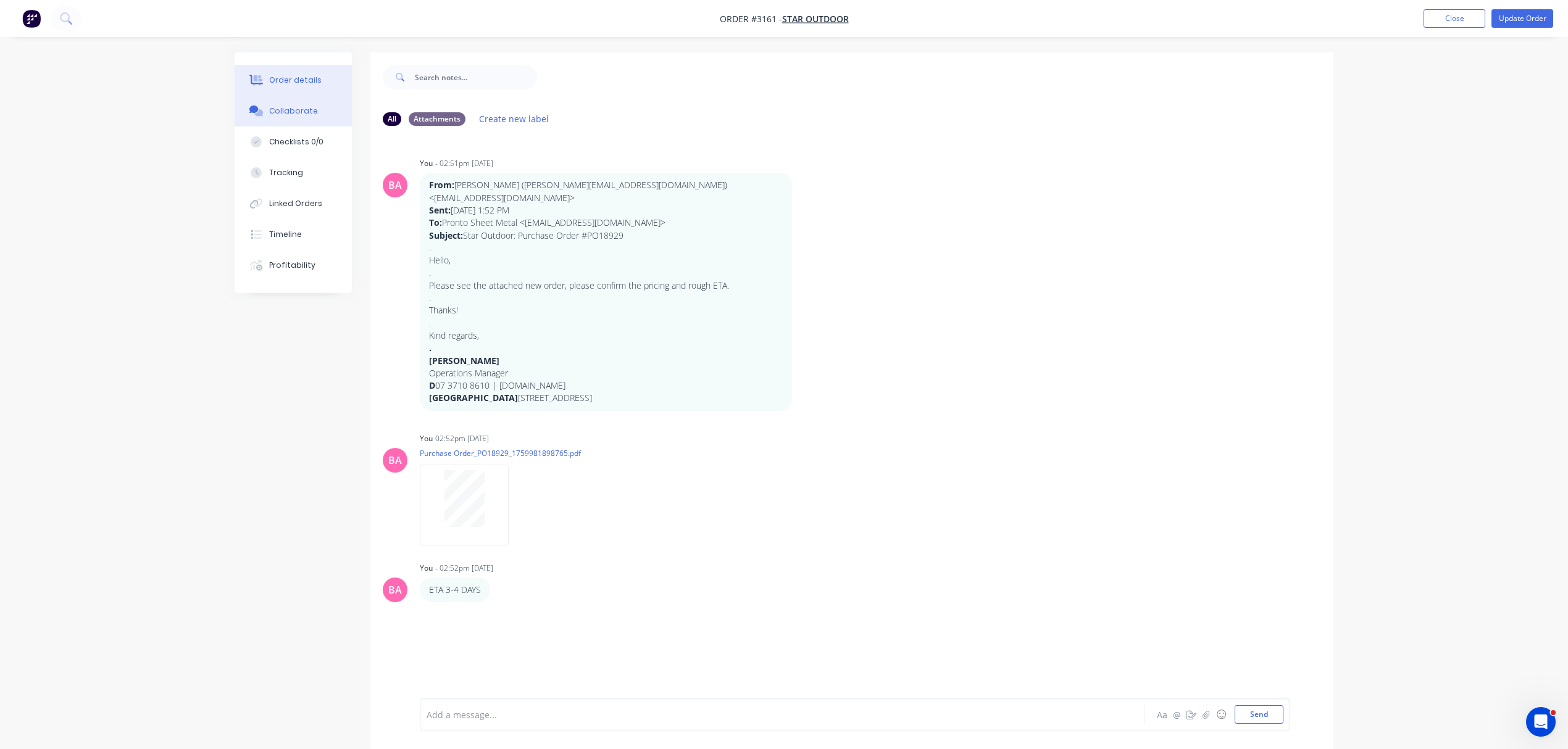
click at [277, 72] on button "Order details" at bounding box center [294, 80] width 117 height 31
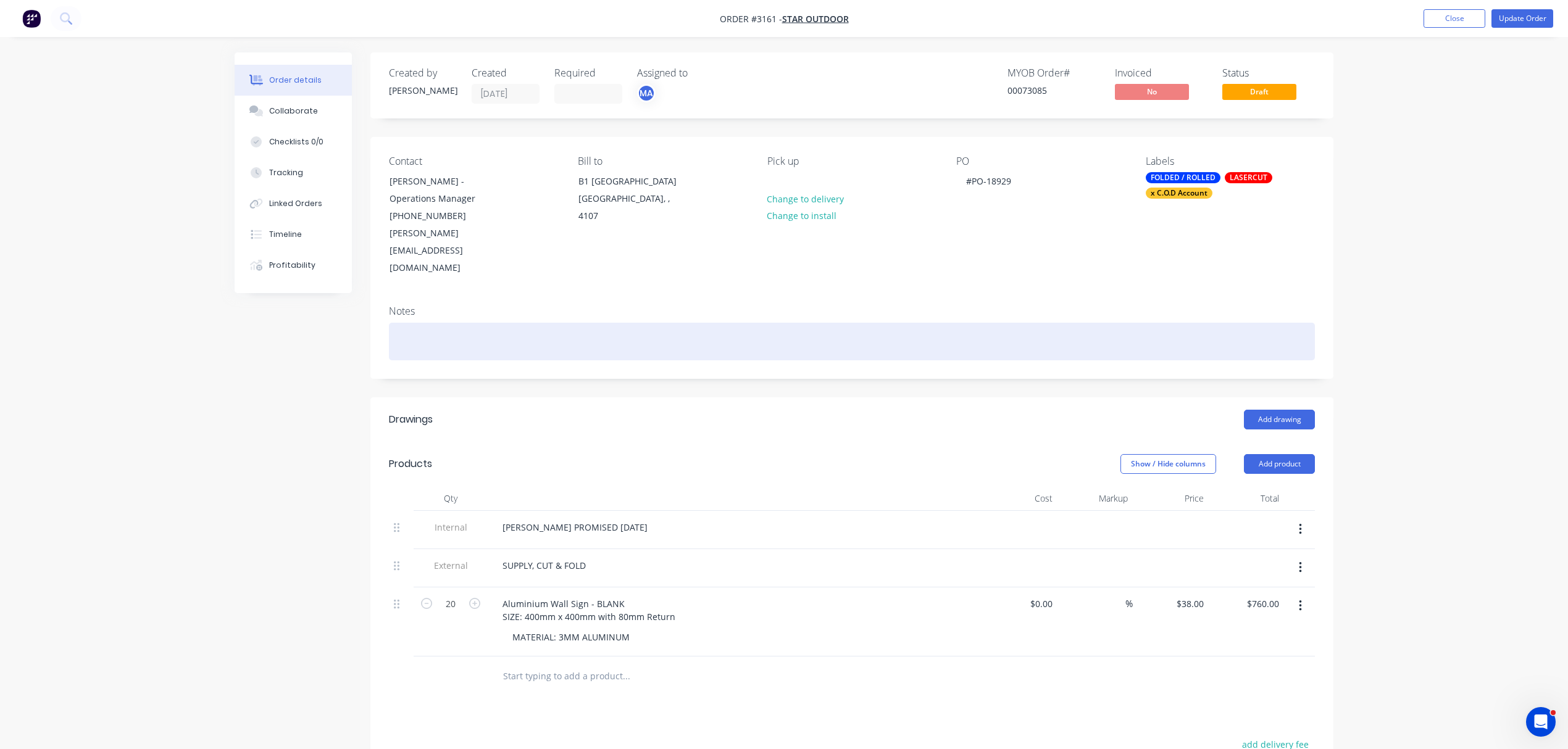
click at [442, 323] on div at bounding box center [852, 342] width 926 height 38
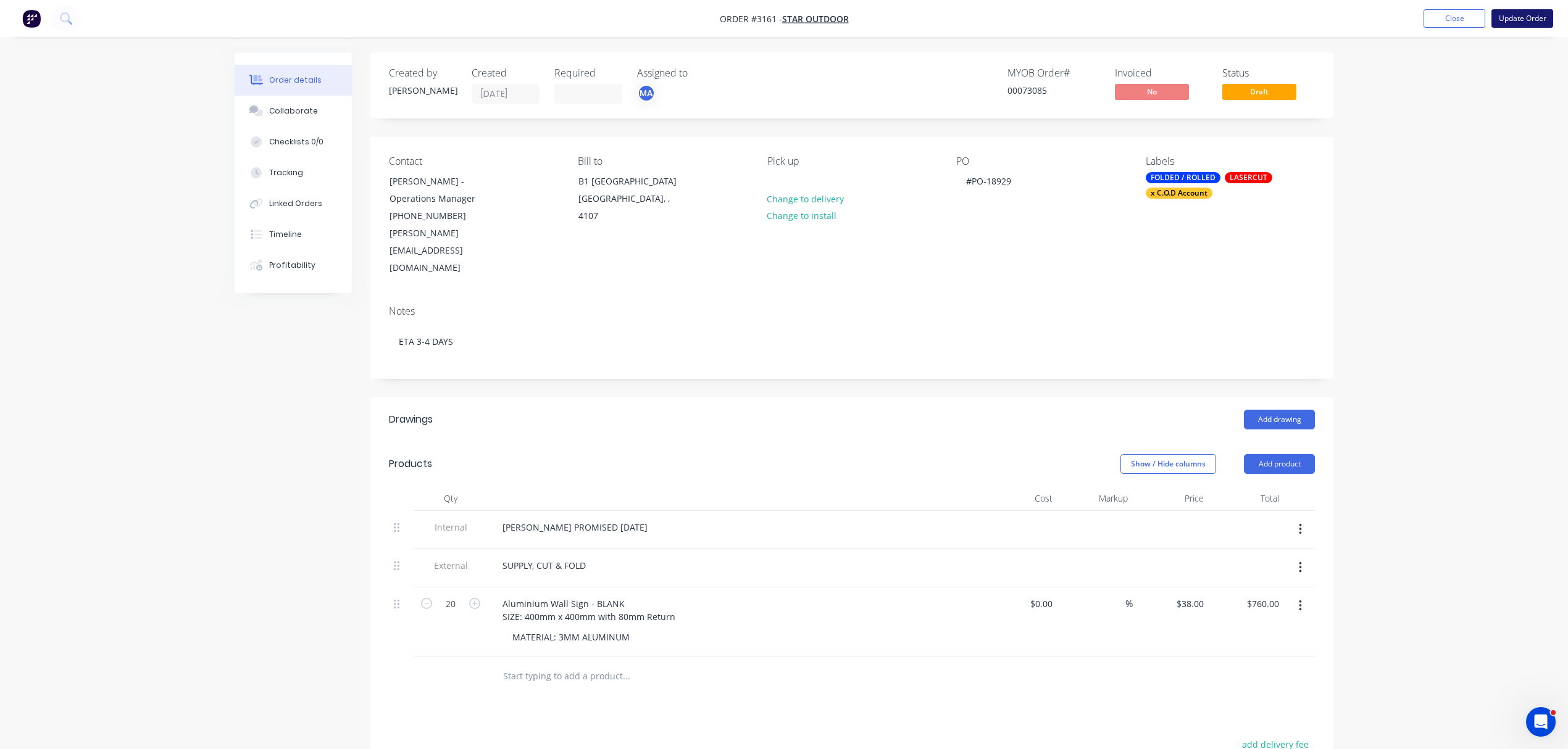
click at [1541, 11] on button "Update Order" at bounding box center [1522, 19] width 62 height 19
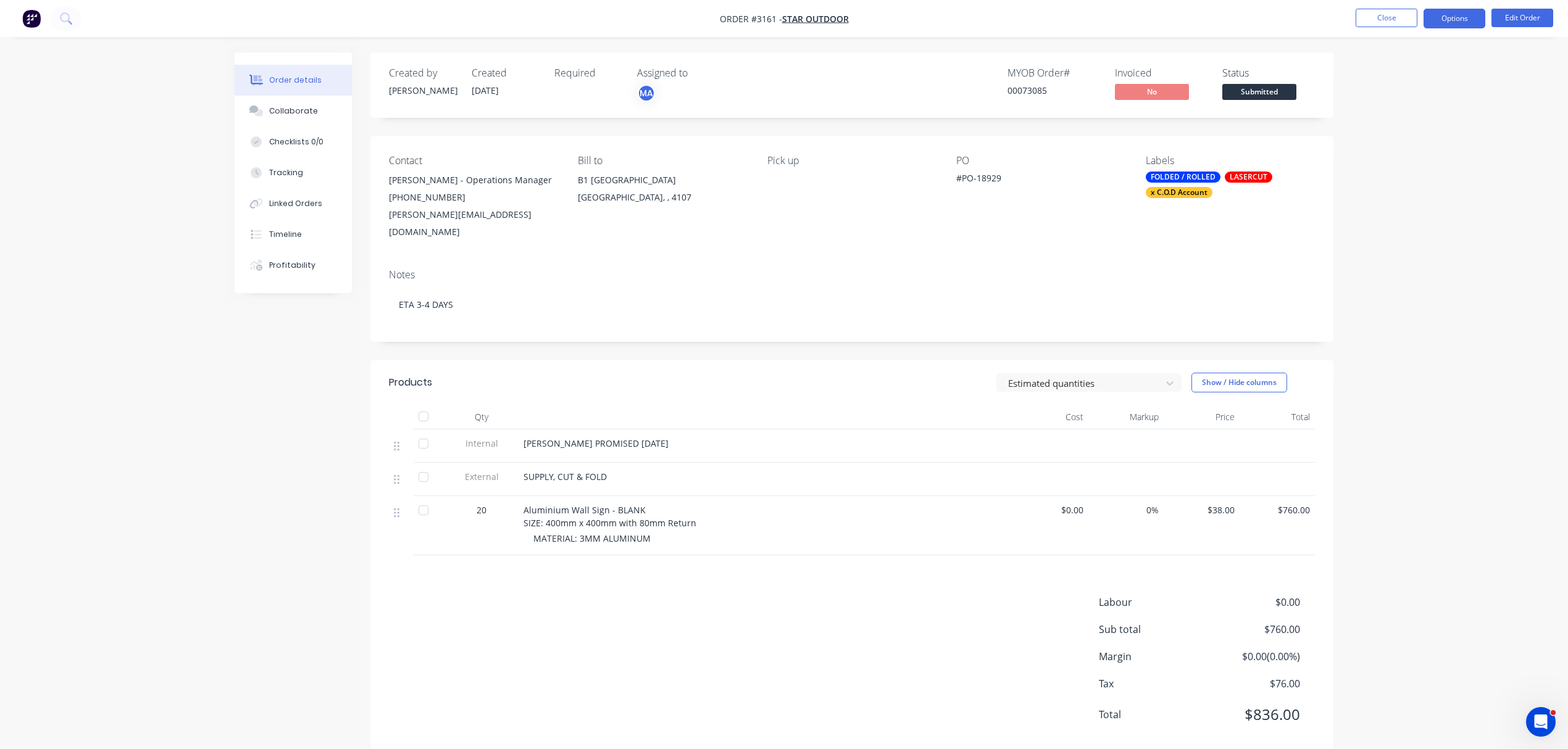
click at [1450, 12] on button "Options" at bounding box center [1453, 18] width 62 height 20
click at [1412, 141] on div "Work Order" at bounding box center [1417, 149] width 114 height 18
click at [1399, 97] on div "With pricing" at bounding box center [1417, 99] width 114 height 18
click at [300, 109] on div "Collaborate" at bounding box center [293, 111] width 48 height 11
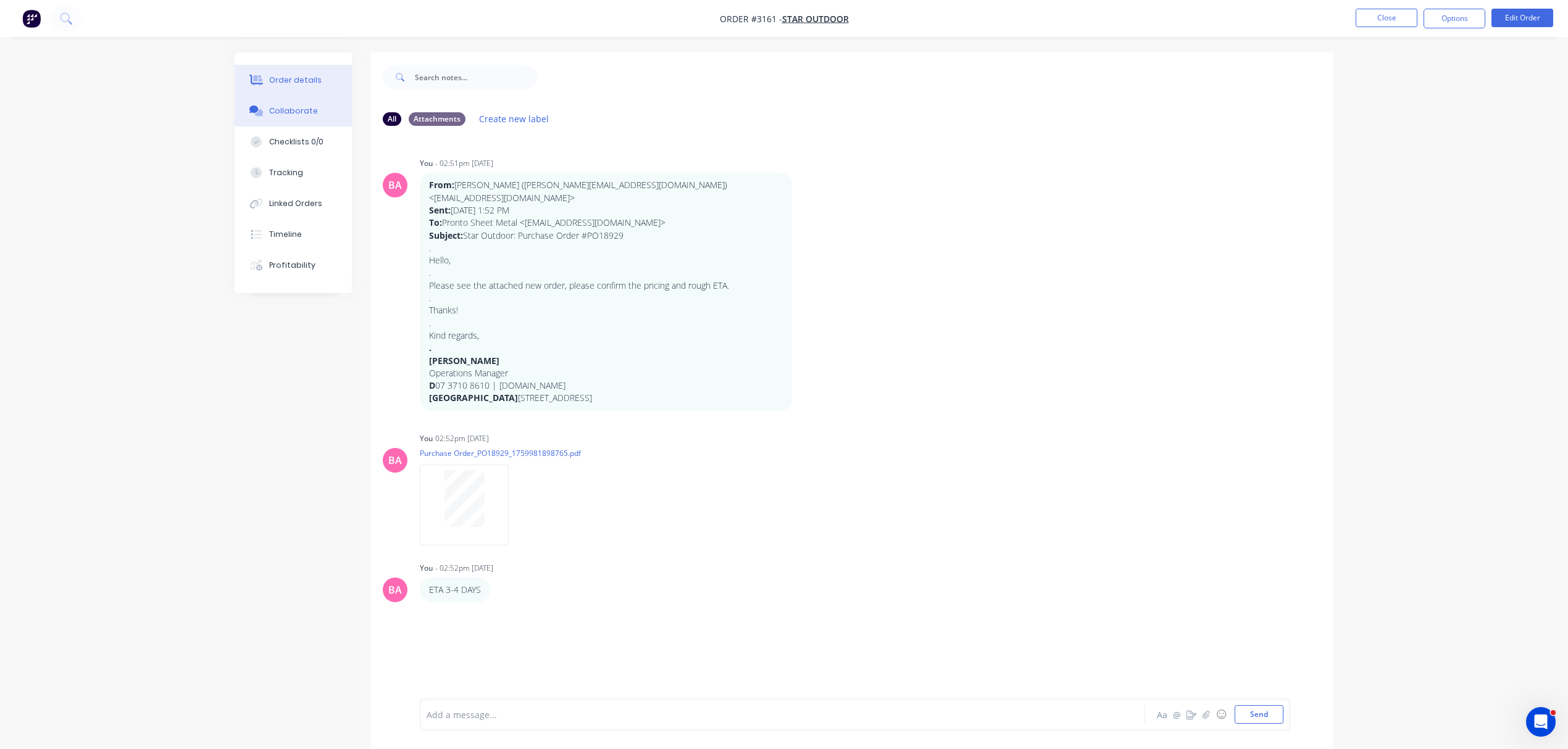
click at [304, 77] on div "Order details" at bounding box center [294, 80] width 52 height 11
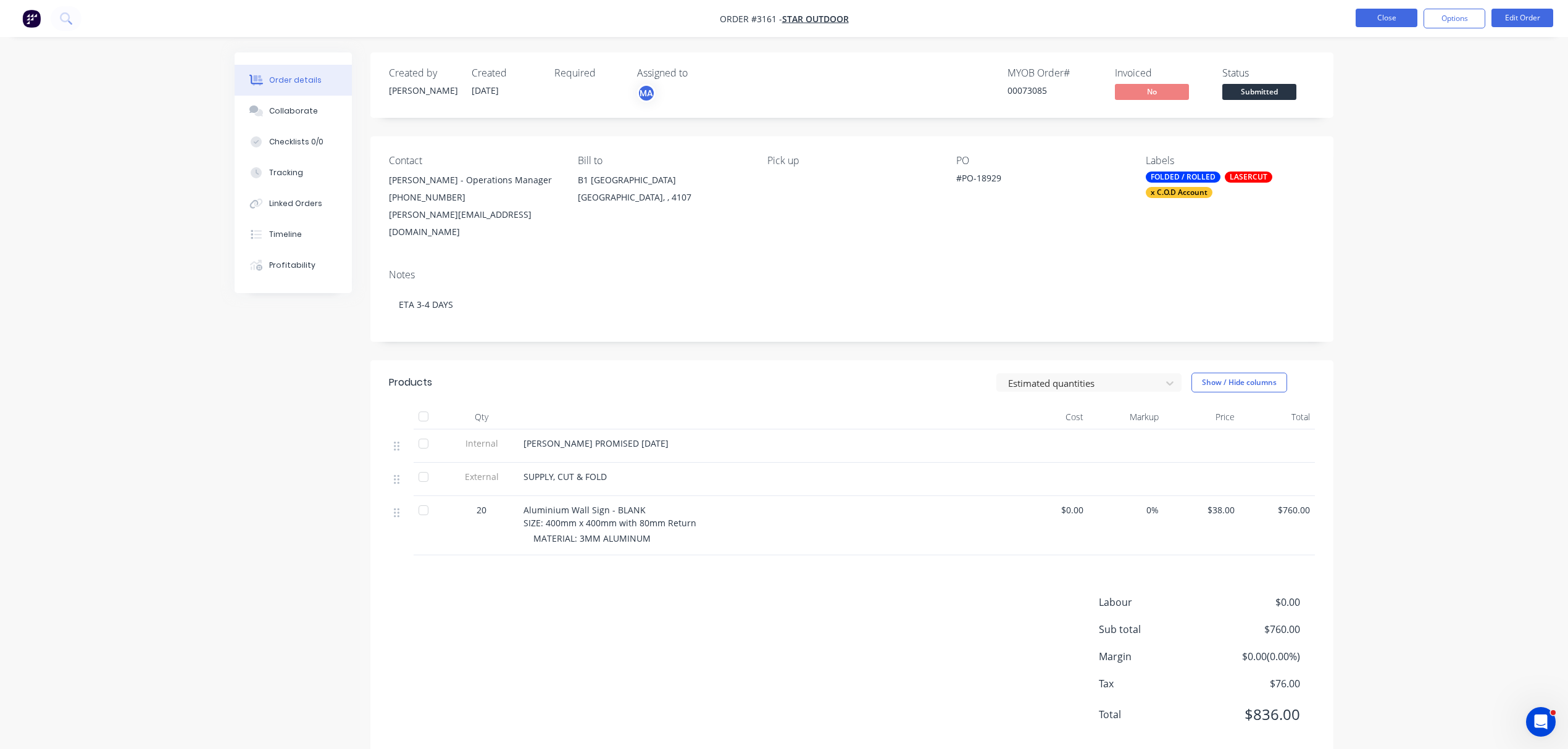
click at [1399, 9] on button "Close" at bounding box center [1385, 18] width 62 height 19
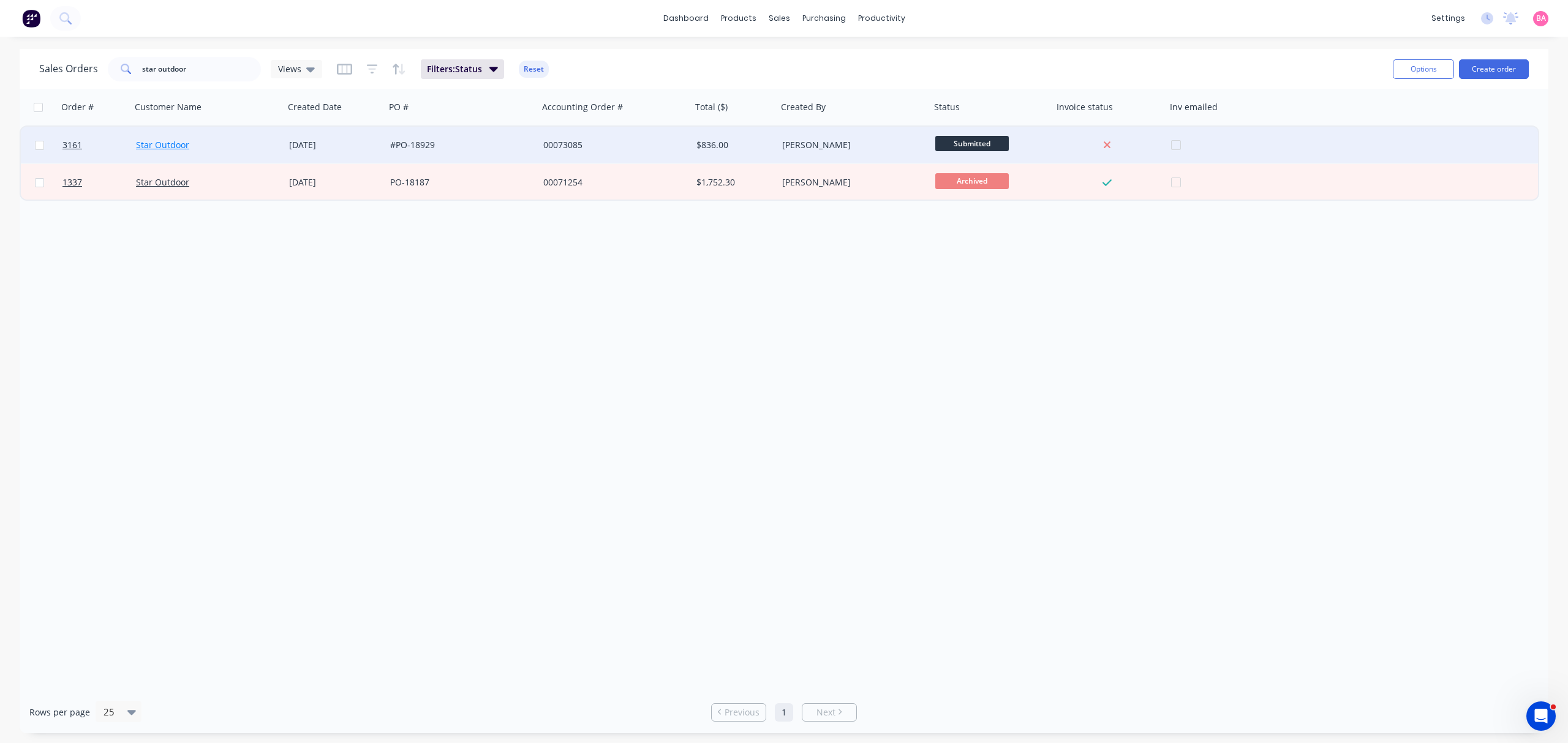
click at [146, 142] on link "Star Outdoor" at bounding box center [163, 145] width 54 height 11
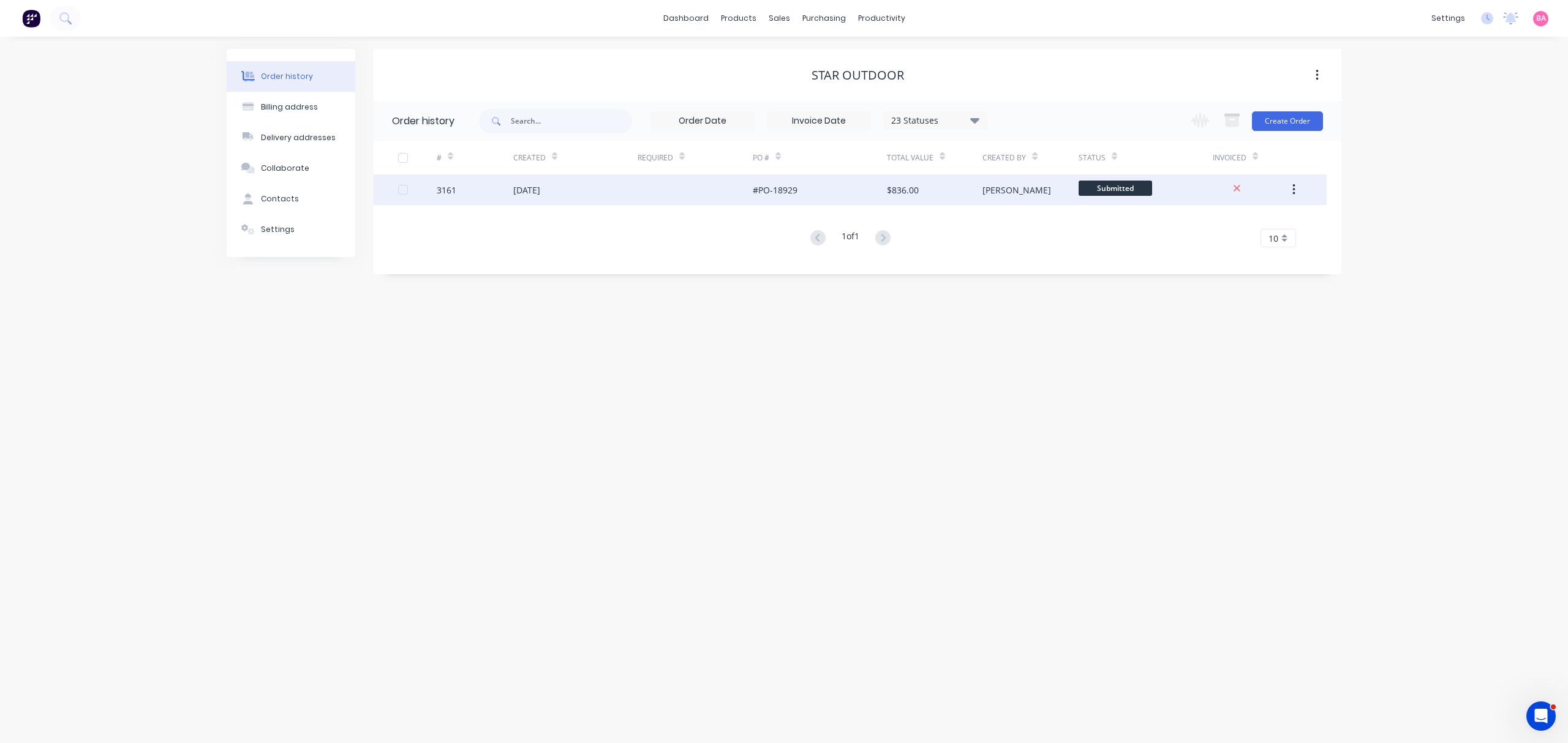
click at [556, 182] on div "09 Oct 2025" at bounding box center [575, 190] width 124 height 31
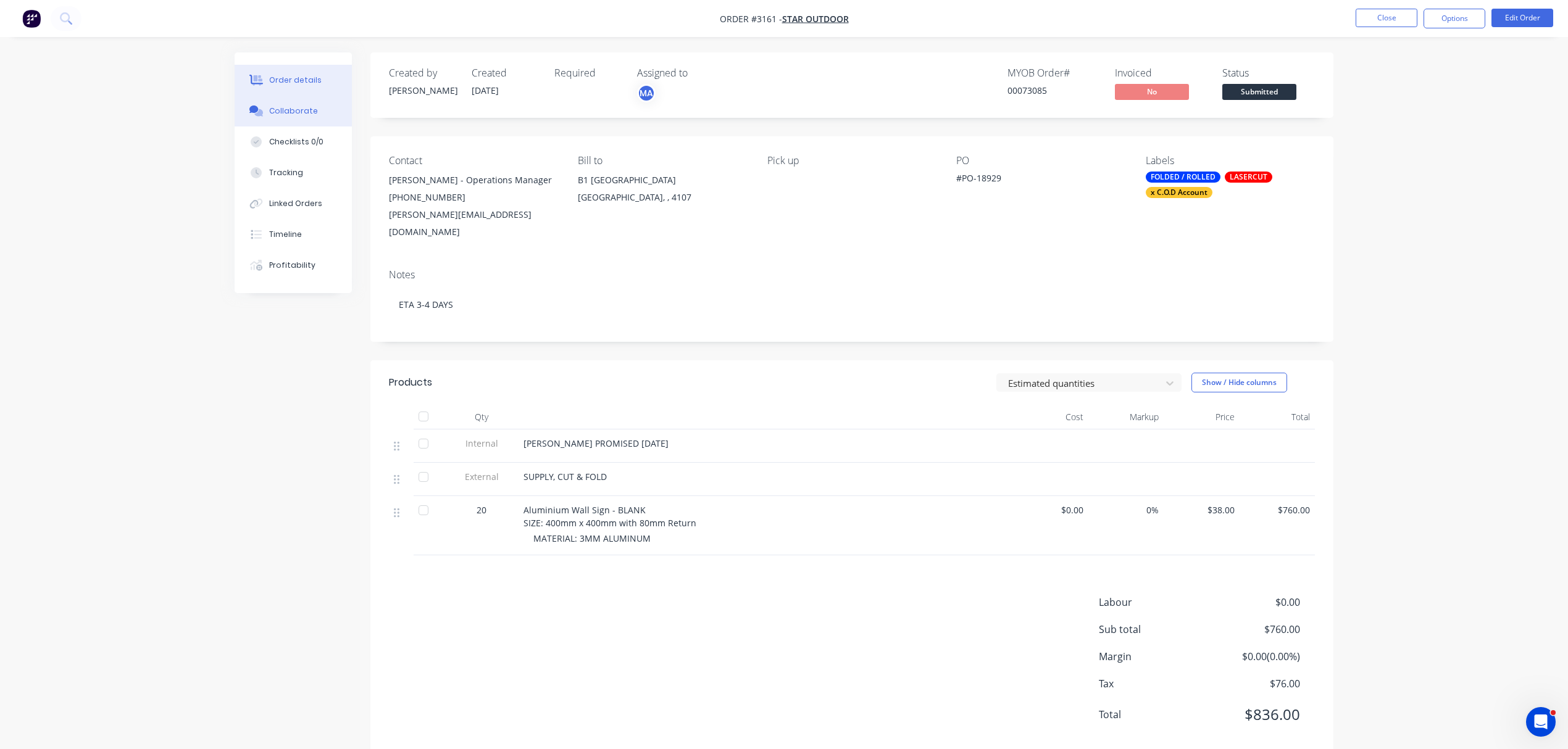
click at [293, 109] on div "Collaborate" at bounding box center [293, 111] width 48 height 11
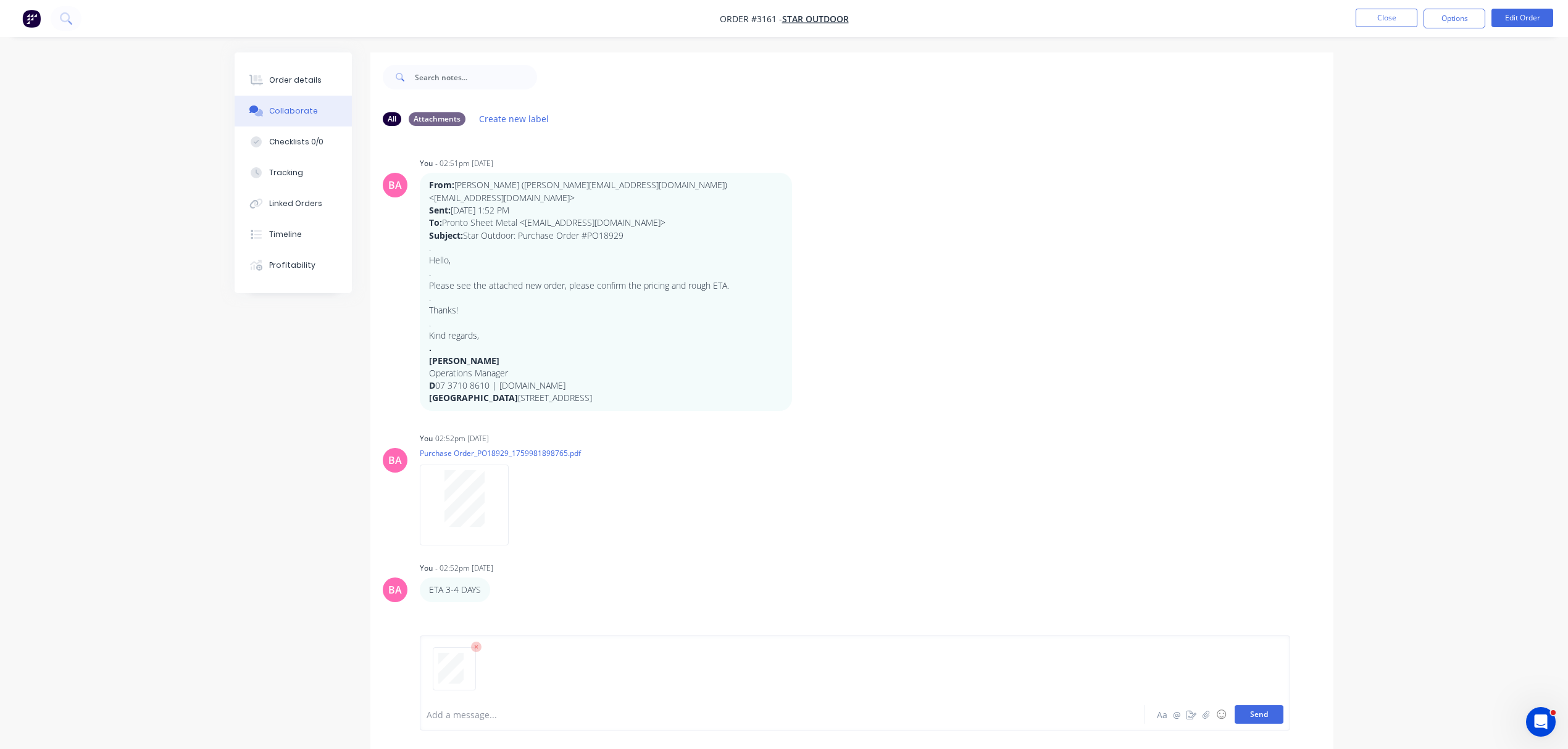
click at [1247, 711] on button "Send" at bounding box center [1258, 715] width 48 height 19
click at [508, 719] on div at bounding box center [748, 715] width 642 height 13
click at [1272, 710] on button "Send" at bounding box center [1258, 715] width 48 height 19
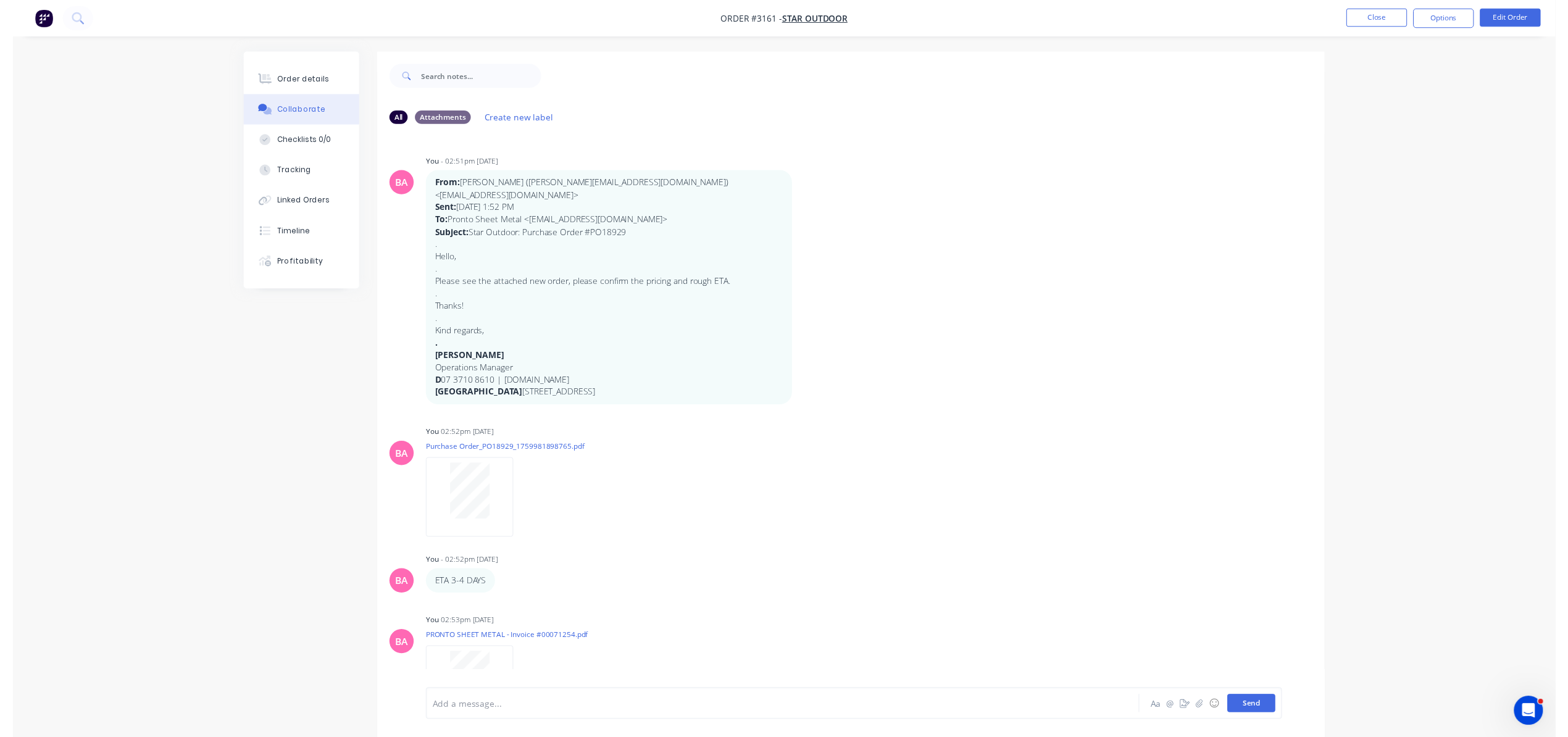
scroll to position [30, 0]
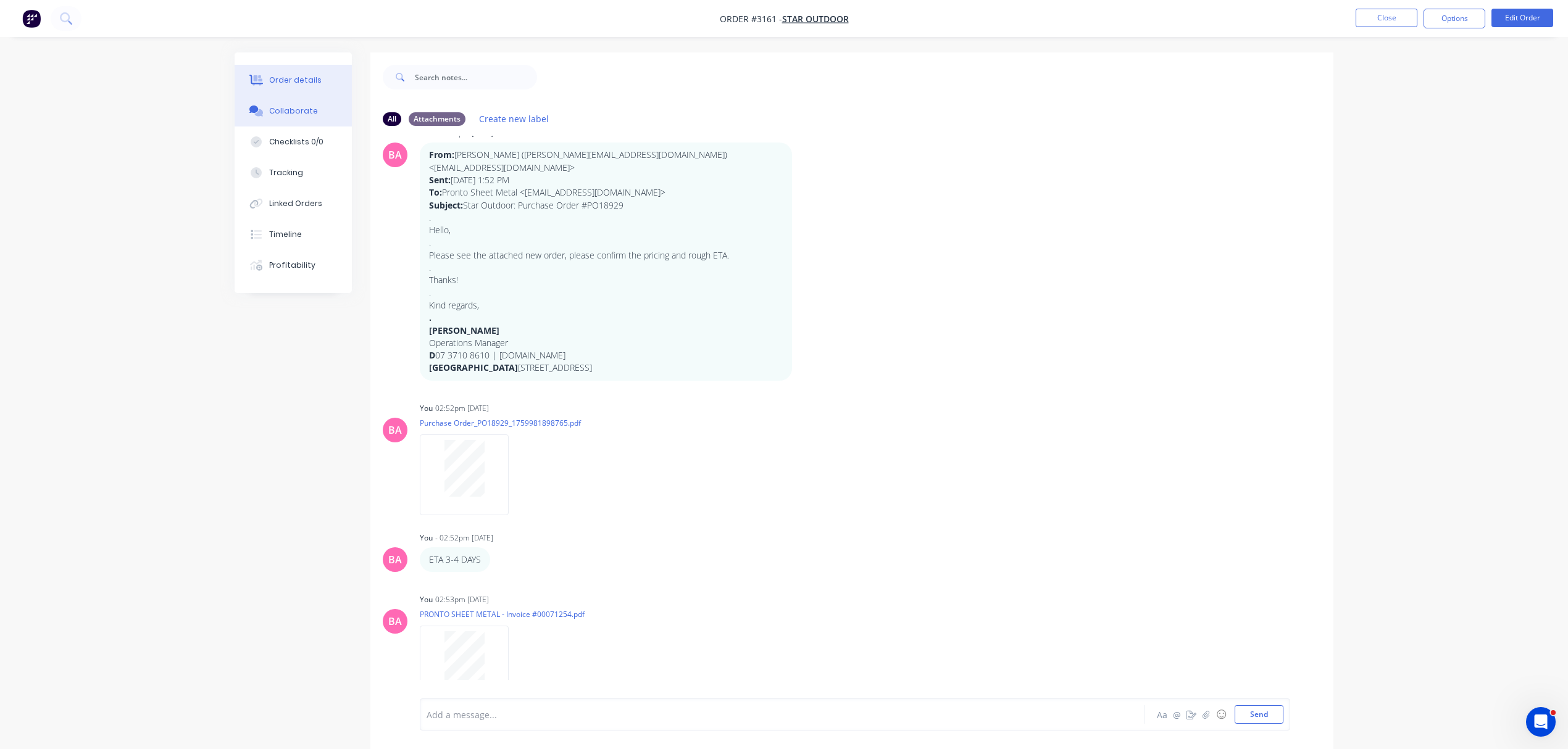
click at [304, 80] on div "Order details" at bounding box center [294, 80] width 52 height 11
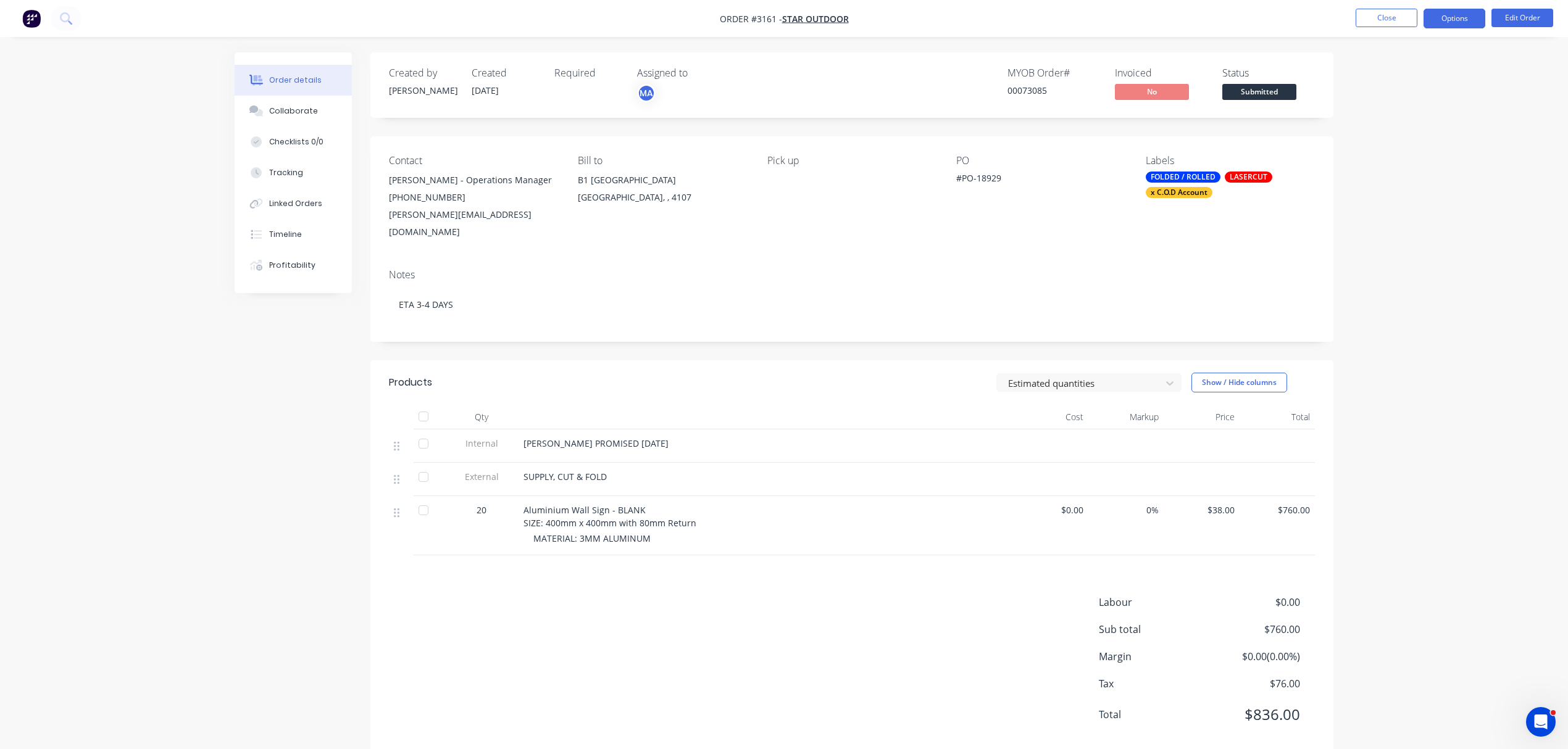
click at [1447, 22] on button "Options" at bounding box center [1453, 18] width 62 height 20
click at [1406, 118] on div "Order Confirmation" at bounding box center [1417, 124] width 114 height 18
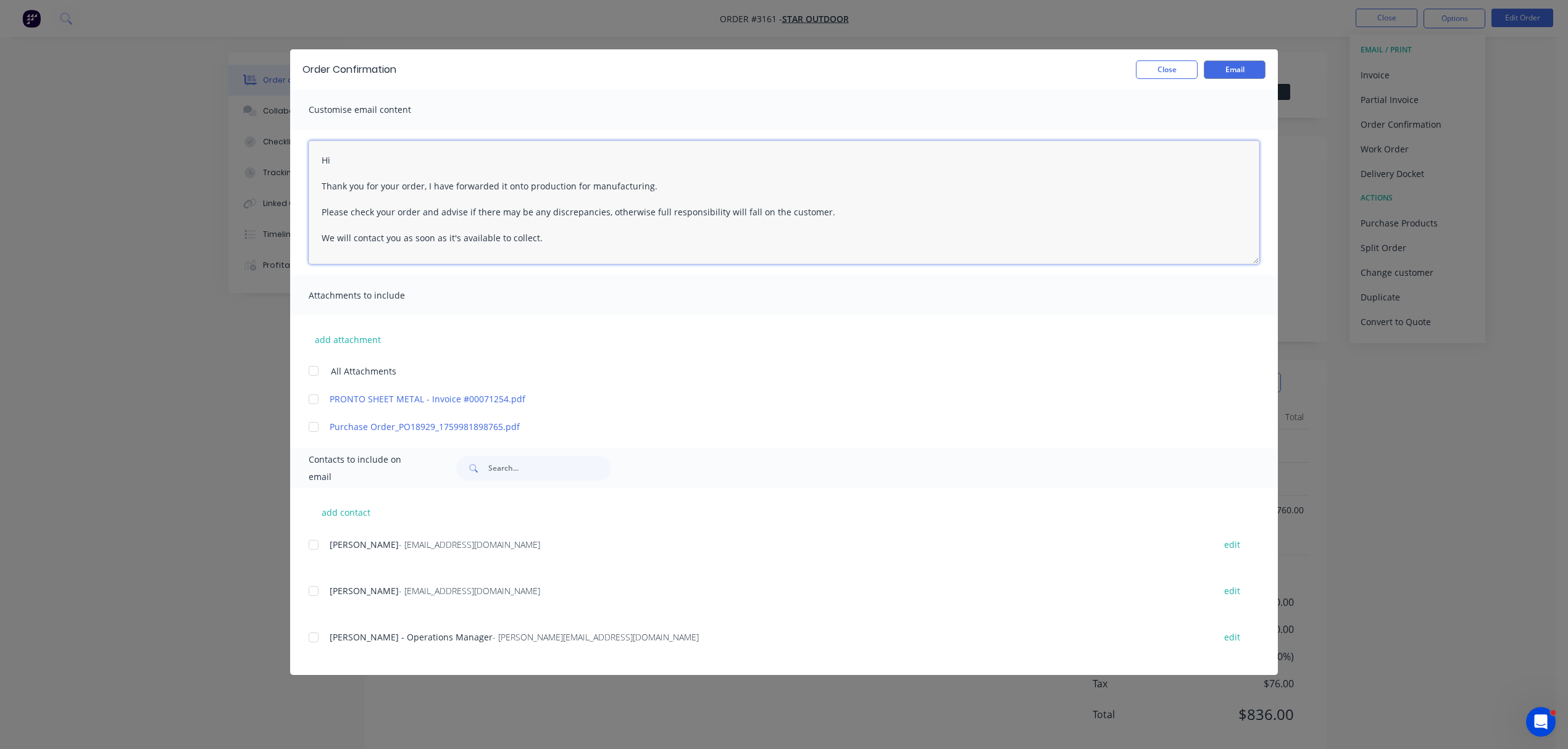
click at [371, 158] on textarea "Hi Thank you for your order, I have forwarded it onto production for manufactur…" at bounding box center [784, 203] width 951 height 123
click at [352, 154] on textarea "Hi Thank you for your order, I have forwarded it onto production for manufactur…" at bounding box center [784, 203] width 951 height 123
click at [313, 641] on div at bounding box center [313, 637] width 25 height 25
drag, startPoint x: 425, startPoint y: 186, endPoint x: 685, endPoint y: 192, distance: 260.1
click at [685, 192] on textarea "Hi Emily Thank you for your order, I have forwarded it onto production for manu…" at bounding box center [784, 203] width 951 height 123
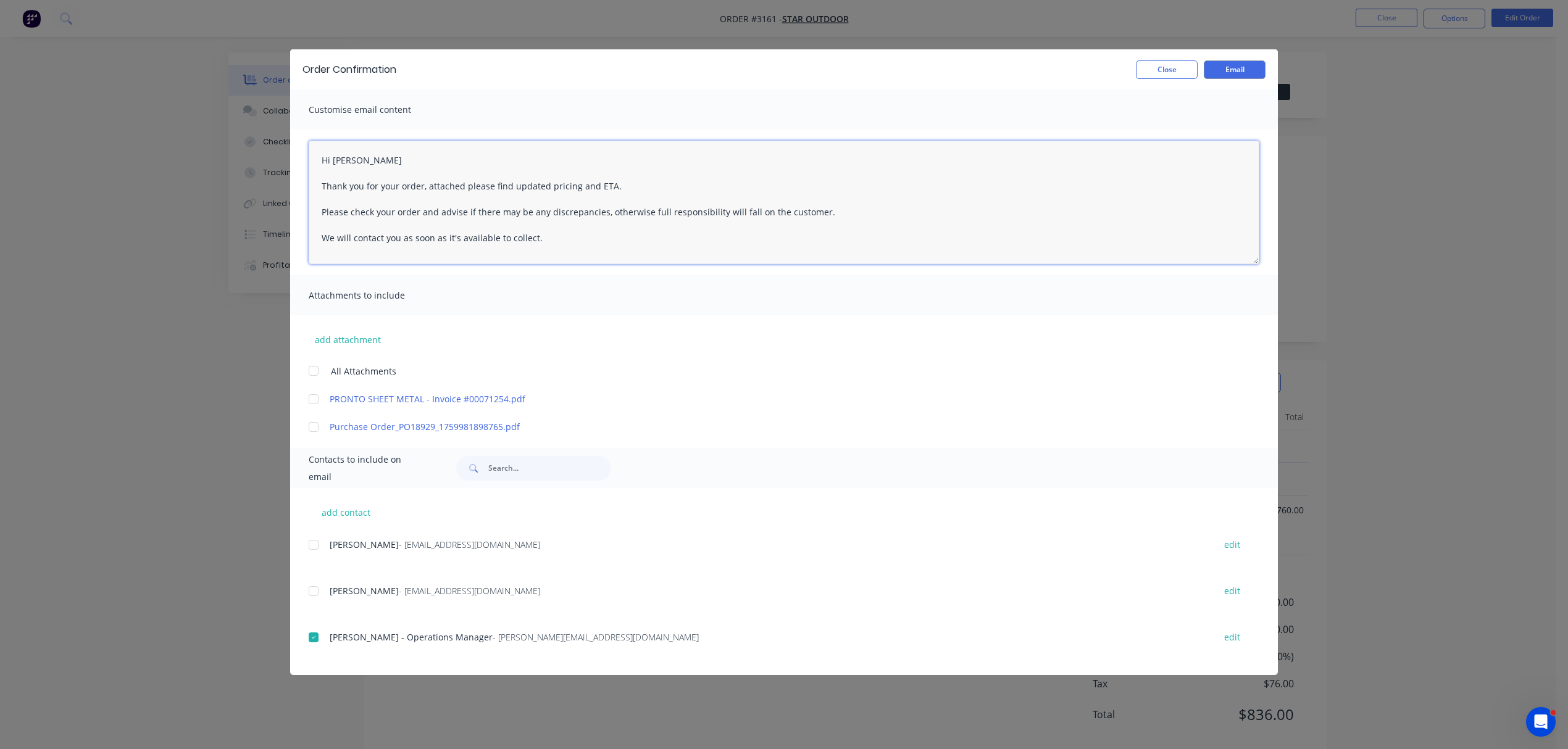
drag, startPoint x: 556, startPoint y: 241, endPoint x: 297, endPoint y: 217, distance: 260.1
click at [297, 217] on div "Hi Emily Thank you for your order, attached please find updated pricing and ETA…" at bounding box center [783, 203] width 988 height 146
drag, startPoint x: 383, startPoint y: 212, endPoint x: 608, endPoint y: 211, distance: 225.0
click at [608, 211] on textarea "Hi Emily Thank you for your order, attached please find updated pricing and ETA…" at bounding box center [784, 203] width 951 height 123
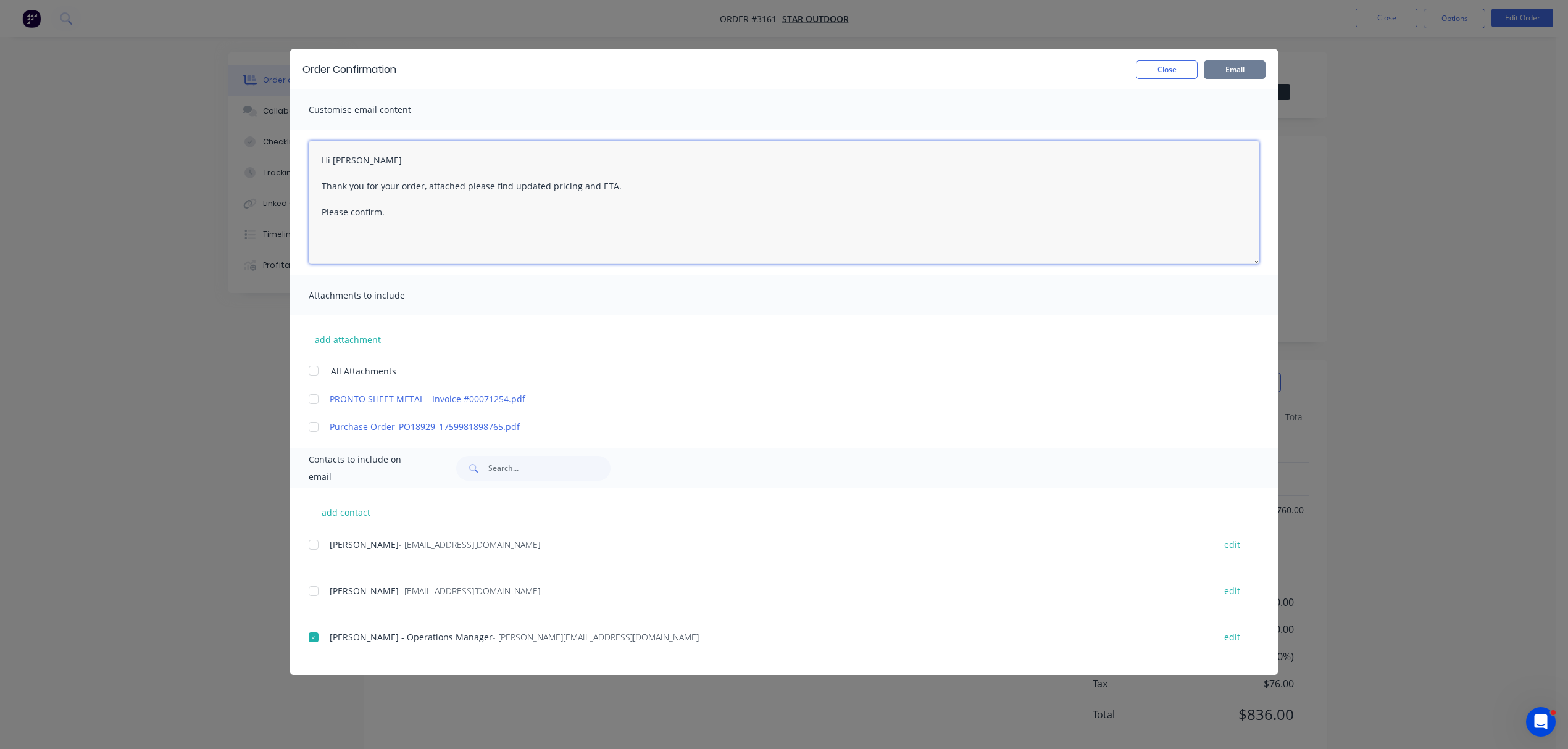
type textarea "Hi Emily Thank you for your order, attached please find updated pricing and ETA…"
click at [1238, 66] on button "Email" at bounding box center [1234, 70] width 62 height 19
click at [1156, 67] on button "Close" at bounding box center [1166, 70] width 62 height 19
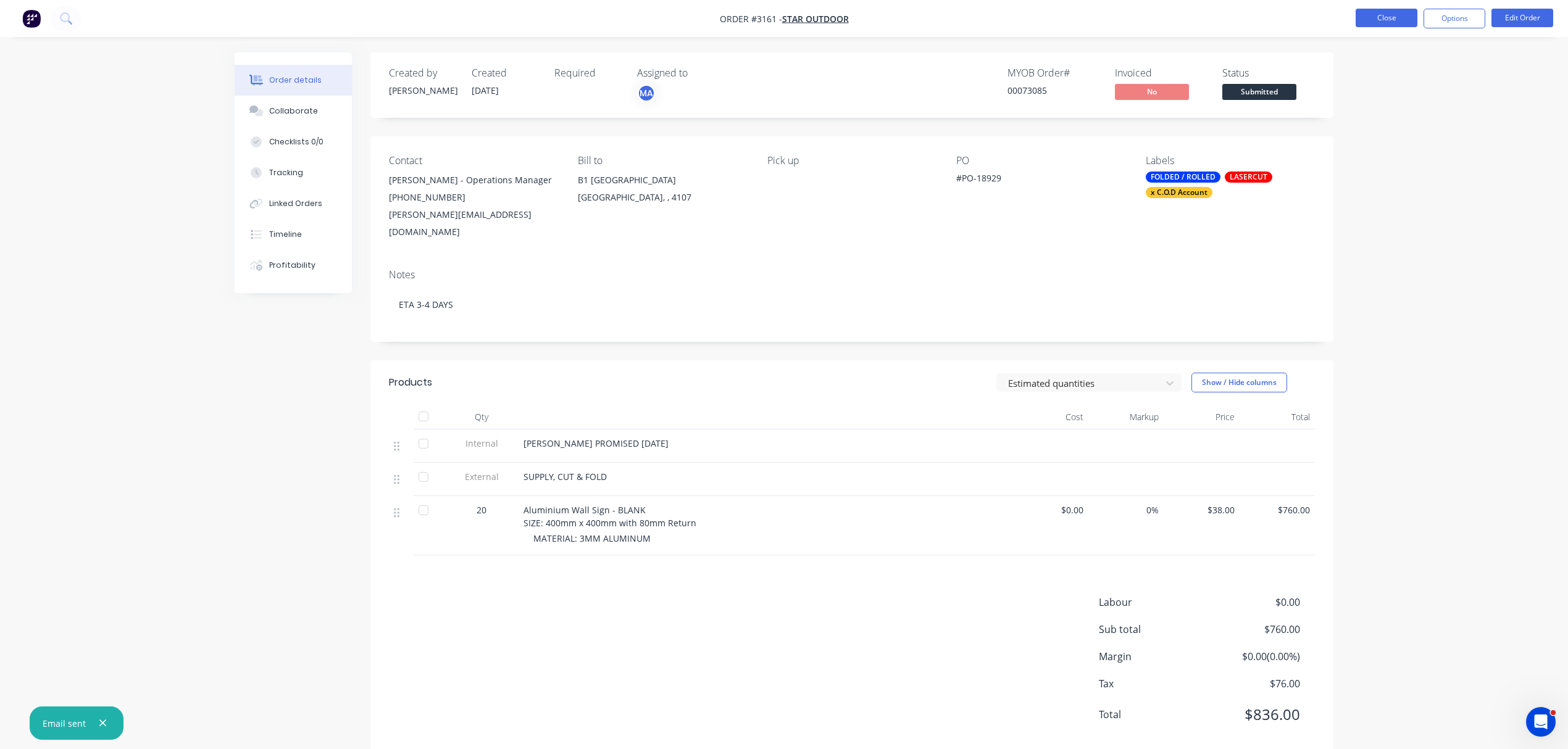
click at [1398, 16] on button "Close" at bounding box center [1385, 18] width 62 height 19
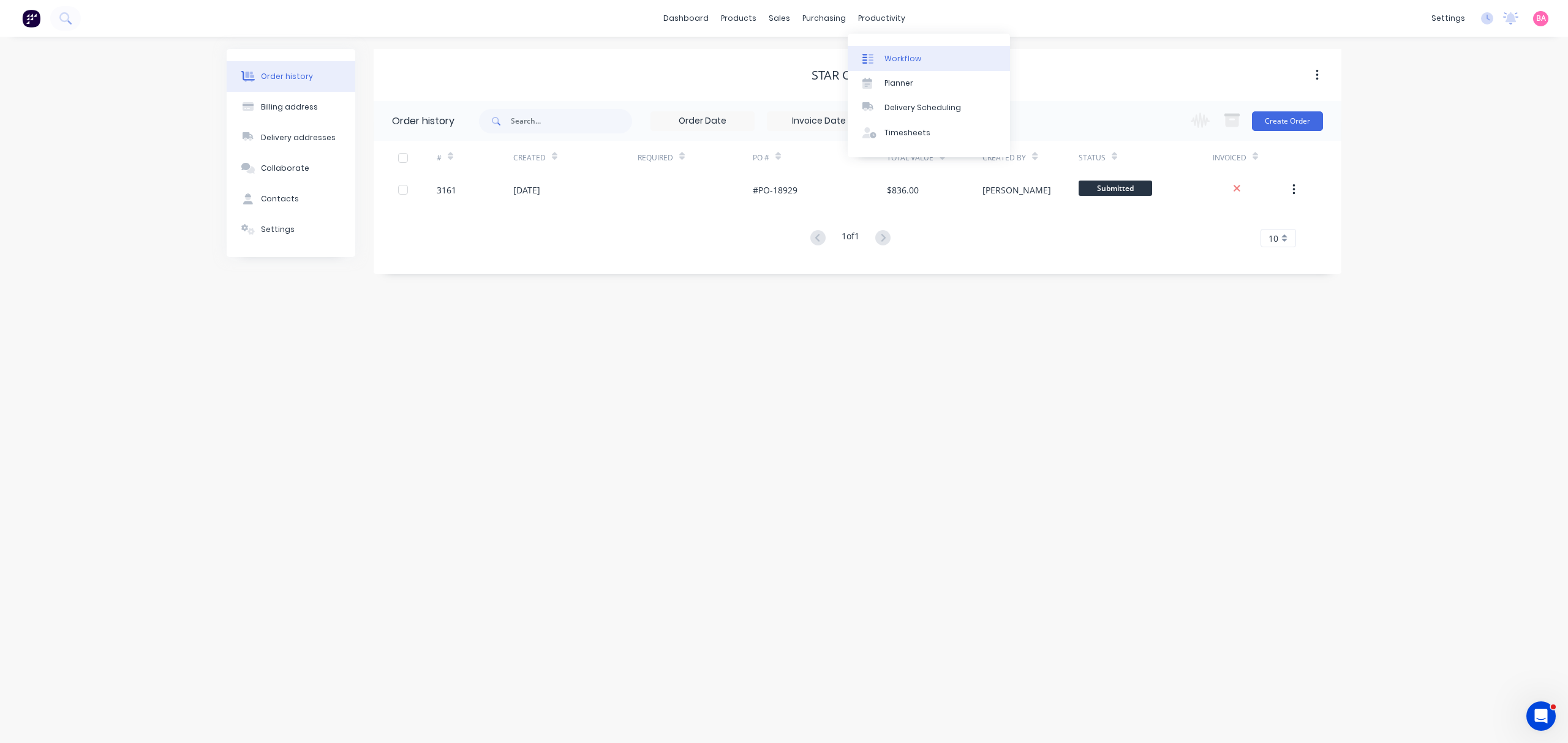
click at [895, 59] on div "Workflow" at bounding box center [902, 59] width 37 height 11
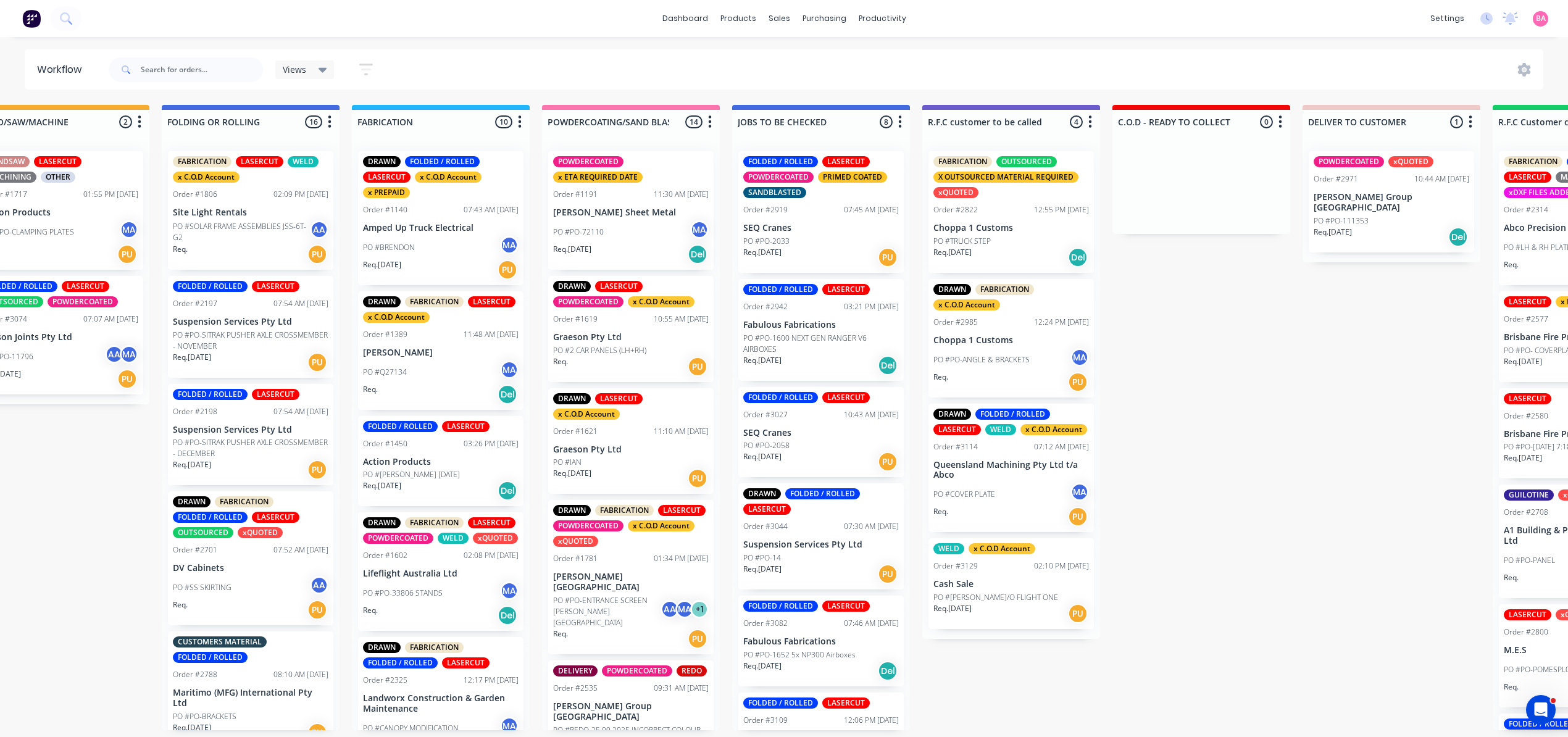
scroll to position [0, 1025]
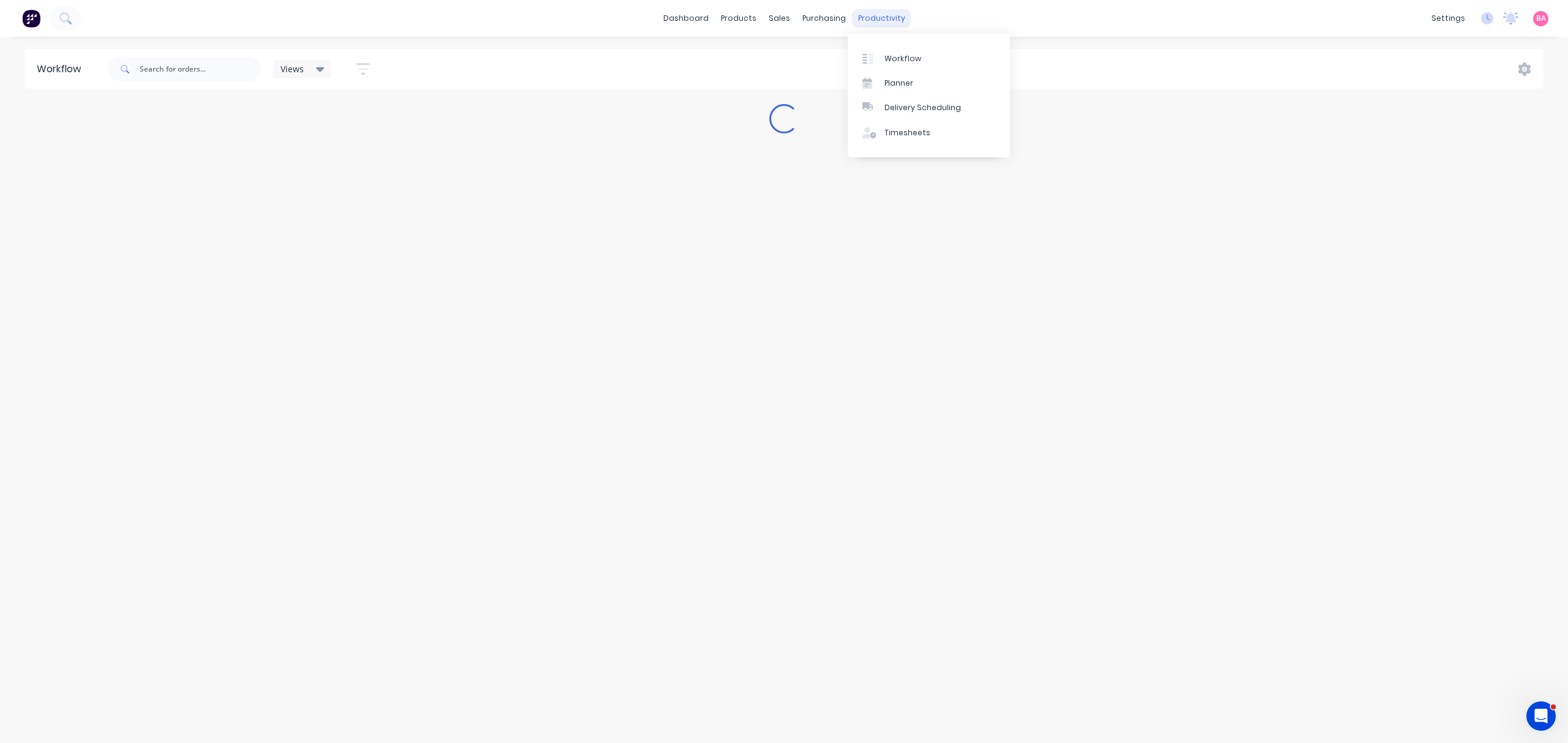
click at [880, 19] on div "productivity" at bounding box center [881, 19] width 59 height 19
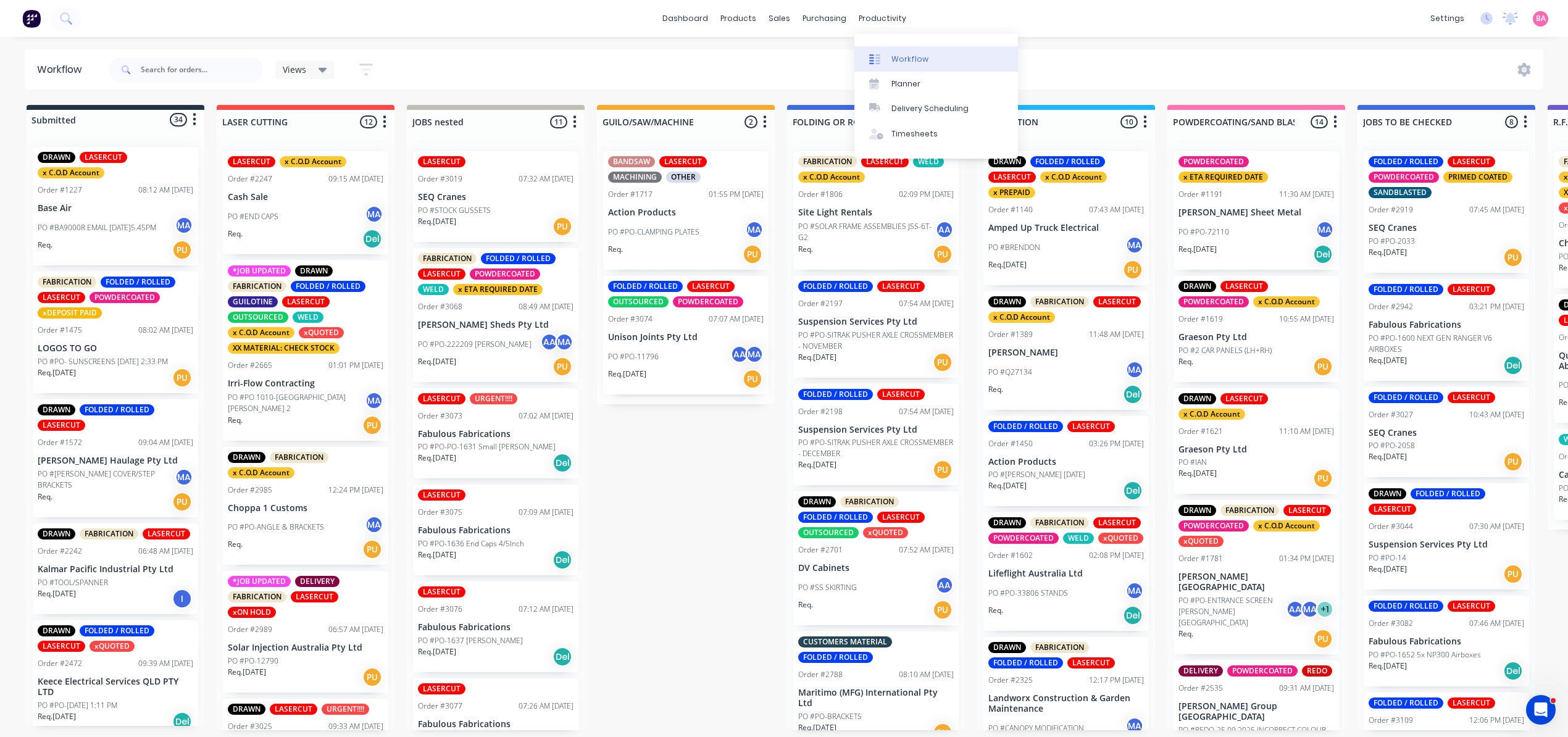
click at [909, 54] on div "Workflow" at bounding box center [909, 60] width 37 height 11
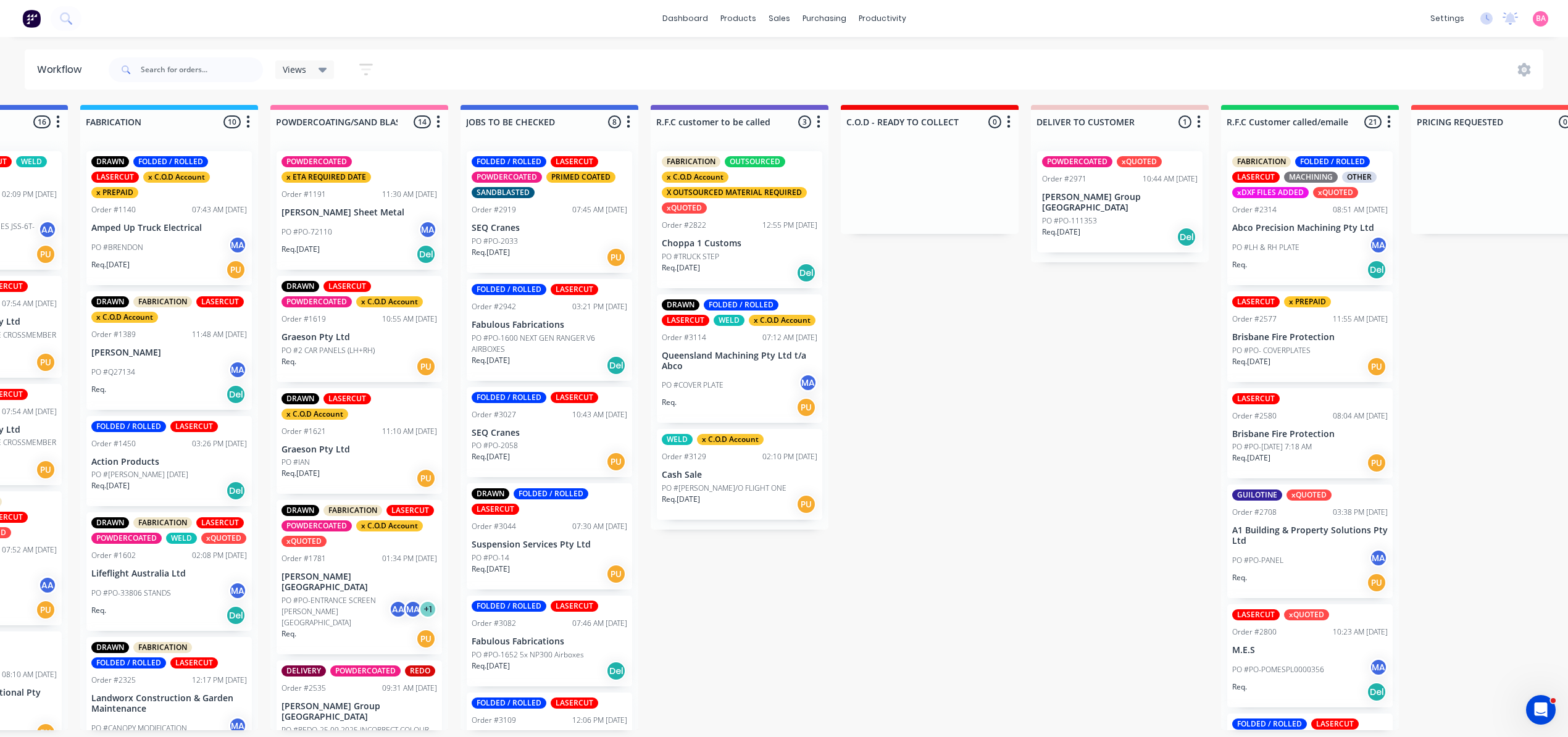
scroll to position [0, 901]
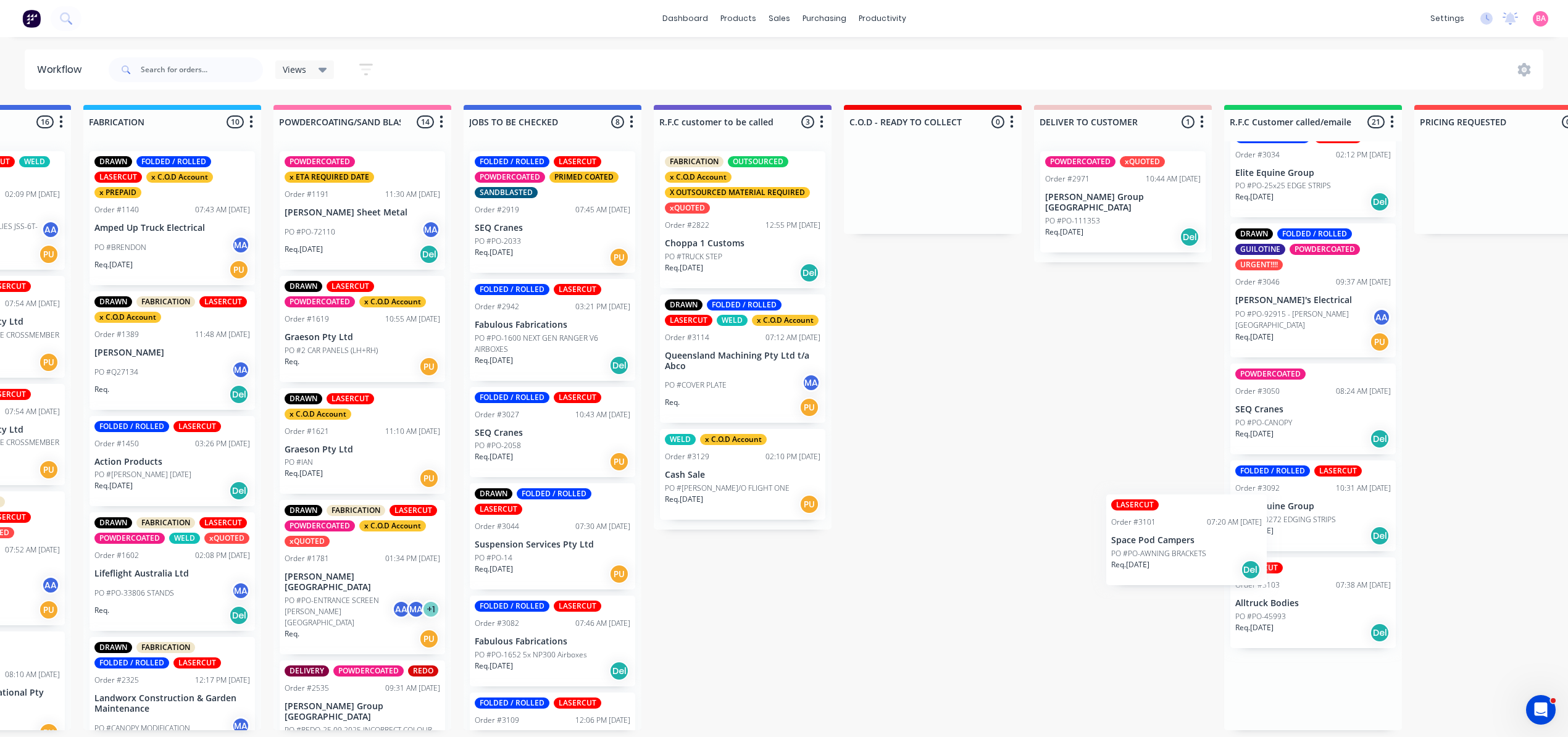
scroll to position [6, 894]
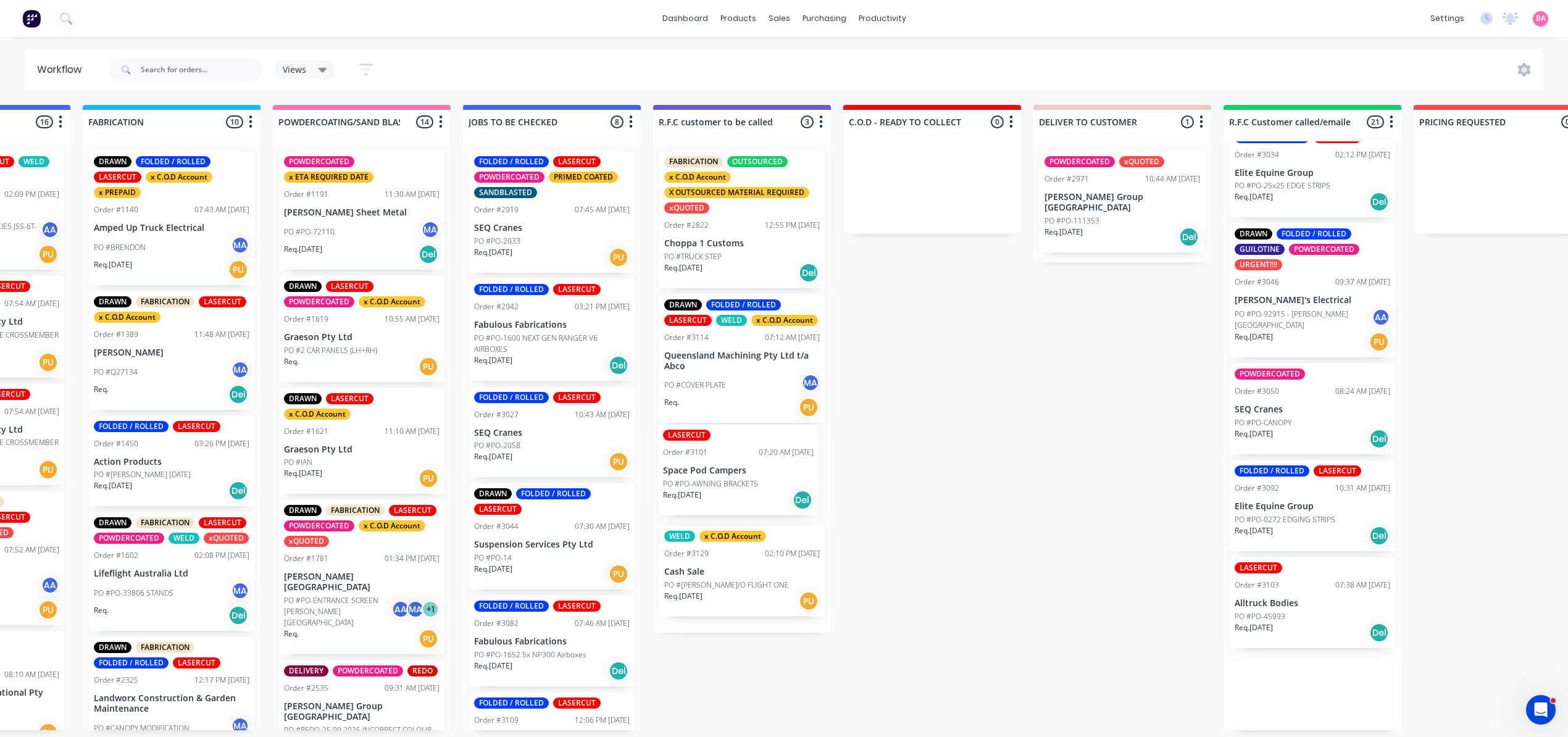
drag, startPoint x: 1328, startPoint y: 610, endPoint x: 737, endPoint y: 487, distance: 603.7
click at [737, 487] on div "Submitted 34 Status colour #273444 hex #273444 Save Cancel Summaries Total orde…" at bounding box center [752, 418] width 3311 height 625
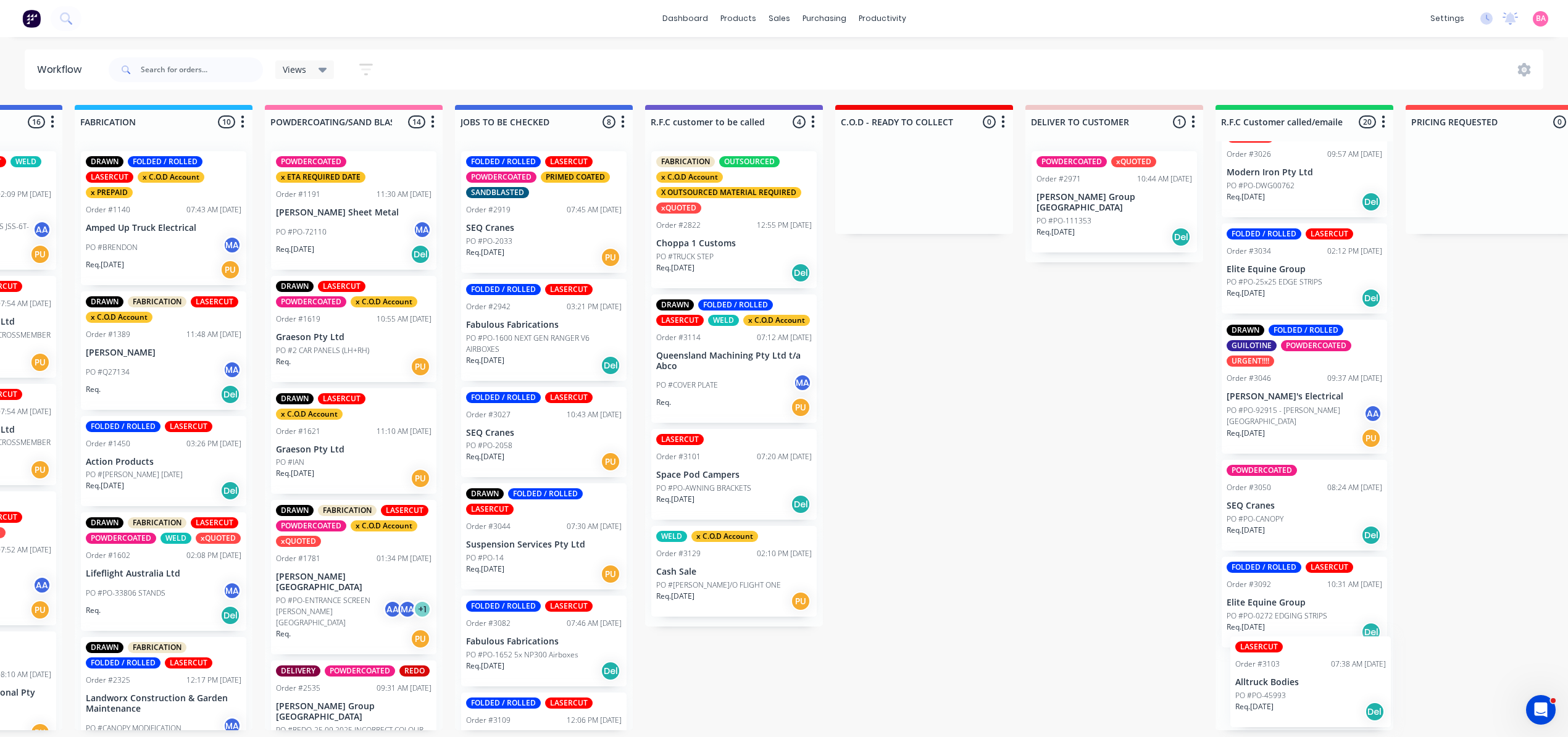
scroll to position [6, 908]
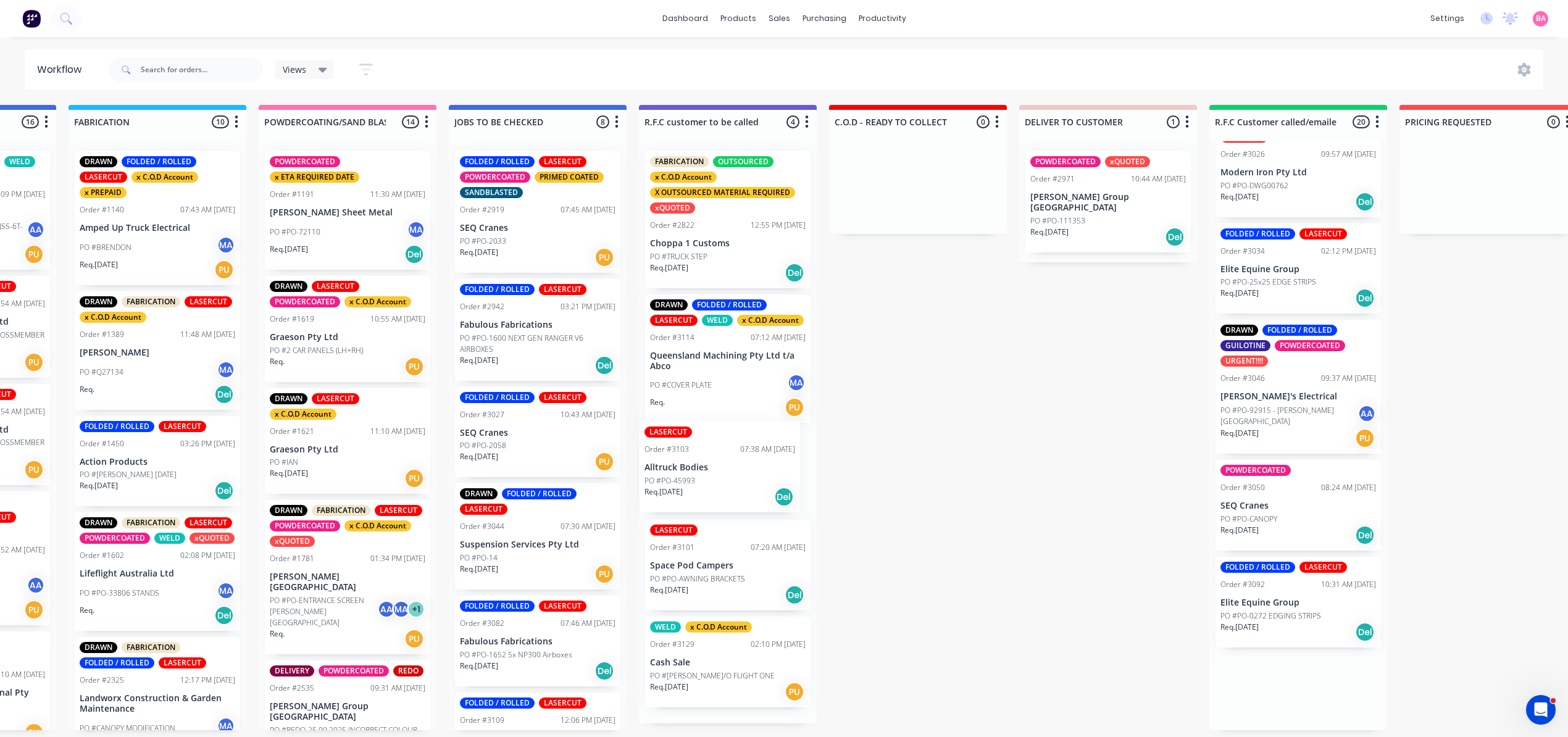
drag, startPoint x: 1322, startPoint y: 694, endPoint x: 736, endPoint y: 479, distance: 624.2
click at [736, 479] on div "Submitted 34 Status colour #273444 hex #273444 Save Cancel Summaries Total orde…" at bounding box center [738, 418] width 3311 height 625
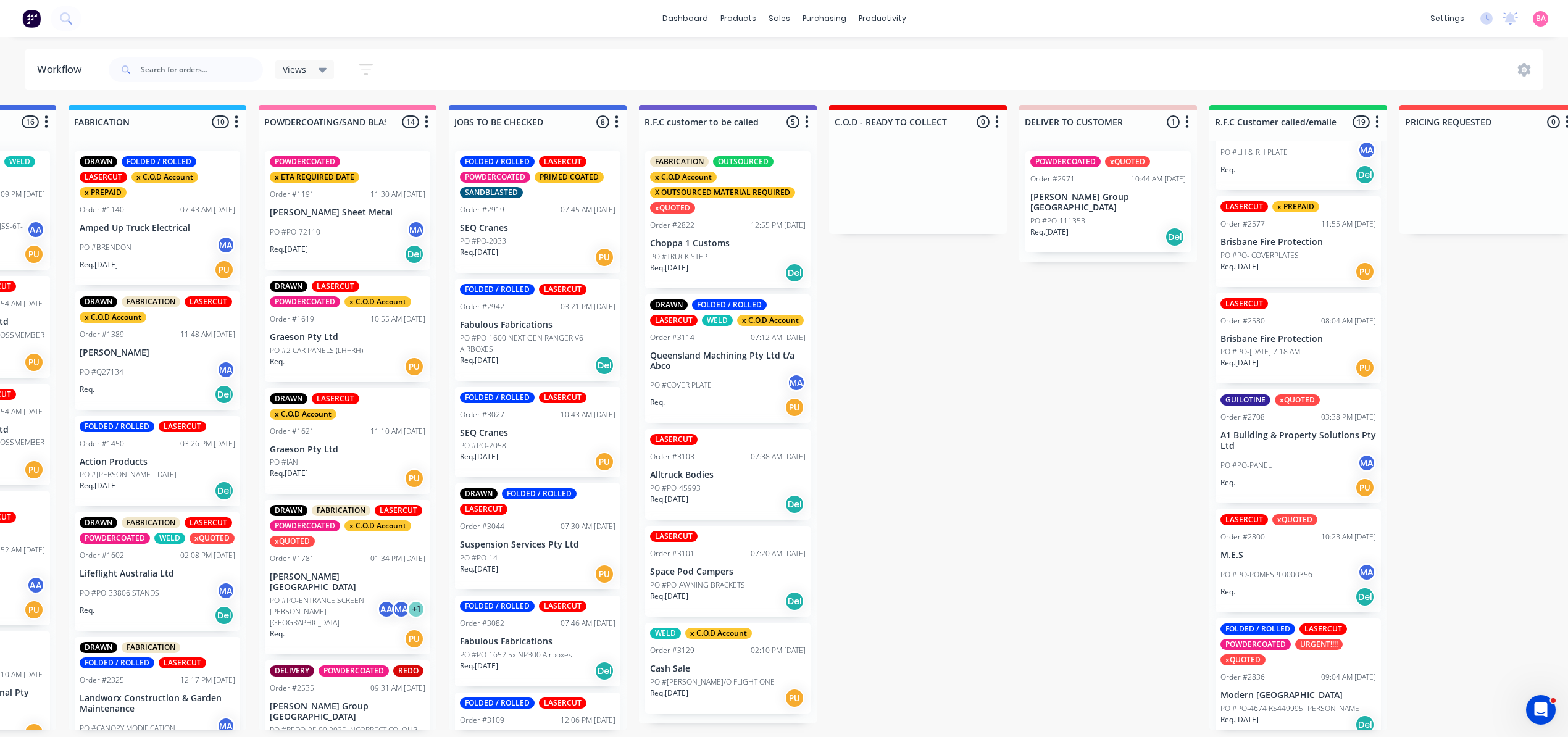
scroll to position [0, 0]
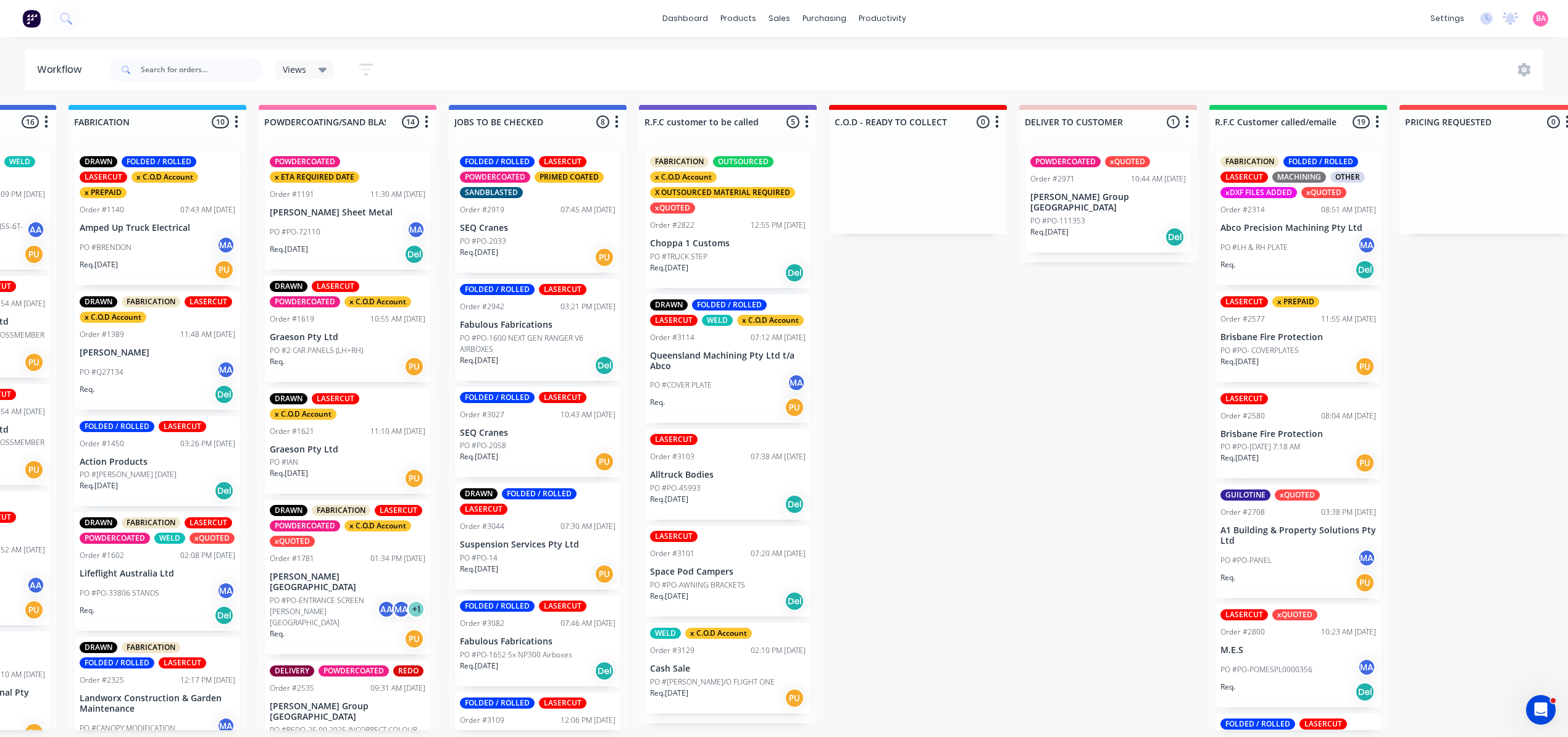
click at [736, 365] on p "Queensland Machining Pty Ltd t/a Abco" at bounding box center [727, 361] width 155 height 21
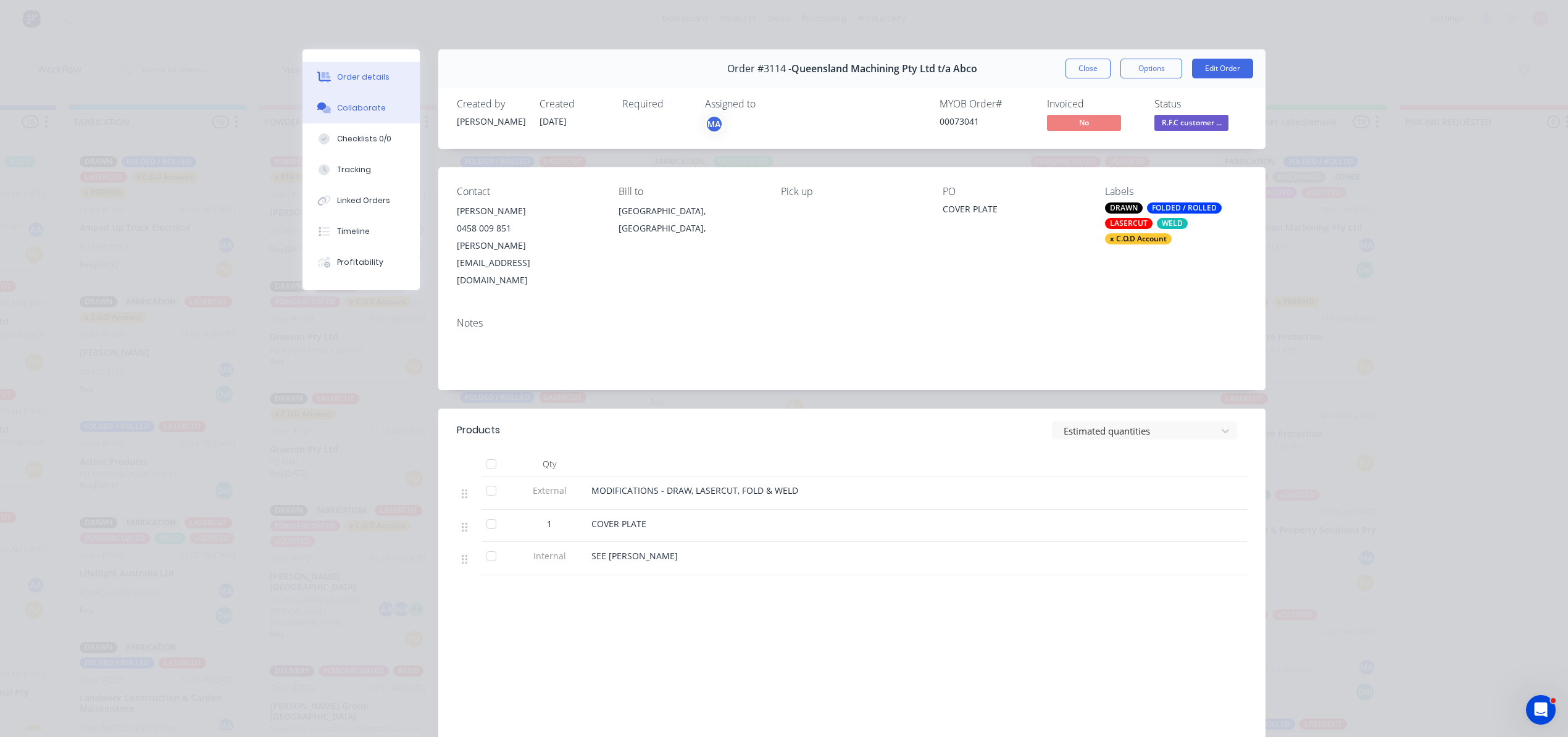
click at [361, 105] on div "Collaborate" at bounding box center [361, 108] width 48 height 11
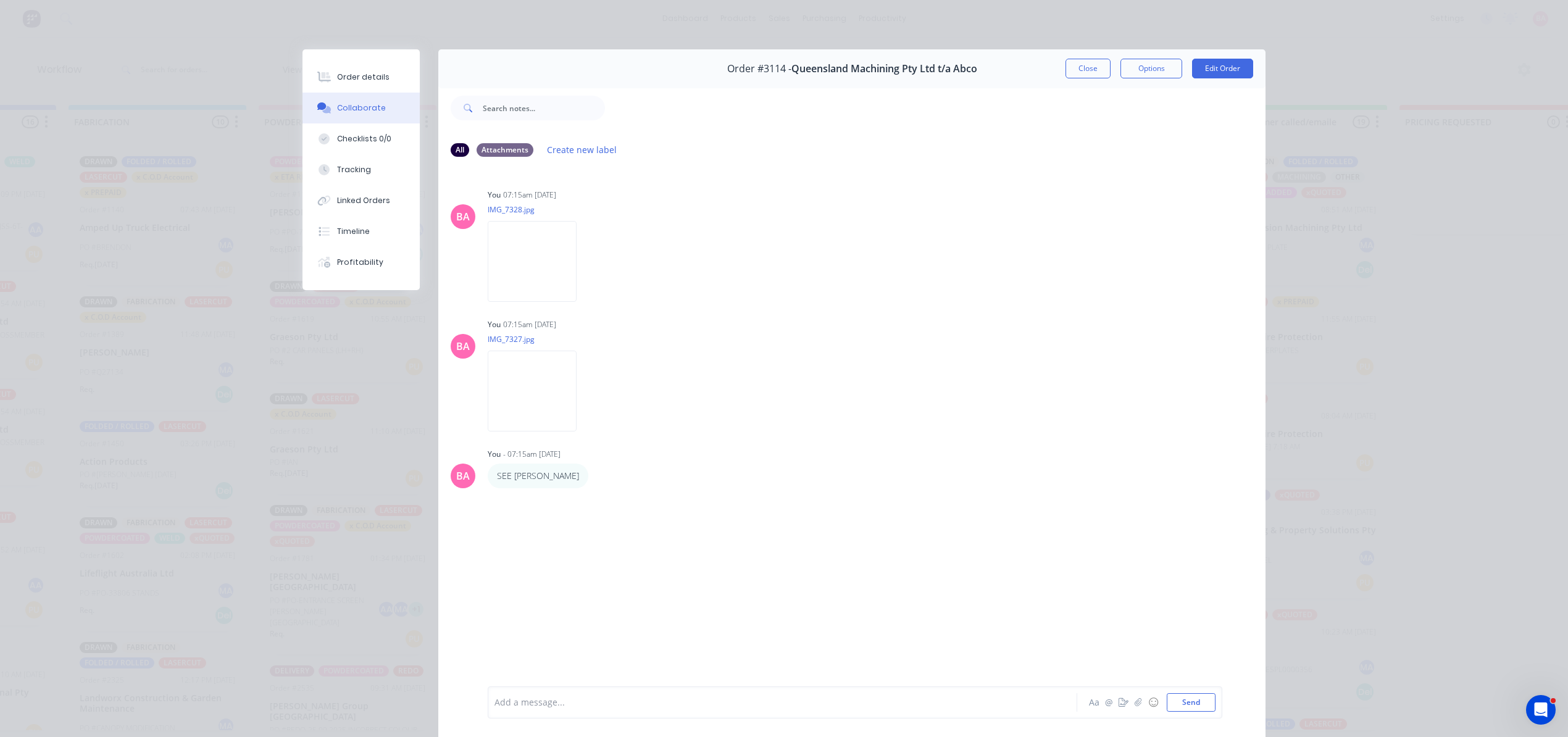
click at [561, 699] on div at bounding box center [765, 703] width 540 height 13
click at [1188, 701] on button "Send" at bounding box center [1190, 703] width 48 height 19
click at [348, 74] on div "Order details" at bounding box center [363, 78] width 52 height 11
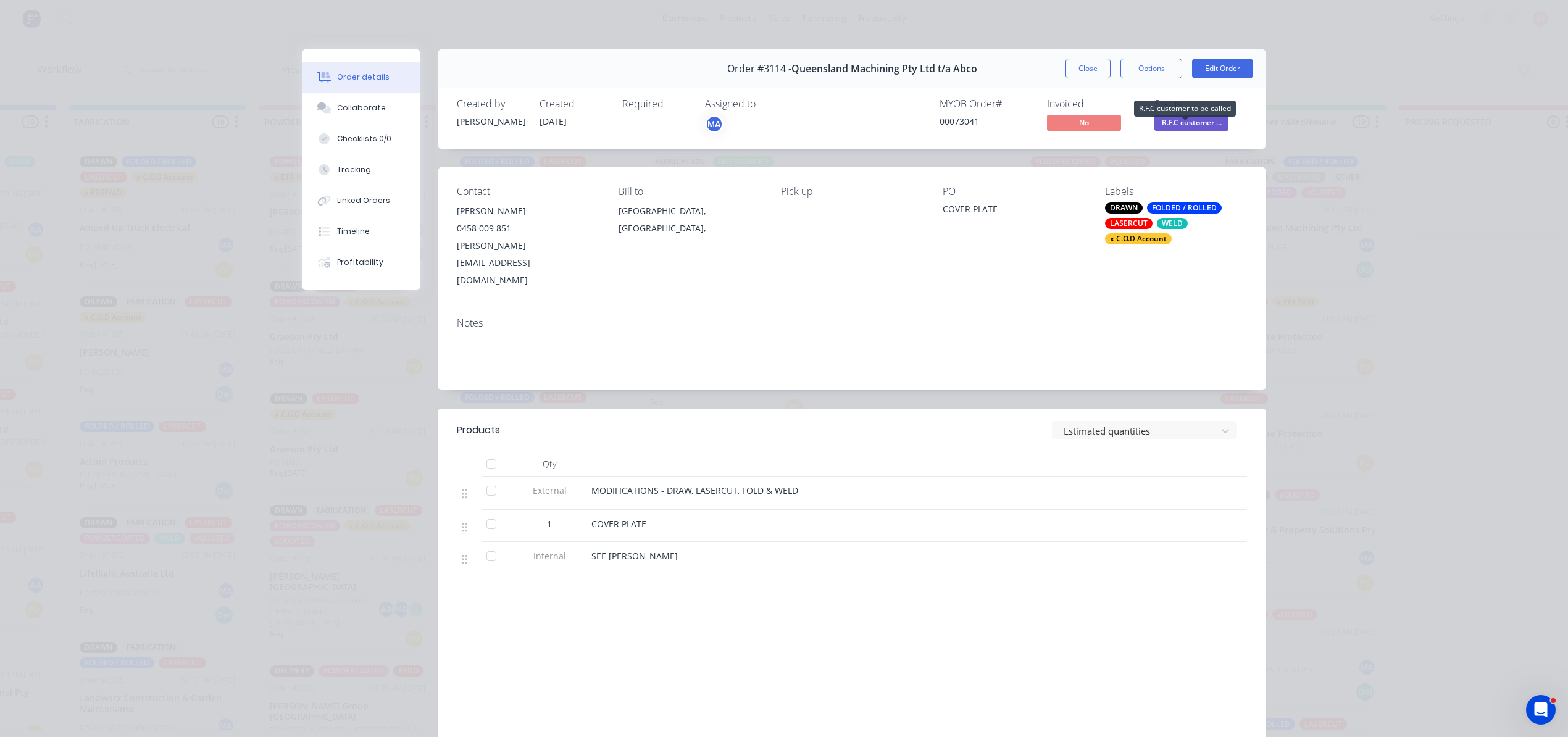
click at [1188, 124] on span "R.F.C customer ..." at bounding box center [1191, 122] width 74 height 15
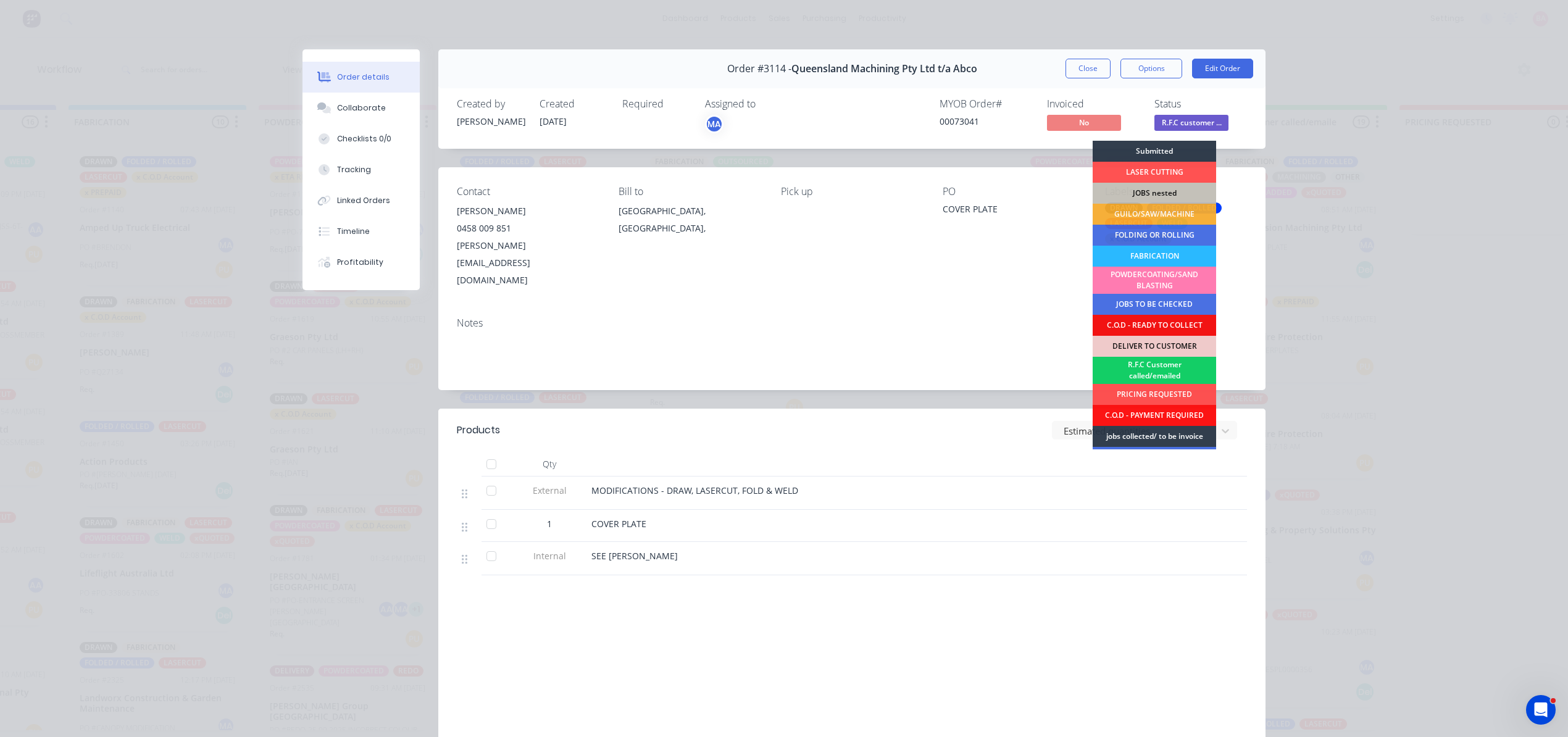
click at [1148, 365] on div "R.F.C Customer called/emailed" at bounding box center [1154, 370] width 123 height 27
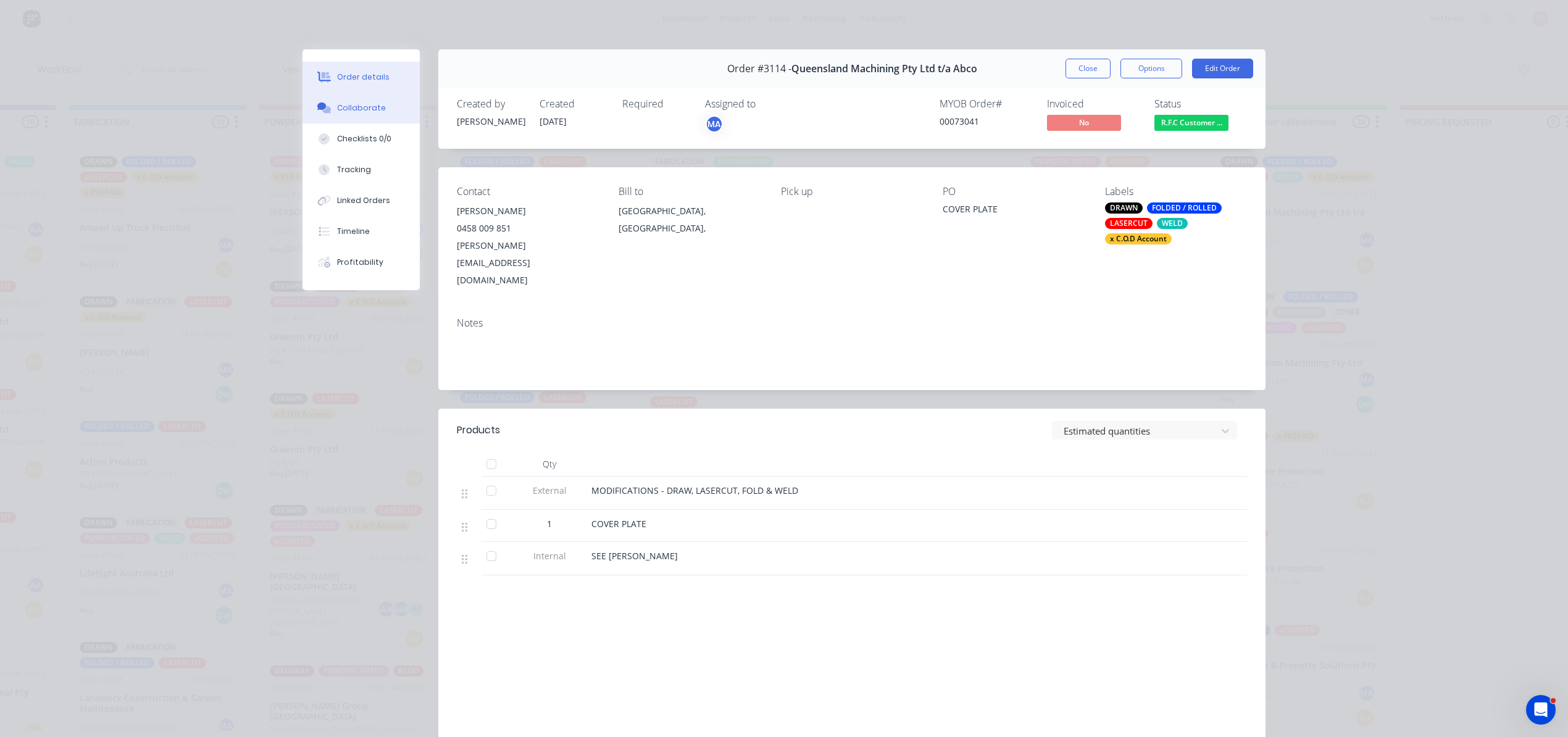
click at [356, 102] on div "Collaborate" at bounding box center [361, 108] width 48 height 11
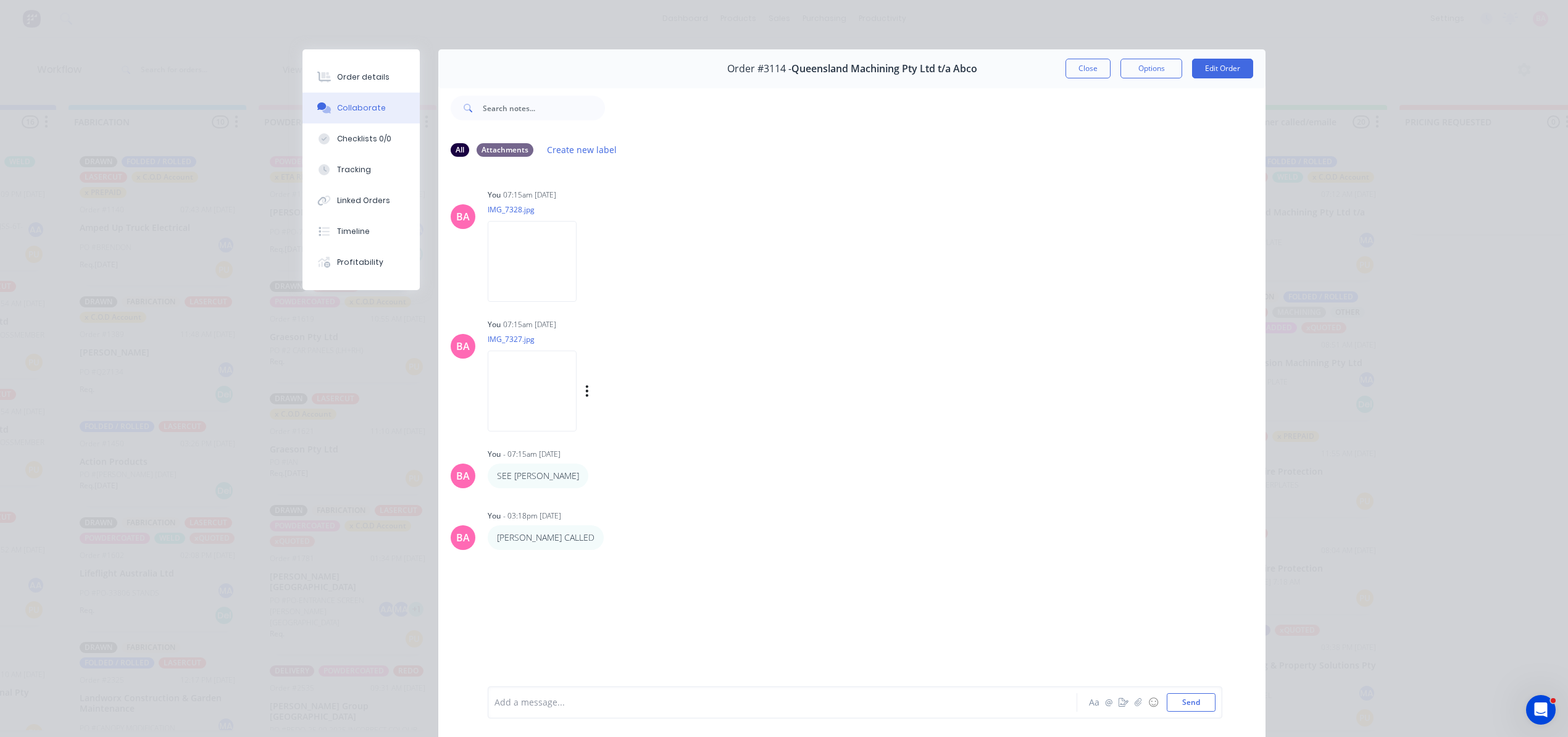
click at [554, 387] on img at bounding box center [532, 390] width 89 height 81
click at [1094, 67] on button "Close" at bounding box center [1088, 68] width 45 height 20
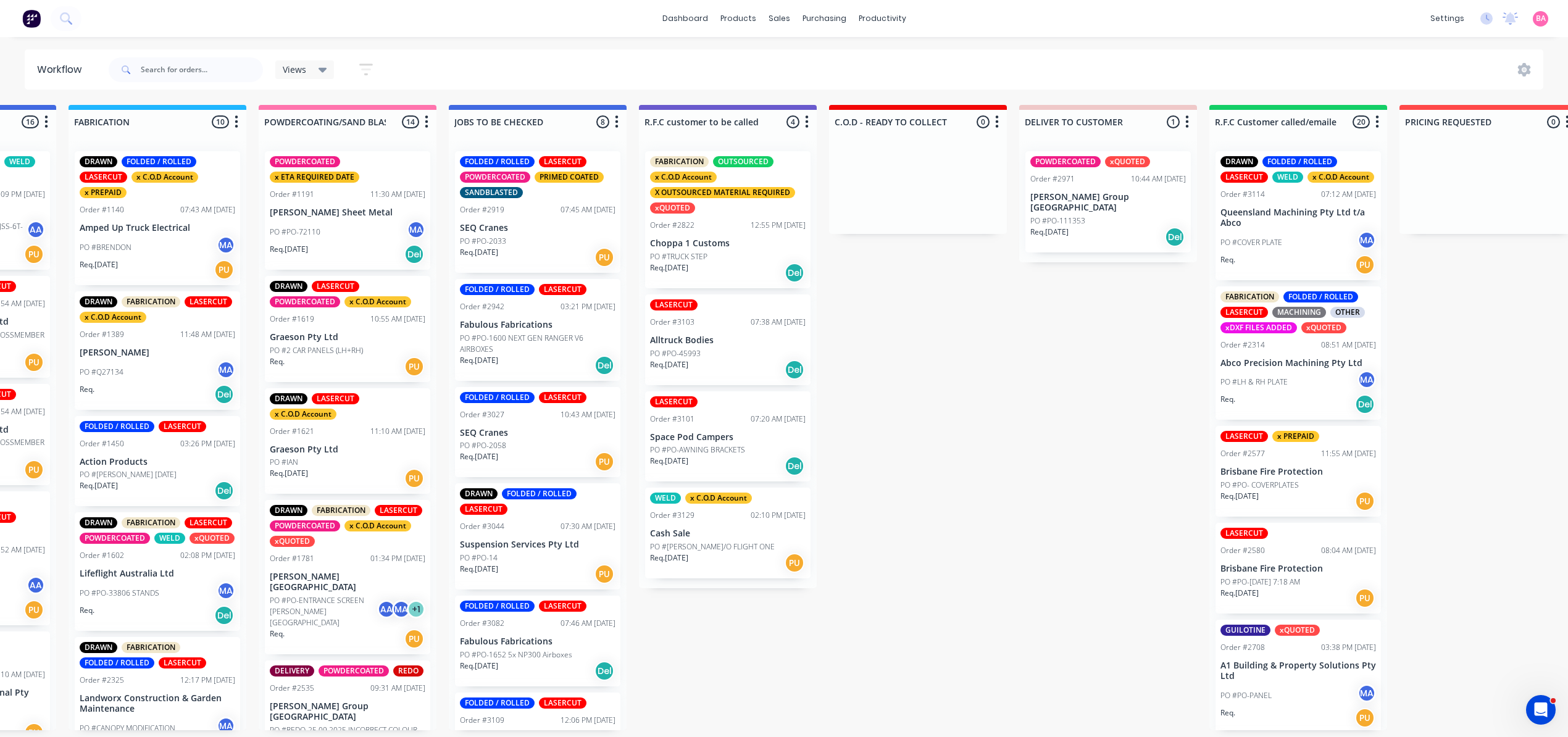
click at [690, 350] on p "PO #PO-45993" at bounding box center [674, 354] width 50 height 11
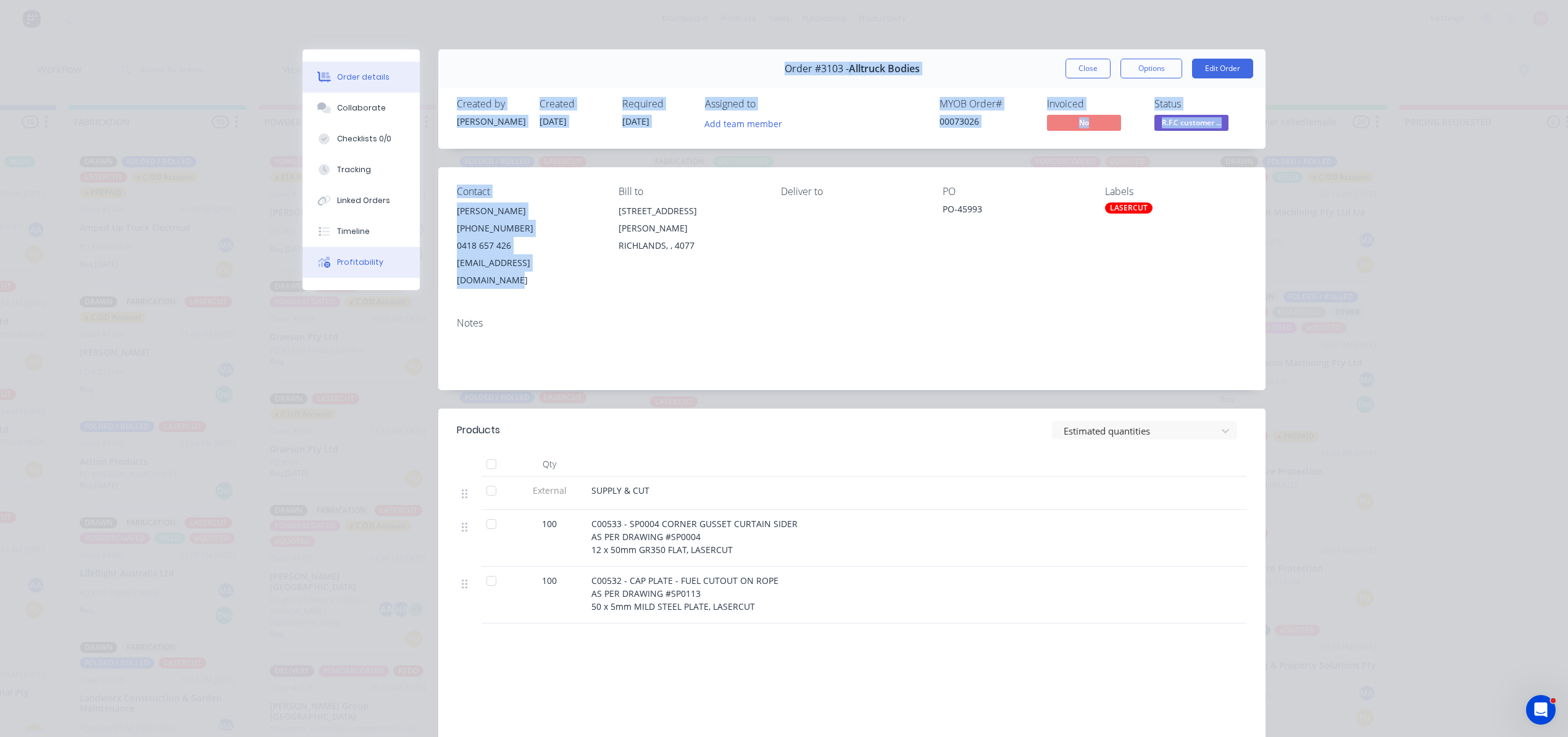
drag, startPoint x: 574, startPoint y: 262, endPoint x: 373, endPoint y: 251, distance: 201.3
click at [373, 251] on div "Order details Collaborate Checklists 0/0 Tracking Linked Orders Timeline Profit…" at bounding box center [783, 446] width 988 height 794
click at [482, 267] on div "[EMAIL_ADDRESS][DOMAIN_NAME]" at bounding box center [527, 272] width 142 height 34
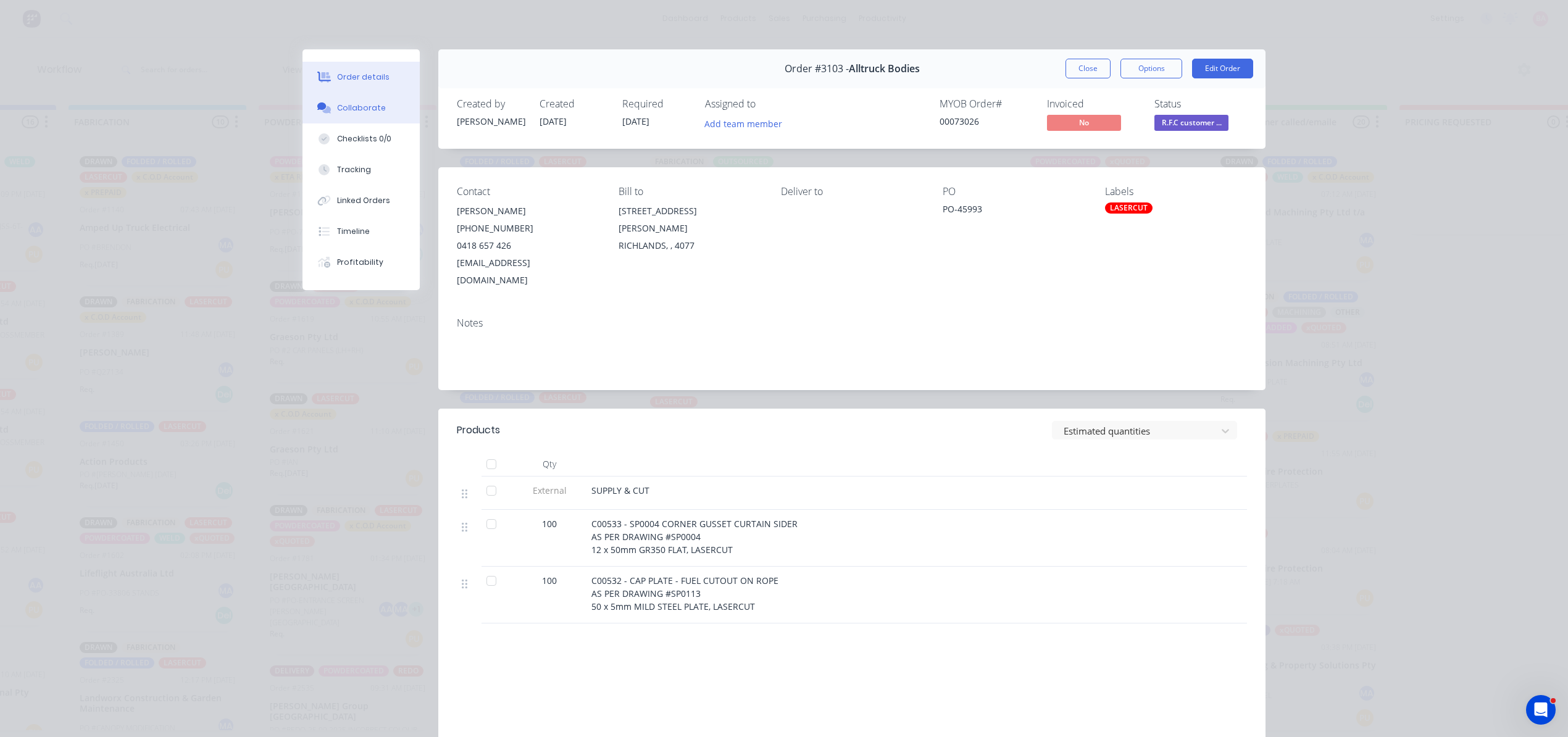
click at [363, 104] on div "Collaborate" at bounding box center [361, 108] width 48 height 11
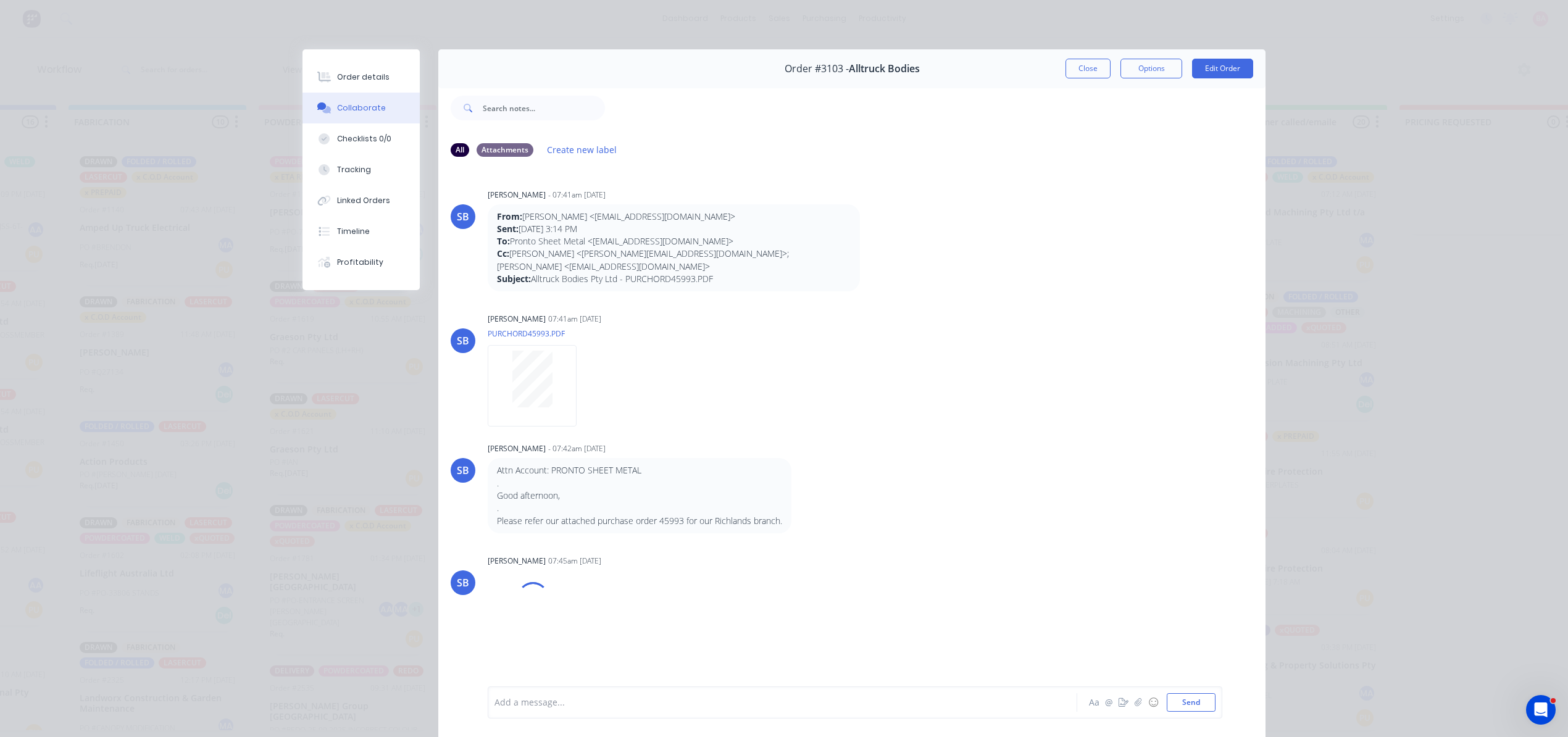
click at [554, 710] on div "Add a message..." at bounding box center [764, 703] width 541 height 19
click at [1185, 699] on button "Send" at bounding box center [1190, 703] width 48 height 19
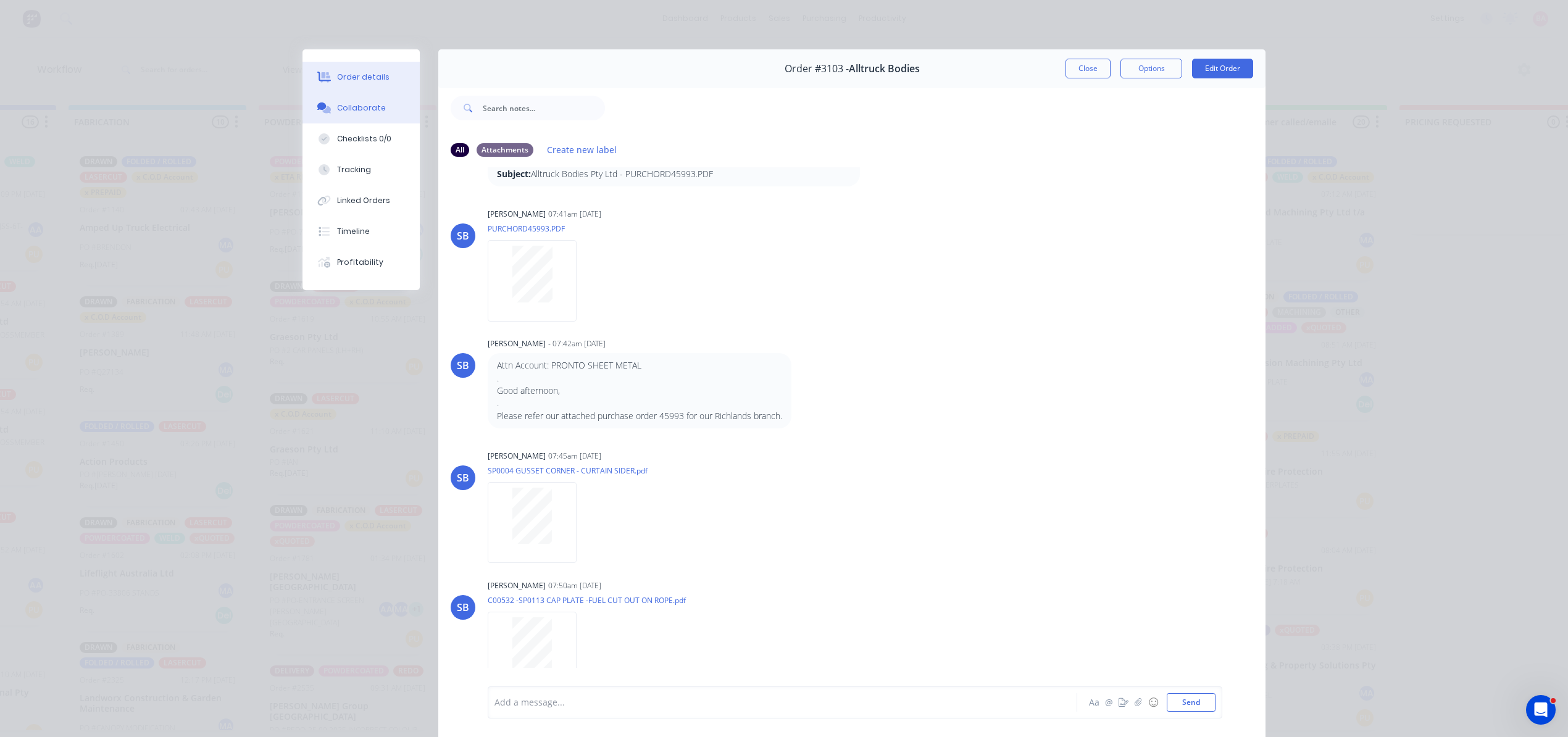
click at [347, 77] on div "Order details" at bounding box center [363, 78] width 52 height 11
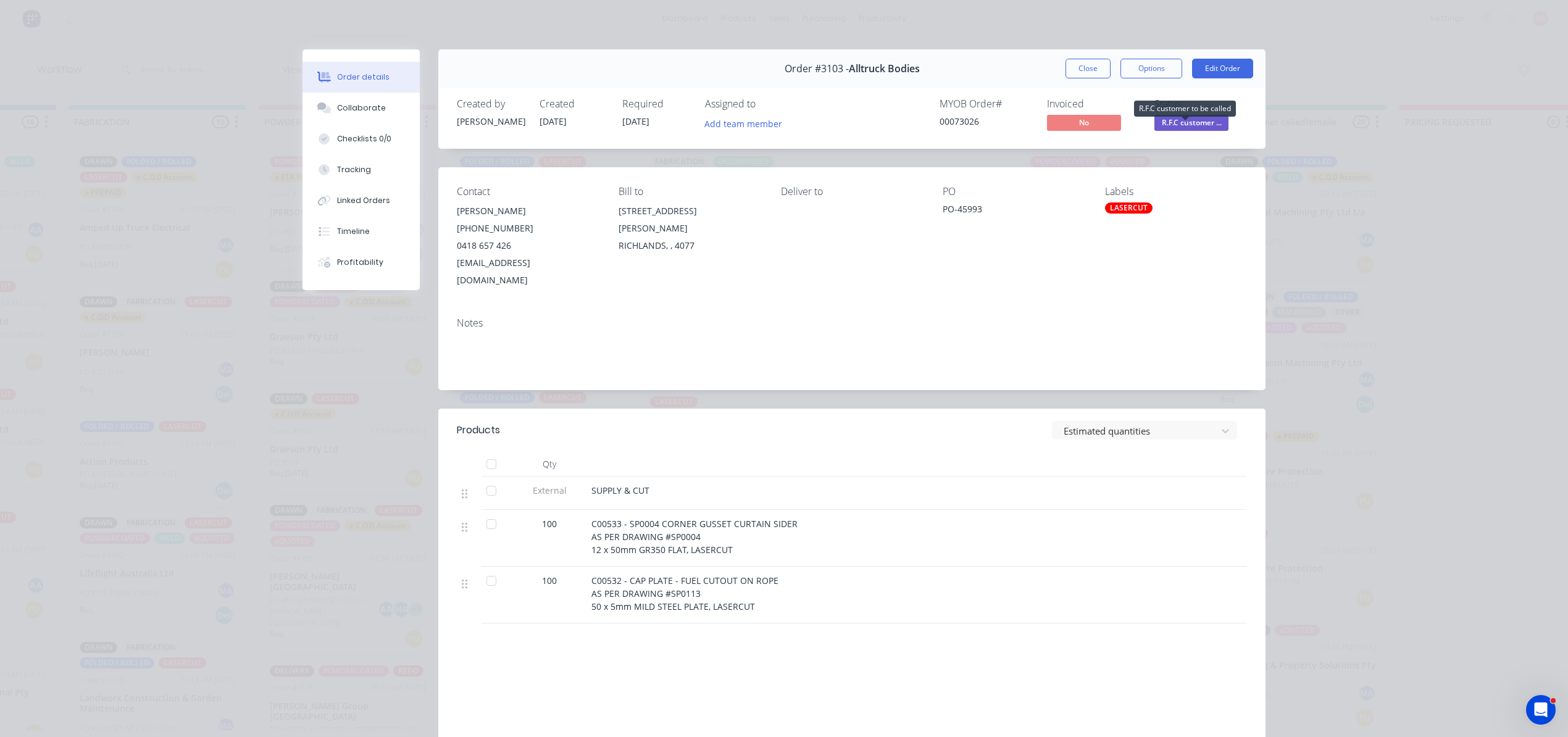
click at [1200, 122] on span "R.F.C customer ..." at bounding box center [1191, 122] width 74 height 15
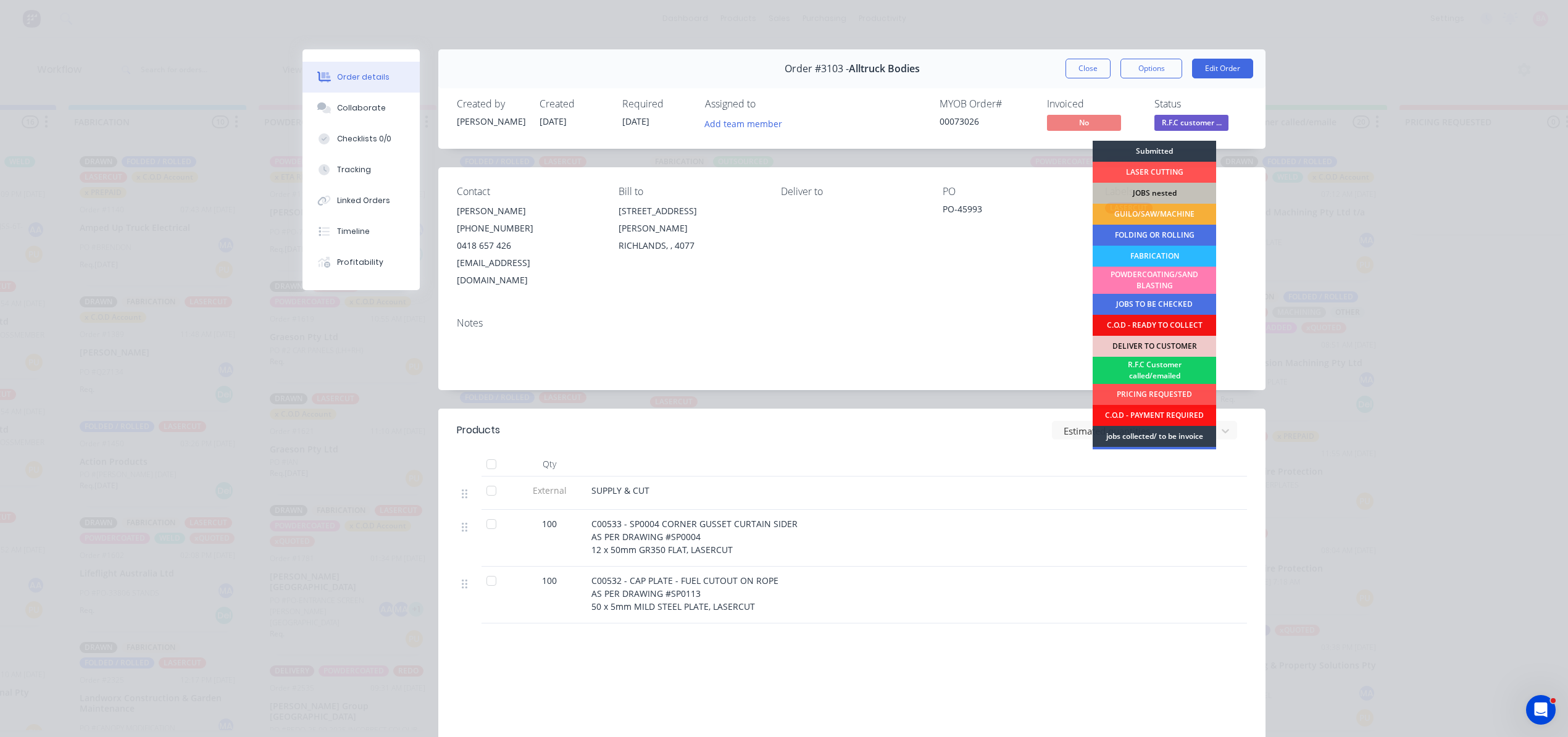
click at [1149, 368] on div "R.F.C Customer called/emailed" at bounding box center [1154, 370] width 123 height 27
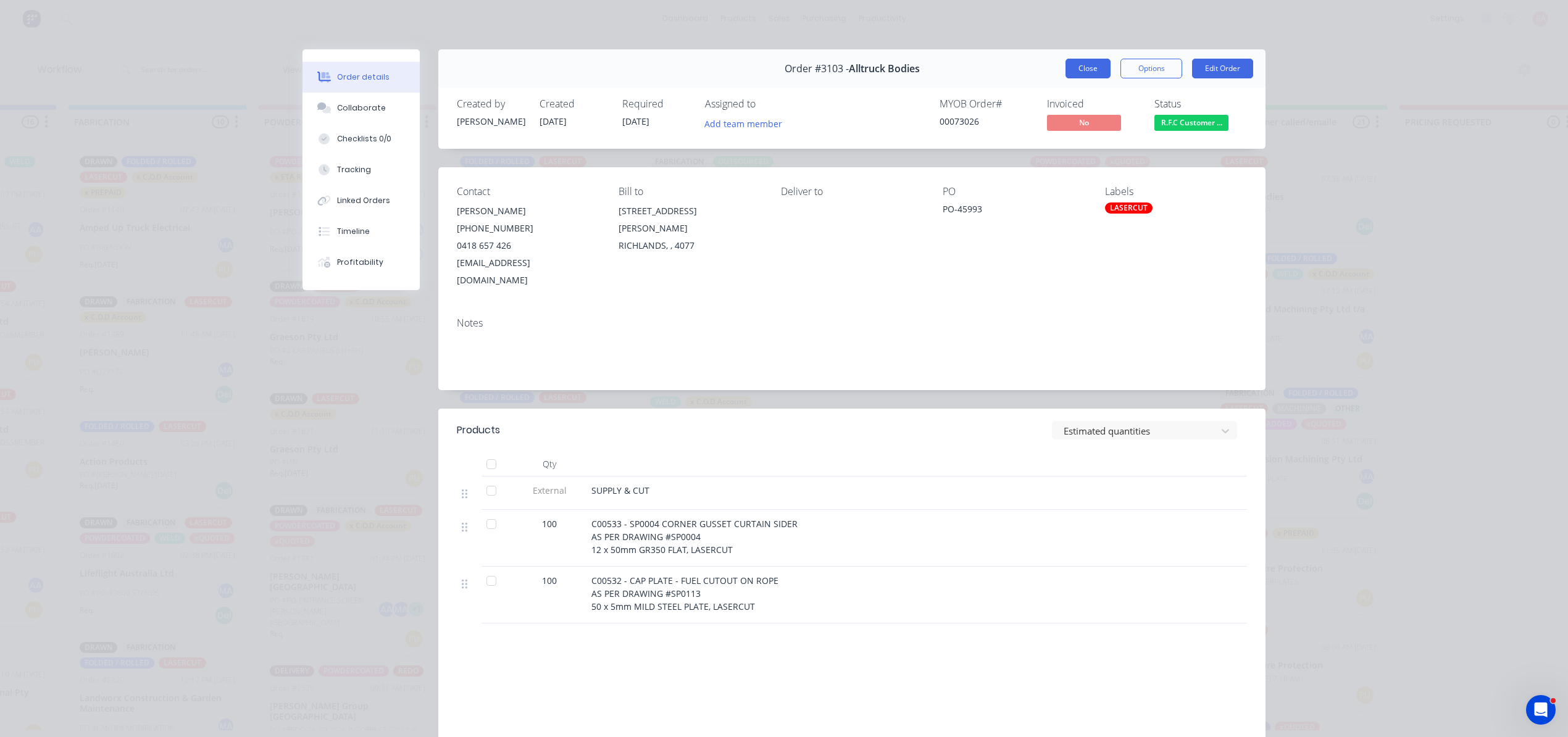
click at [1080, 62] on button "Close" at bounding box center [1088, 68] width 45 height 20
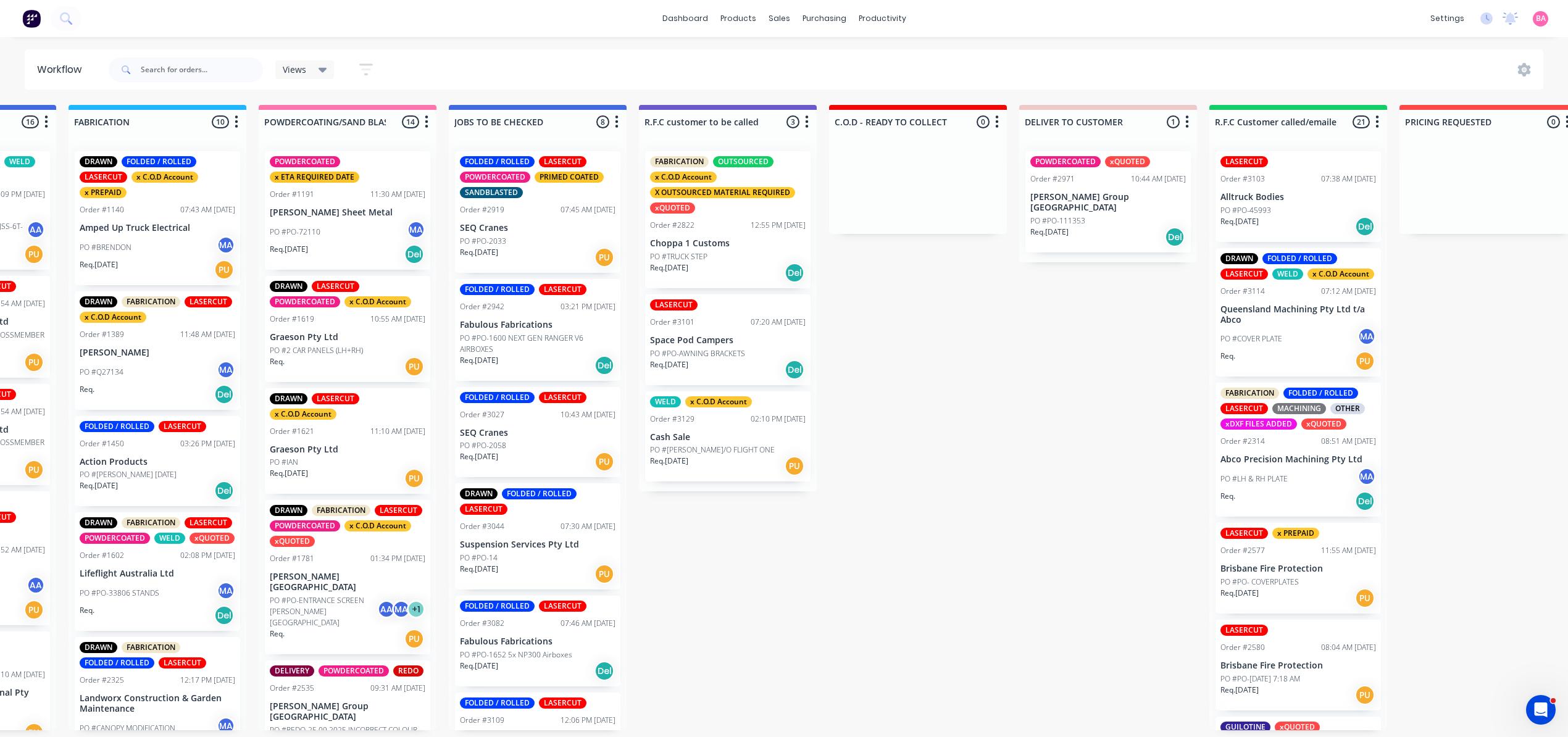
click at [733, 241] on p "Choppa 1 Customs" at bounding box center [727, 243] width 155 height 10
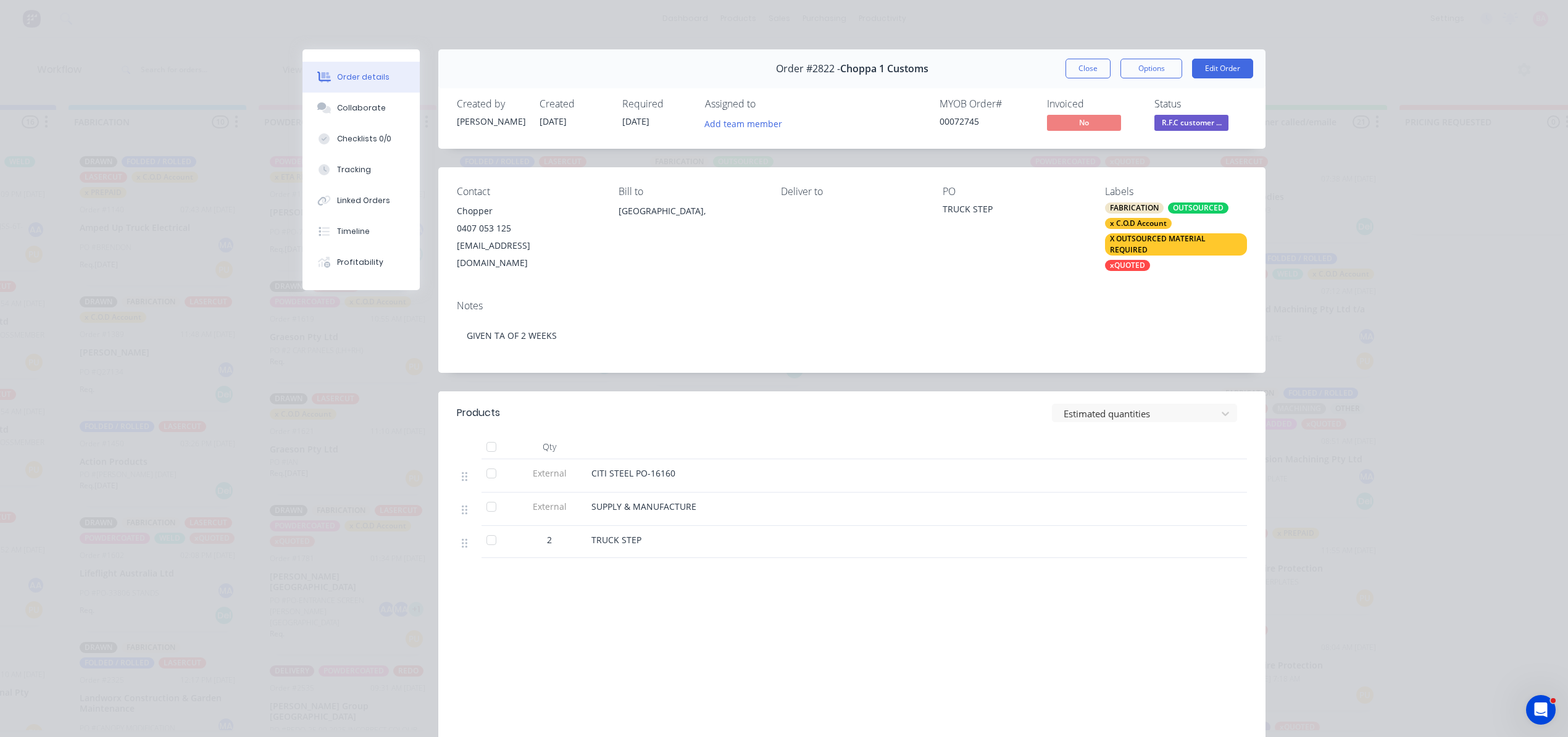
click at [1151, 243] on div "X OUTSOURCED MATERIAL REQUIRED" at bounding box center [1176, 243] width 142 height 22
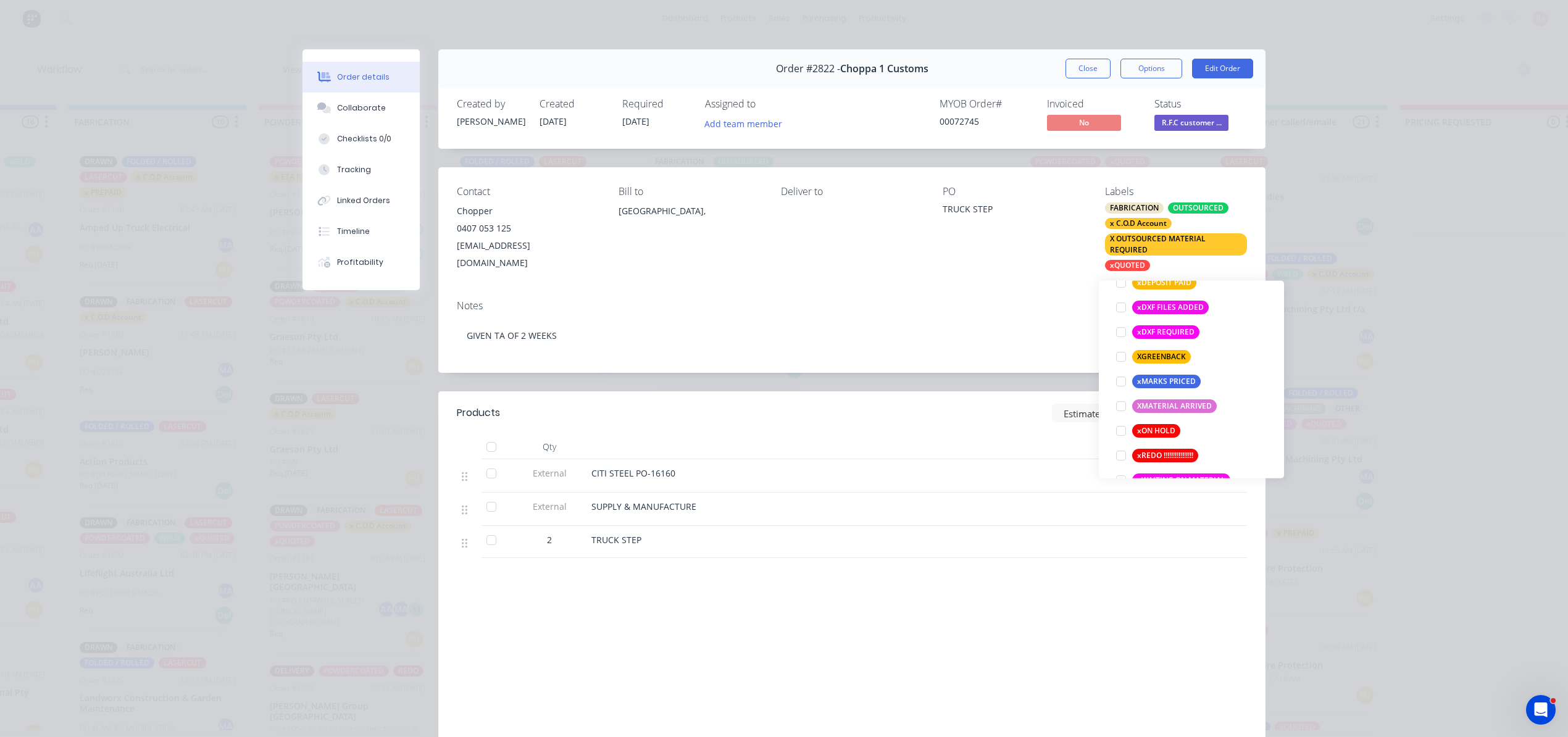
scroll to position [1057, 0]
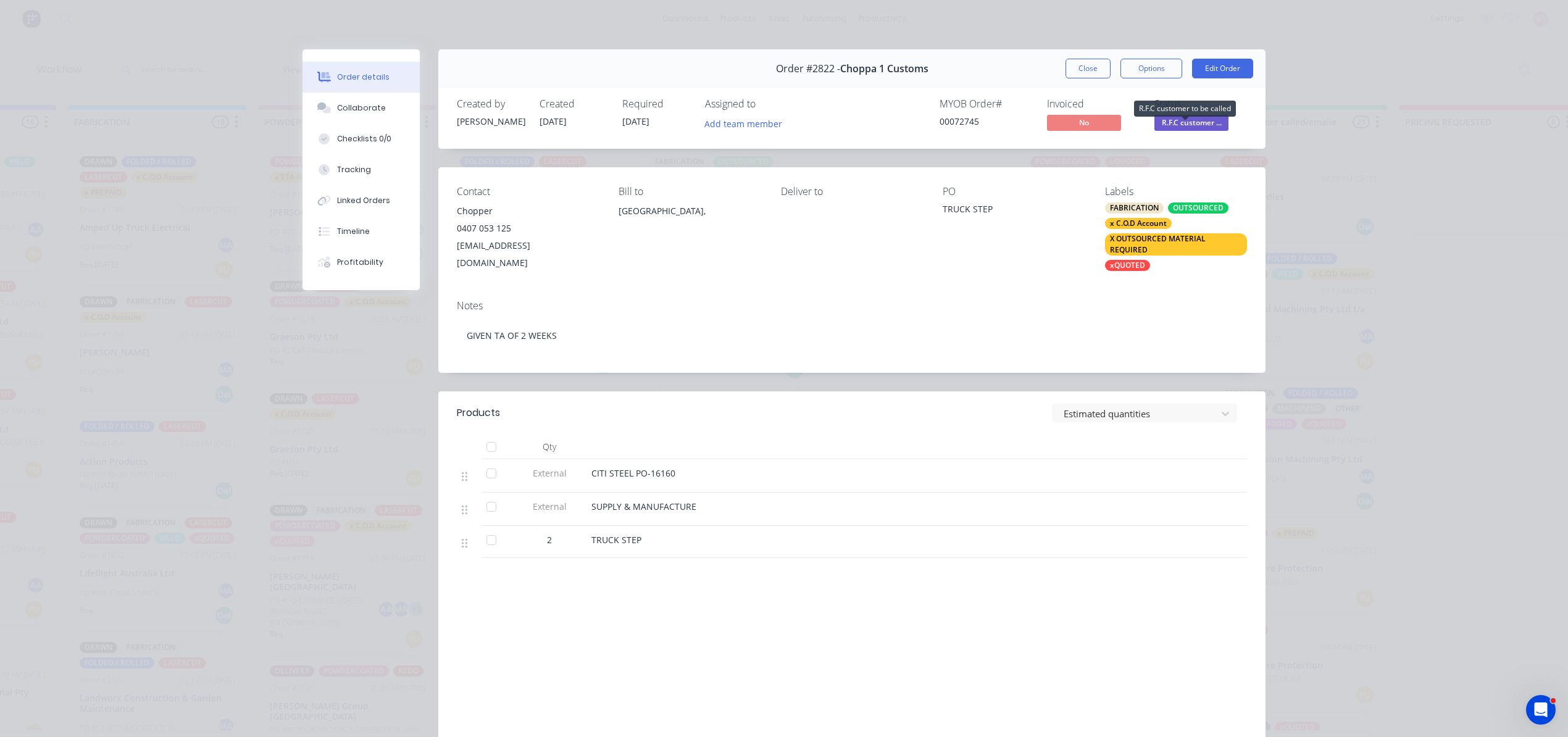
click at [1185, 117] on span "R.F.C customer ..." at bounding box center [1191, 122] width 74 height 15
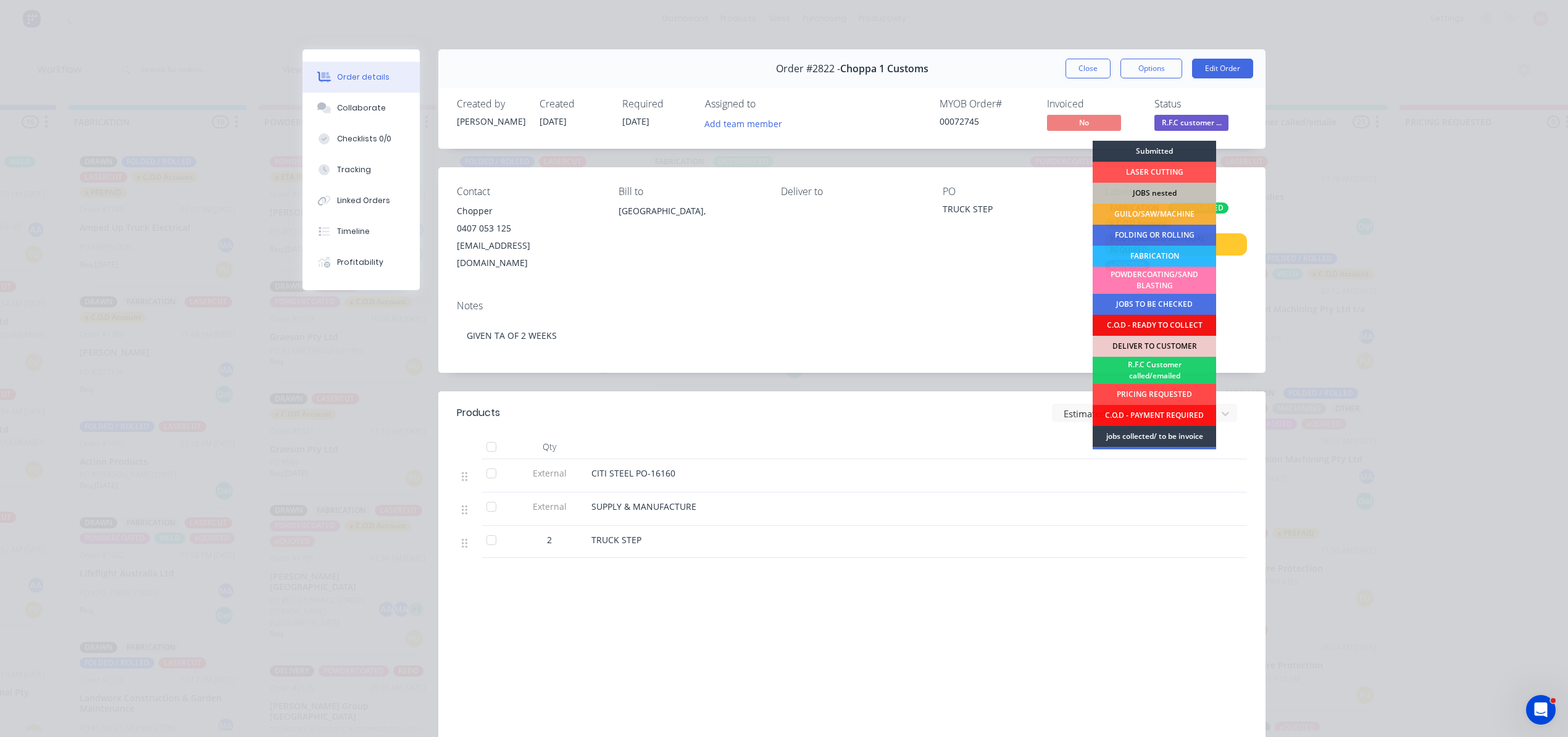
click at [1161, 387] on div "PRICING REQUESTED" at bounding box center [1154, 394] width 123 height 21
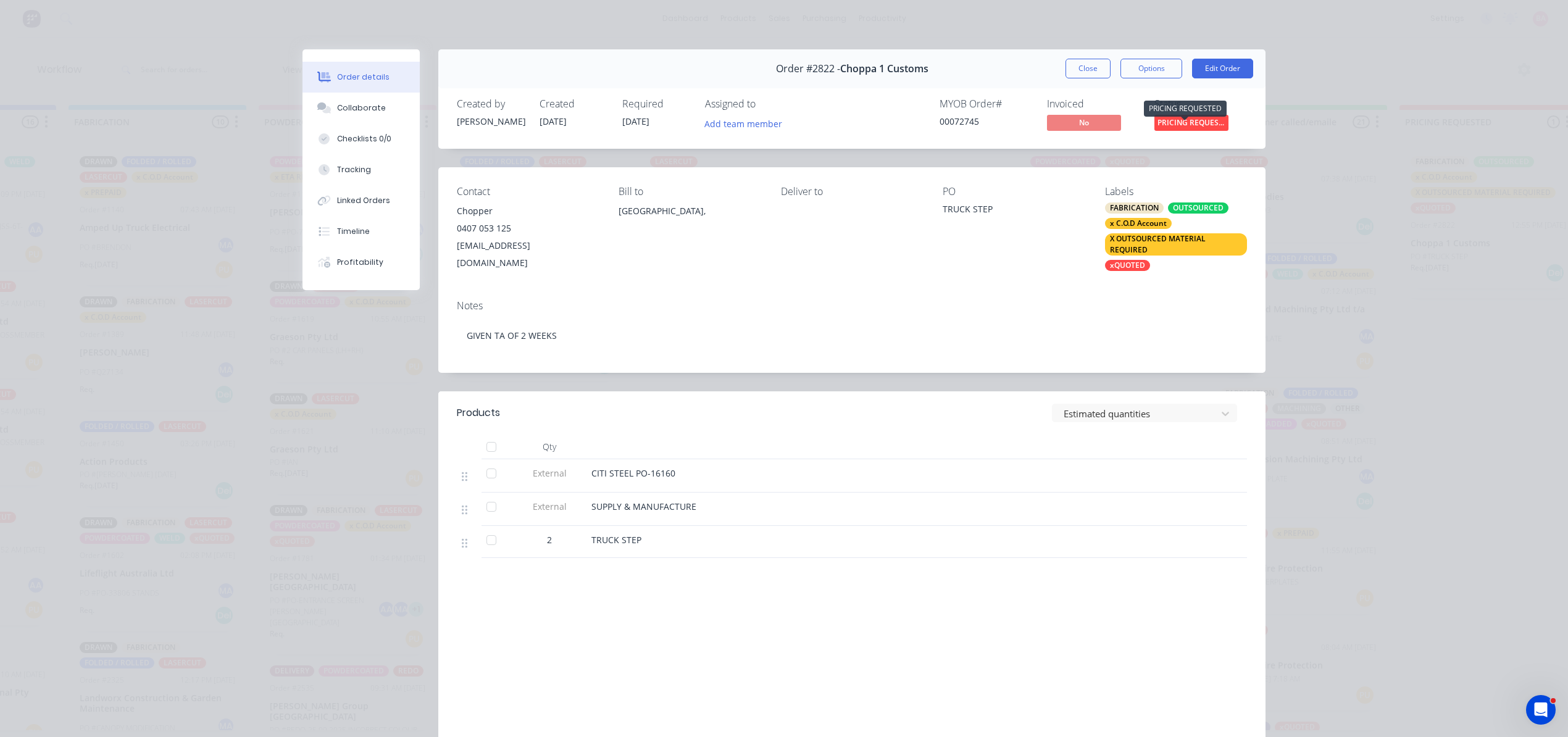
click at [1178, 121] on span "PRICING REQUEST..." at bounding box center [1191, 122] width 74 height 15
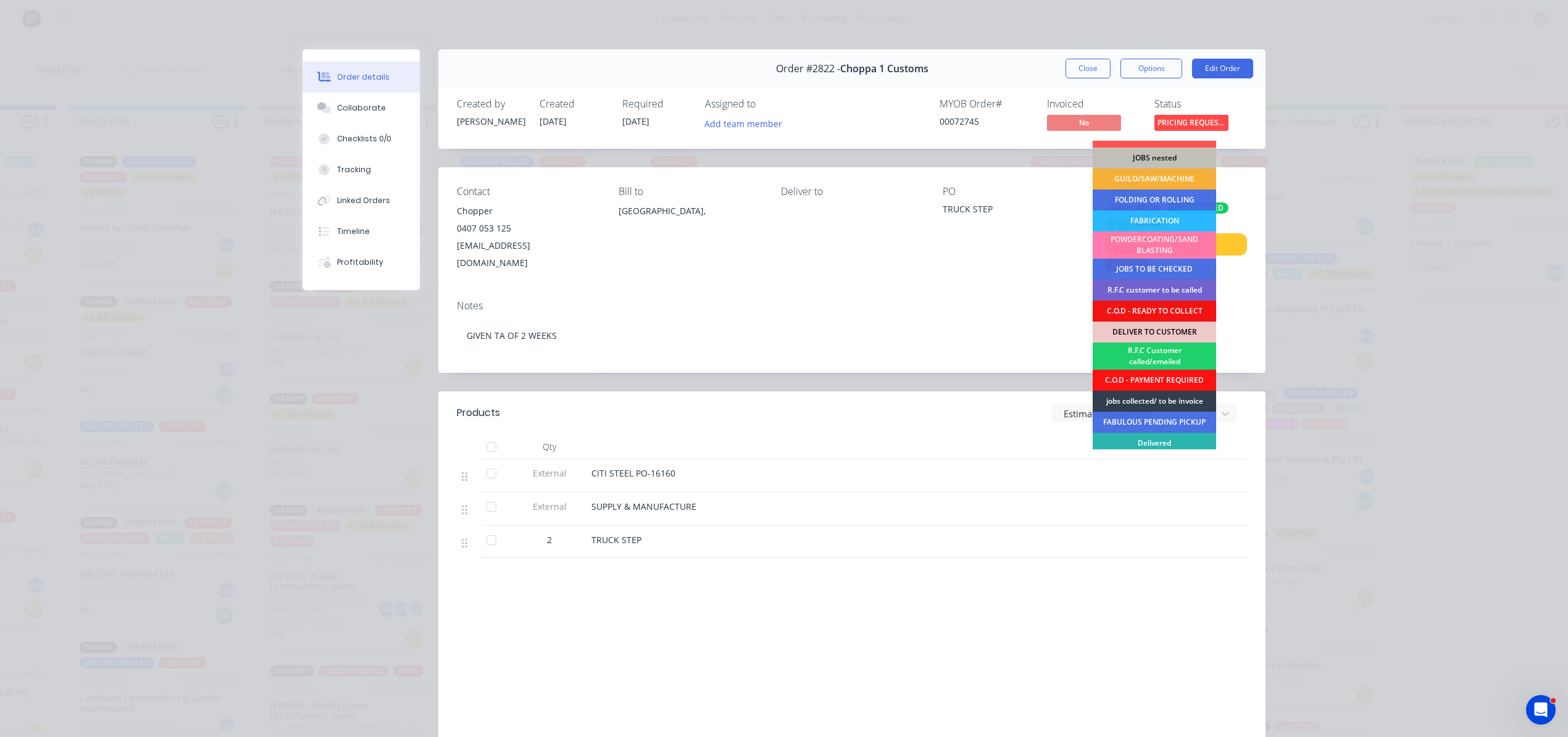
scroll to position [33, 0]
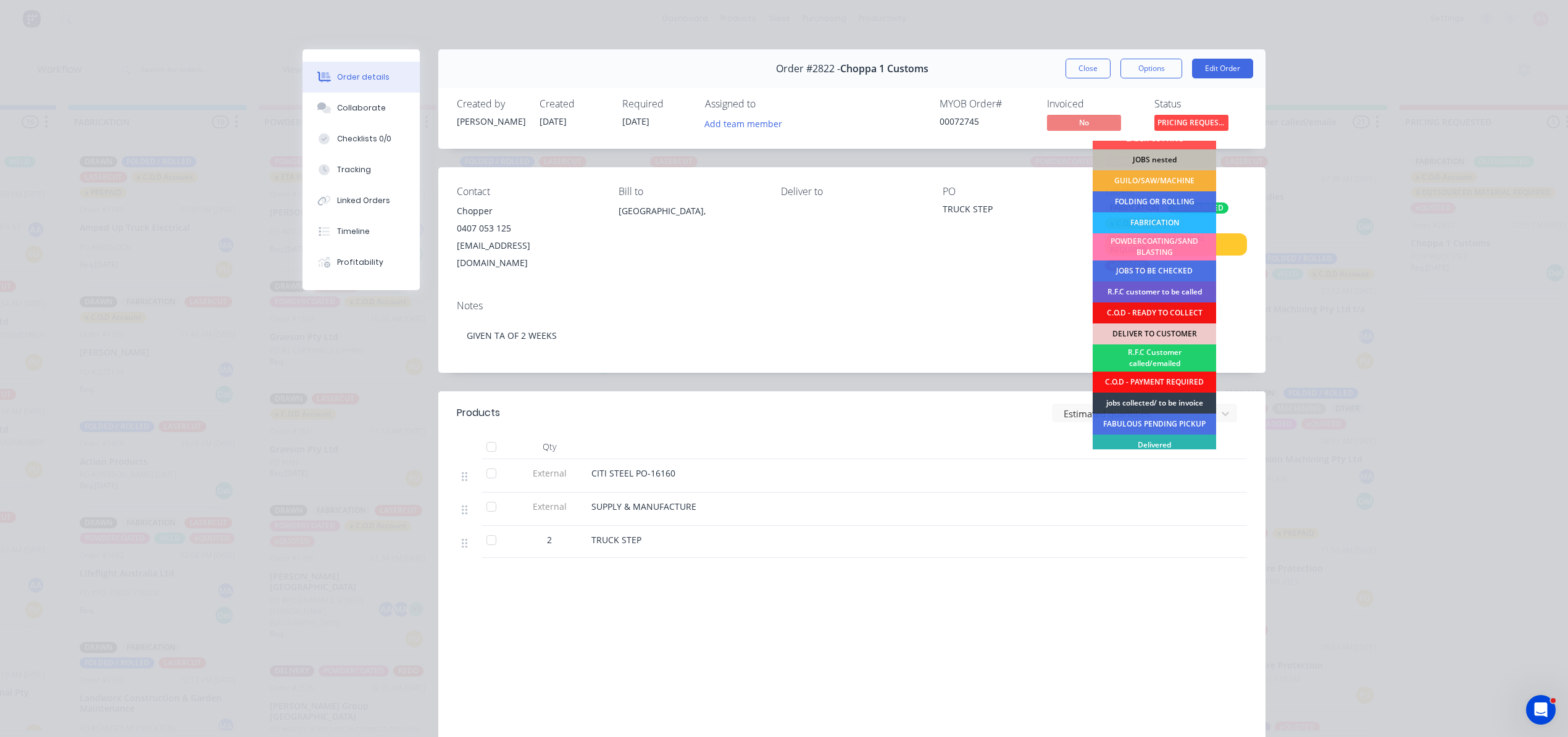
click at [1164, 284] on div "R.F.C customer to be called" at bounding box center [1154, 292] width 123 height 21
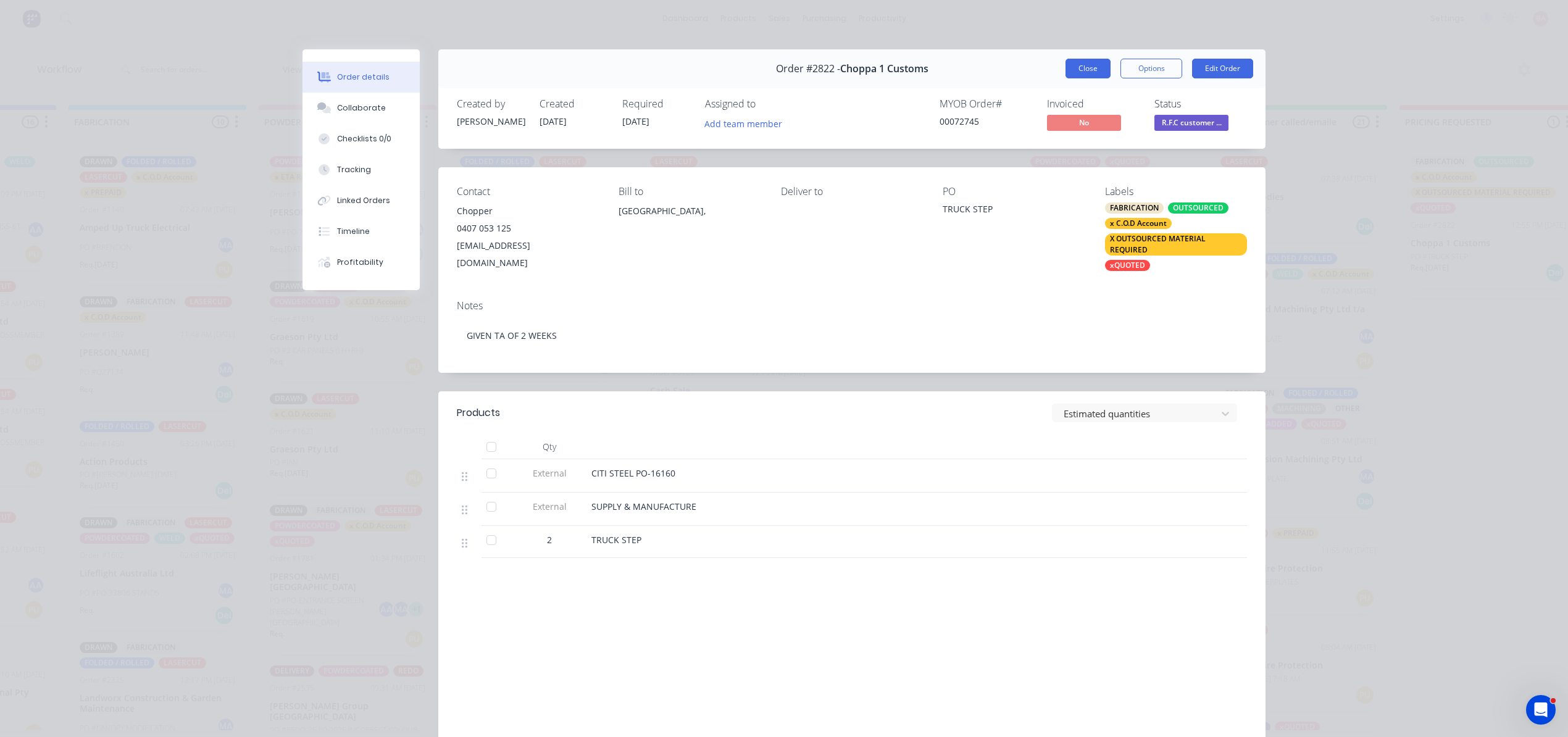
click at [1087, 67] on button "Close" at bounding box center [1088, 68] width 45 height 20
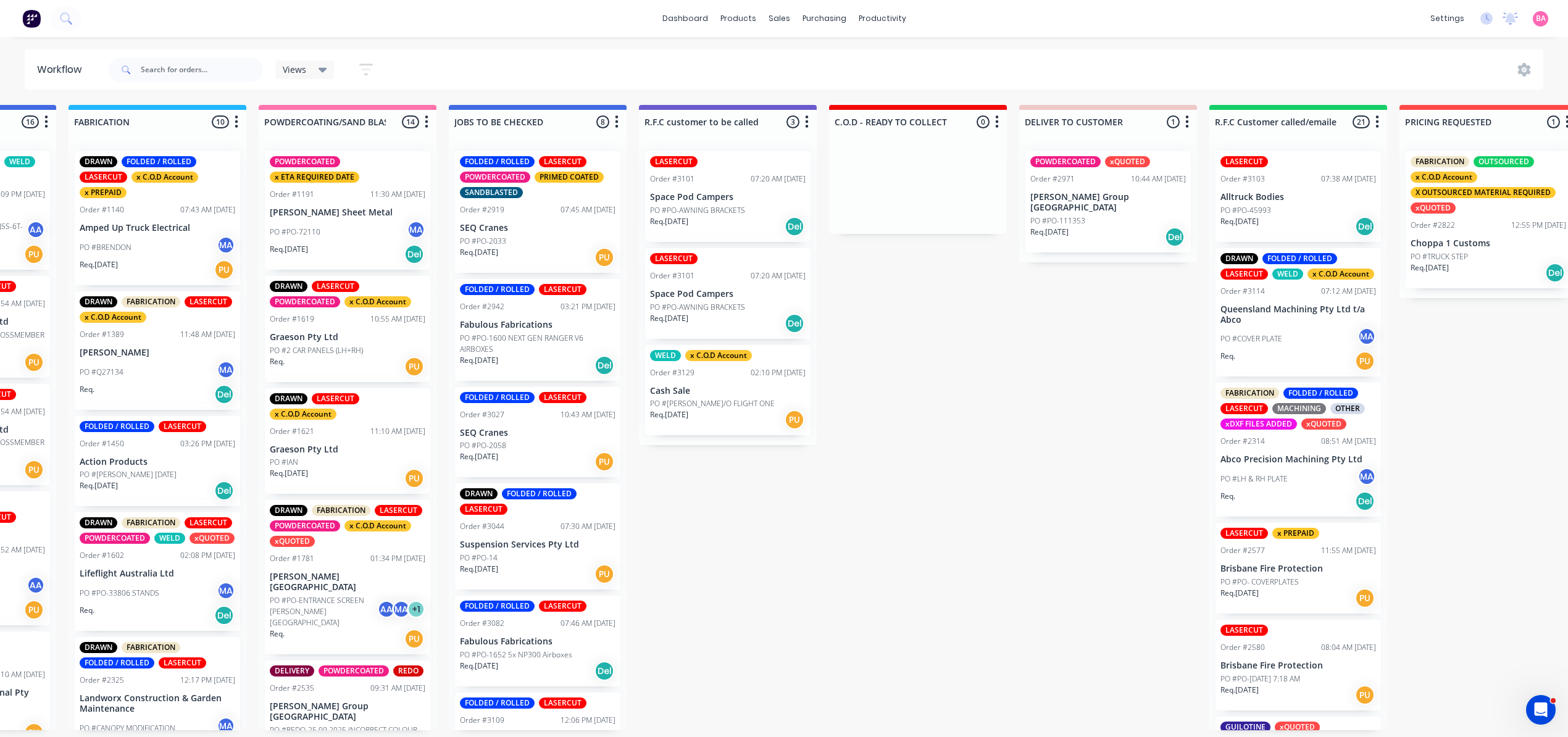
click at [722, 219] on div "Req. 03/10/25 Del" at bounding box center [727, 226] width 155 height 21
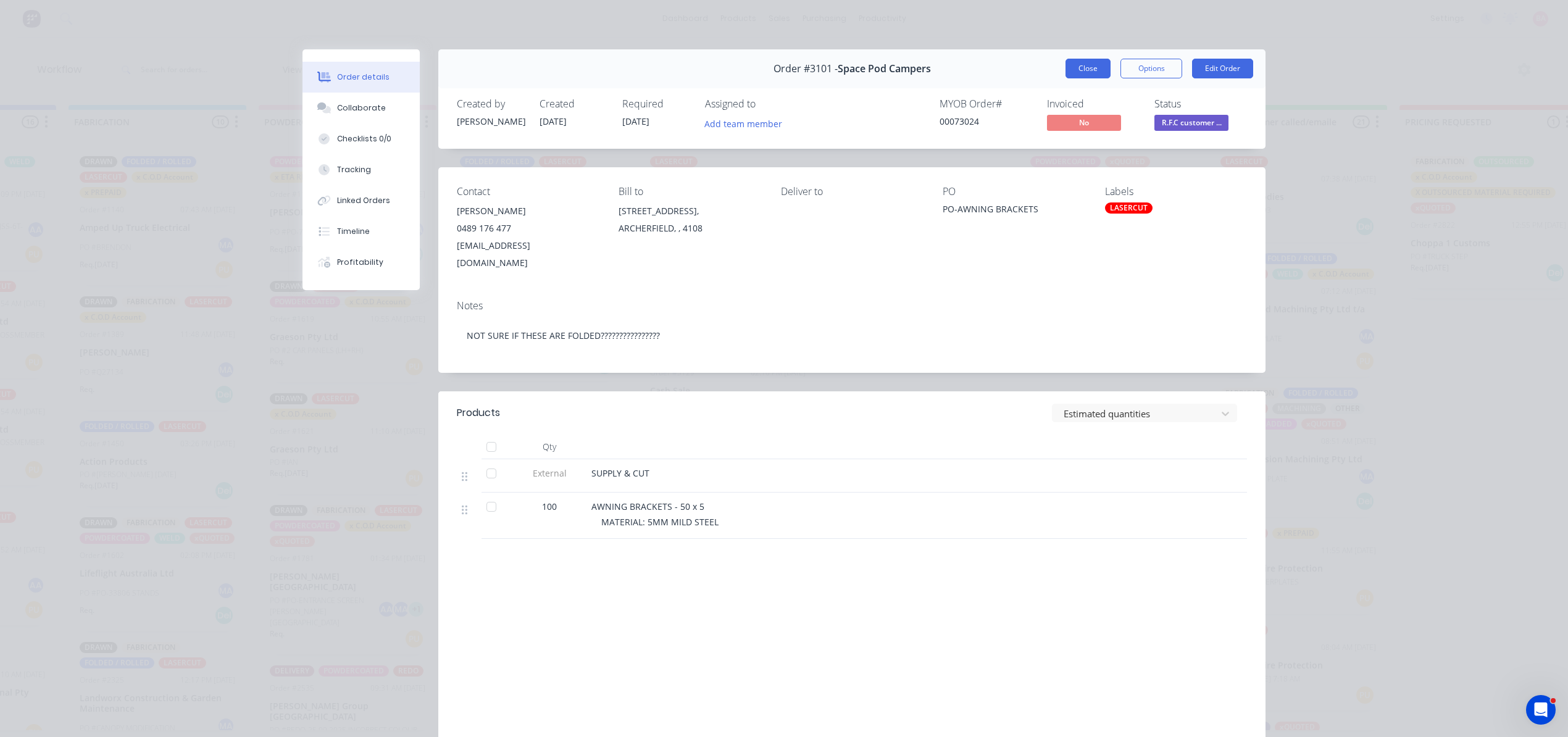
click at [1087, 67] on button "Close" at bounding box center [1088, 68] width 45 height 20
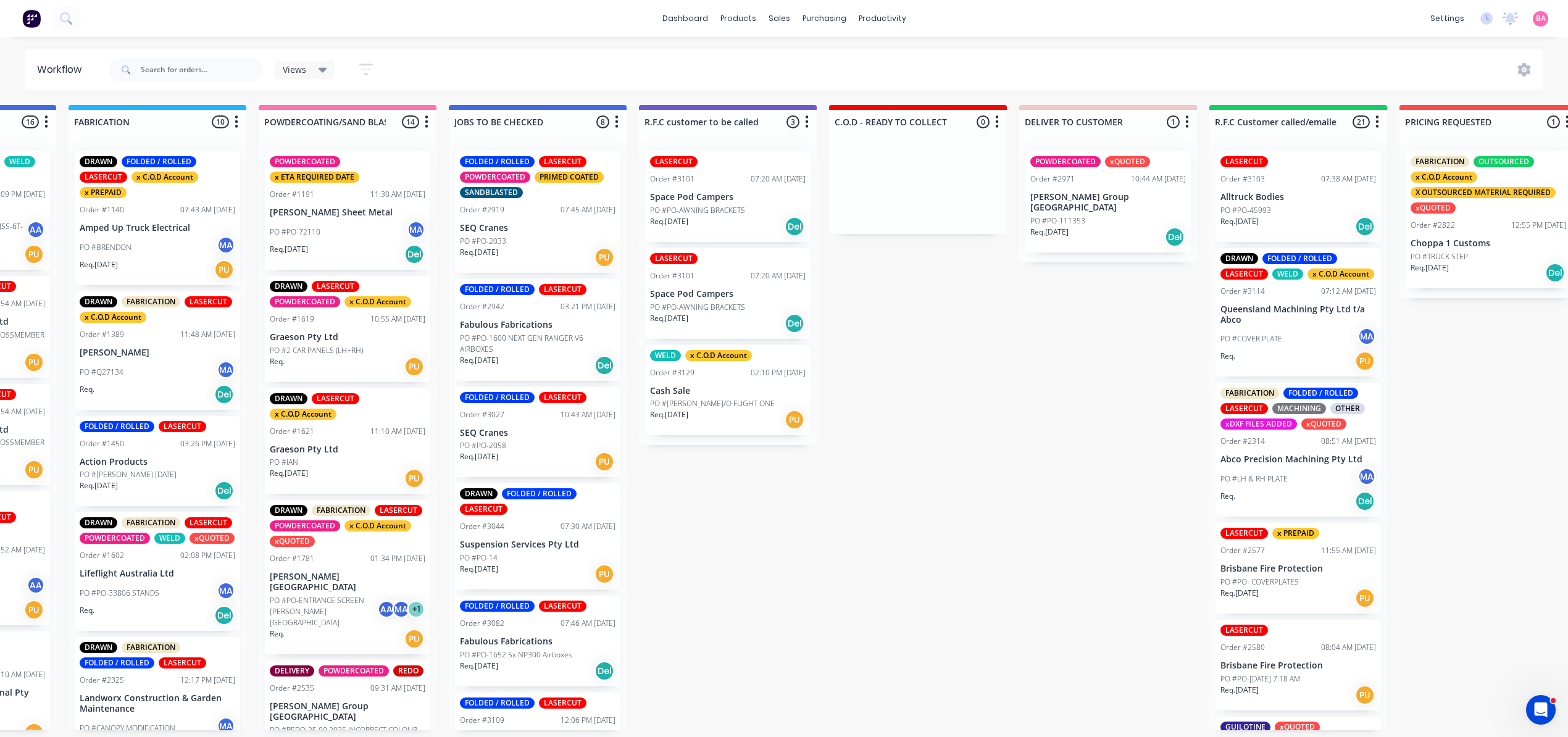
click at [695, 292] on p "Space Pod Campers" at bounding box center [727, 294] width 155 height 10
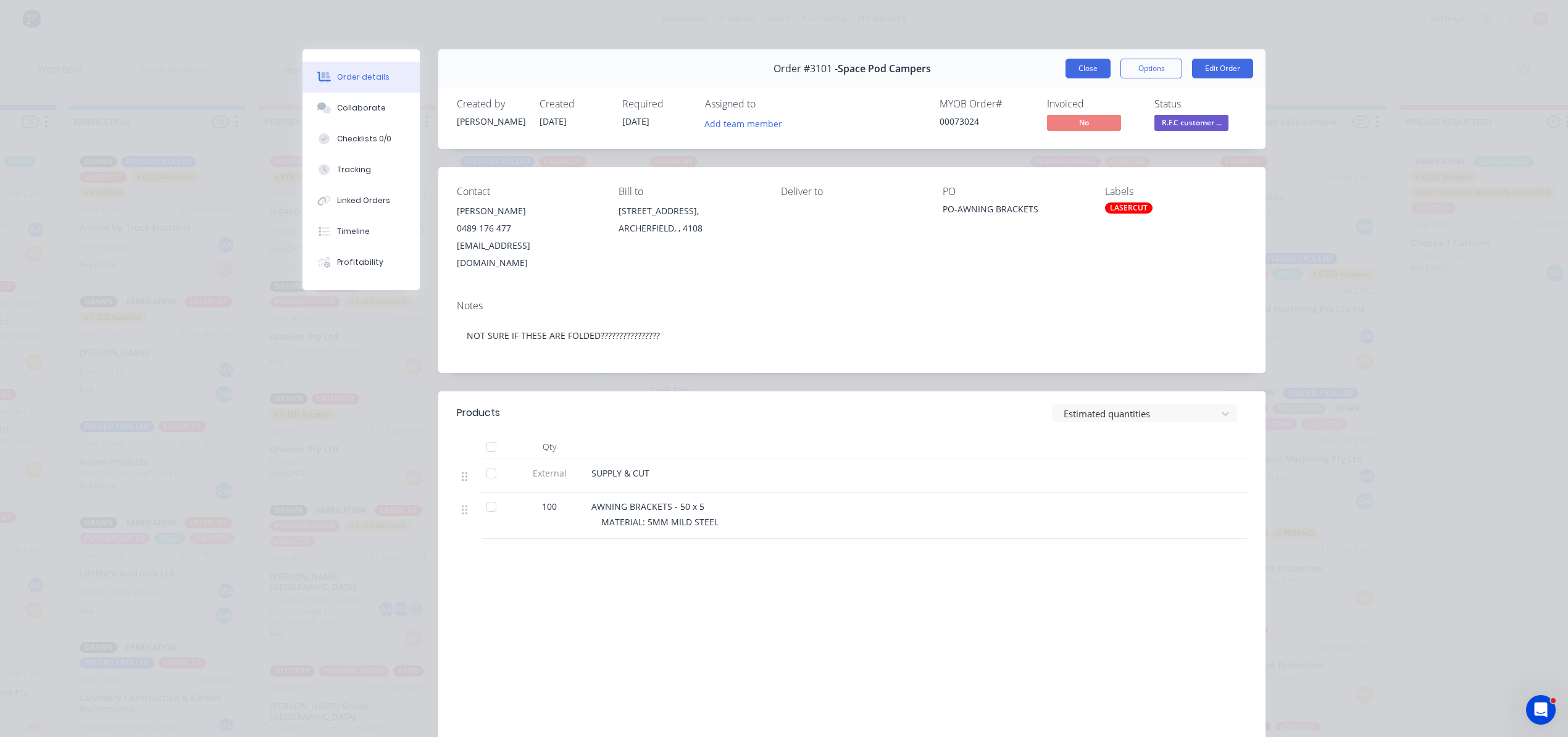
click at [1077, 69] on button "Close" at bounding box center [1088, 68] width 45 height 20
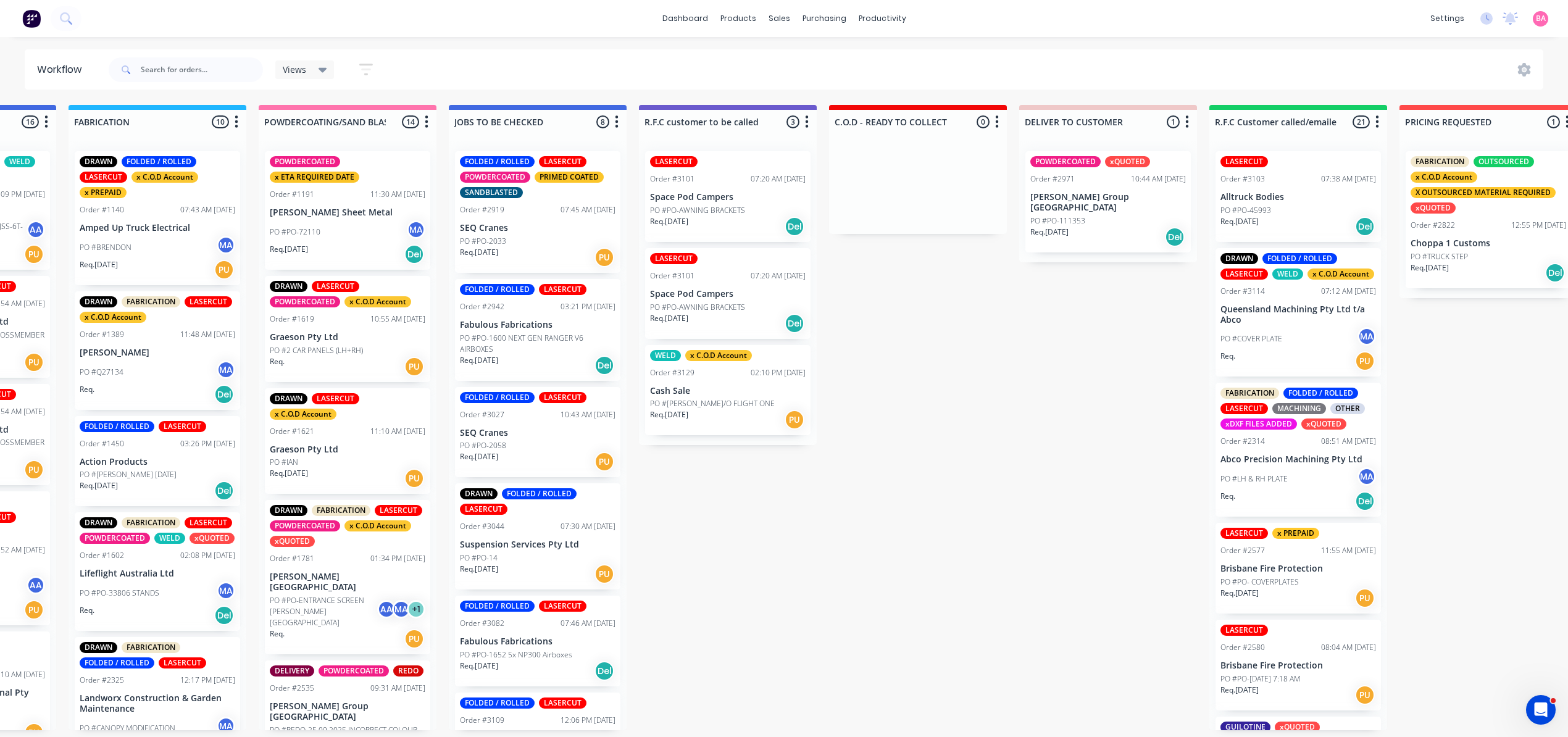
click at [739, 205] on p "PO #PO-AWNING BRACKETS" at bounding box center [697, 210] width 95 height 11
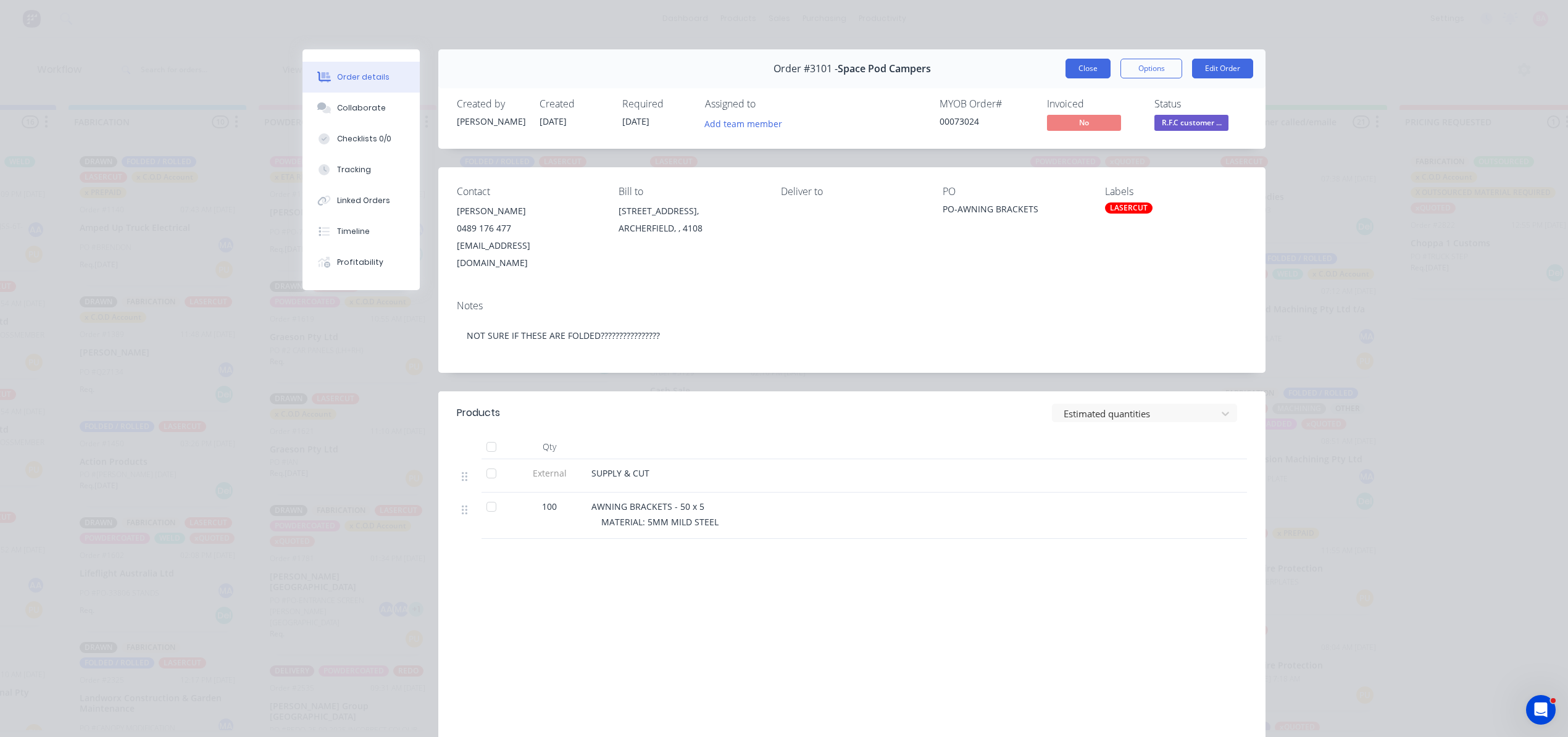
click at [1089, 64] on button "Close" at bounding box center [1088, 68] width 45 height 20
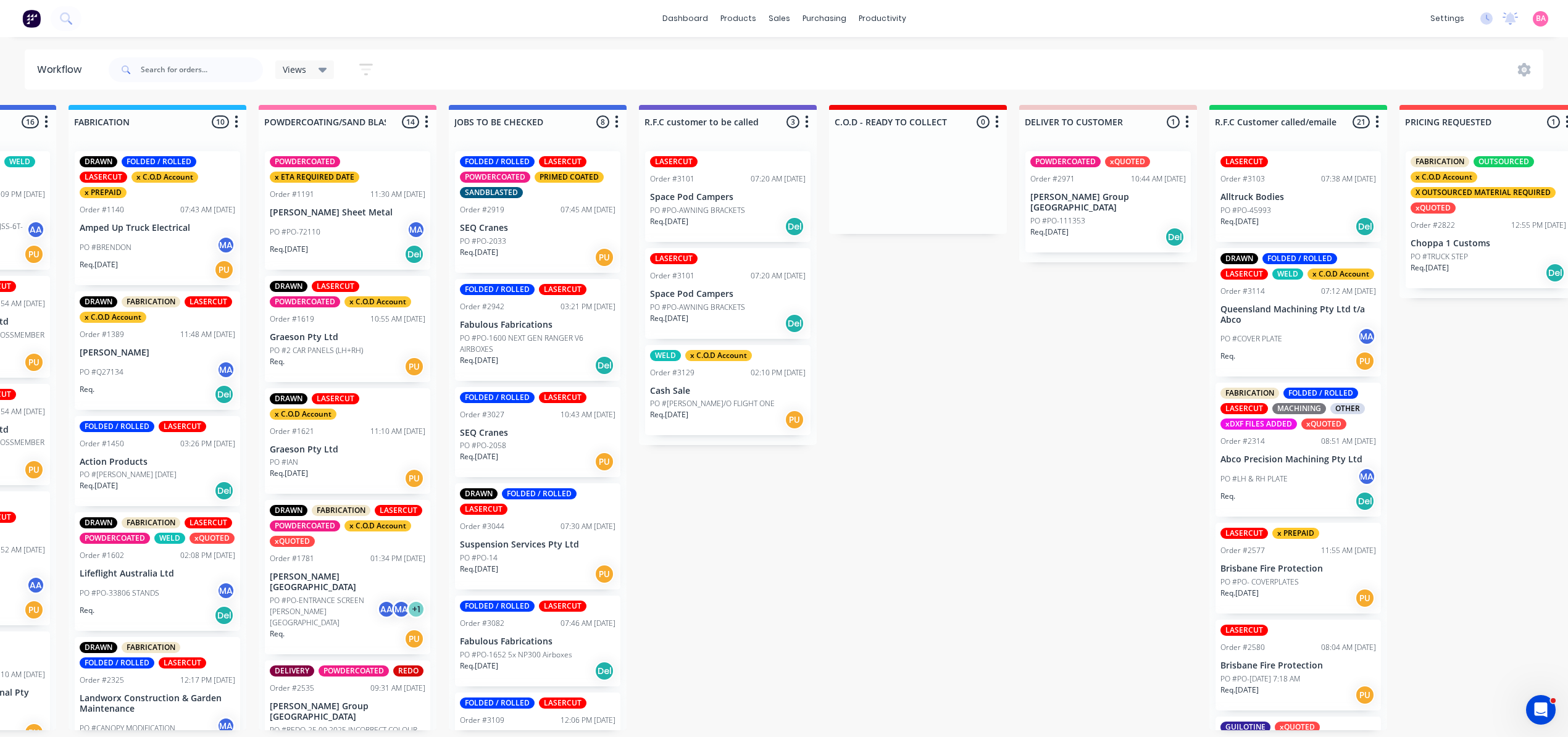
click at [751, 313] on div "Req. 03/10/25 Del" at bounding box center [727, 323] width 155 height 21
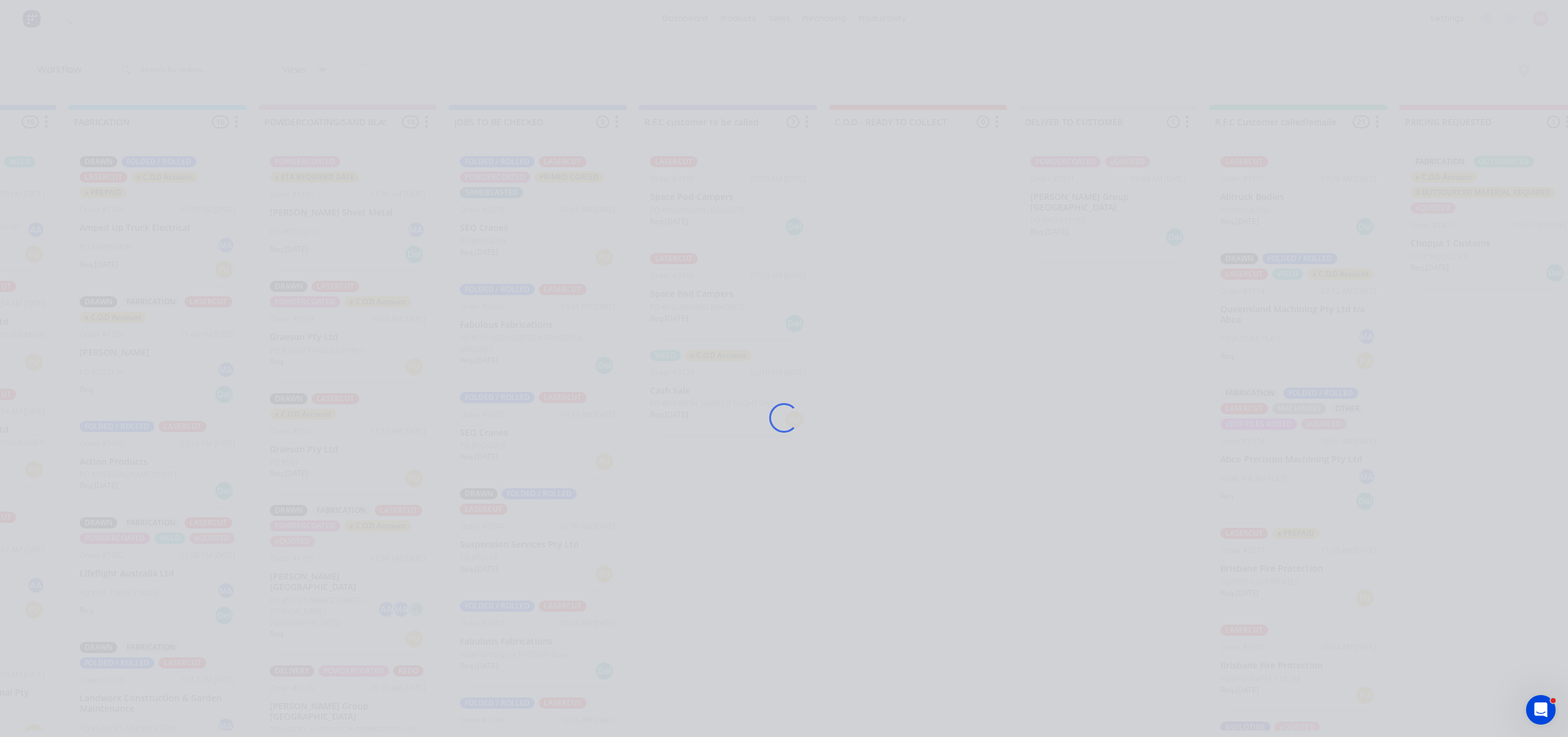
click at [981, 333] on div "Loading..." at bounding box center [783, 418] width 988 height 737
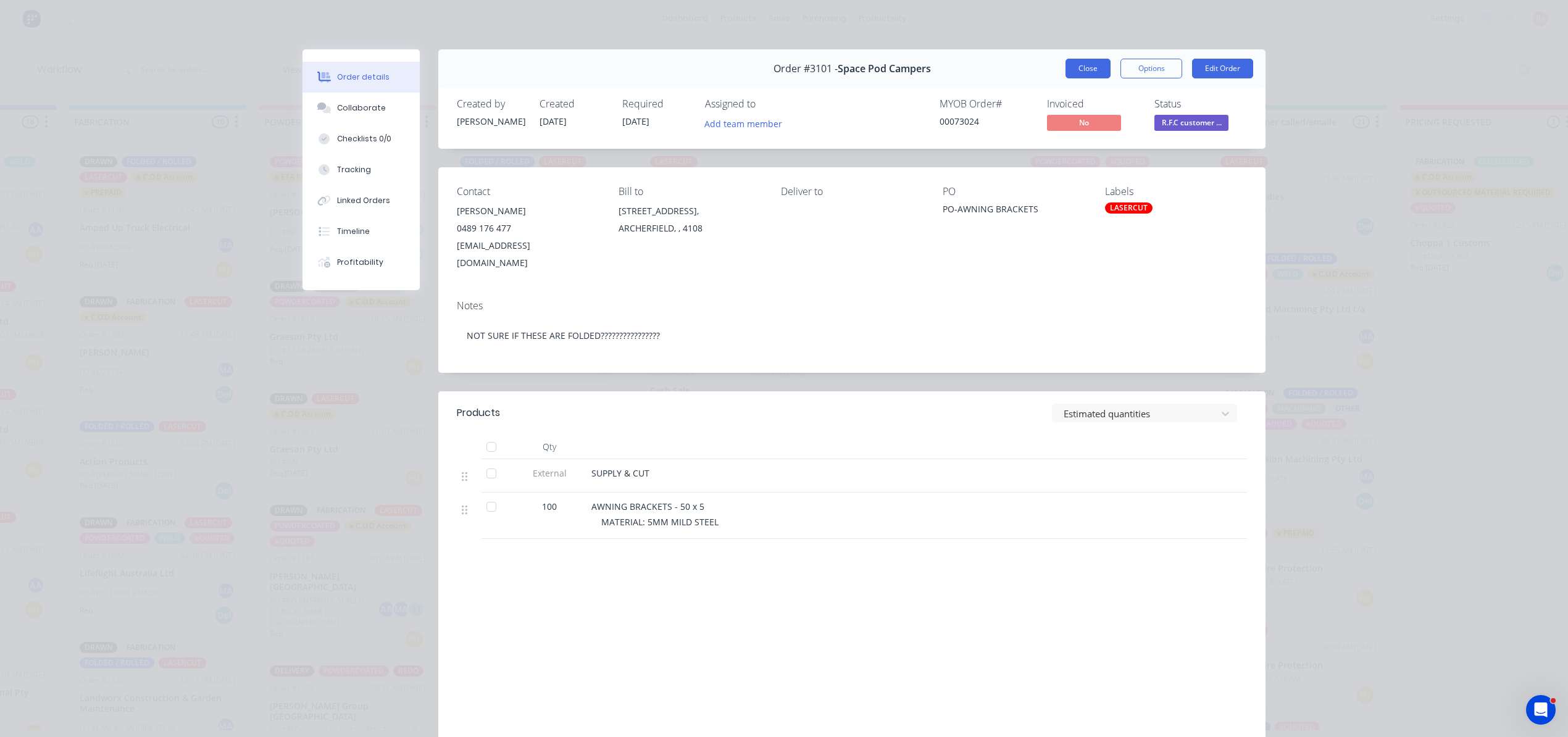
click at [1087, 64] on button "Close" at bounding box center [1088, 68] width 45 height 20
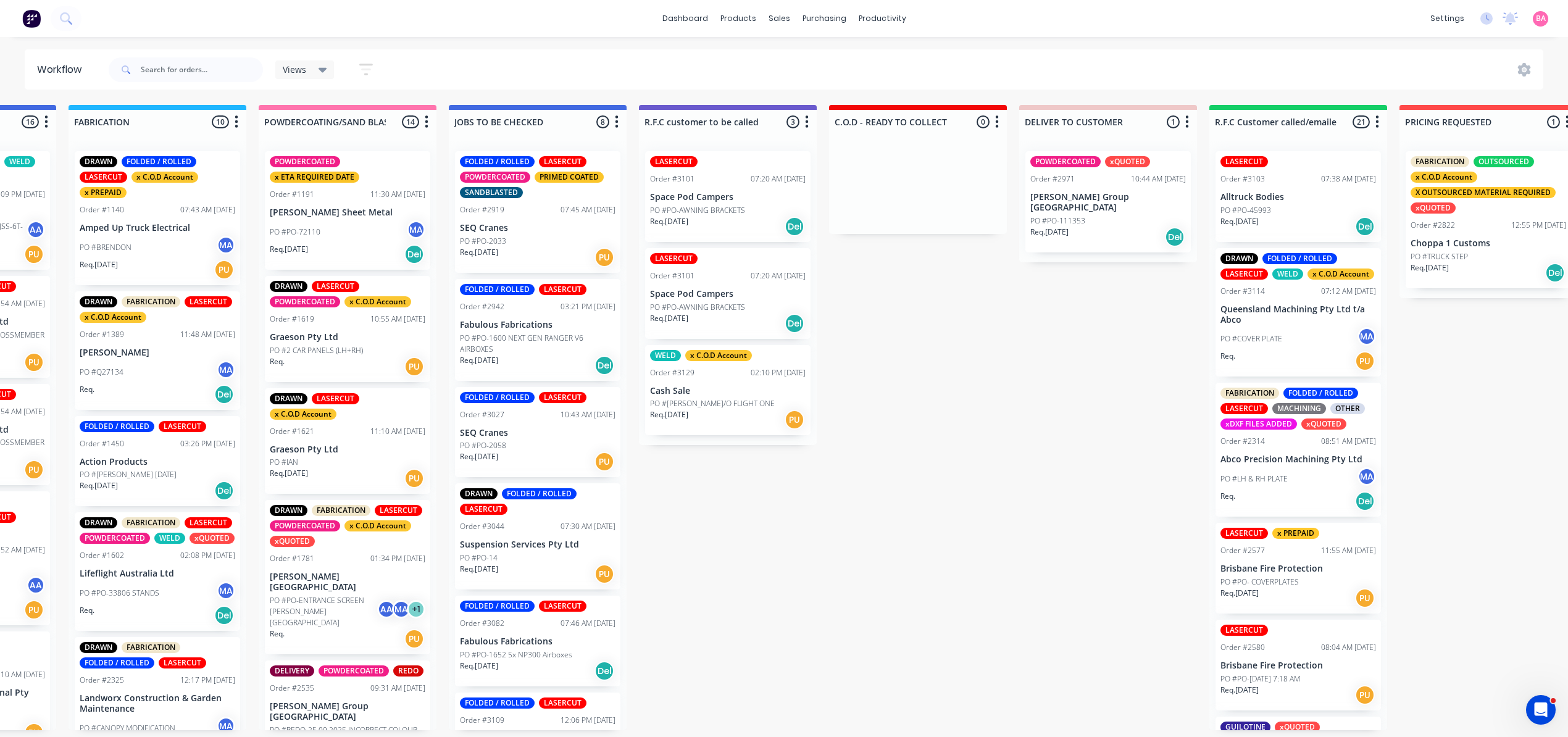
click at [745, 205] on div "PO #PO-AWNING BRACKETS" at bounding box center [727, 210] width 155 height 11
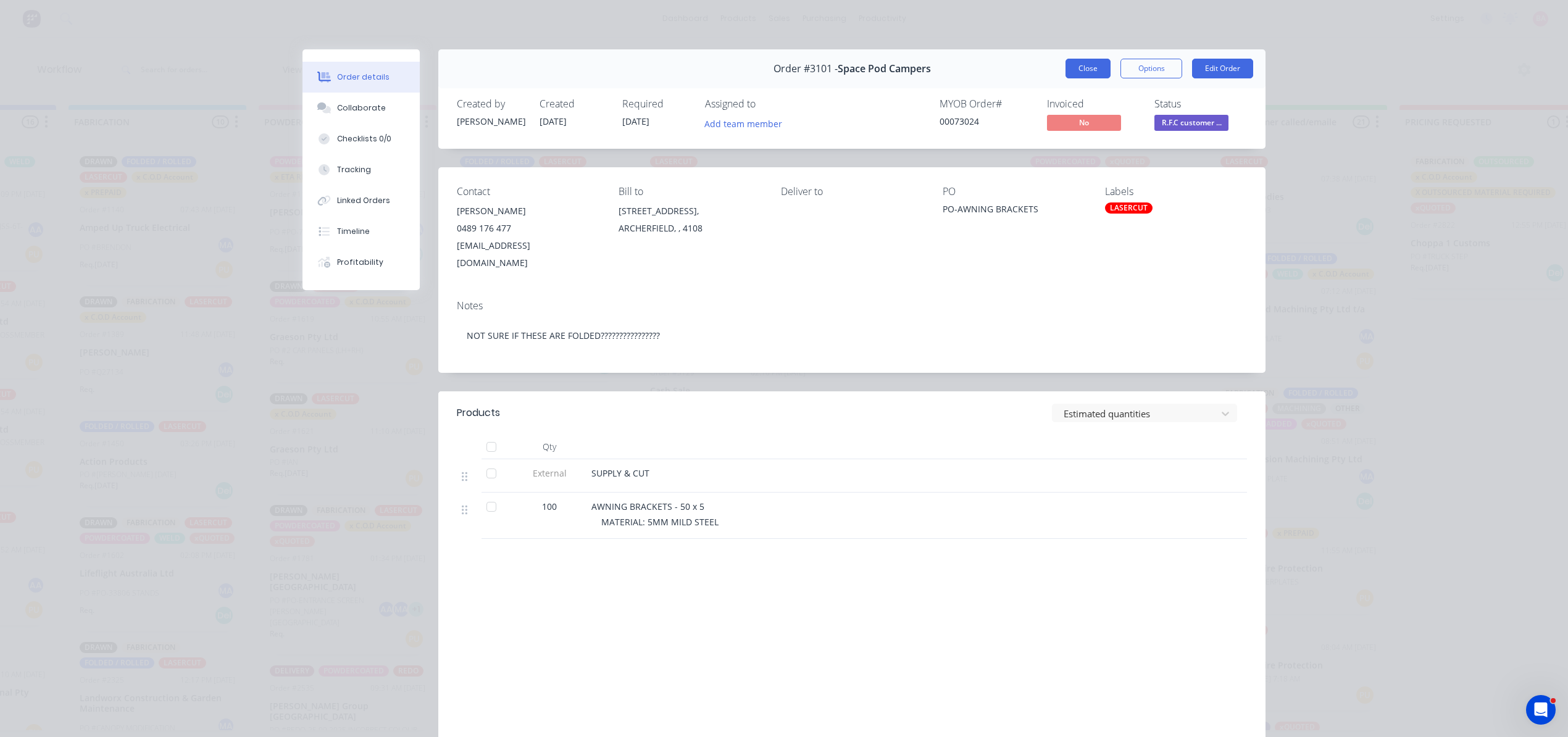
click at [1089, 69] on button "Close" at bounding box center [1088, 68] width 45 height 20
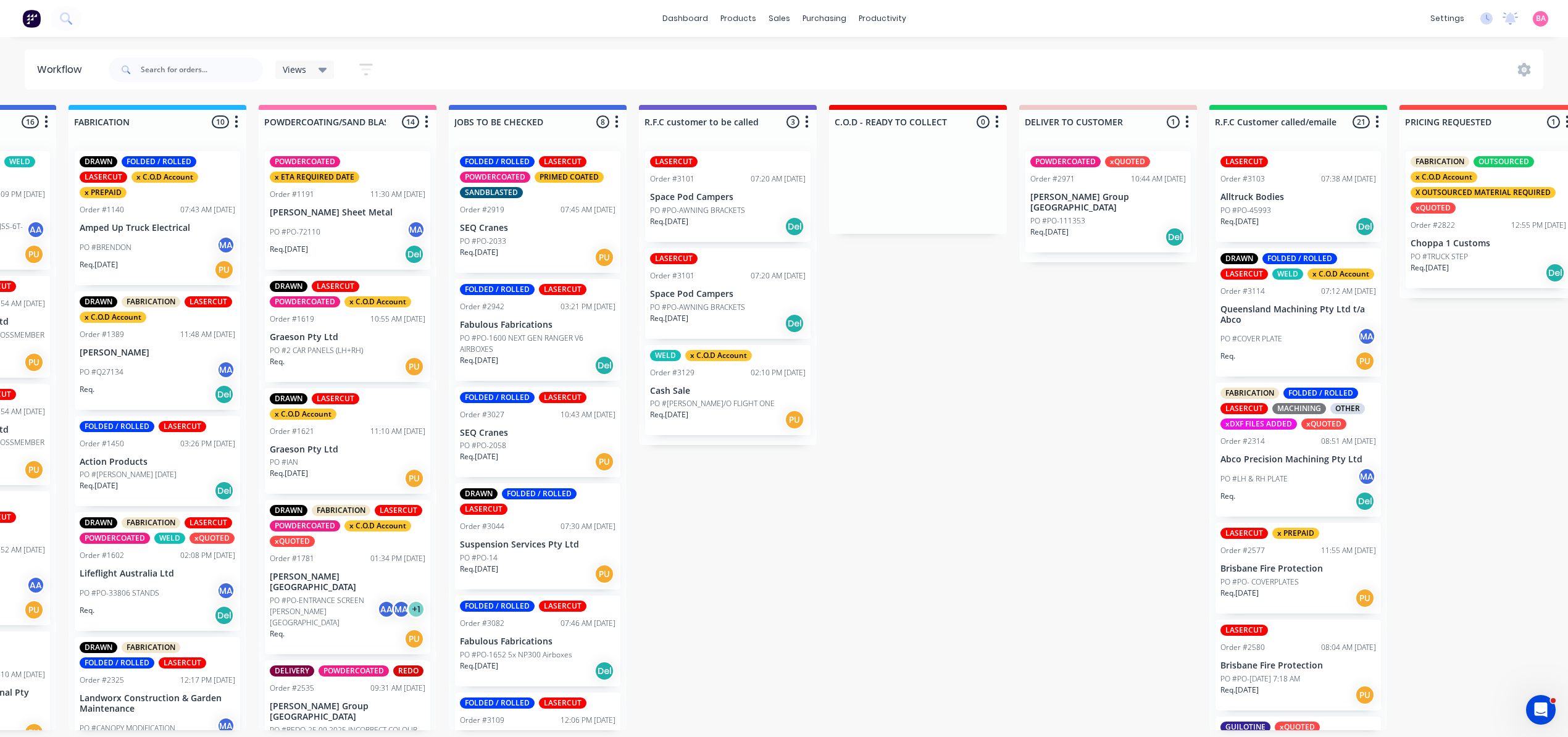
click at [706, 290] on p "Space Pod Campers" at bounding box center [727, 294] width 155 height 10
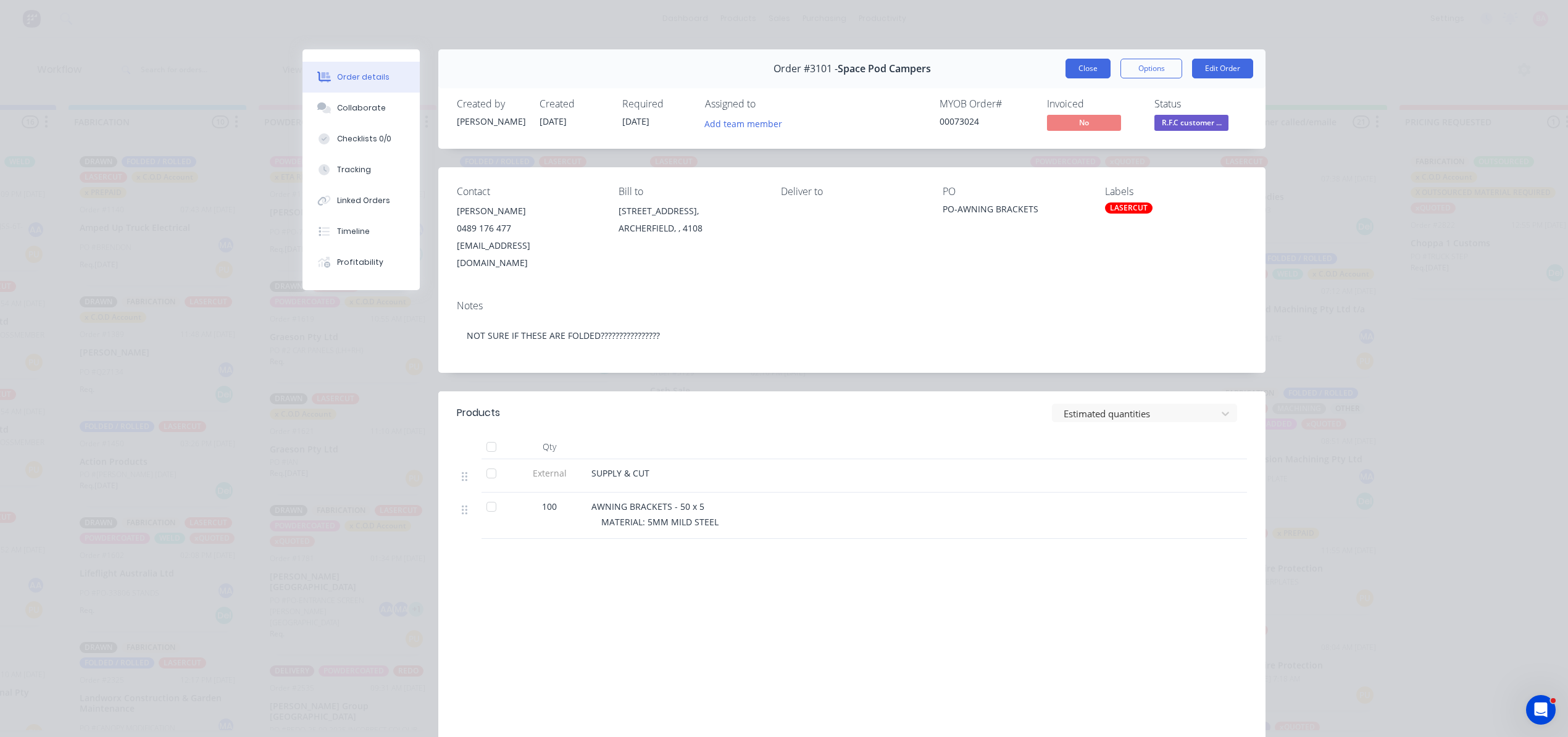
click at [1084, 64] on button "Close" at bounding box center [1088, 68] width 45 height 20
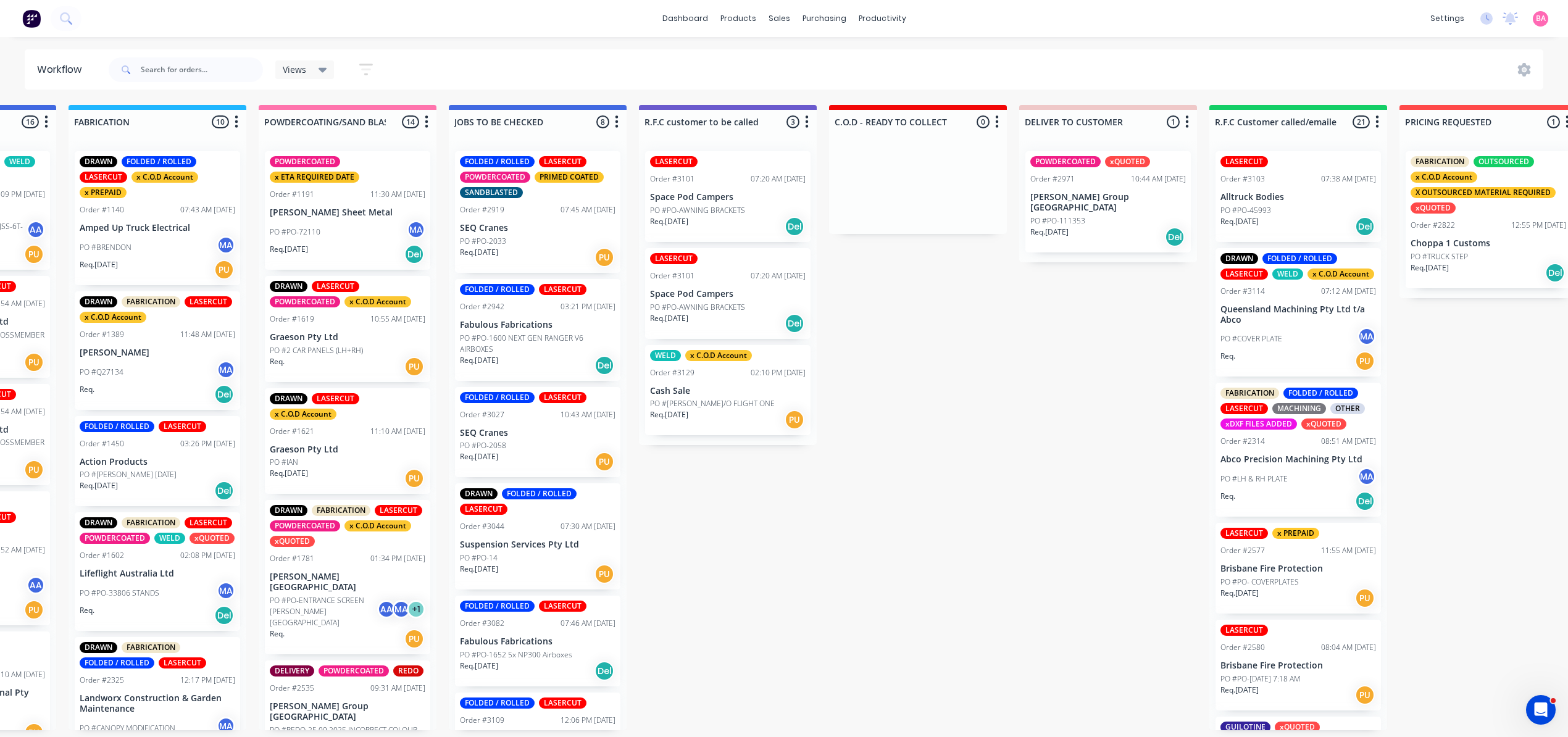
click at [721, 216] on div "Req. 03/10/25 Del" at bounding box center [727, 226] width 155 height 21
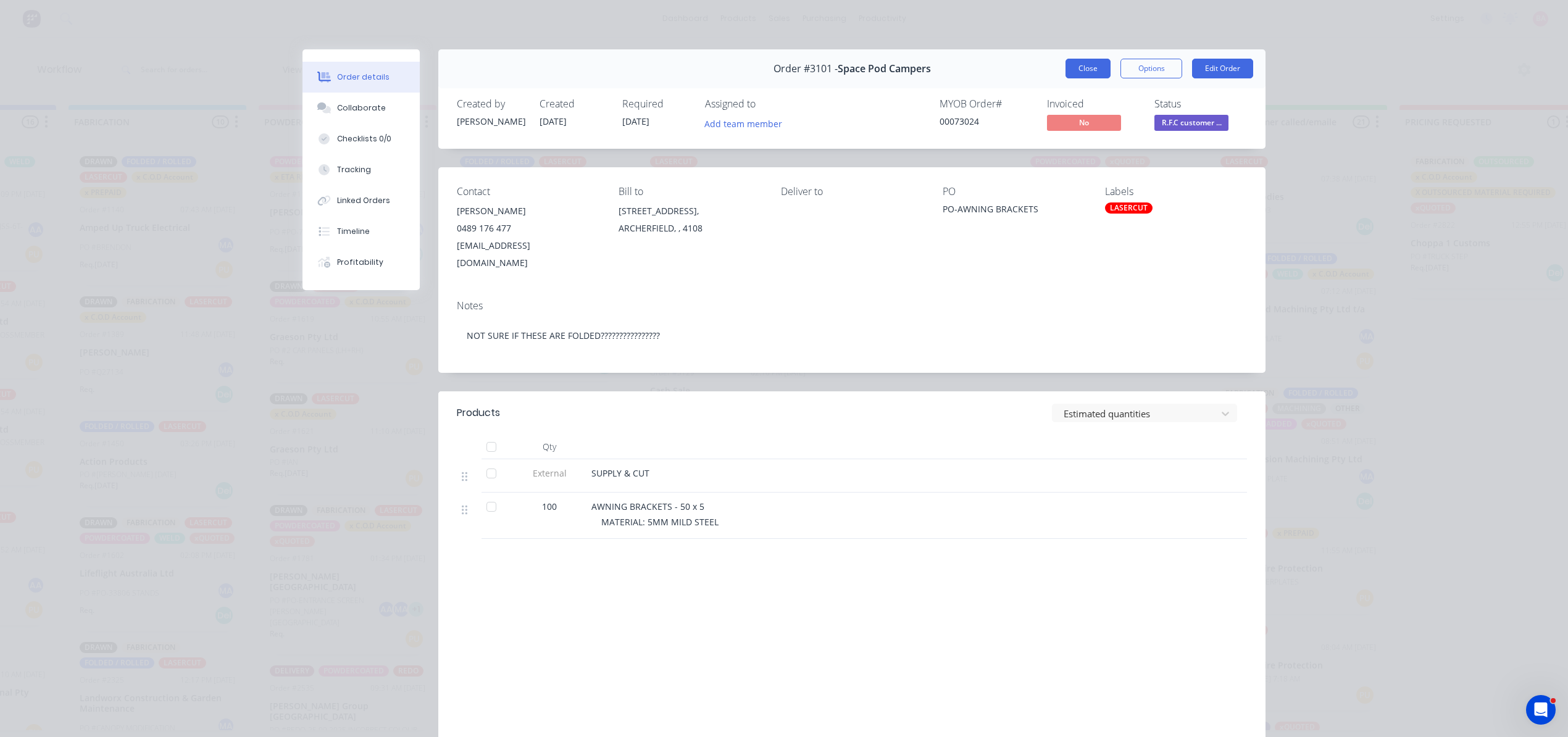
click at [1087, 70] on button "Close" at bounding box center [1088, 68] width 45 height 20
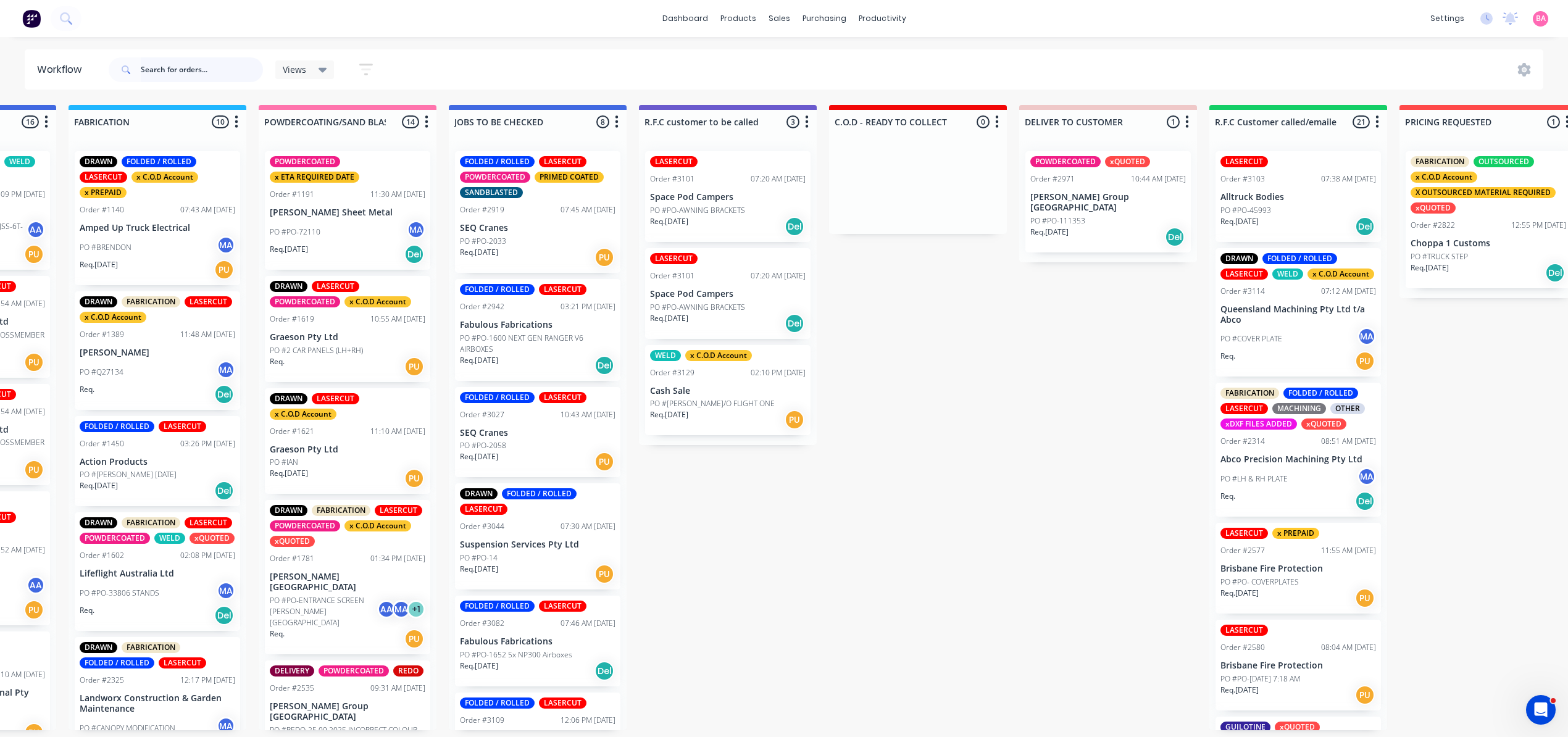
click at [190, 77] on input "text" at bounding box center [202, 70] width 122 height 25
type input "3101"
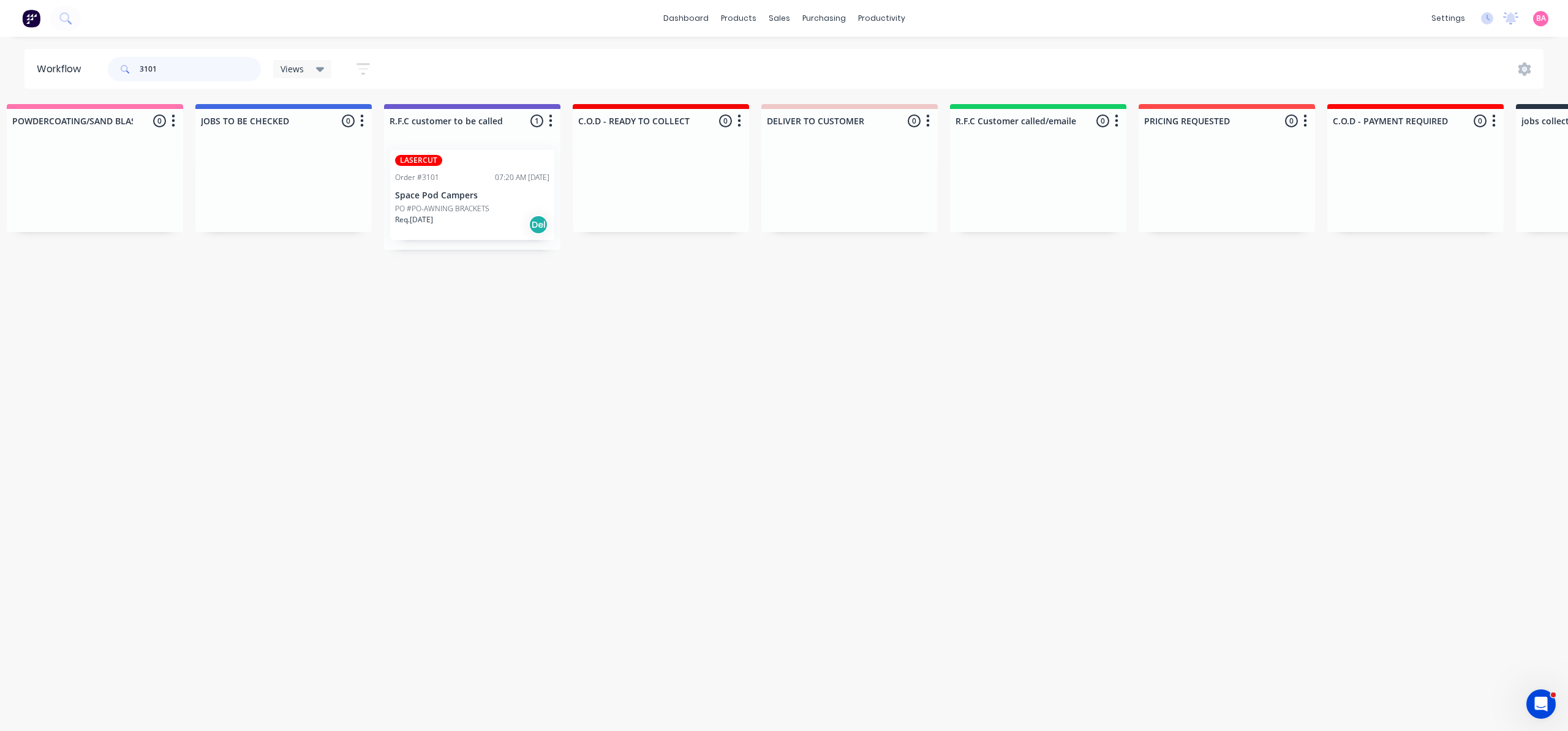
scroll to position [0, 1177]
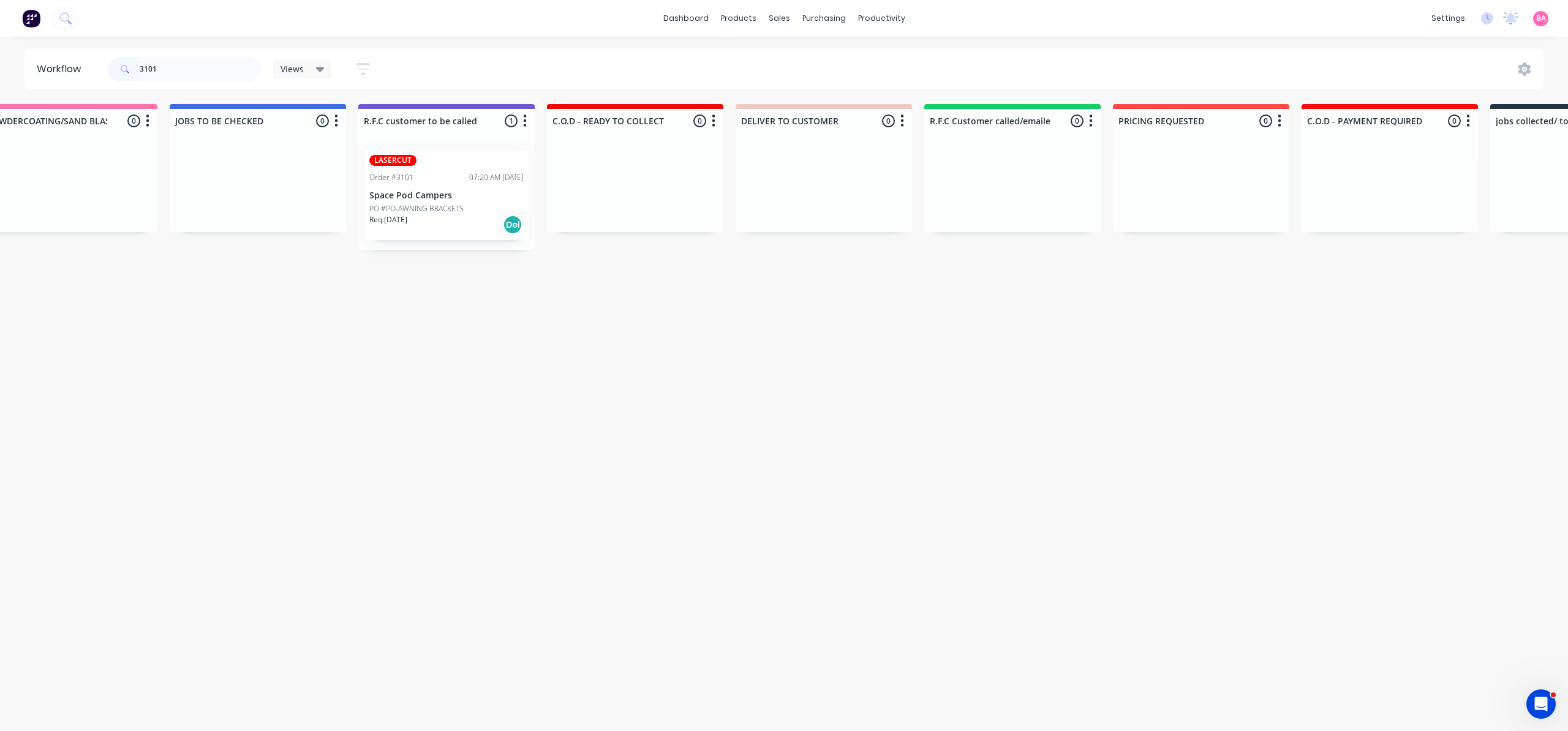
click at [421, 189] on div "LASERCUT Order #3101 07:20 AM 03/10/25 Space Pod Campers PO #PO-AWNING BRACKETS…" at bounding box center [446, 195] width 164 height 90
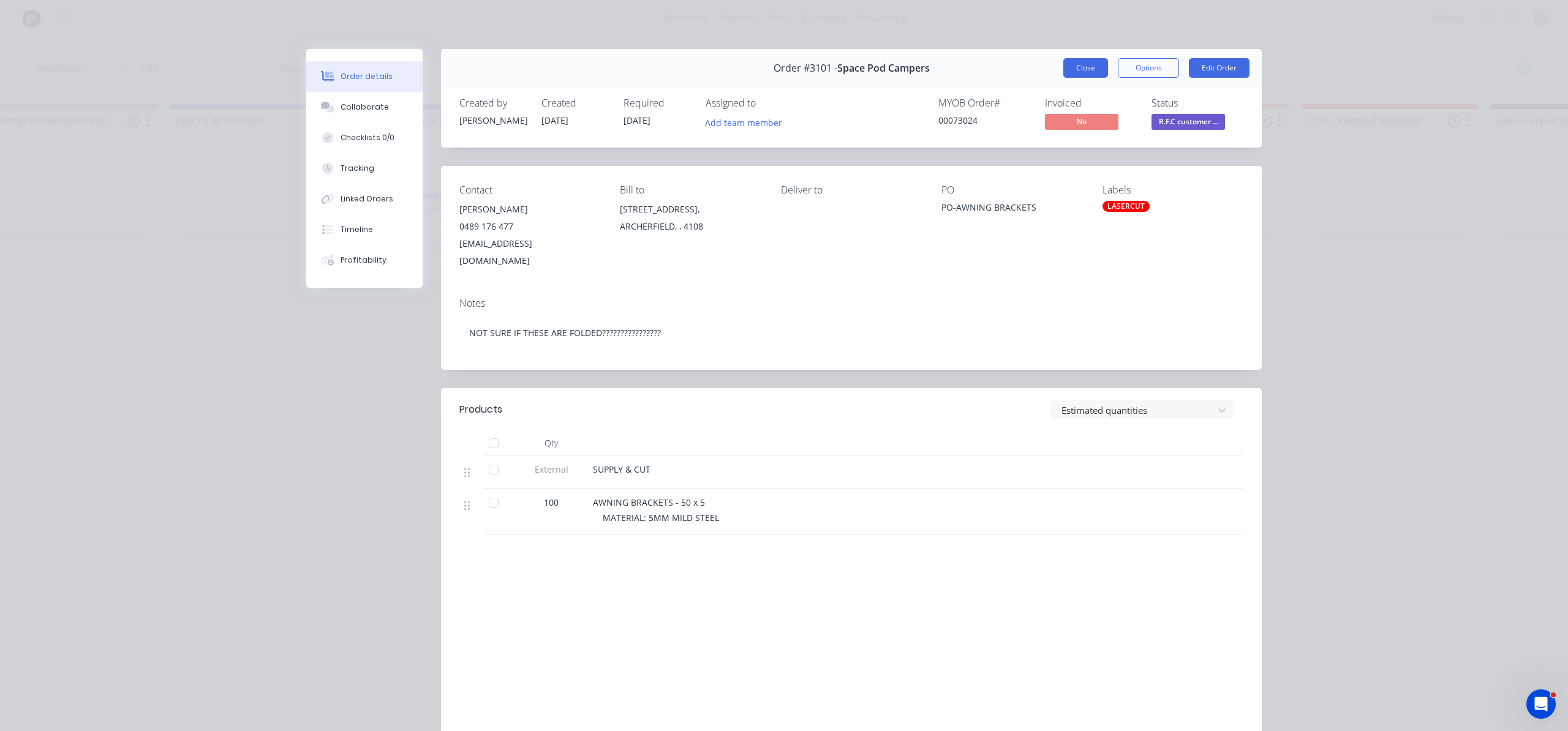
click at [1081, 64] on button "Close" at bounding box center [1085, 68] width 45 height 20
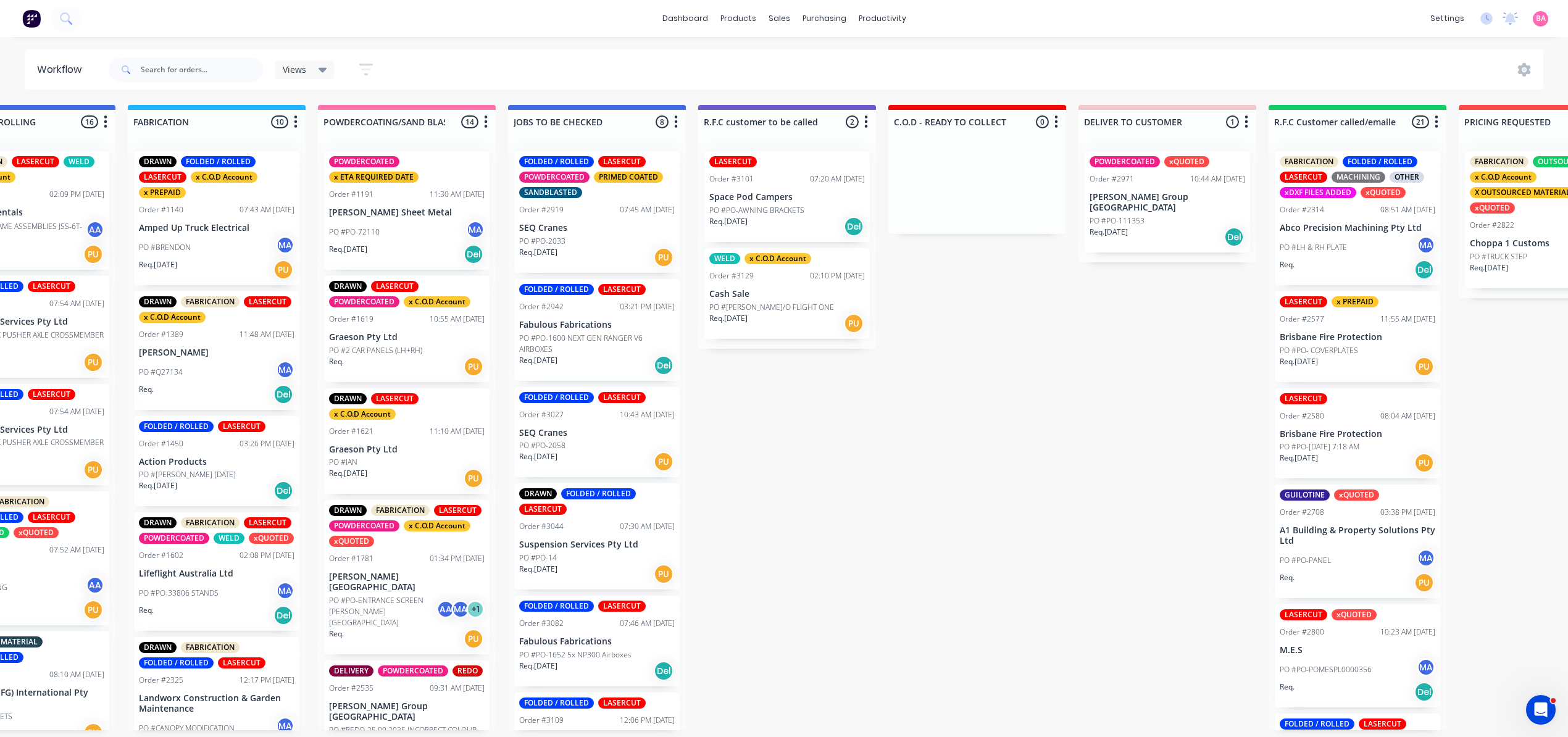
scroll to position [0, 863]
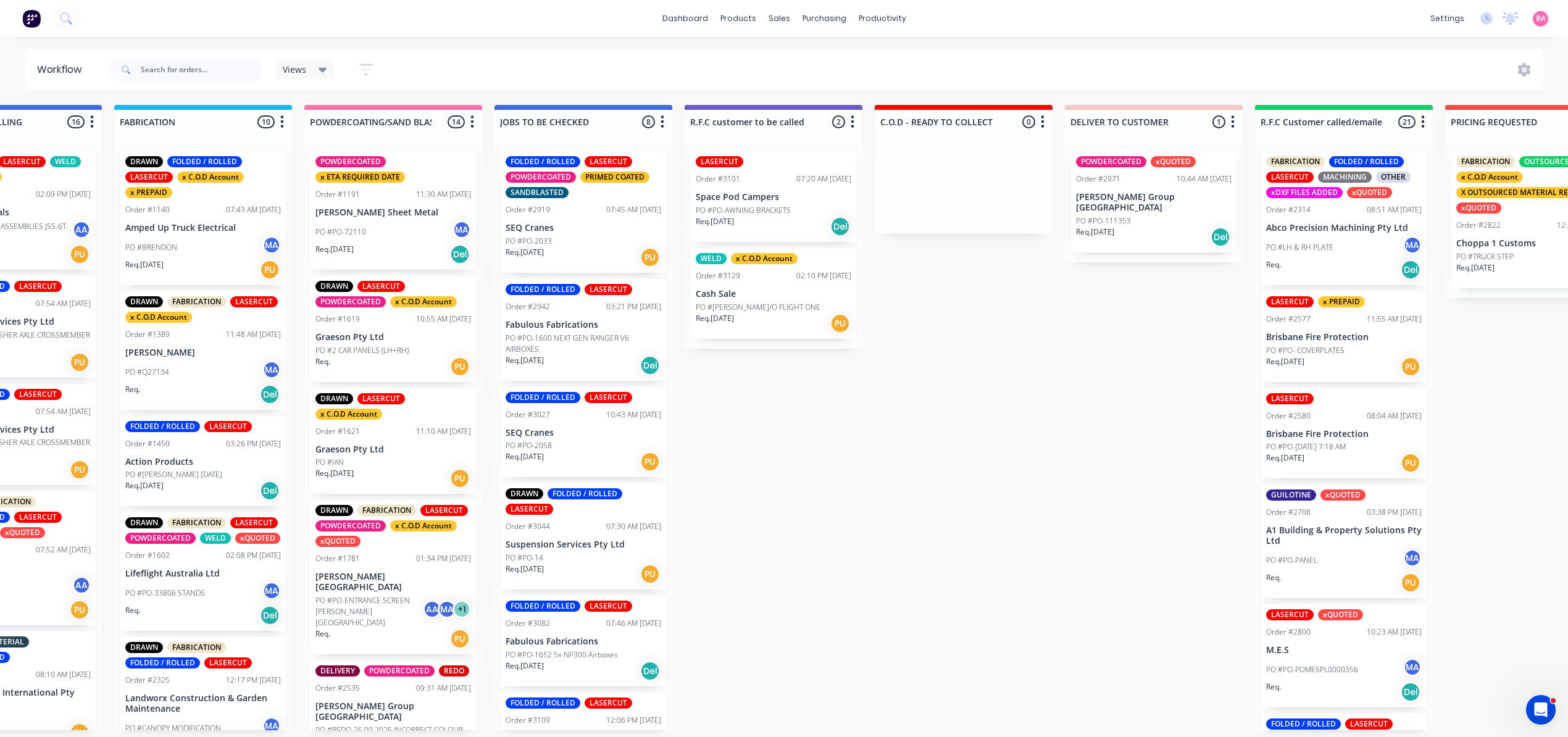
click at [795, 198] on p "Space Pod Campers" at bounding box center [774, 197] width 155 height 10
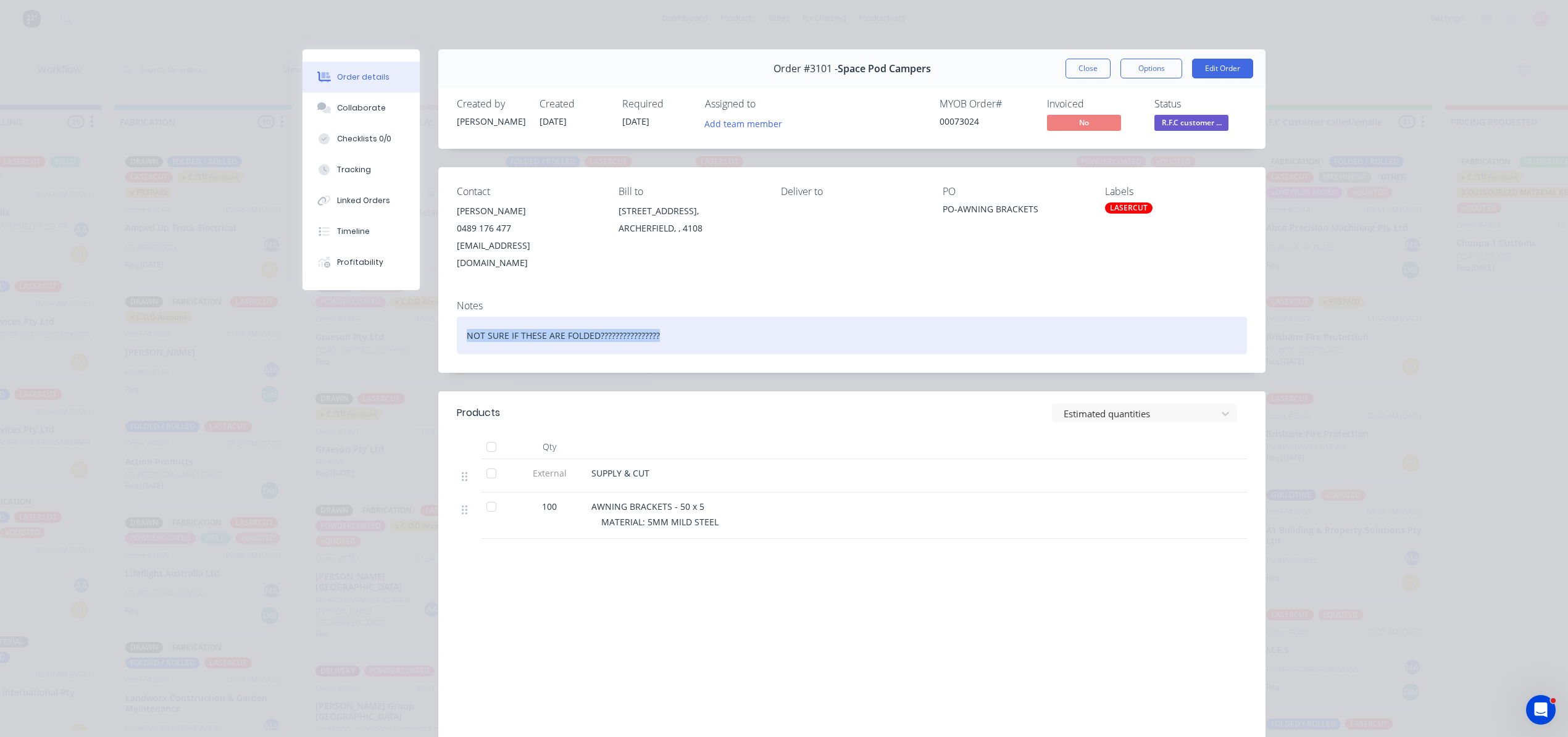
drag, startPoint x: 658, startPoint y: 316, endPoint x: 451, endPoint y: 318, distance: 207.0
click at [456, 318] on div "NOT SURE IF THESE ARE FOLDED????????????????" at bounding box center [851, 335] width 790 height 38
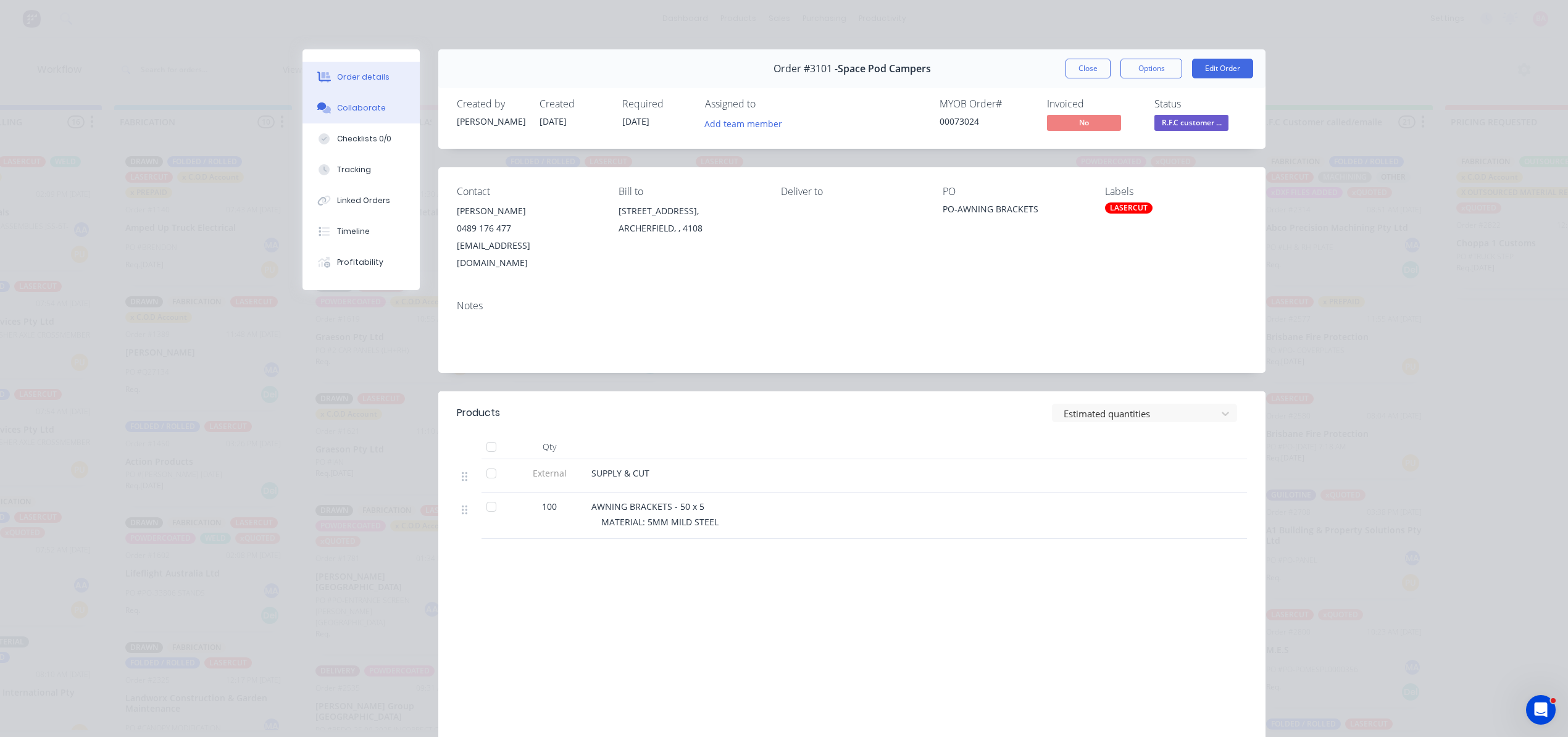
click at [359, 103] on div "Collaborate" at bounding box center [361, 108] width 48 height 11
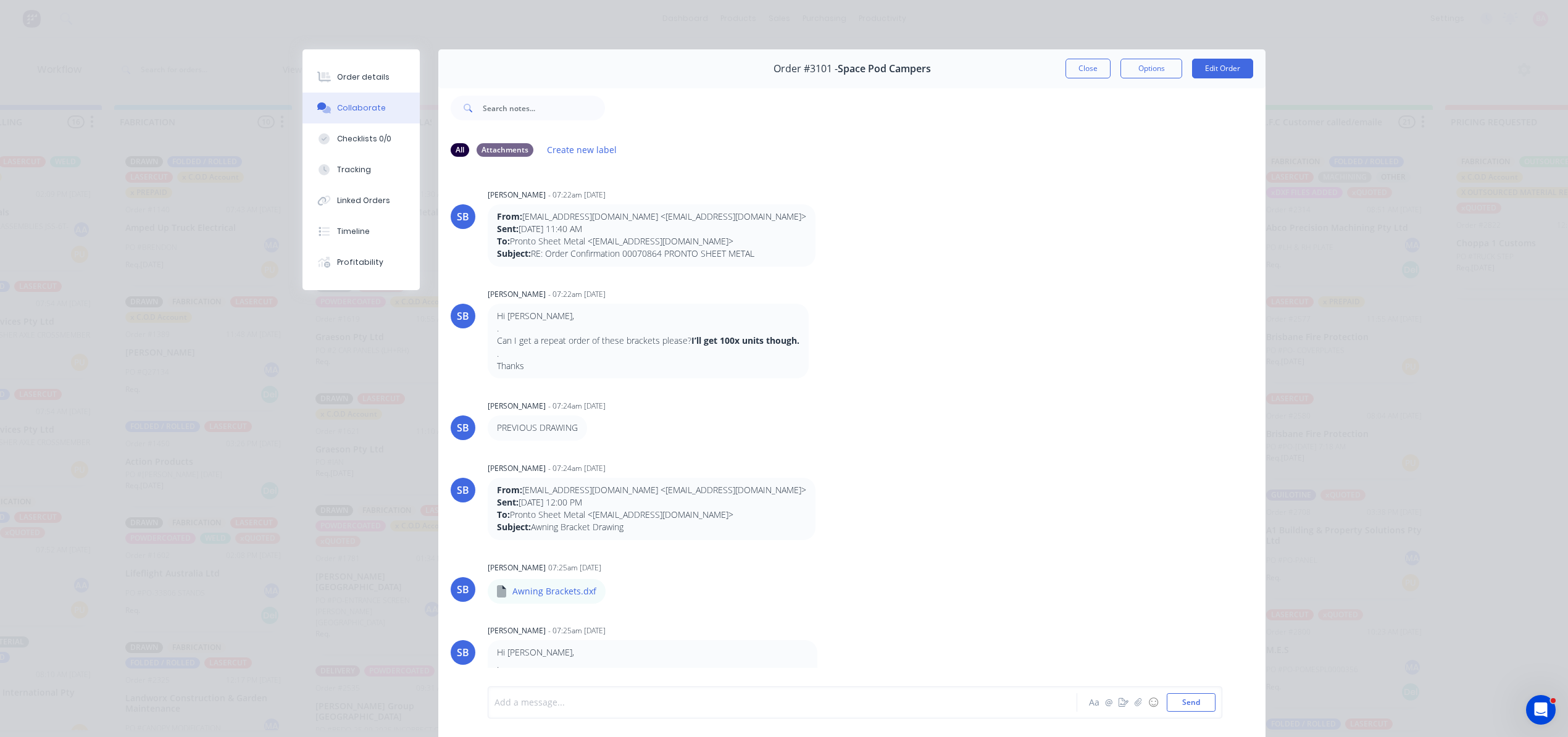
click at [568, 708] on div at bounding box center [765, 703] width 540 height 13
click at [365, 72] on div "Order details" at bounding box center [363, 78] width 52 height 11
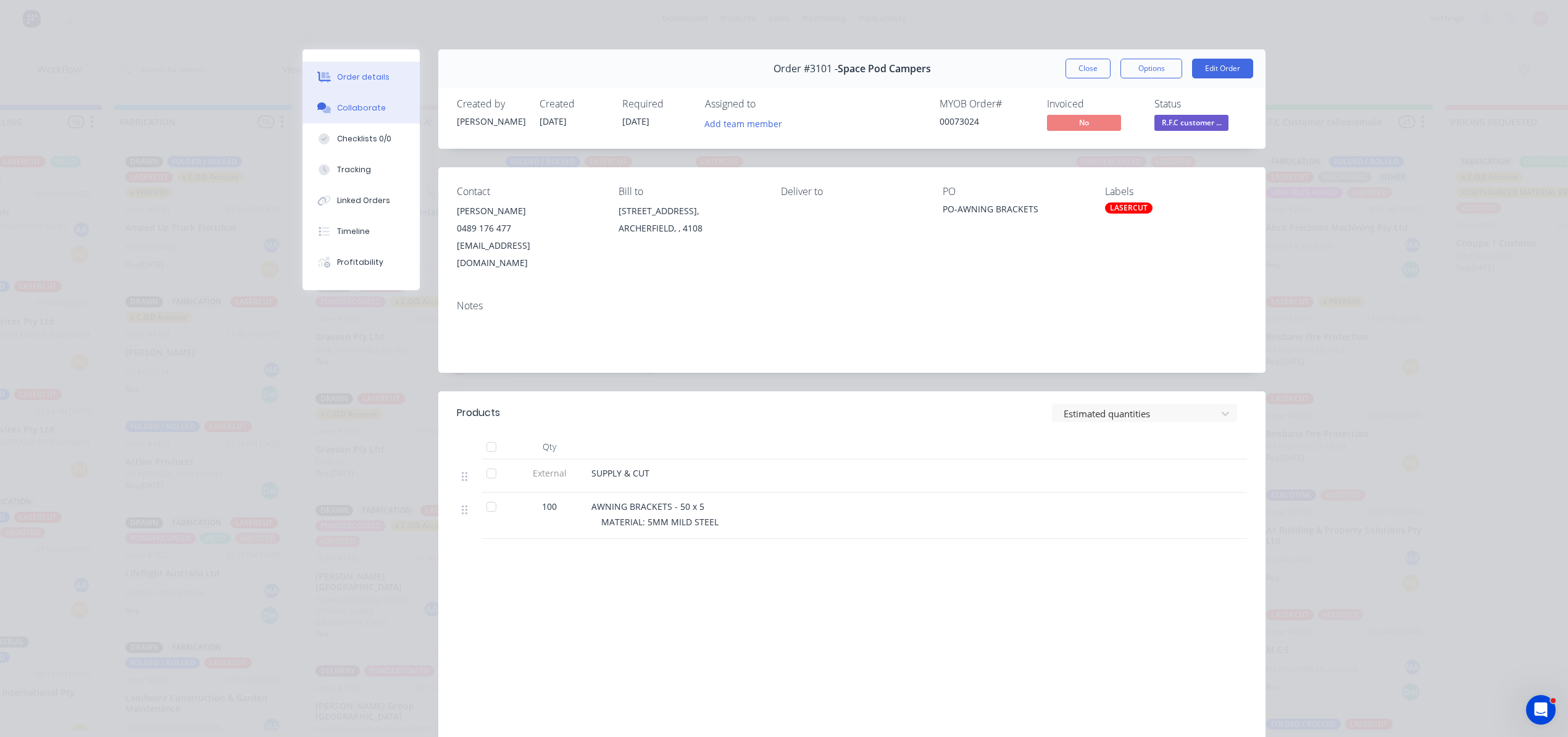
click at [363, 105] on div "Collaborate" at bounding box center [361, 108] width 48 height 11
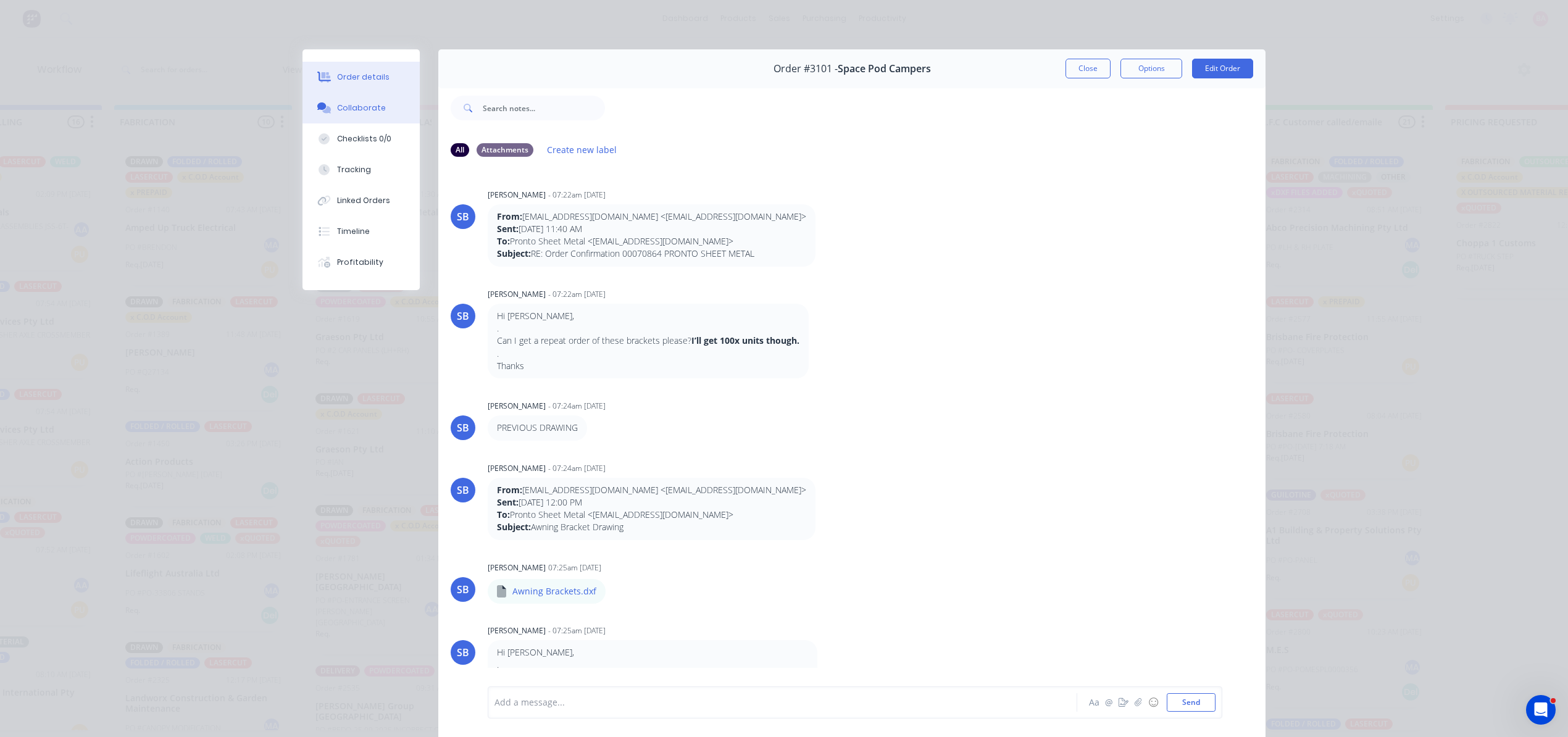
click at [365, 76] on div "Order details" at bounding box center [363, 78] width 52 height 11
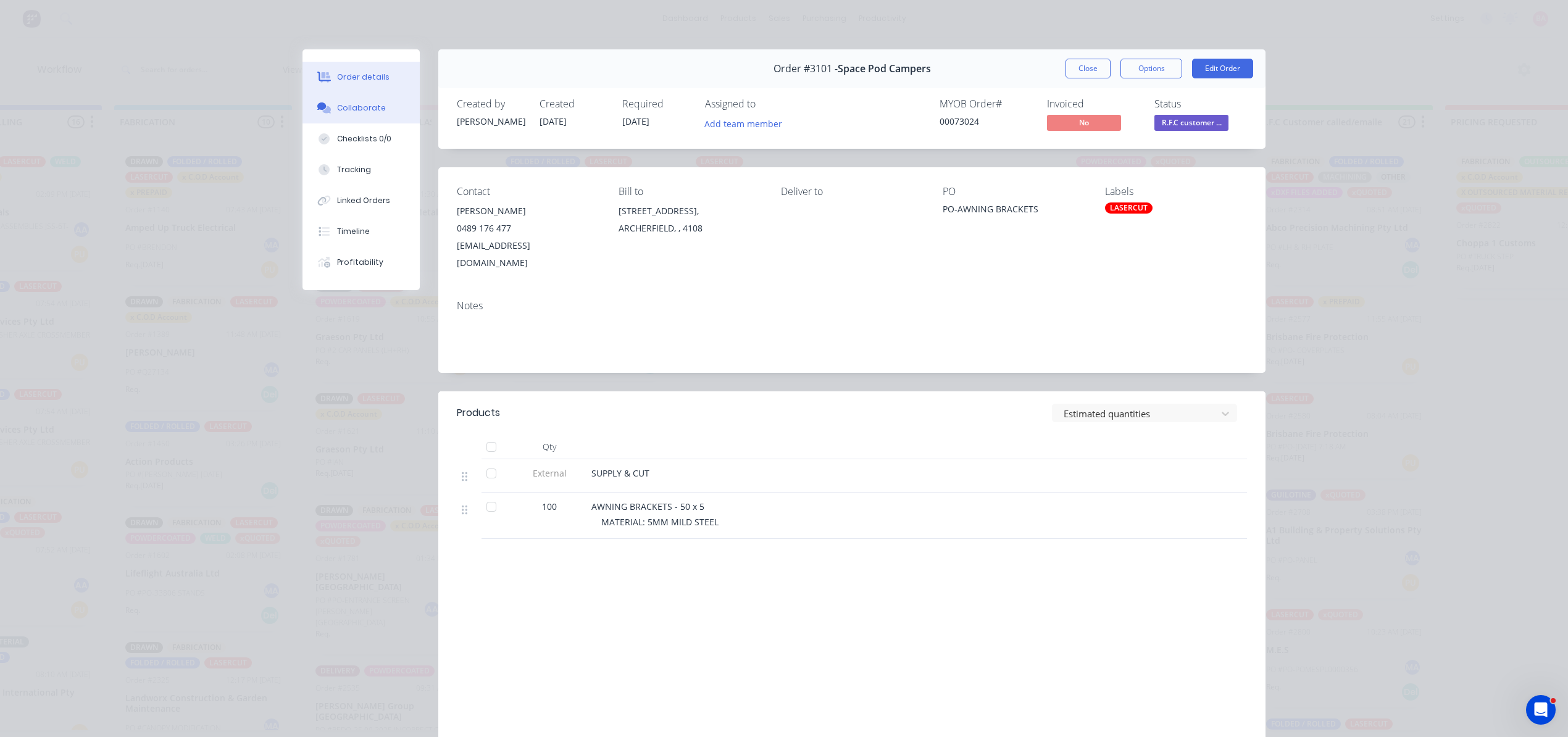
click at [347, 104] on div "Collaborate" at bounding box center [361, 108] width 48 height 11
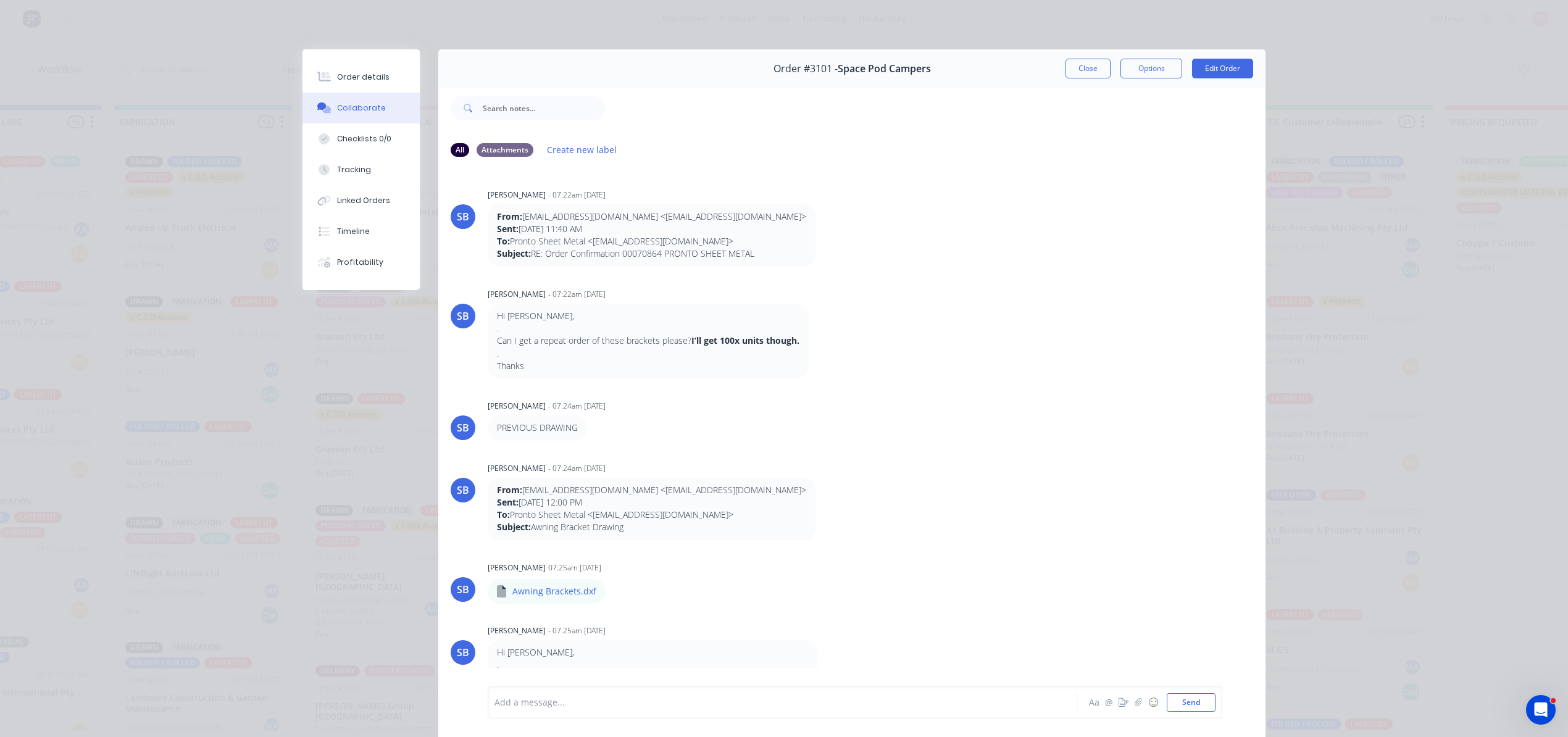
click at [629, 707] on div at bounding box center [765, 703] width 540 height 13
click at [1173, 694] on button "Send" at bounding box center [1190, 703] width 48 height 19
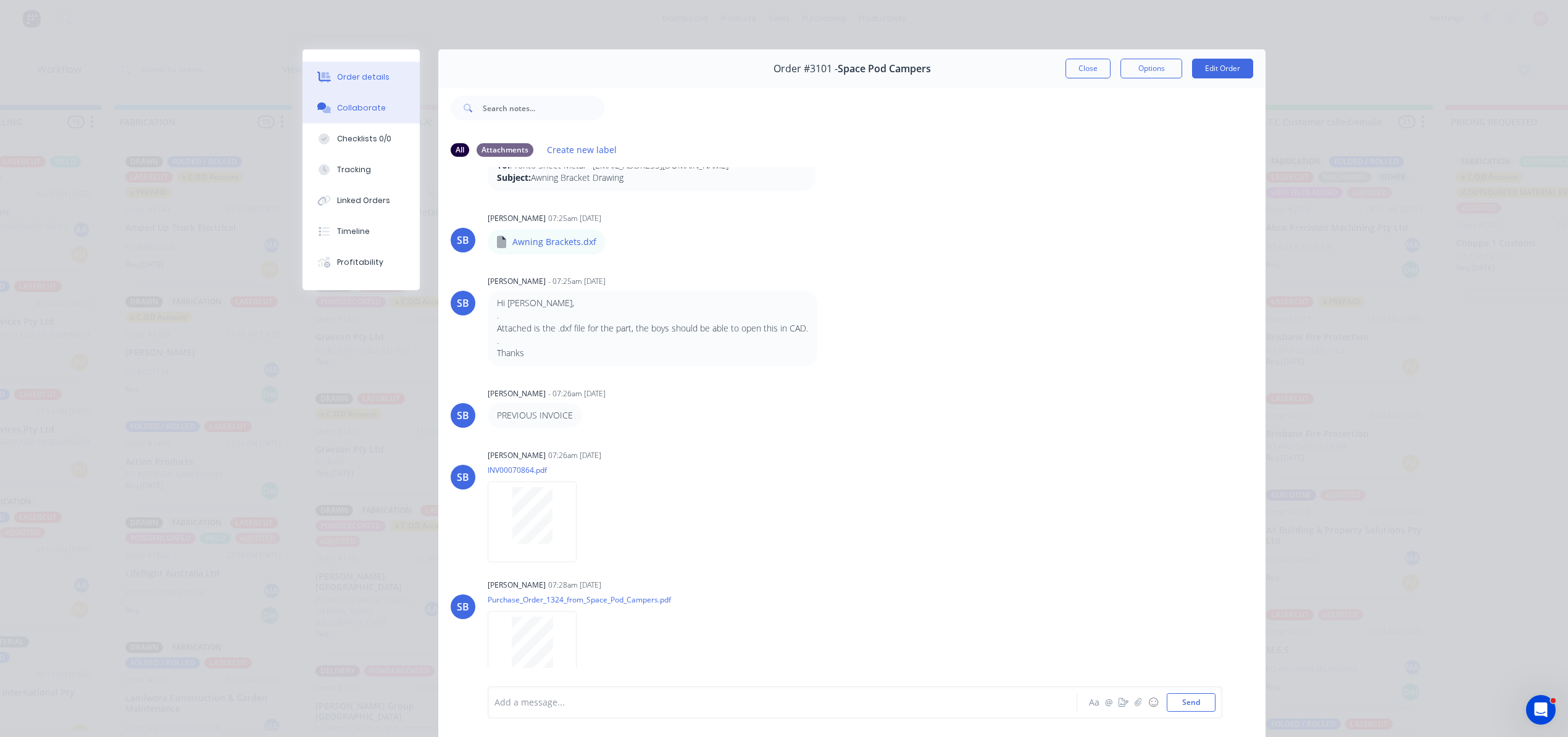
click at [344, 77] on div "Order details" at bounding box center [363, 78] width 52 height 11
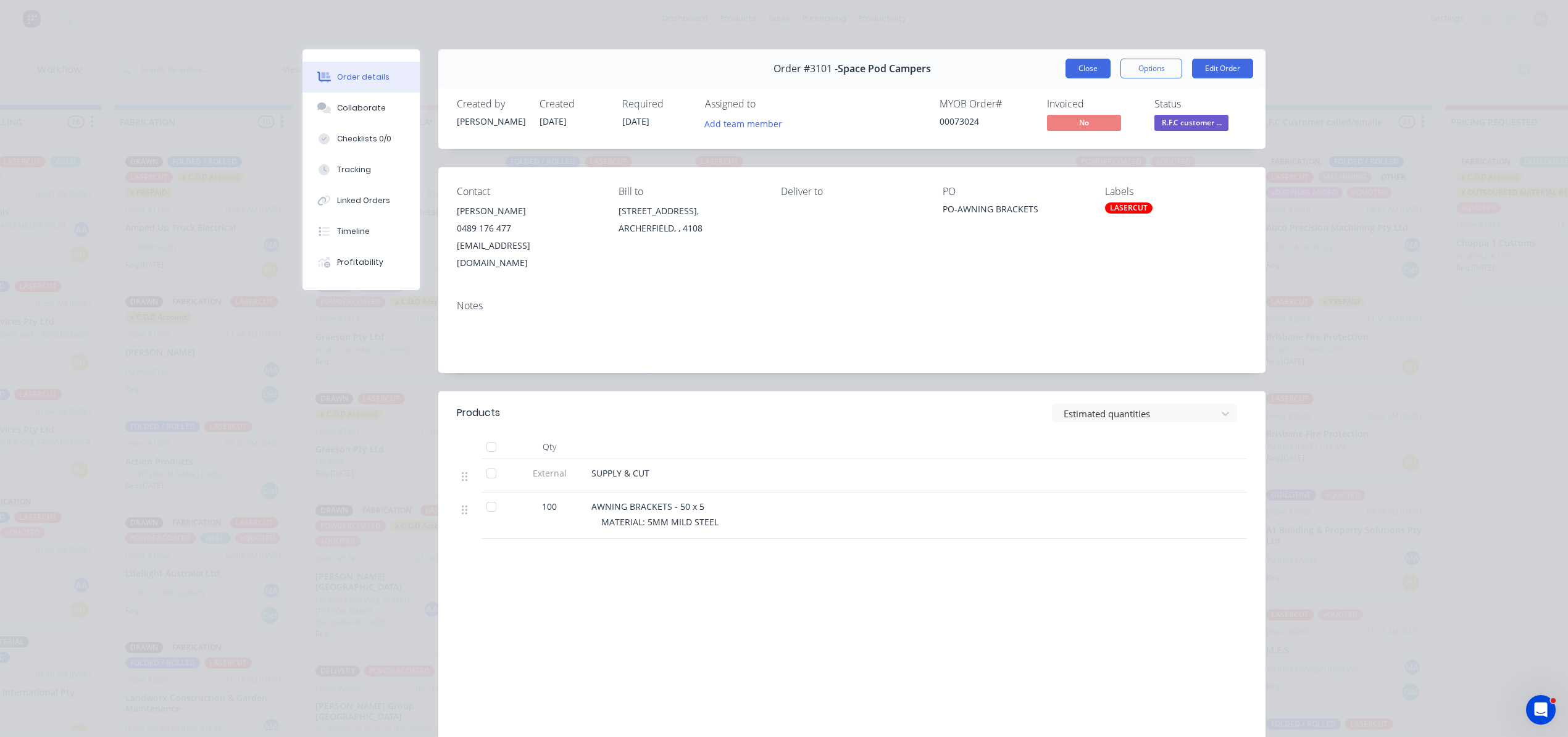
click at [1082, 67] on button "Close" at bounding box center [1088, 68] width 45 height 20
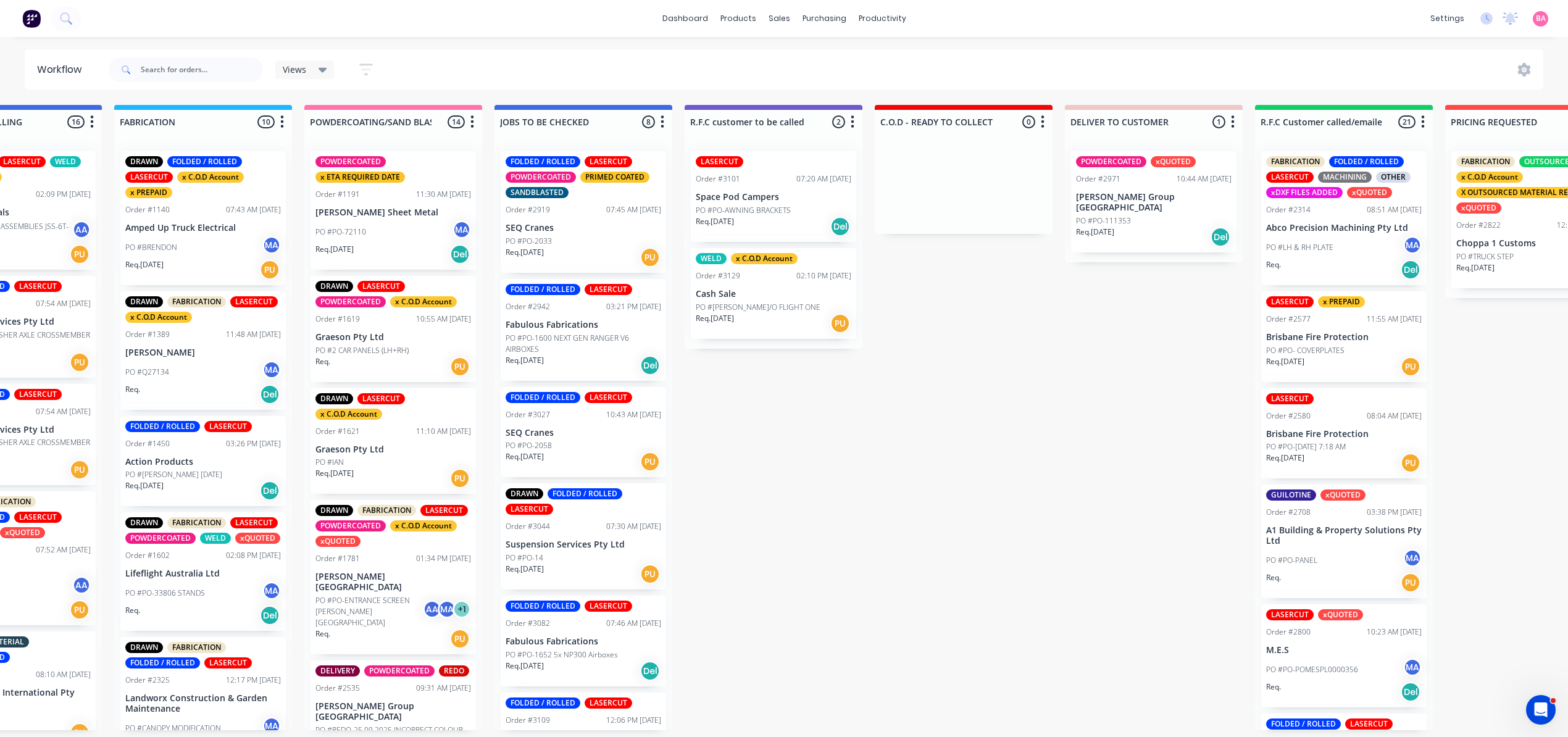
click at [749, 208] on p "PO #PO-AWNING BRACKETS" at bounding box center [743, 210] width 95 height 11
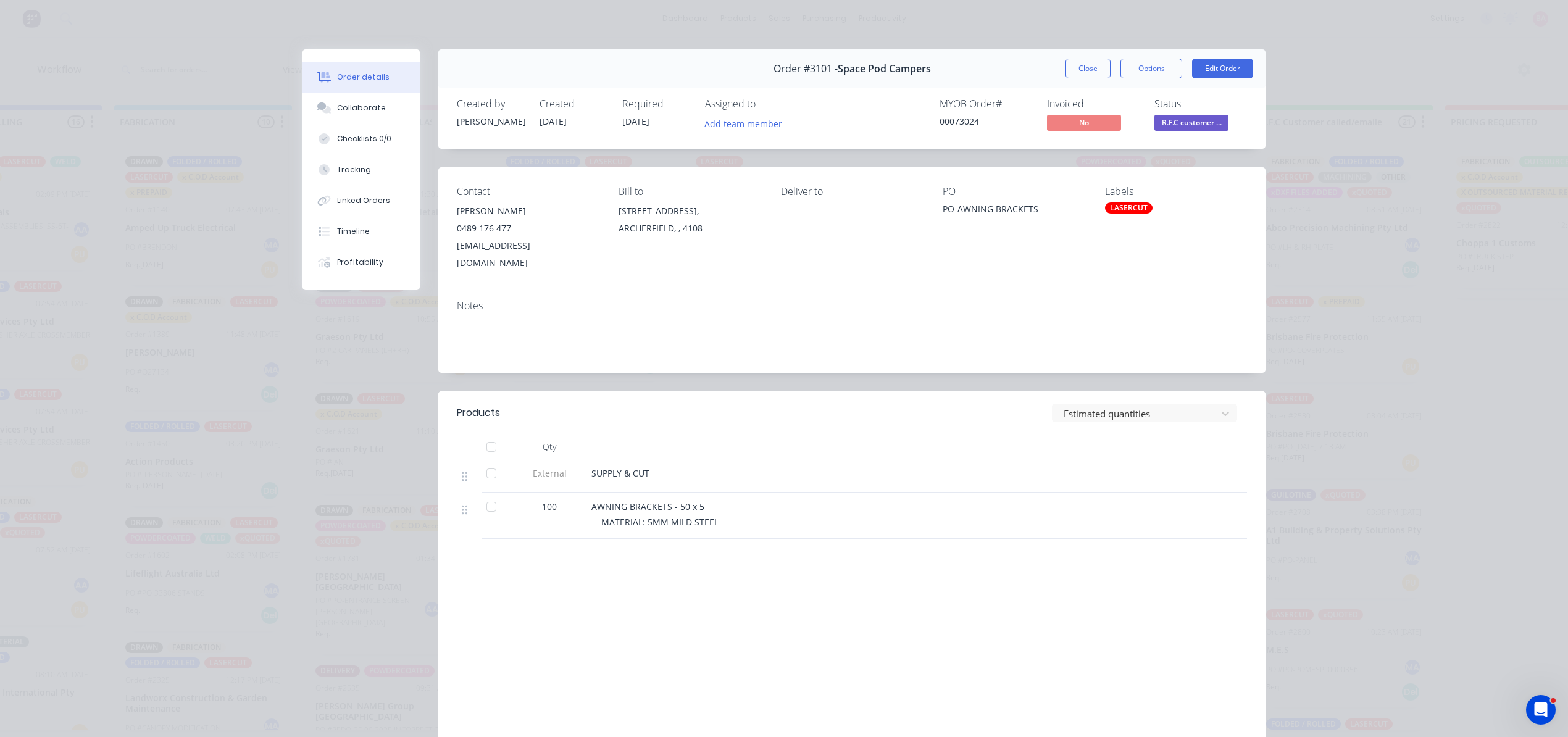
drag, startPoint x: 749, startPoint y: 208, endPoint x: 1188, endPoint y: 123, distance: 447.2
click at [1188, 123] on span "R.F.C customer ..." at bounding box center [1191, 122] width 74 height 15
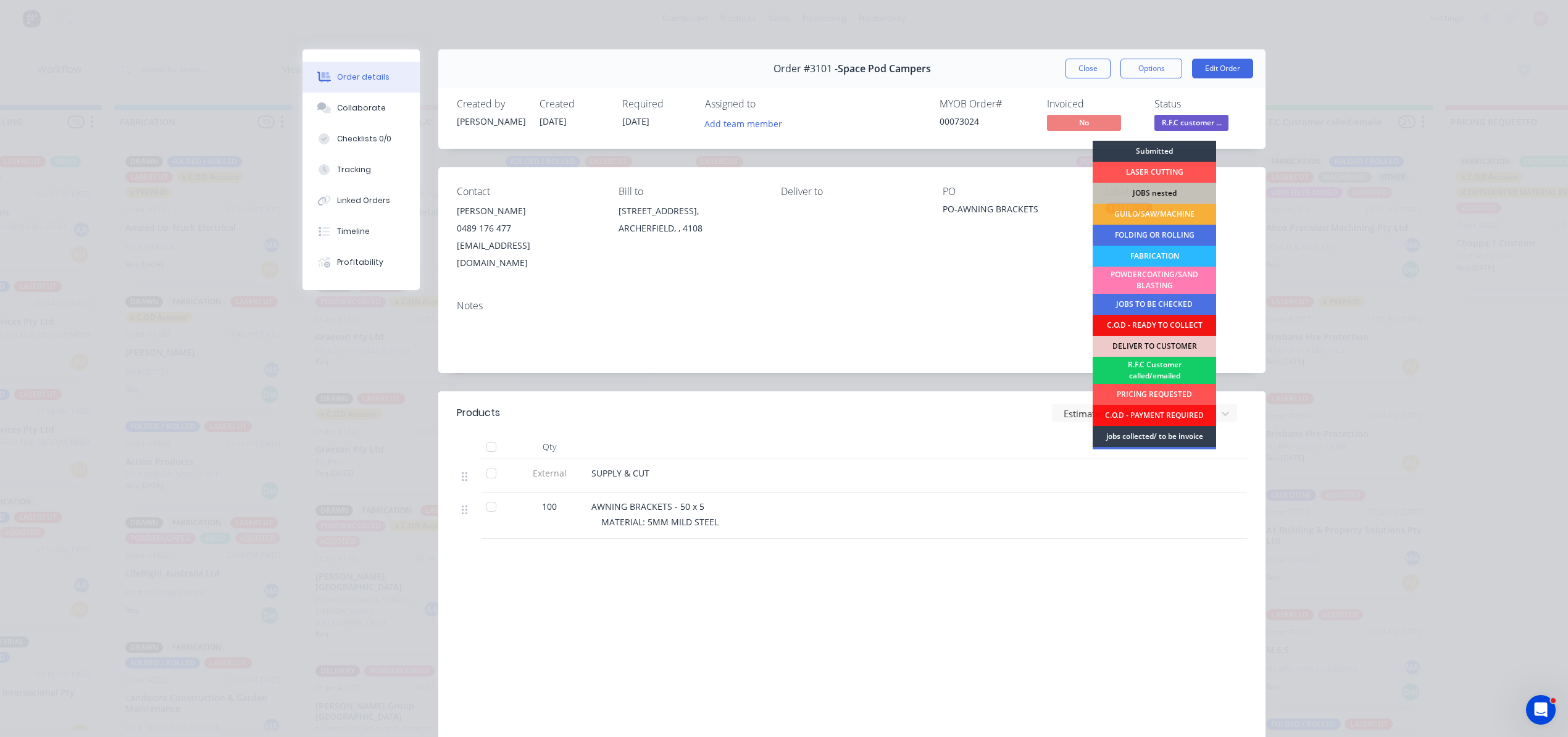
click at [1164, 375] on div "R.F.C Customer called/emailed" at bounding box center [1154, 370] width 123 height 27
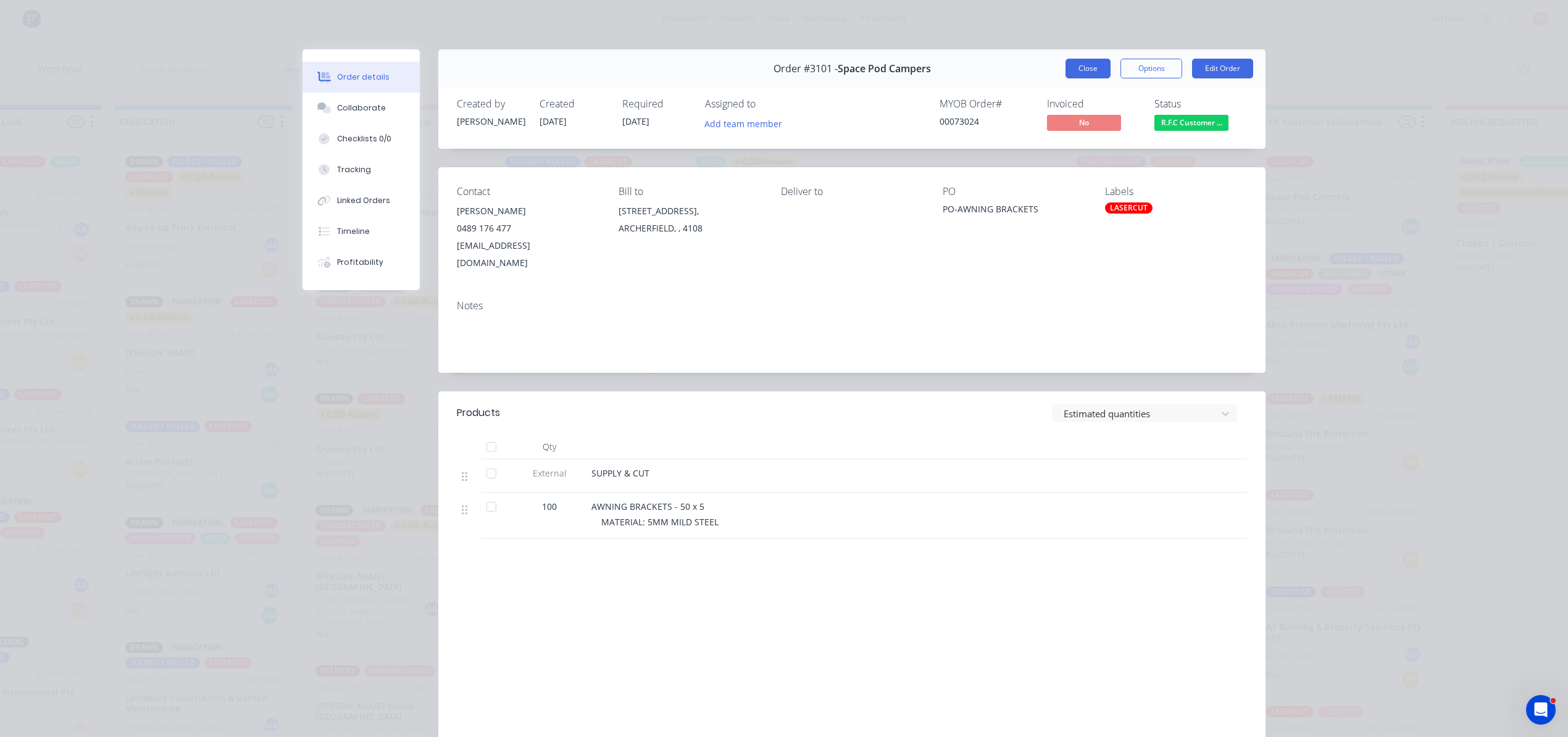
click at [1077, 67] on button "Close" at bounding box center [1088, 68] width 45 height 20
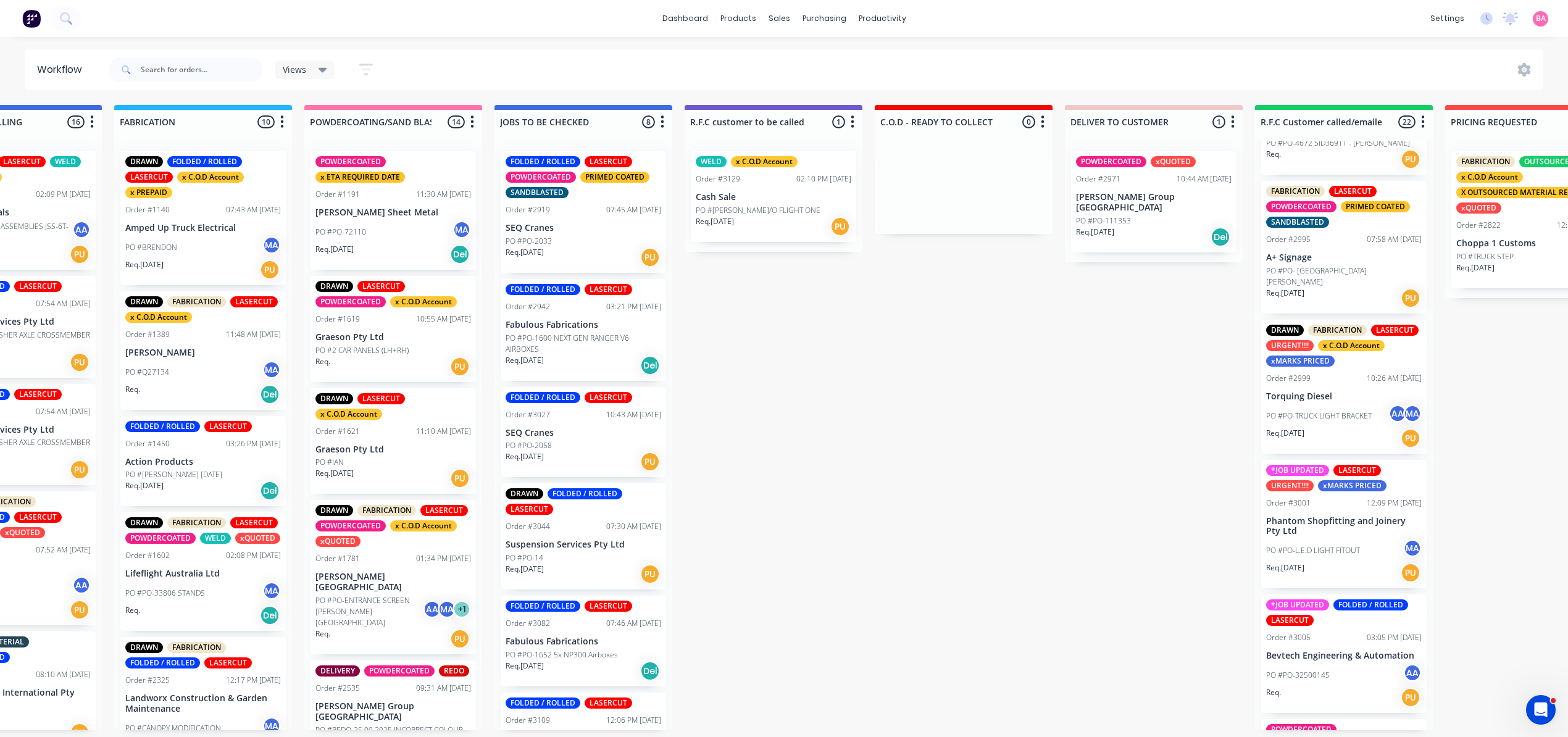
scroll to position [1016, 0]
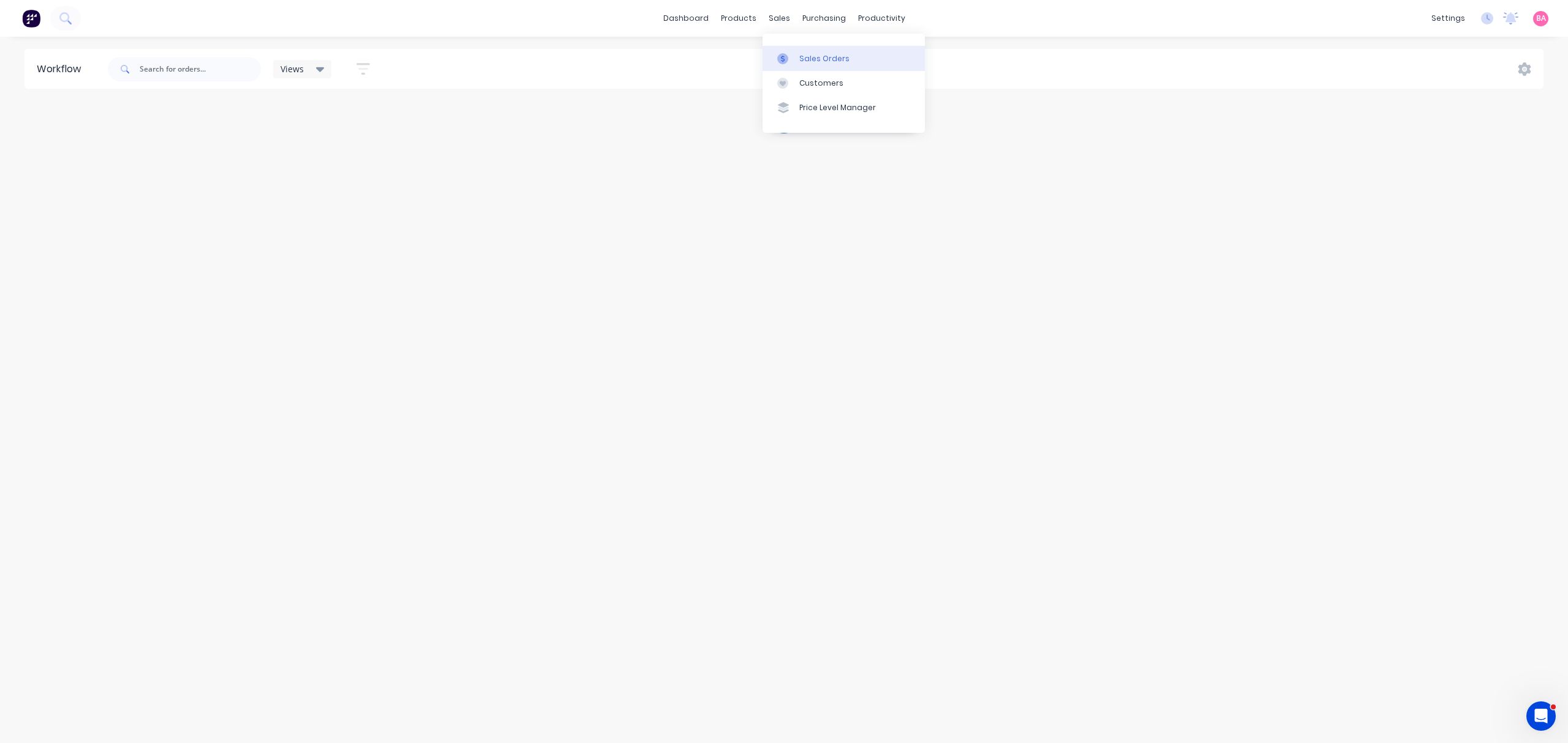
click at [820, 57] on div "Sales Orders" at bounding box center [824, 59] width 50 height 11
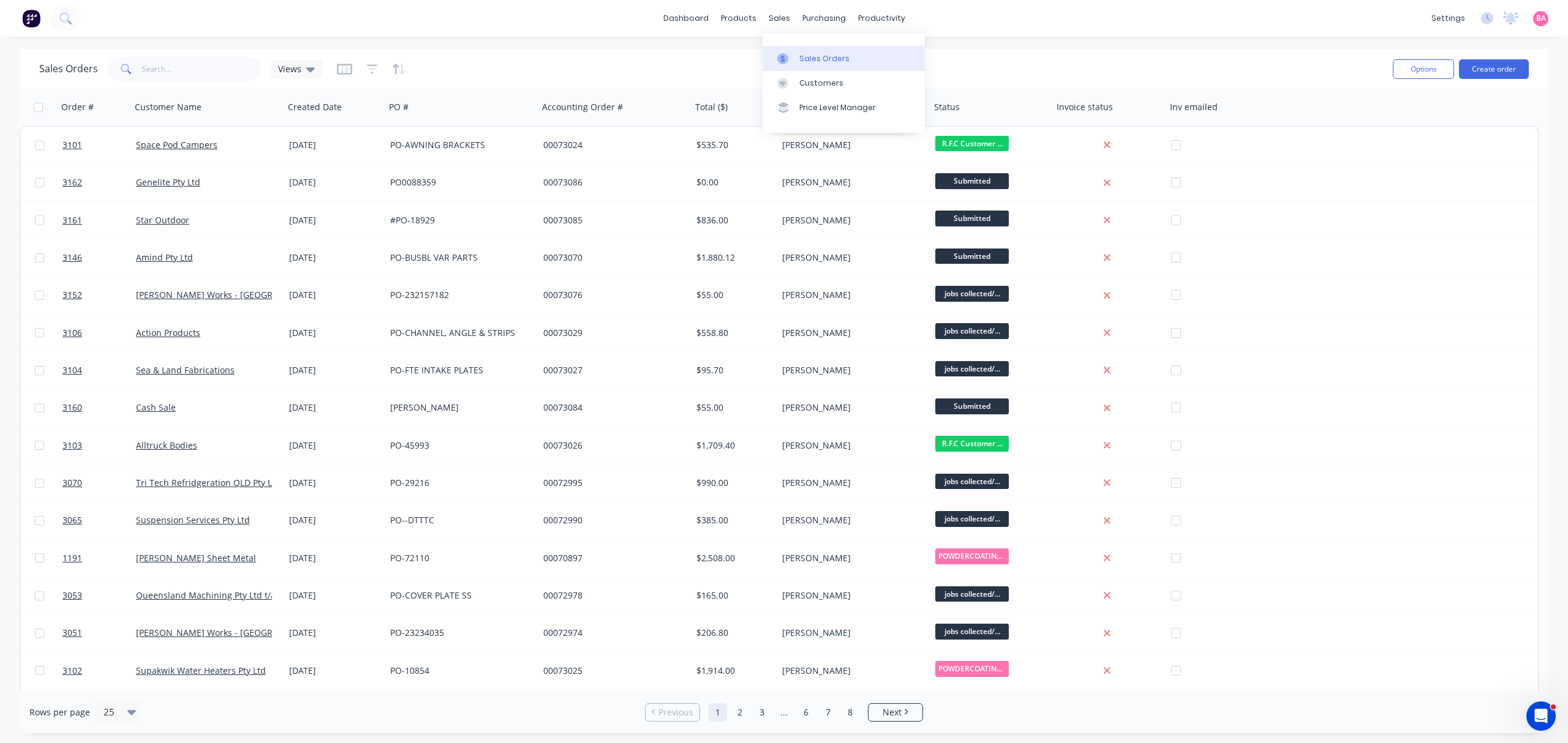
click at [836, 57] on div "Sales Orders" at bounding box center [824, 59] width 50 height 11
click at [170, 70] on input "text" at bounding box center [201, 70] width 119 height 24
type input "MODERN"
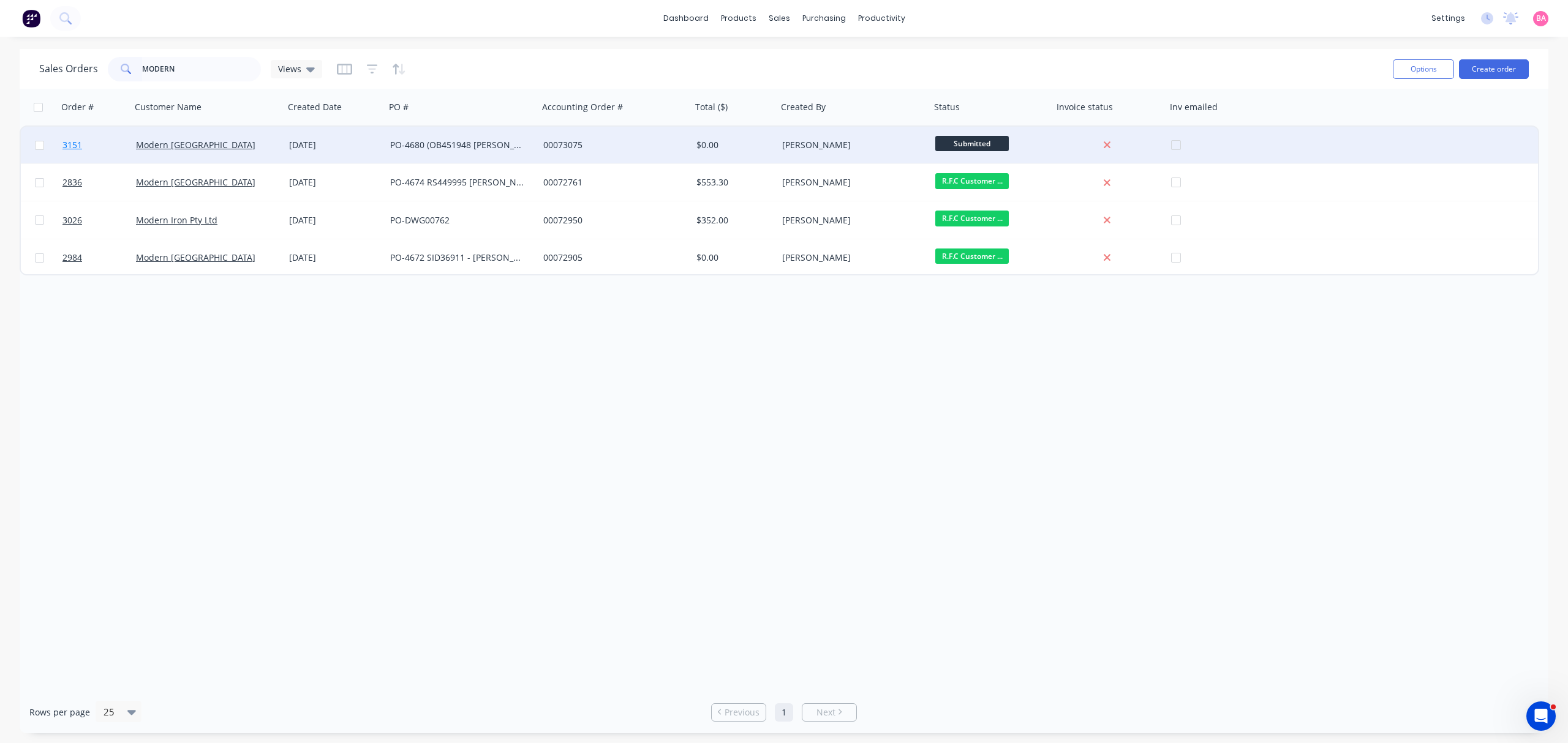
click at [64, 145] on span "3151" at bounding box center [71, 145] width 20 height 12
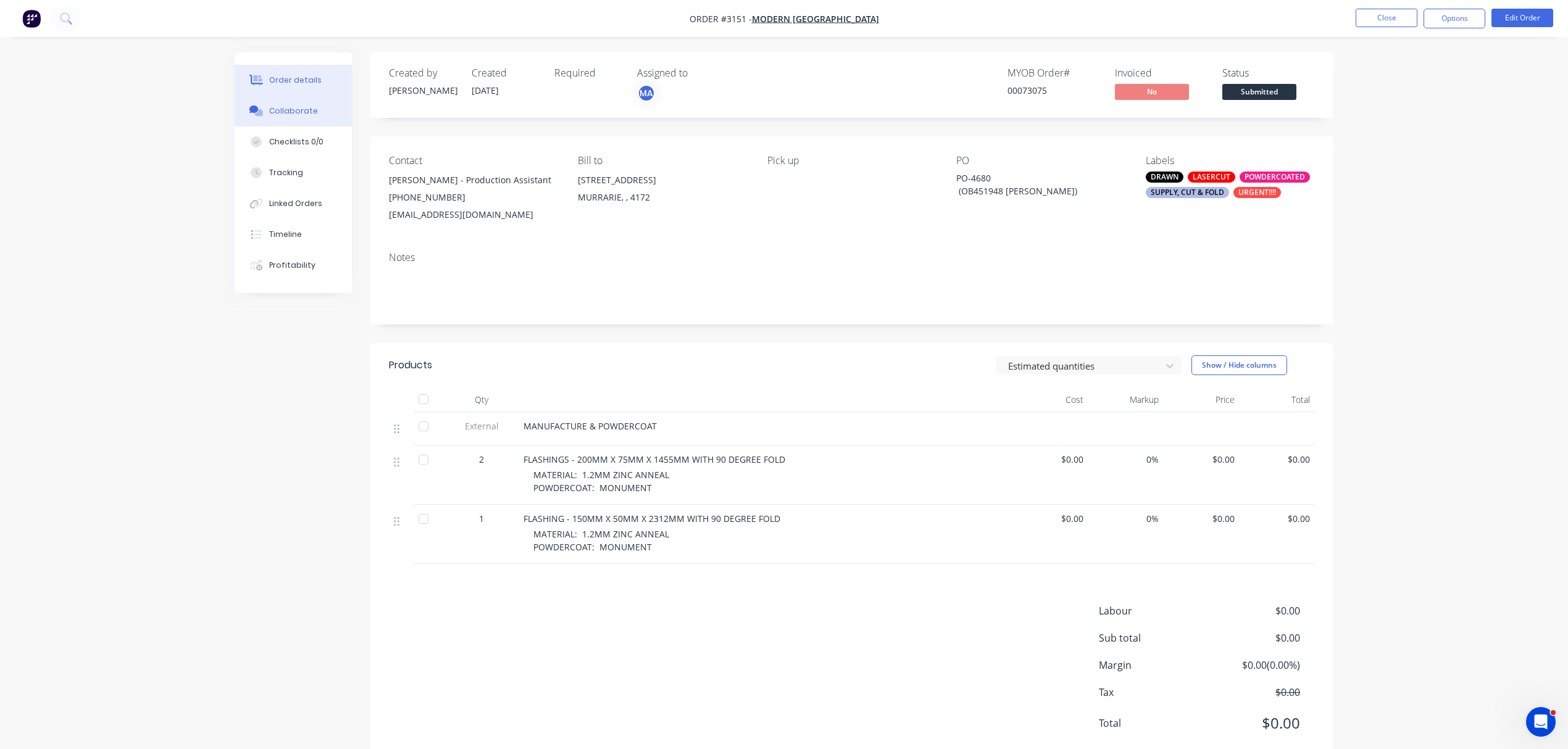
click at [279, 98] on button "Collaborate" at bounding box center [294, 111] width 117 height 31
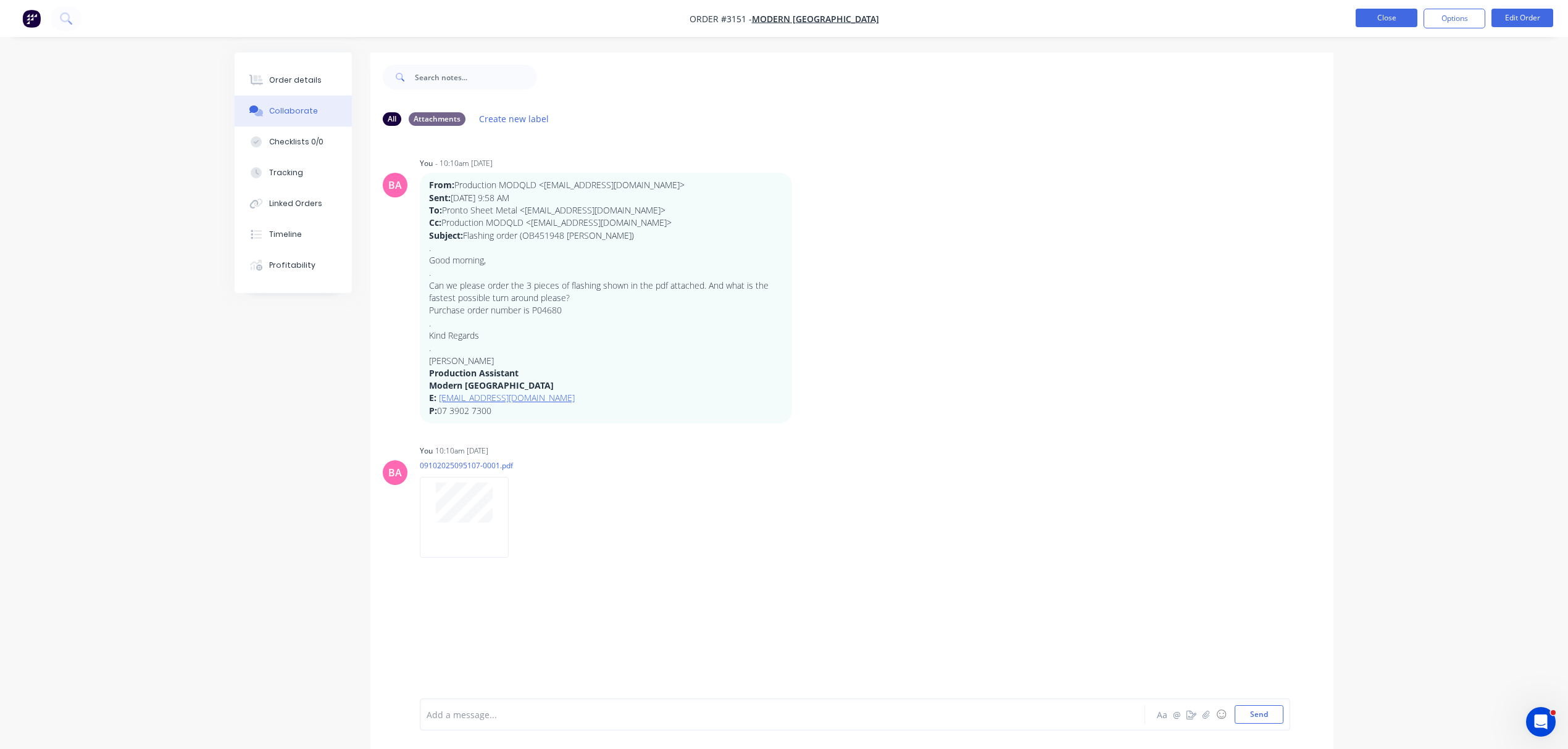
click at [1380, 15] on button "Close" at bounding box center [1385, 18] width 62 height 19
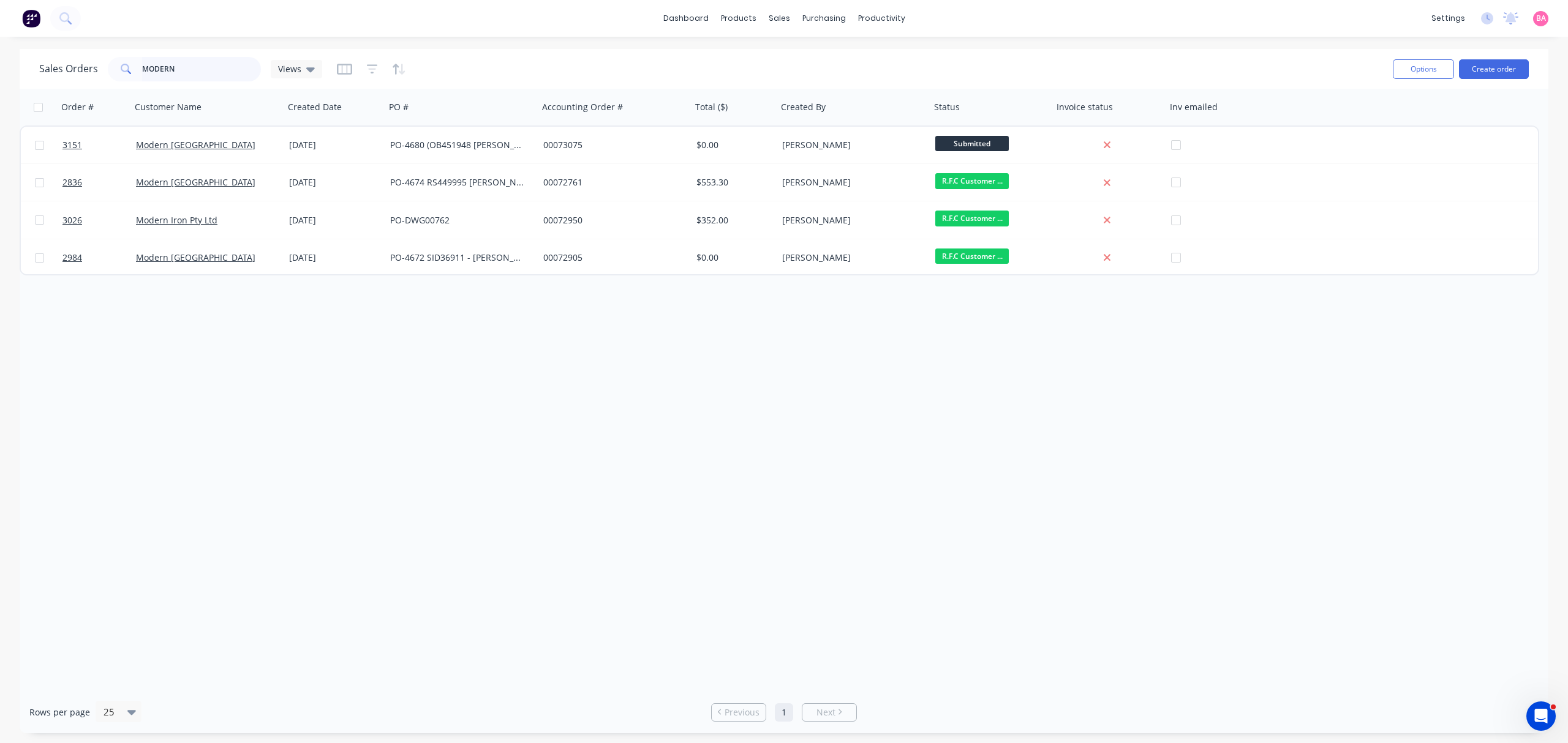
drag, startPoint x: 179, startPoint y: 66, endPoint x: -137, endPoint y: 32, distance: 317.8
click at [0, 32] on html "dashboard products sales purchasing productivity dashboard products Product Cat…" at bounding box center [784, 371] width 1568 height 743
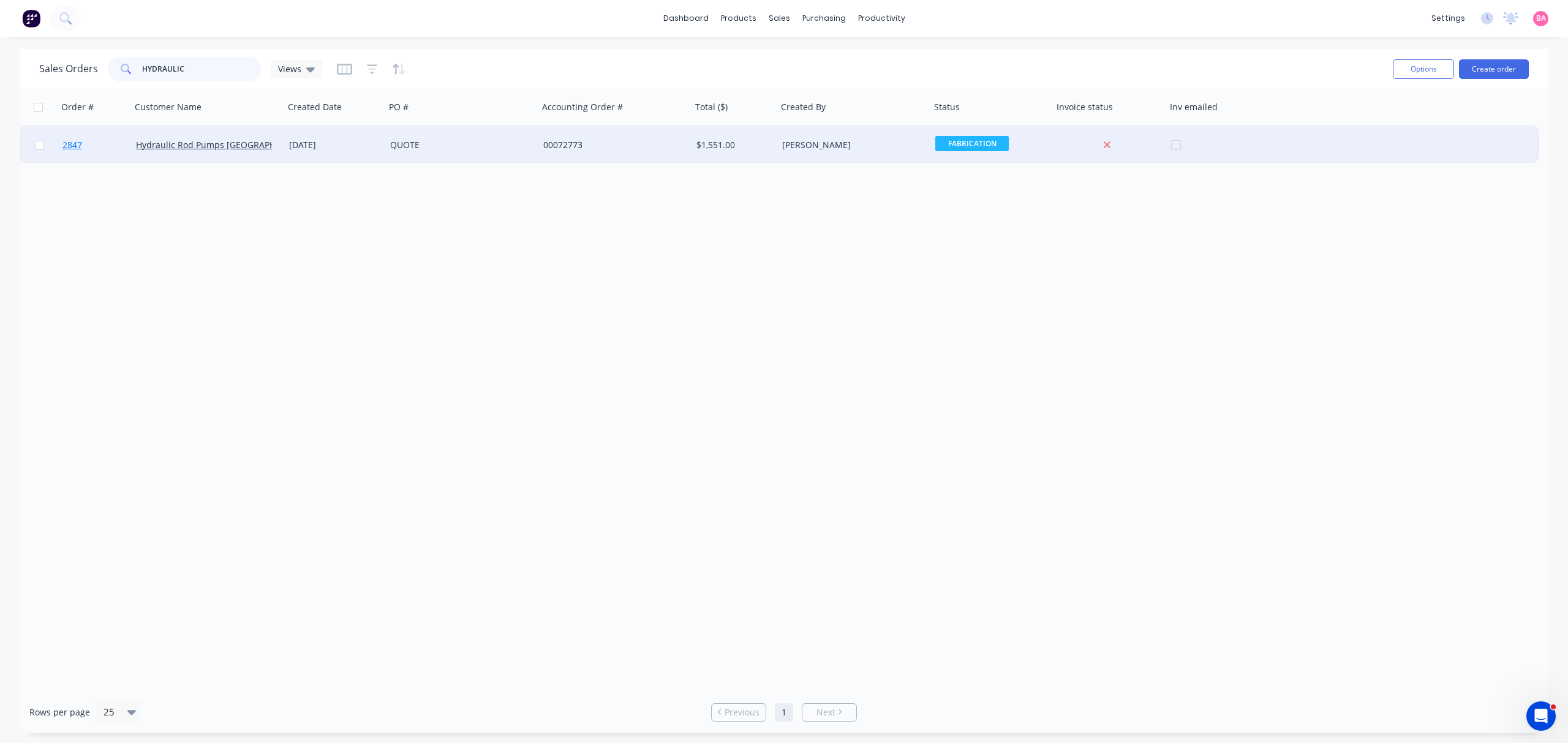
type input "HYDRAULIC"
click at [76, 140] on span "2847" at bounding box center [71, 145] width 20 height 12
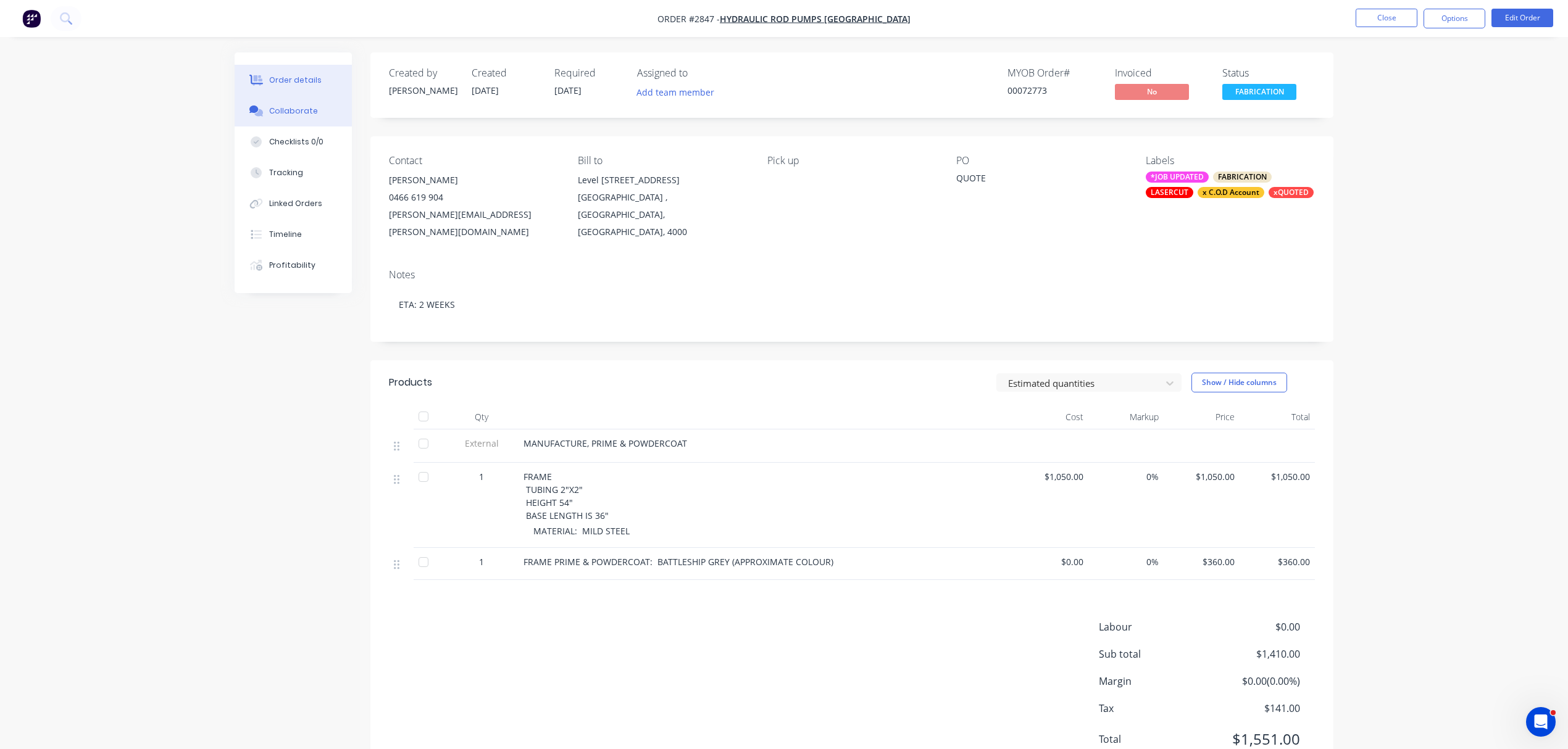
click at [286, 109] on div "Collaborate" at bounding box center [293, 111] width 48 height 11
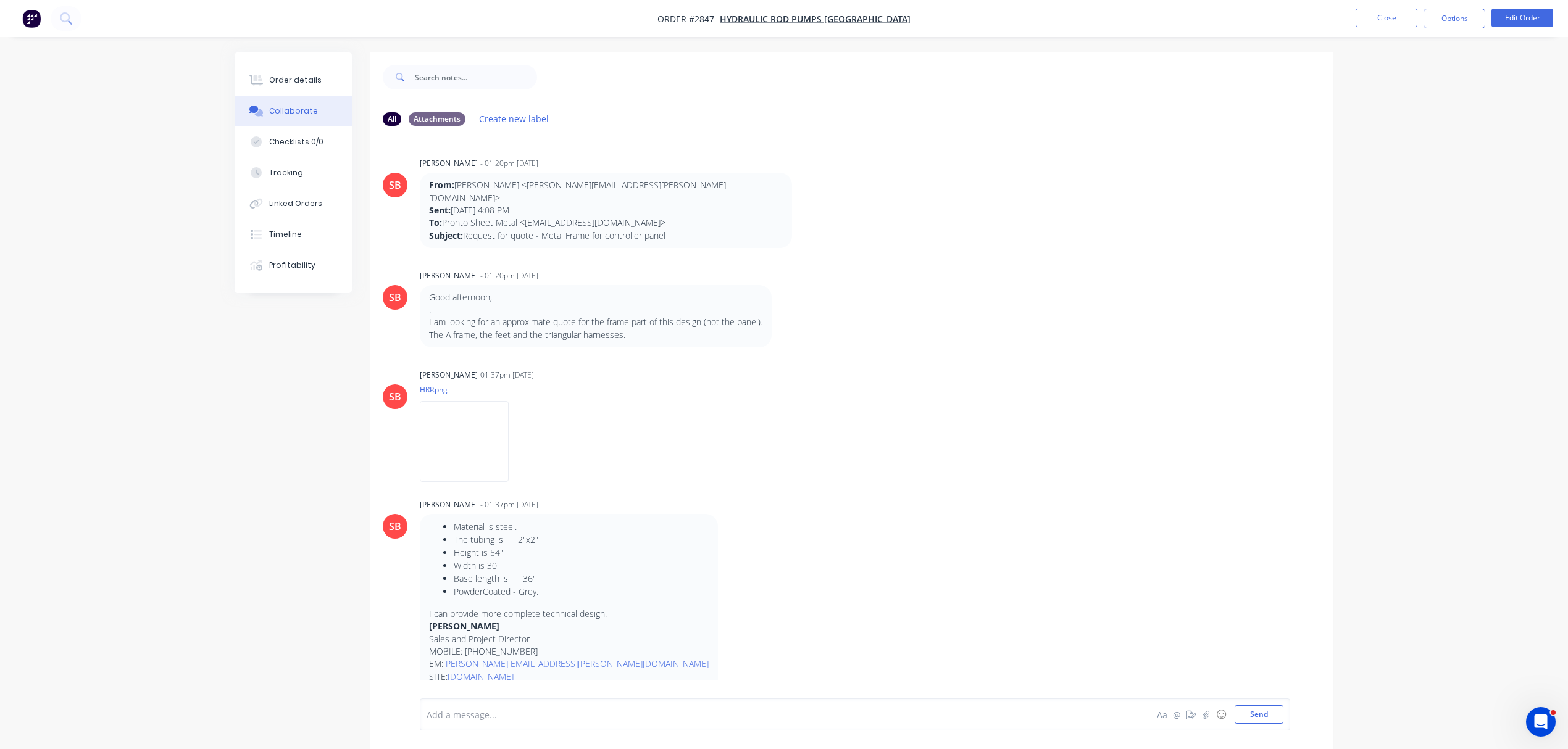
click at [499, 708] on div at bounding box center [748, 715] width 642 height 13
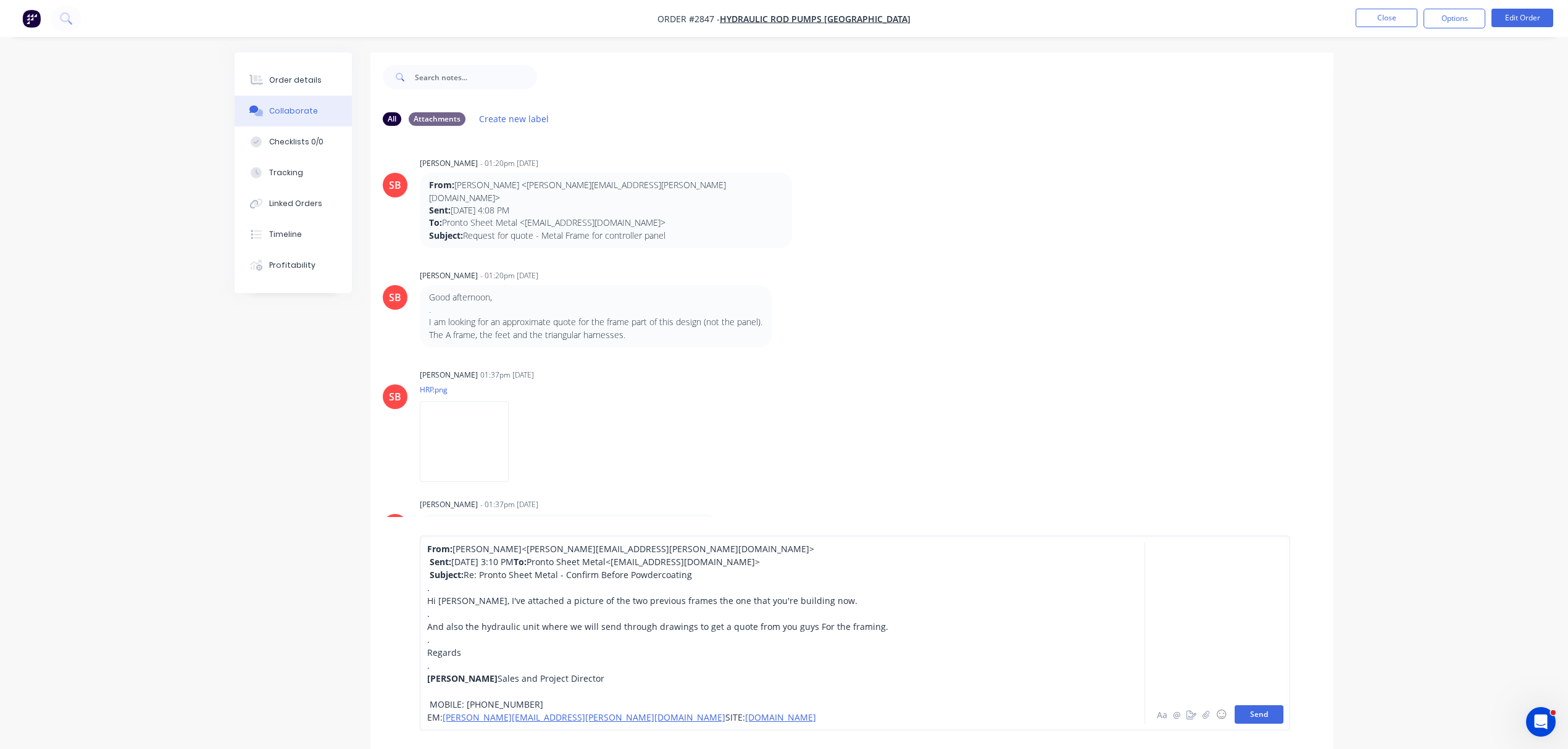
click at [1259, 713] on button "Send" at bounding box center [1258, 715] width 48 height 19
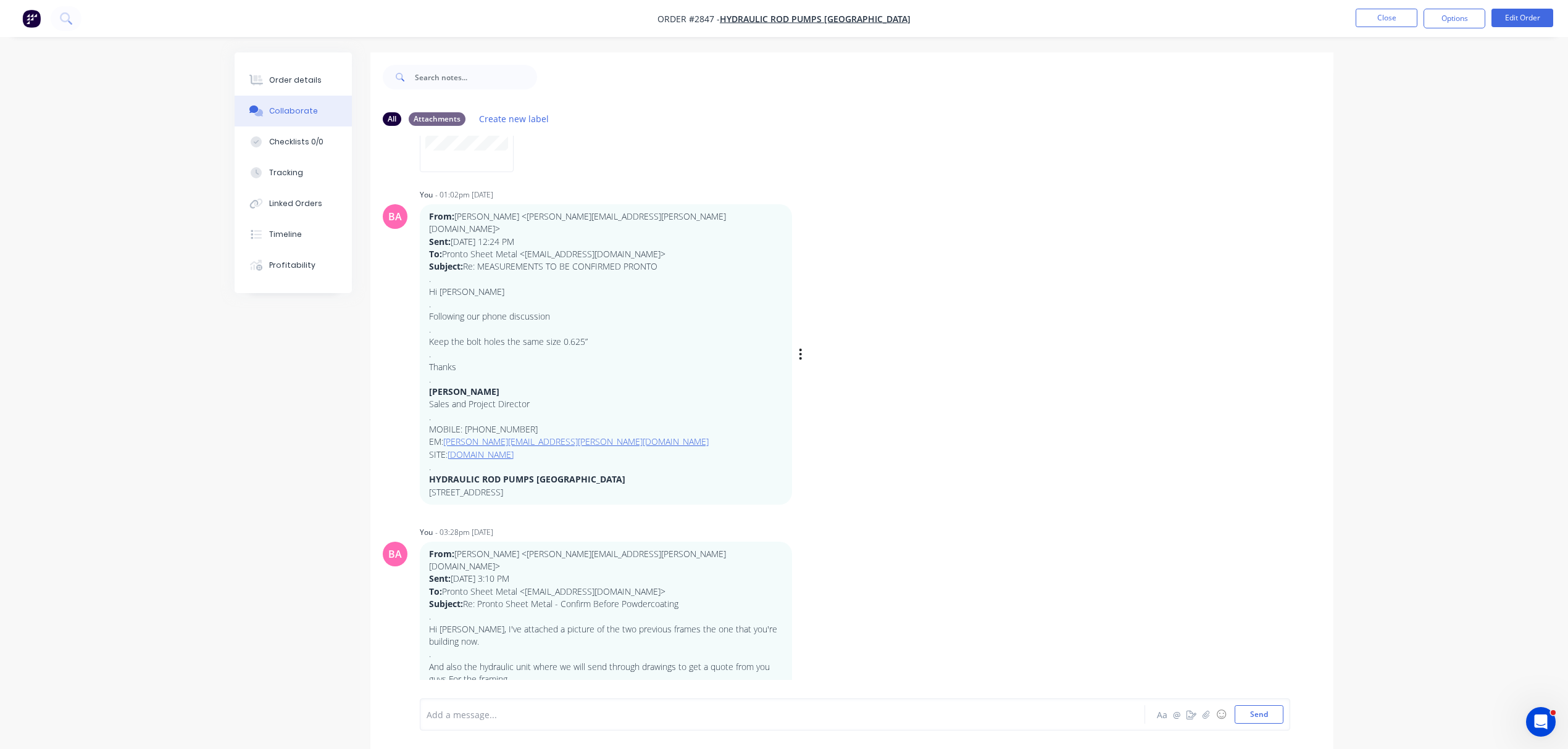
scroll to position [1366, 0]
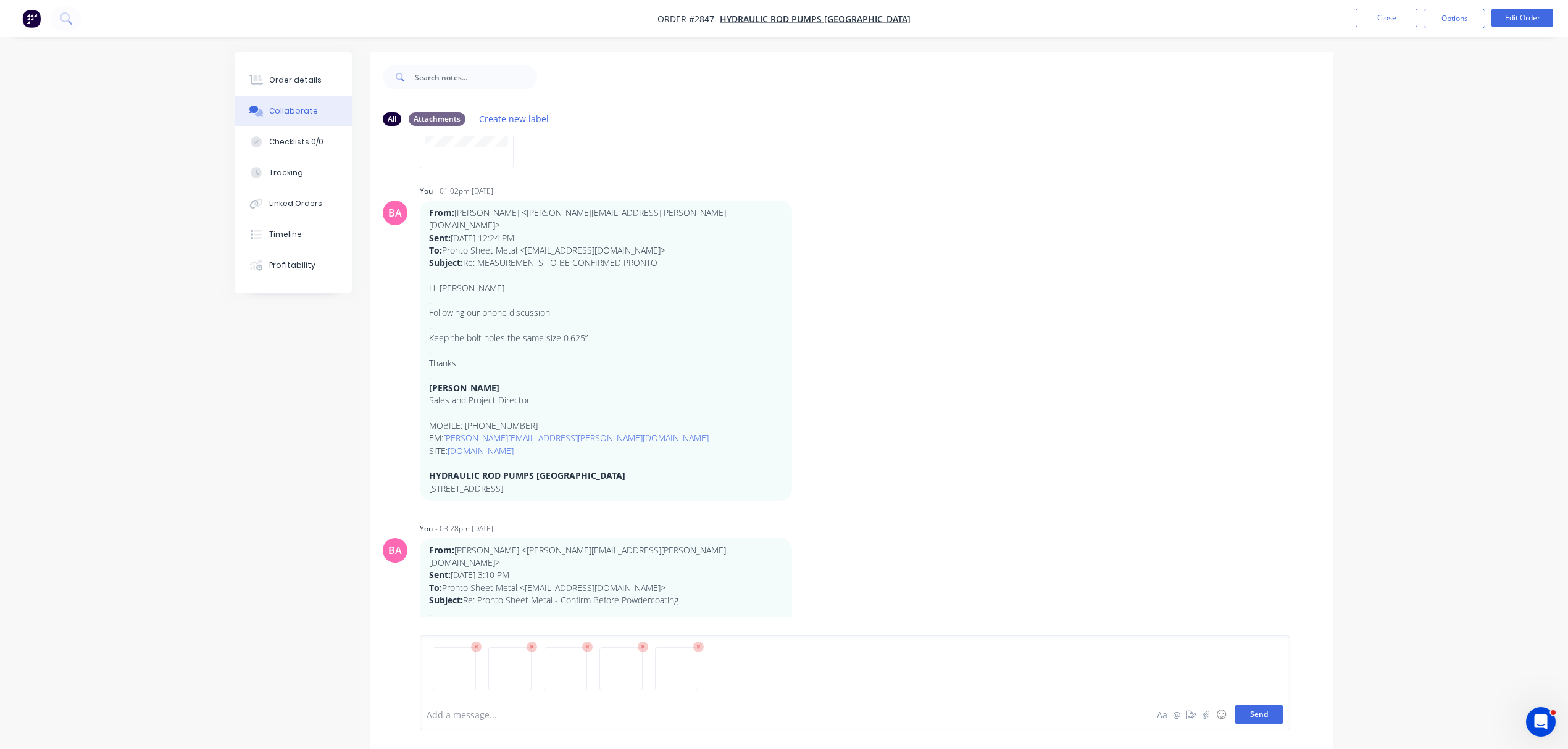
click at [1254, 716] on button "Send" at bounding box center [1258, 715] width 48 height 19
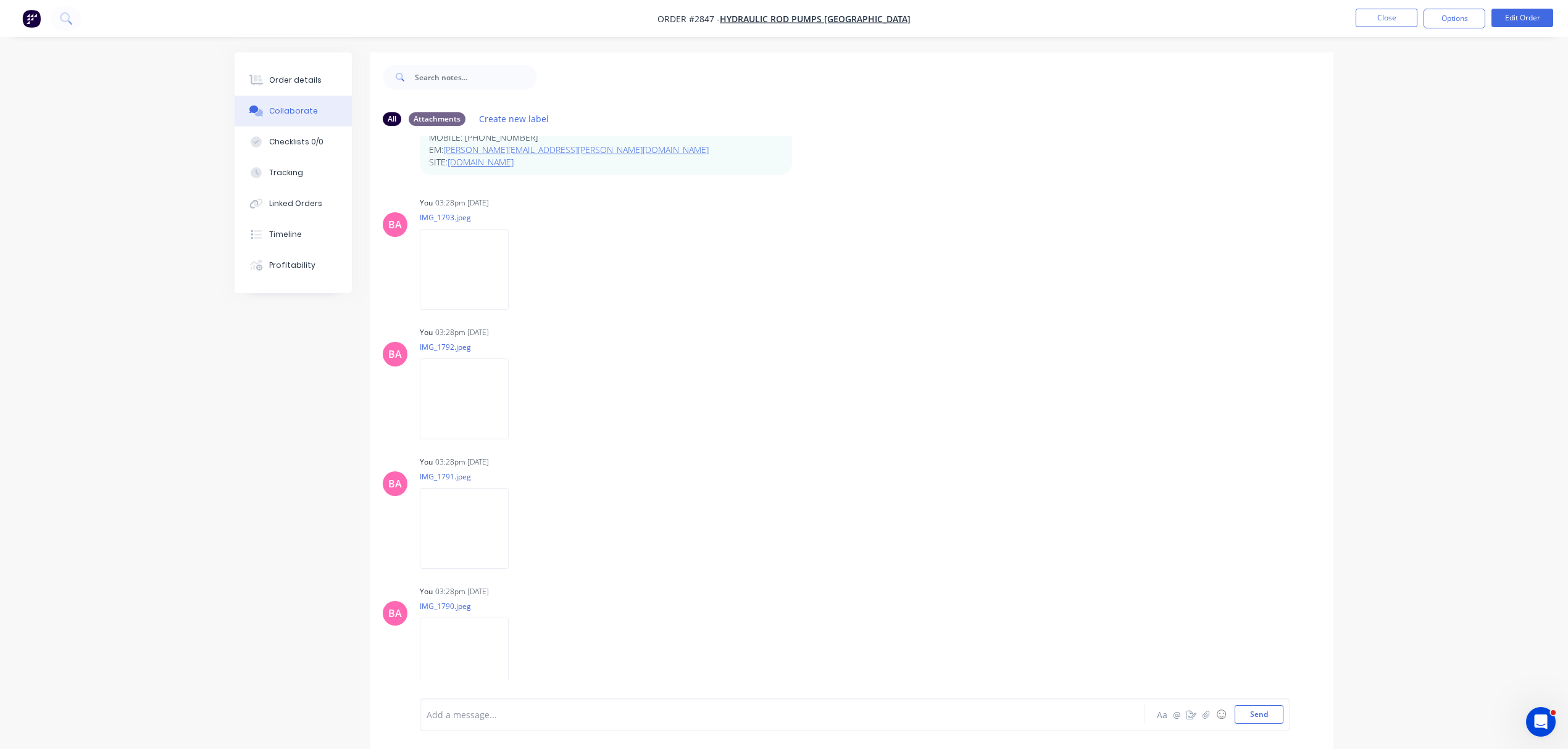
scroll to position [2025, 0]
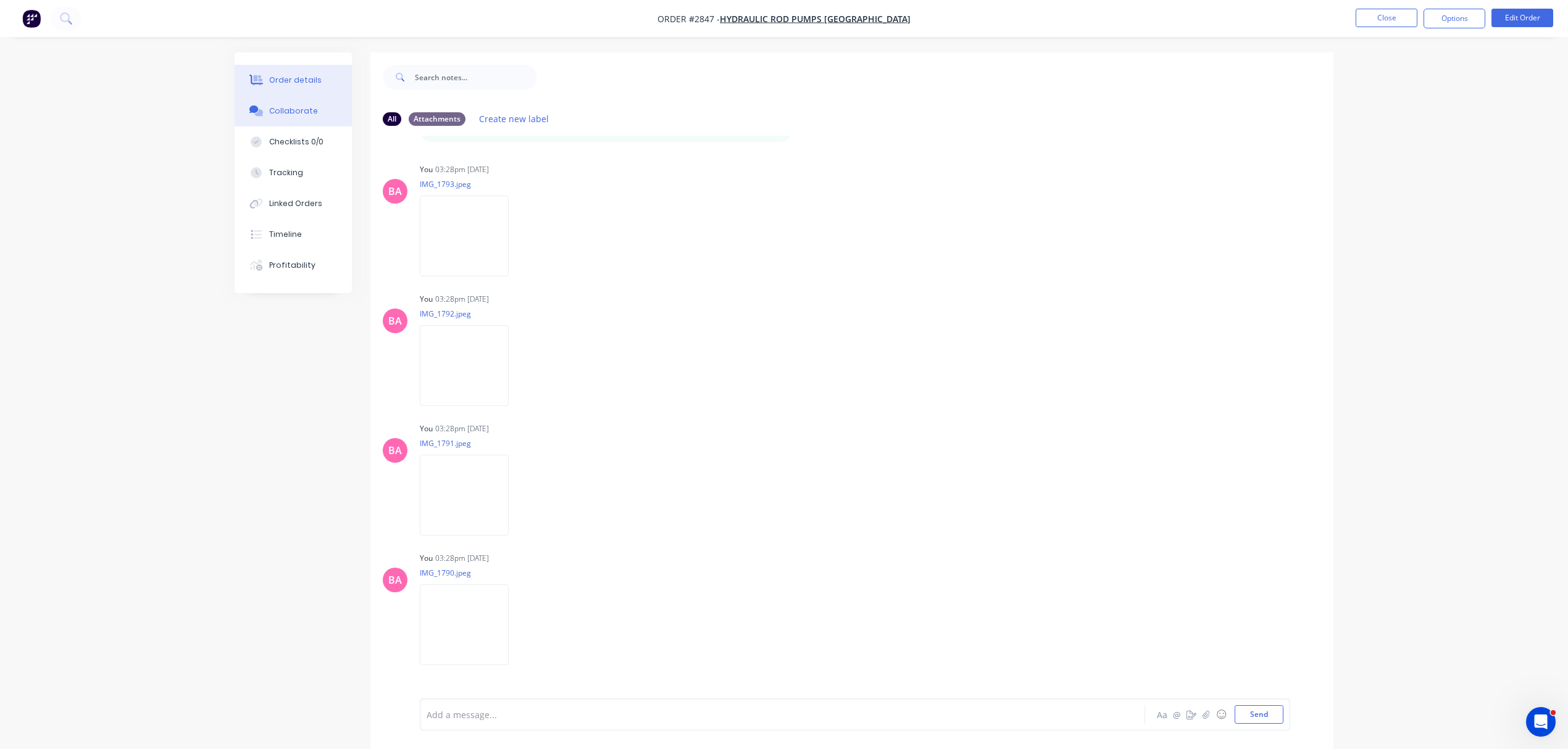
drag, startPoint x: 273, startPoint y: 77, endPoint x: 324, endPoint y: 65, distance: 52.4
click at [273, 77] on div "Order details" at bounding box center [294, 80] width 52 height 11
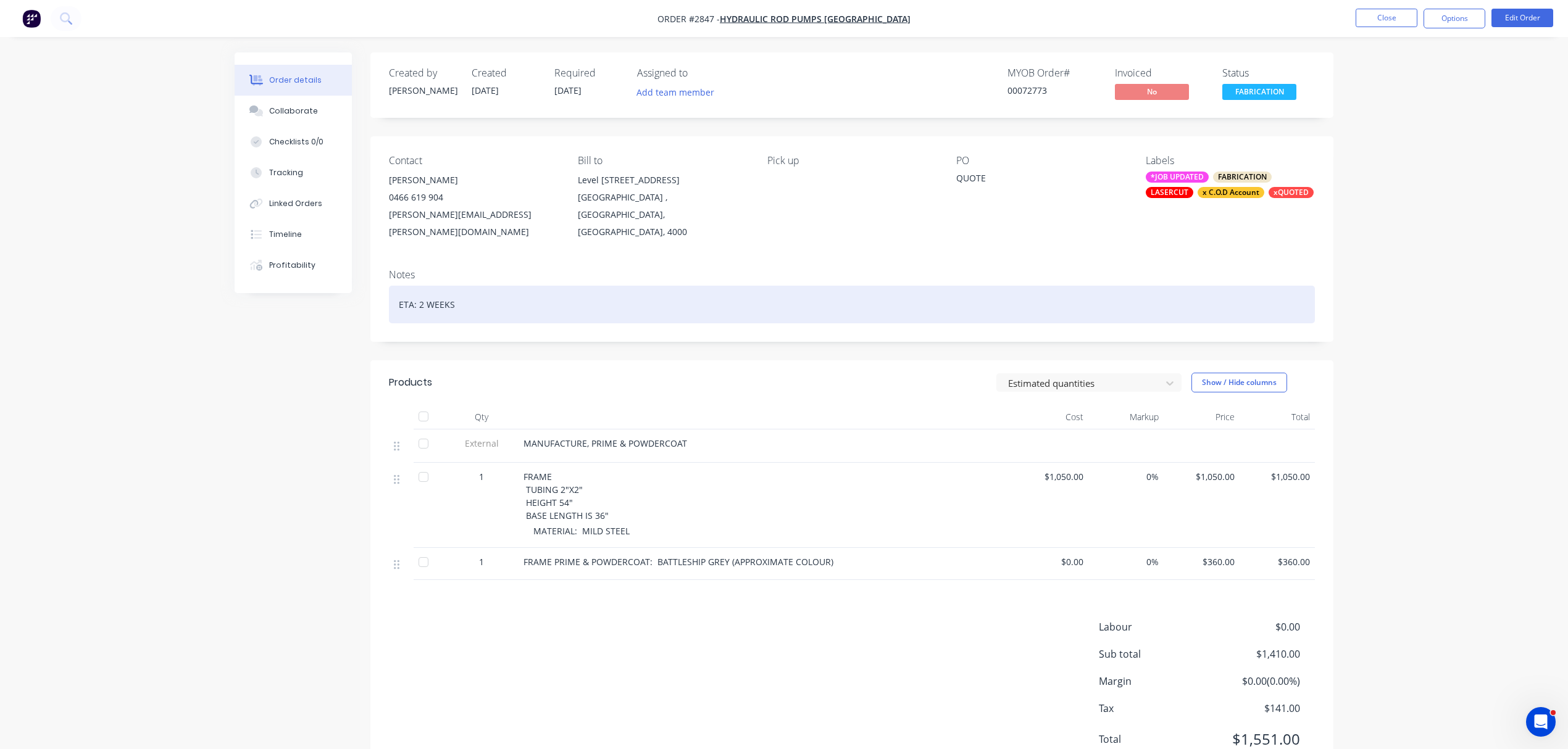
click at [399, 286] on div "ETA: 2 WEEKS" at bounding box center [852, 305] width 926 height 38
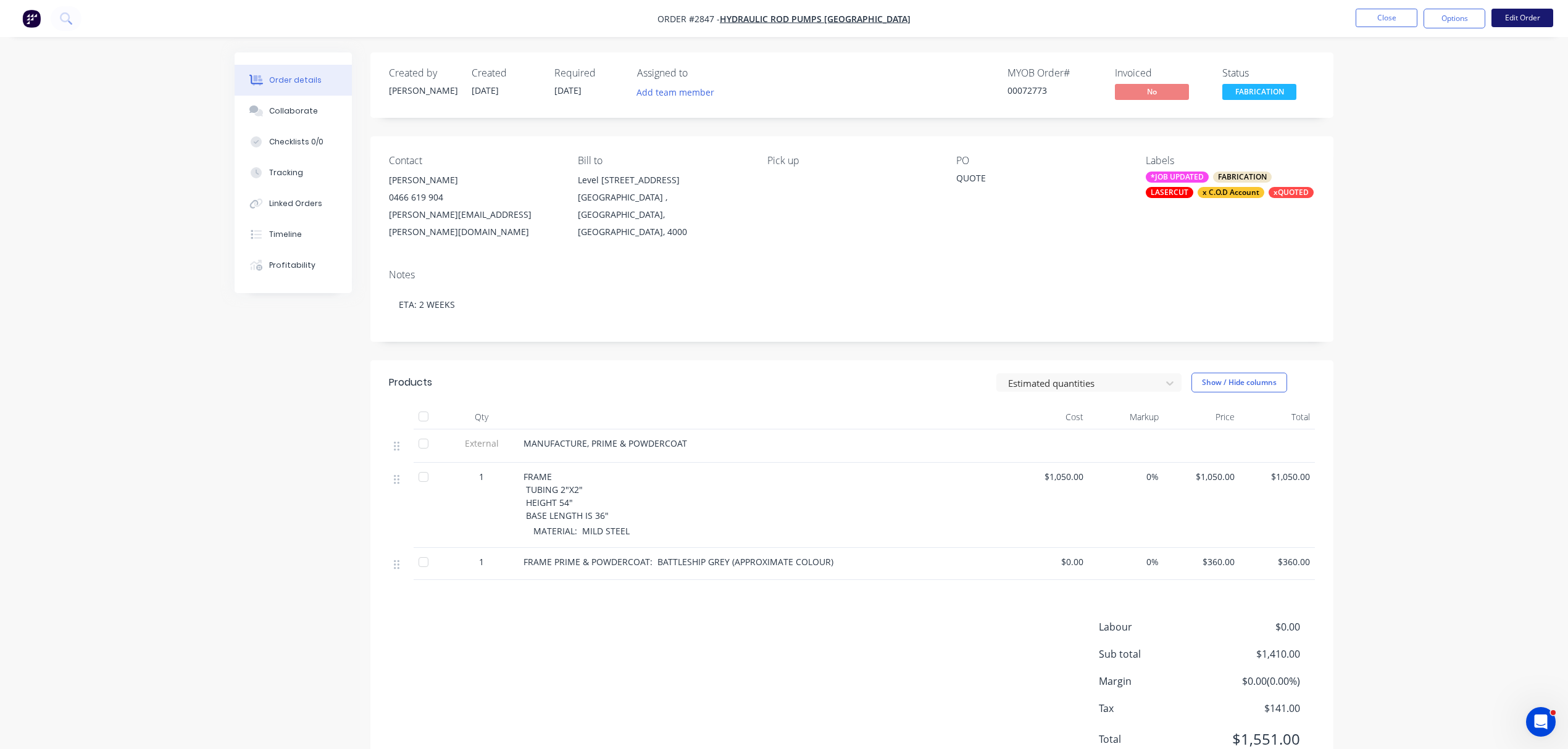
click at [1529, 19] on button "Edit Order" at bounding box center [1522, 18] width 62 height 19
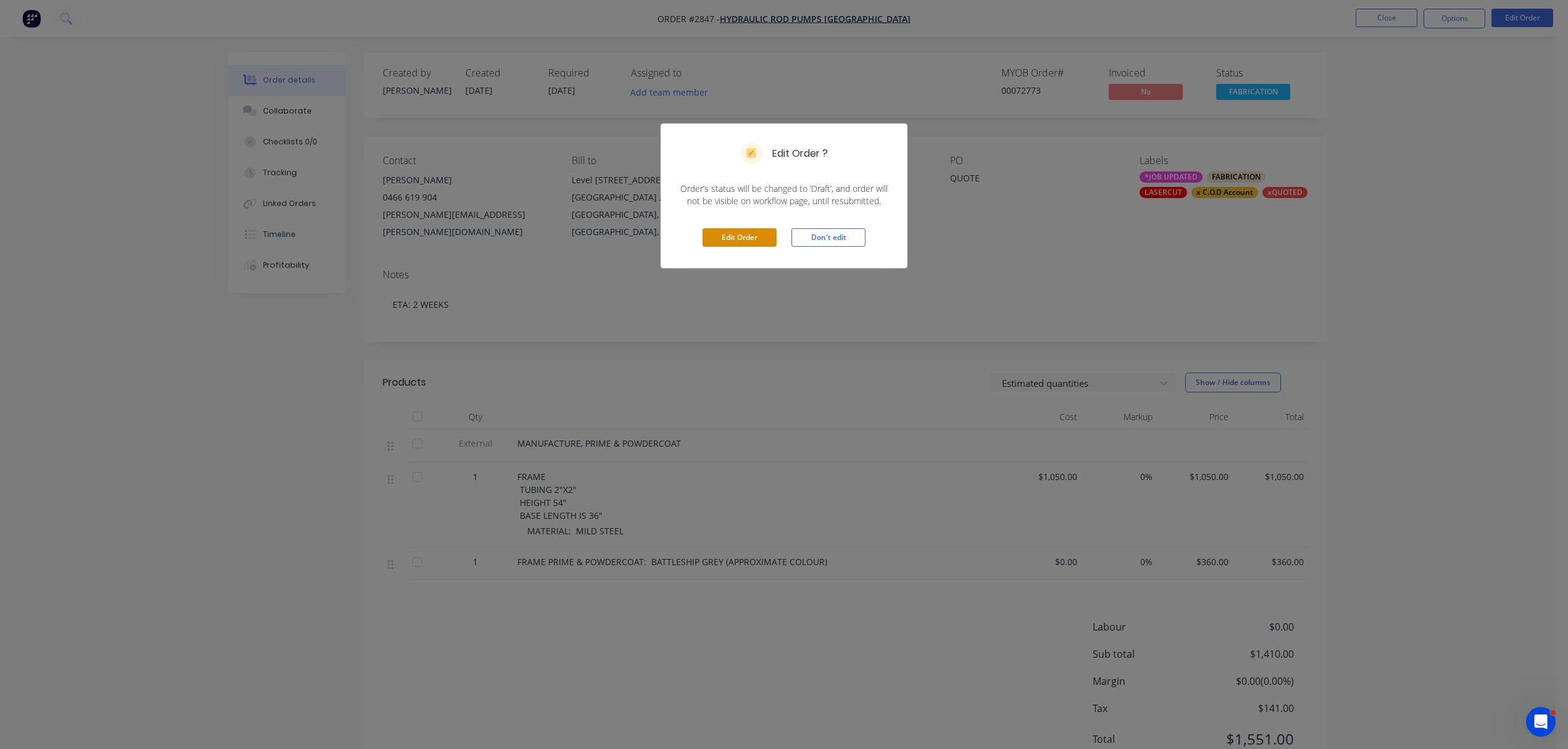
click at [737, 235] on button "Edit Order" at bounding box center [739, 238] width 74 height 19
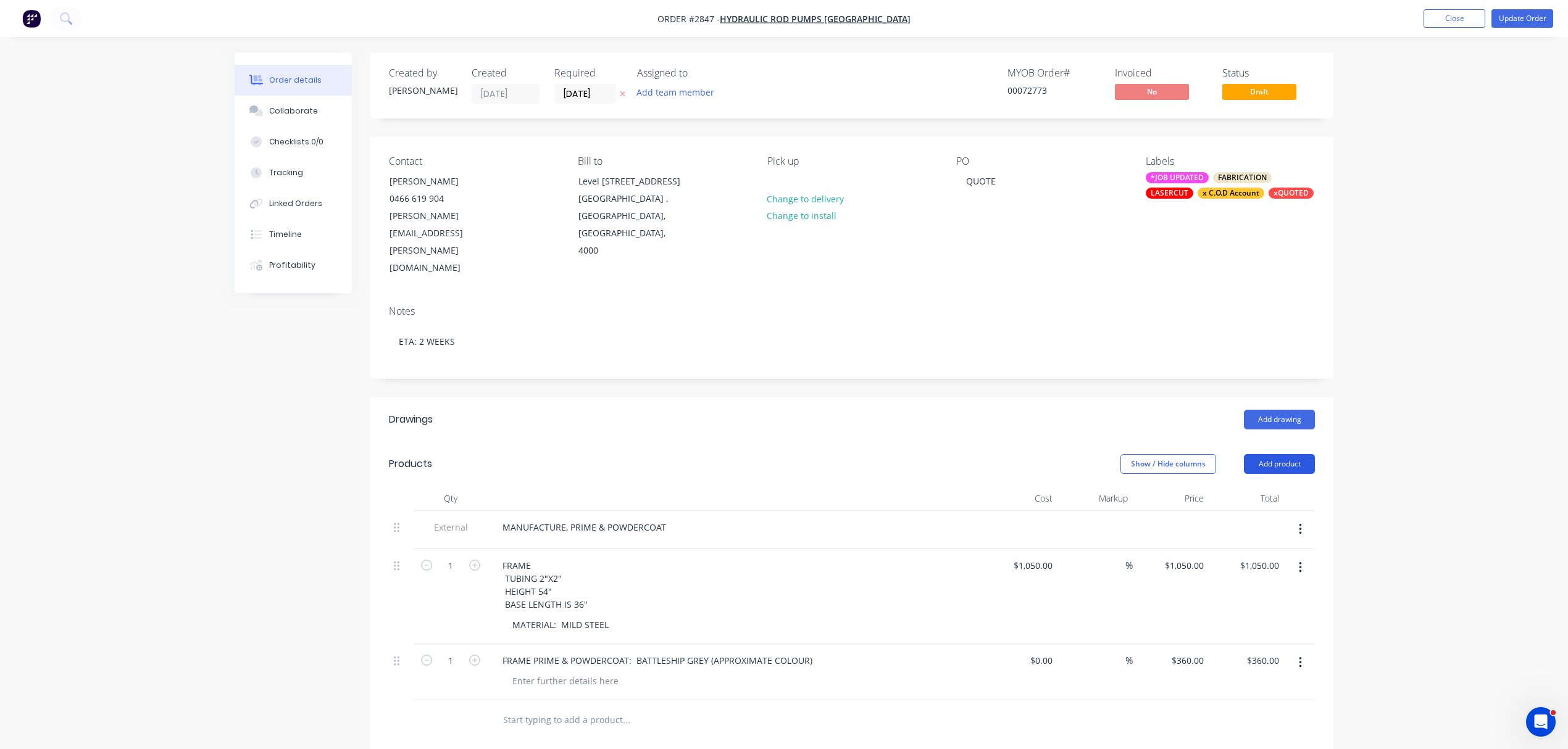
click at [1288, 455] on button "Add product" at bounding box center [1278, 464] width 71 height 20
click at [1256, 634] on div "Notes (Internal)" at bounding box center [1256, 643] width 95 height 18
click at [541, 708] on div at bounding box center [537, 717] width 89 height 18
click at [553, 708] on div at bounding box center [537, 717] width 89 height 18
paste div
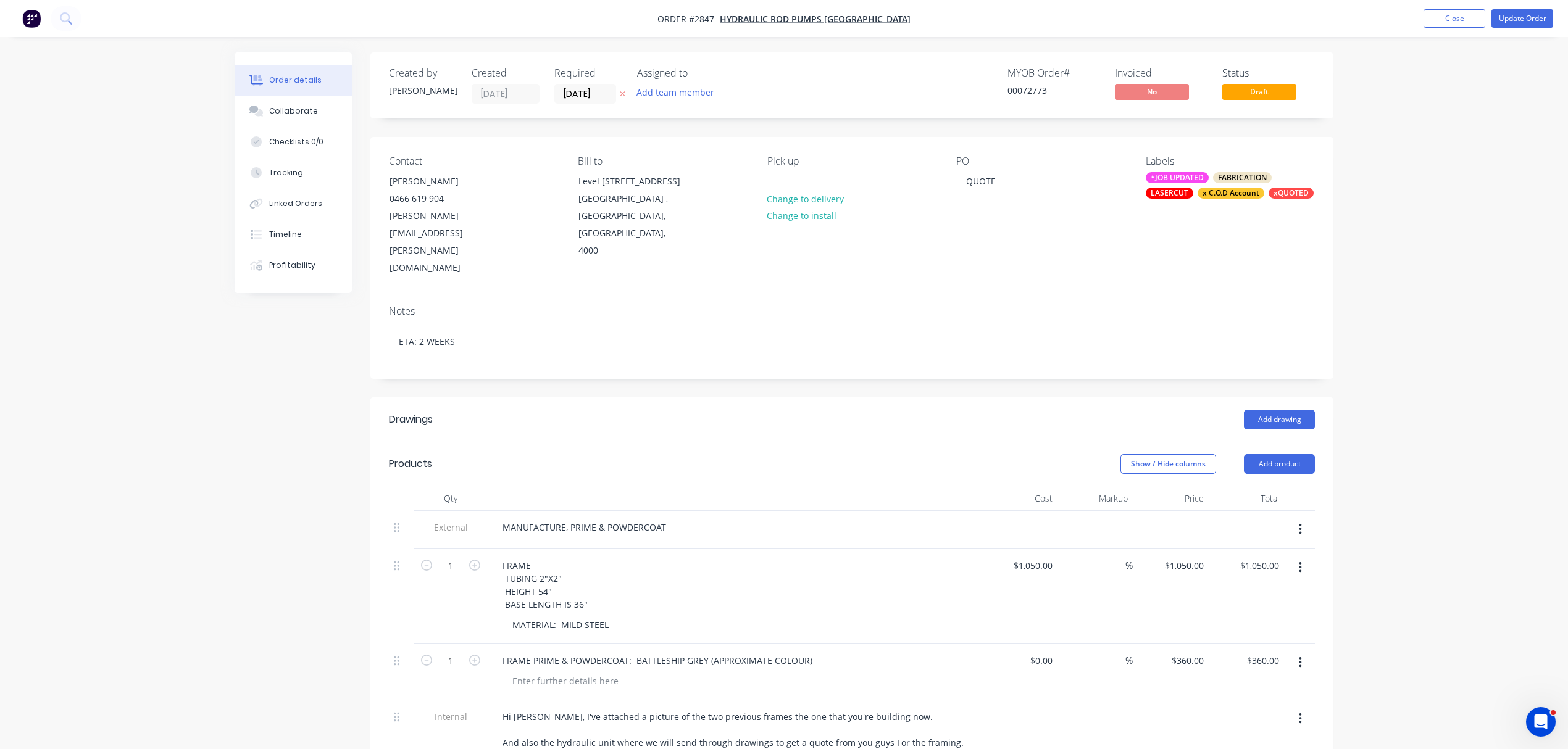
click at [393, 701] on div at bounding box center [401, 745] width 25 height 90
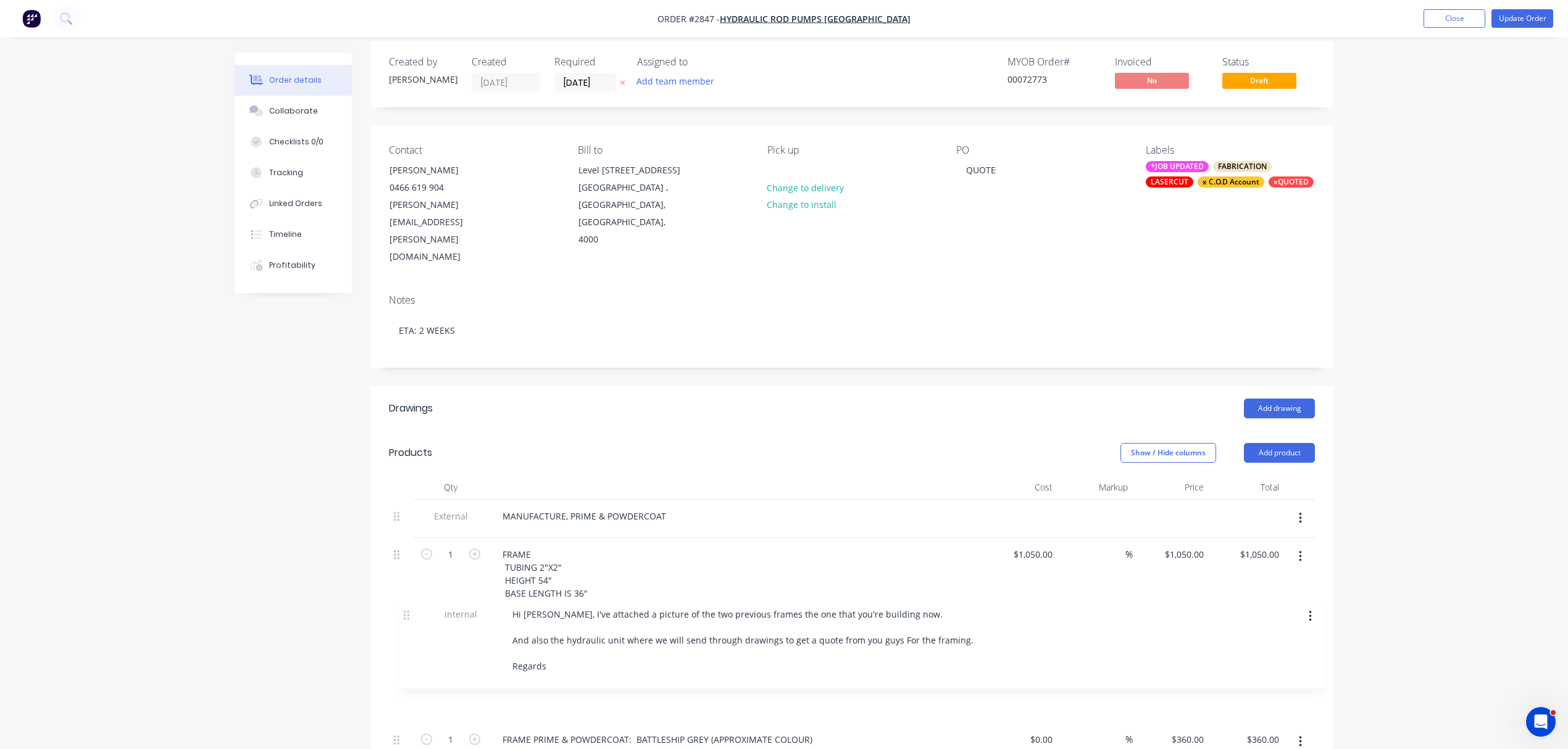
scroll to position [25, 0]
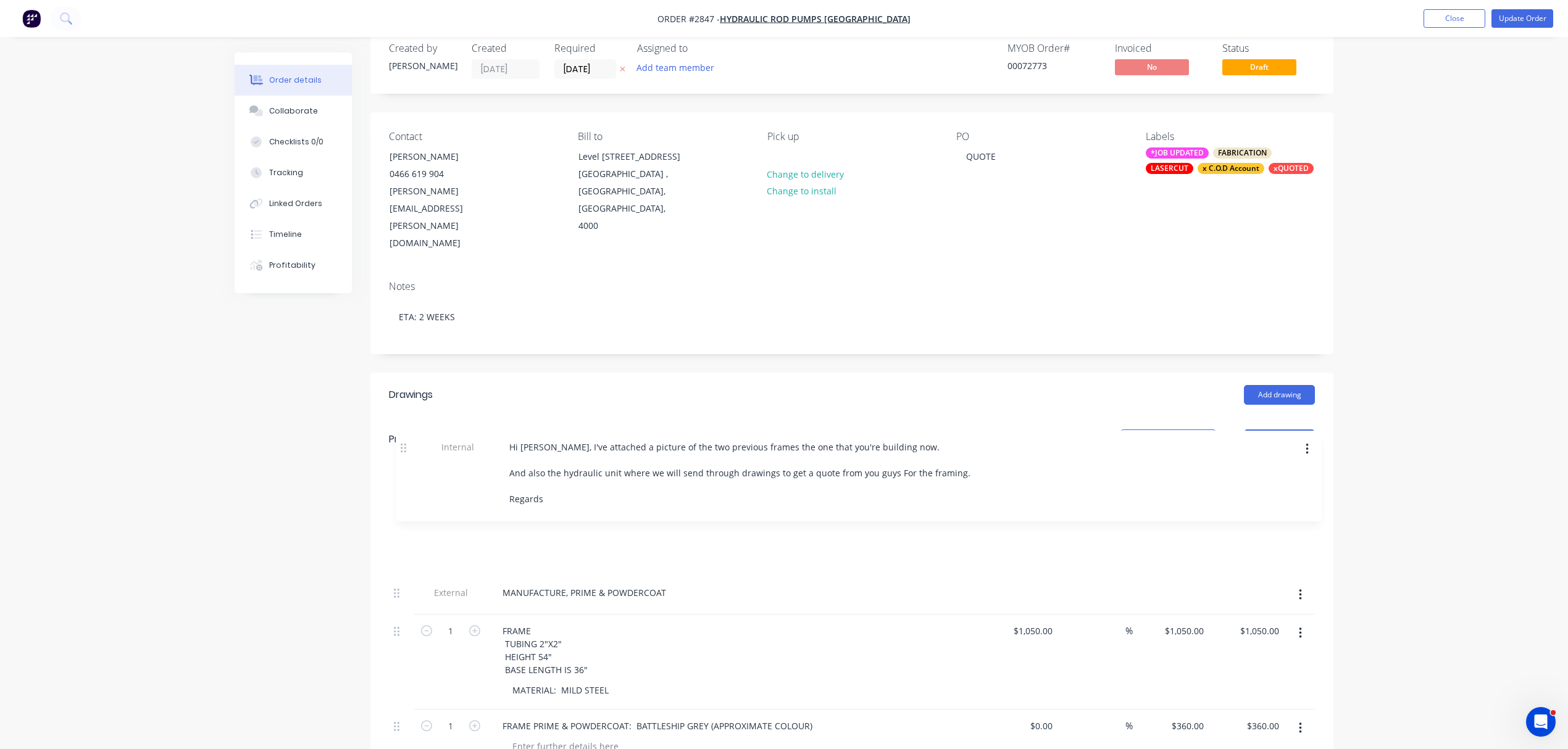
drag, startPoint x: 399, startPoint y: 667, endPoint x: 412, endPoint y: 423, distance: 244.3
click at [412, 462] on div "Qty Cost Markup Price Total External MANUFACTURE, PRIME & POWDERCOAT 1 FRAME TU…" at bounding box center [852, 614] width 926 height 304
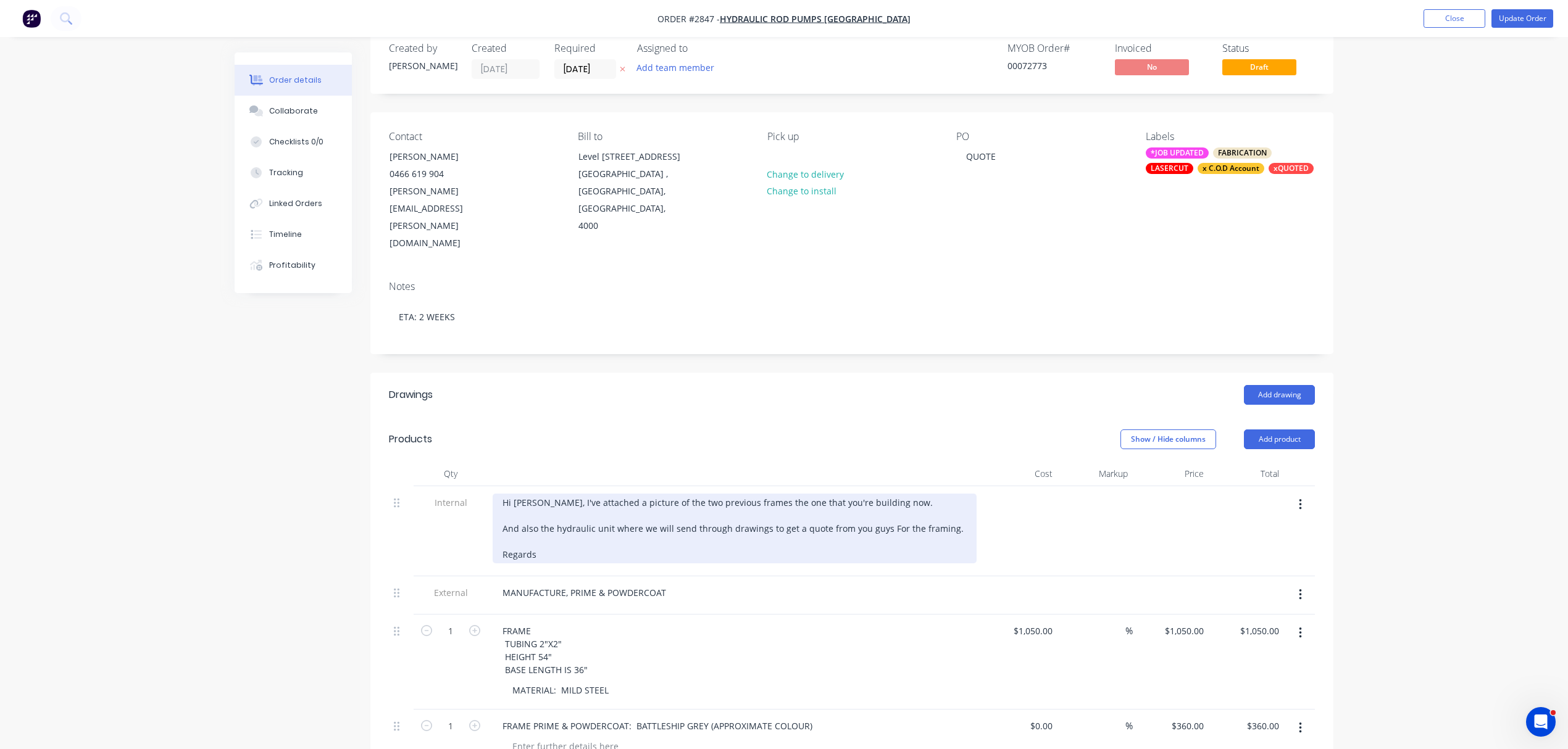
click at [499, 493] on div "Hi [PERSON_NAME], I've attached a picture of the two previous frames the one th…" at bounding box center [734, 528] width 484 height 70
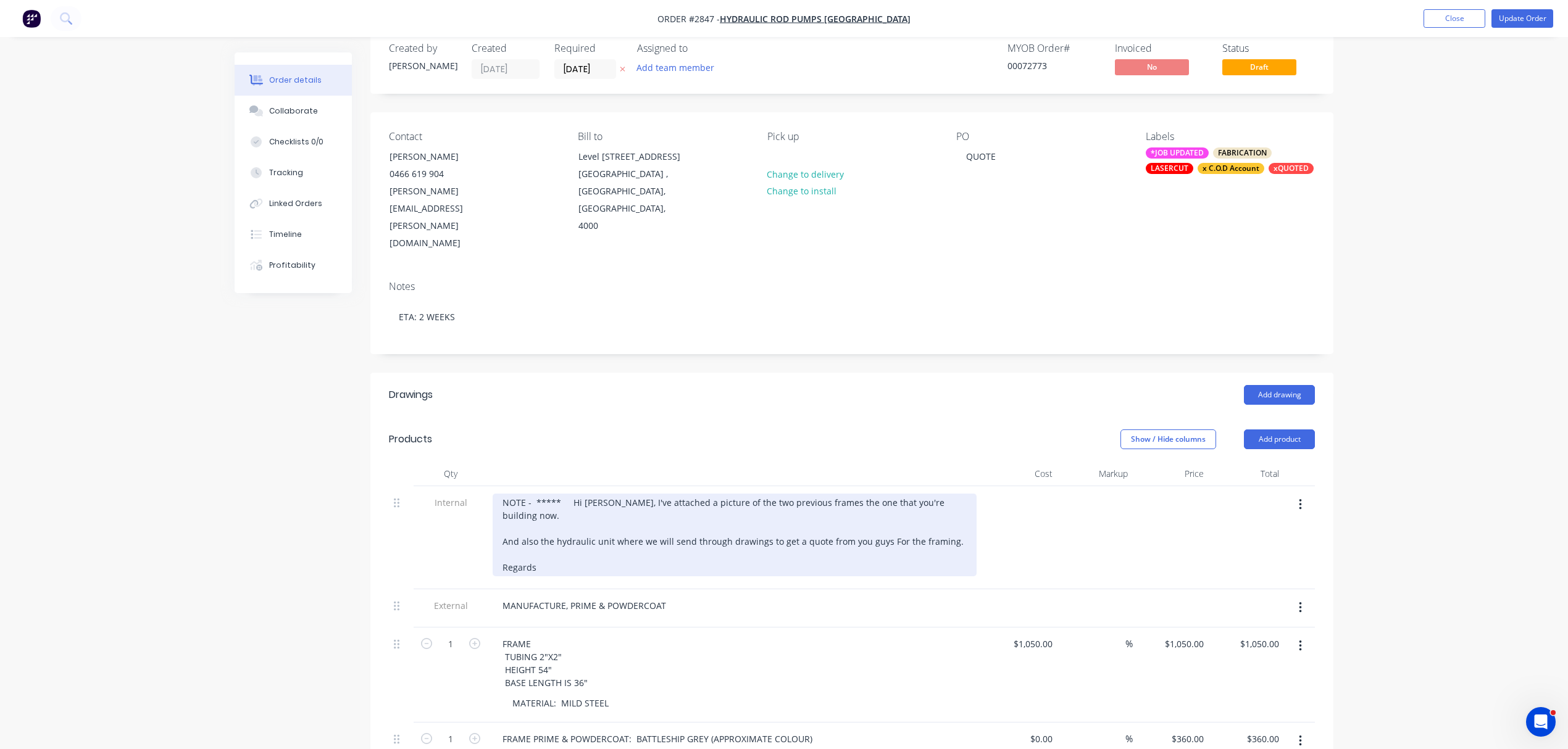
click at [568, 501] on div "NOTE - ***** Hi [PERSON_NAME], I've attached a picture of the two previous fram…" at bounding box center [734, 534] width 484 height 82
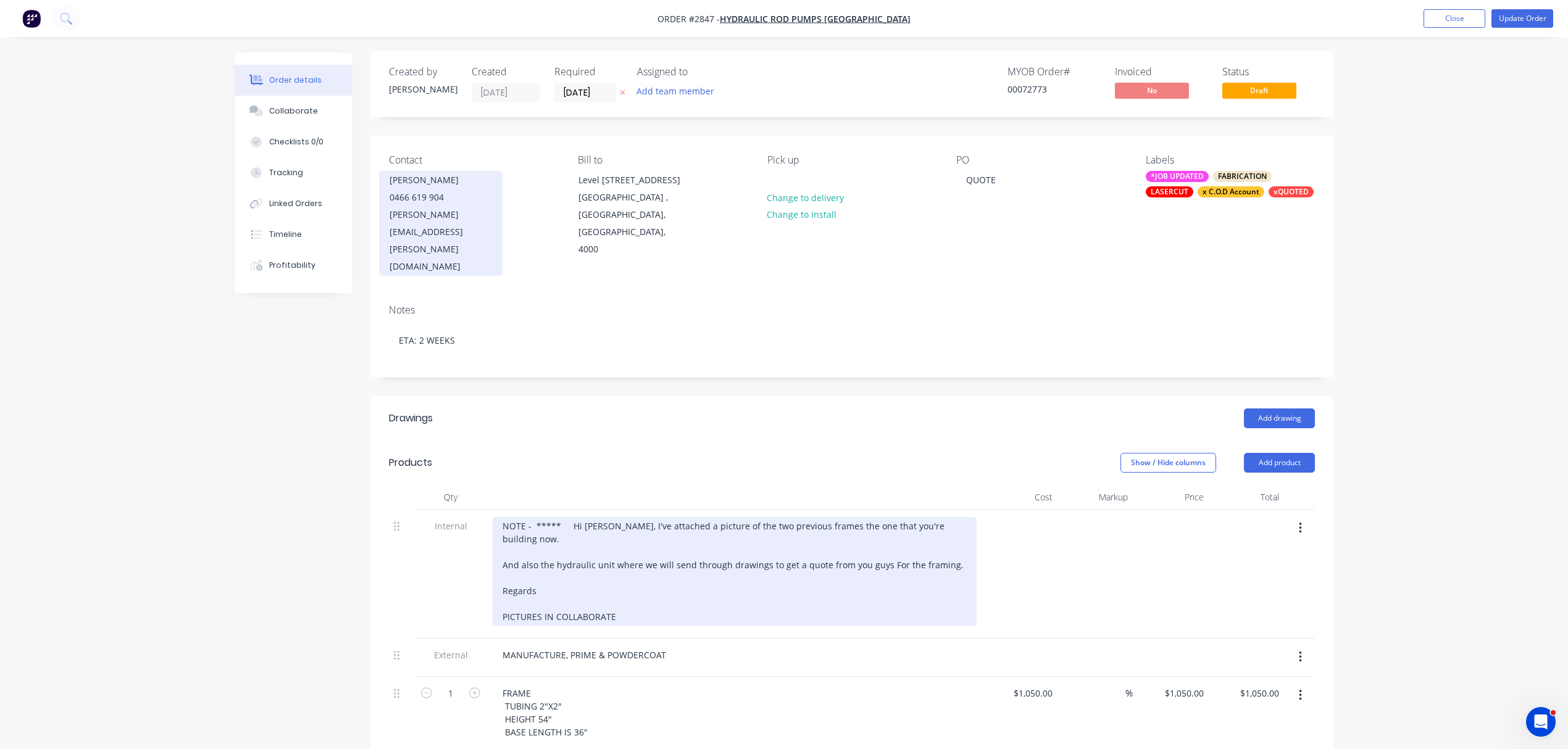
scroll to position [0, 0]
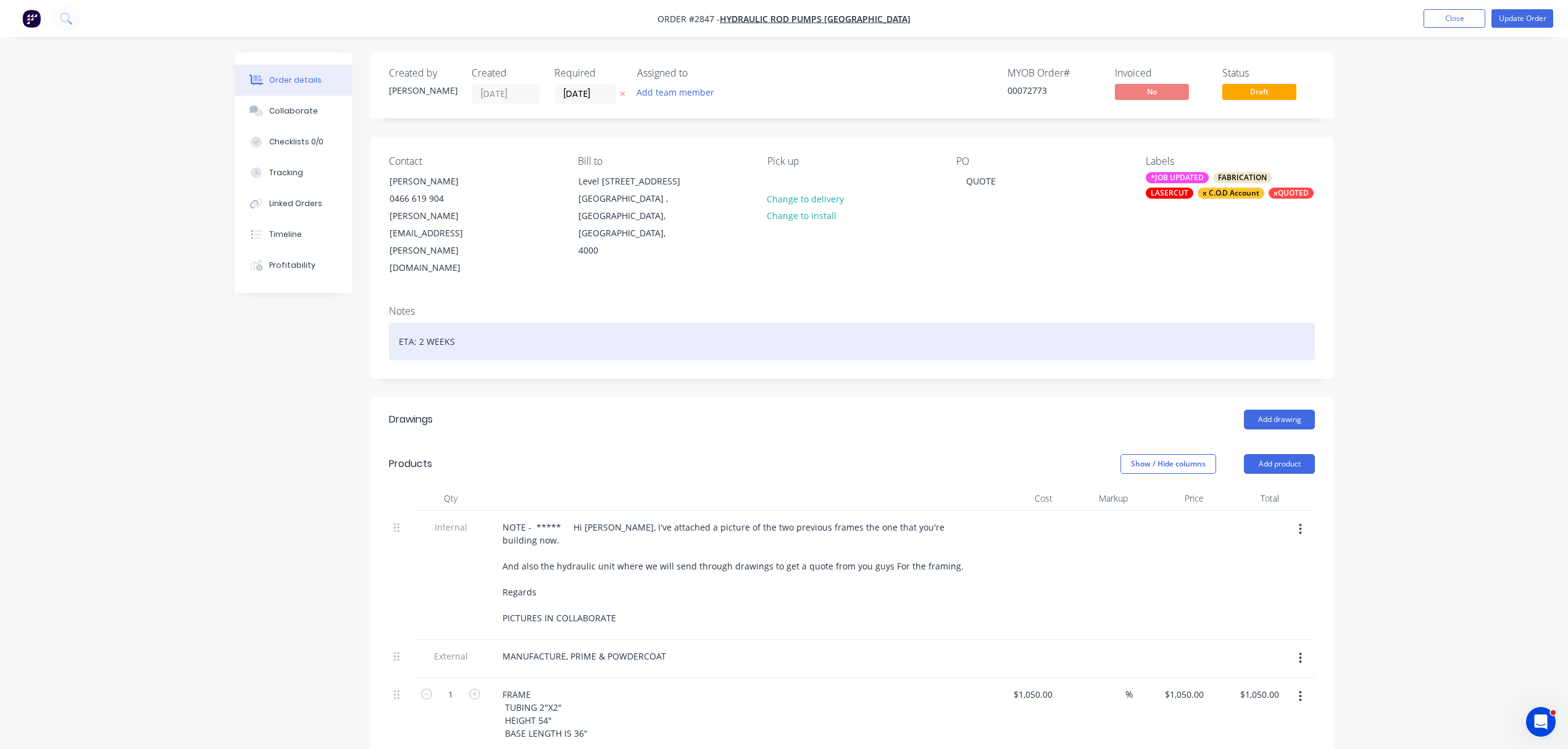
click at [467, 323] on div "ETA: 2 WEEKS" at bounding box center [852, 342] width 926 height 38
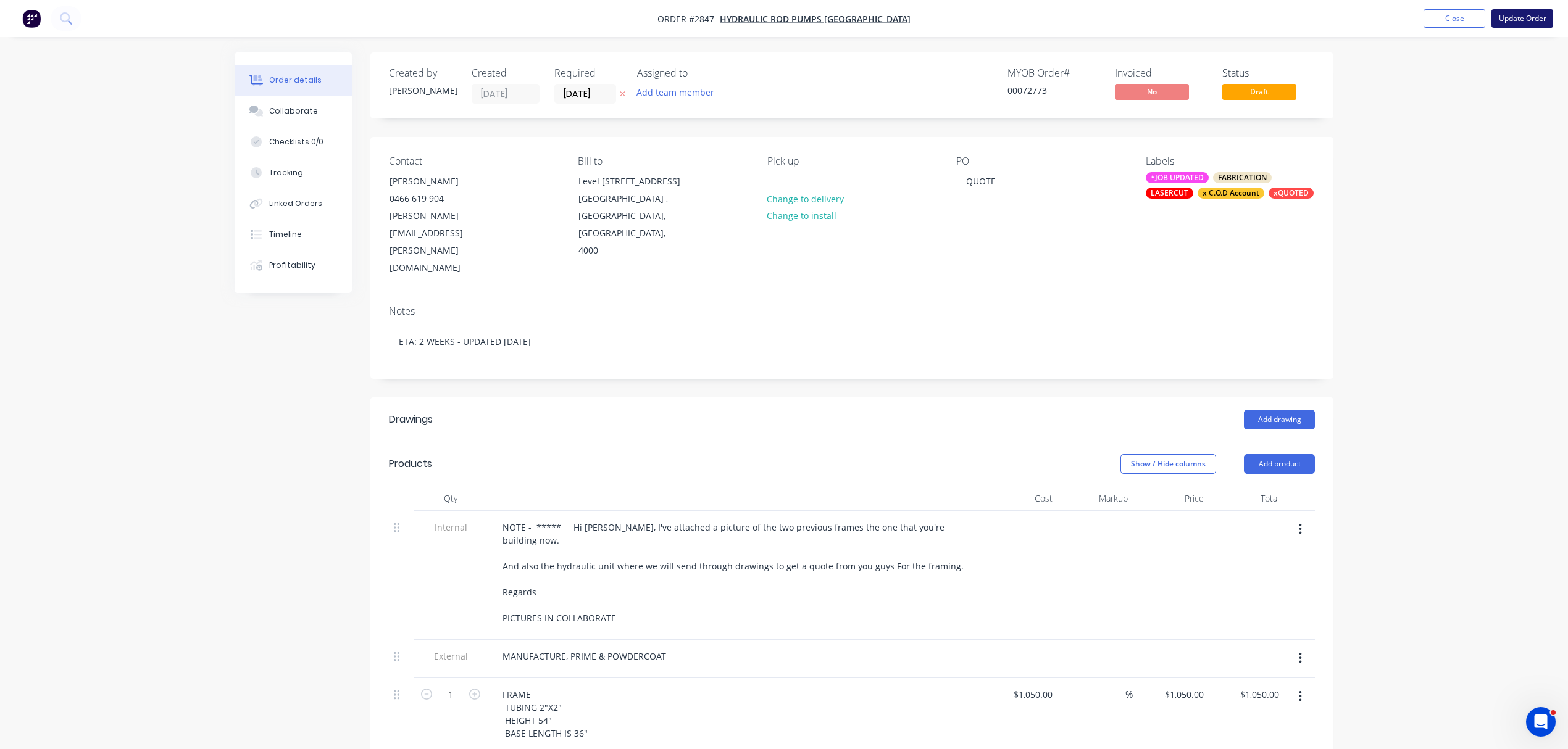
click at [1509, 16] on button "Update Order" at bounding box center [1522, 19] width 62 height 19
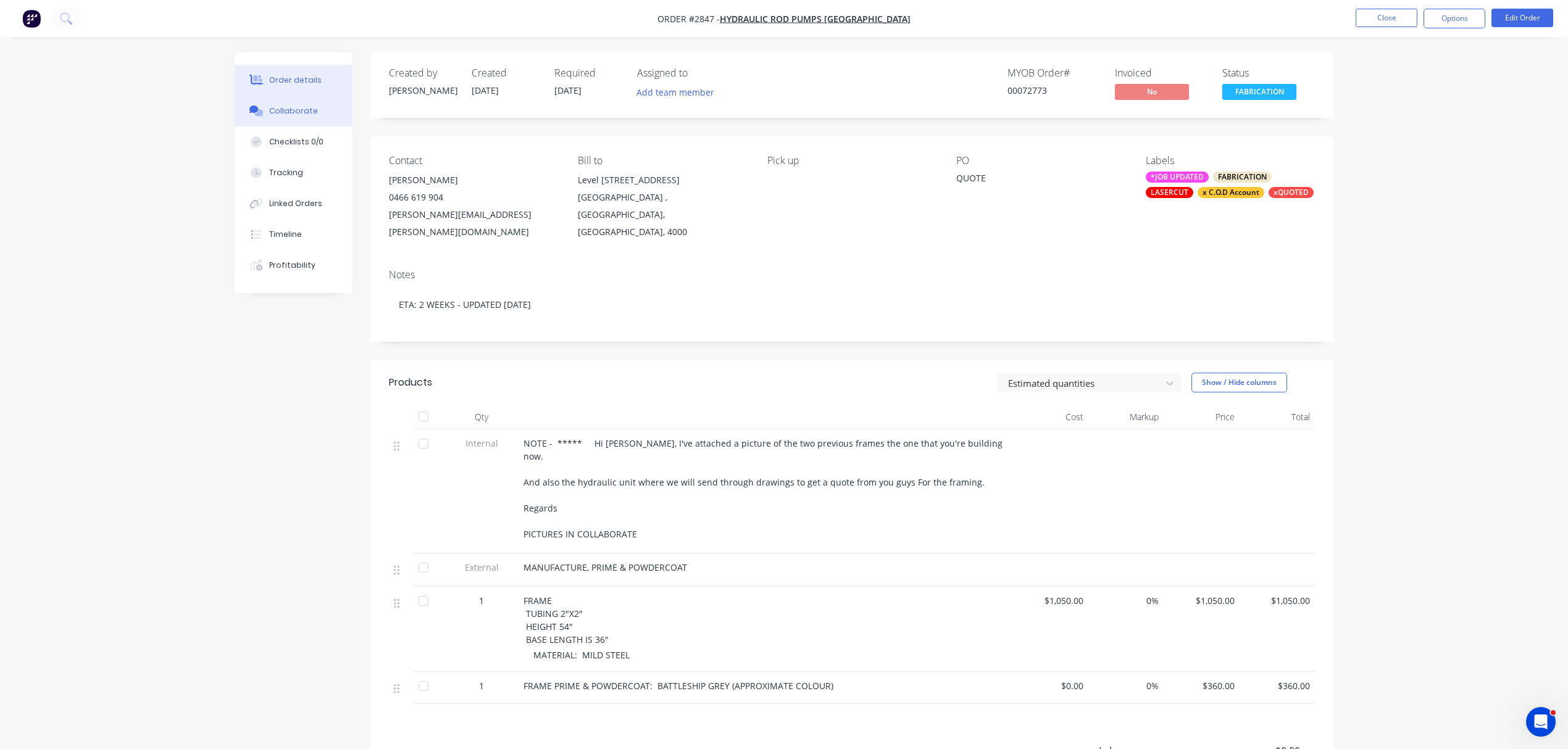
click at [289, 102] on button "Collaborate" at bounding box center [294, 111] width 117 height 31
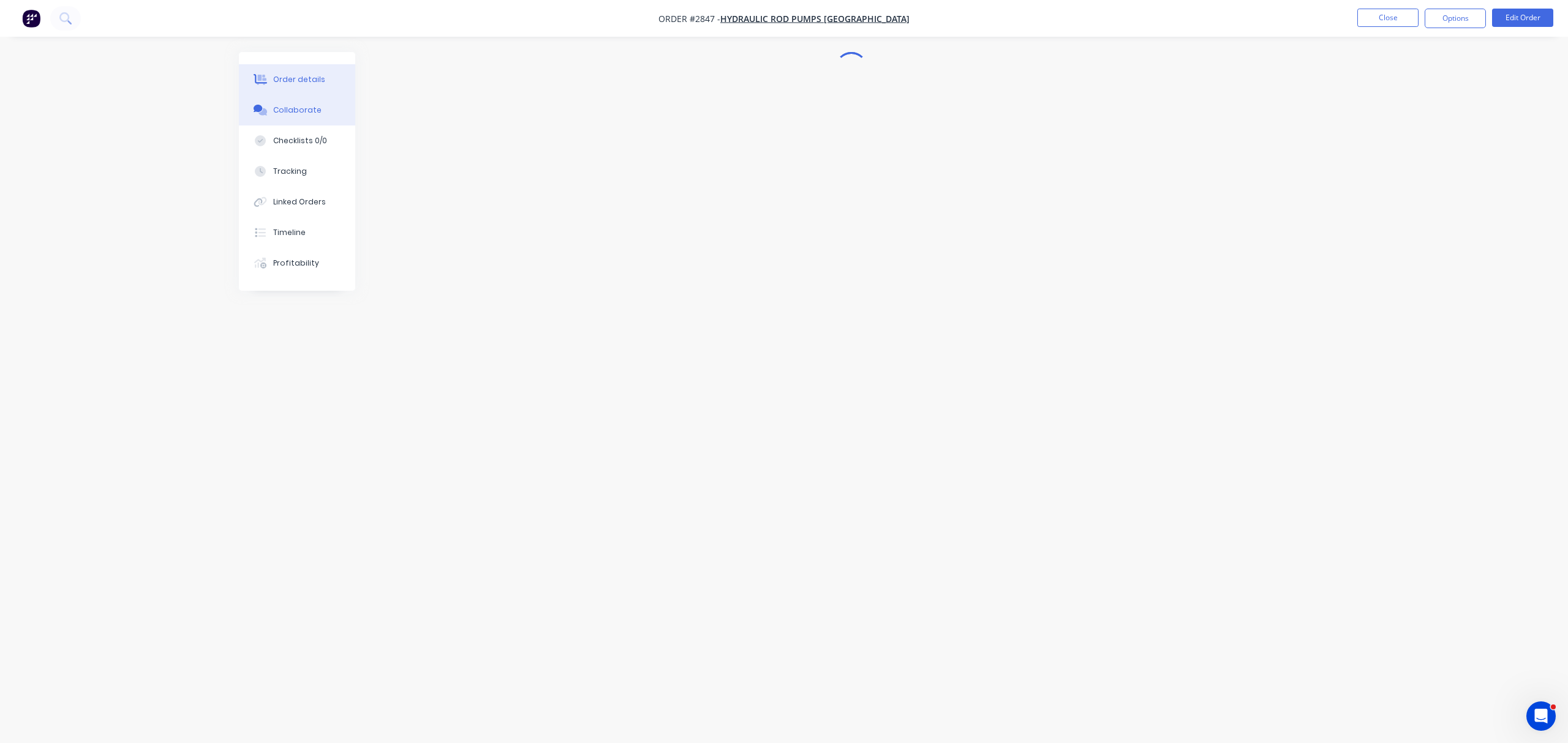
click at [303, 74] on div "Order details" at bounding box center [299, 80] width 52 height 11
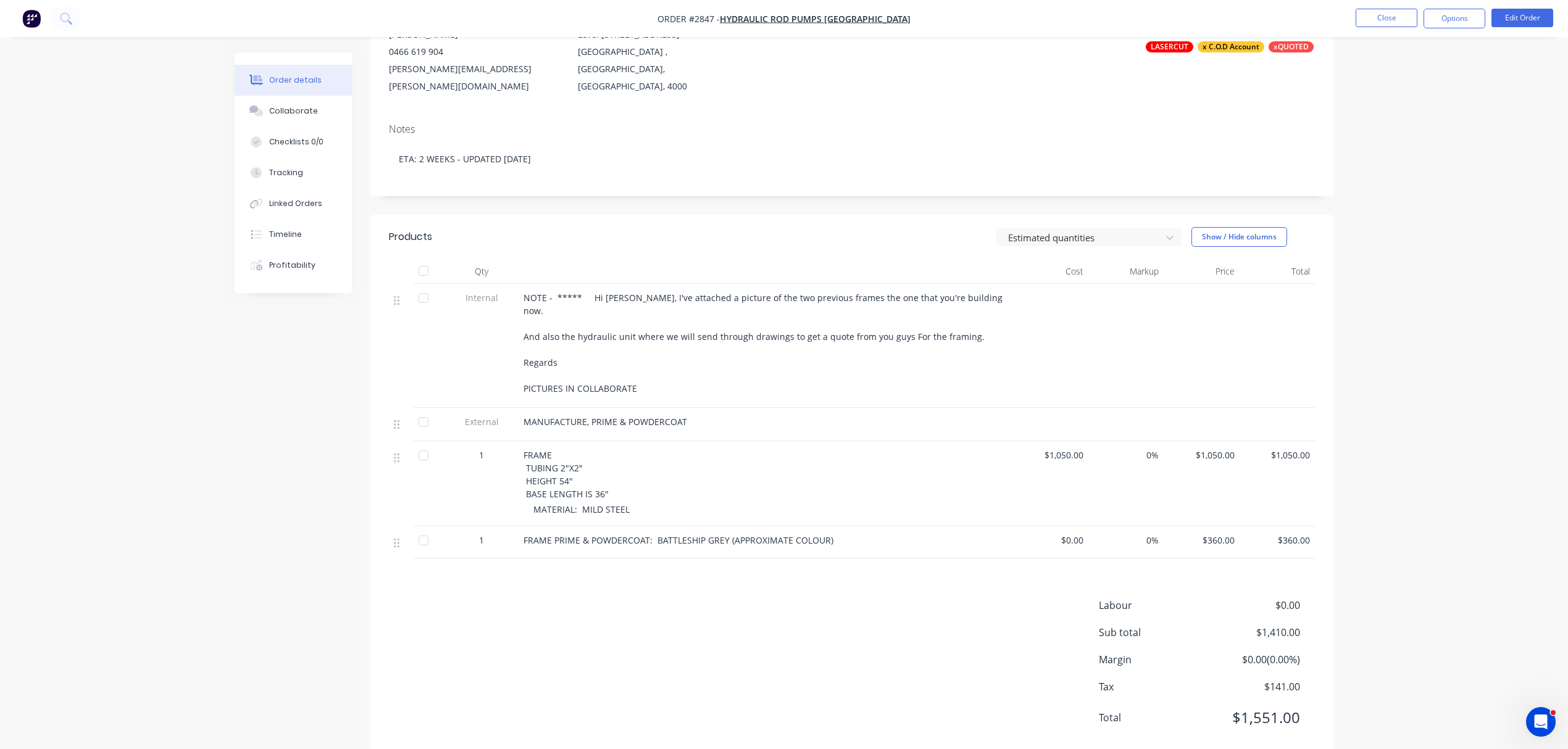
scroll to position [146, 0]
click at [284, 104] on button "Collaborate" at bounding box center [294, 111] width 117 height 31
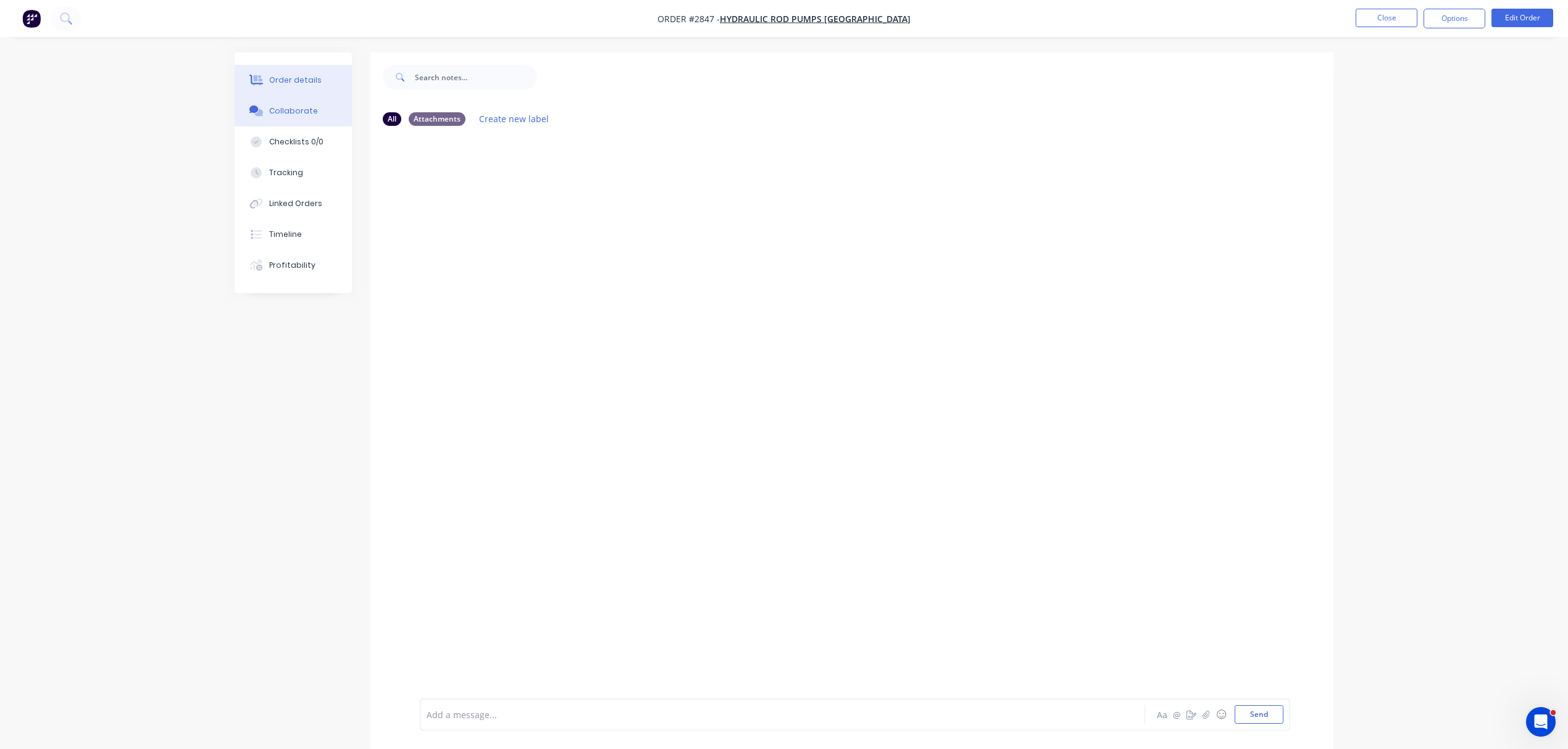
click at [287, 80] on div "Order details" at bounding box center [294, 80] width 52 height 11
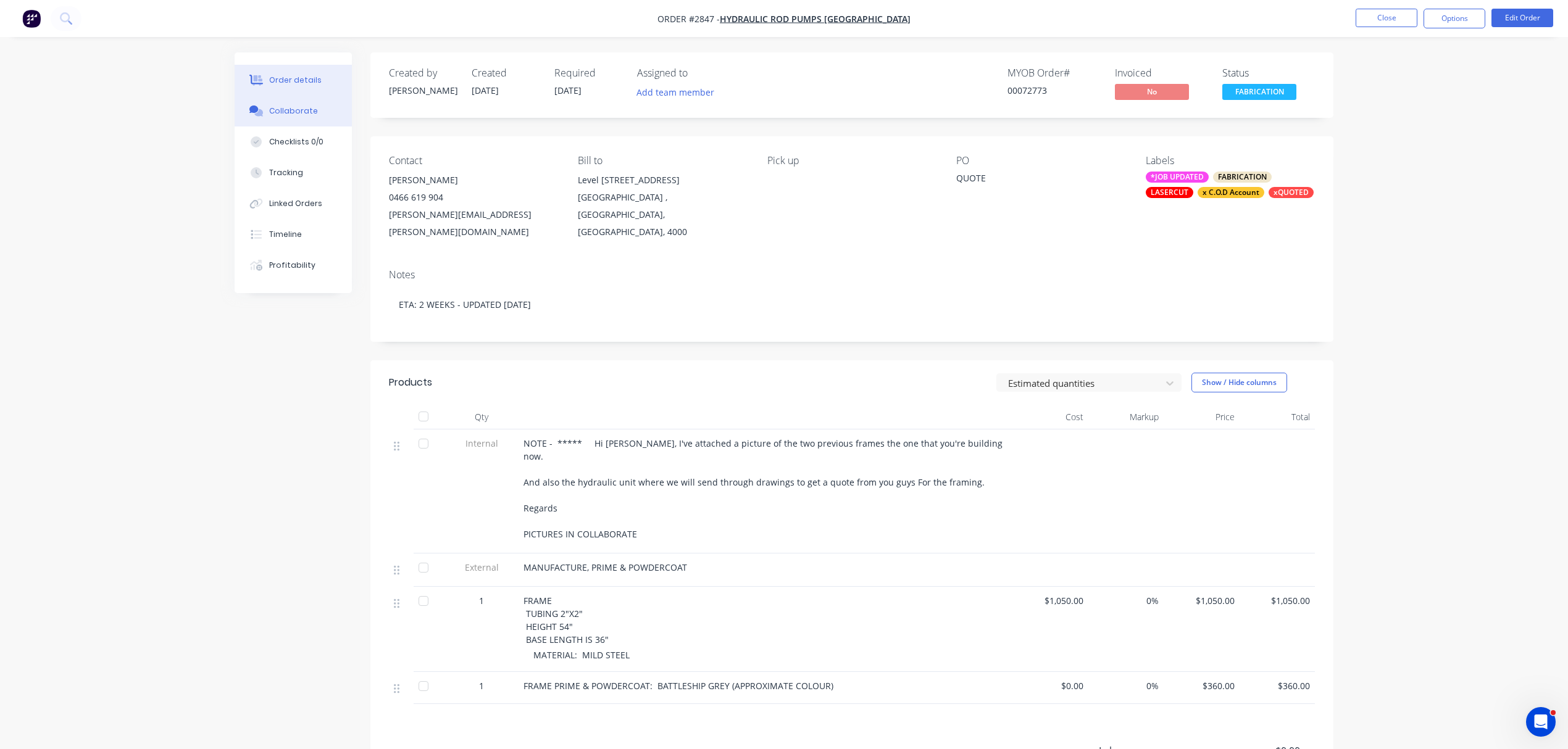
click at [273, 111] on div "Collaborate" at bounding box center [293, 111] width 48 height 11
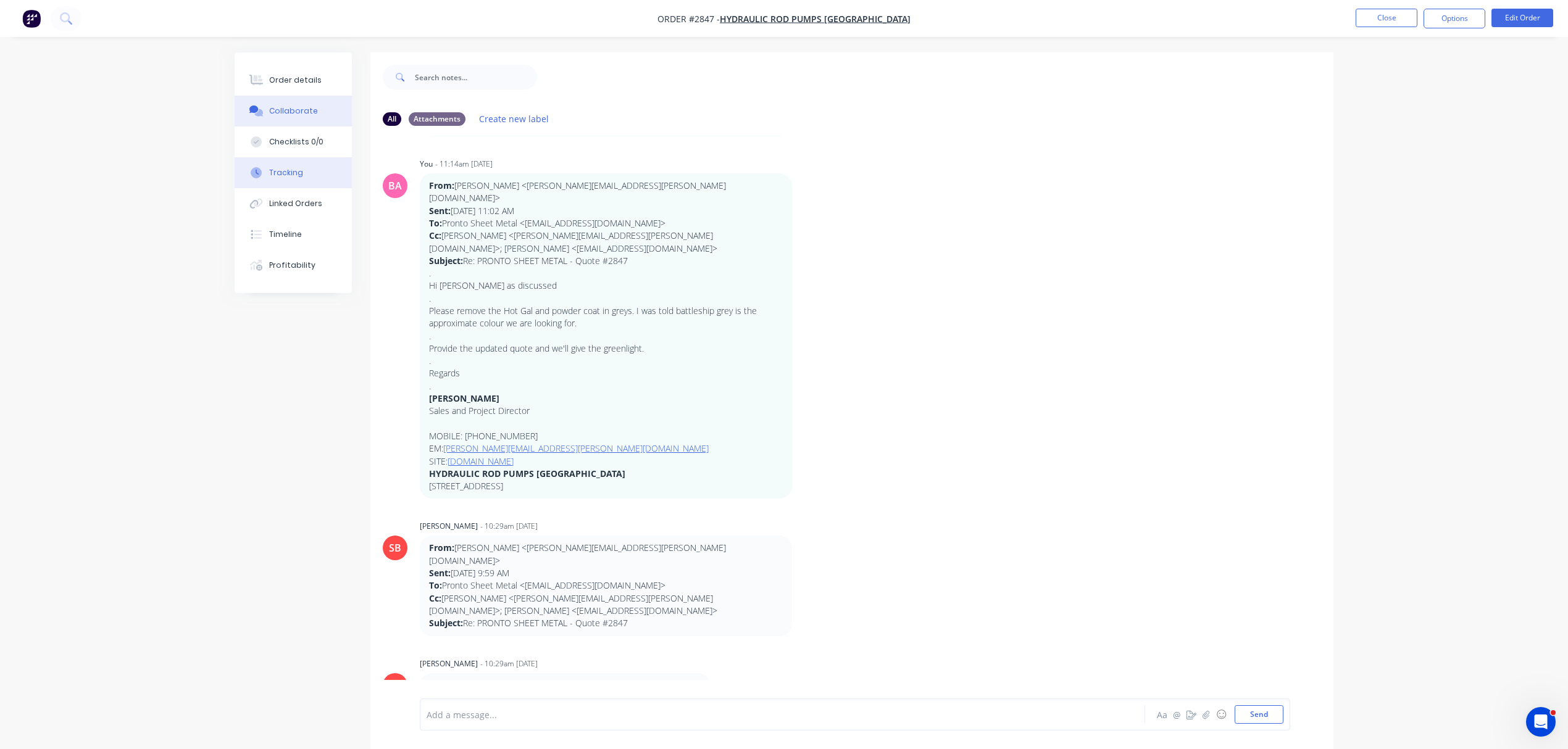
scroll to position [658, 0]
click at [292, 78] on div "Order details" at bounding box center [294, 80] width 52 height 11
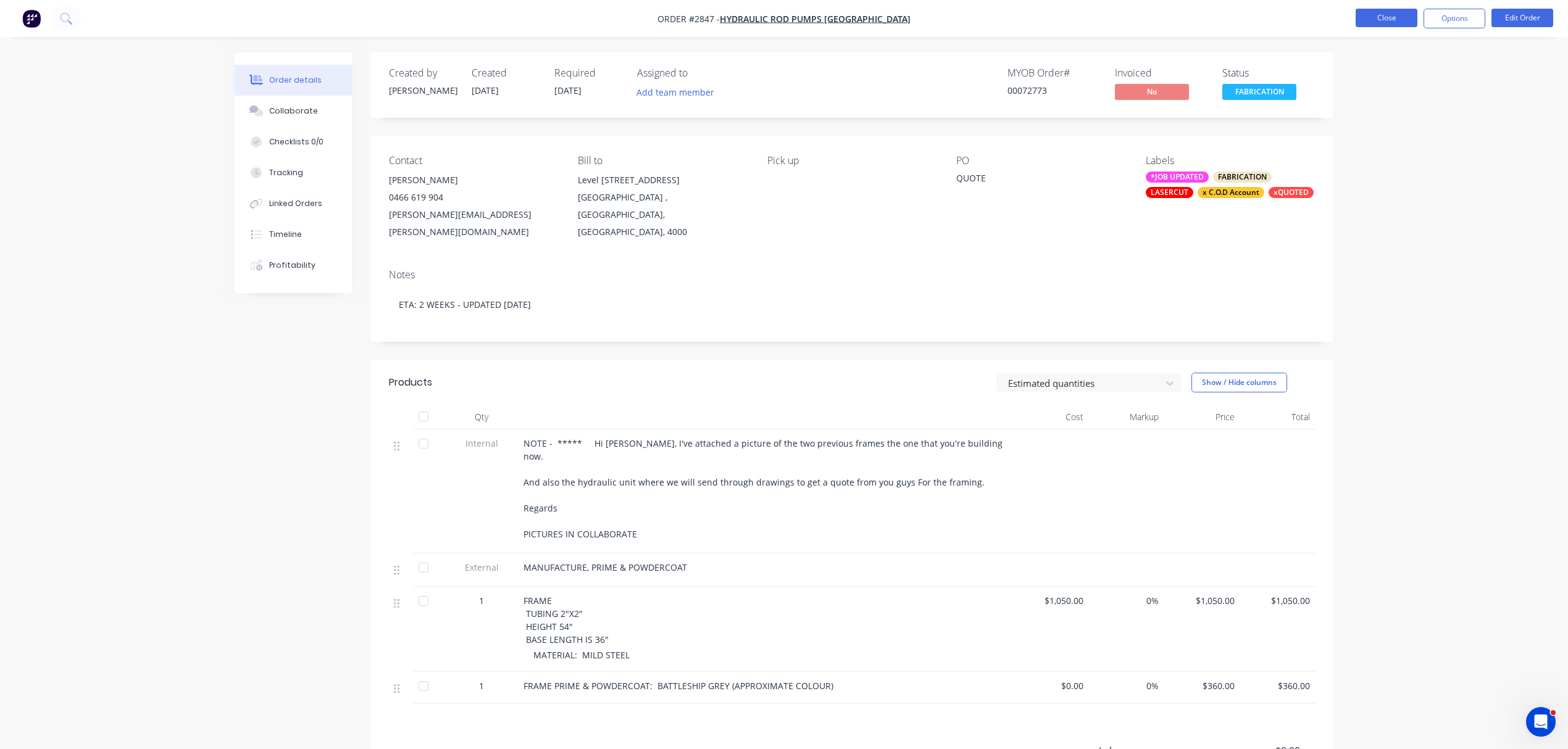
click at [1359, 11] on button "Close" at bounding box center [1385, 18] width 62 height 19
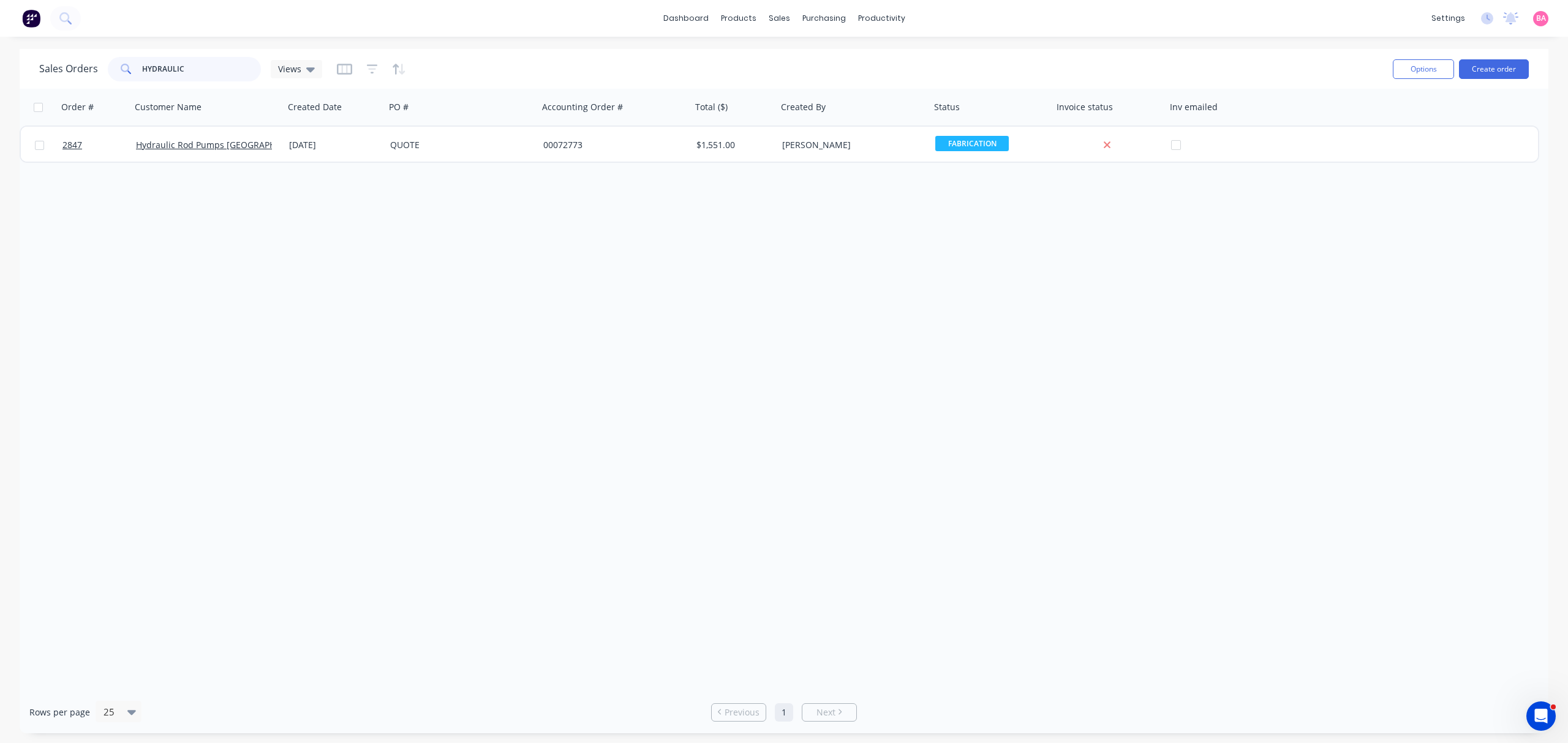
drag, startPoint x: 174, startPoint y: 69, endPoint x: 67, endPoint y: 56, distance: 107.8
click at [67, 57] on div "Sales Orders HYDRAULIC Views" at bounding box center [180, 70] width 283 height 24
type input "modern"
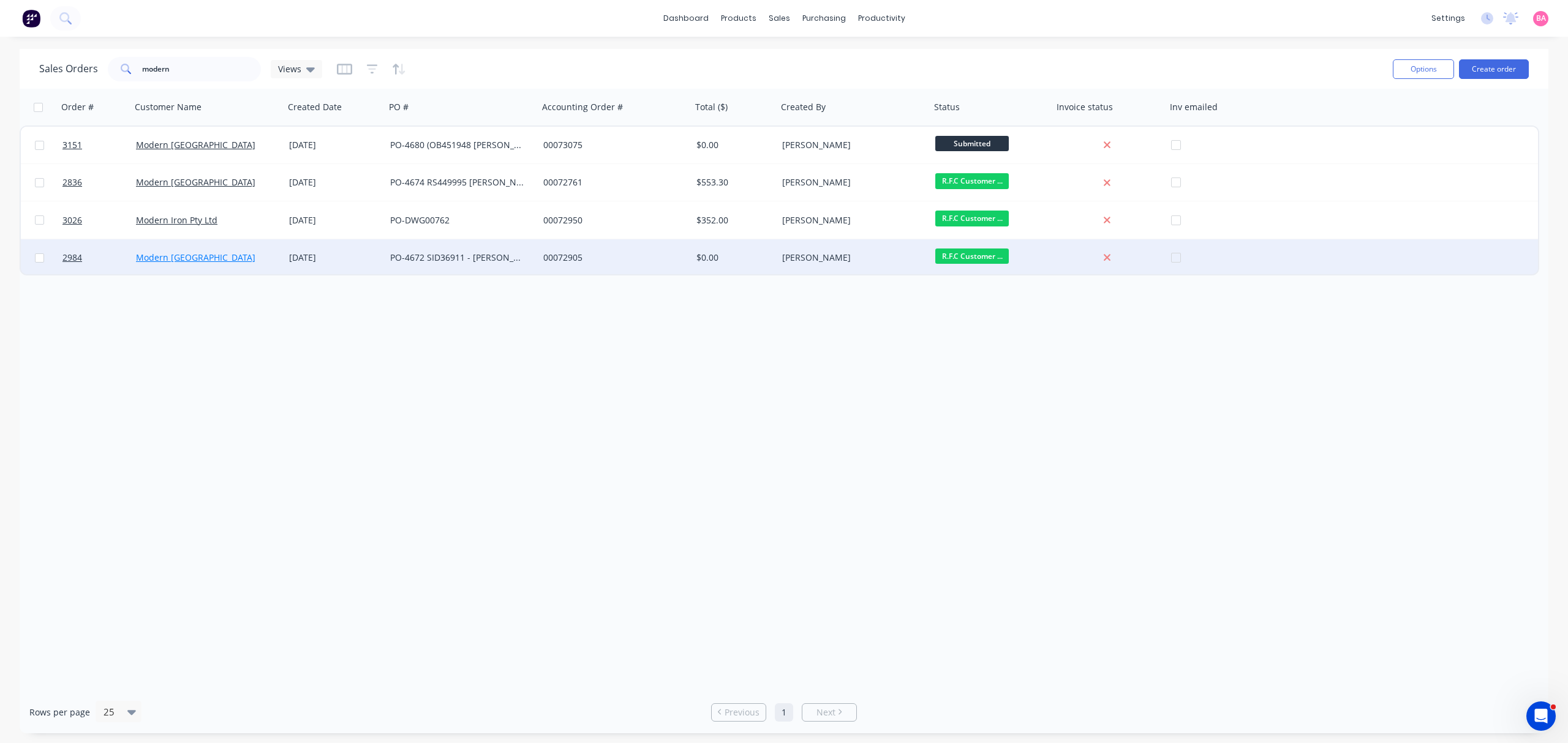
click at [170, 255] on link "Modern [GEOGRAPHIC_DATA]" at bounding box center [195, 257] width 119 height 11
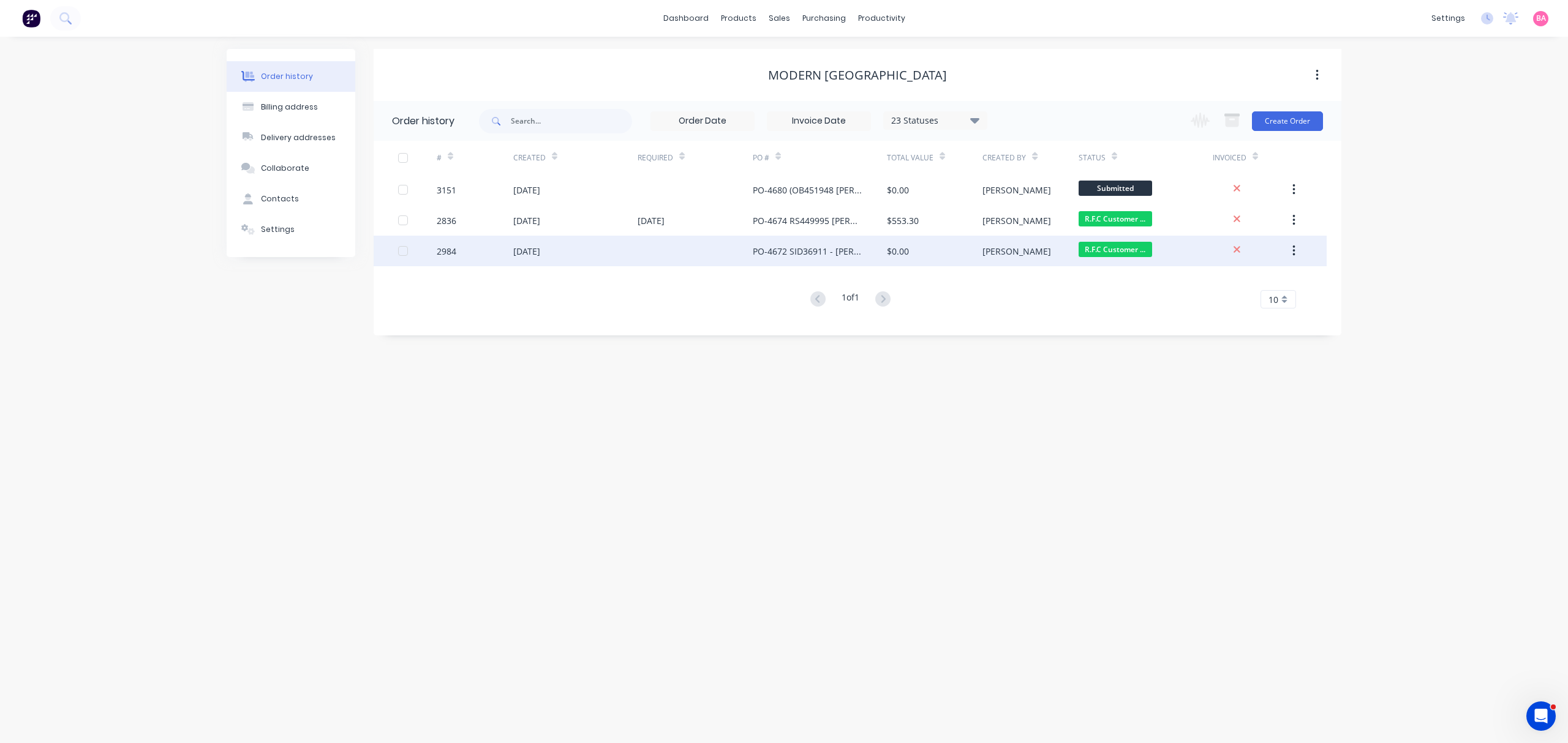
click at [441, 245] on div "2984" at bounding box center [446, 252] width 20 height 13
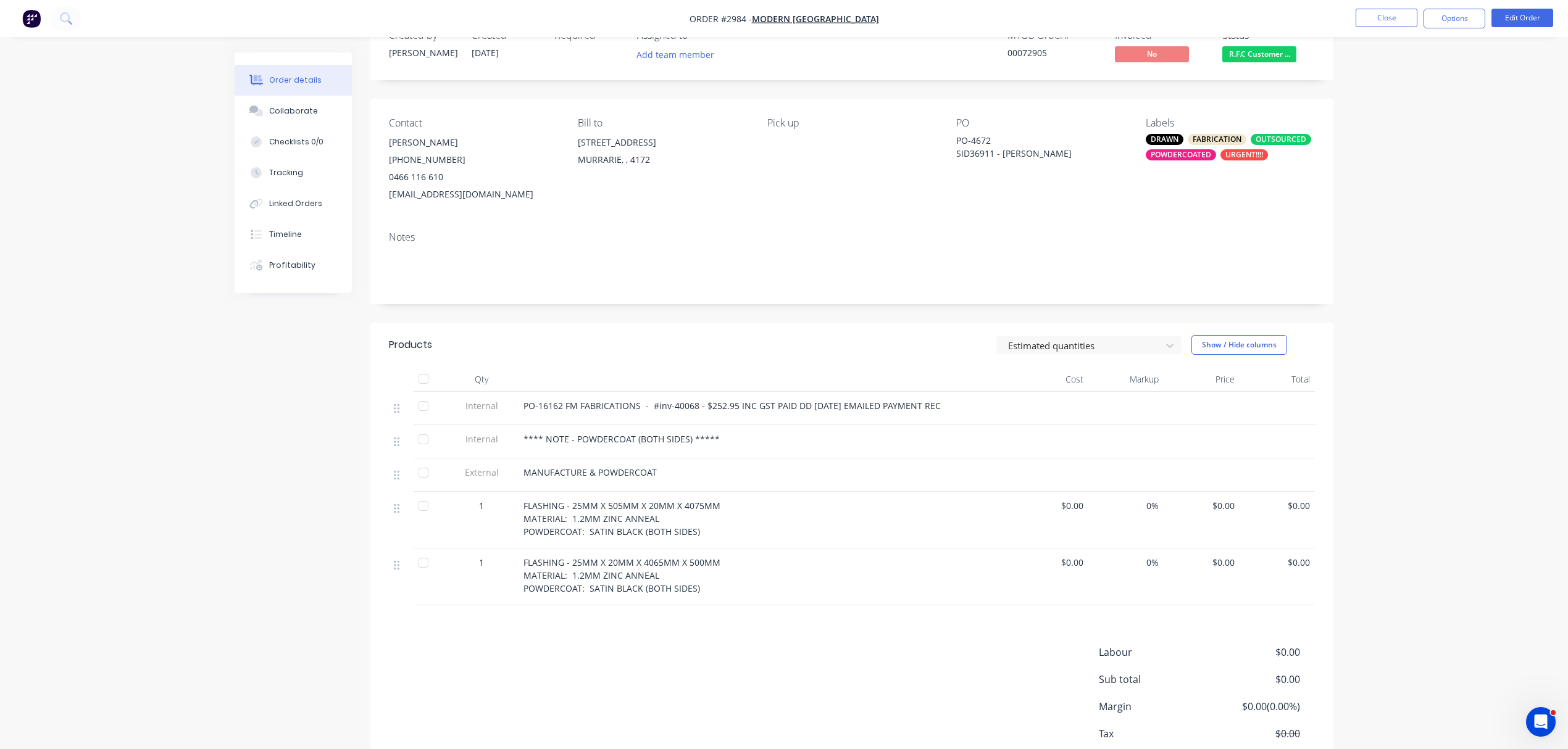
scroll to position [82, 0]
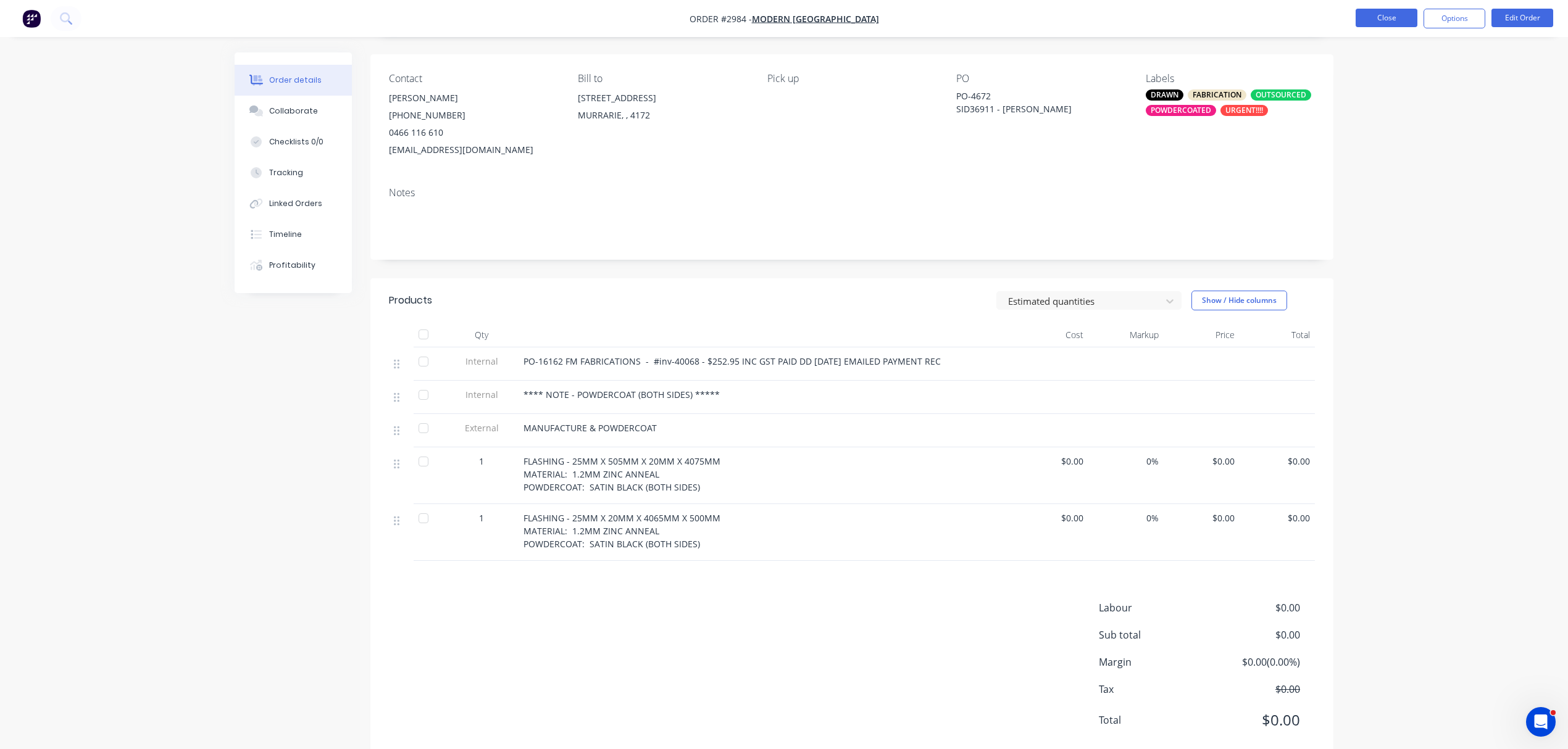
click at [1400, 13] on button "Close" at bounding box center [1385, 18] width 62 height 19
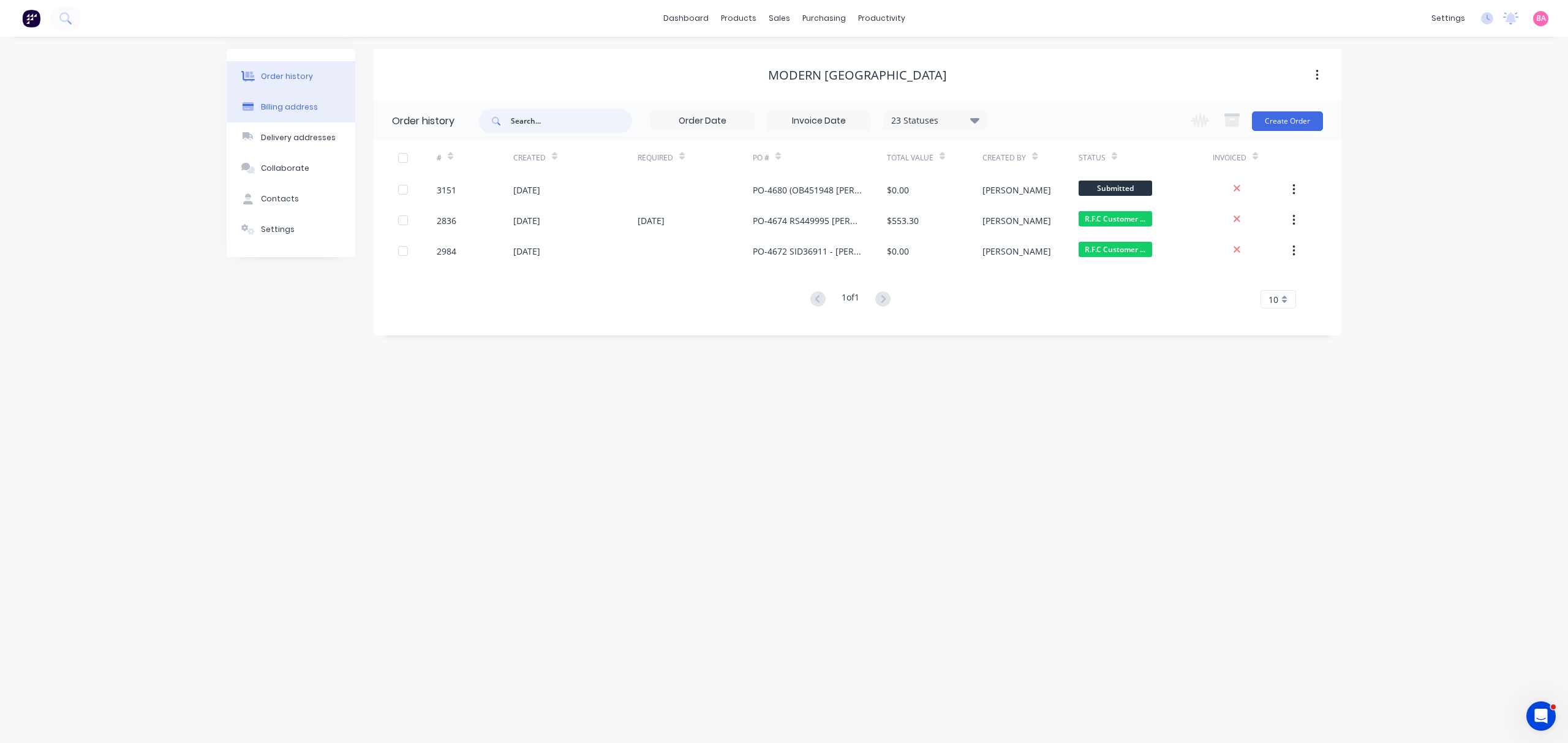
drag, startPoint x: 568, startPoint y: 118, endPoint x: 292, endPoint y: 118, distance: 276.0
click at [294, 120] on div "Order history Billing address Delivery addresses Collaborate Contacts Settings …" at bounding box center [784, 192] width 1114 height 286
type input "hyr"
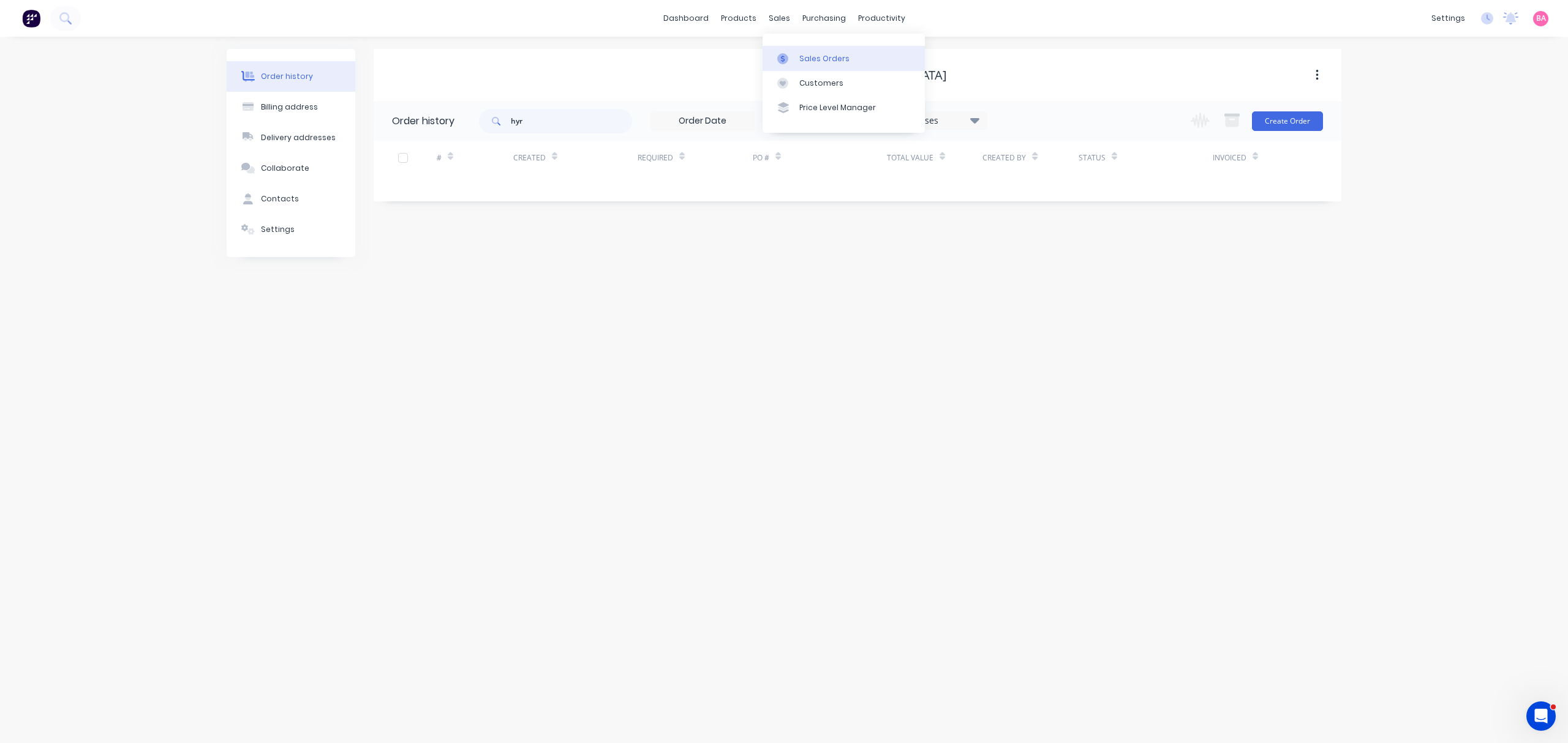
click at [827, 54] on div "Sales Orders" at bounding box center [824, 59] width 50 height 11
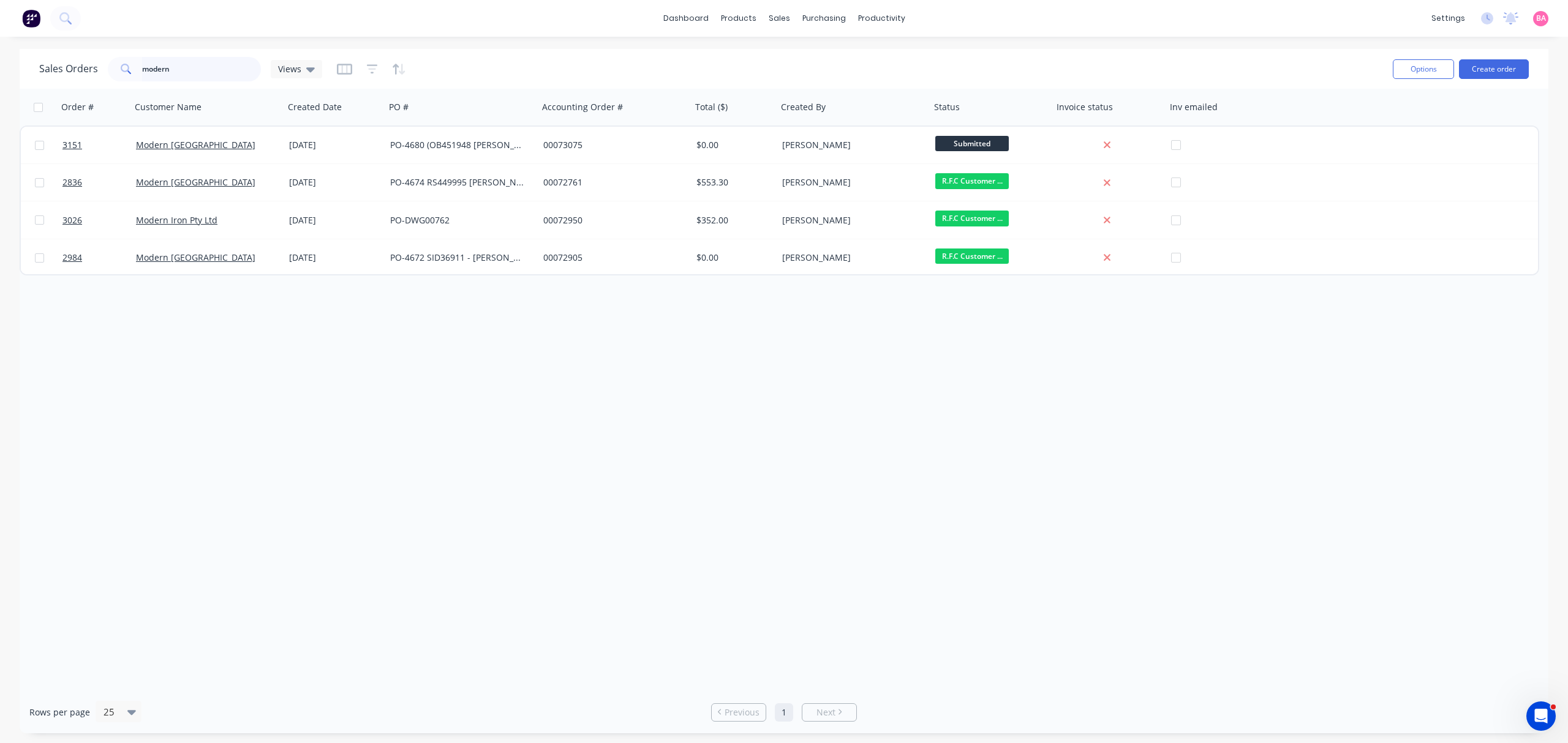
click at [174, 73] on input "modern" at bounding box center [201, 70] width 119 height 24
drag, startPoint x: 174, startPoint y: 73, endPoint x: 45, endPoint y: 43, distance: 132.4
click at [45, 43] on div "dashboard products sales purchasing productivity dashboard products Product Cat…" at bounding box center [784, 371] width 1568 height 743
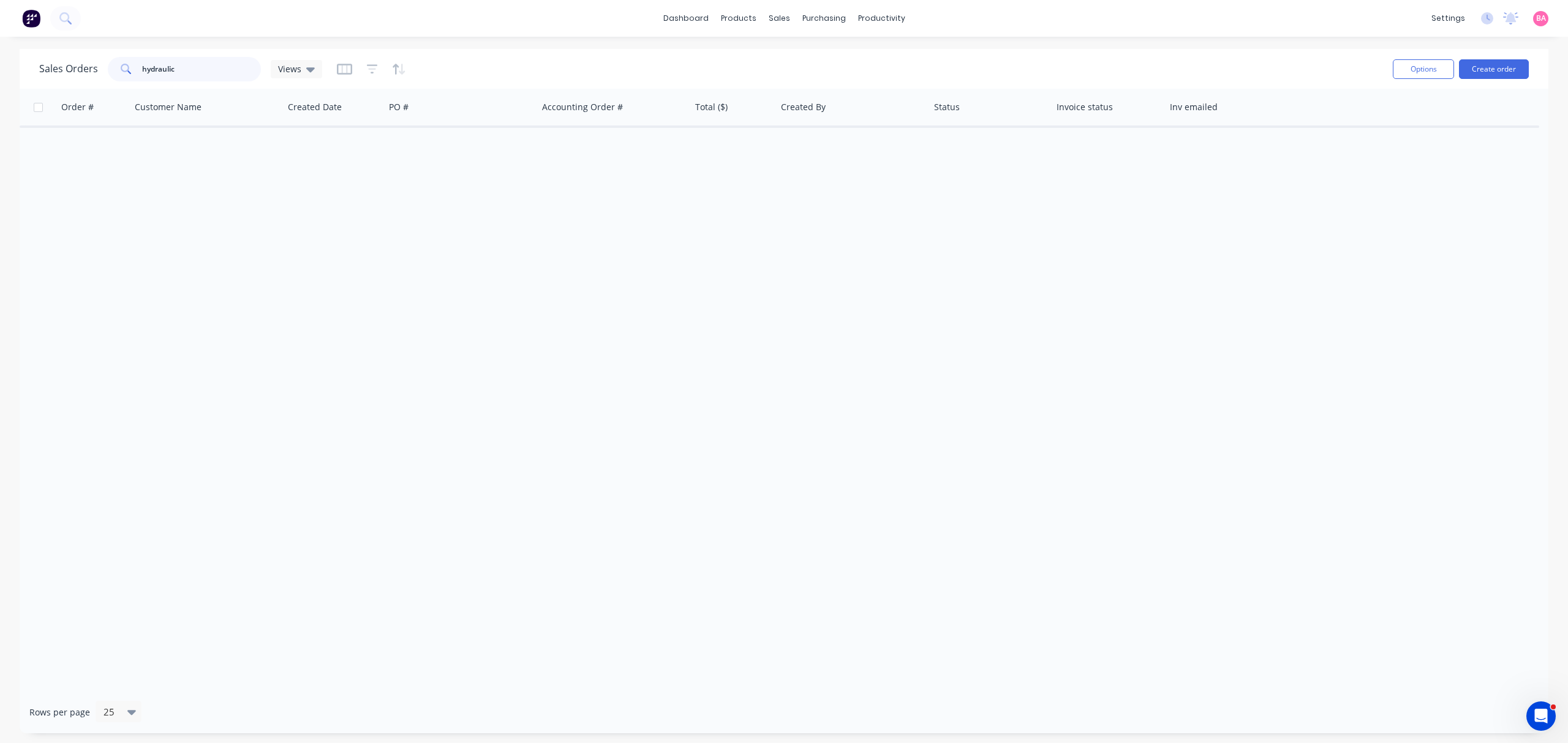
type input "hydraulic"
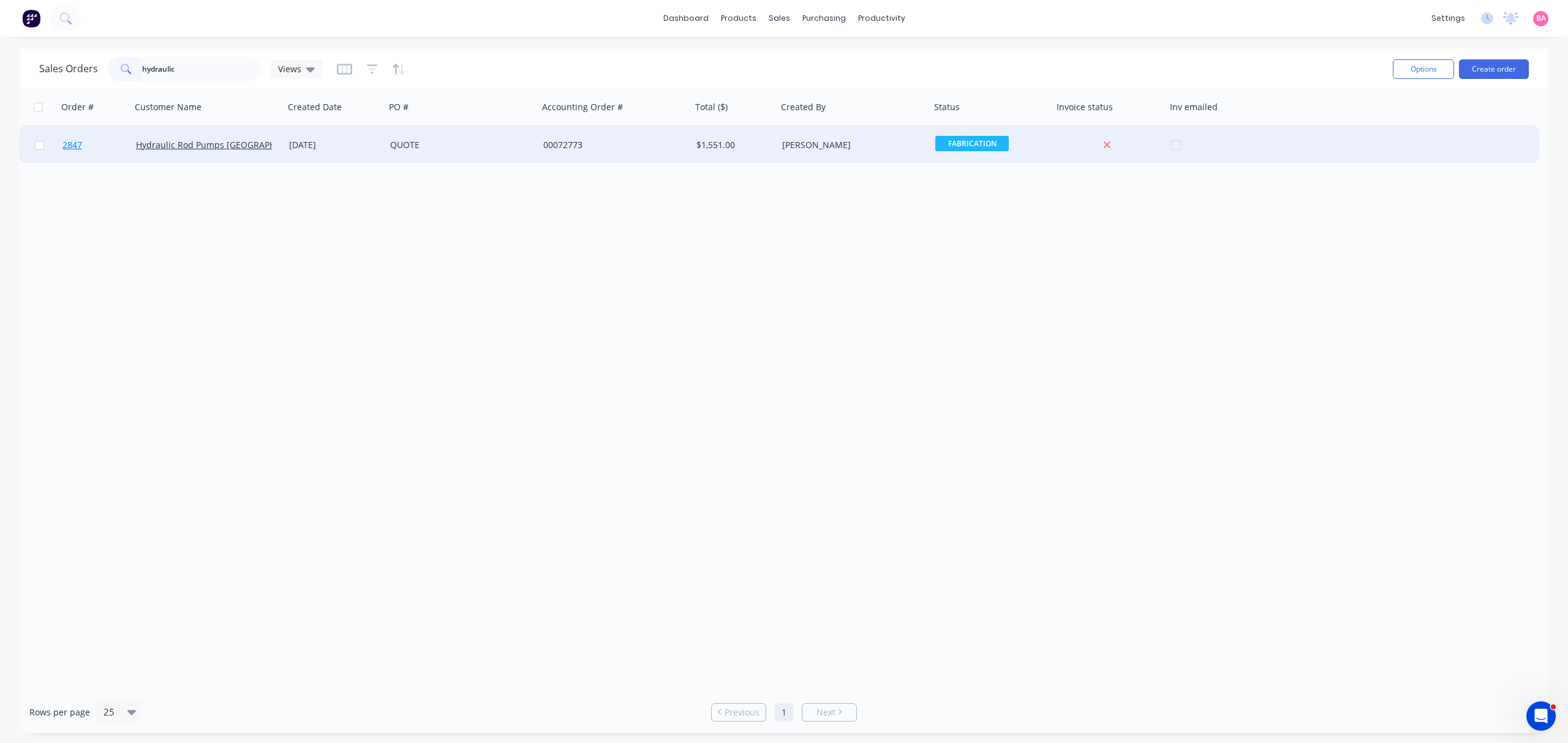
click at [71, 143] on span "2847" at bounding box center [71, 145] width 20 height 12
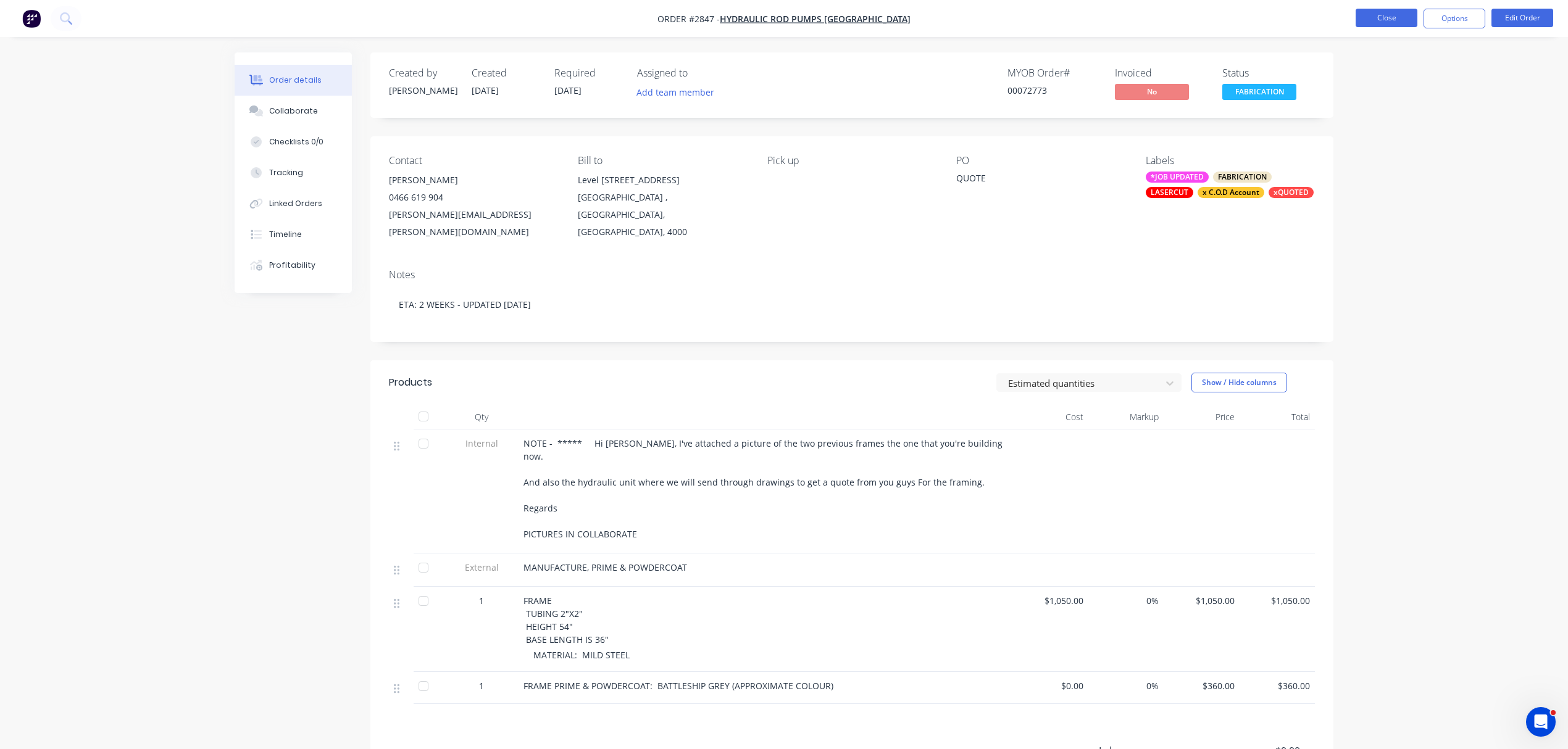
click at [1398, 15] on button "Close" at bounding box center [1385, 18] width 62 height 19
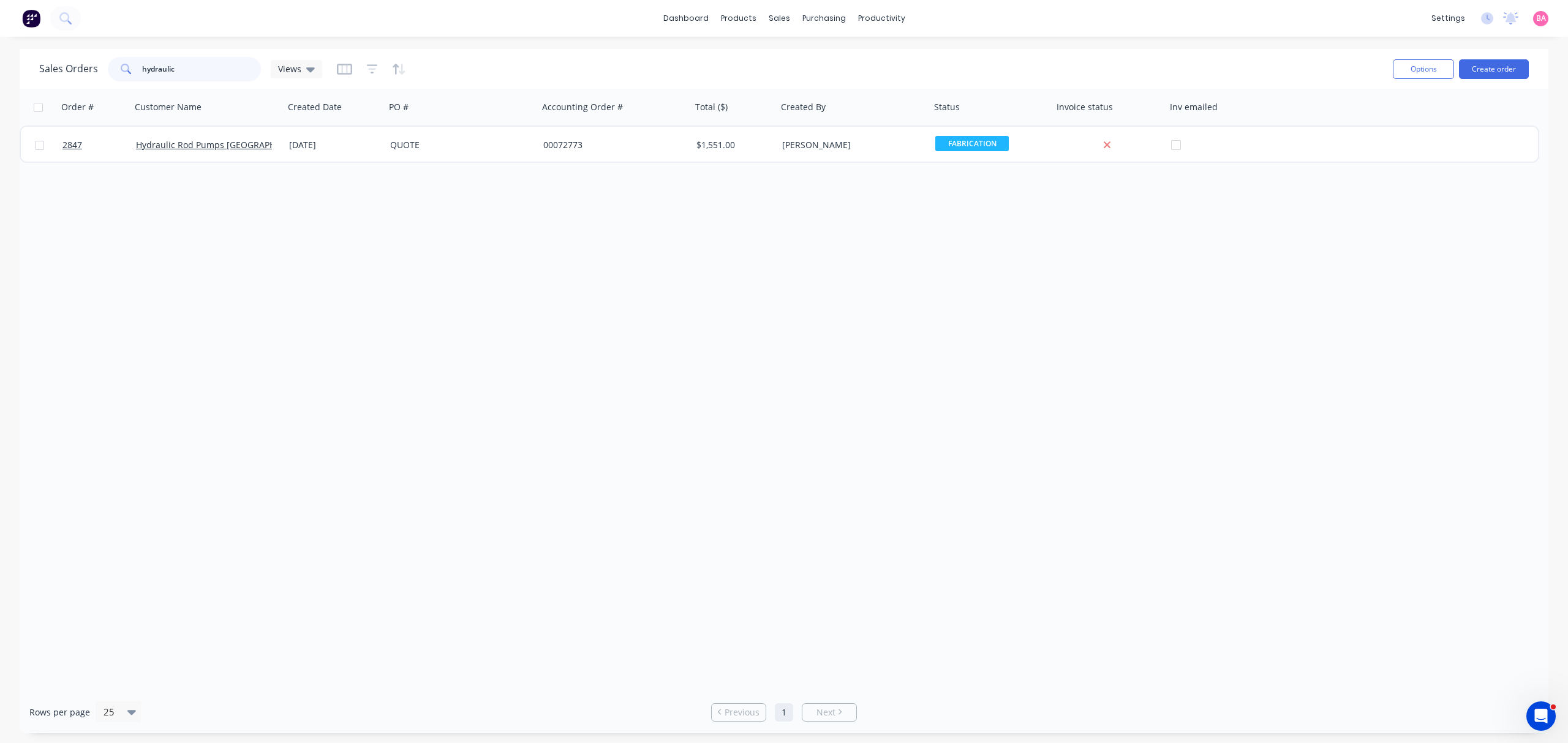
drag, startPoint x: 192, startPoint y: 72, endPoint x: -76, endPoint y: 96, distance: 269.1
click at [0, 96] on html "dashboard products sales purchasing productivity dashboard products Product Cat…" at bounding box center [784, 371] width 1568 height 743
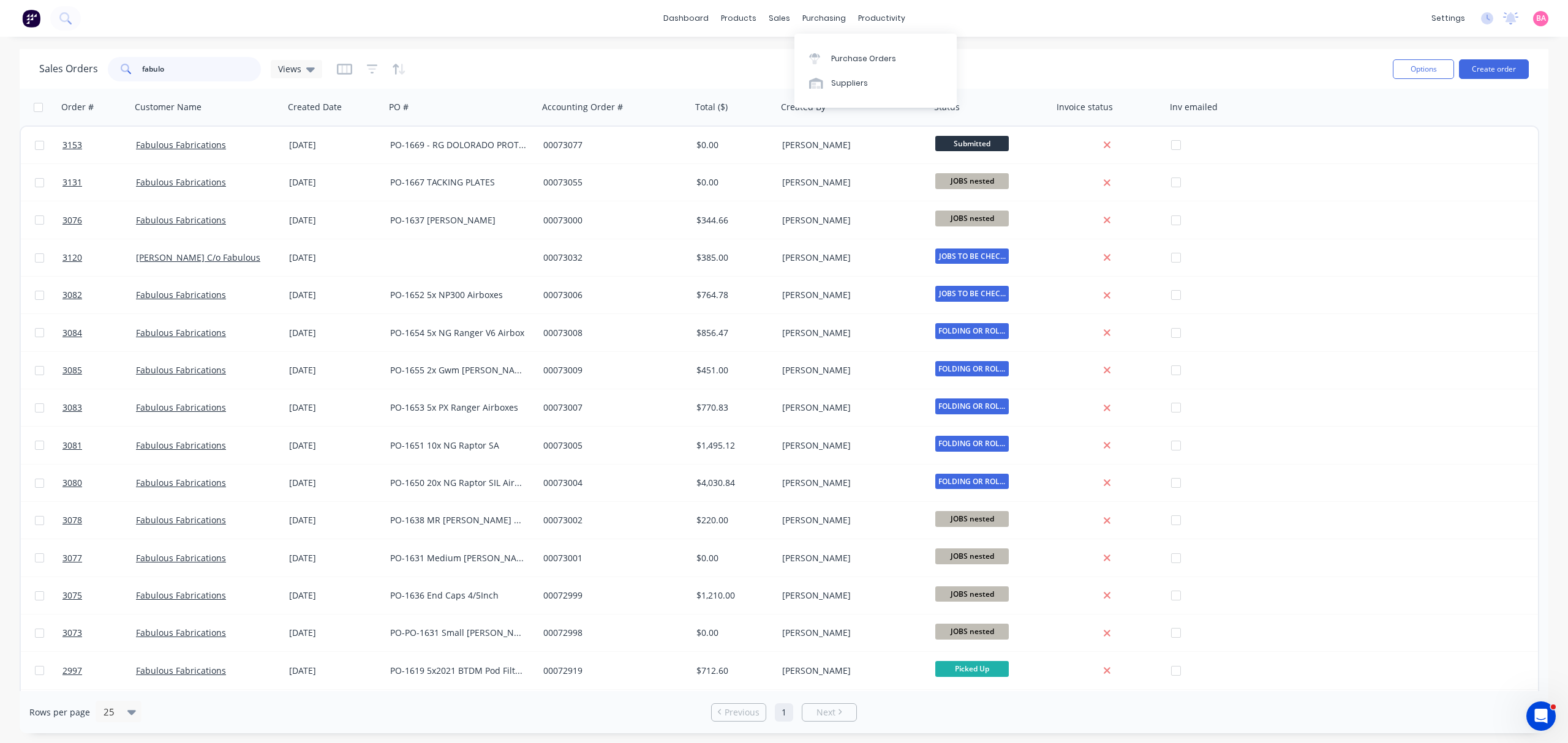
type input "fabulo"
click at [862, 4] on div "dashboard products sales purchasing productivity dashboard products Product Cat…" at bounding box center [784, 18] width 1568 height 37
click at [858, 21] on div "productivity" at bounding box center [881, 19] width 59 height 19
click at [877, 54] on div at bounding box center [872, 59] width 19 height 11
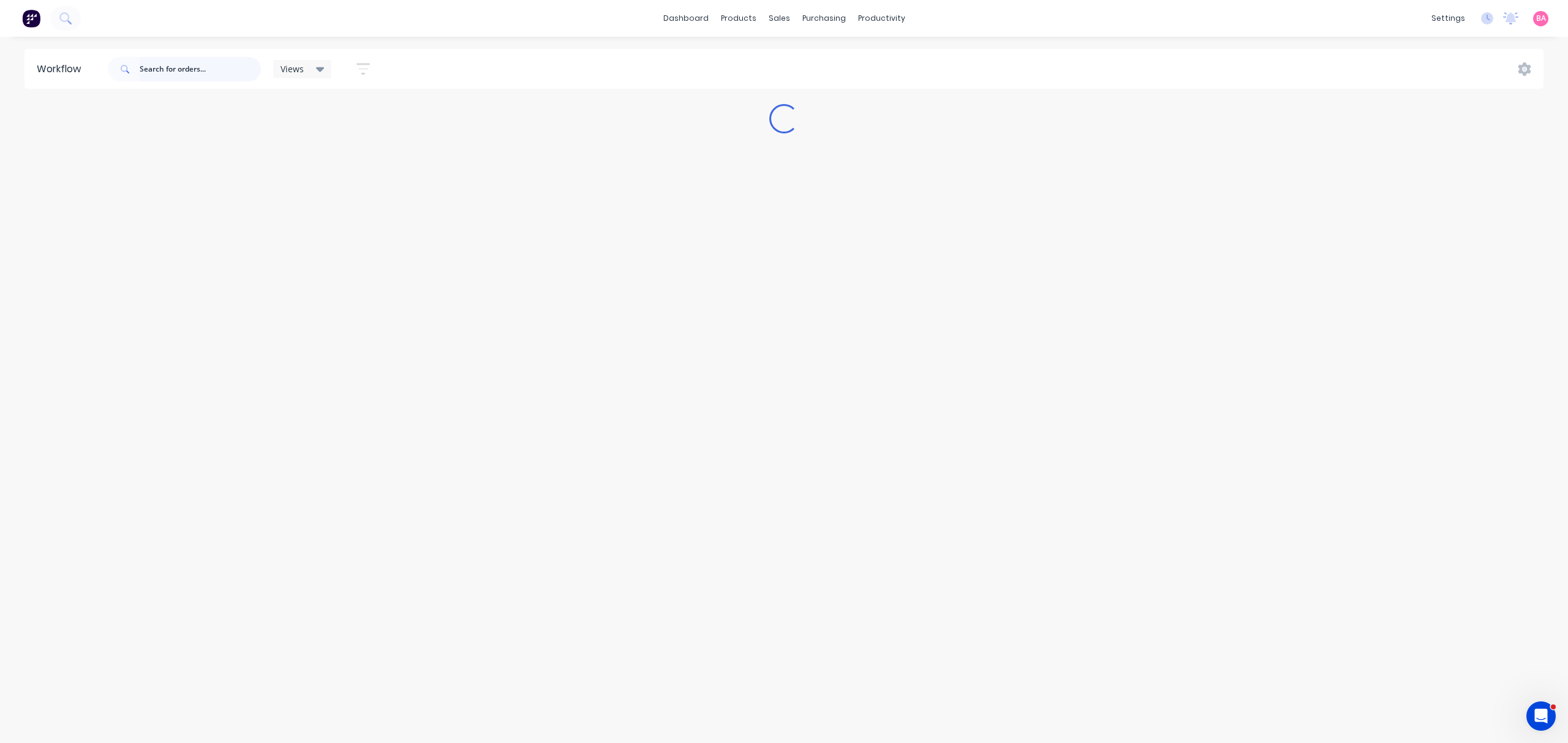
click at [178, 78] on input "text" at bounding box center [200, 70] width 121 height 24
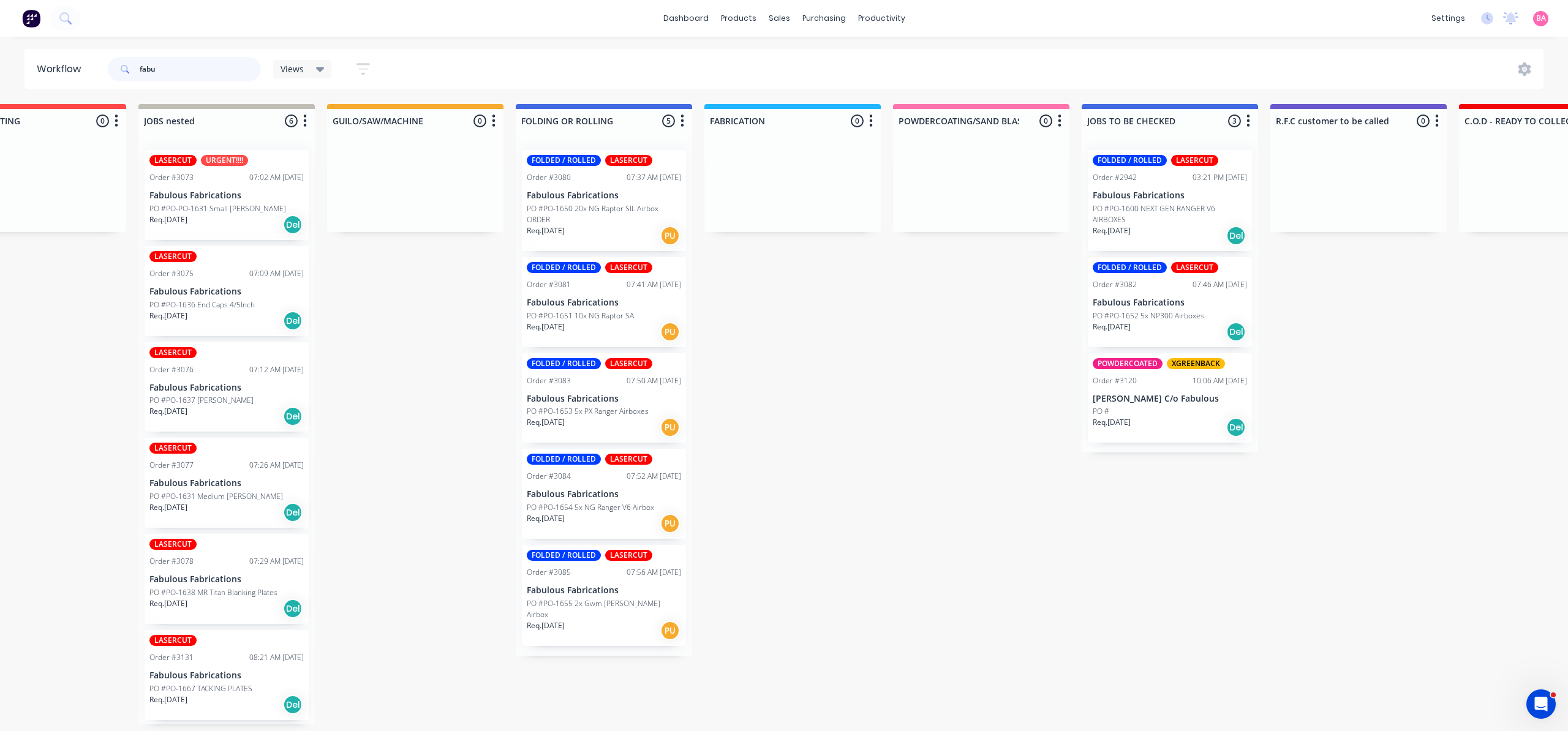
scroll to position [0, 263]
drag, startPoint x: 583, startPoint y: 428, endPoint x: 592, endPoint y: 428, distance: 9.0
click at [592, 428] on div "FOLDED / ROLLED LASERCUT Order #3080 07:37 AM [DATE] Fabulous Fabrications PO #…" at bounding box center [606, 400] width 177 height 521
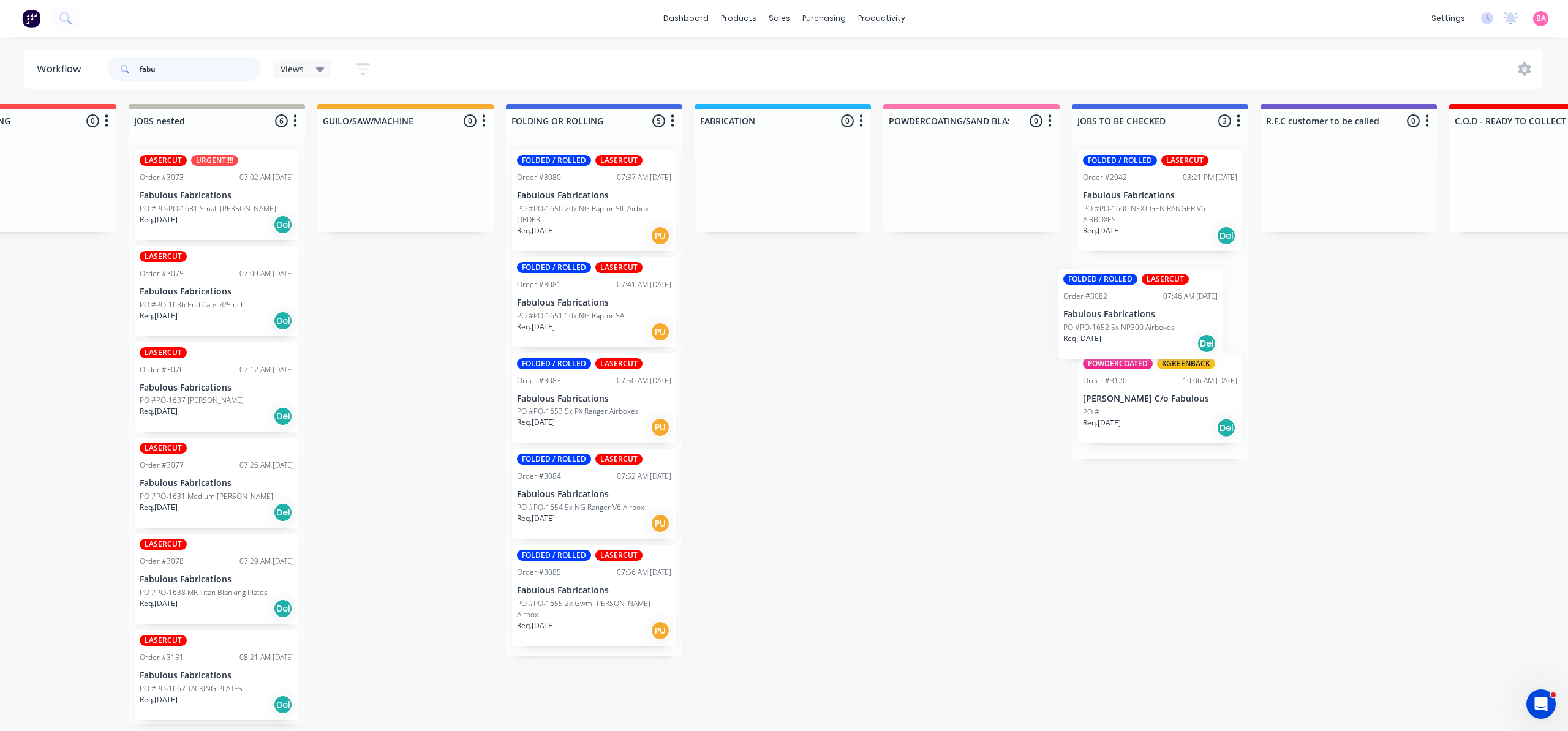
drag, startPoint x: 1181, startPoint y: 319, endPoint x: 1145, endPoint y: 326, distance: 36.7
click at [1149, 328] on div "FOLDED / ROLLED LASERCUT Order #2942 03:21 PM 16/09/25 Fabulous Fabrications PO…" at bounding box center [1160, 299] width 177 height 319
click at [1134, 322] on div "FOLDED / ROLLED LASERCUT Order #2942 03:21 PM 16/09/25 Fabulous Fabrications PO…" at bounding box center [1160, 299] width 177 height 319
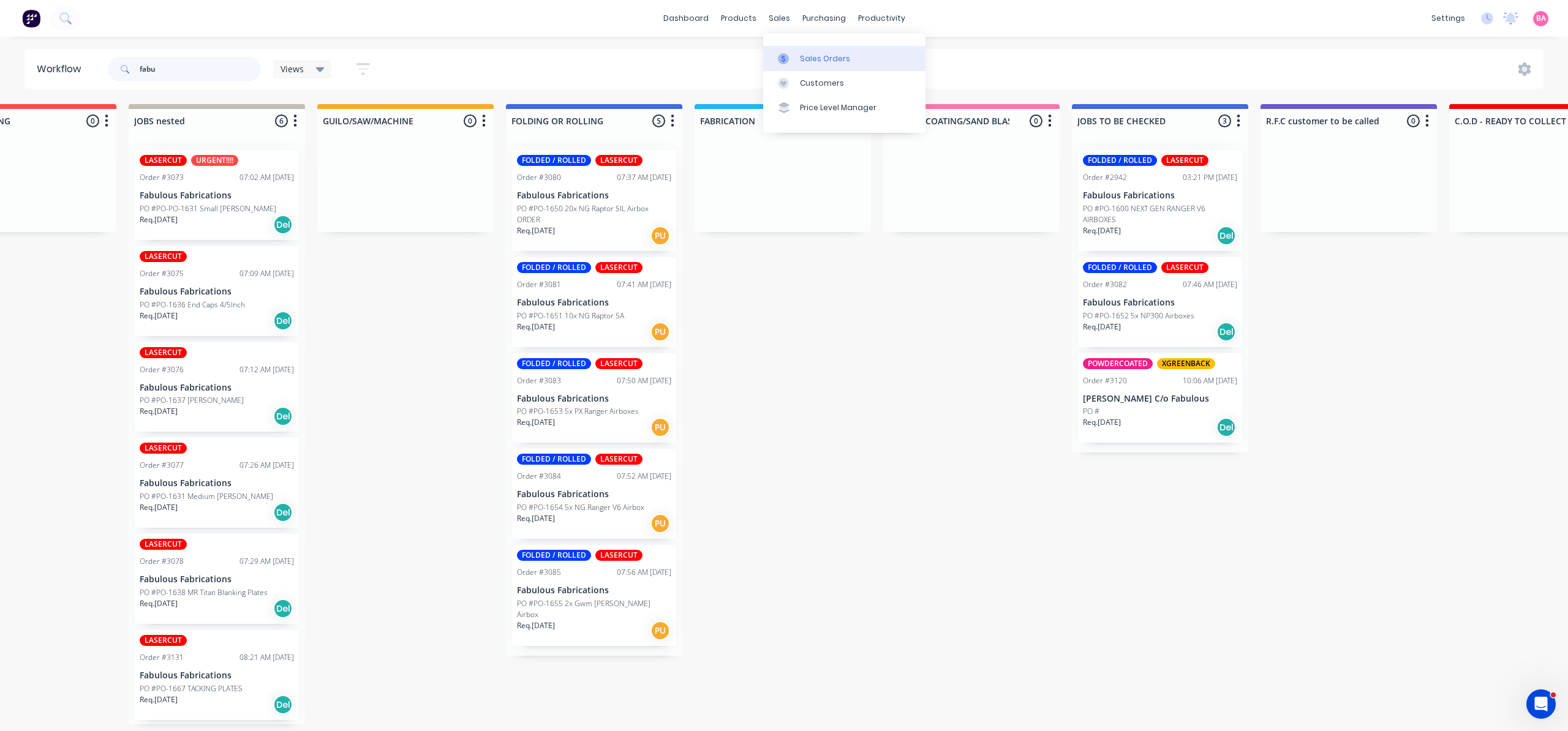
type input "fabu"
click at [811, 57] on div "Sales Orders" at bounding box center [824, 59] width 50 height 11
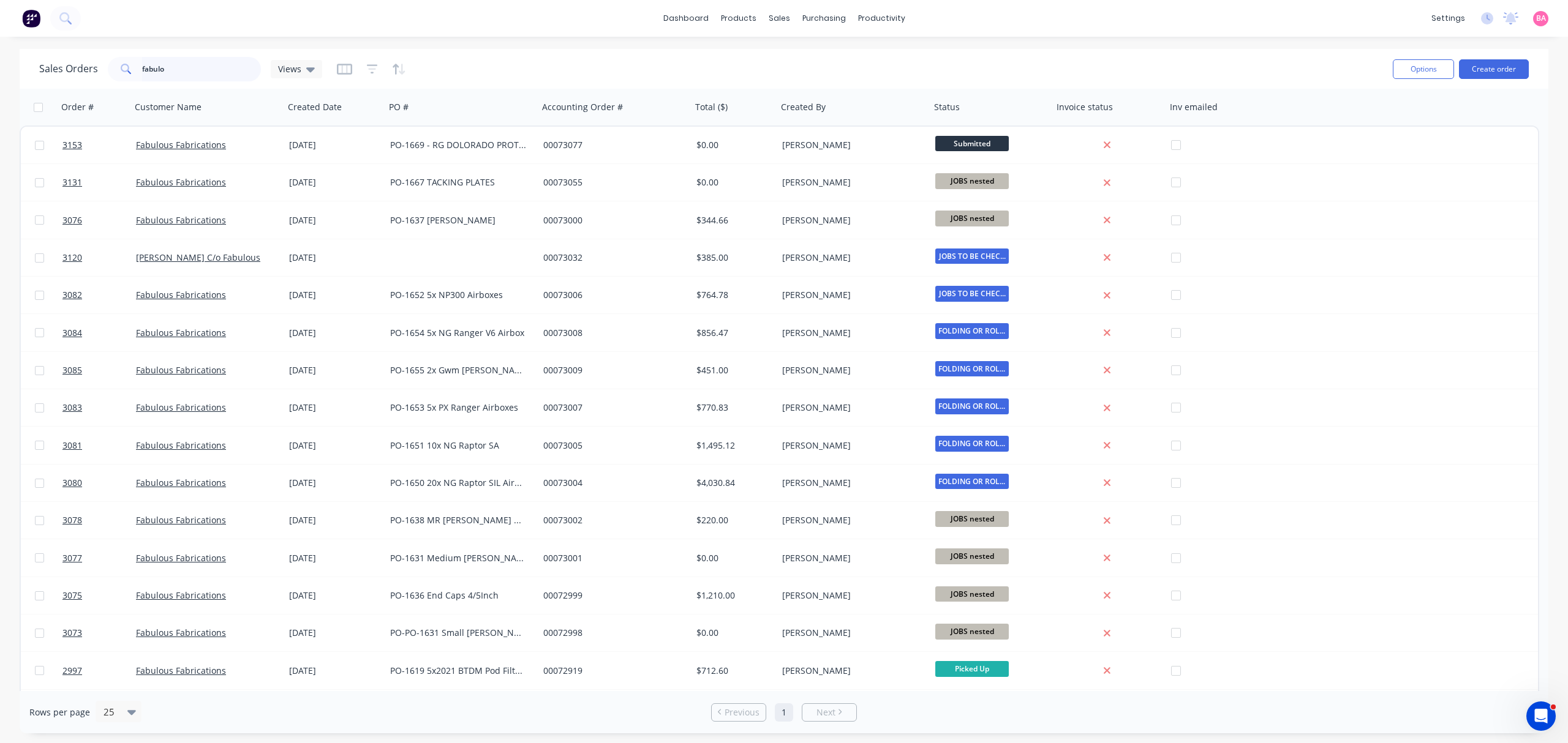
drag, startPoint x: 168, startPoint y: 64, endPoint x: 101, endPoint y: 61, distance: 67.1
click at [101, 61] on div "Sales Orders fabulo Views" at bounding box center [180, 70] width 283 height 24
type input "cash sale"
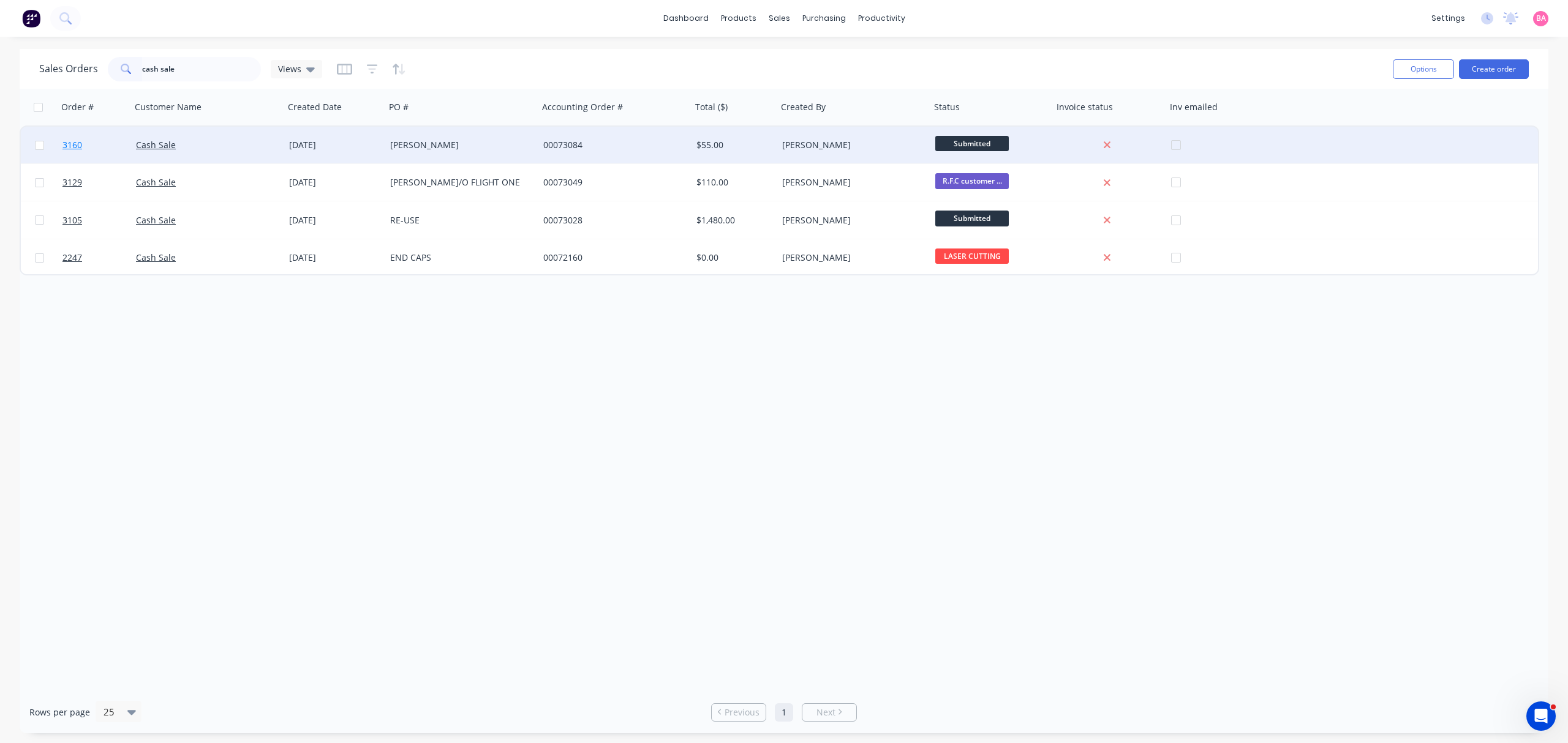
click at [70, 141] on span "3160" at bounding box center [71, 145] width 20 height 12
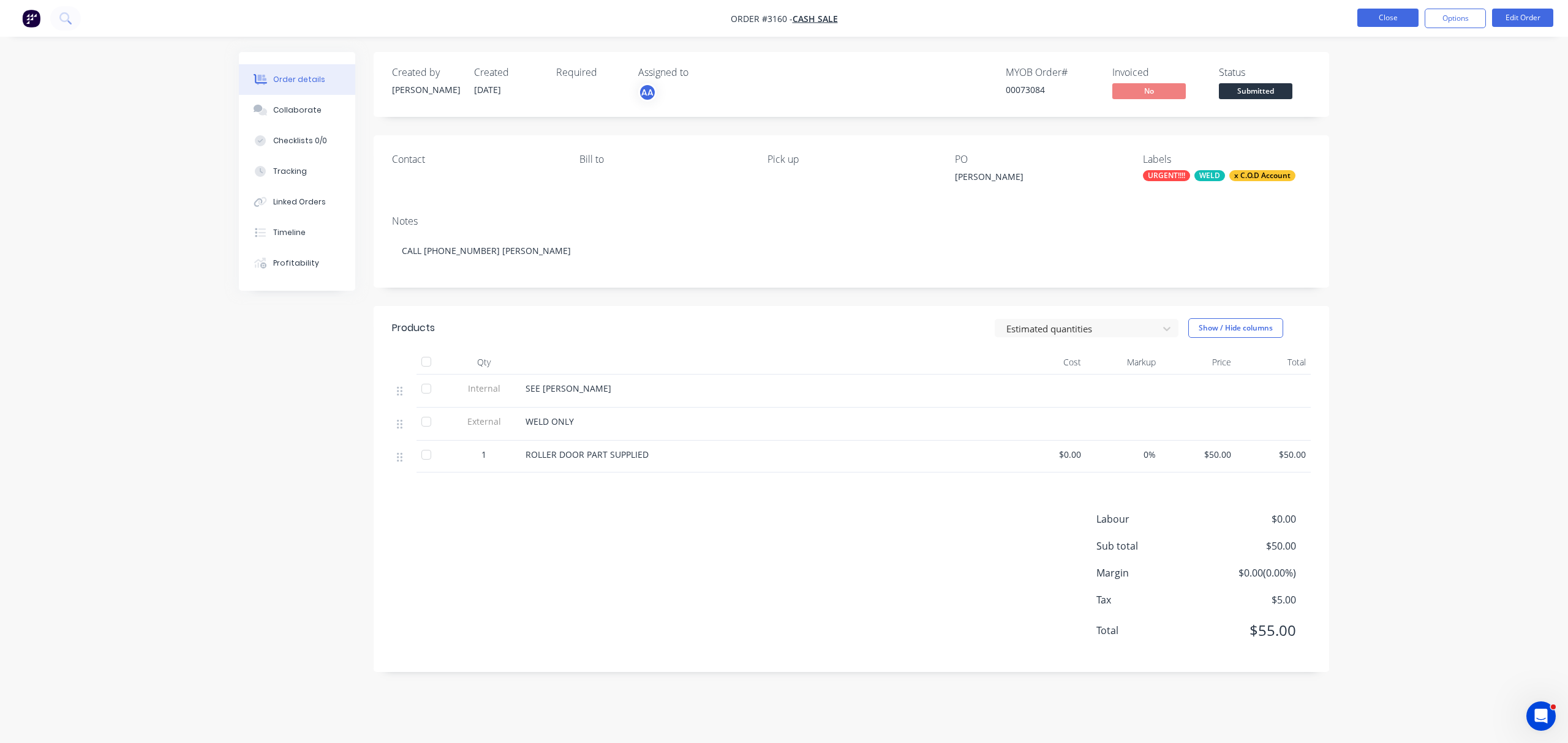
click at [1381, 15] on button "Close" at bounding box center [1387, 18] width 61 height 19
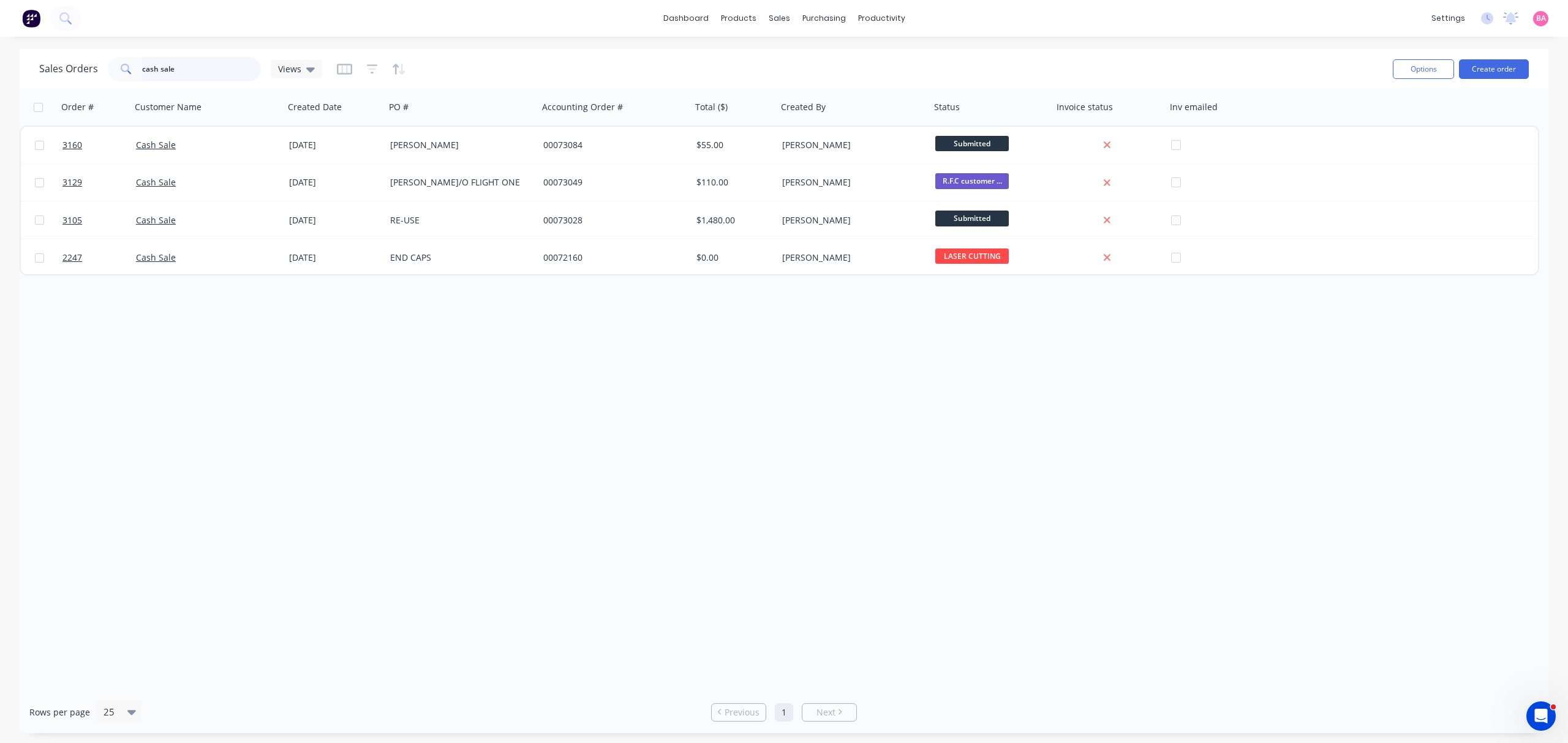
drag, startPoint x: 196, startPoint y: 70, endPoint x: -54, endPoint y: 62, distance: 250.1
click at [0, 62] on html "dashboard products sales purchasing productivity dashboard products Product Cat…" at bounding box center [784, 371] width 1568 height 743
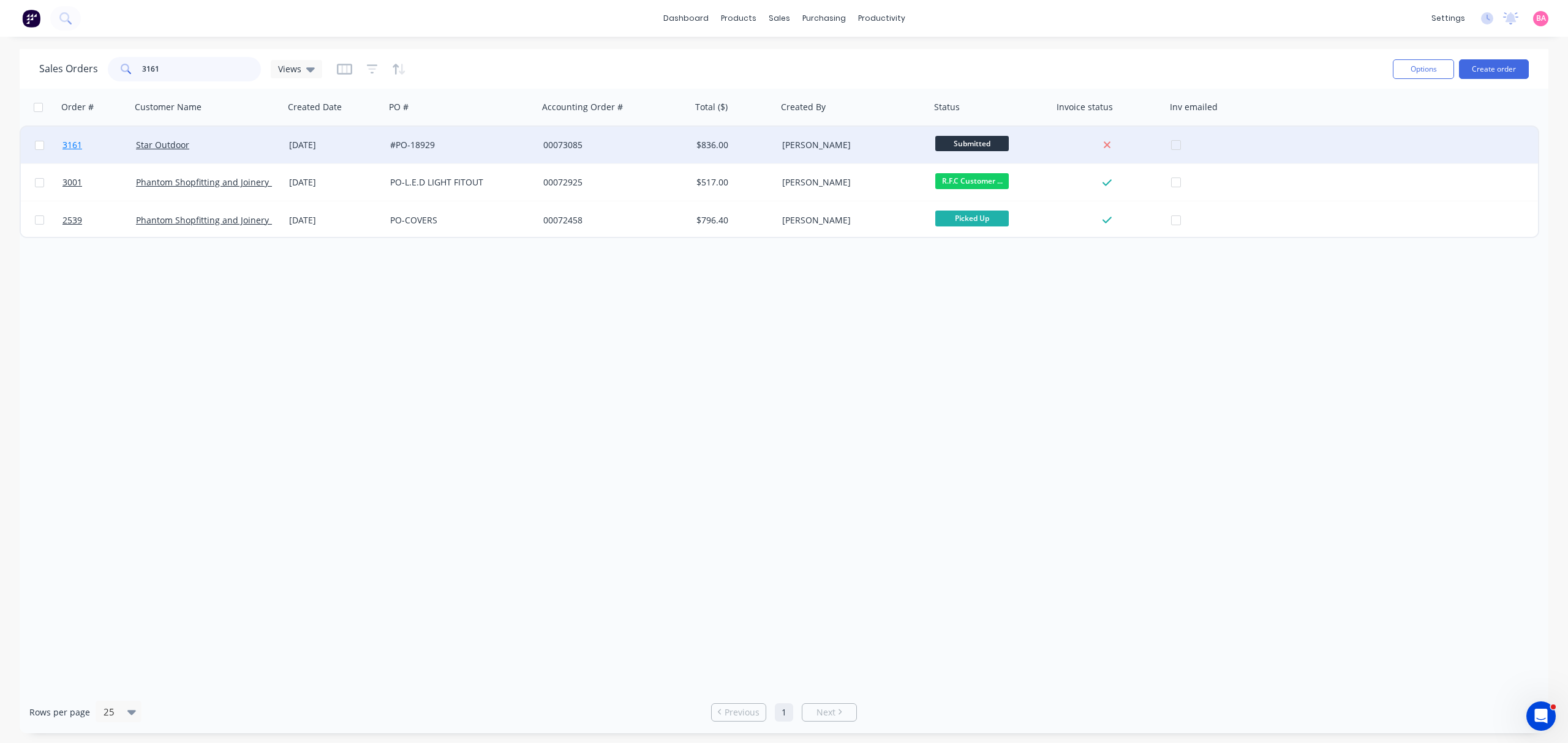
type input "3161"
click at [71, 143] on span "3161" at bounding box center [71, 145] width 20 height 12
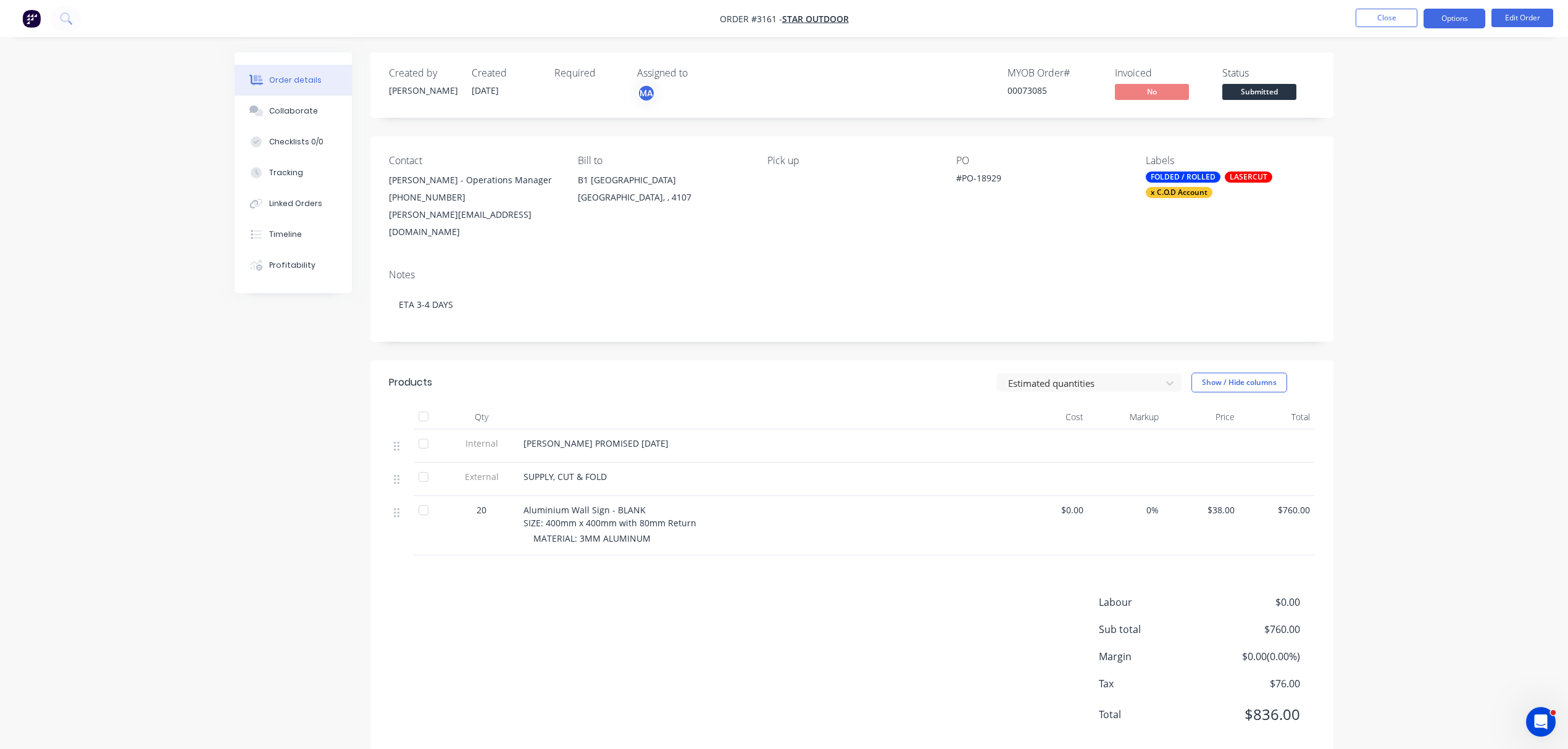
click at [1468, 19] on button "Options" at bounding box center [1453, 18] width 62 height 20
click at [1393, 118] on div "Order Confirmation" at bounding box center [1417, 124] width 114 height 18
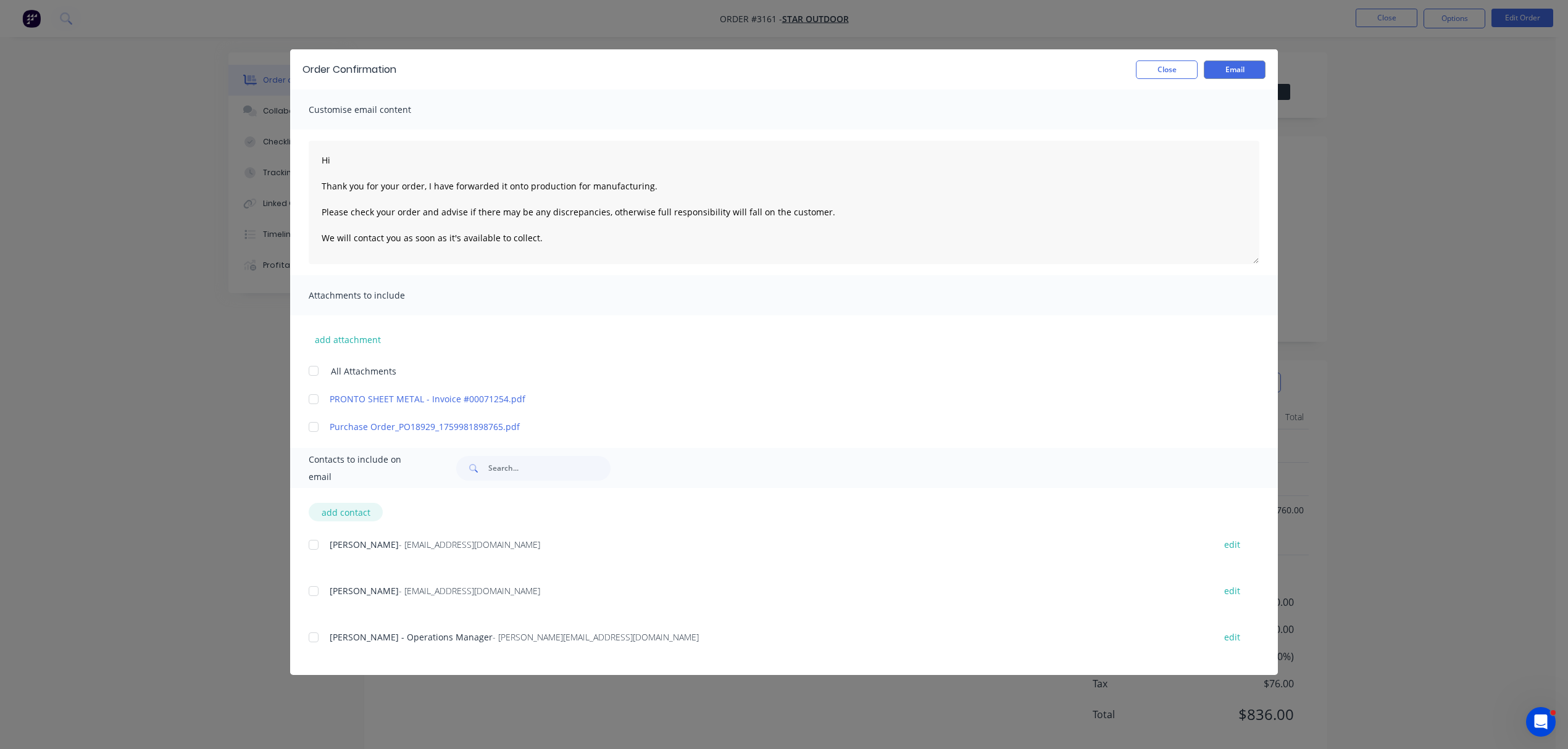
click at [334, 513] on button "add contact" at bounding box center [346, 512] width 74 height 19
type textarea "Hi Thank you for your order, I have forwarded it onto production for manufactur…"
select select "AU"
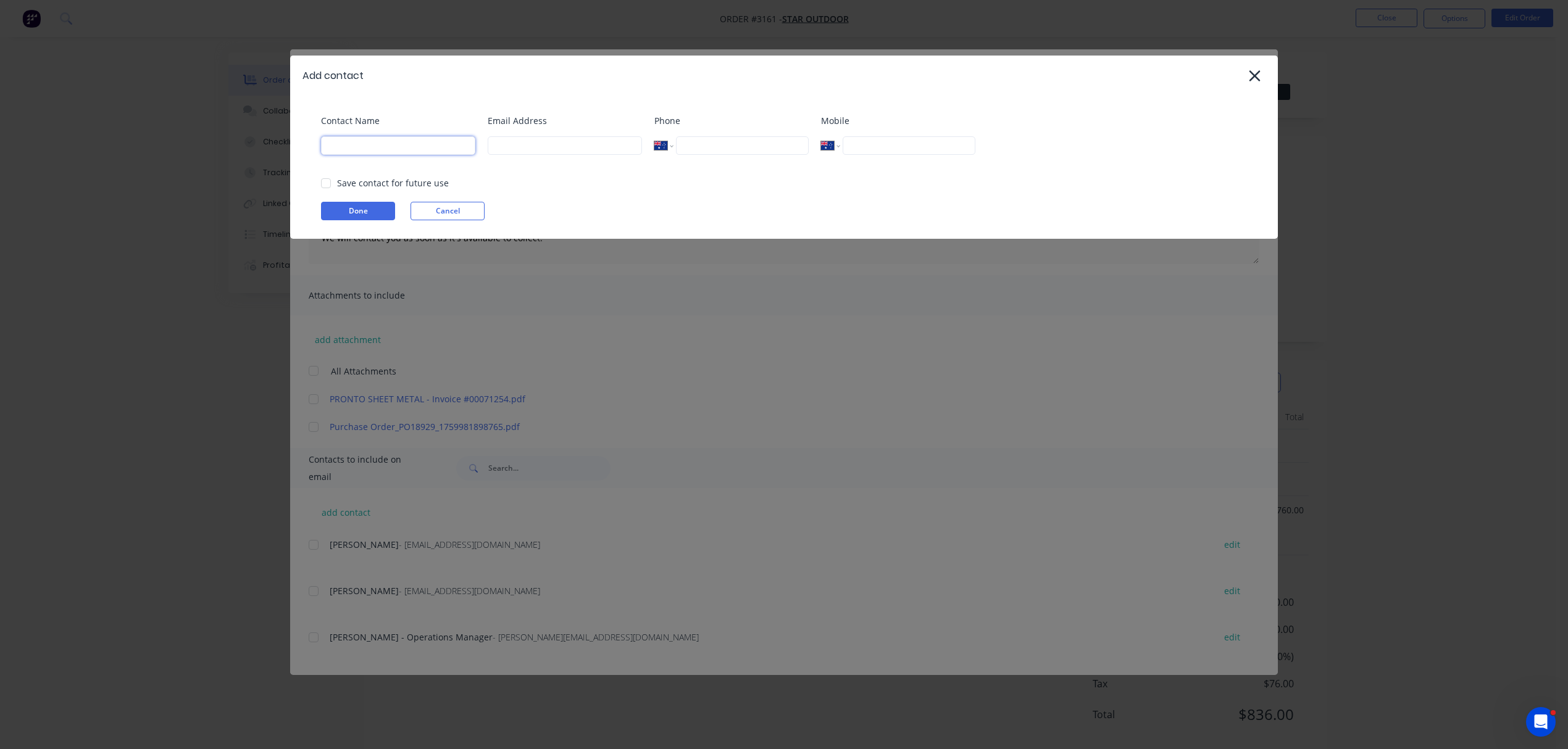
click at [382, 146] on input at bounding box center [398, 146] width 154 height 19
type input "Pronto Sheetmetal"
type input "0452 365 892"
click at [597, 143] on input at bounding box center [564, 146] width 154 height 19
type input "P"
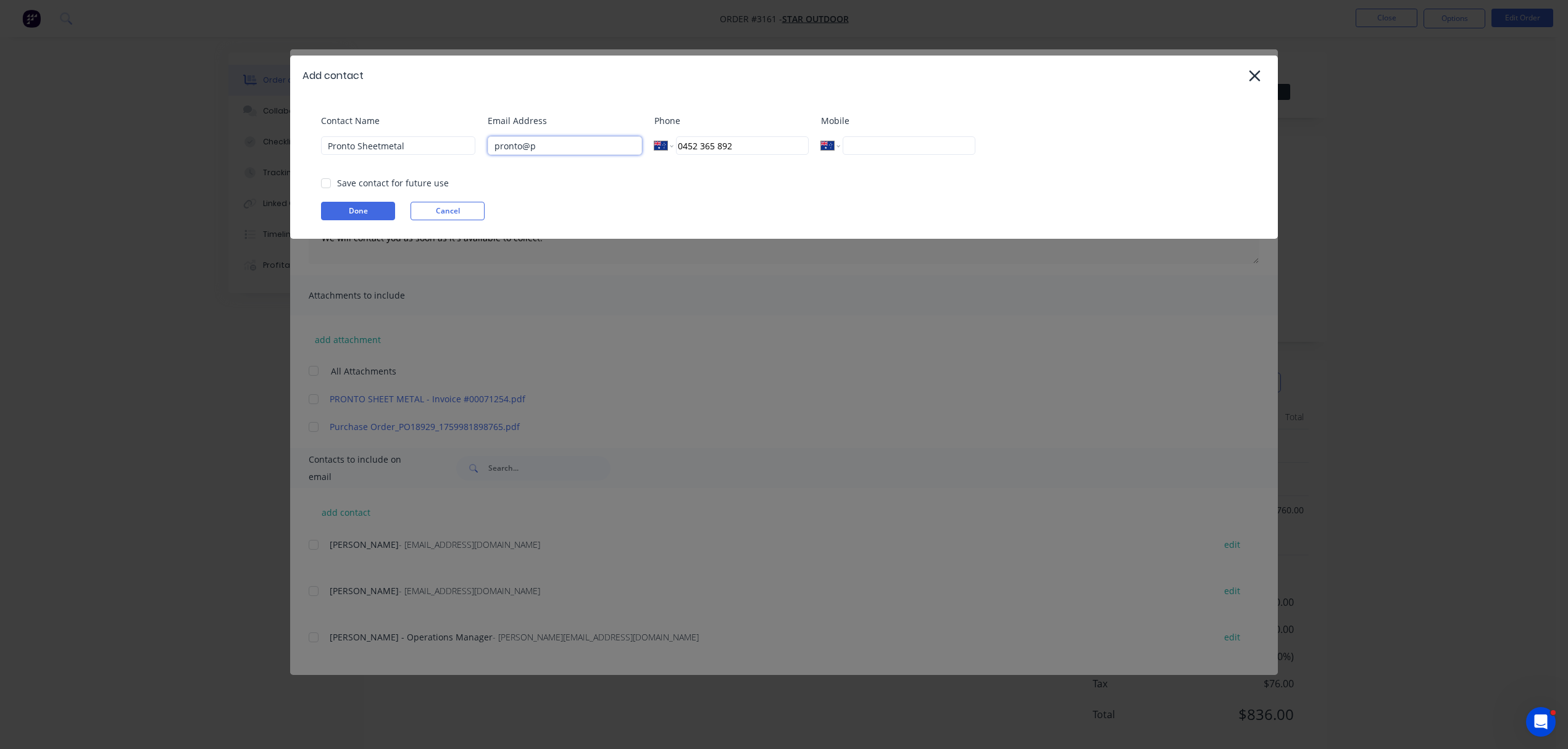
type input "pronto@prontosheetmetal.com.au"
drag, startPoint x: 771, startPoint y: 142, endPoint x: 561, endPoint y: 142, distance: 210.0
click at [561, 142] on div "Contact Name Pronto Sheetmetal Email Address pronto@prontosheetmetal.com.au Pho…" at bounding box center [790, 139] width 938 height 50
click at [326, 182] on div at bounding box center [326, 184] width 25 height 25
click at [370, 211] on button "Done" at bounding box center [358, 211] width 74 height 19
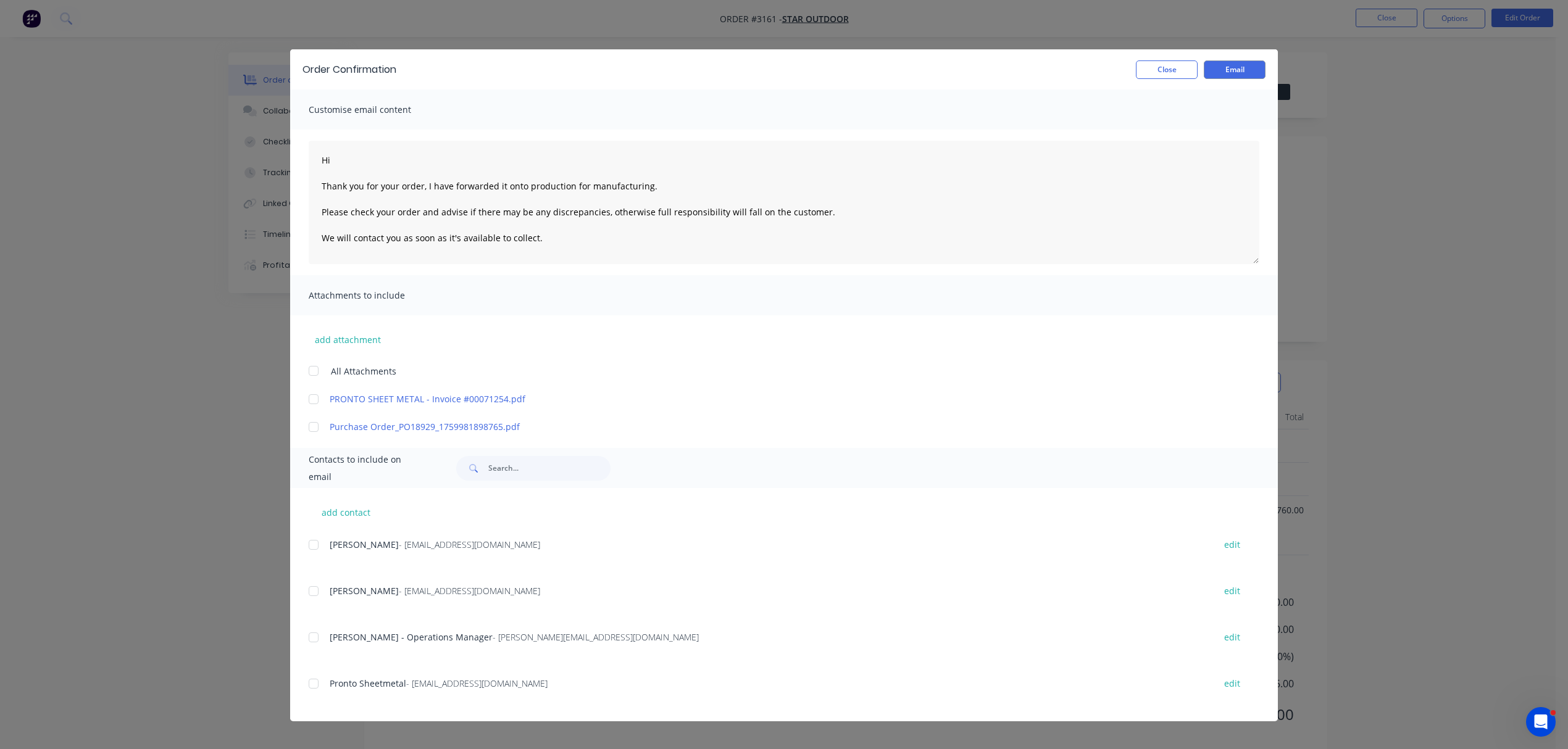
click at [316, 684] on div at bounding box center [313, 684] width 25 height 25
type textarea "Hi Thank you for your order, I have forwarded it onto production for manufactur…"
click at [1252, 67] on button "Email" at bounding box center [1234, 70] width 62 height 19
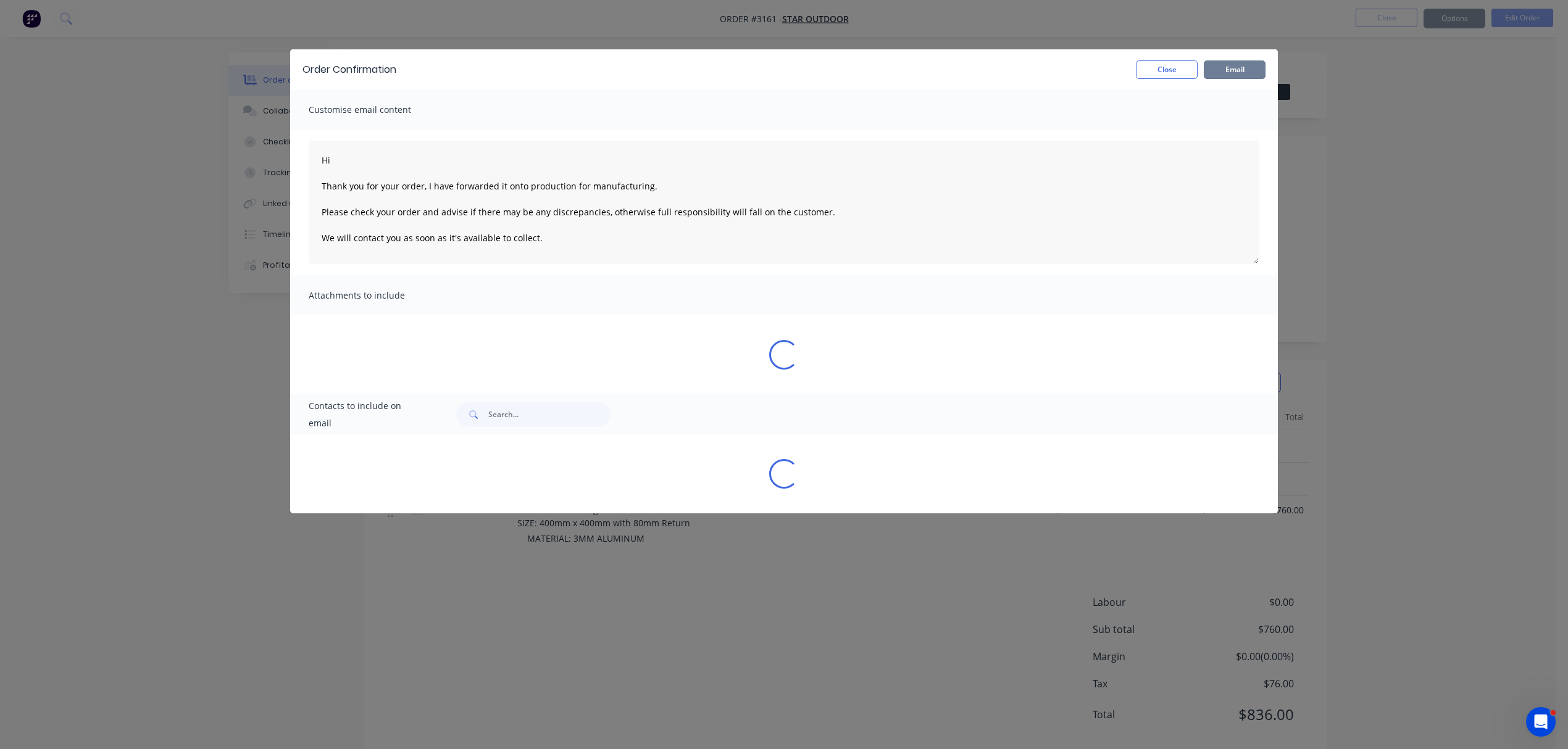
type textarea "Hi Thank you for your order, I have forwarded it onto production for manufactur…"
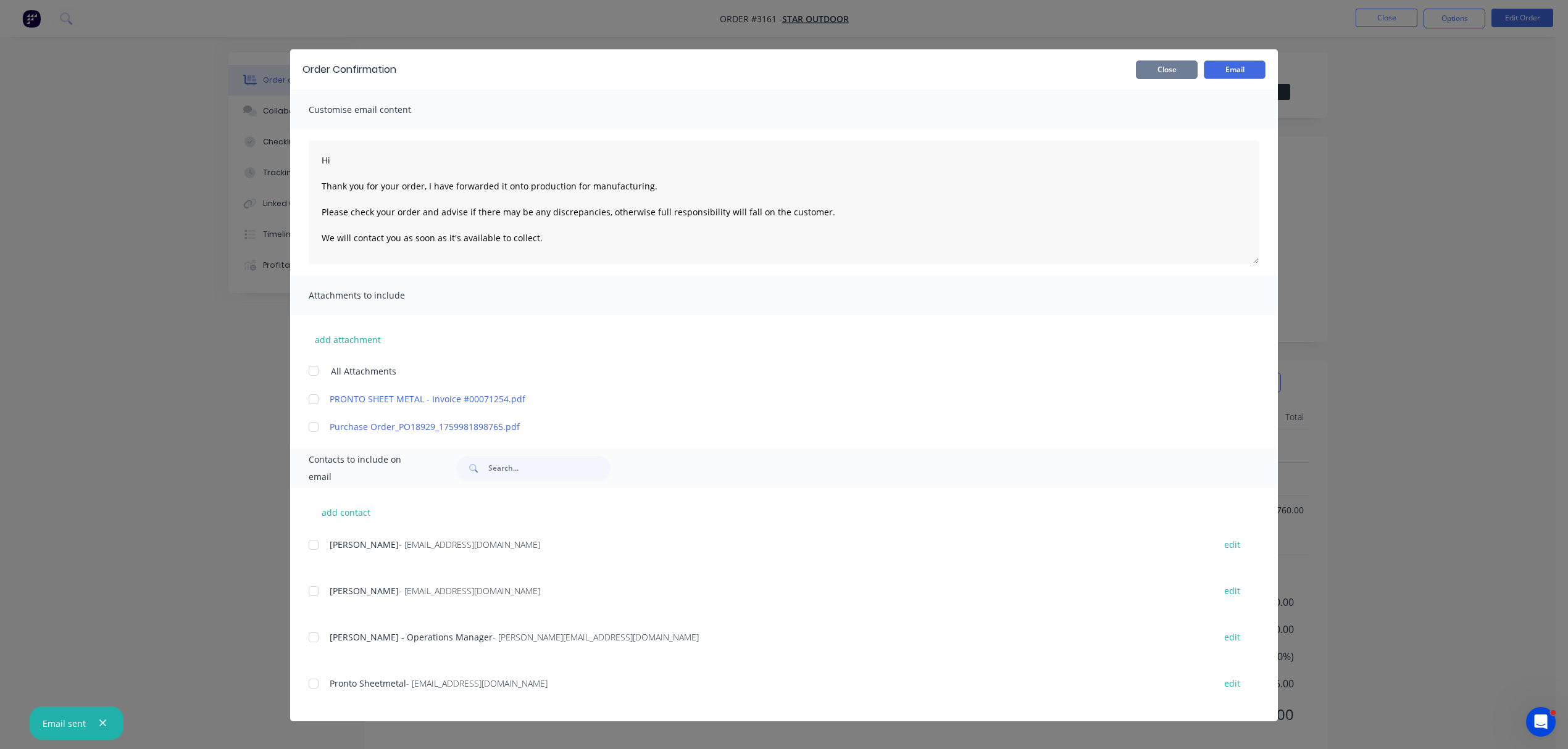
click at [1156, 64] on button "Close" at bounding box center [1166, 70] width 62 height 19
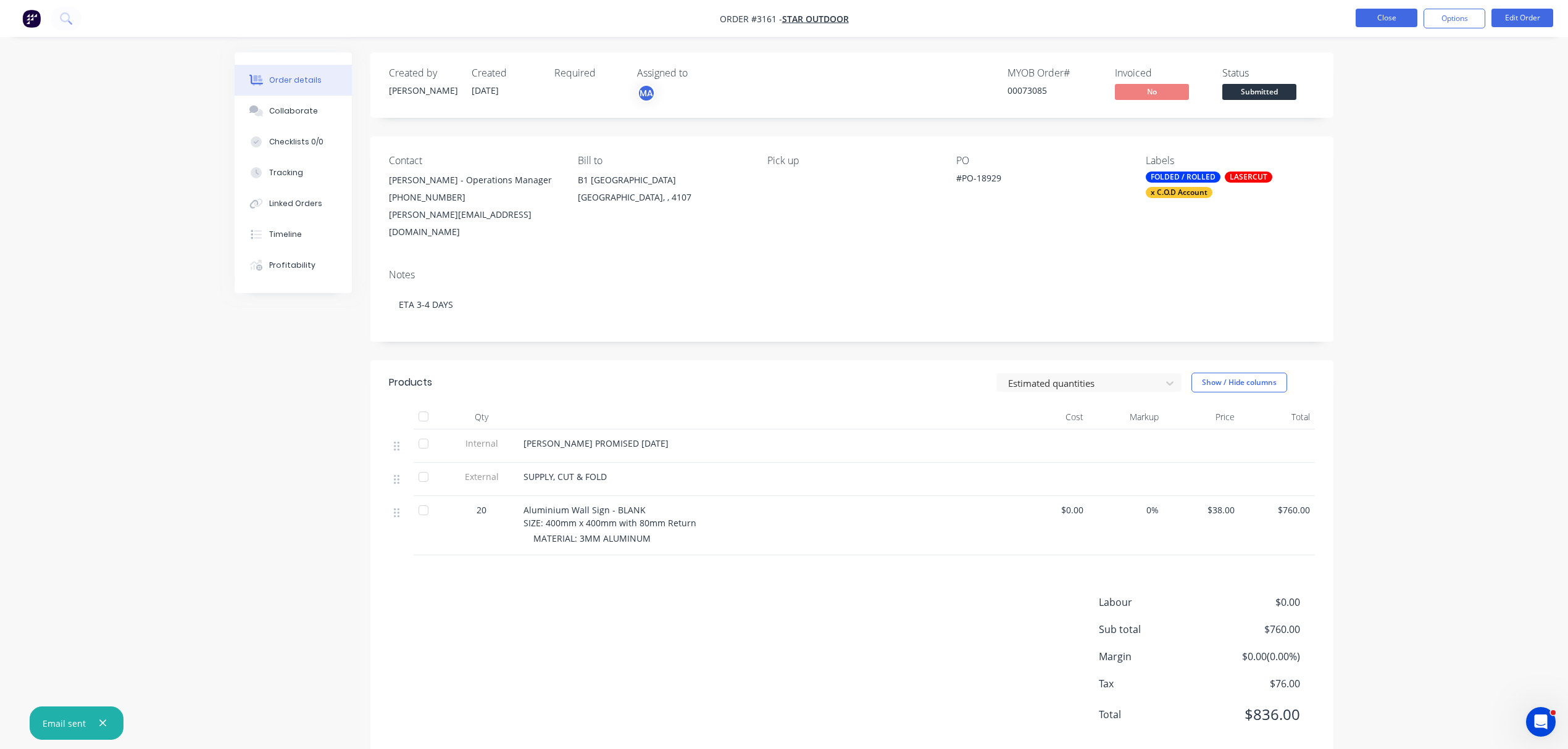
click at [1373, 16] on button "Close" at bounding box center [1385, 18] width 62 height 19
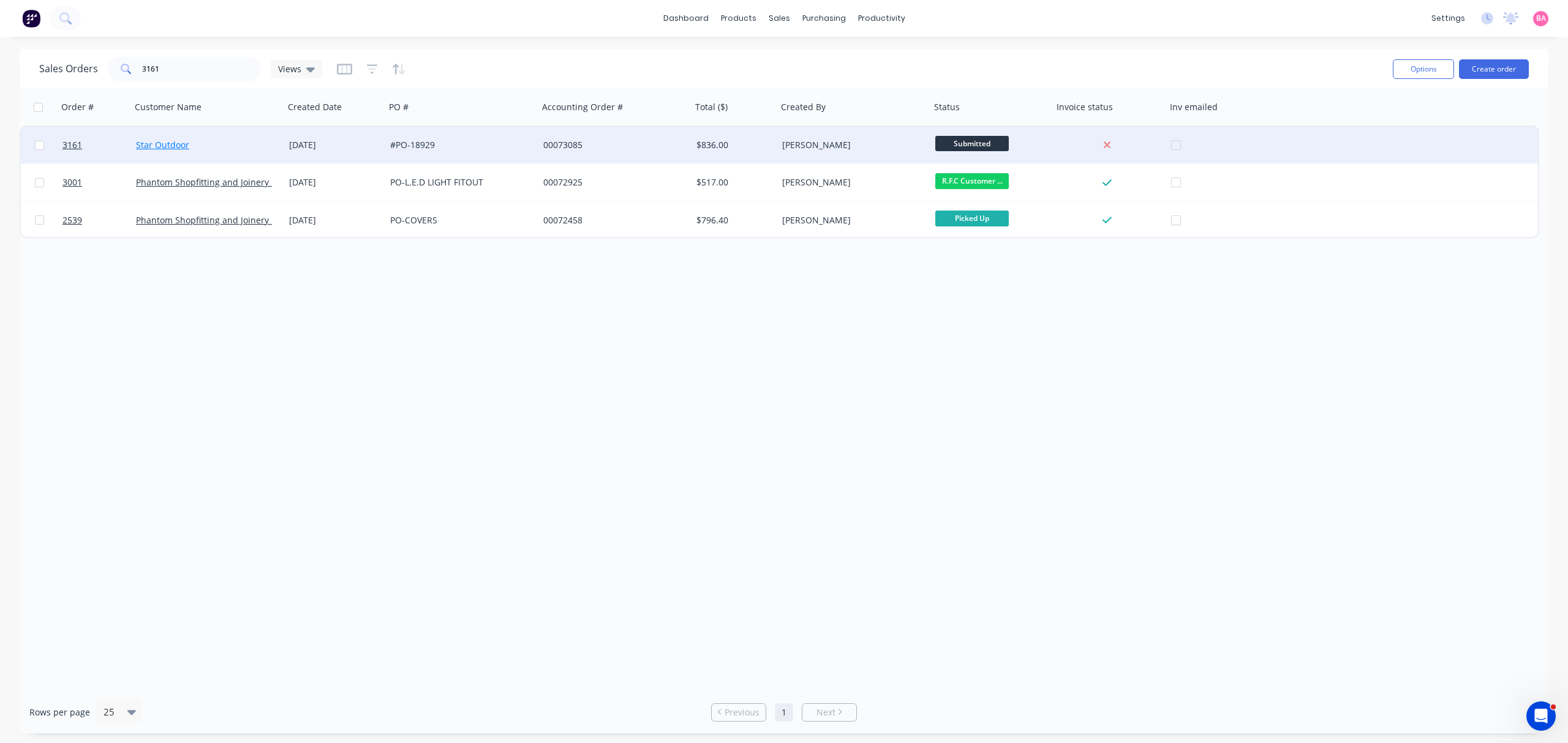
click at [158, 140] on link "Star Outdoor" at bounding box center [163, 145] width 54 height 11
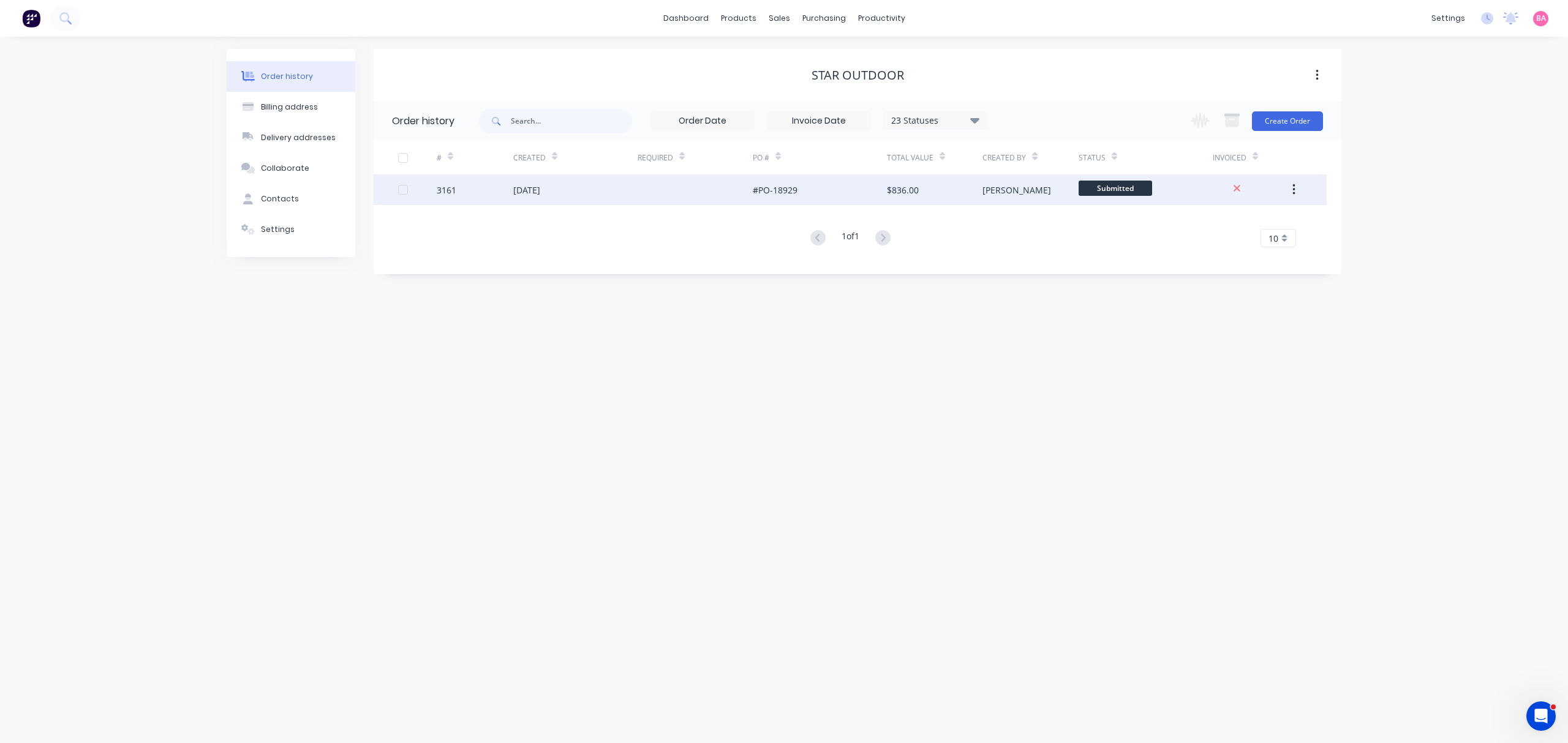
click at [540, 193] on div "[DATE]" at bounding box center [526, 191] width 27 height 13
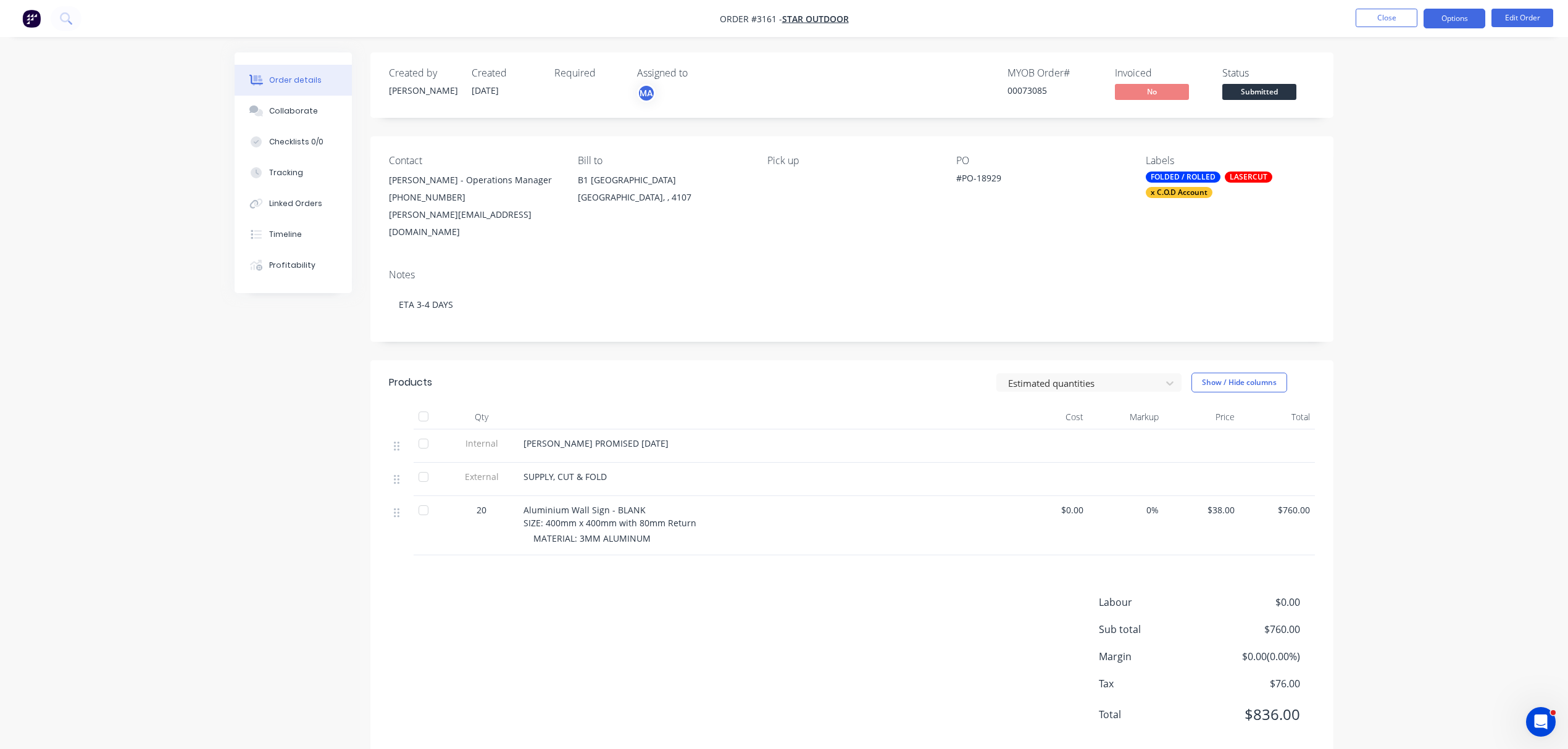
click at [1455, 18] on button "Options" at bounding box center [1453, 18] width 62 height 20
click at [1393, 316] on div "Convert to Quote" at bounding box center [1417, 321] width 114 height 18
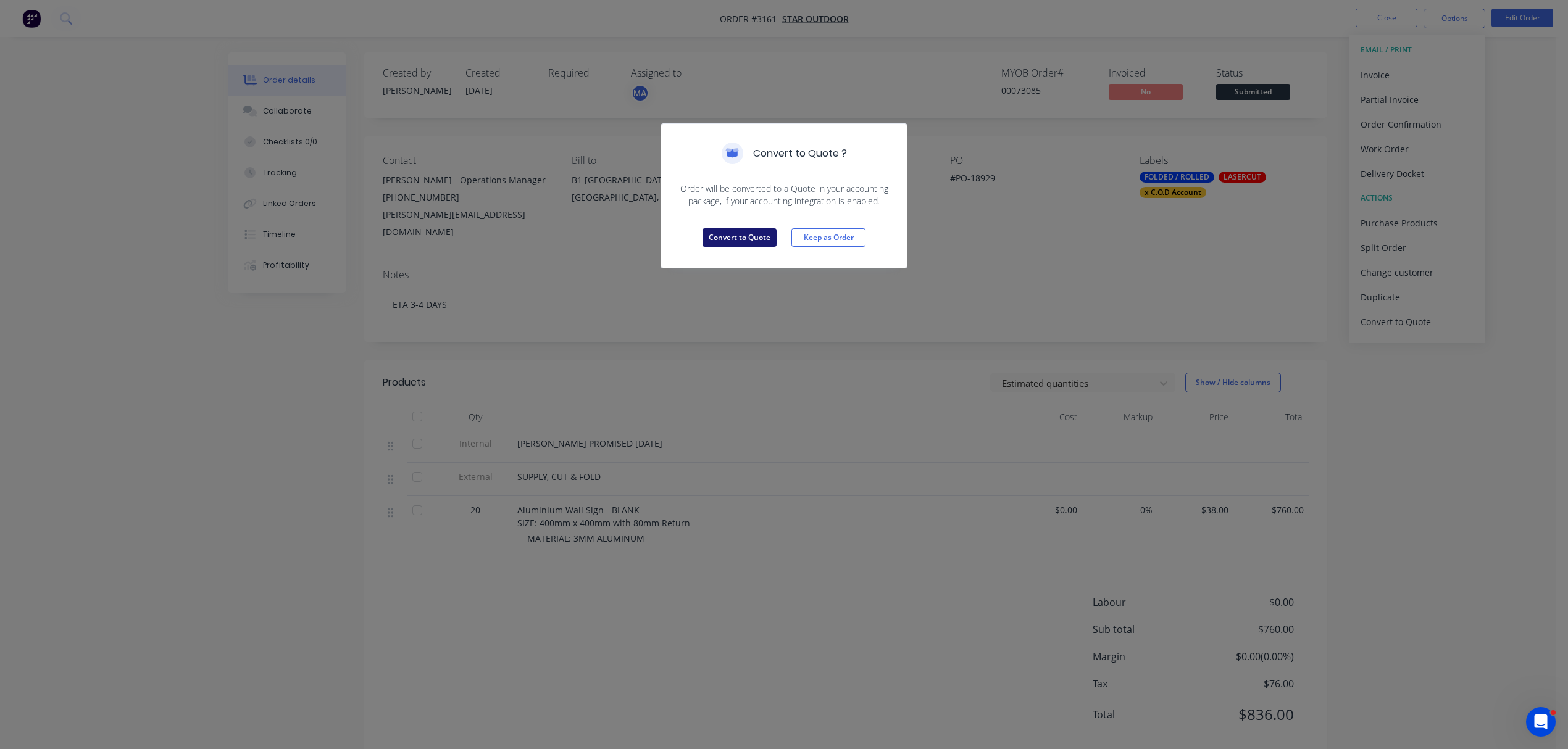
click at [754, 235] on button "Convert to Quote" at bounding box center [739, 238] width 74 height 19
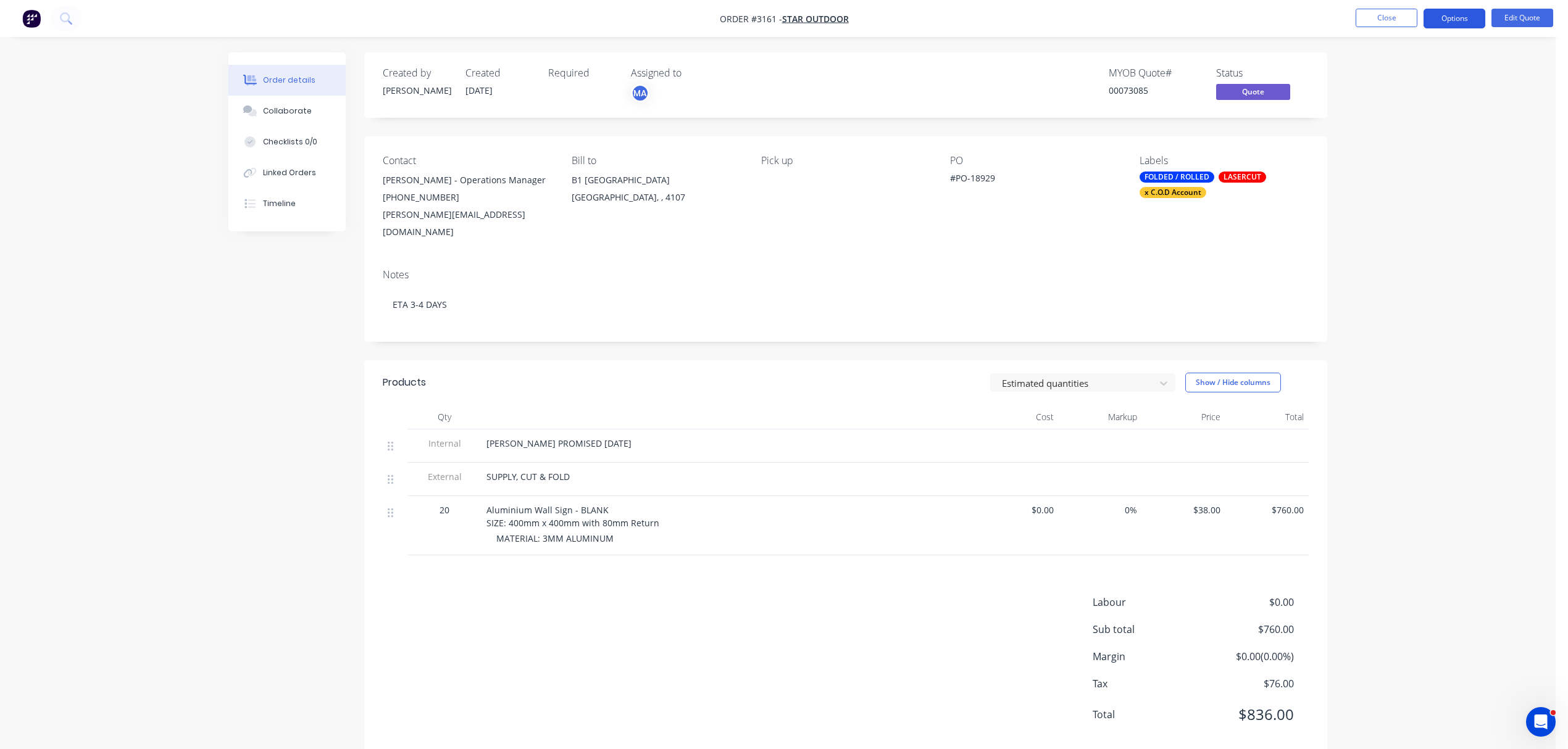
click at [1454, 16] on button "Options" at bounding box center [1453, 18] width 62 height 20
click at [1385, 72] on div "Quote" at bounding box center [1417, 75] width 114 height 18
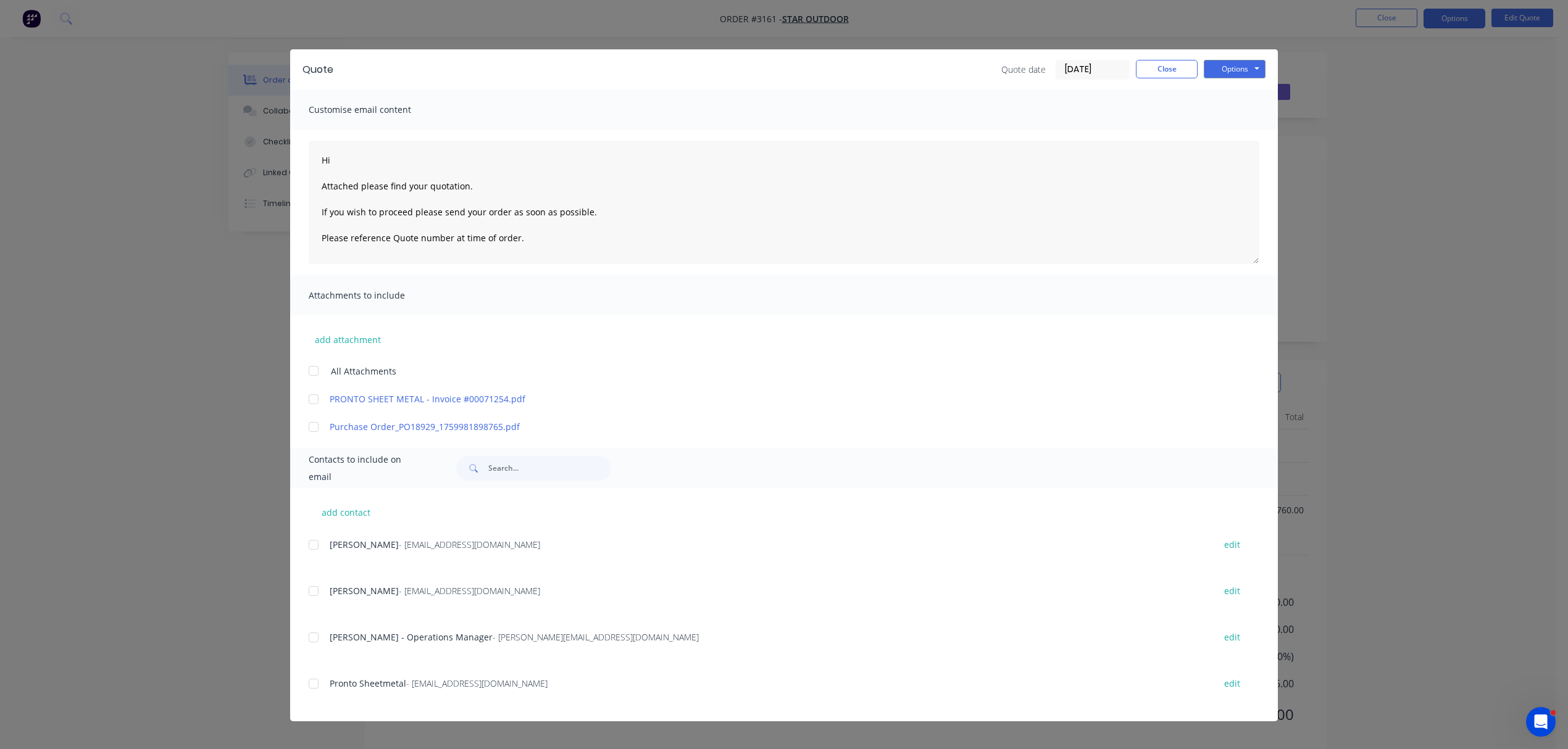
click at [316, 637] on div at bounding box center [313, 637] width 25 height 25
click at [355, 158] on textarea "Hi Attached please find your quotation. If you wish to proceed please send your…" at bounding box center [784, 203] width 951 height 123
type textarea "Hi Emily Attached please find your quotation. If you wish to proceed please sen…"
click at [1236, 69] on button "Options" at bounding box center [1234, 69] width 62 height 19
click at [312, 634] on div at bounding box center [313, 637] width 25 height 25
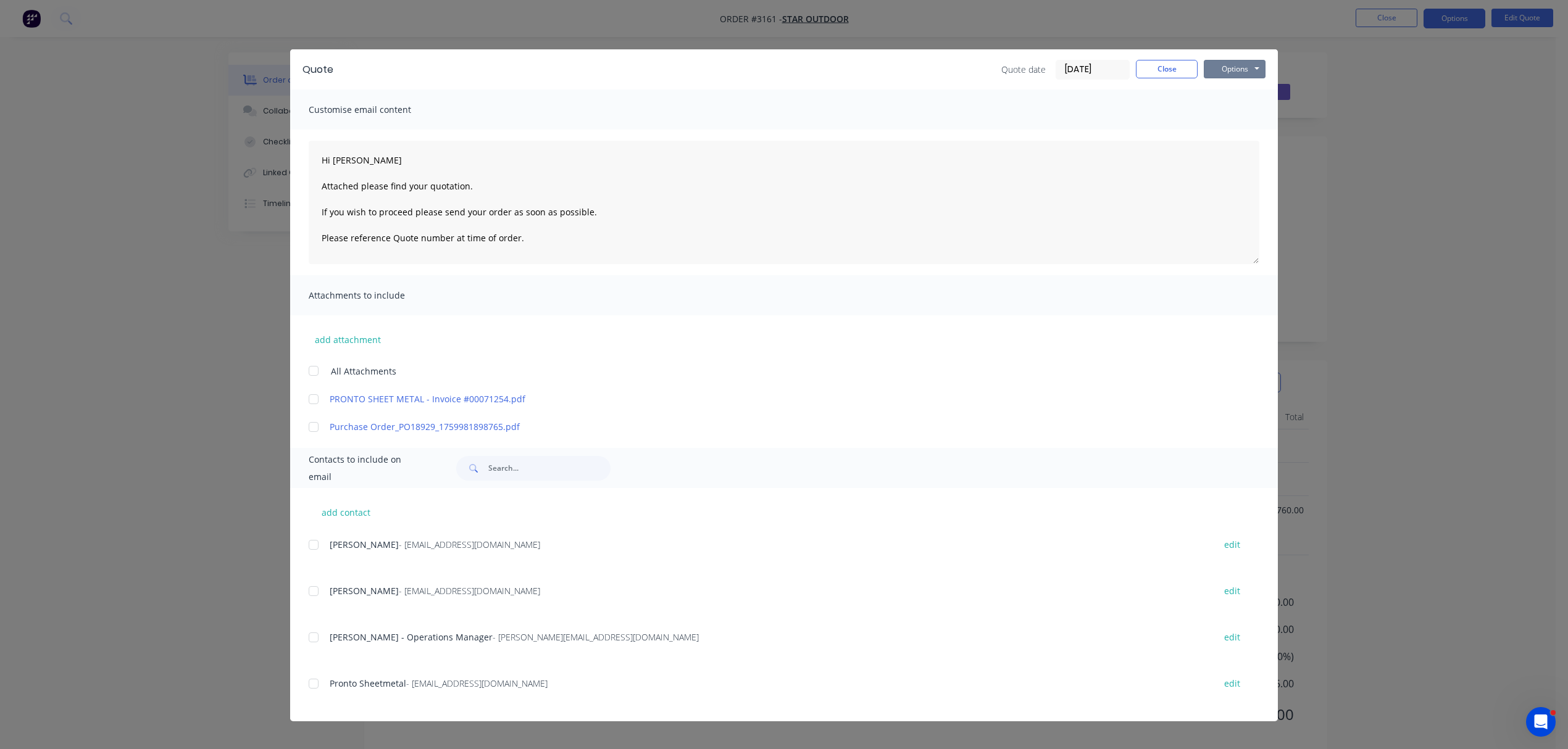
click at [316, 687] on div at bounding box center [313, 684] width 25 height 25
click at [1239, 69] on button "Options" at bounding box center [1234, 69] width 62 height 19
click at [1245, 127] on button "Email" at bounding box center [1242, 132] width 79 height 21
click at [312, 634] on div at bounding box center [313, 637] width 25 height 25
click at [1222, 67] on button "Options" at bounding box center [1234, 69] width 62 height 19
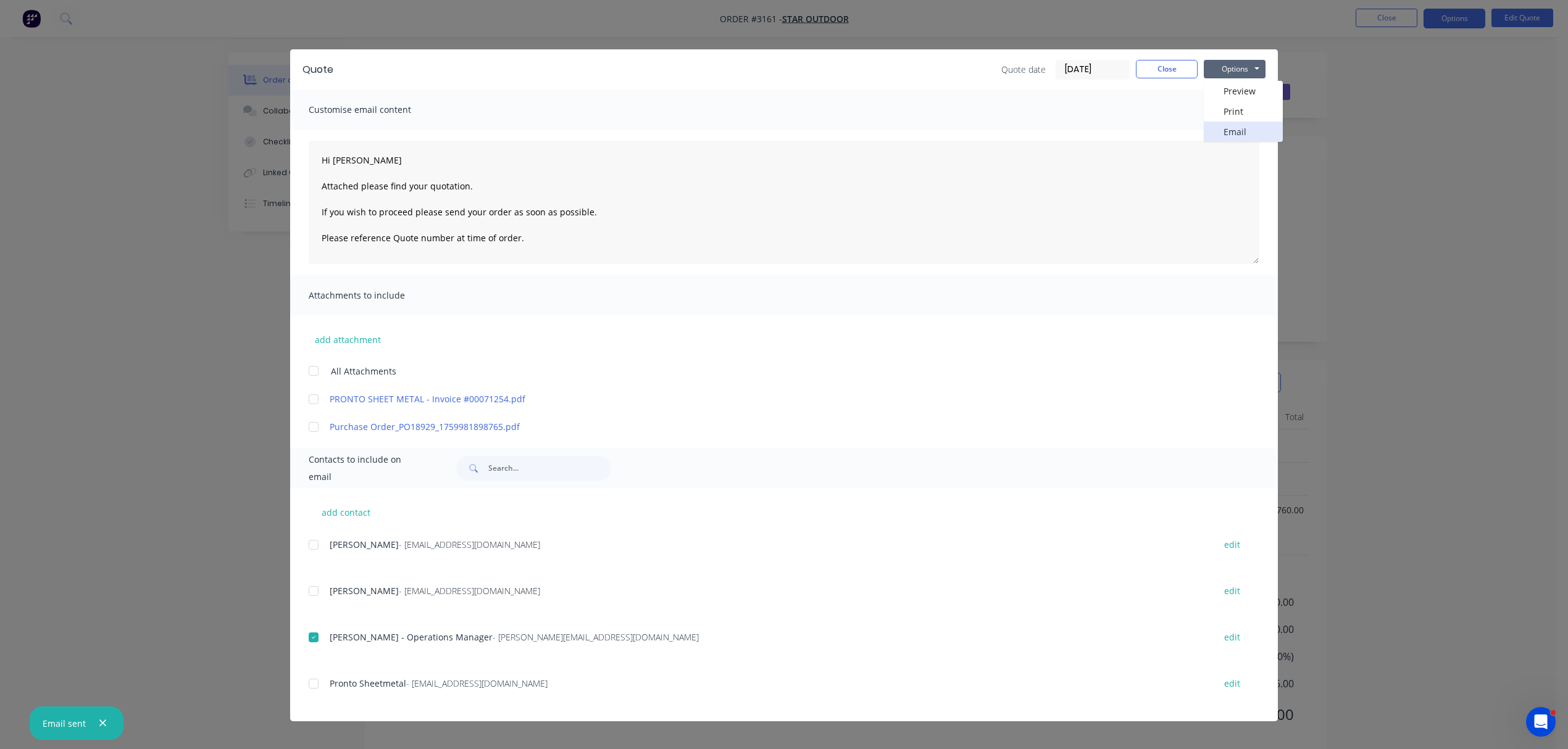
click at [1239, 129] on button "Email" at bounding box center [1242, 132] width 79 height 21
click at [1168, 68] on button "Close" at bounding box center [1166, 69] width 62 height 19
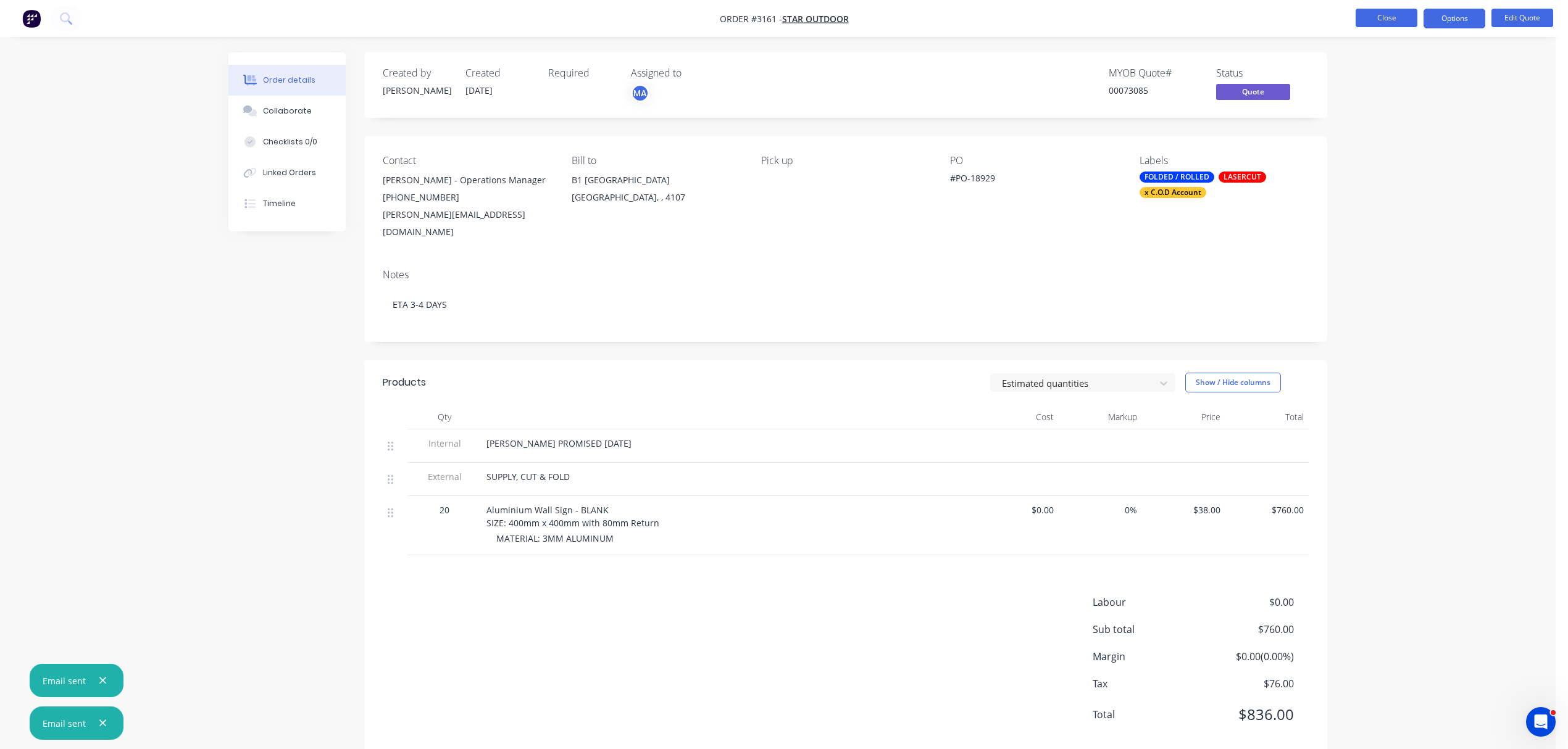
click at [1394, 15] on button "Close" at bounding box center [1385, 18] width 62 height 19
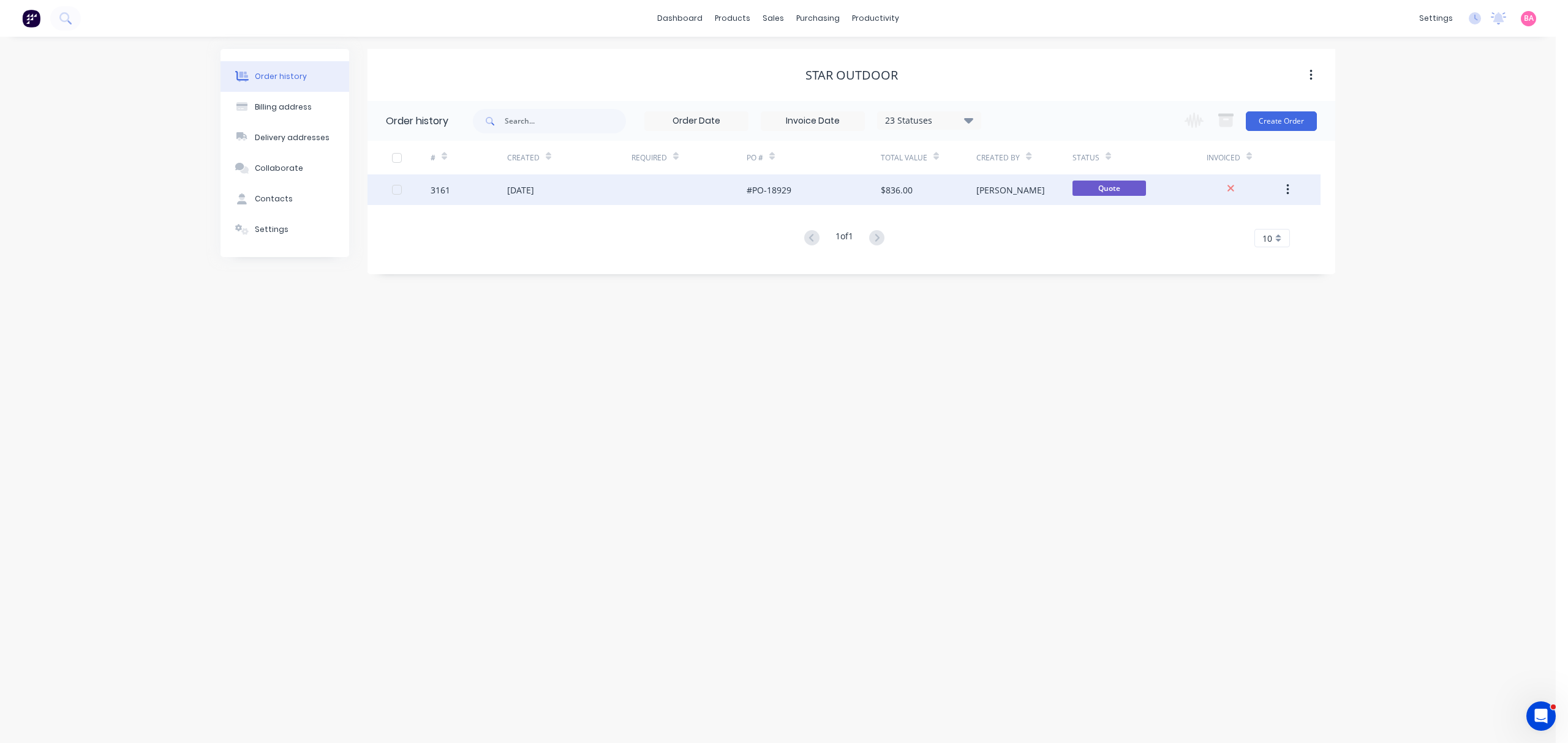
click at [532, 187] on div "[DATE]" at bounding box center [520, 191] width 27 height 13
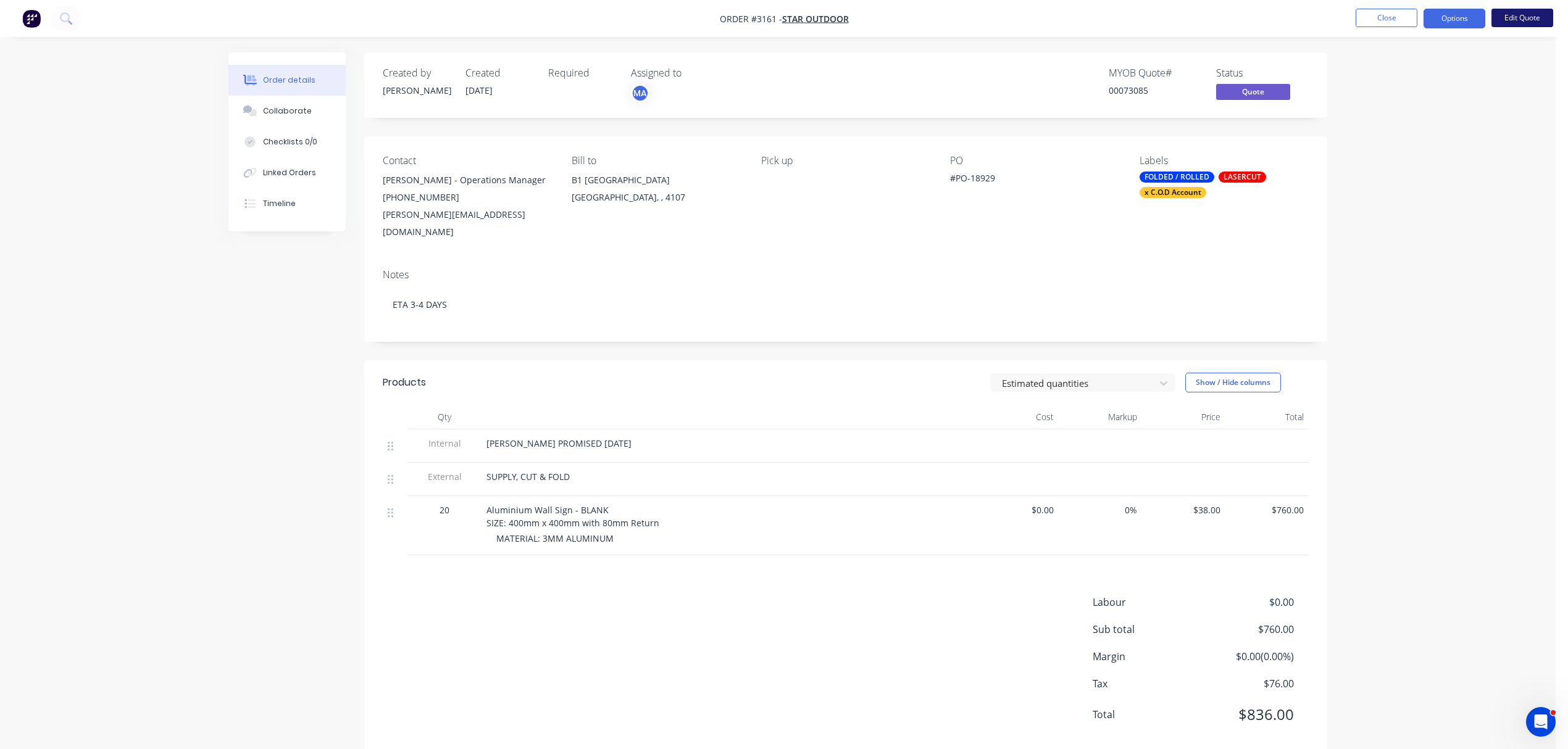
click at [1522, 15] on button "Edit Quote" at bounding box center [1522, 18] width 62 height 19
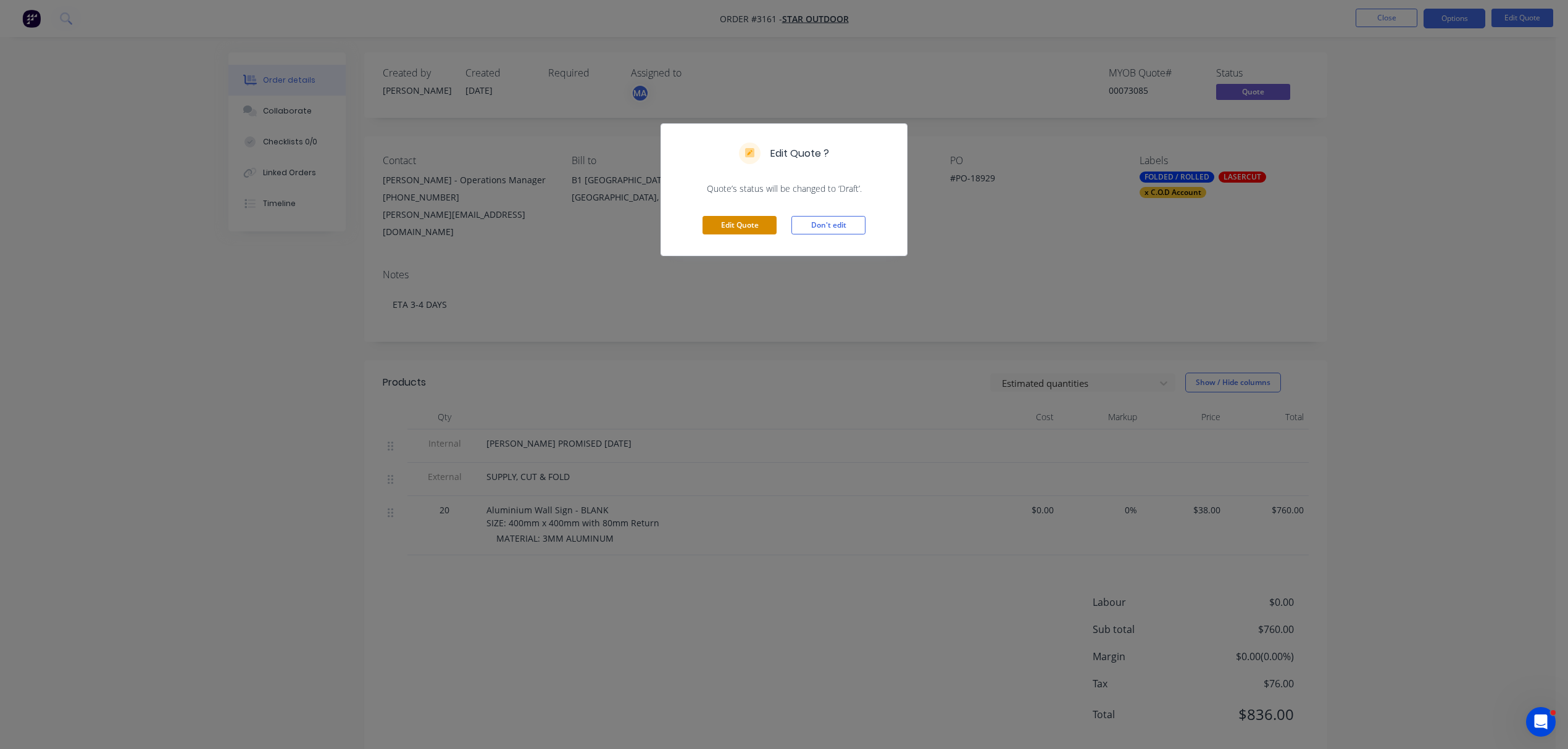
click at [739, 223] on button "Edit Quote" at bounding box center [739, 225] width 74 height 19
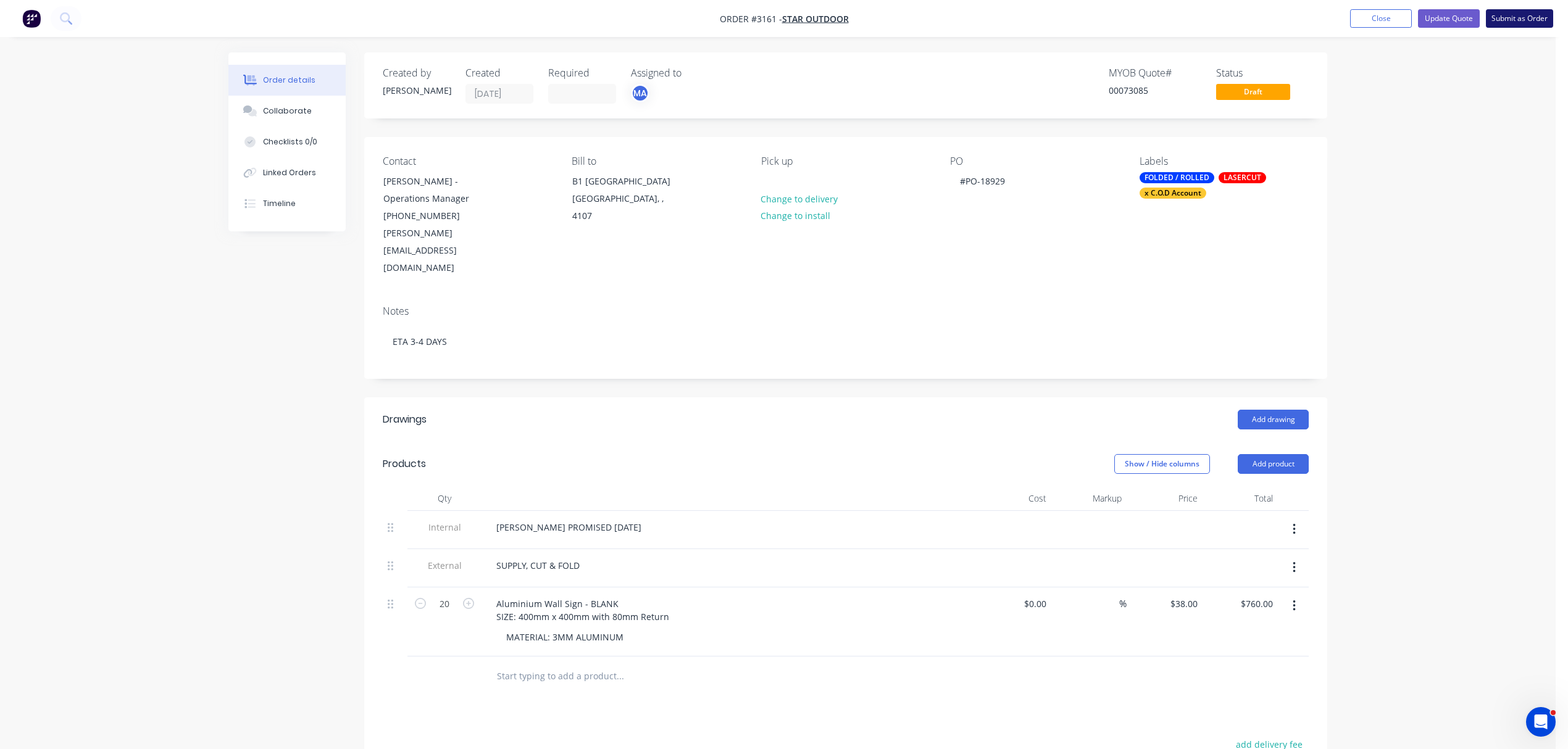
click at [1523, 17] on button "Submit as Order" at bounding box center [1519, 19] width 67 height 19
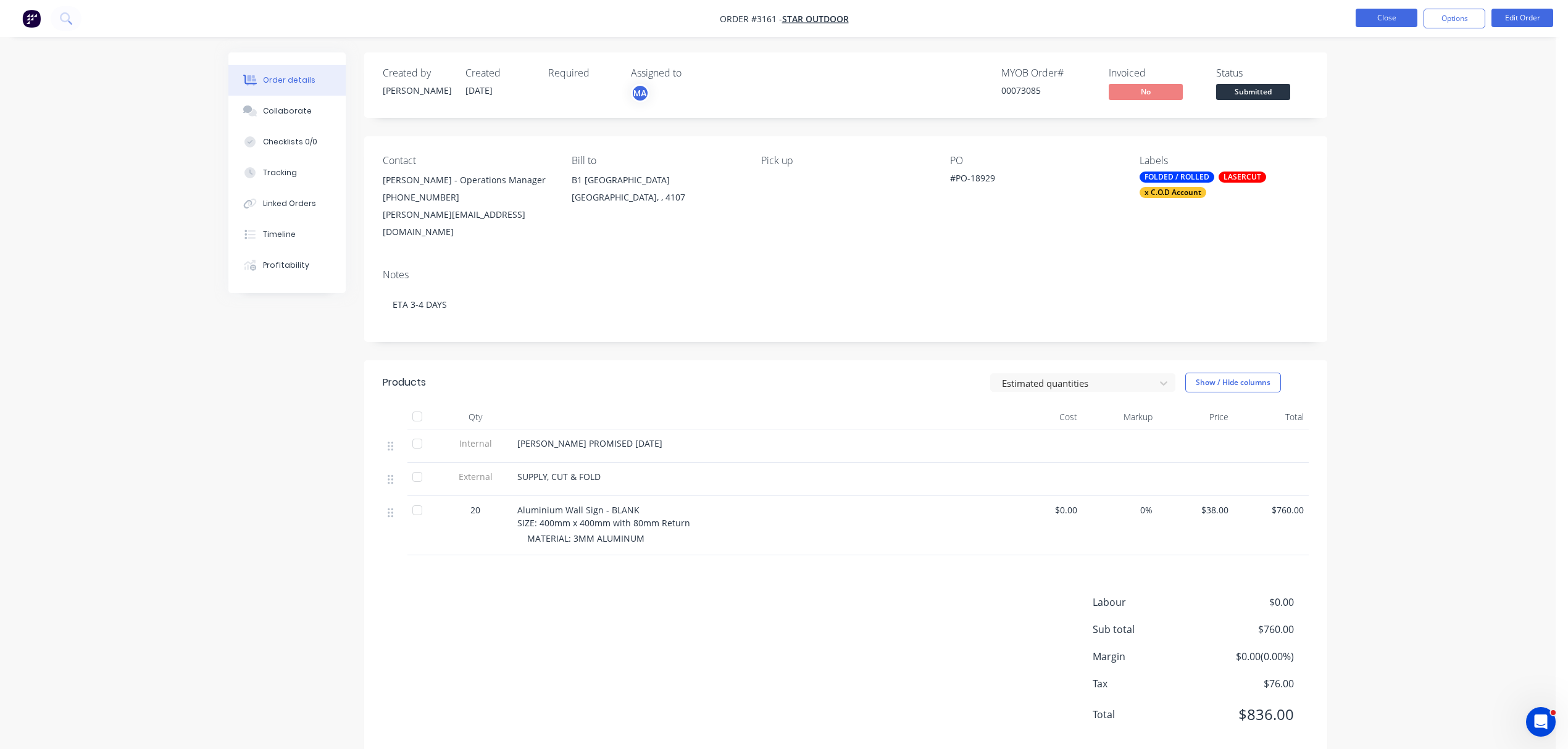
click at [1391, 15] on button "Close" at bounding box center [1385, 18] width 62 height 19
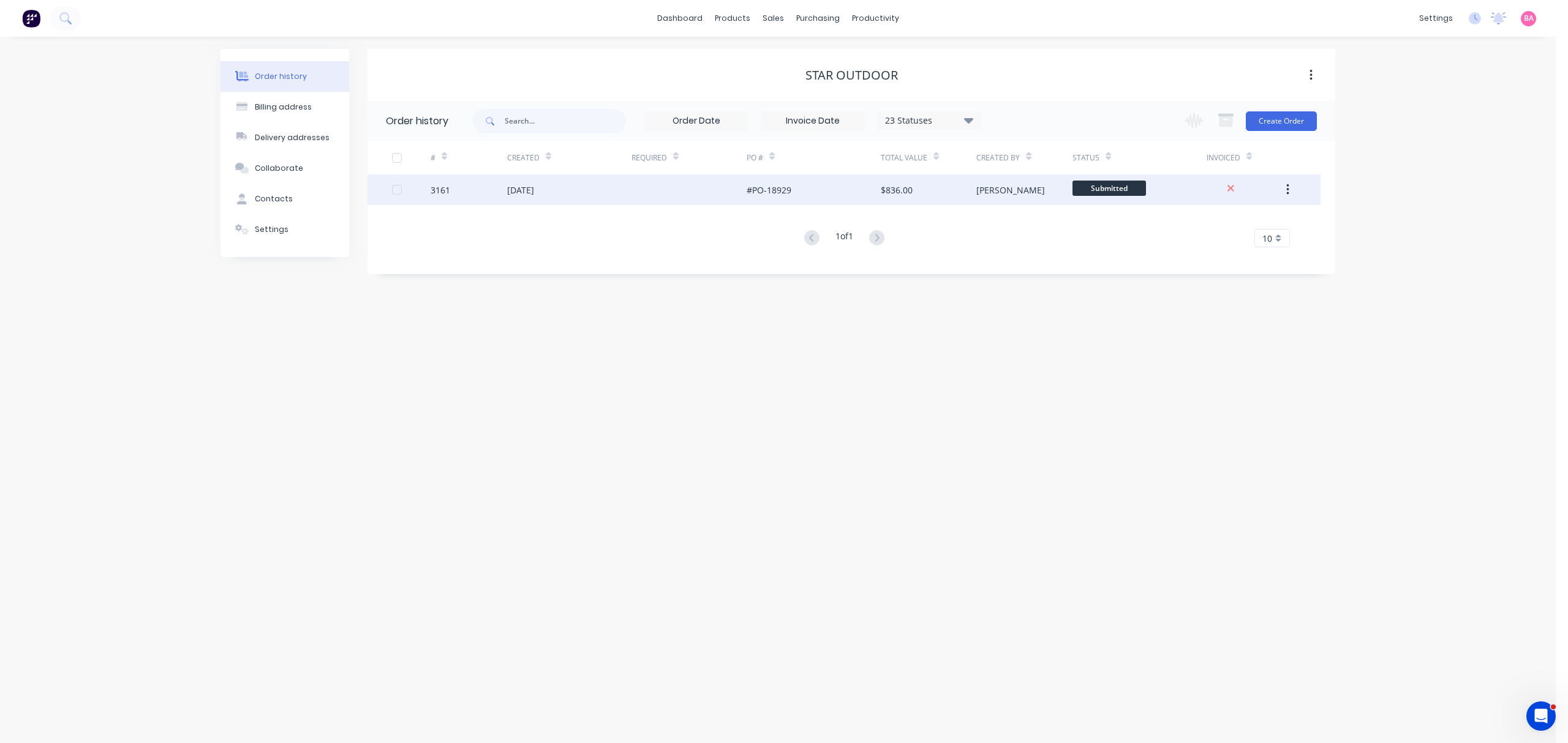
click at [534, 184] on div "[DATE]" at bounding box center [520, 191] width 27 height 13
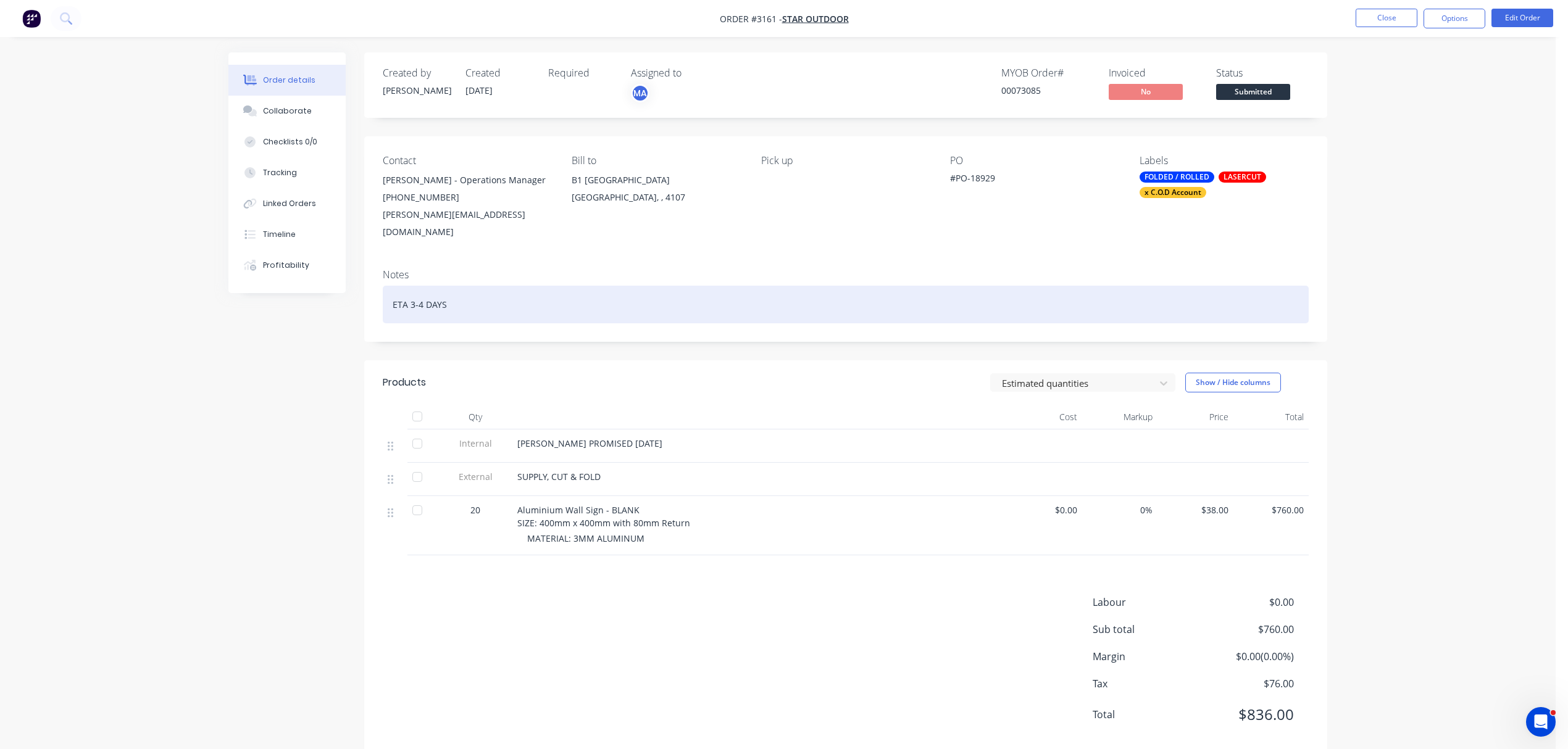
click at [454, 286] on div "ETA 3-4 DAYS" at bounding box center [846, 305] width 926 height 38
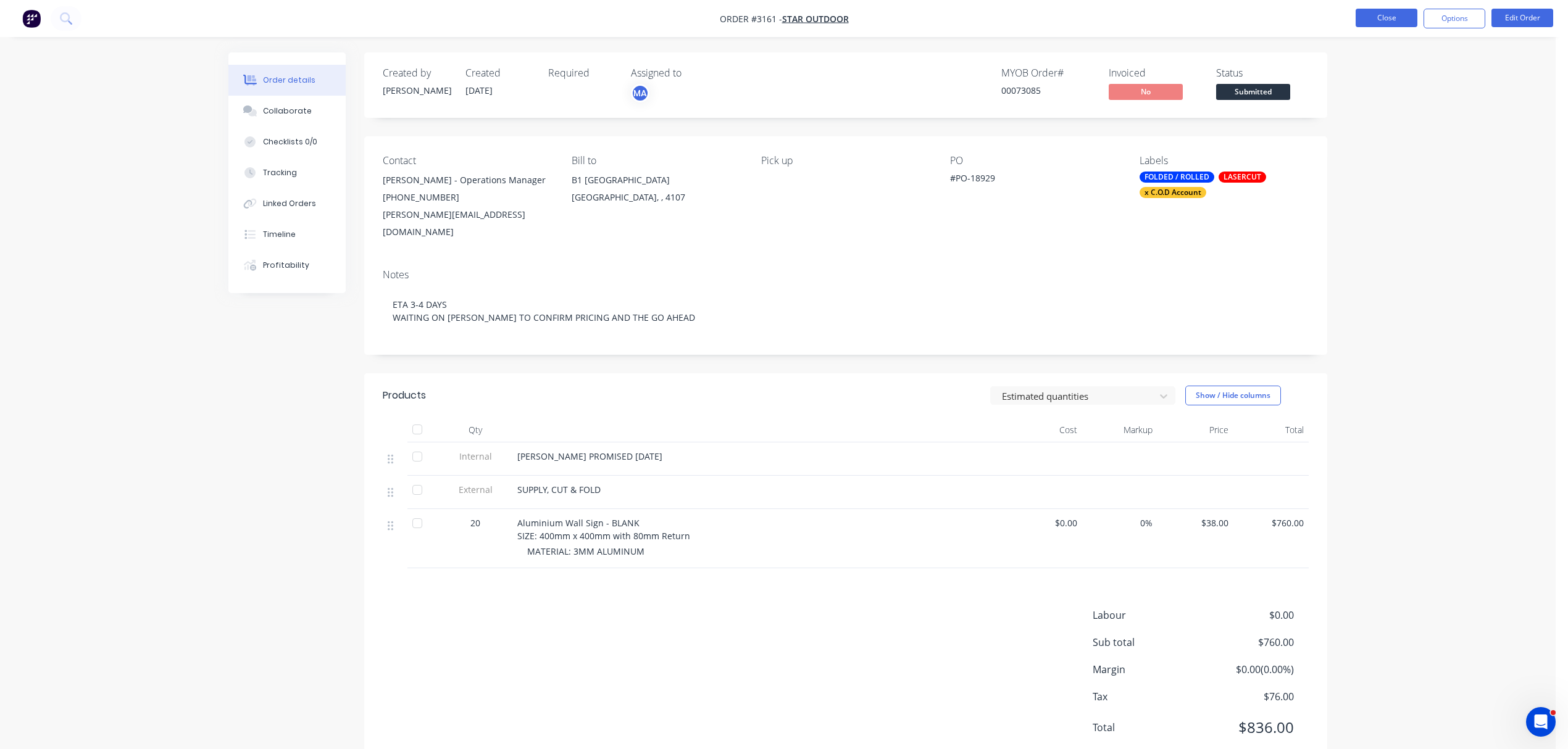
click at [1386, 15] on button "Close" at bounding box center [1385, 18] width 62 height 19
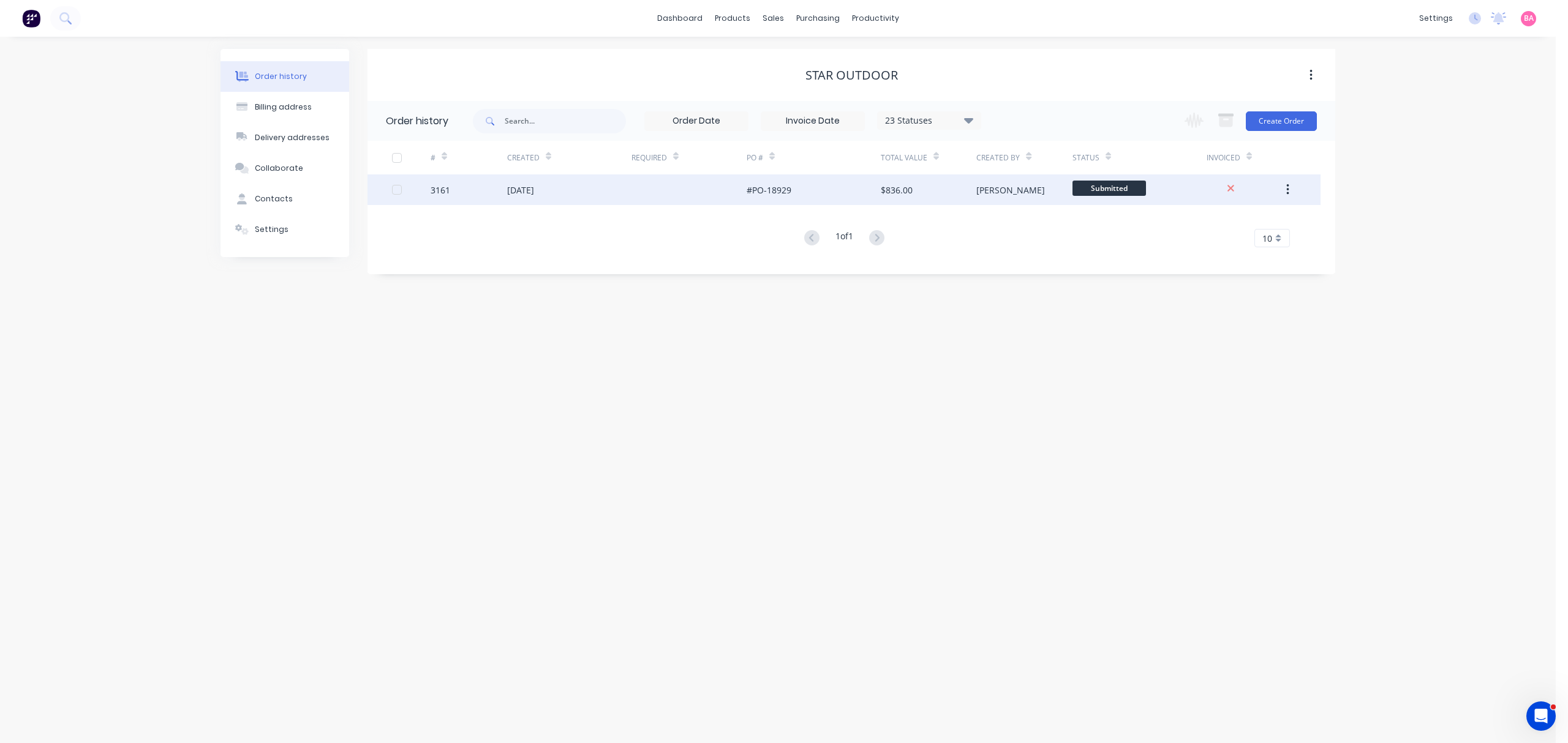
click at [520, 191] on div "[DATE]" at bounding box center [520, 191] width 27 height 13
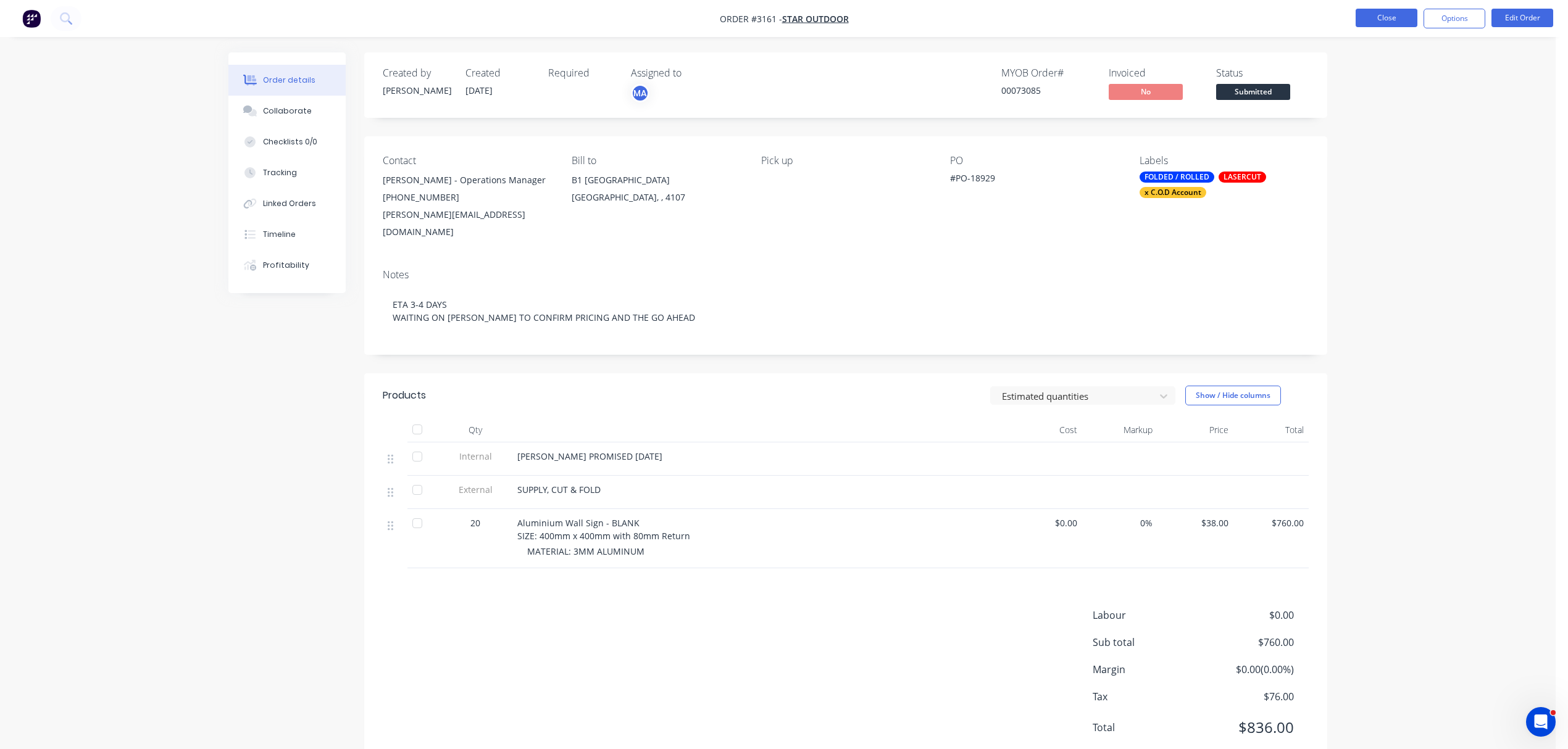
click at [1391, 9] on button "Close" at bounding box center [1385, 18] width 62 height 19
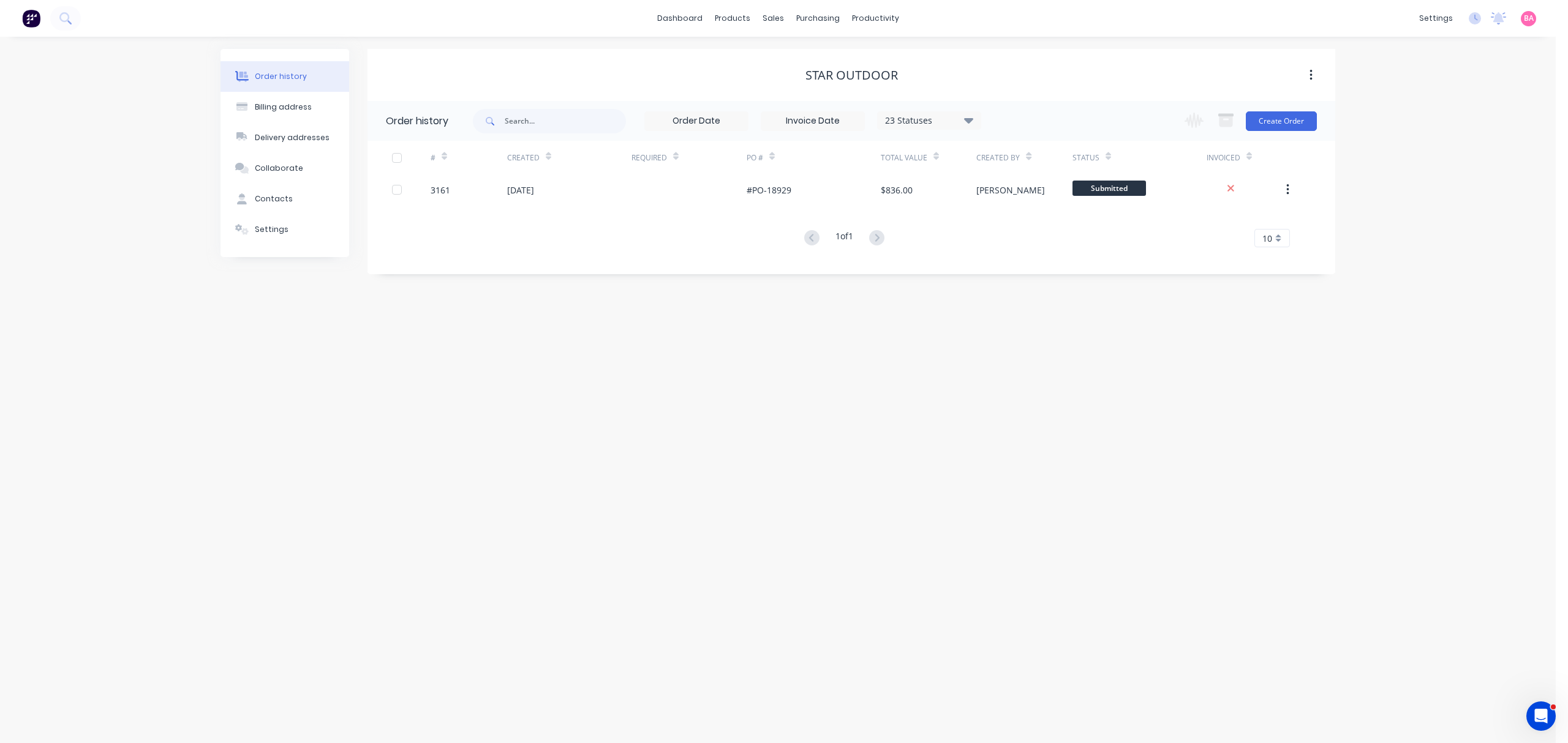
click at [1015, 581] on div "Order history Billing address Delivery addresses Collaborate Contacts Settings …" at bounding box center [778, 390] width 1556 height 706
click at [821, 57] on div "Sales Orders" at bounding box center [817, 59] width 50 height 11
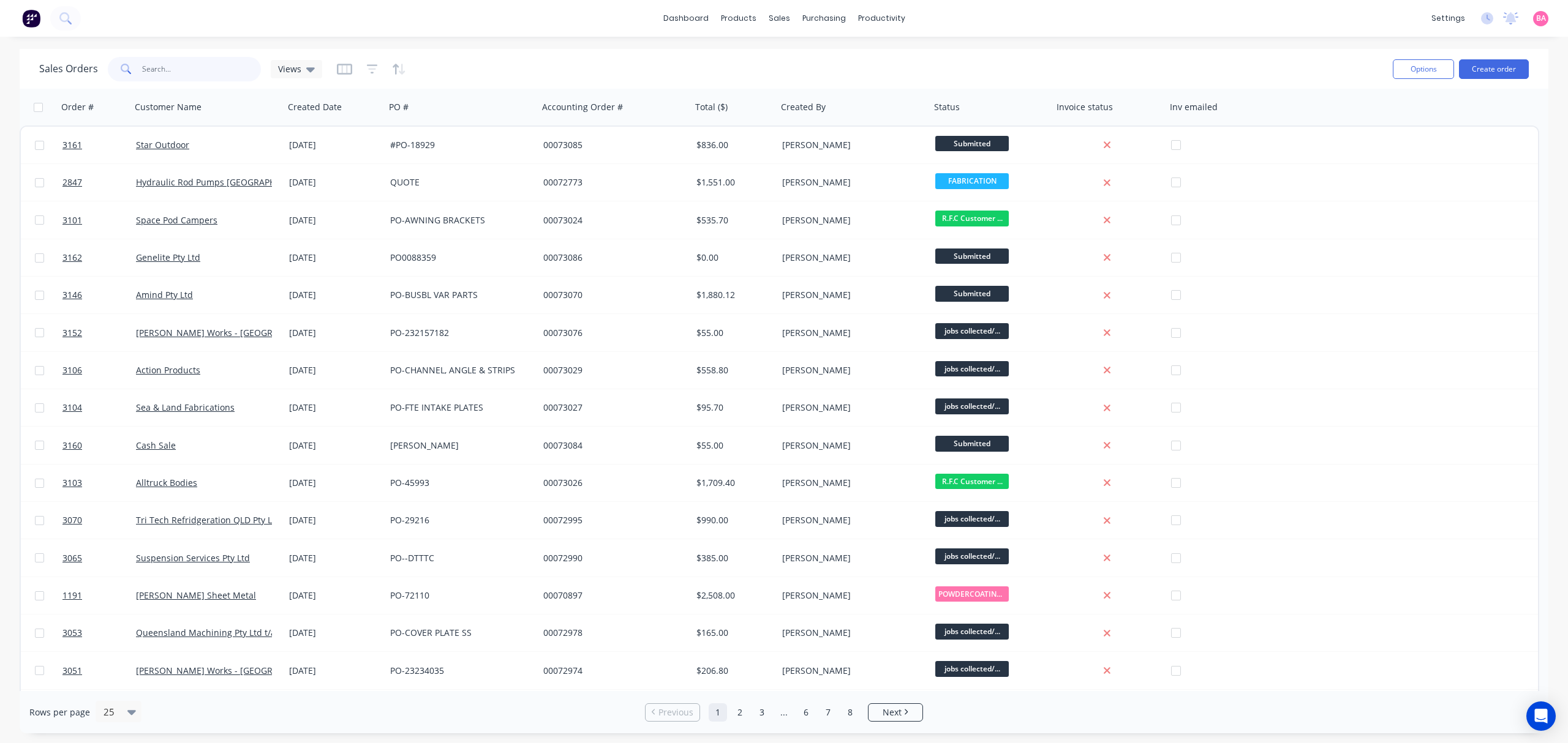
click at [181, 70] on input "text" at bounding box center [201, 70] width 119 height 24
type input "3038"
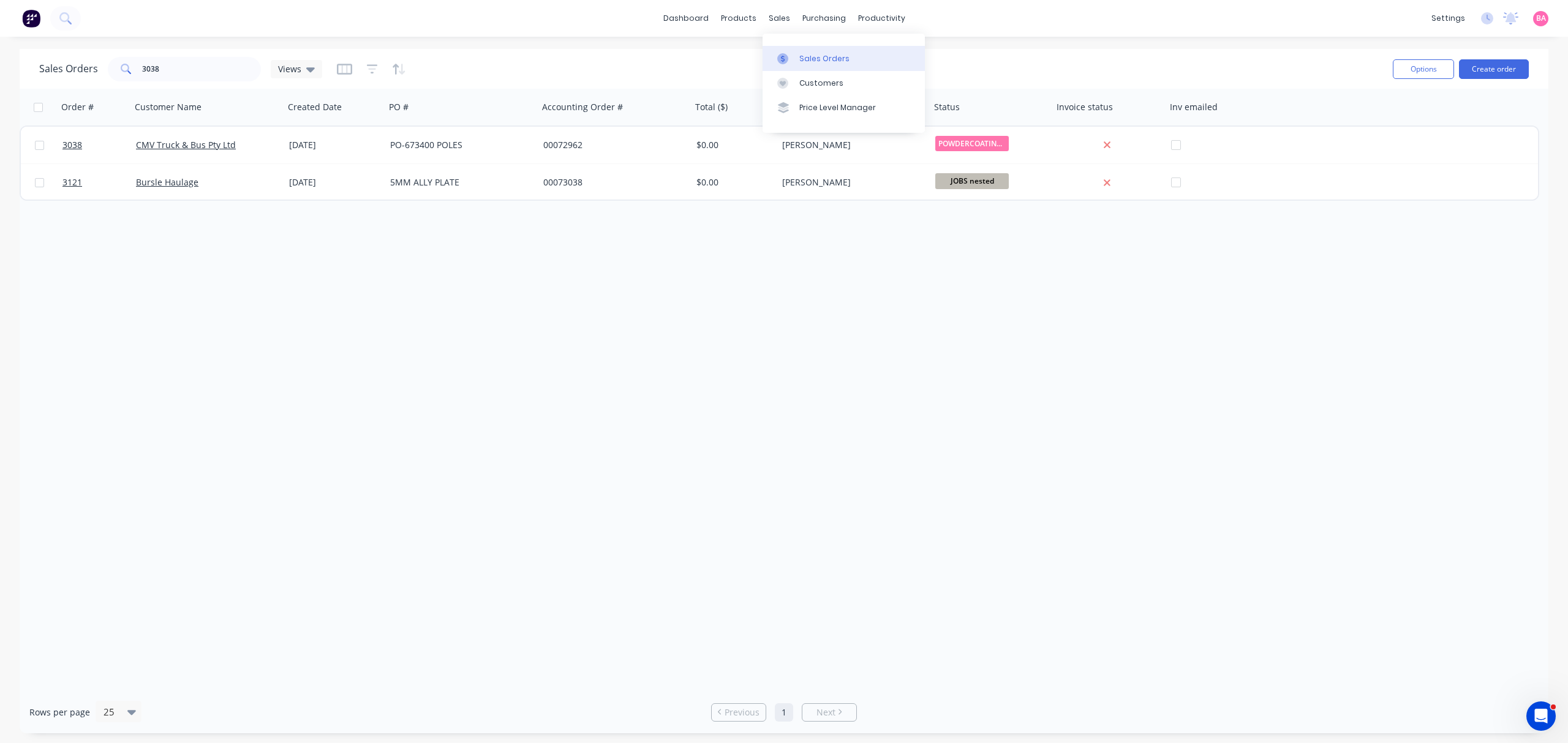
click at [814, 56] on div "Sales Orders" at bounding box center [824, 59] width 50 height 11
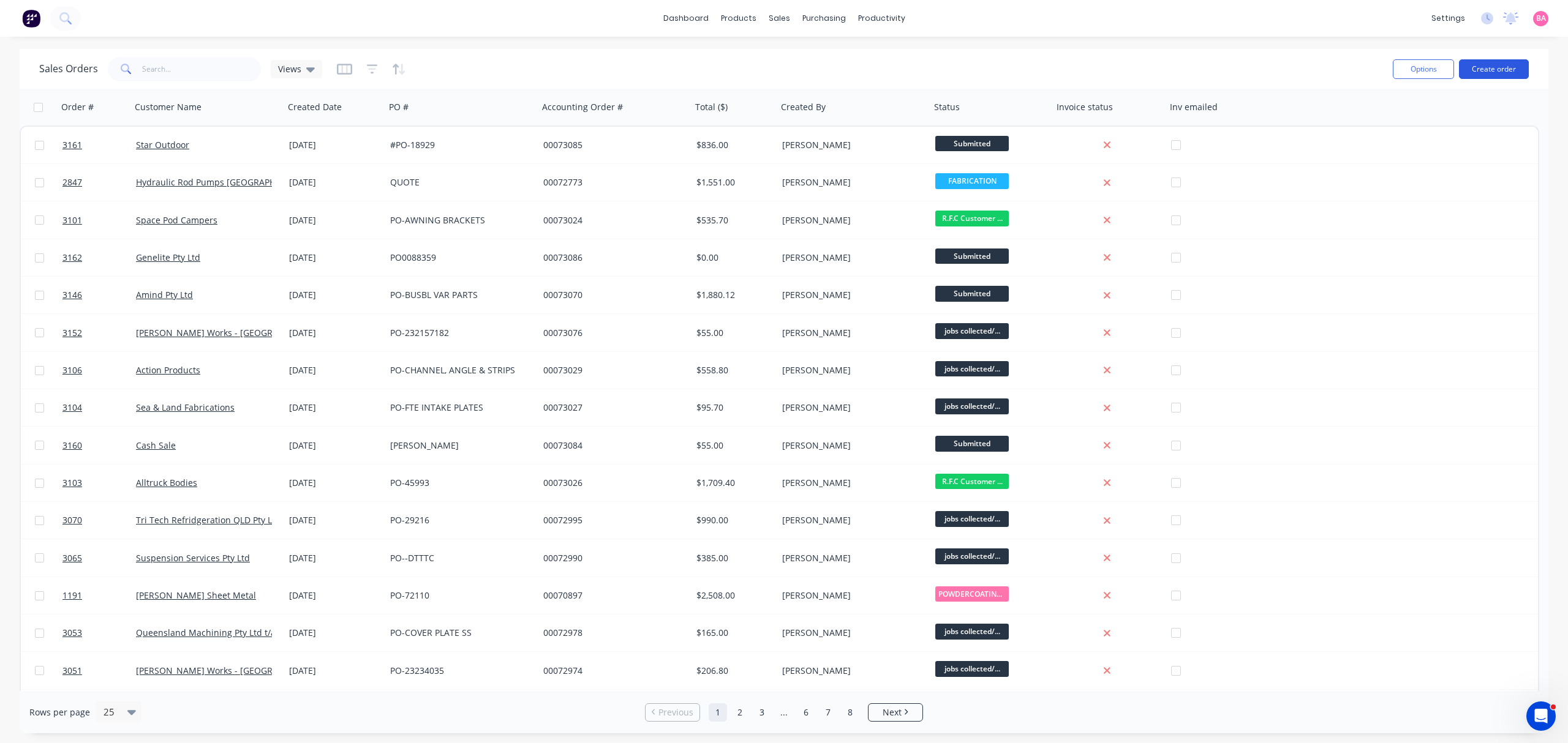
click at [1488, 65] on button "Create order" at bounding box center [1494, 69] width 70 height 20
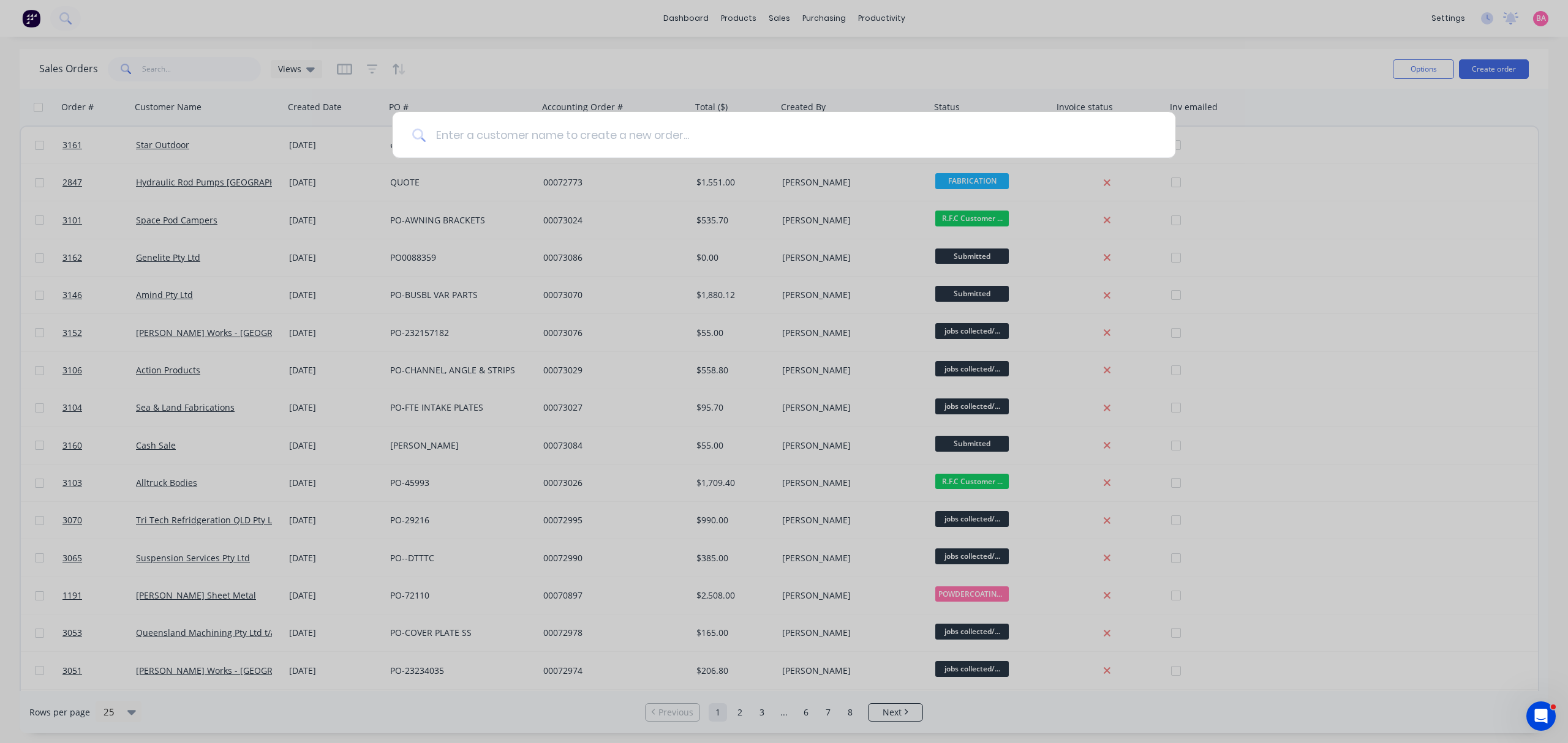
click at [502, 132] on input at bounding box center [790, 134] width 730 height 46
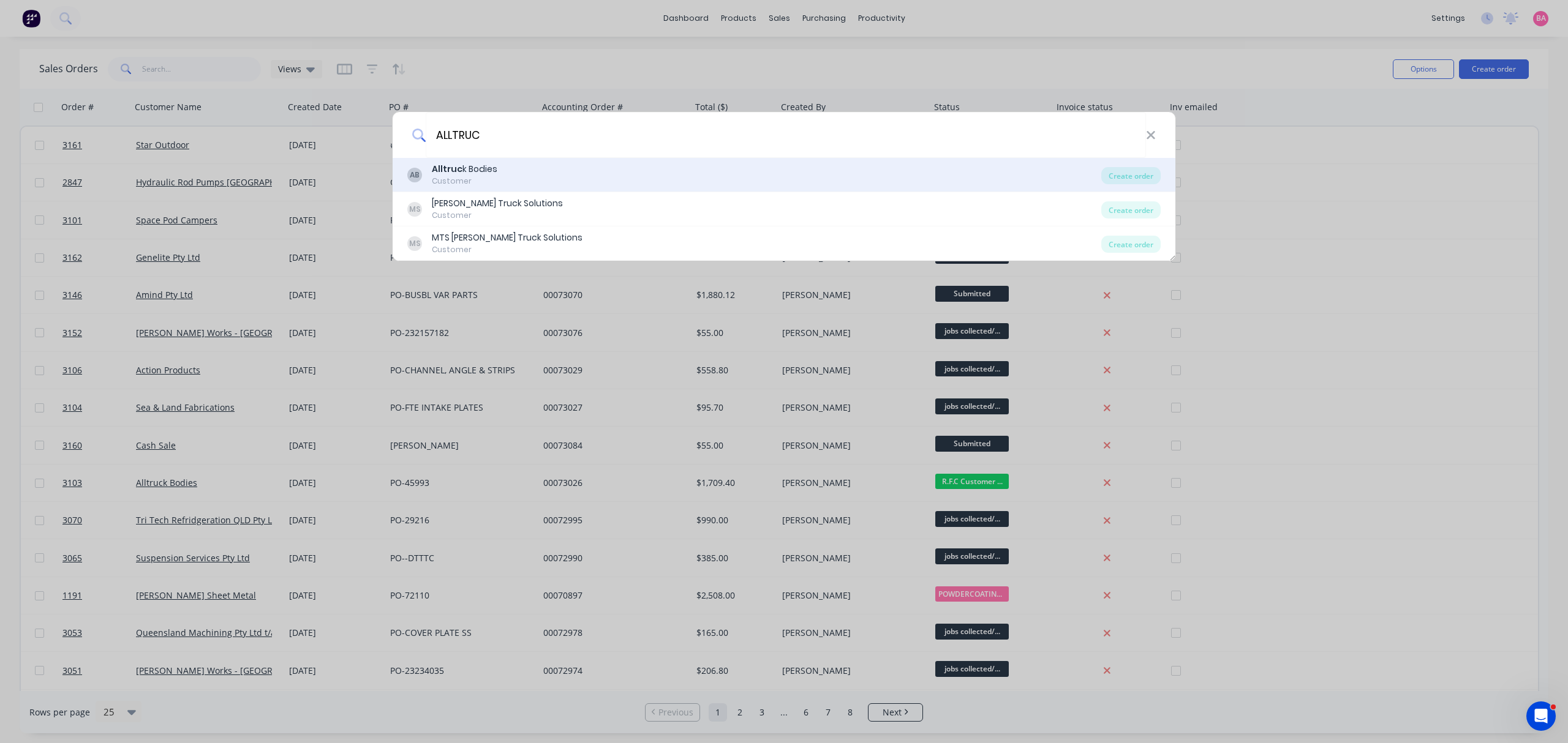
type input "ALLTRUC"
click at [475, 186] on div "Customer" at bounding box center [464, 181] width 66 height 11
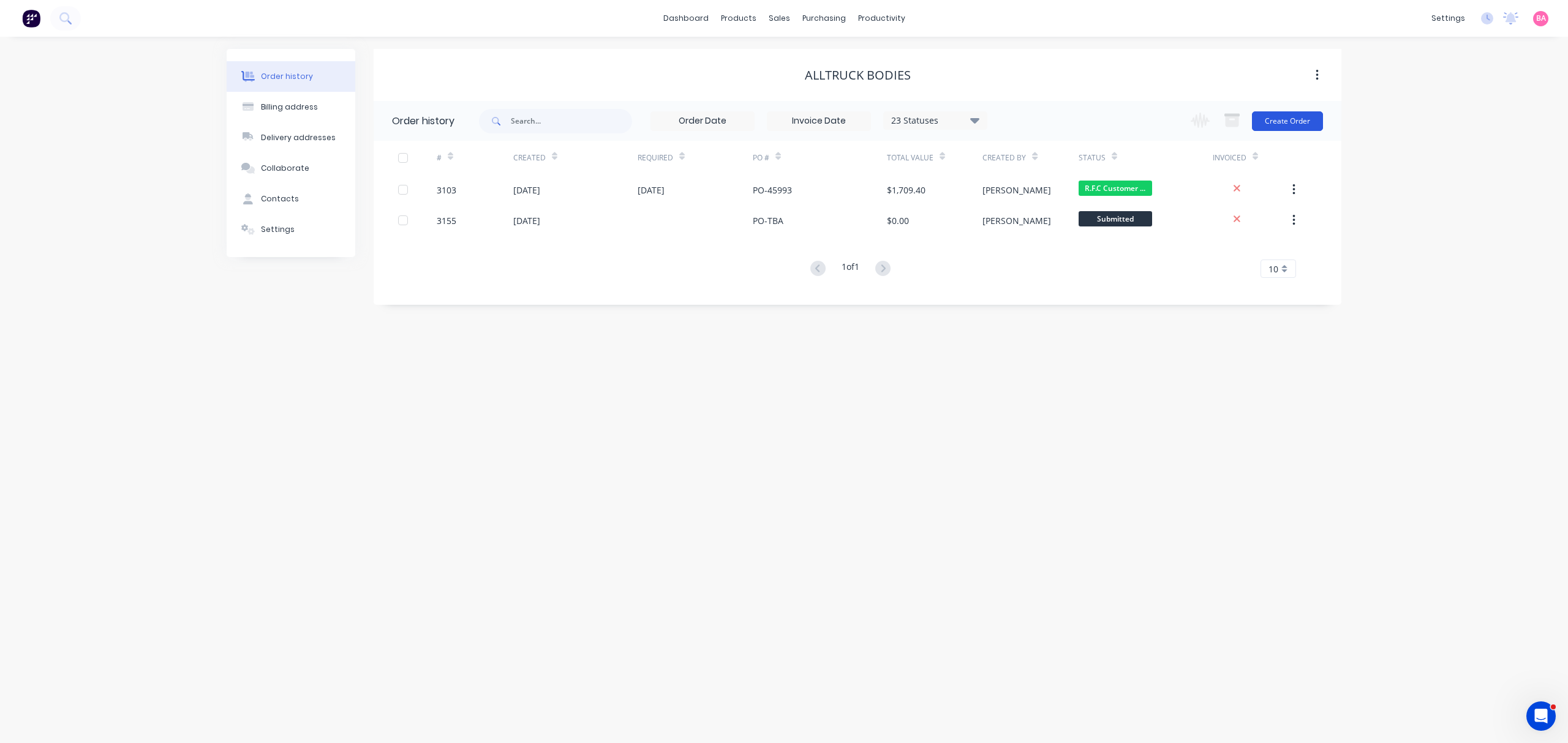
click at [1288, 116] on button "Create Order" at bounding box center [1287, 121] width 71 height 20
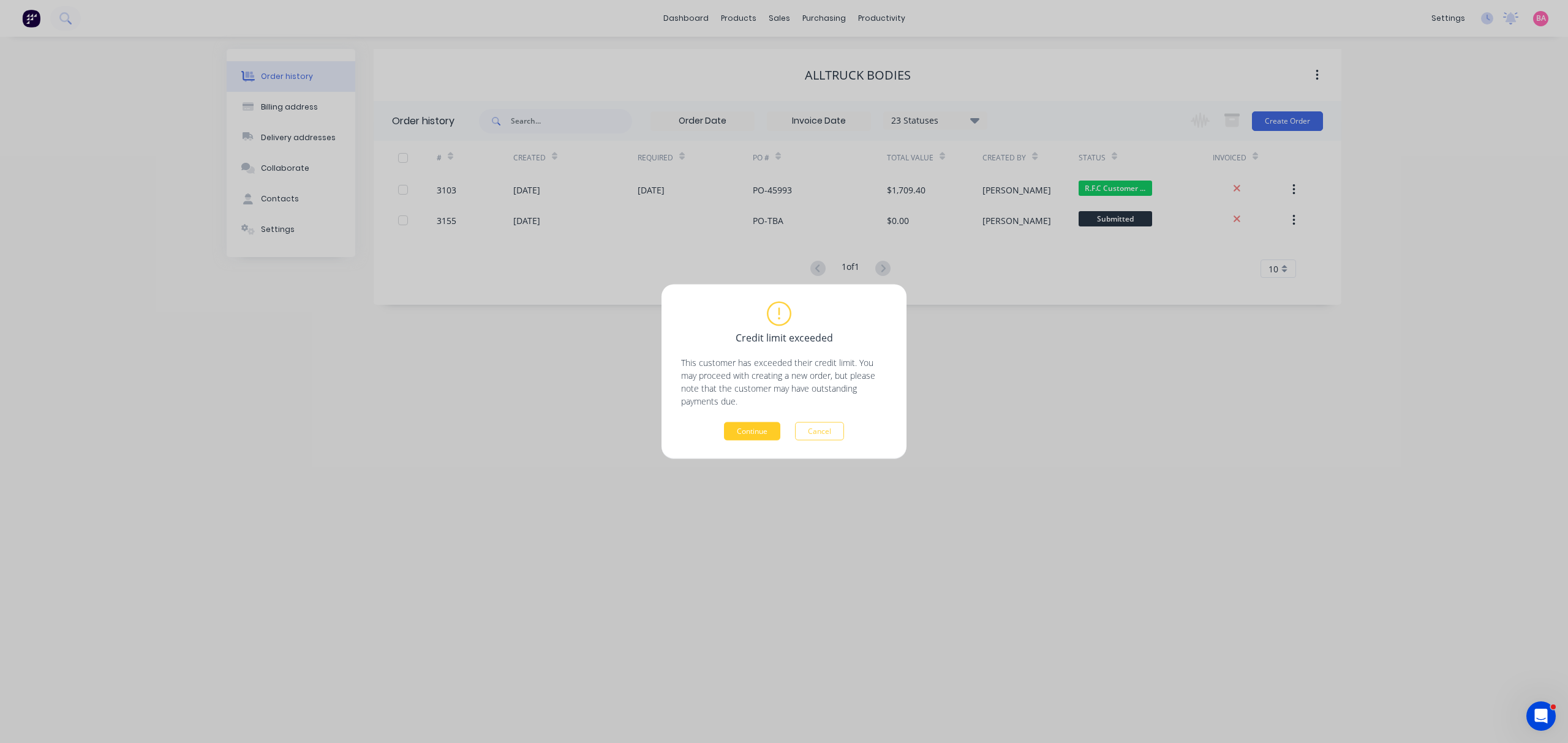
click at [742, 426] on button "Continue" at bounding box center [752, 432] width 56 height 19
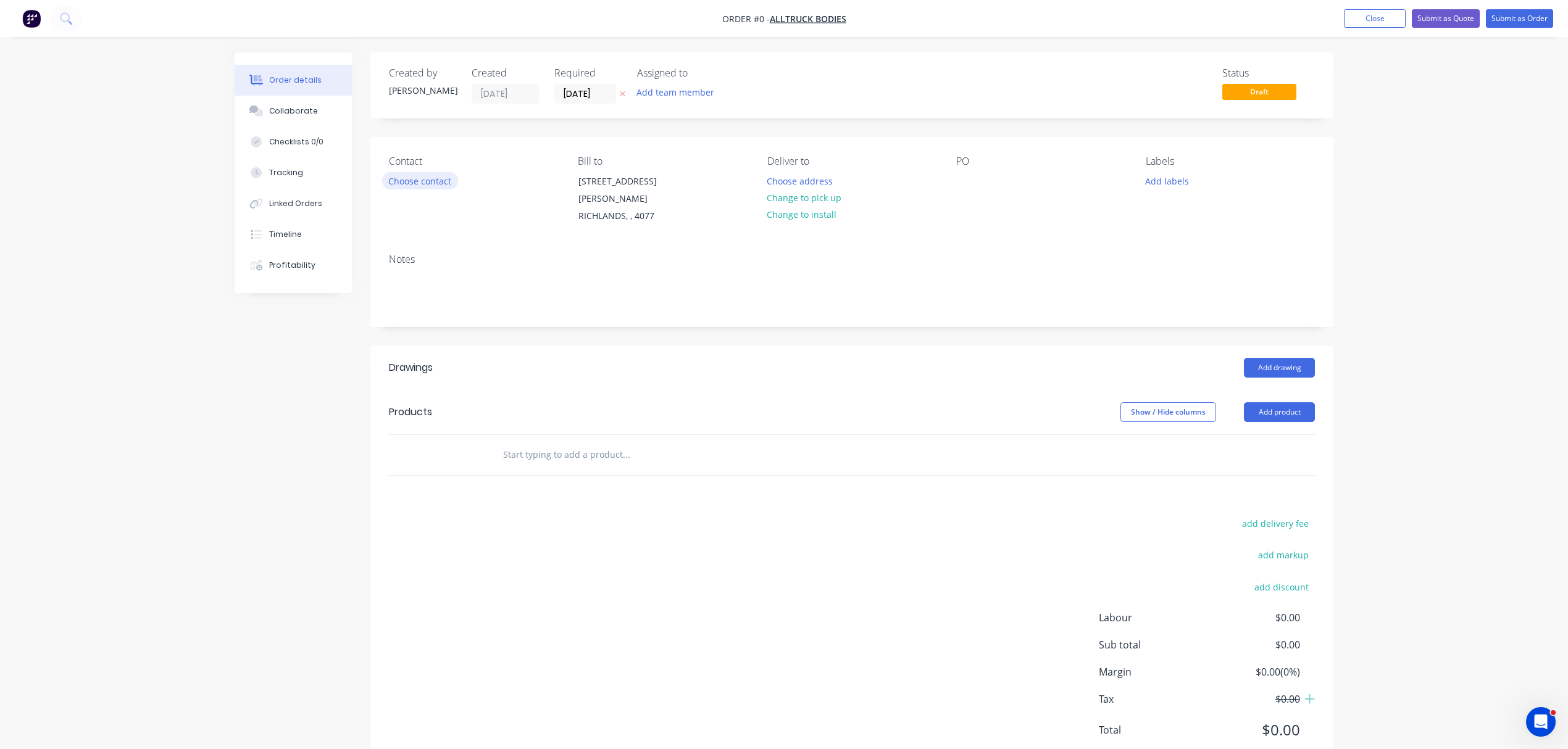
click at [430, 176] on button "Choose contact" at bounding box center [419, 181] width 76 height 17
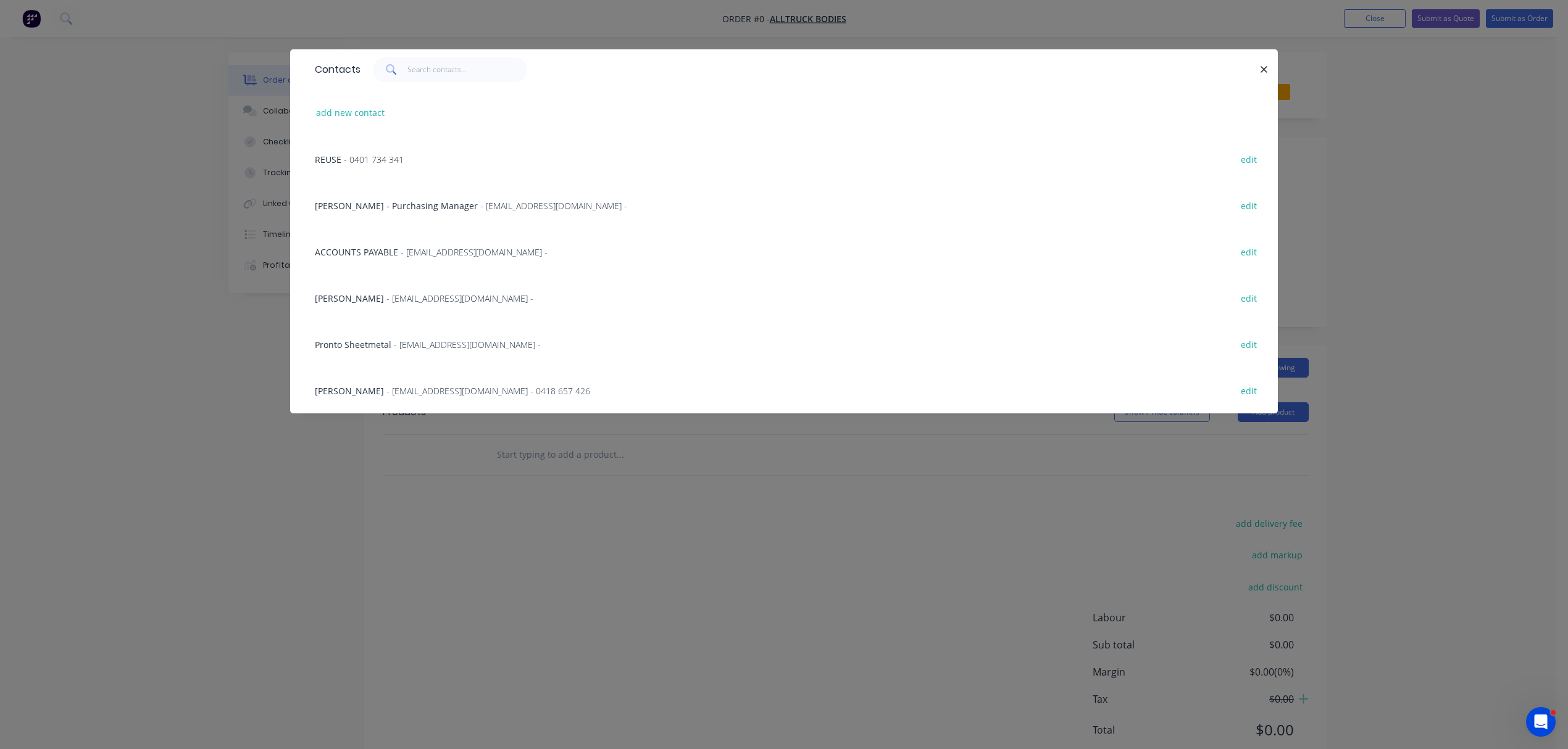
click at [386, 391] on span "- [EMAIL_ADDRESS][DOMAIN_NAME] - 0418 657 426" at bounding box center [488, 391] width 204 height 11
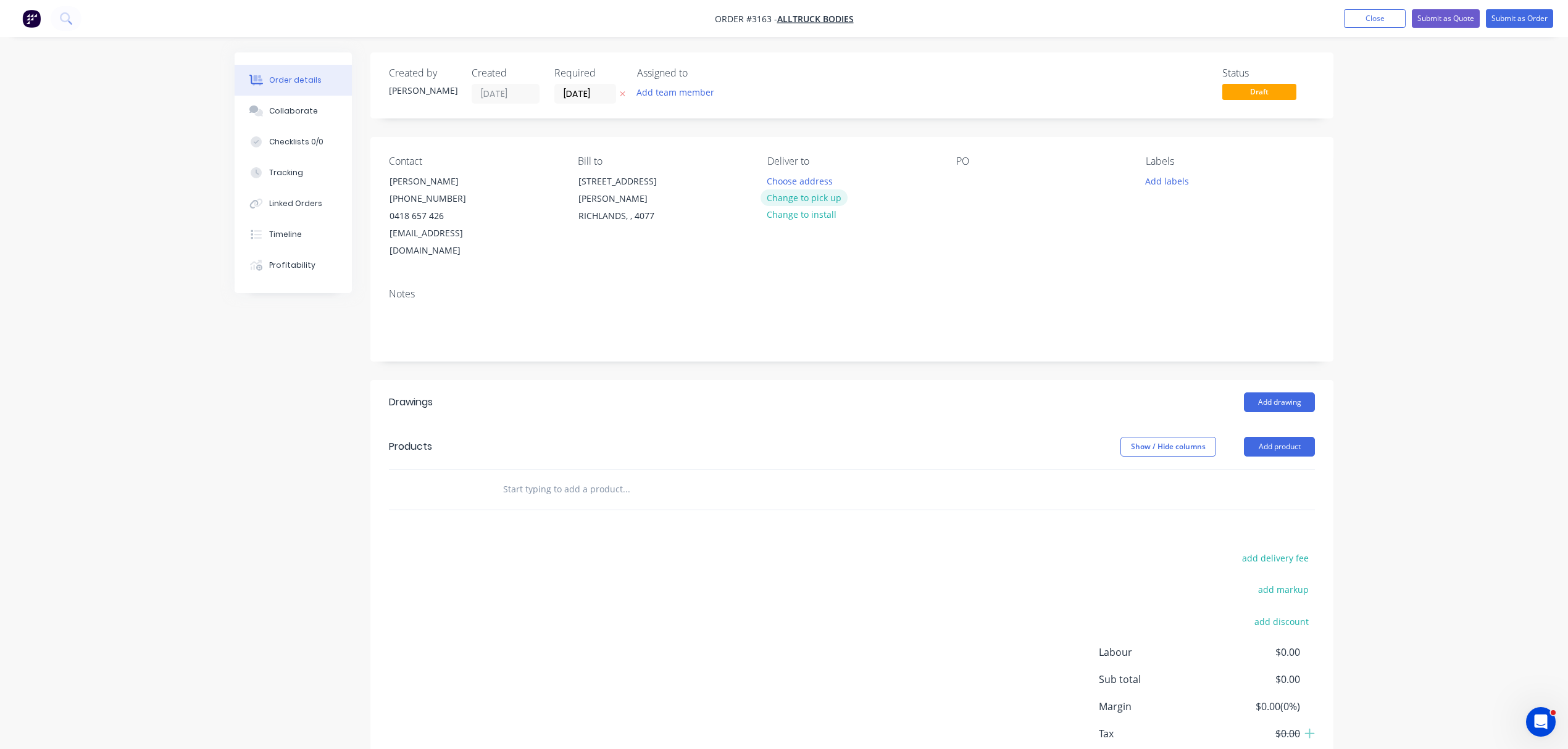
click at [811, 200] on button "Change to pick up" at bounding box center [804, 198] width 88 height 17
click at [968, 174] on div at bounding box center [966, 181] width 20 height 18
click at [543, 477] on input "text" at bounding box center [626, 490] width 247 height 25
click at [1284, 424] on header "Products Show / Hide columns Add product" at bounding box center [851, 446] width 963 height 45
click at [1273, 437] on button "Add product" at bounding box center [1278, 446] width 71 height 20
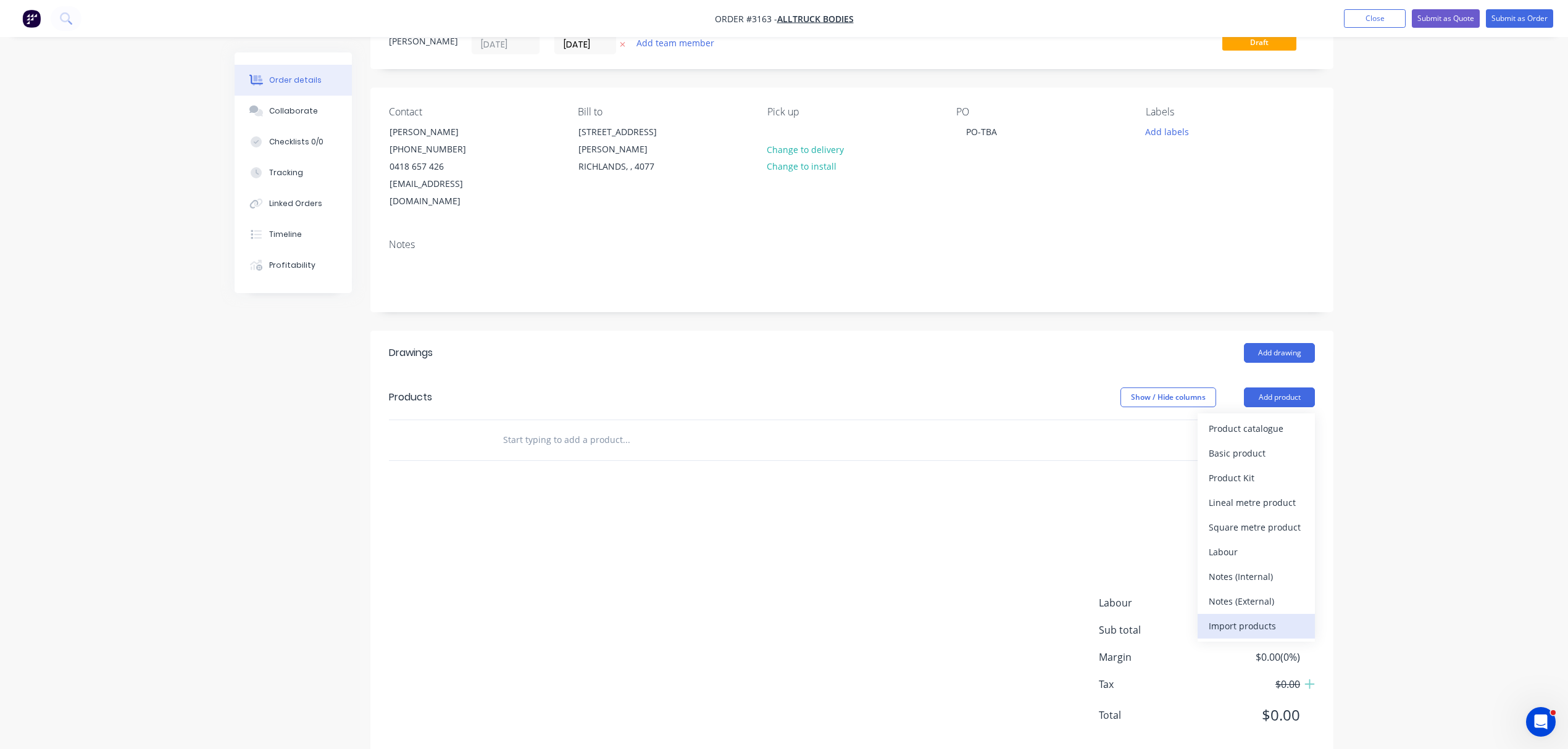
scroll to position [55, 0]
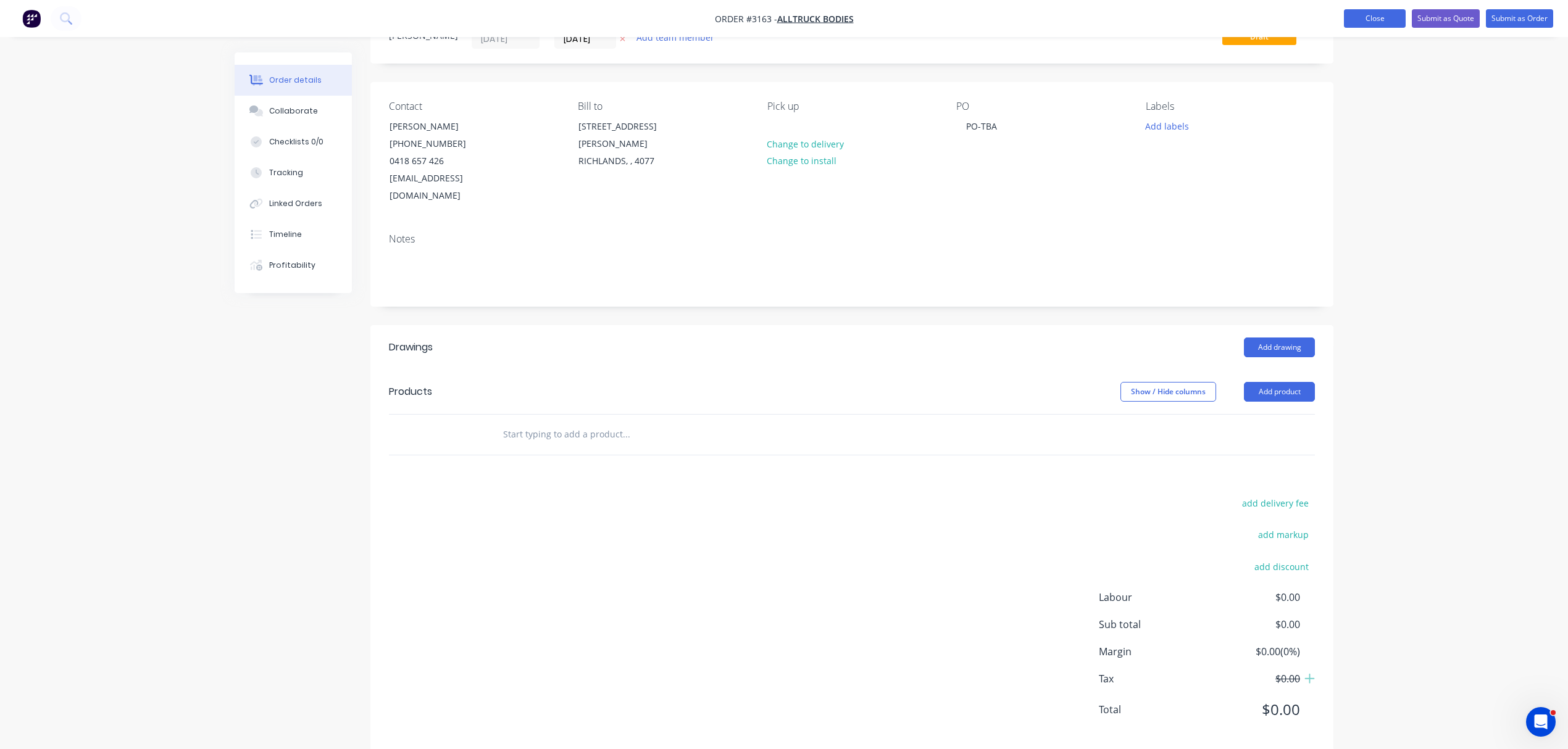
click at [1378, 20] on button "Close" at bounding box center [1374, 19] width 62 height 19
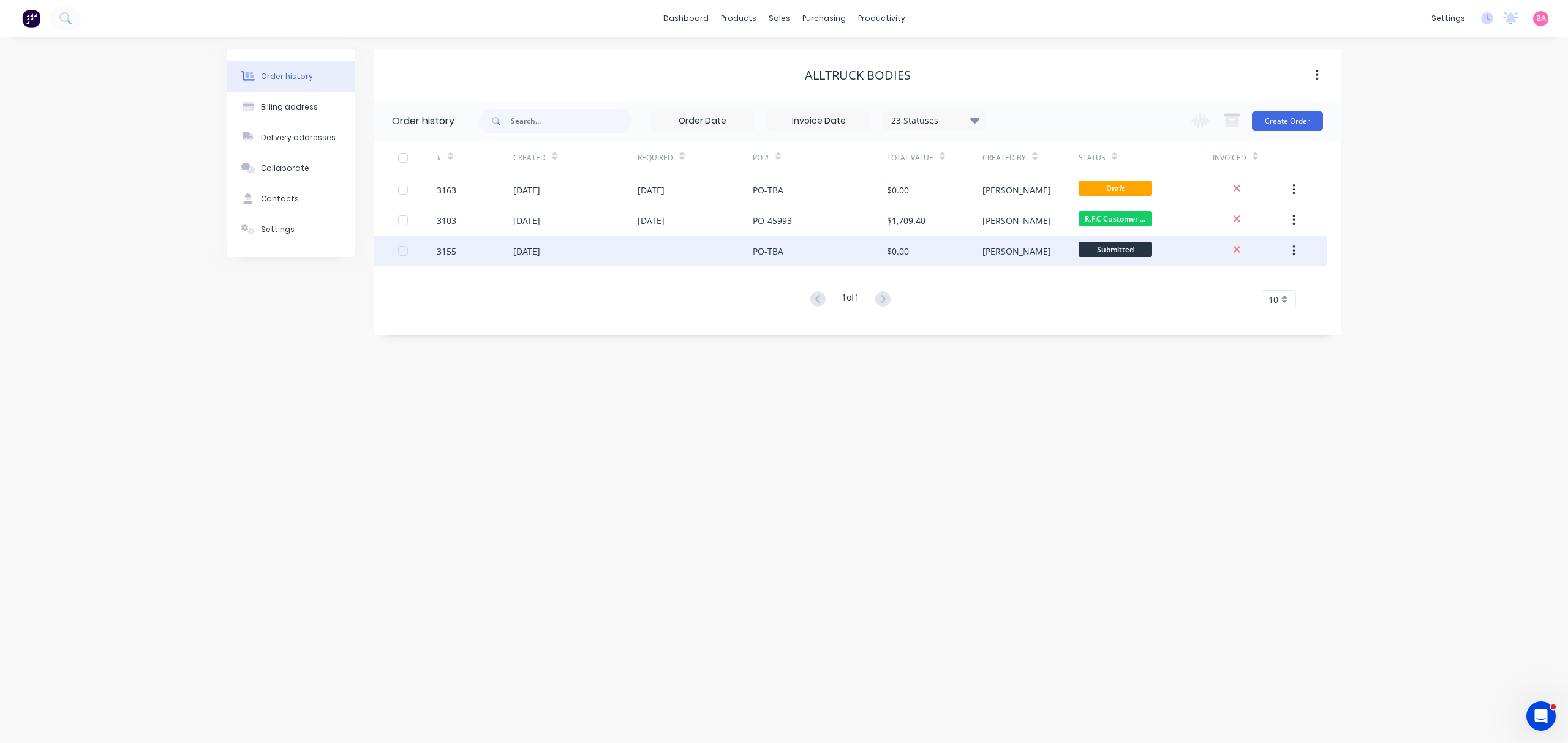
click at [536, 253] on div "[DATE]" at bounding box center [526, 252] width 27 height 13
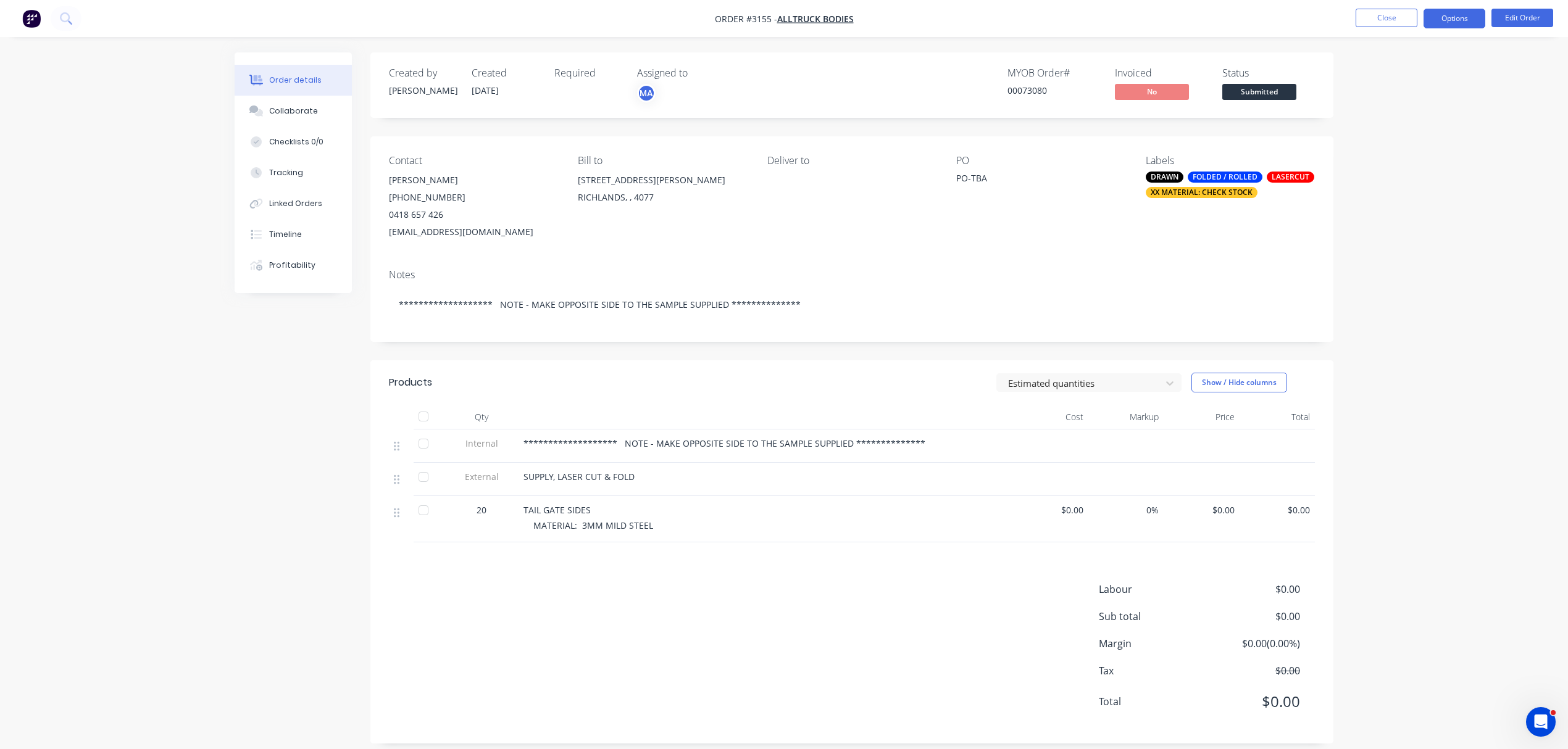
click at [1465, 18] on button "Options" at bounding box center [1453, 18] width 62 height 20
click at [1401, 116] on div "Order Confirmation" at bounding box center [1417, 124] width 114 height 18
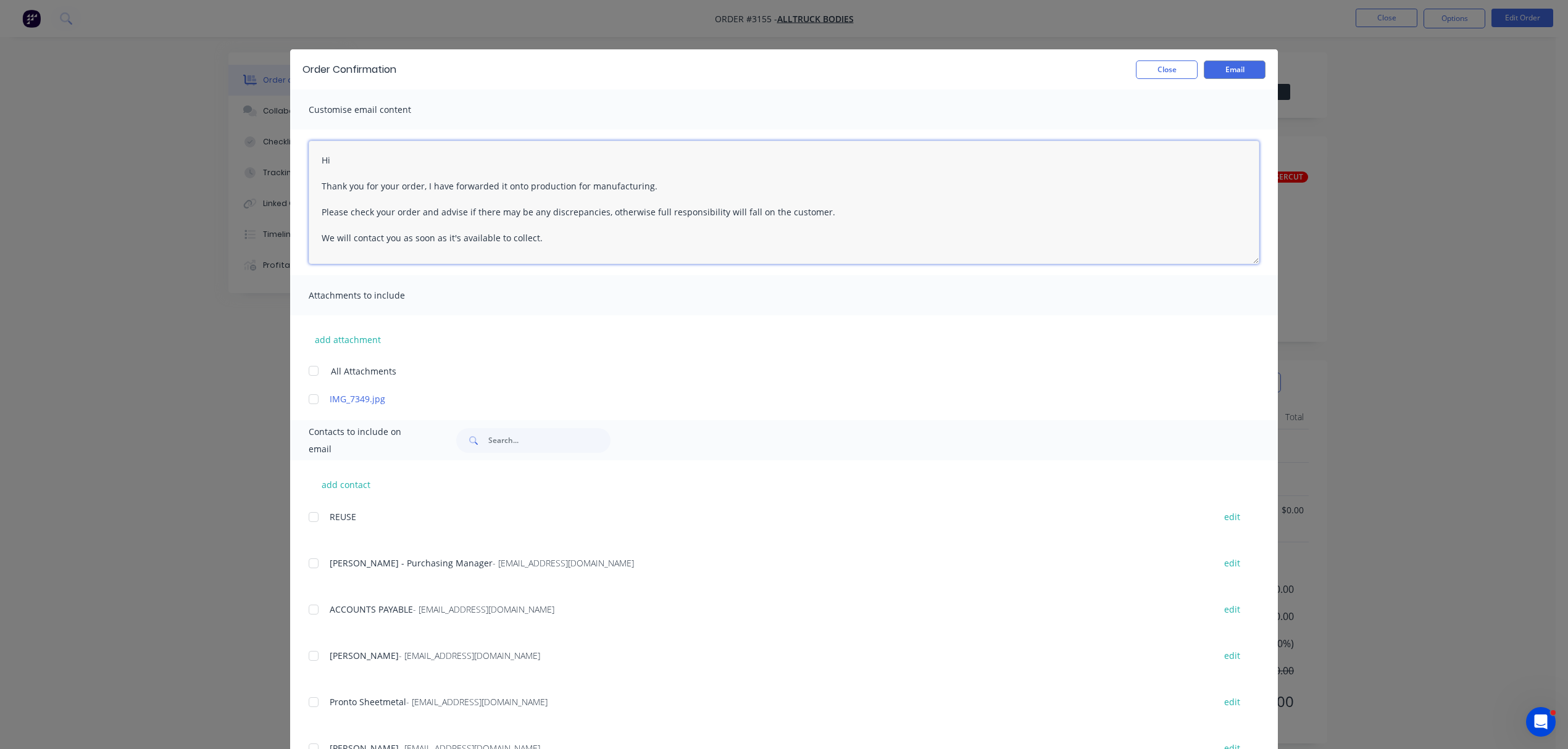
click at [348, 159] on textarea "Hi Thank you for your order, I have forwarded it onto production for manufactur…" at bounding box center [784, 203] width 951 height 123
type textarea "Hi [PERSON_NAME] Thank you for your order, I have forwarded it onto production …"
click at [1151, 64] on button "Close" at bounding box center [1166, 70] width 62 height 19
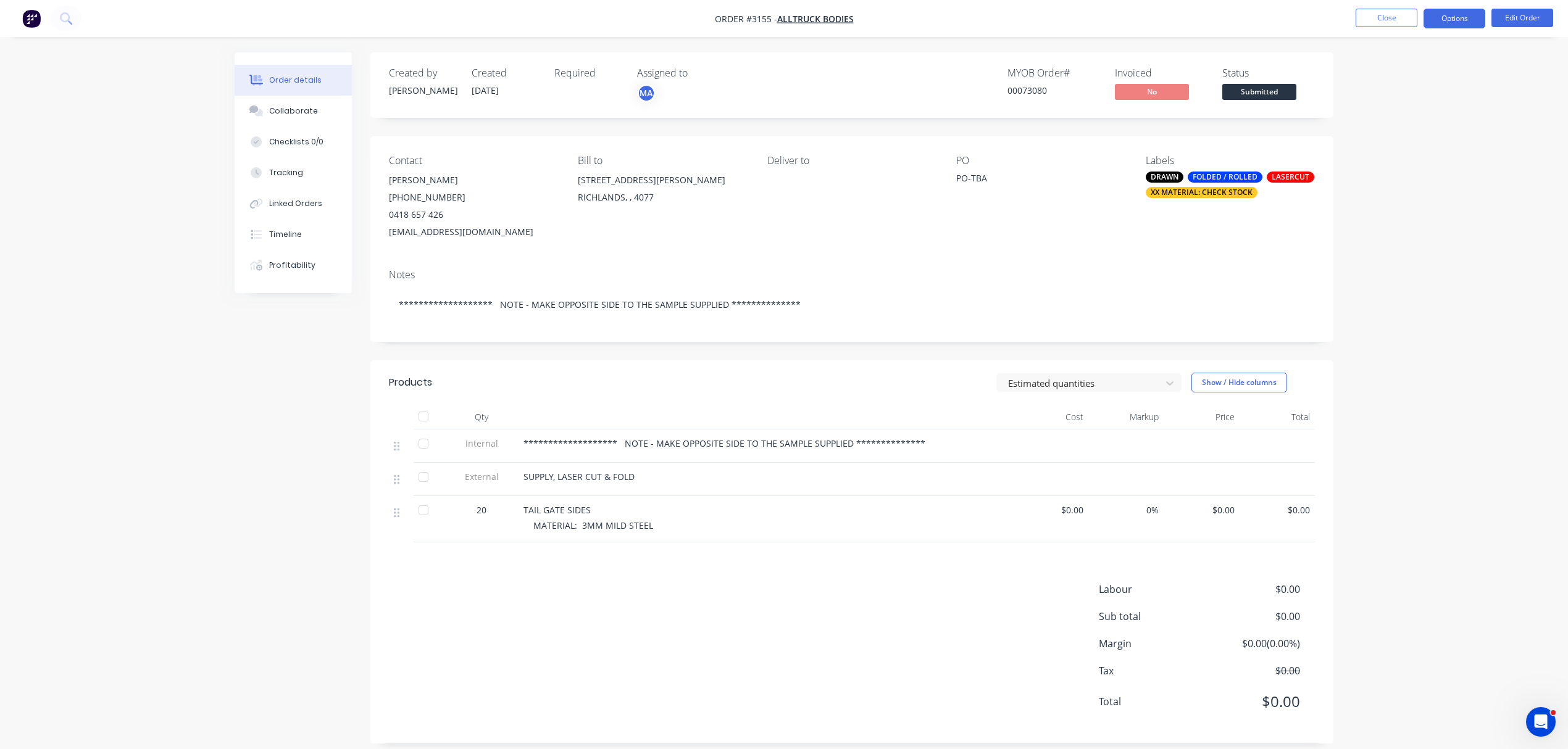
click at [1455, 16] on button "Options" at bounding box center [1453, 18] width 62 height 20
click at [1408, 122] on div "Order Confirmation" at bounding box center [1417, 124] width 114 height 18
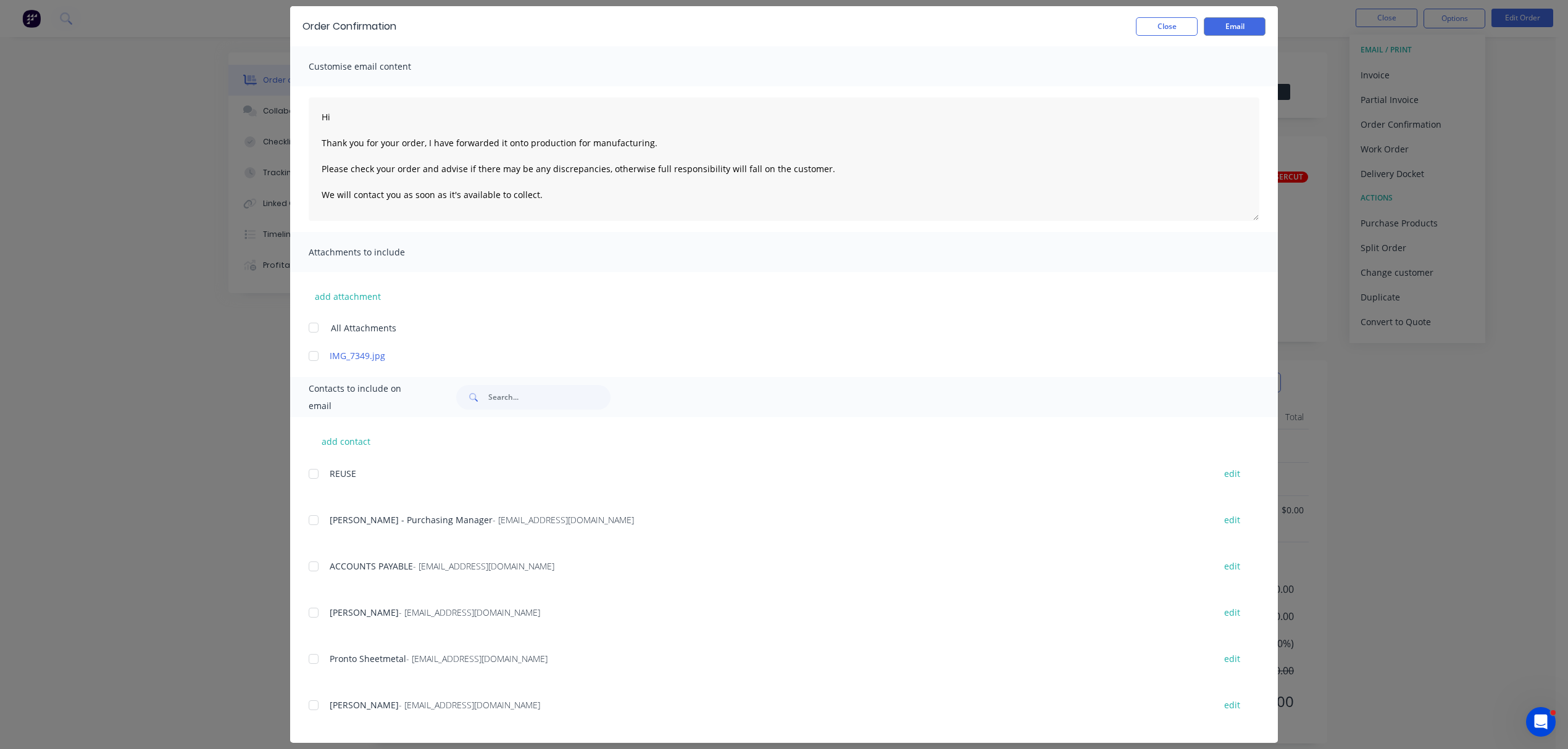
scroll to position [54, 0]
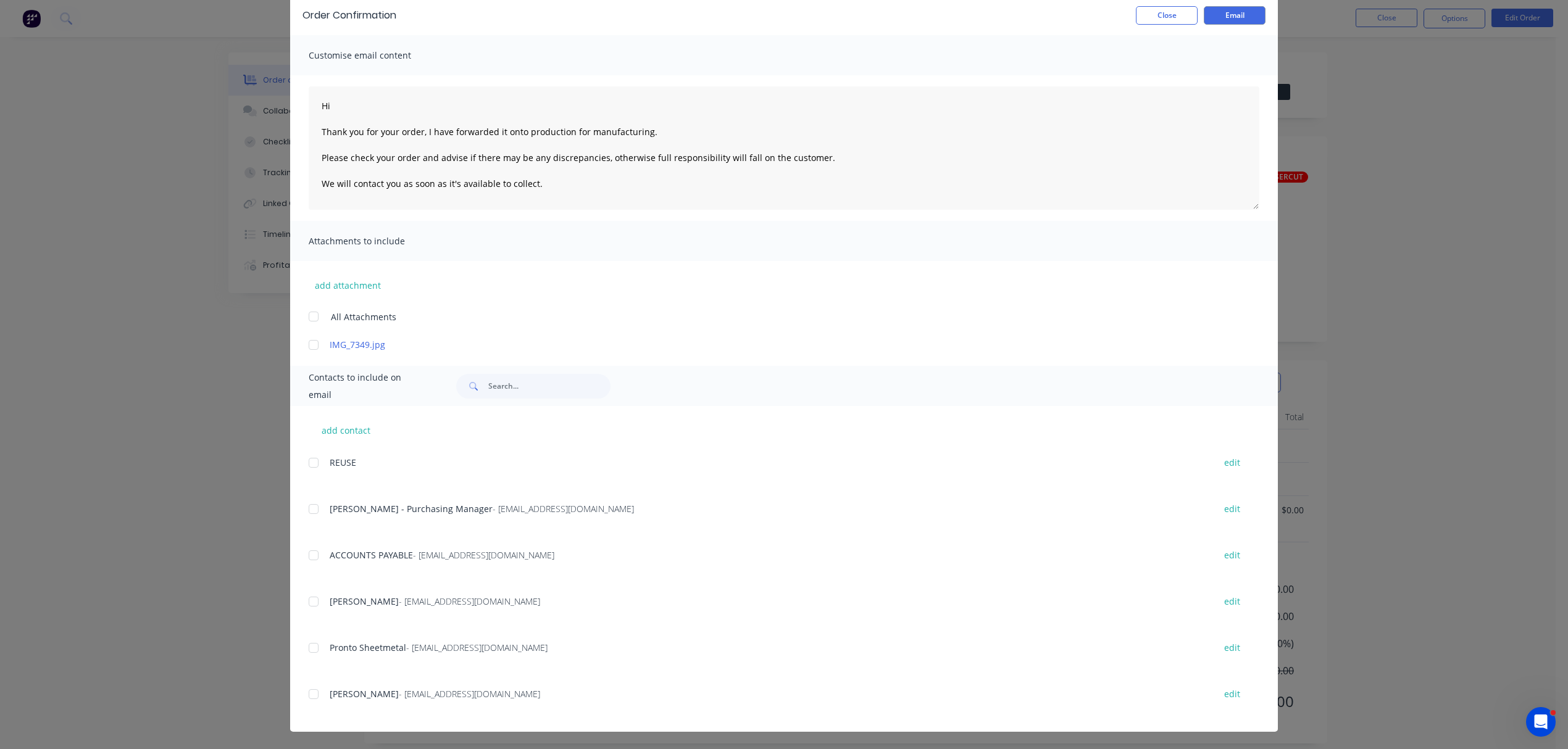
click at [310, 694] on div at bounding box center [313, 694] width 25 height 25
click at [355, 105] on textarea "Hi Thank you for your order, I have forwarded it onto production for manufactur…" at bounding box center [784, 148] width 951 height 123
type textarea "Hi Kevin Thank you for your order, I have forwarded it onto production for manu…"
click at [1224, 12] on button "Email" at bounding box center [1234, 16] width 62 height 19
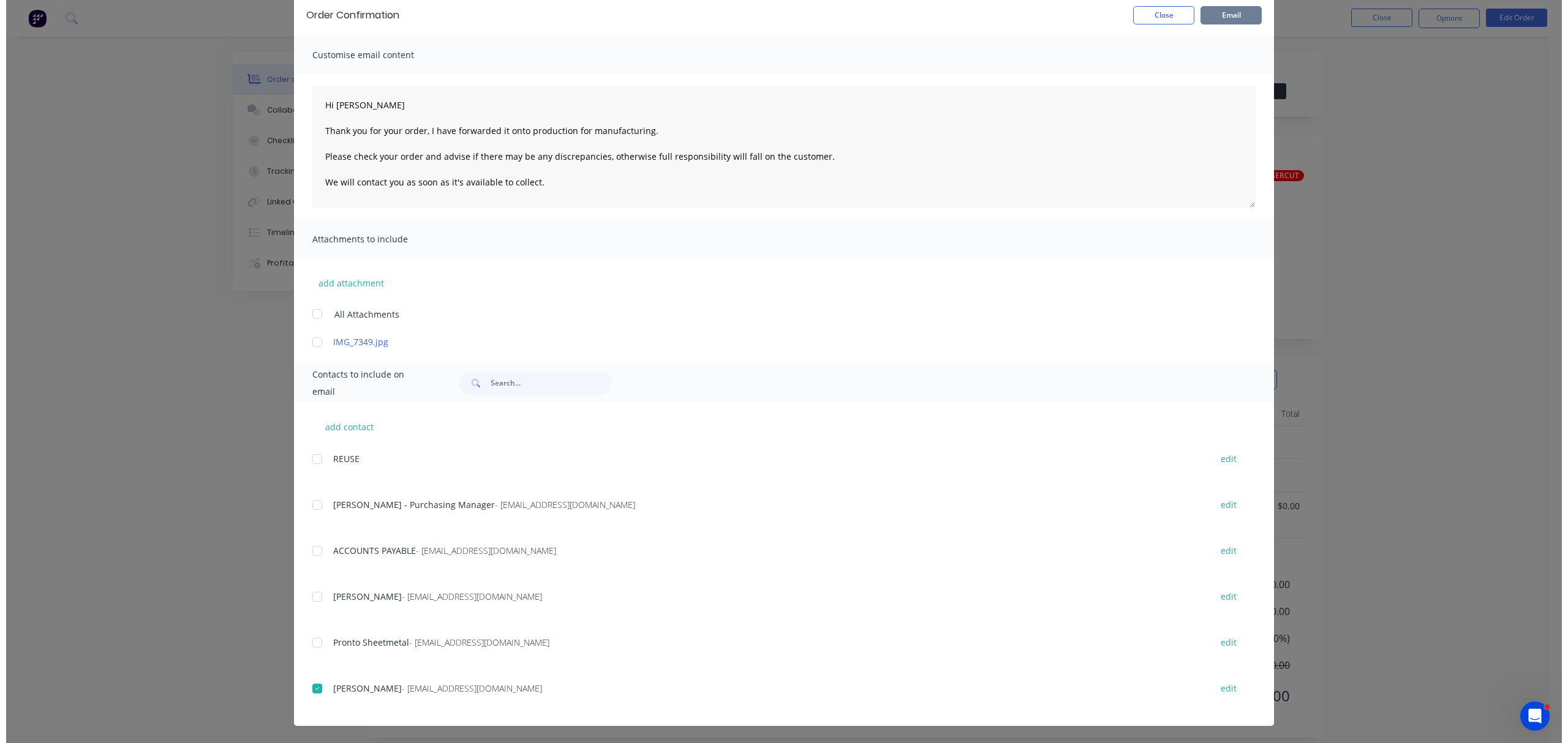
scroll to position [0, 0]
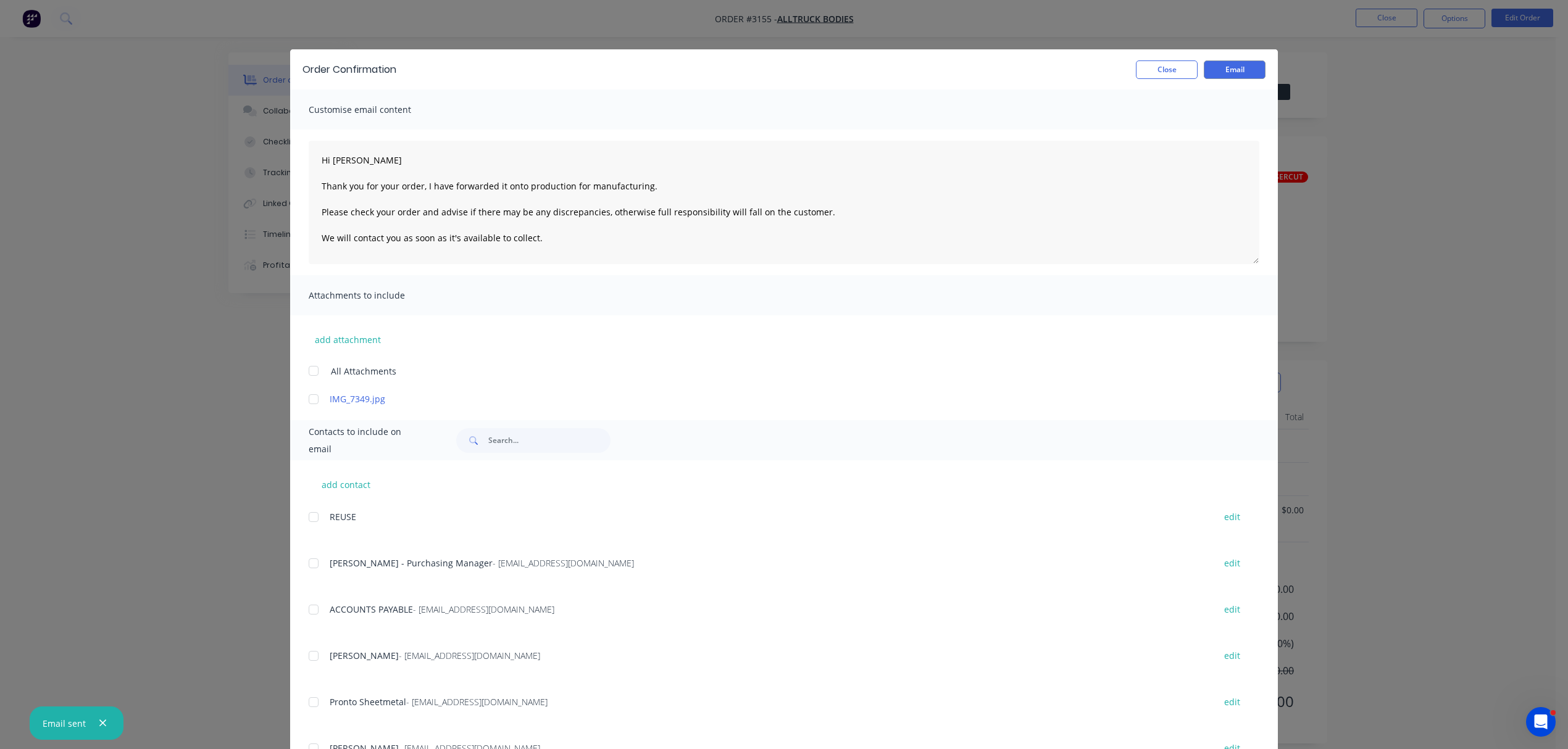
click at [1174, 50] on div "Order Confirmation Close Email" at bounding box center [783, 69] width 988 height 40
click at [1166, 62] on button "Close" at bounding box center [1166, 70] width 62 height 19
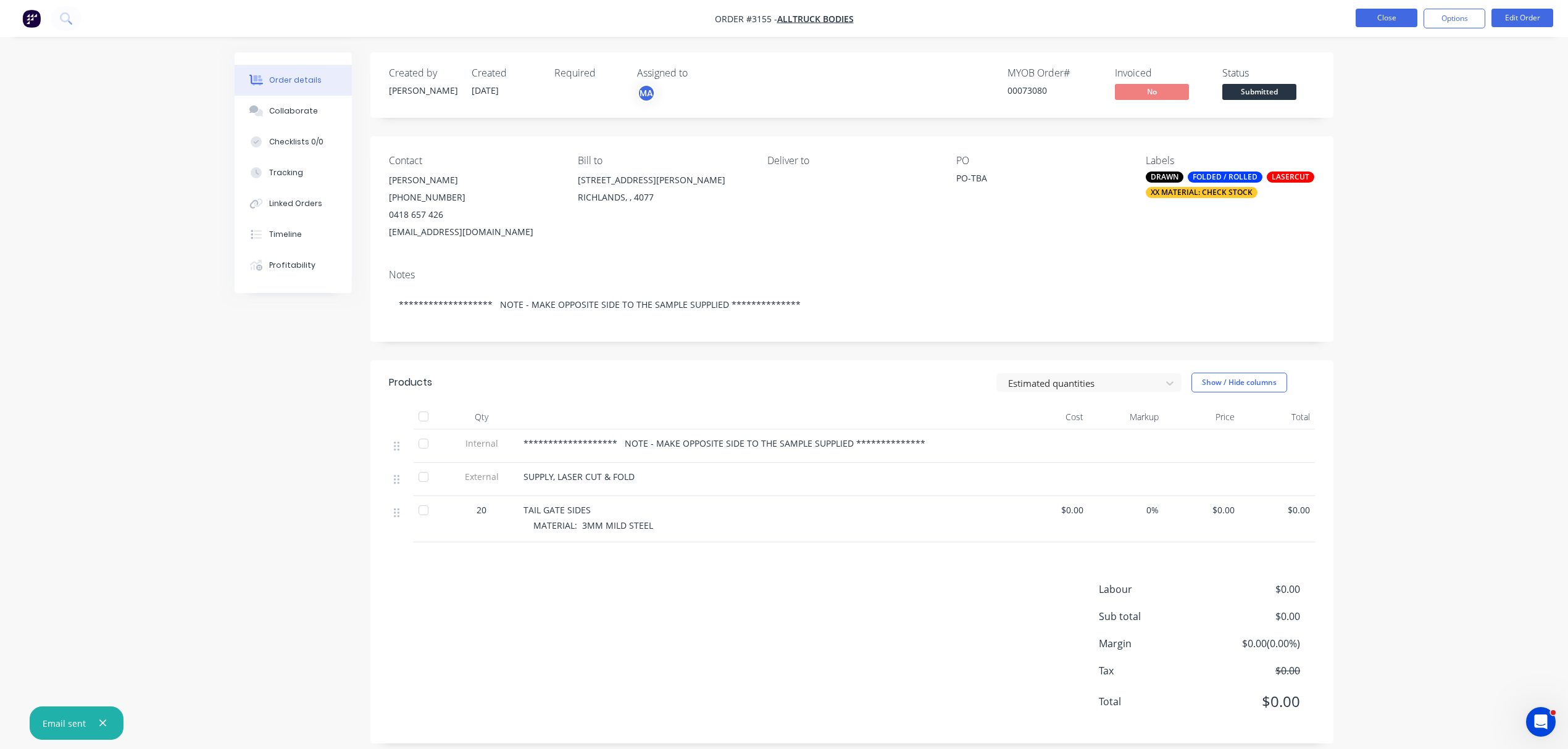
click at [1387, 19] on button "Close" at bounding box center [1385, 18] width 62 height 19
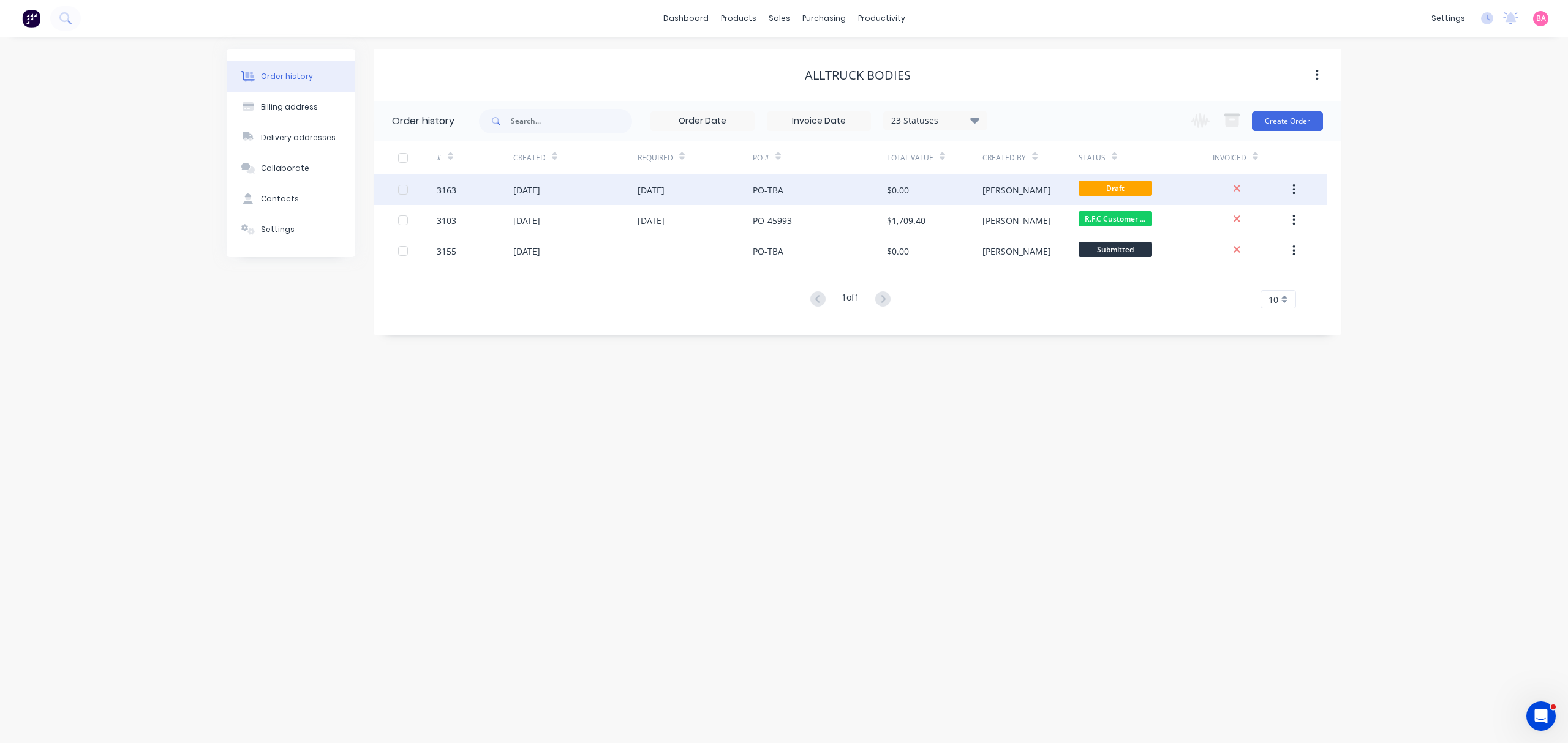
click at [568, 185] on div "[DATE]" at bounding box center [575, 190] width 124 height 31
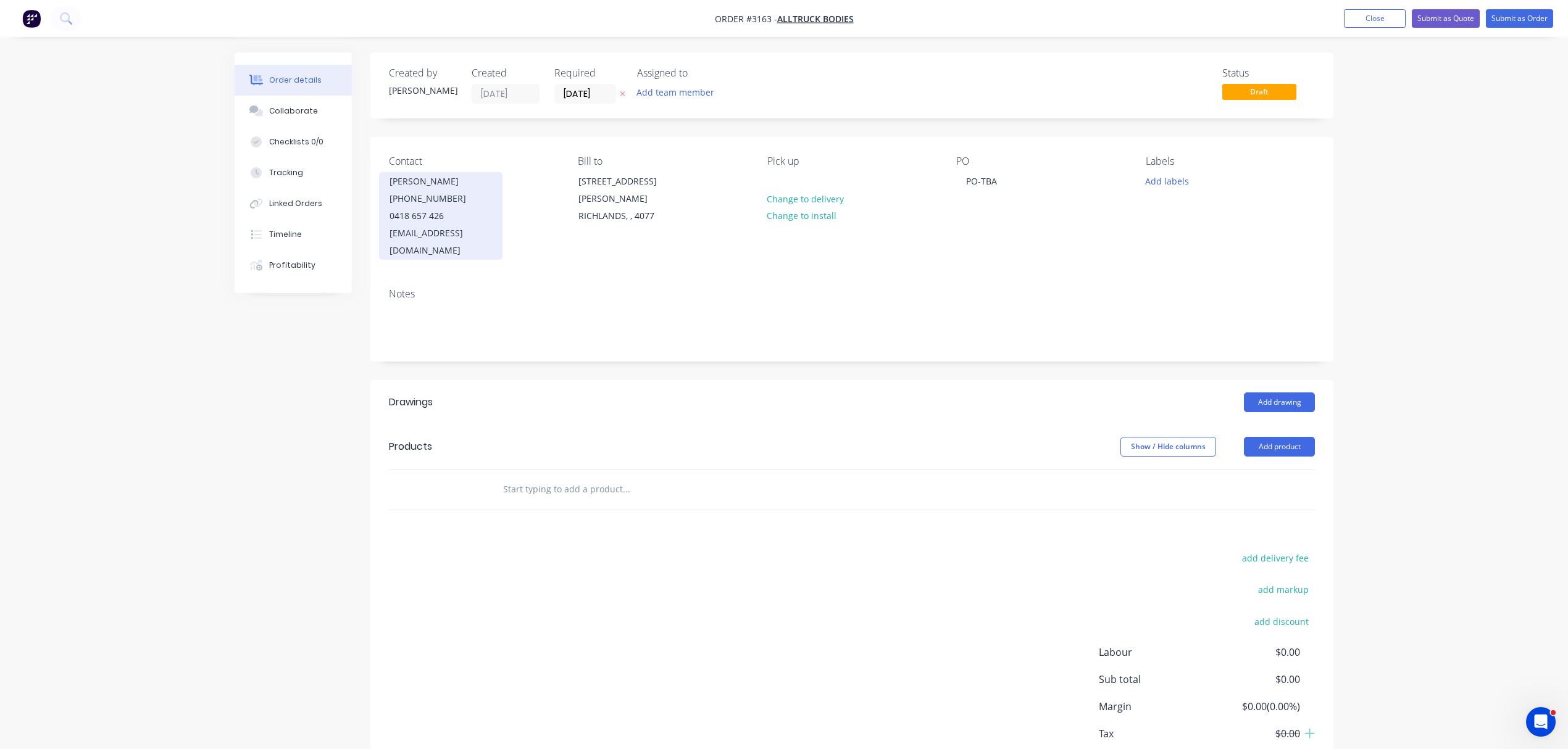
click at [448, 210] on div "0418 657 426" at bounding box center [440, 216] width 102 height 17
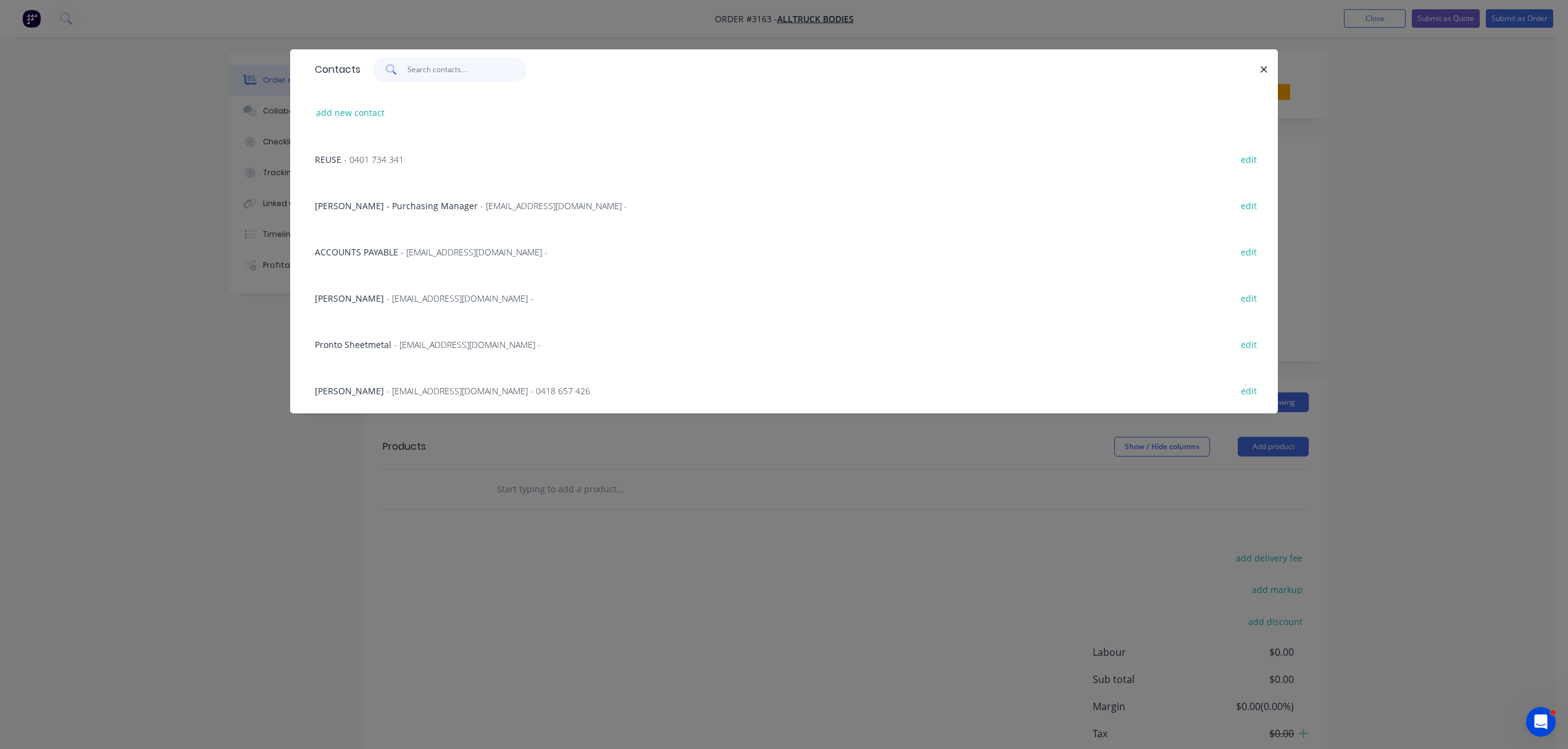
click at [456, 66] on input "text" at bounding box center [467, 70] width 120 height 25
click at [195, 383] on div "Contacts add new contact REUSE - 0401 734 341 edit Geoff Thomson - Purchasing M…" at bounding box center [784, 374] width 1568 height 749
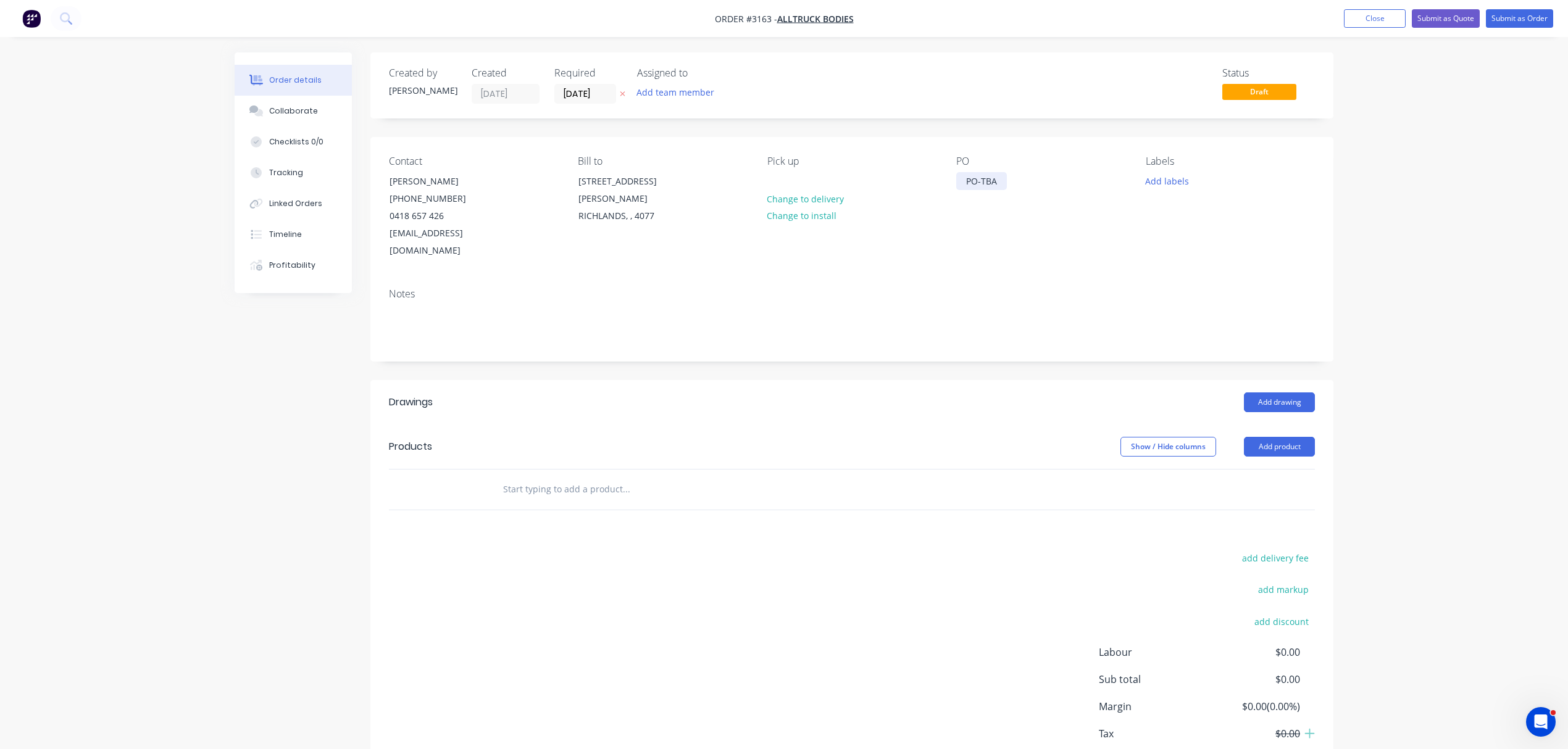
drag, startPoint x: 1006, startPoint y: 176, endPoint x: 723, endPoint y: 153, distance: 283.9
click at [774, 171] on div "Contact Kevin Russ (07) 3277 4600 0418 657 426 kruss@alltruckbodies.com.au Bill…" at bounding box center [851, 207] width 963 height 141
click at [626, 95] on button "button" at bounding box center [622, 94] width 13 height 14
click at [605, 477] on input "text" at bounding box center [626, 490] width 247 height 25
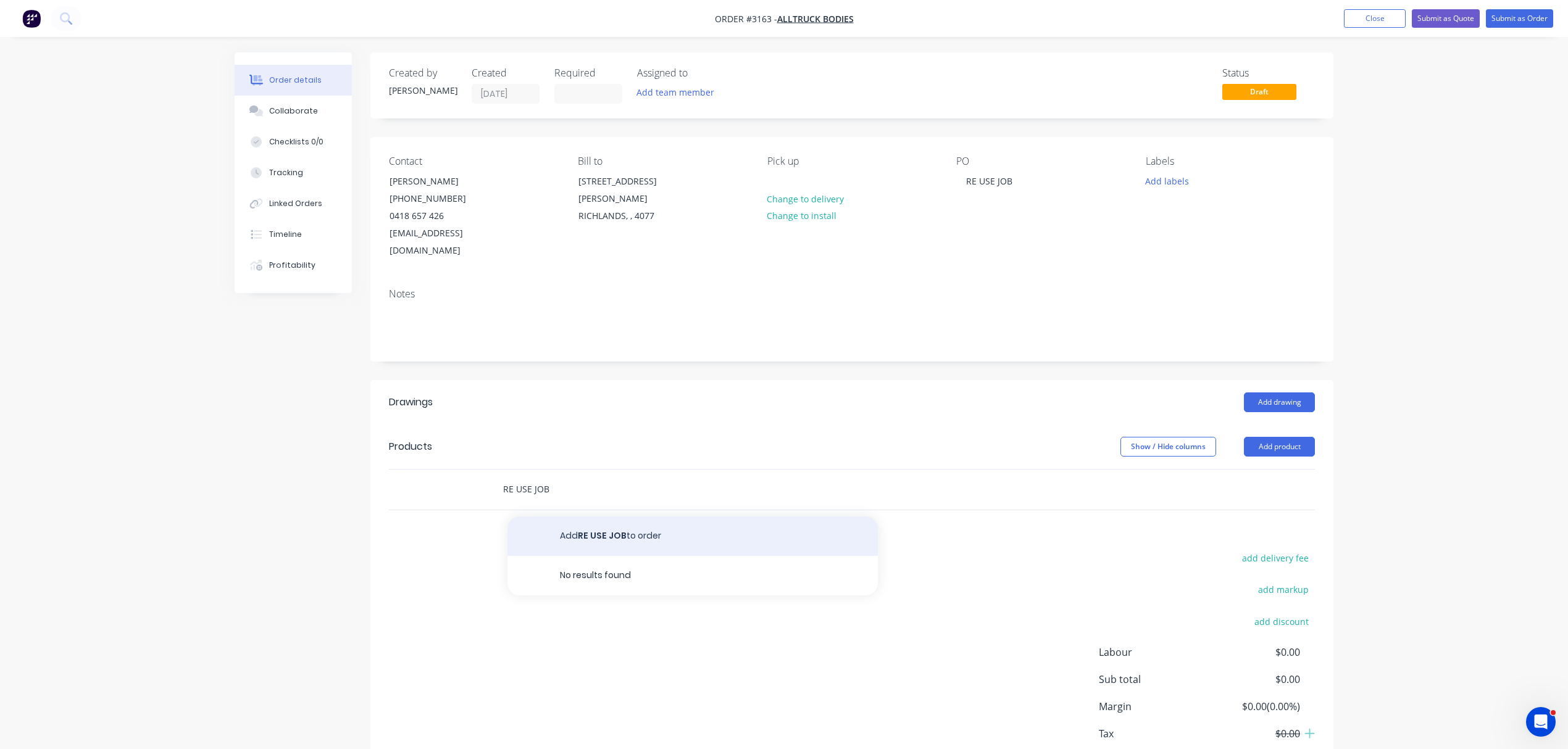
type input "RE USE JOB"
click at [611, 520] on button "Add RE USE JOB to order" at bounding box center [692, 537] width 370 height 40
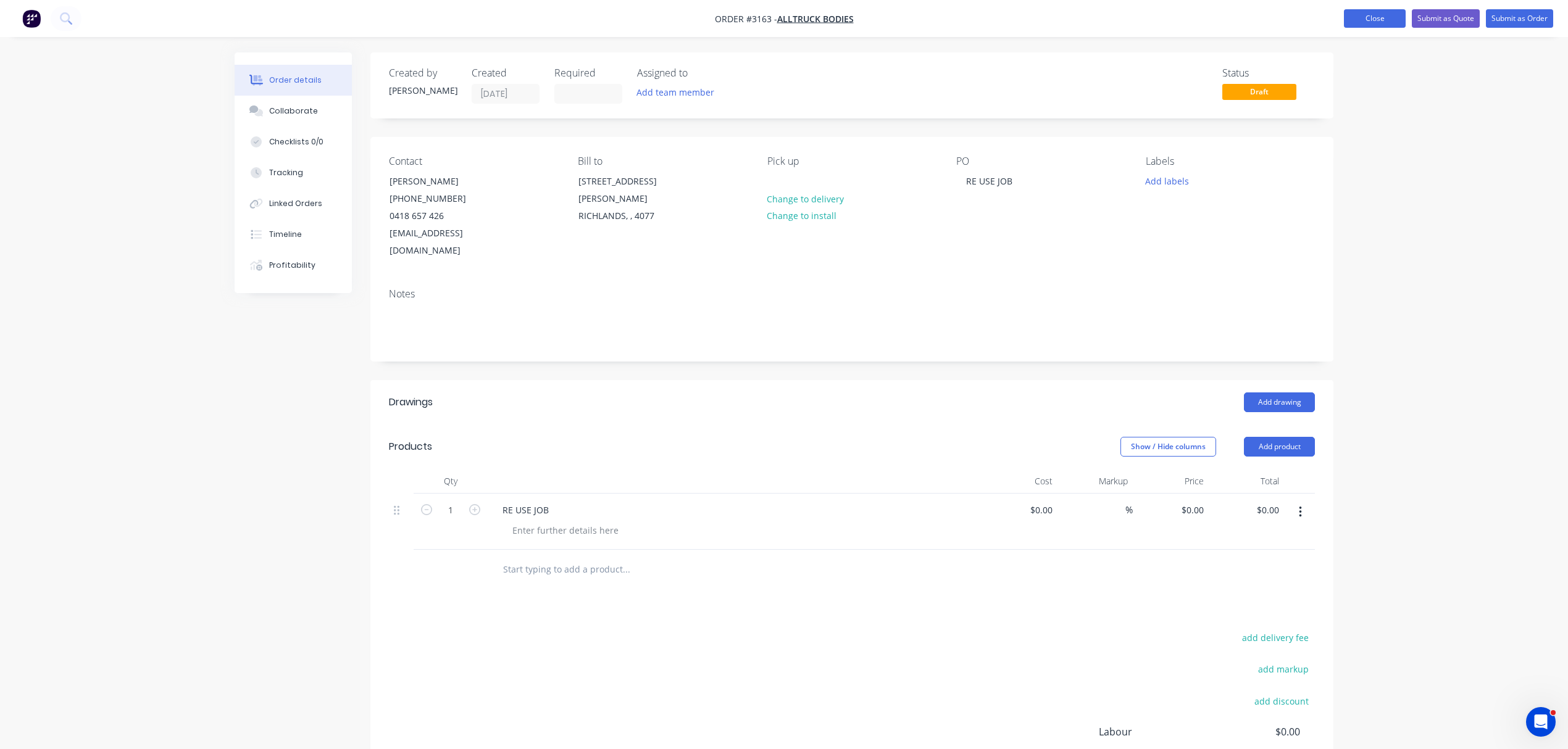
click at [1383, 17] on button "Close" at bounding box center [1374, 19] width 62 height 19
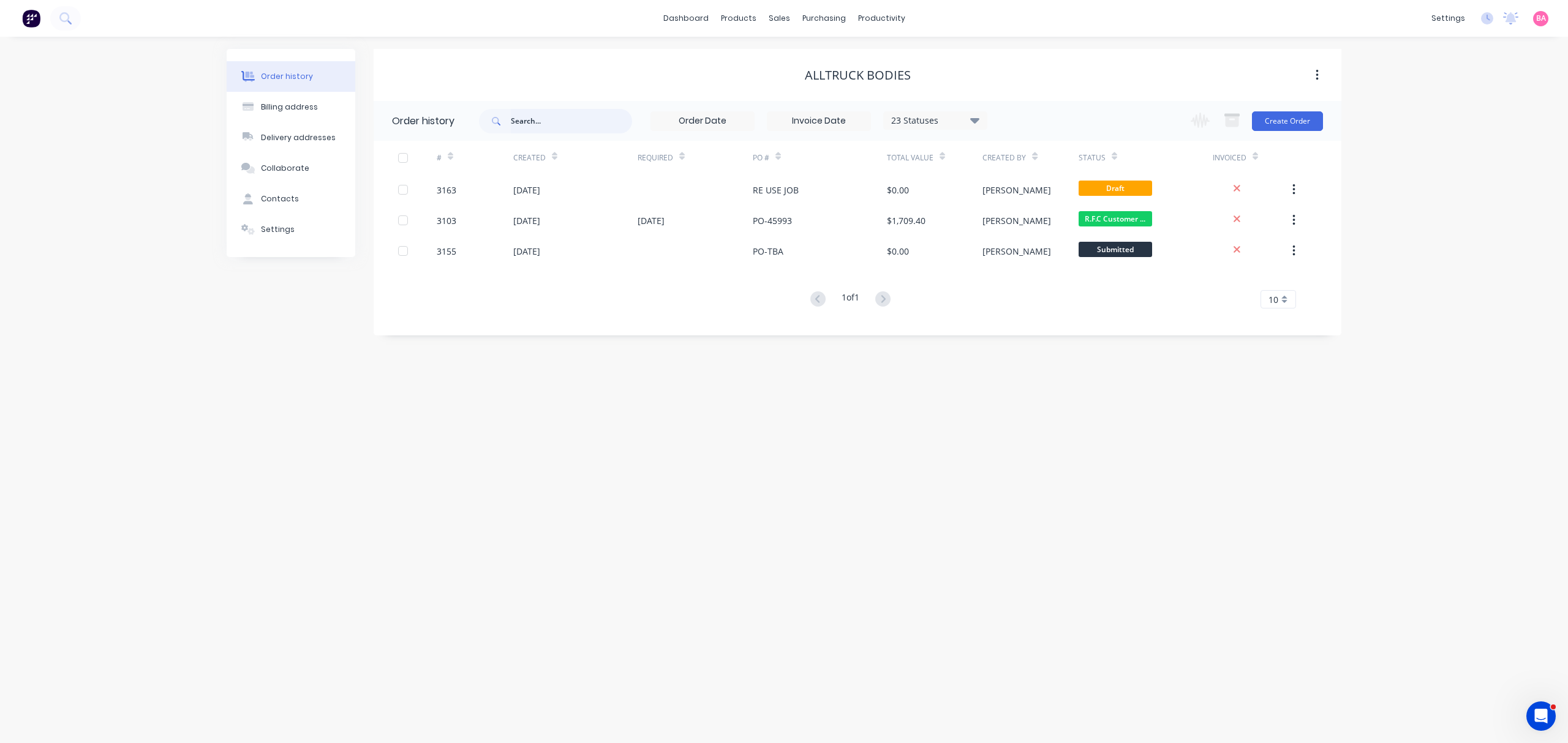
click at [568, 126] on input "text" at bounding box center [571, 121] width 121 height 24
type input "2665"
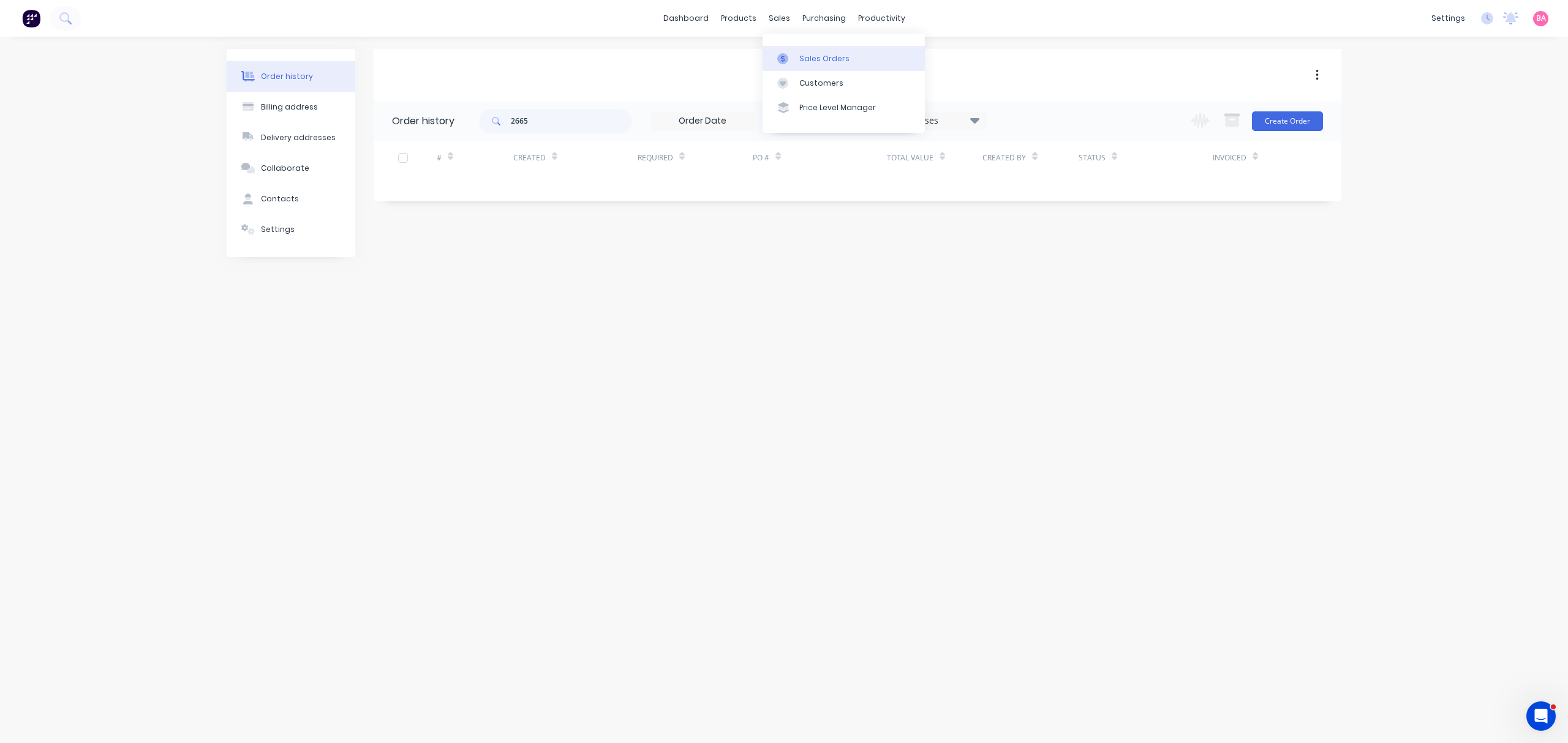
click at [807, 54] on div "Sales Orders" at bounding box center [824, 59] width 50 height 11
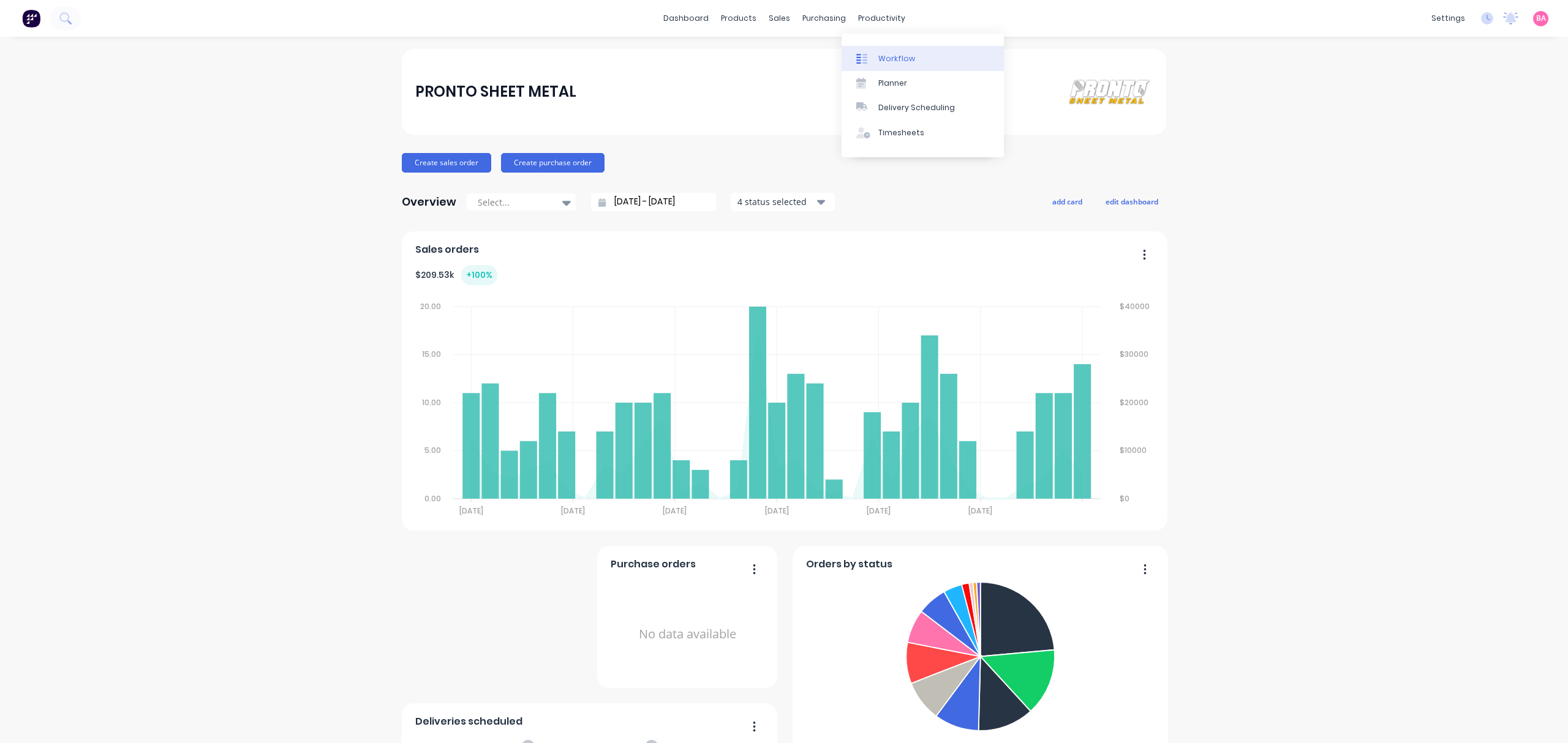
click at [890, 54] on div "Workflow" at bounding box center [896, 59] width 37 height 11
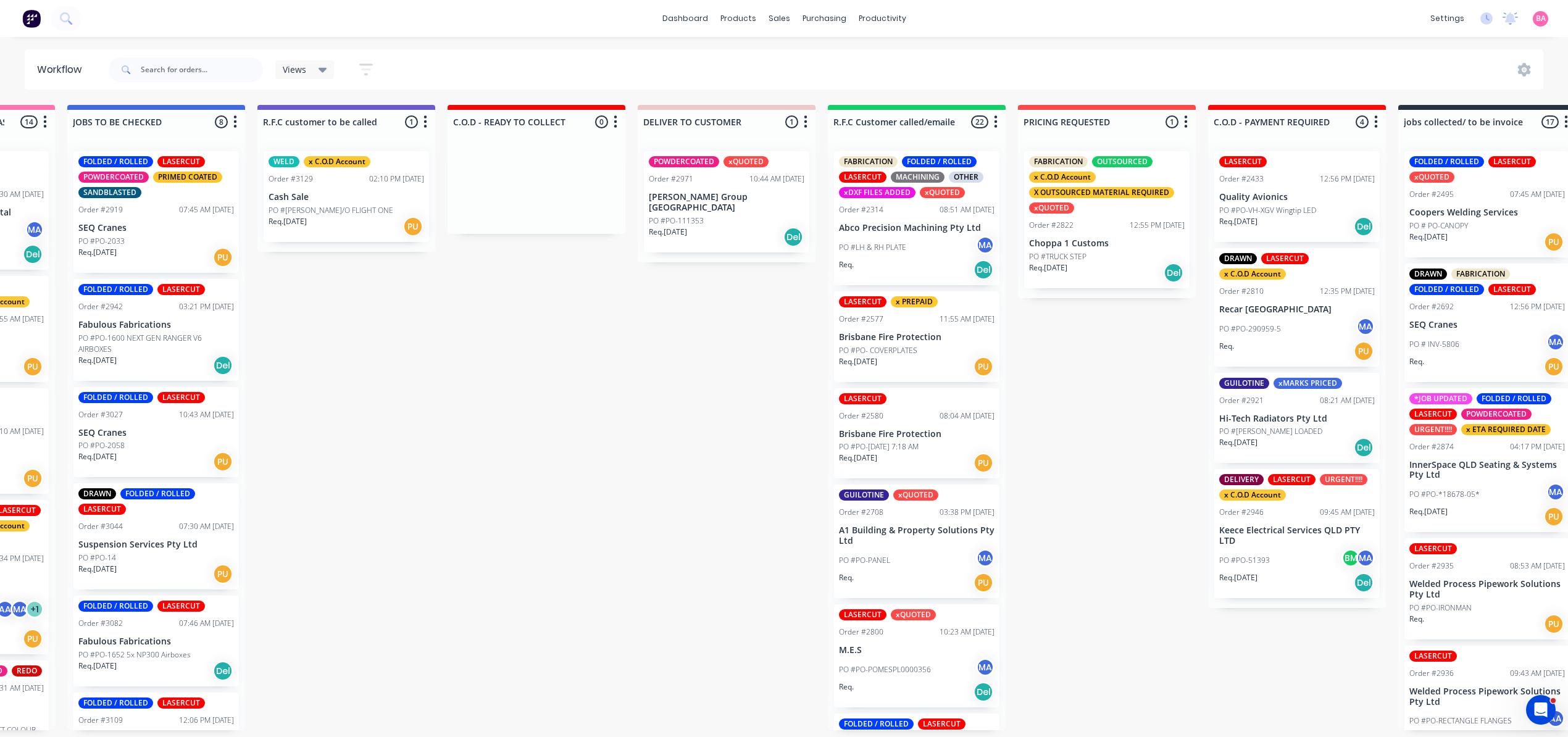
scroll to position [0, 1293]
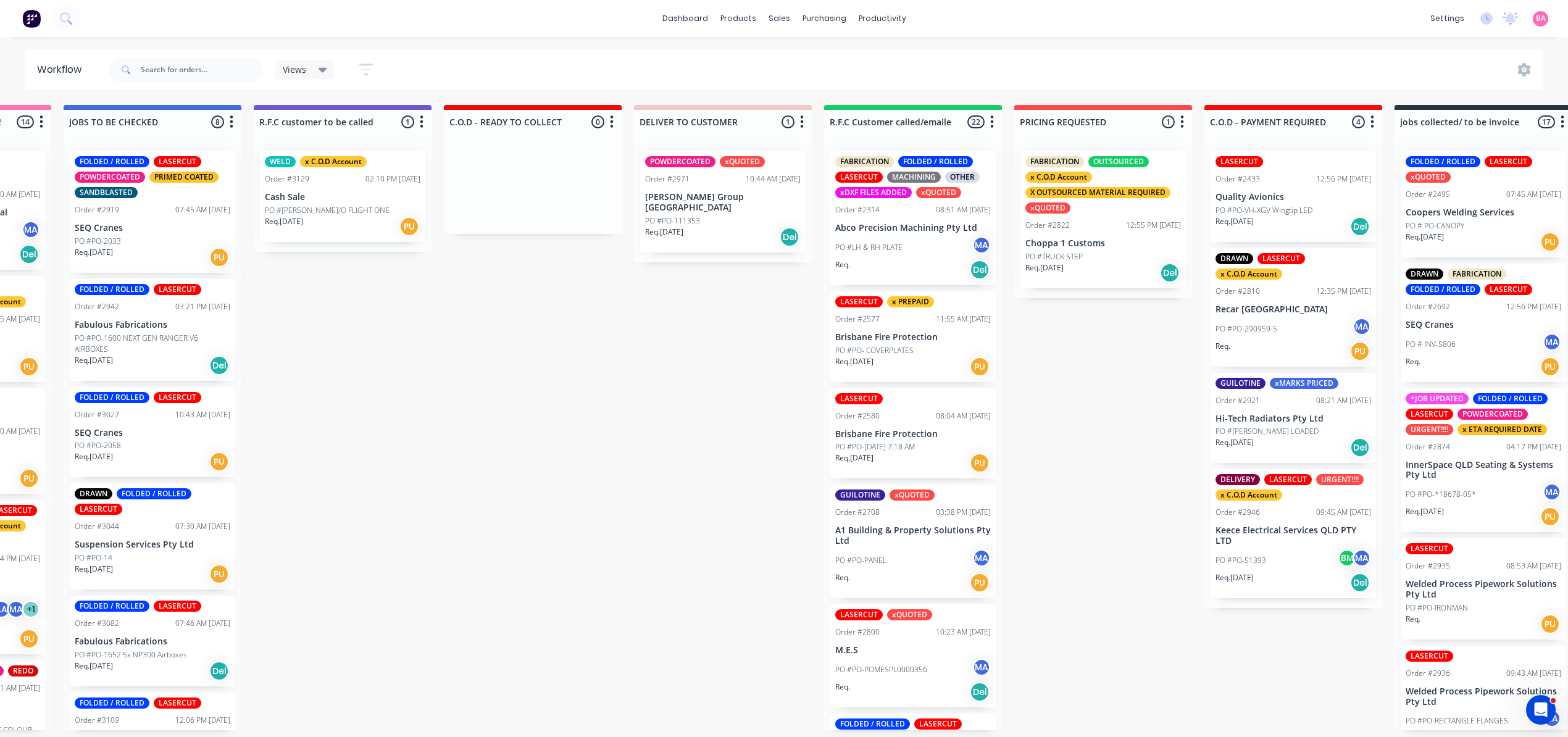
click at [944, 228] on p "Abco Precision Machining Pty Ltd" at bounding box center [913, 227] width 155 height 10
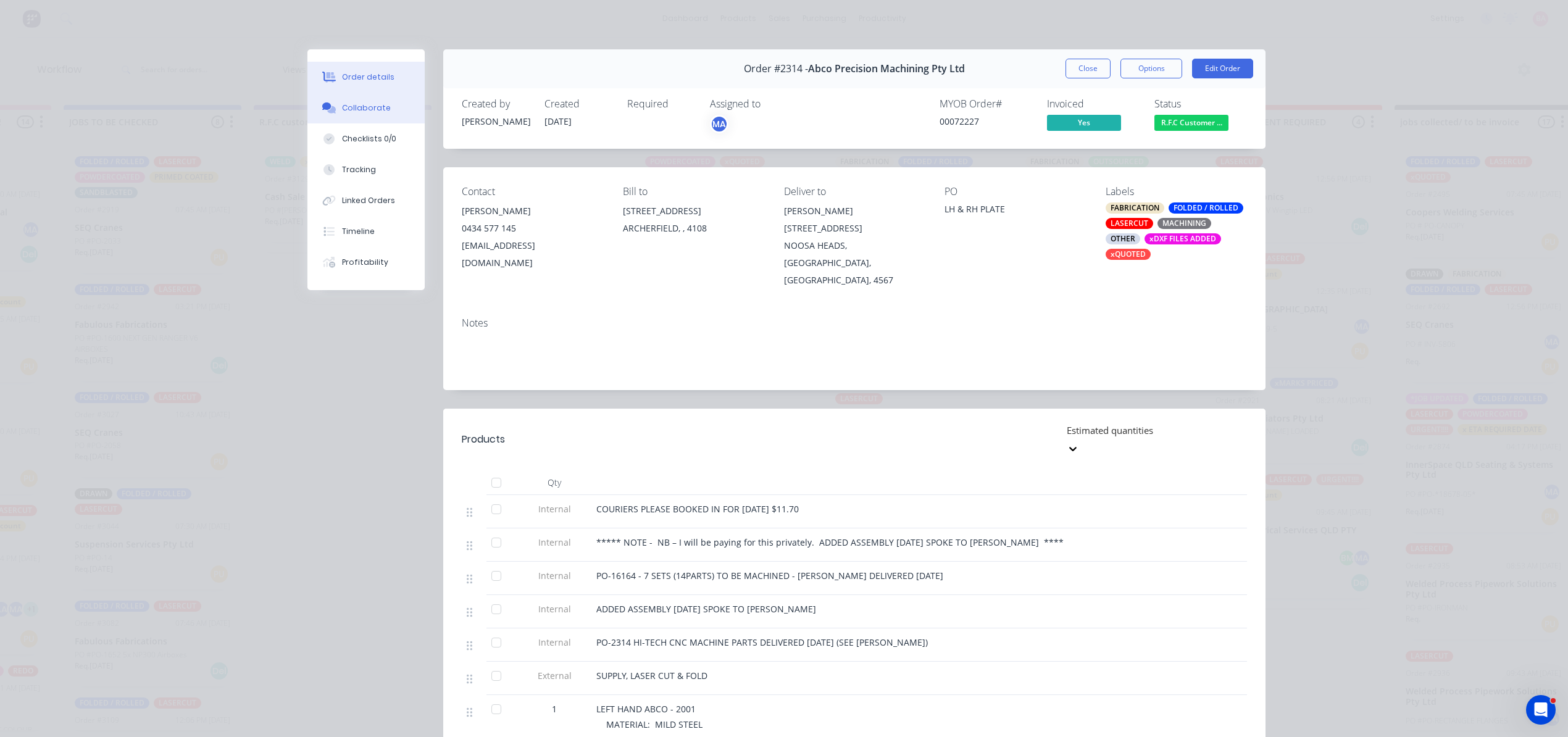
click at [349, 98] on button "Collaborate" at bounding box center [366, 108] width 117 height 31
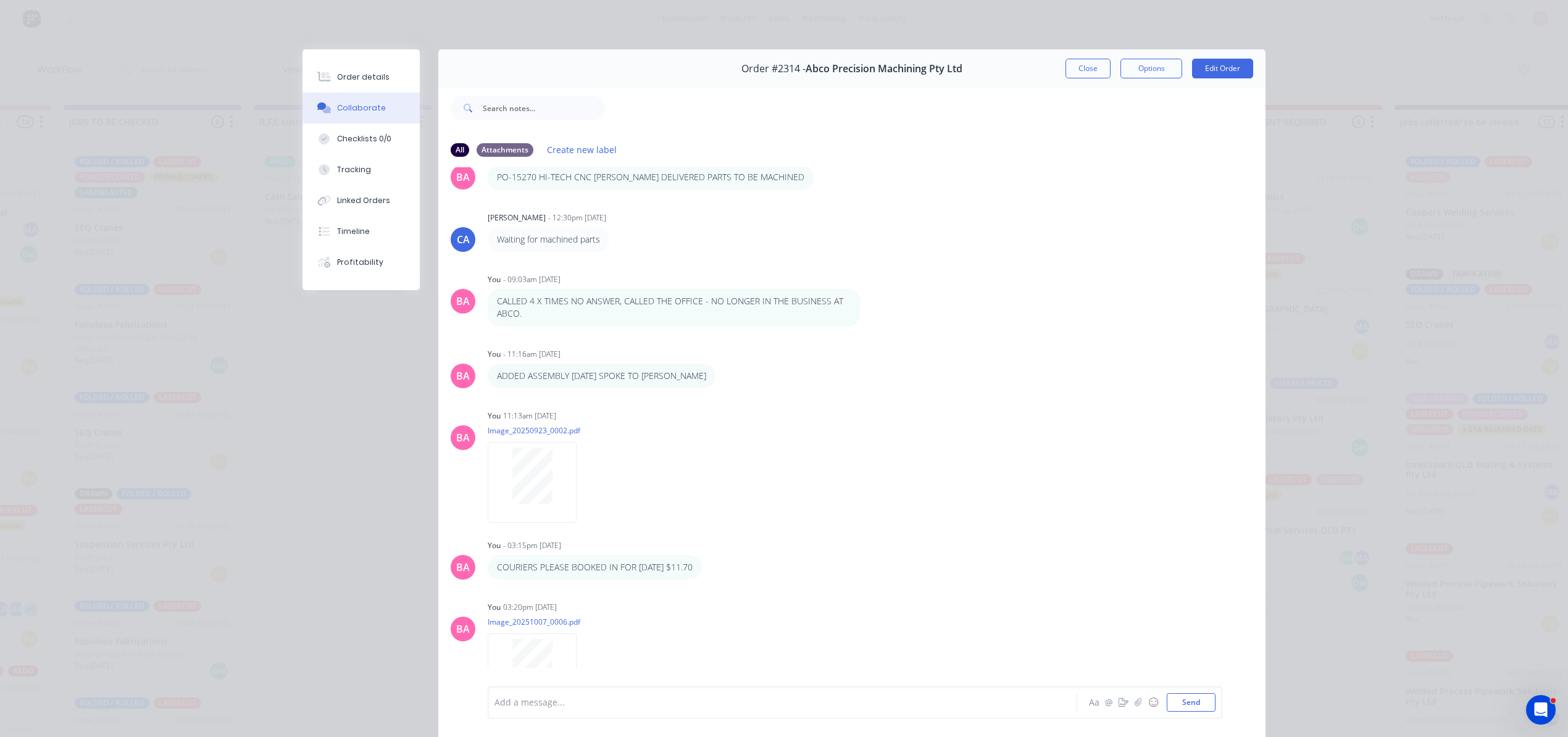
scroll to position [1468, 0]
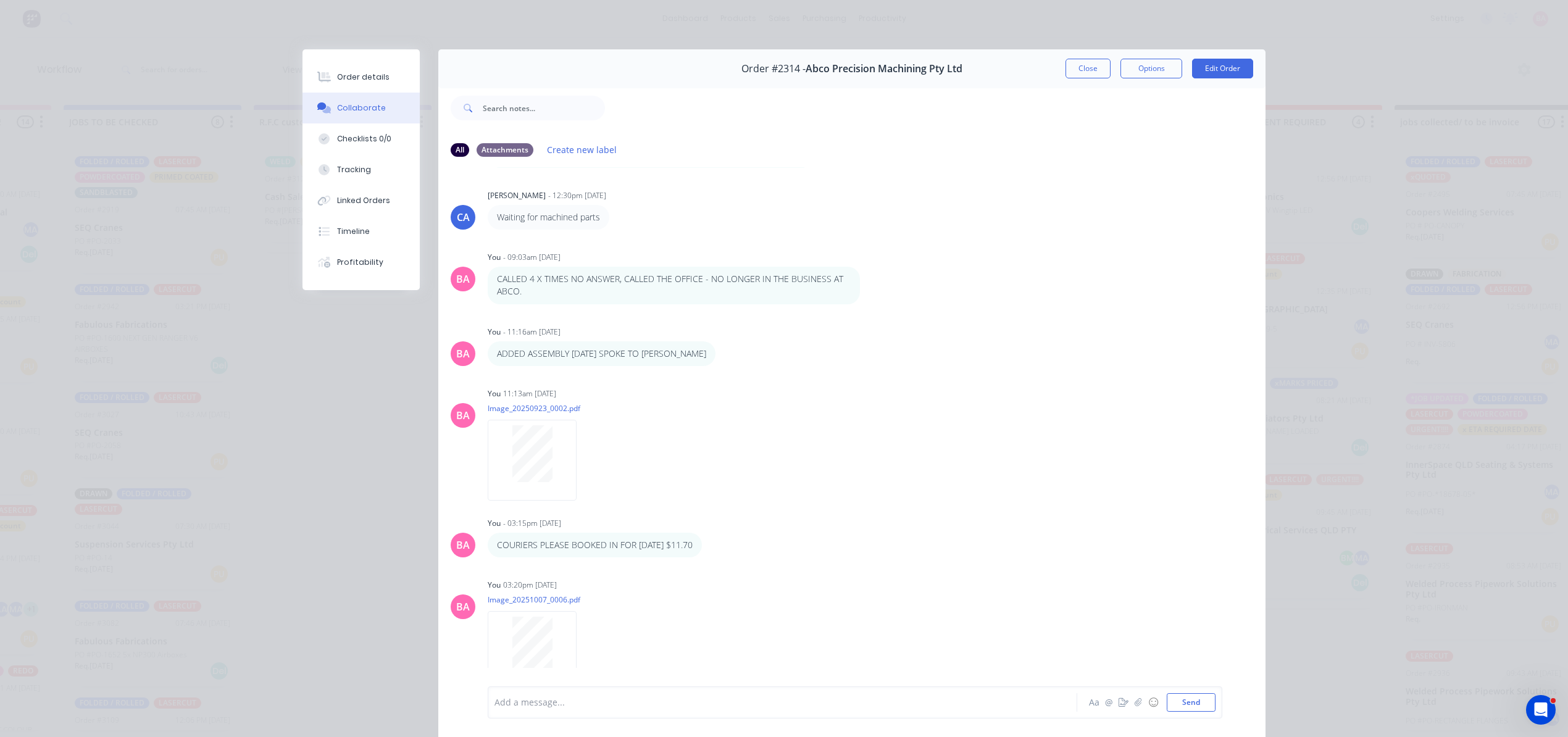
click at [843, 590] on div "You 03:20pm [DATE]" at bounding box center [680, 585] width 385 height 11
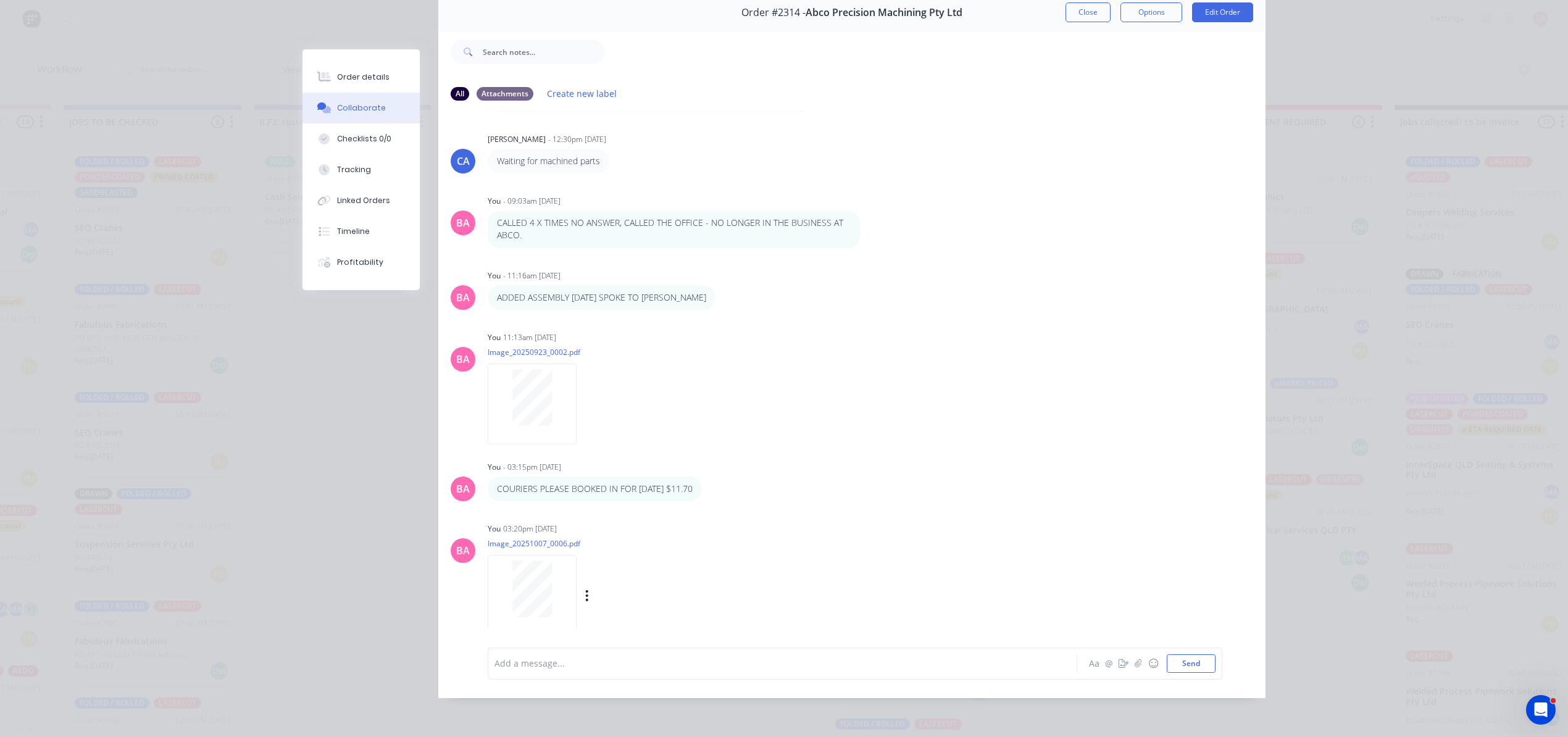
scroll to position [69, 0]
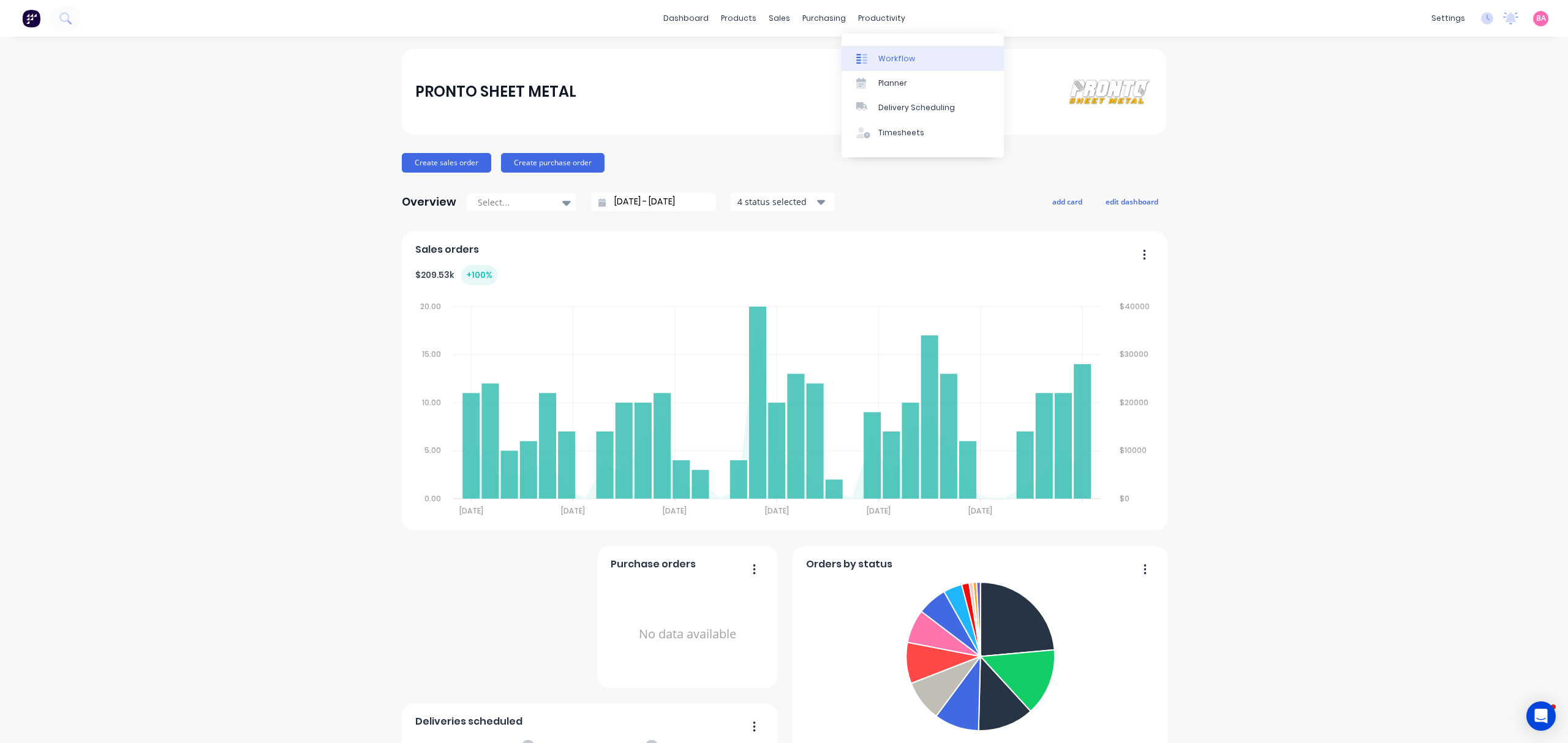
click at [904, 61] on div "Workflow" at bounding box center [896, 59] width 37 height 11
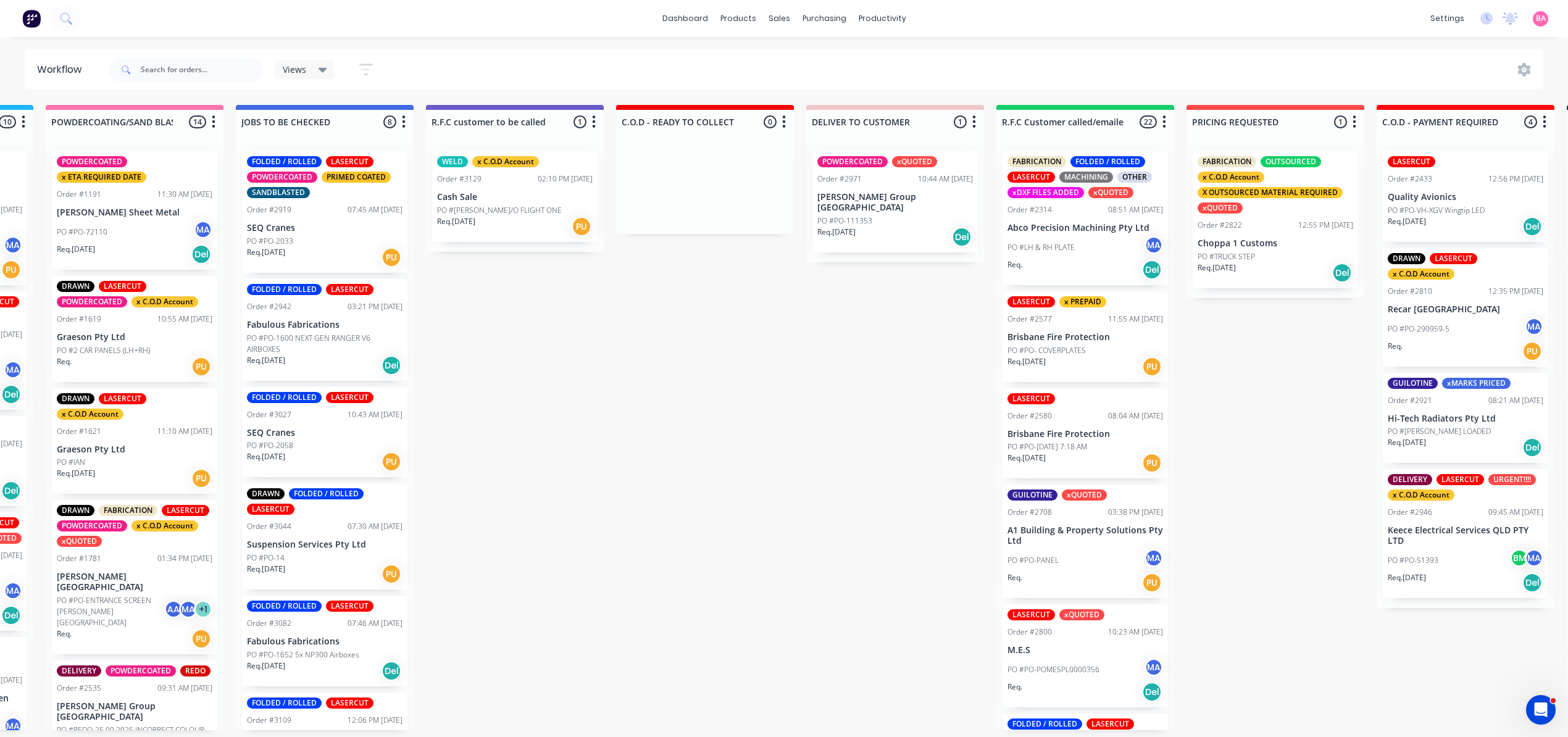
scroll to position [0, 1192]
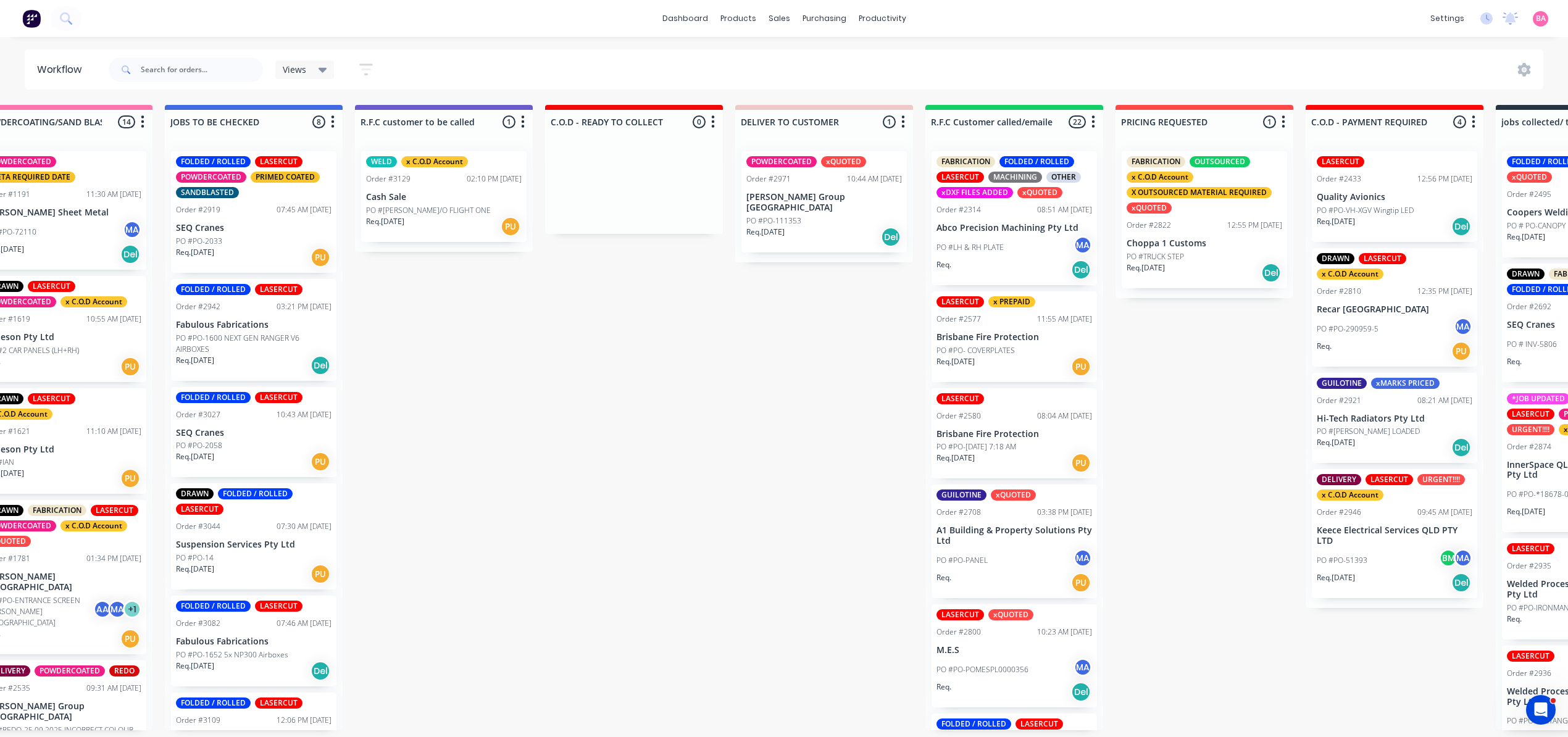
click at [1045, 245] on div "PO #LH & RH PLATE MA" at bounding box center [1014, 247] width 155 height 24
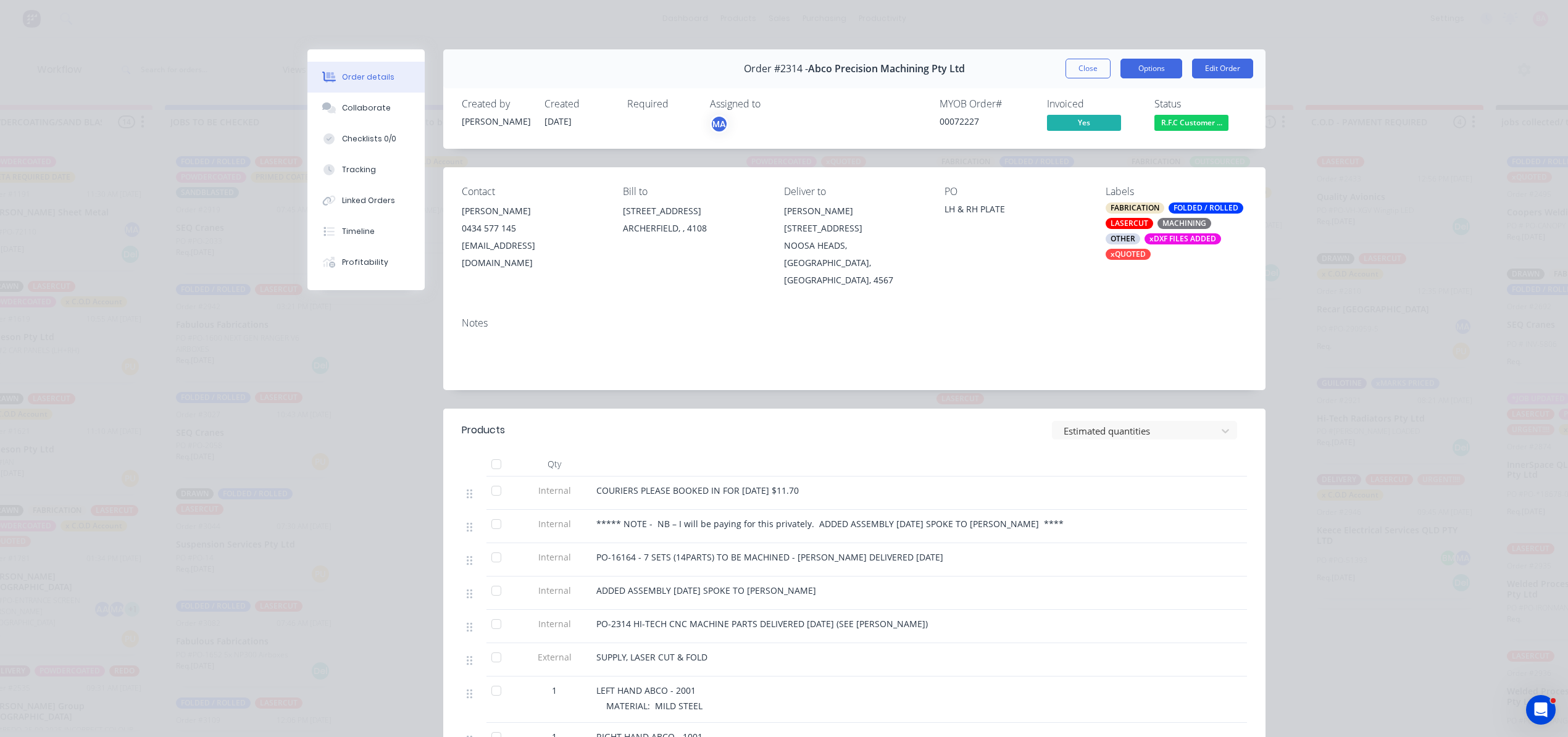
click at [1151, 67] on button "Options" at bounding box center [1150, 68] width 62 height 20
click at [361, 74] on div "Order details" at bounding box center [367, 78] width 52 height 11
click at [1187, 123] on span "R.F.C Customer ..." at bounding box center [1191, 122] width 74 height 15
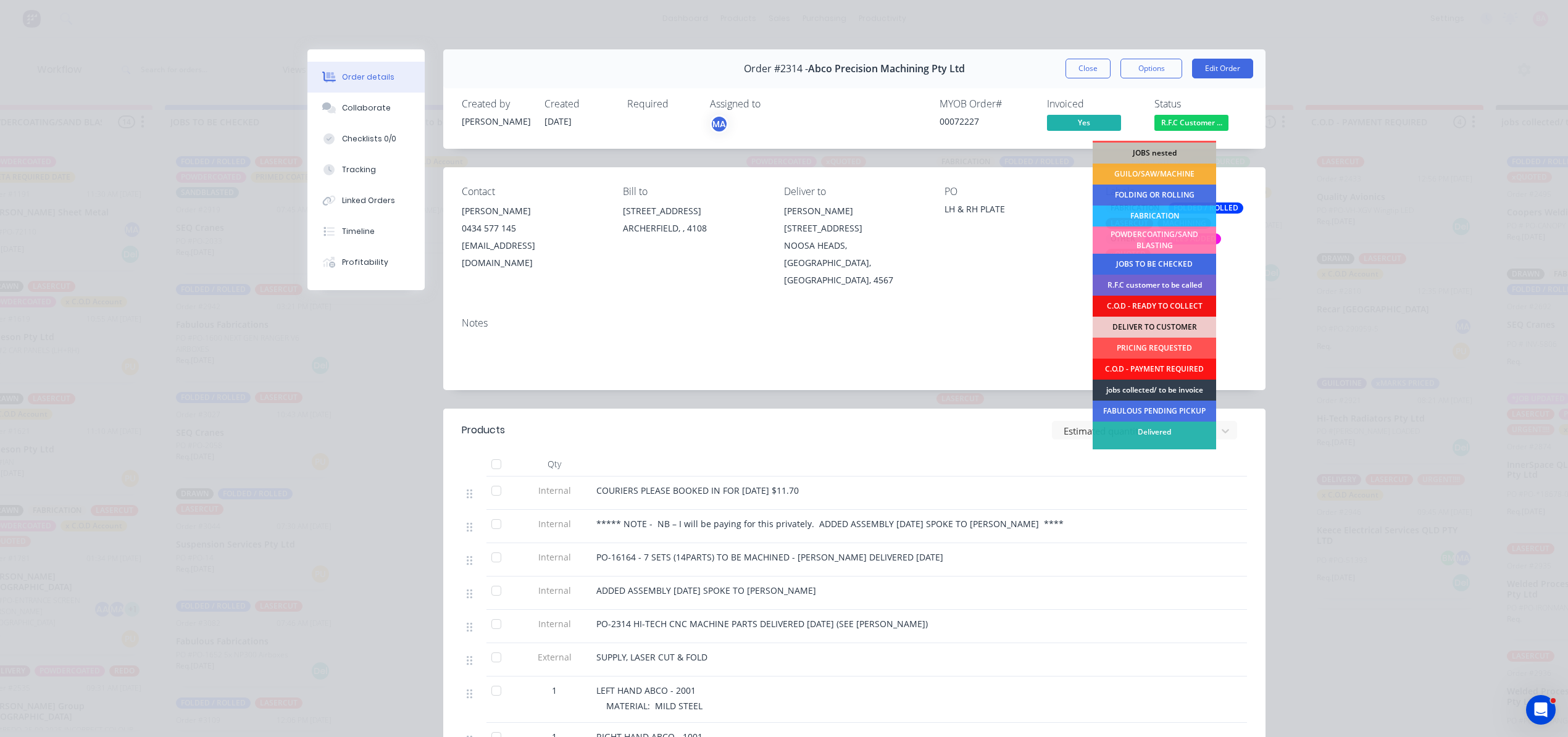
scroll to position [54, 0]
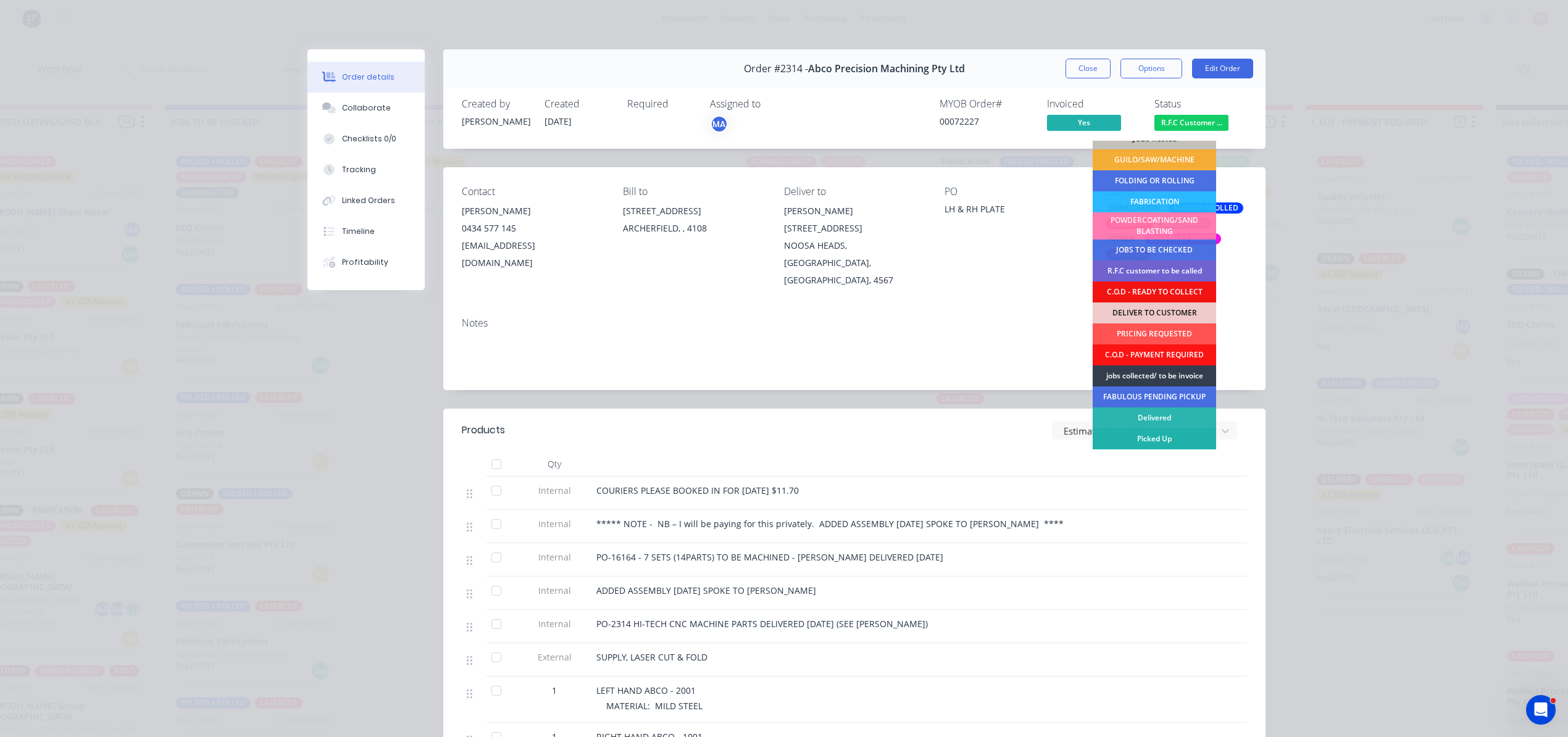
click at [1151, 438] on div "Picked Up" at bounding box center [1154, 439] width 123 height 21
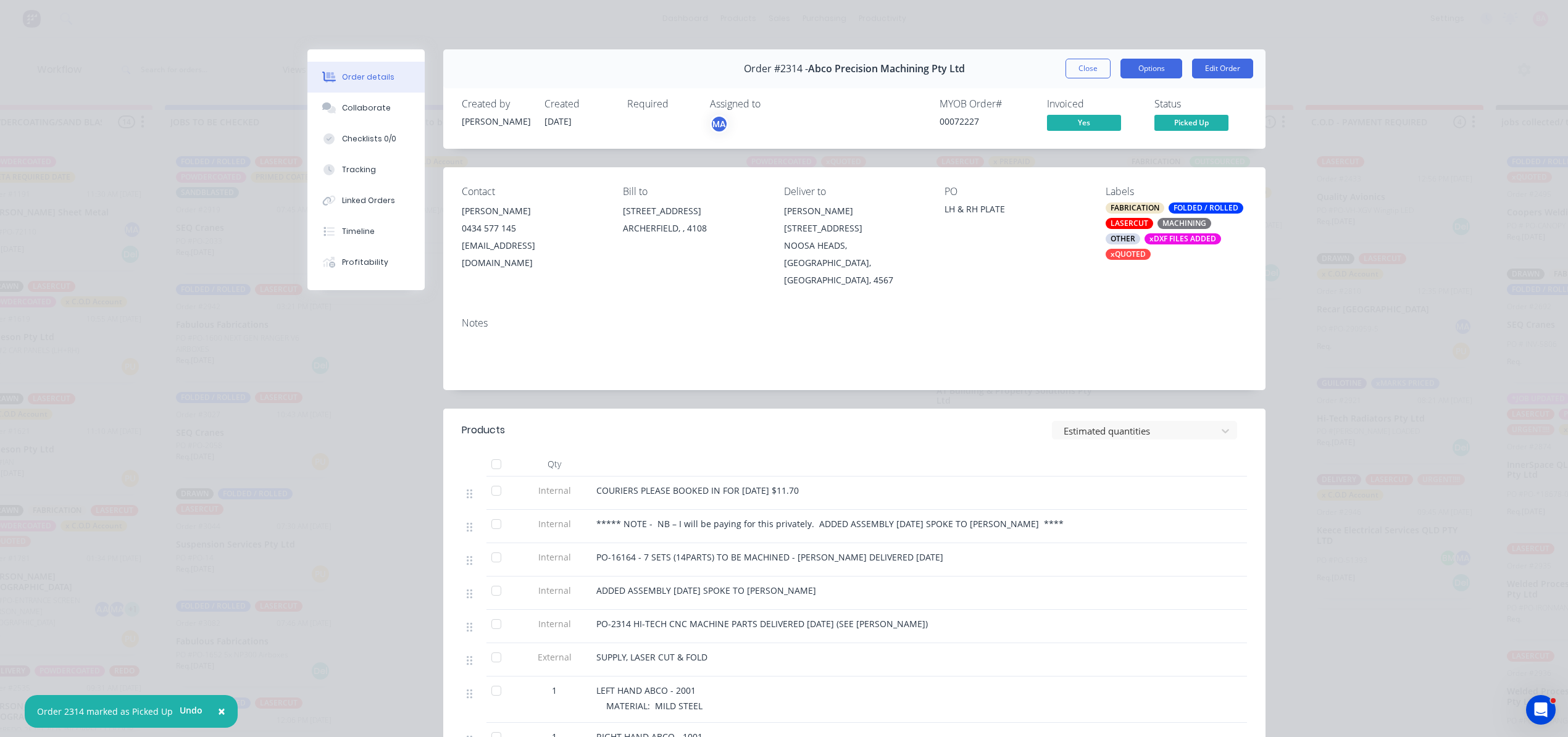
click at [1153, 67] on button "Options" at bounding box center [1150, 68] width 62 height 20
click at [1080, 70] on button "Close" at bounding box center [1088, 68] width 45 height 20
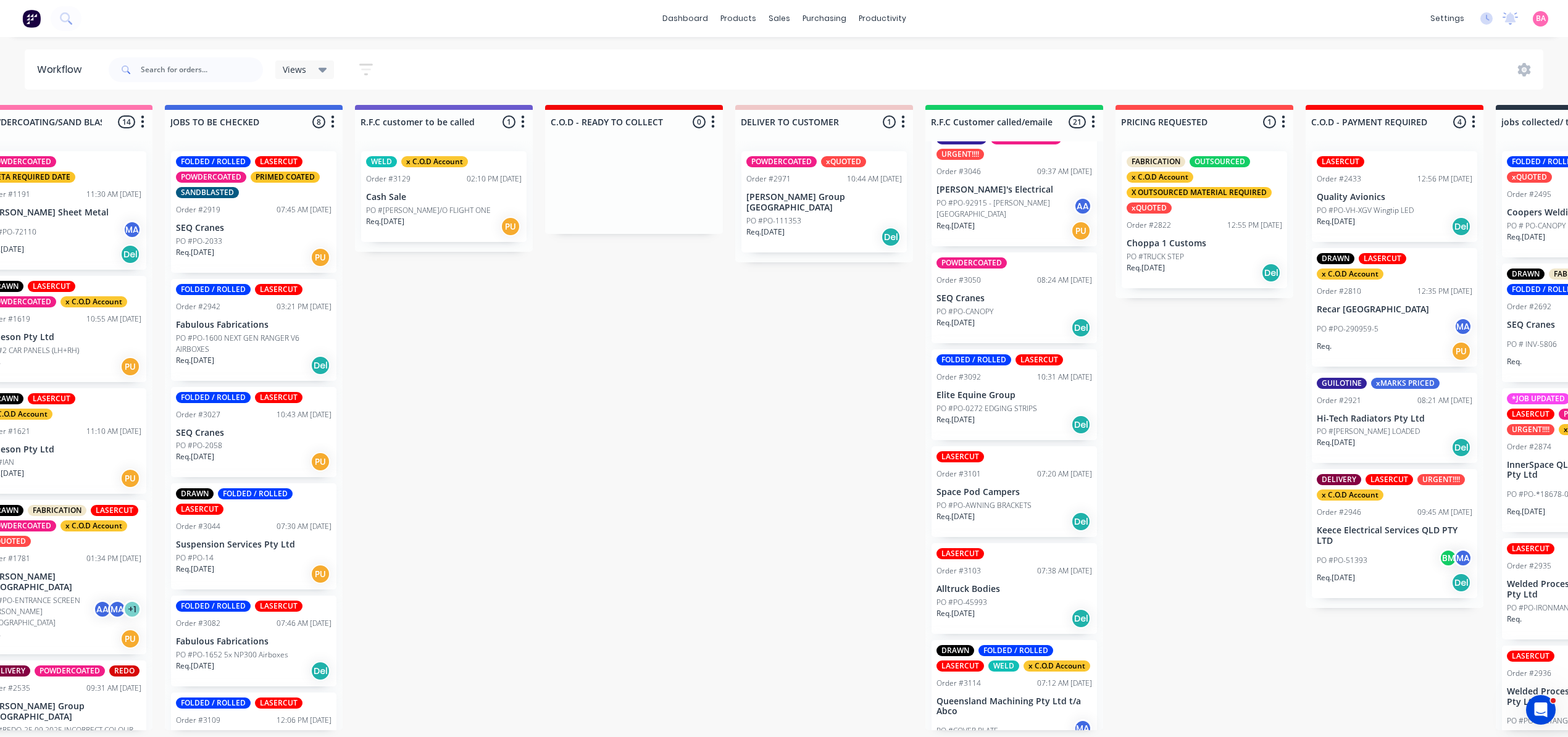
scroll to position [1868, 0]
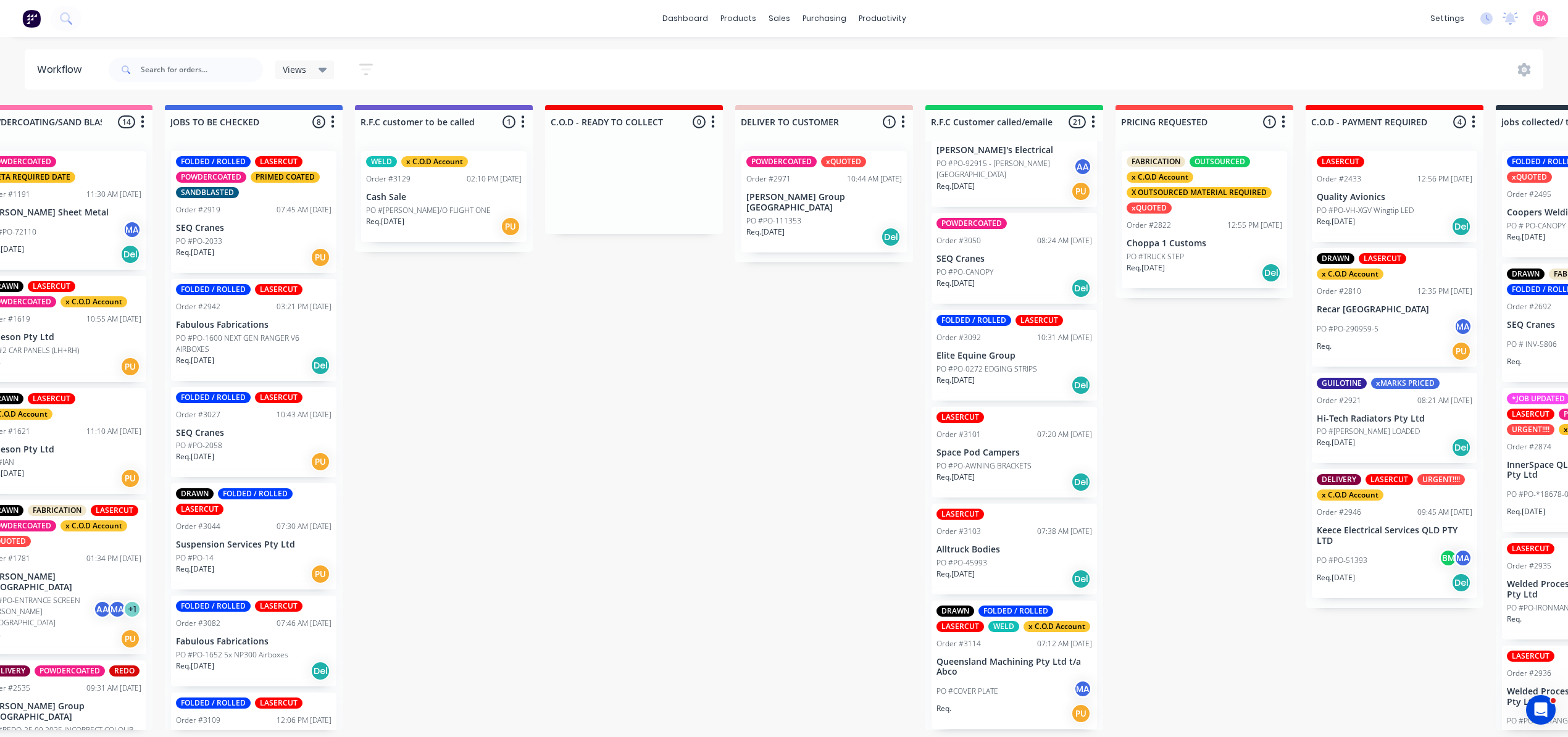
click at [1025, 472] on div "Req. [DATE] Del" at bounding box center [1014, 482] width 155 height 21
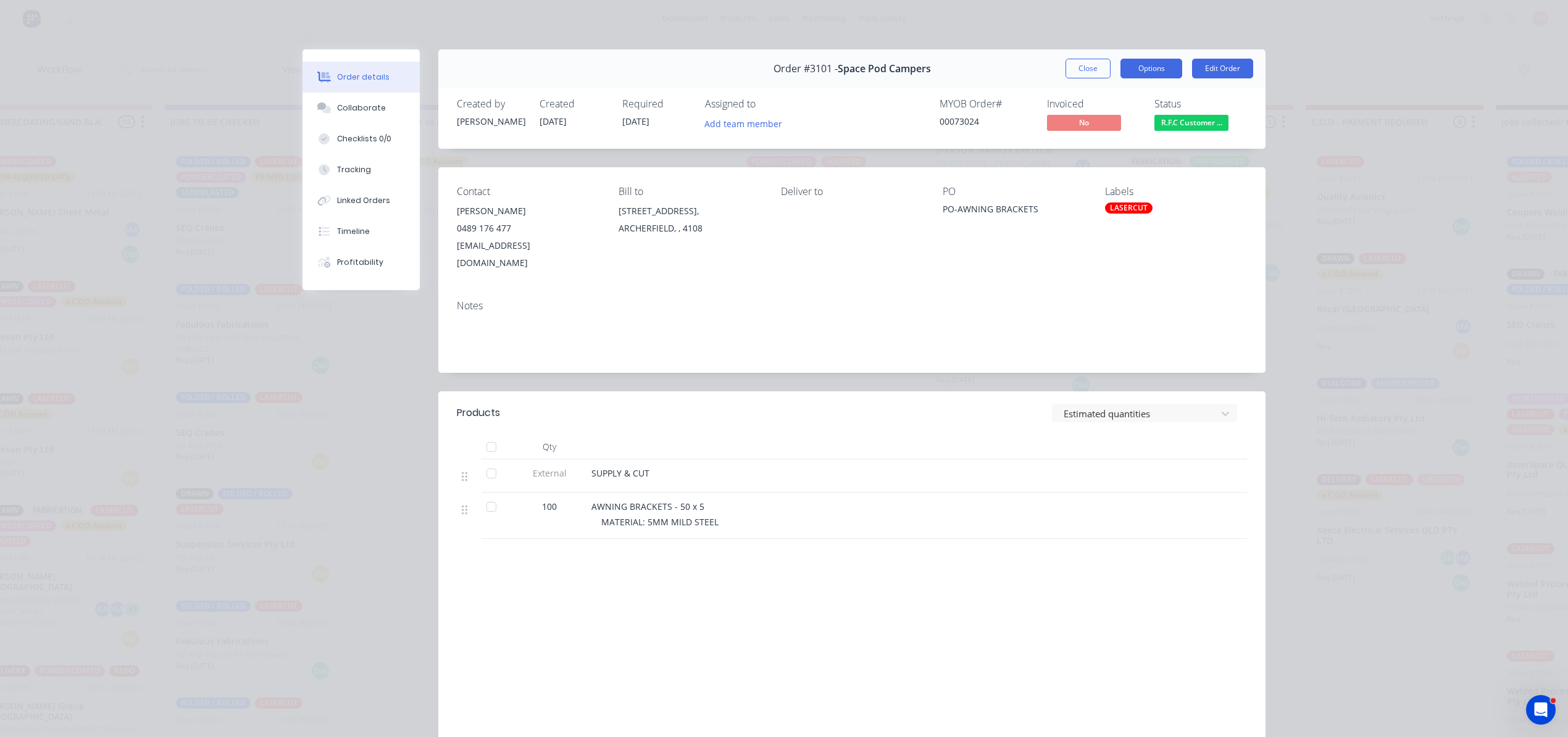
click at [1144, 63] on button "Options" at bounding box center [1150, 68] width 62 height 20
click at [1095, 152] on div "Delivery Docket" at bounding box center [1116, 150] width 107 height 18
click at [1095, 152] on div "Standard" at bounding box center [1116, 150] width 107 height 18
click at [1078, 64] on button "Close" at bounding box center [1088, 68] width 45 height 20
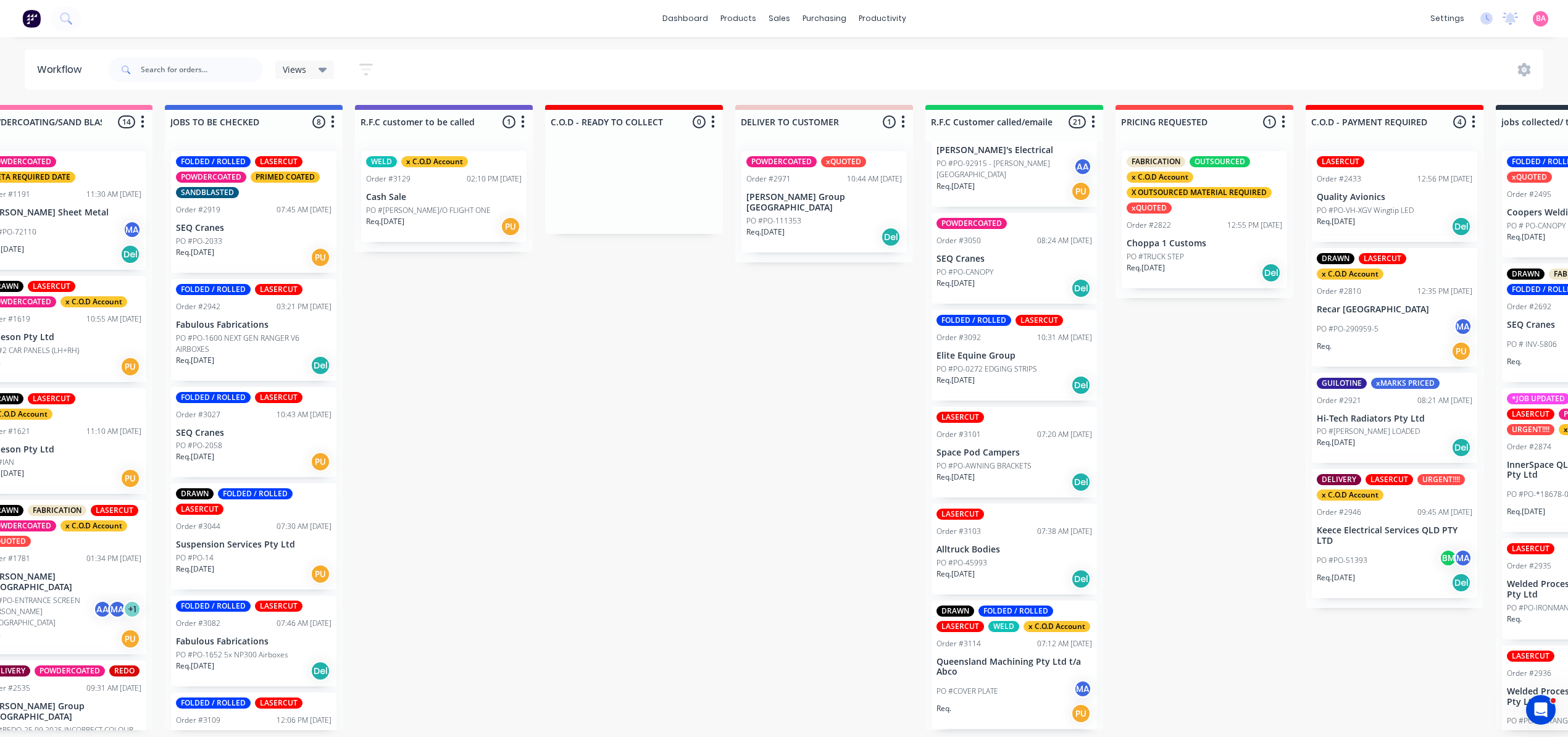
scroll to position [6, 1192]
click at [1030, 659] on p "Queensland Machining Pty Ltd t/a Abco" at bounding box center [1014, 667] width 155 height 21
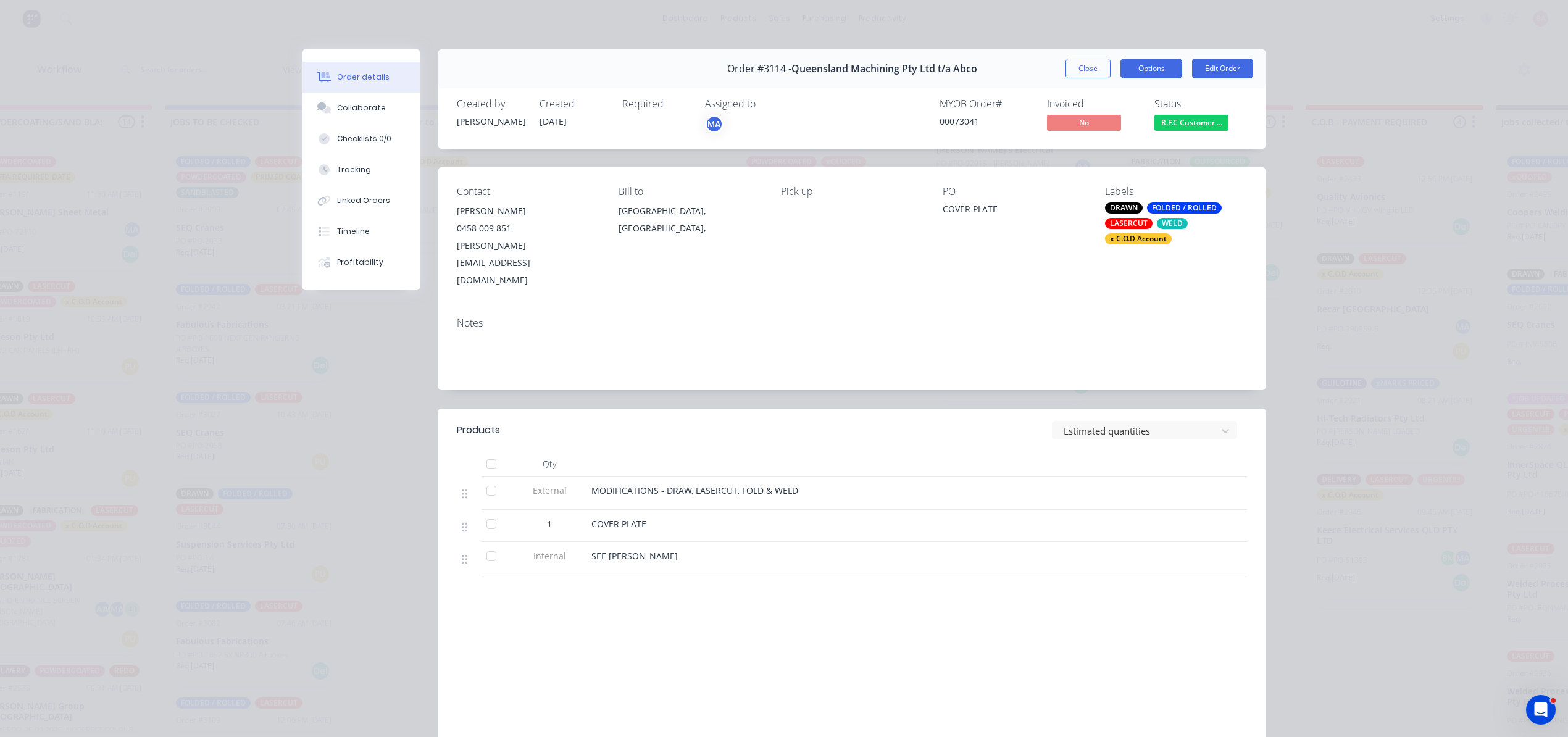
click at [1155, 60] on button "Options" at bounding box center [1150, 68] width 62 height 20
click at [1086, 149] on div "Delivery Docket" at bounding box center [1116, 150] width 107 height 18
click at [1085, 149] on div "Standard" at bounding box center [1116, 150] width 107 height 18
click at [1081, 66] on button "Close" at bounding box center [1088, 68] width 45 height 20
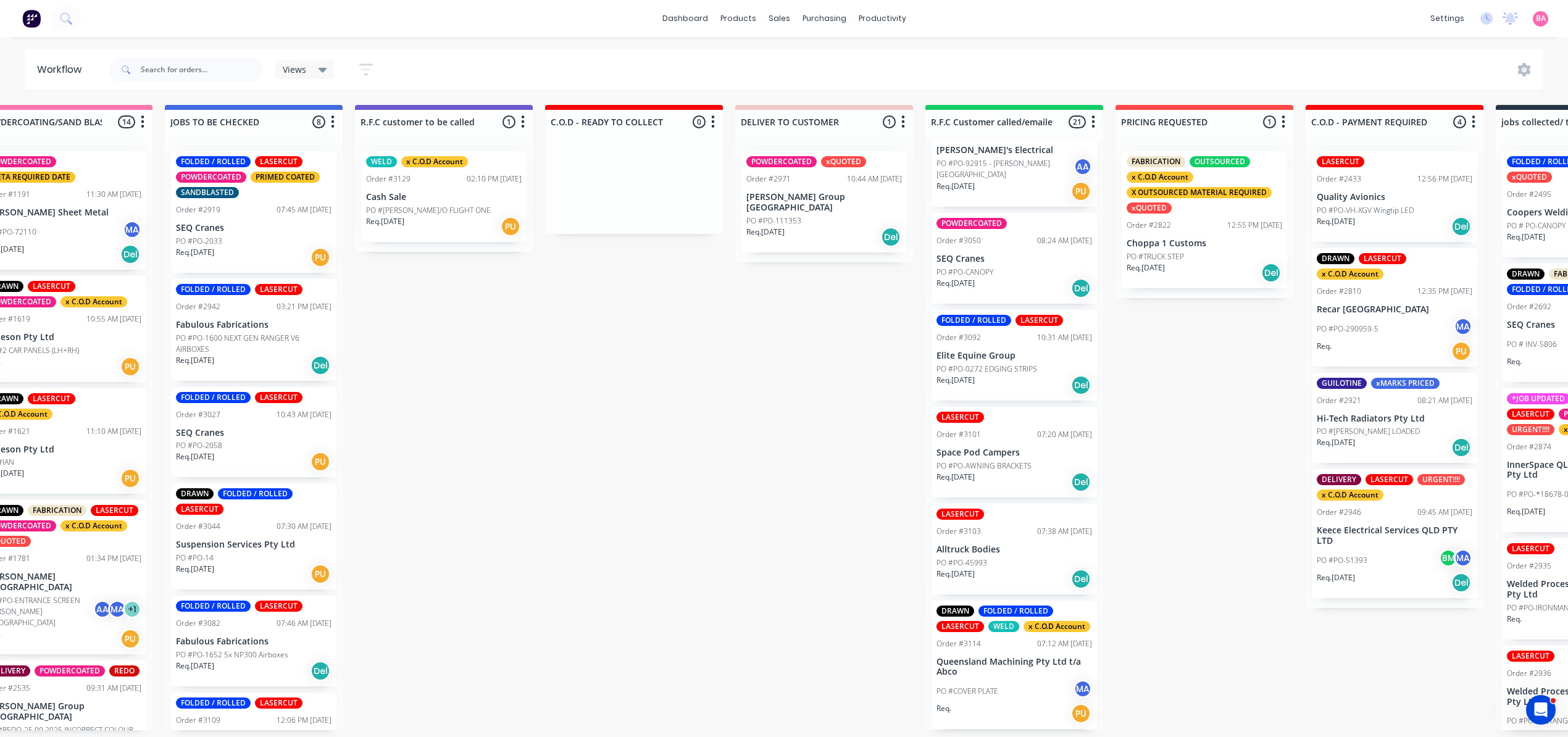
click at [1018, 558] on div "PO #PO-45993" at bounding box center [1014, 564] width 155 height 11
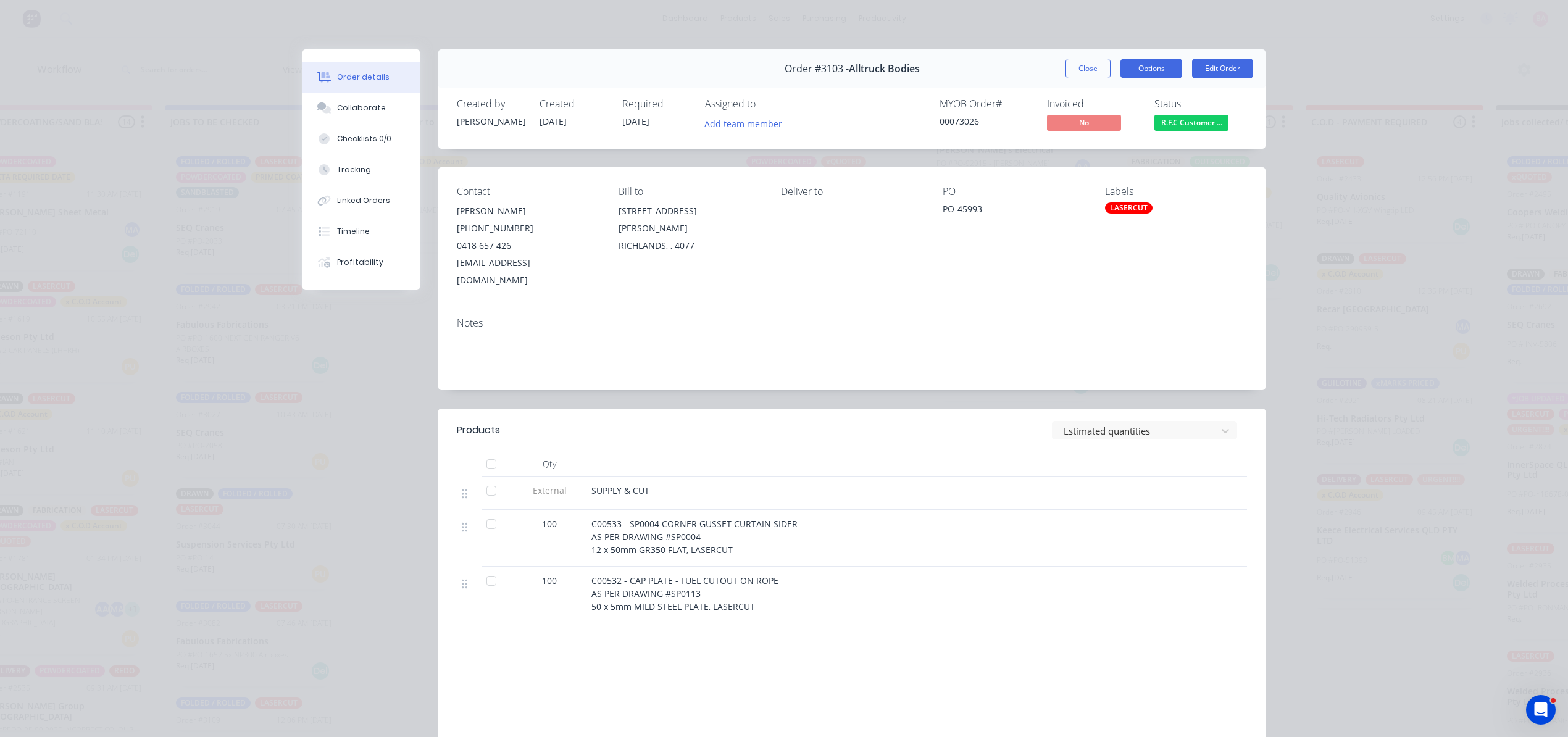
click at [1158, 63] on button "Options" at bounding box center [1150, 68] width 62 height 20
click at [1078, 146] on div "Delivery Docket" at bounding box center [1116, 150] width 107 height 18
click at [1078, 146] on div "Standard" at bounding box center [1116, 150] width 107 height 18
click at [1075, 63] on button "Close" at bounding box center [1088, 68] width 45 height 20
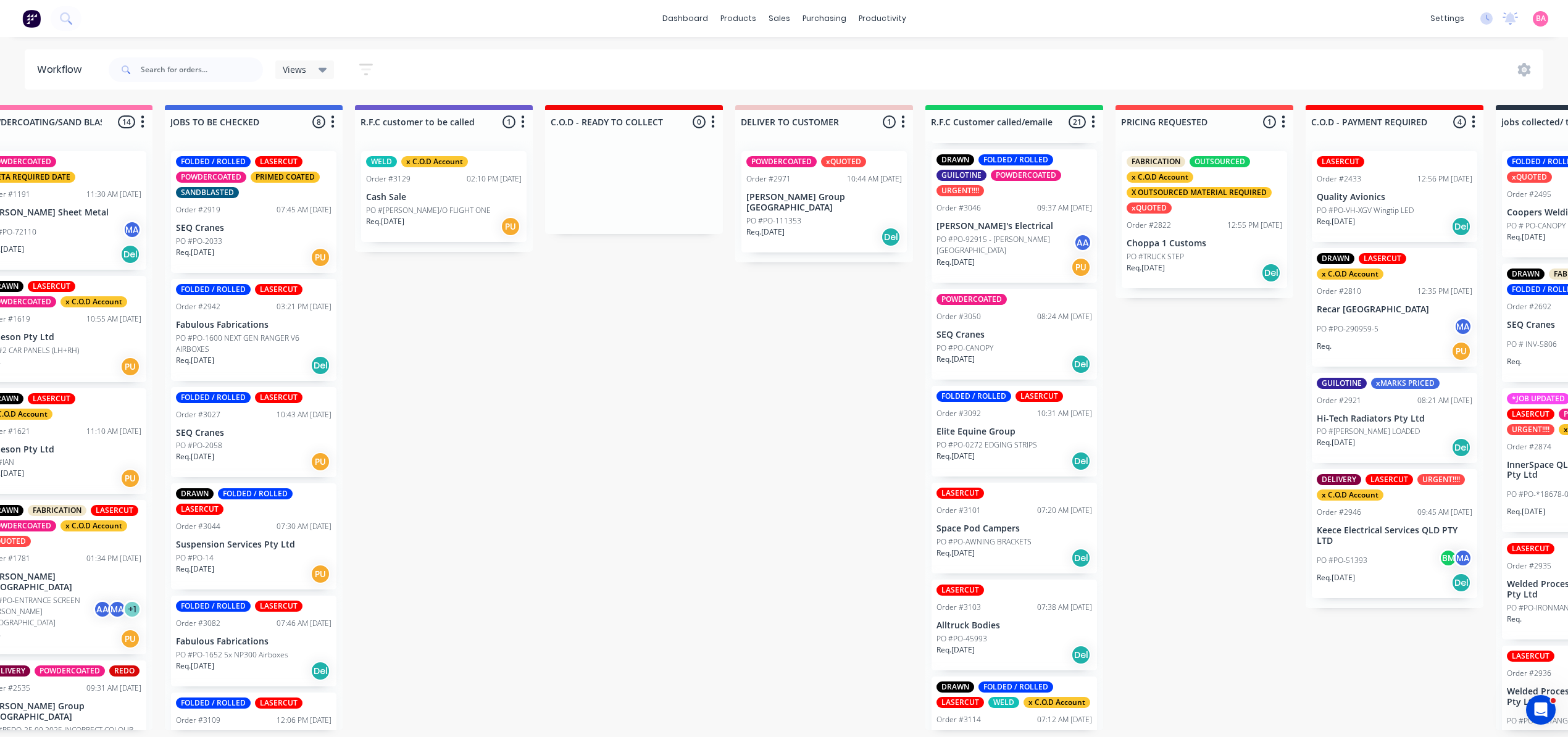
scroll to position [1786, 0]
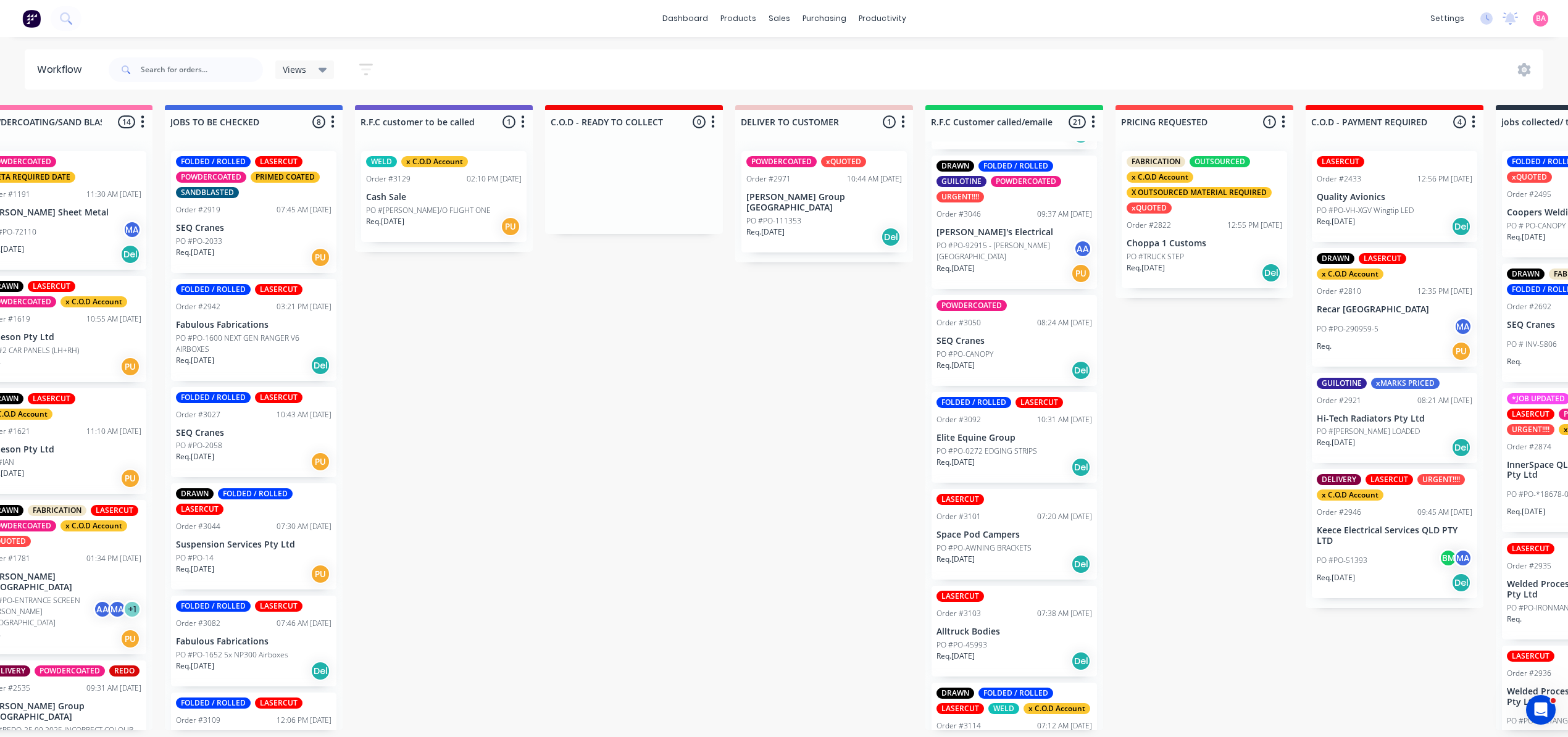
click at [808, 194] on p "[PERSON_NAME] Group [GEOGRAPHIC_DATA]" at bounding box center [824, 203] width 155 height 21
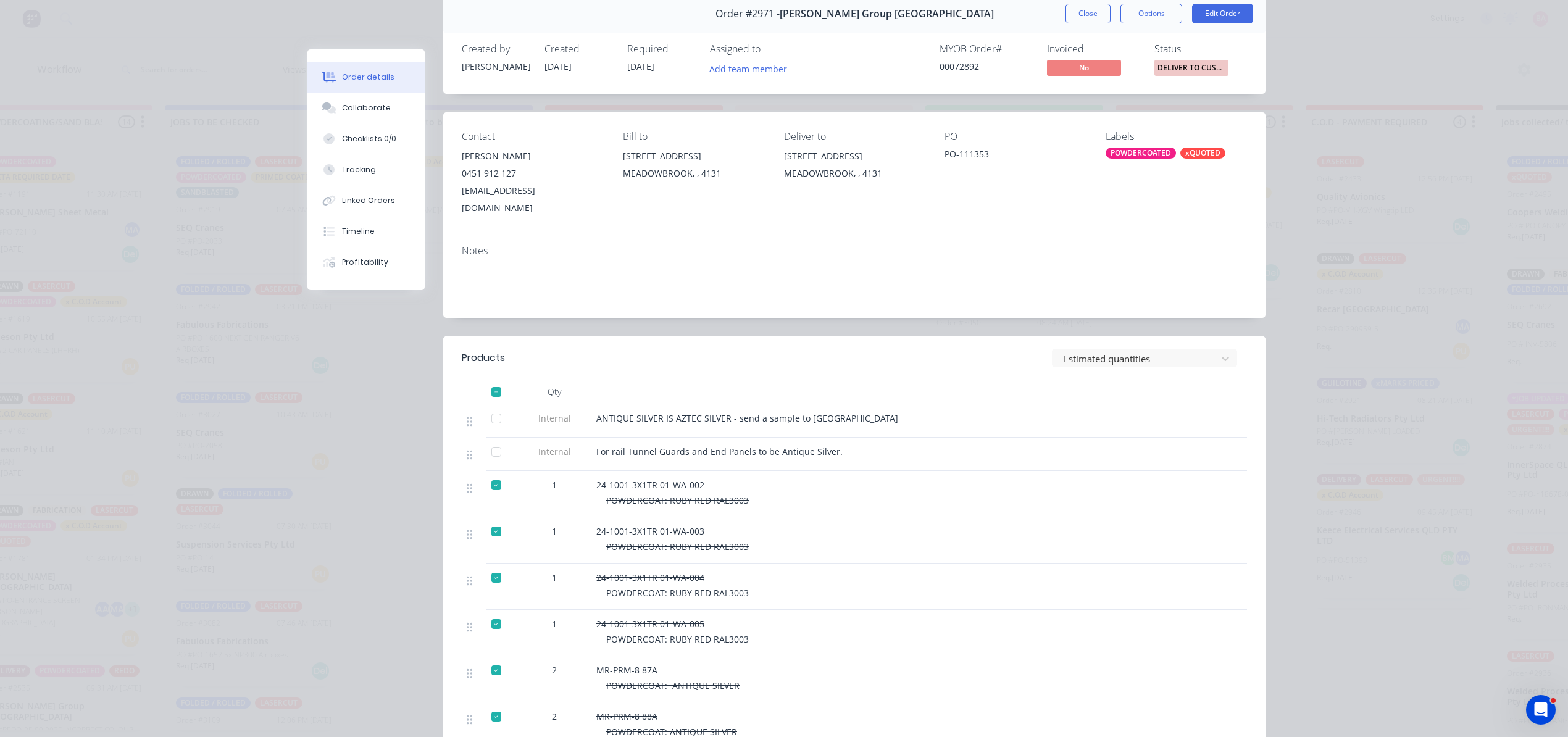
scroll to position [0, 0]
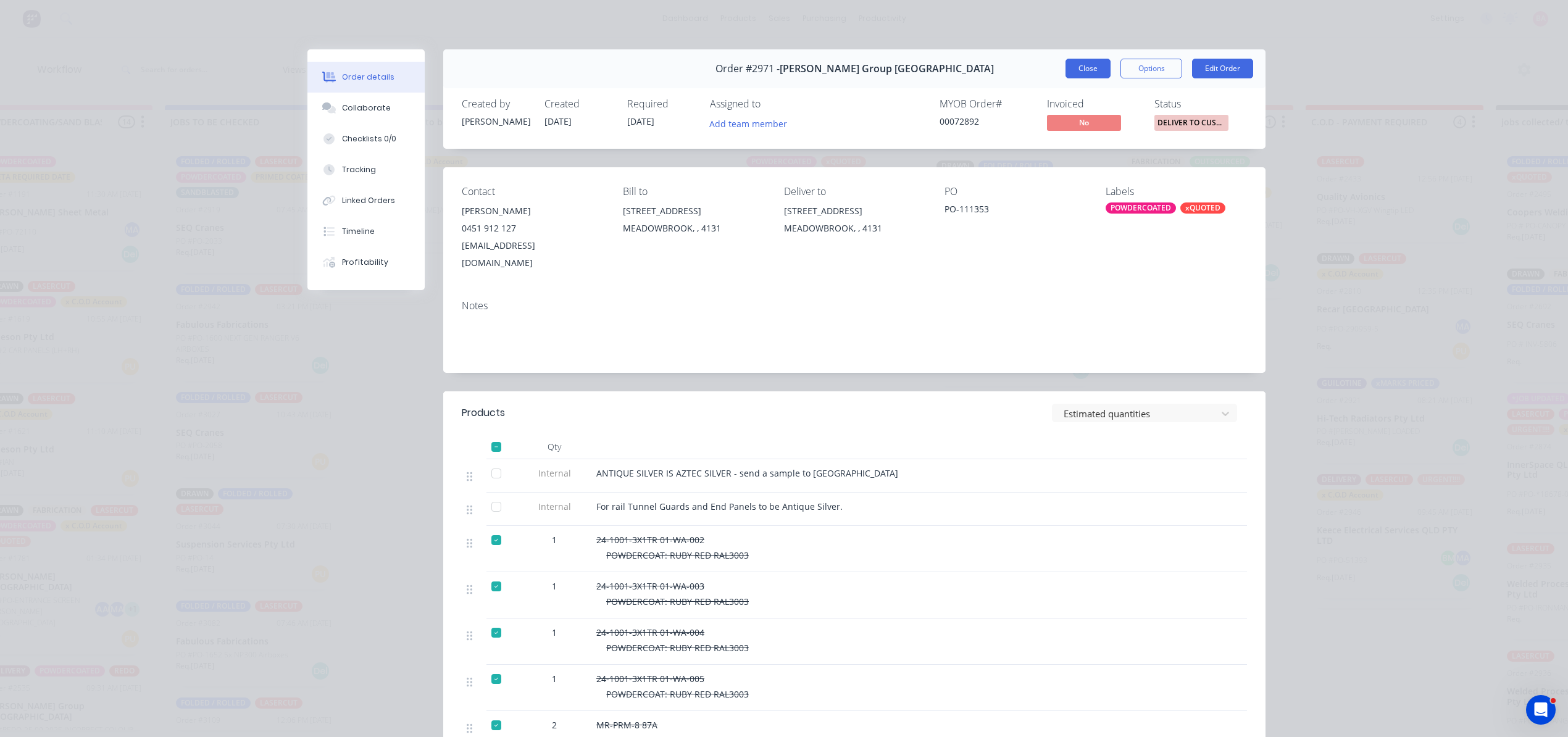
click at [1077, 67] on button "Close" at bounding box center [1088, 68] width 45 height 20
